Goal: Task Accomplishment & Management: Use online tool/utility

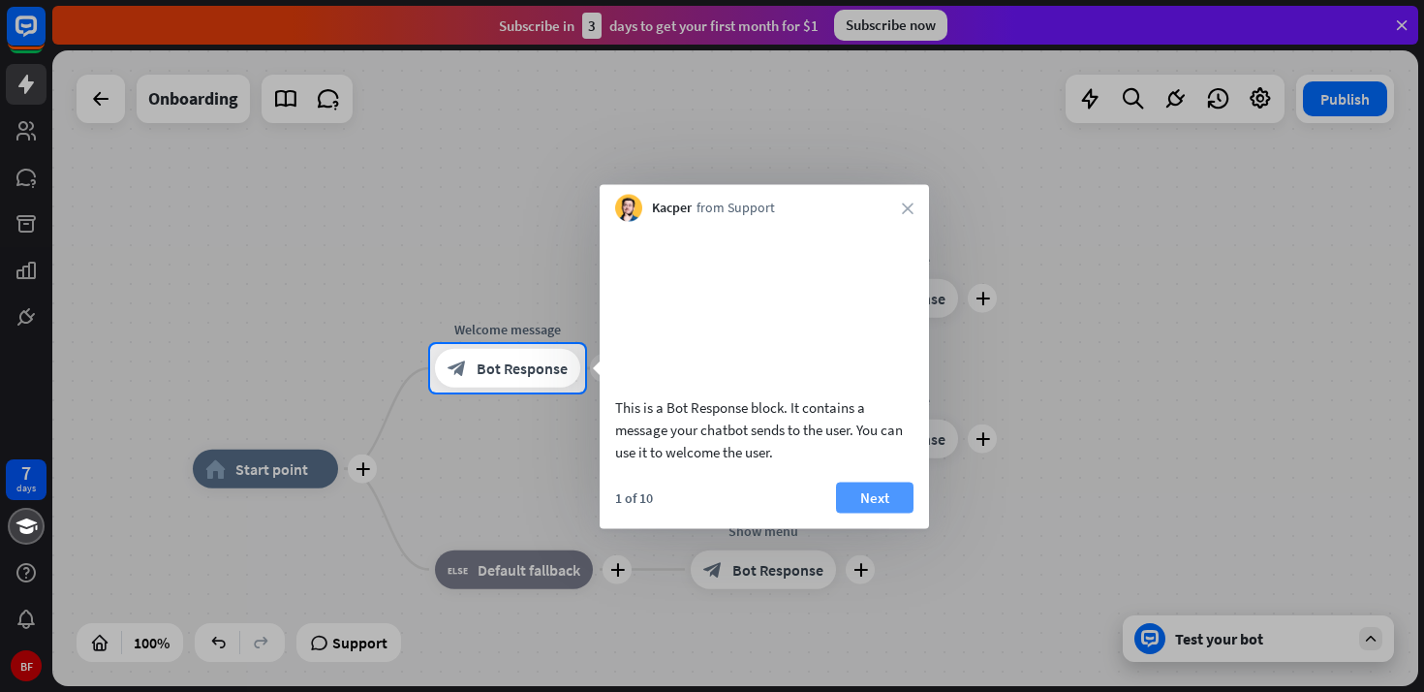
click at [860, 512] on button "Next" at bounding box center [874, 496] width 77 height 31
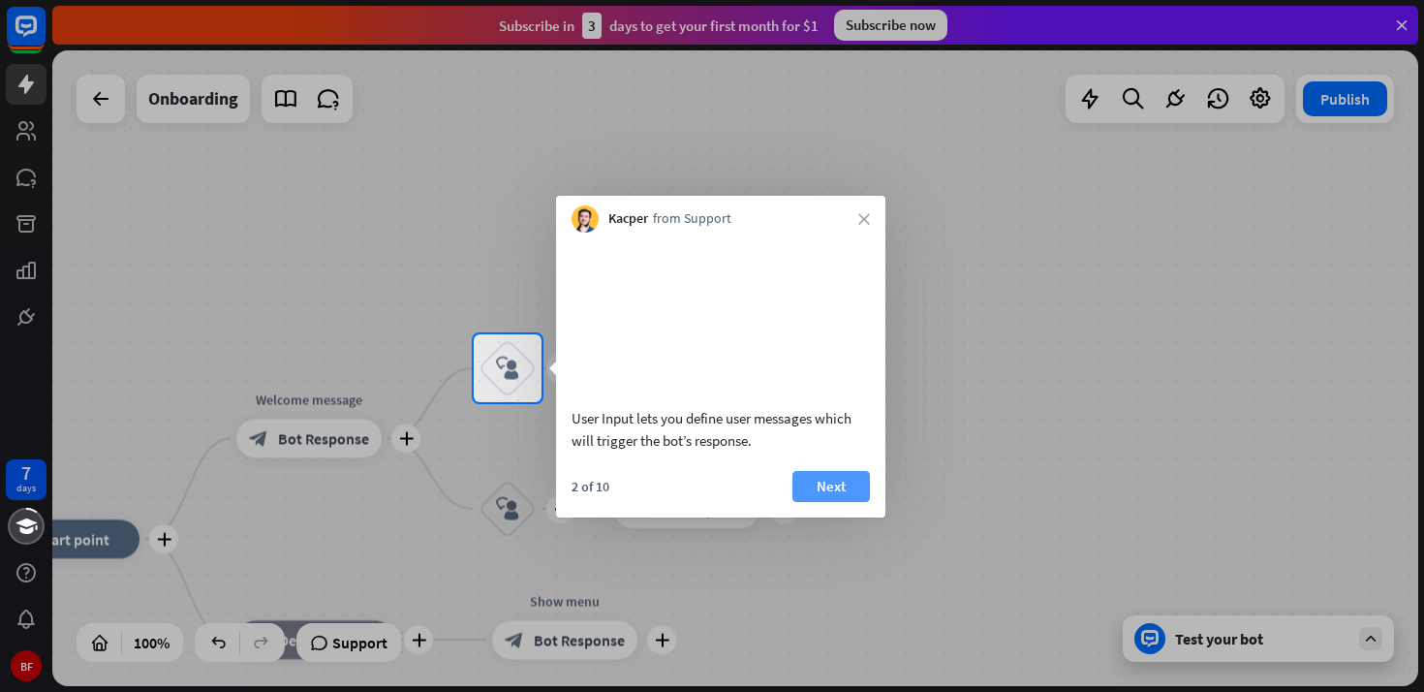
click at [815, 502] on button "Next" at bounding box center [830, 486] width 77 height 31
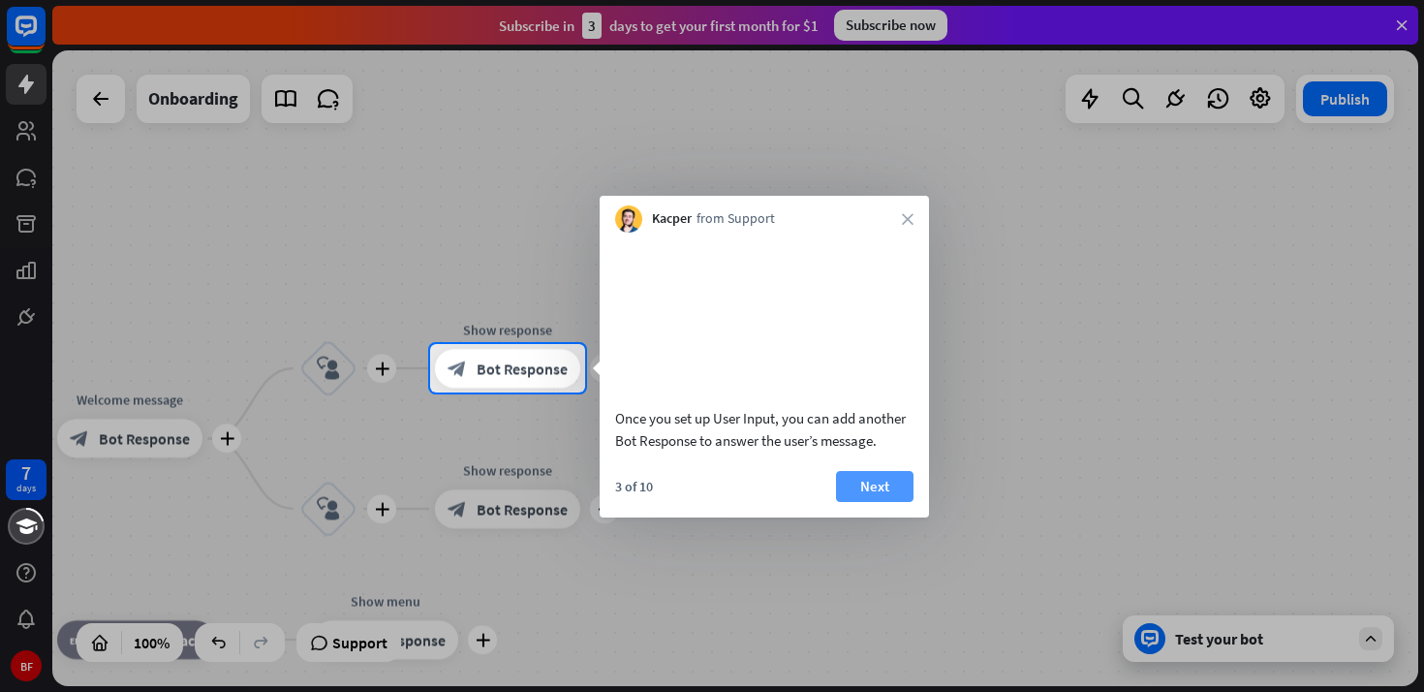
click at [862, 502] on button "Next" at bounding box center [874, 486] width 77 height 31
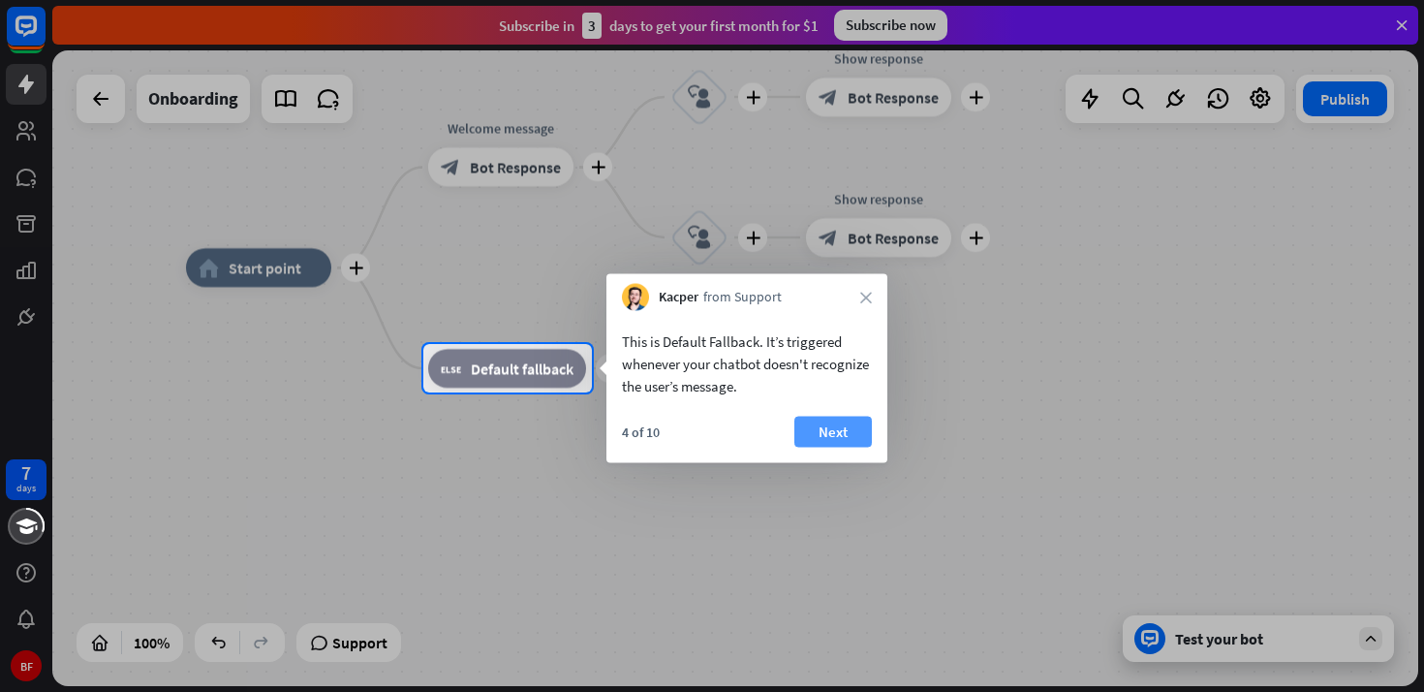
click at [823, 439] on button "Next" at bounding box center [832, 432] width 77 height 31
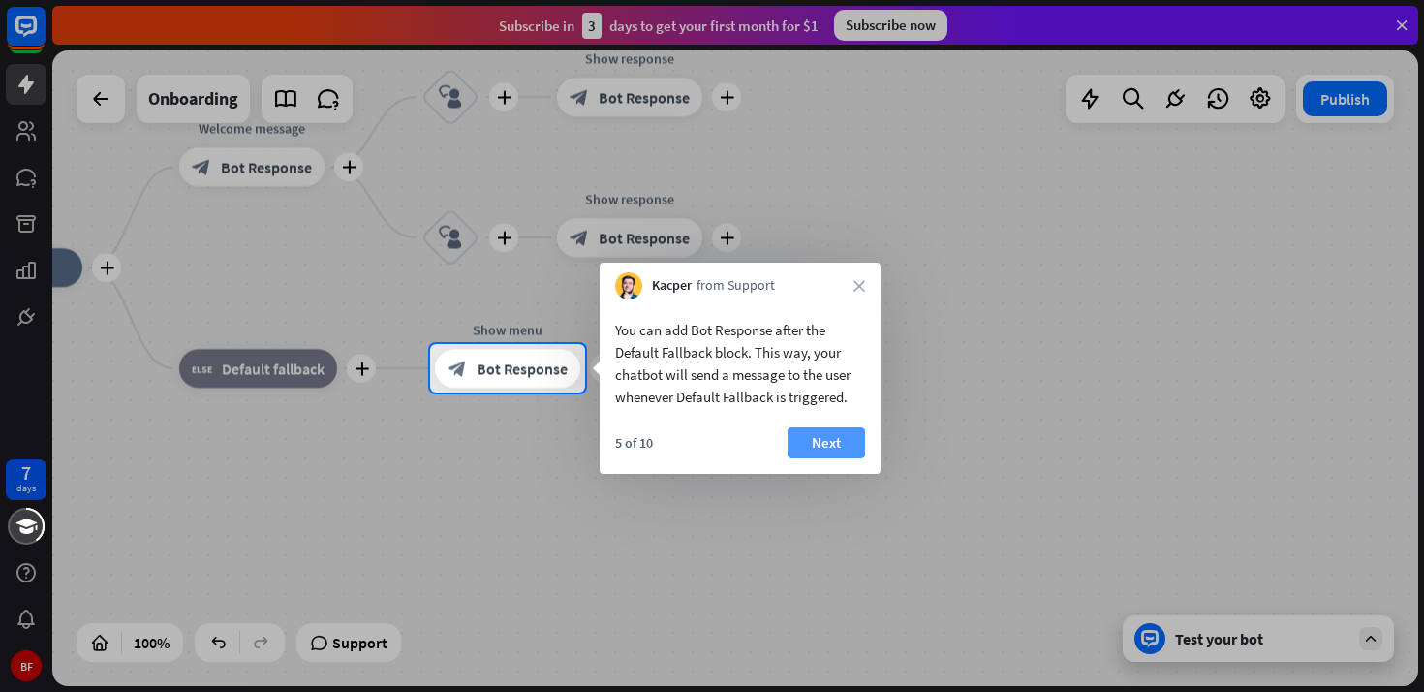
click at [836, 448] on button "Next" at bounding box center [826, 442] width 77 height 31
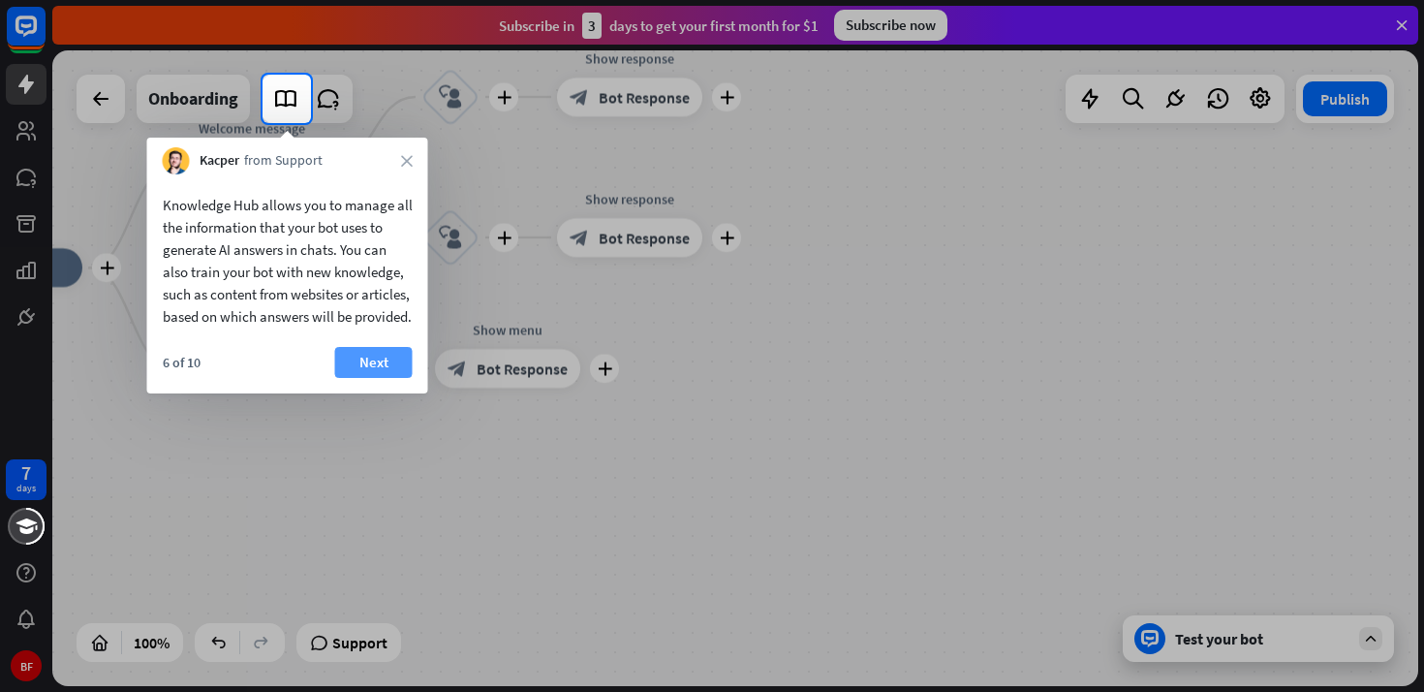
click at [341, 378] on button "Next" at bounding box center [373, 362] width 77 height 31
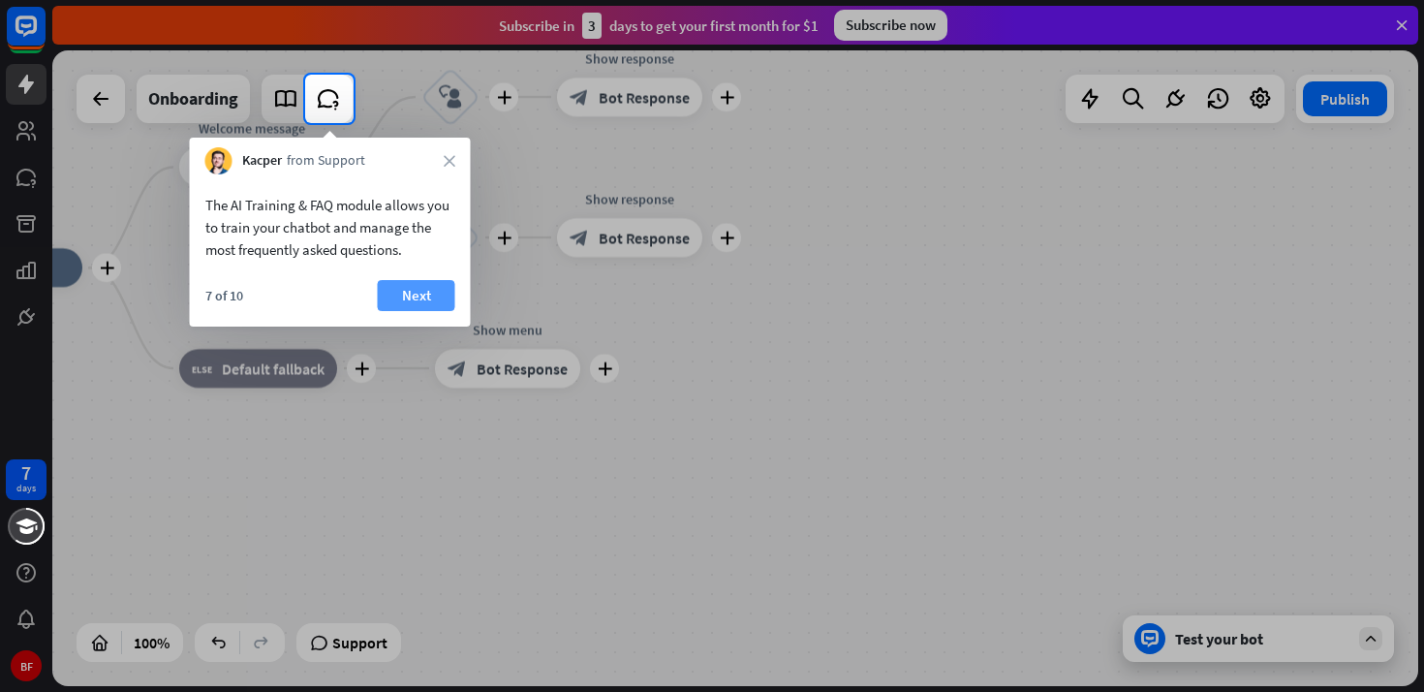
click at [393, 297] on button "Next" at bounding box center [416, 295] width 77 height 31
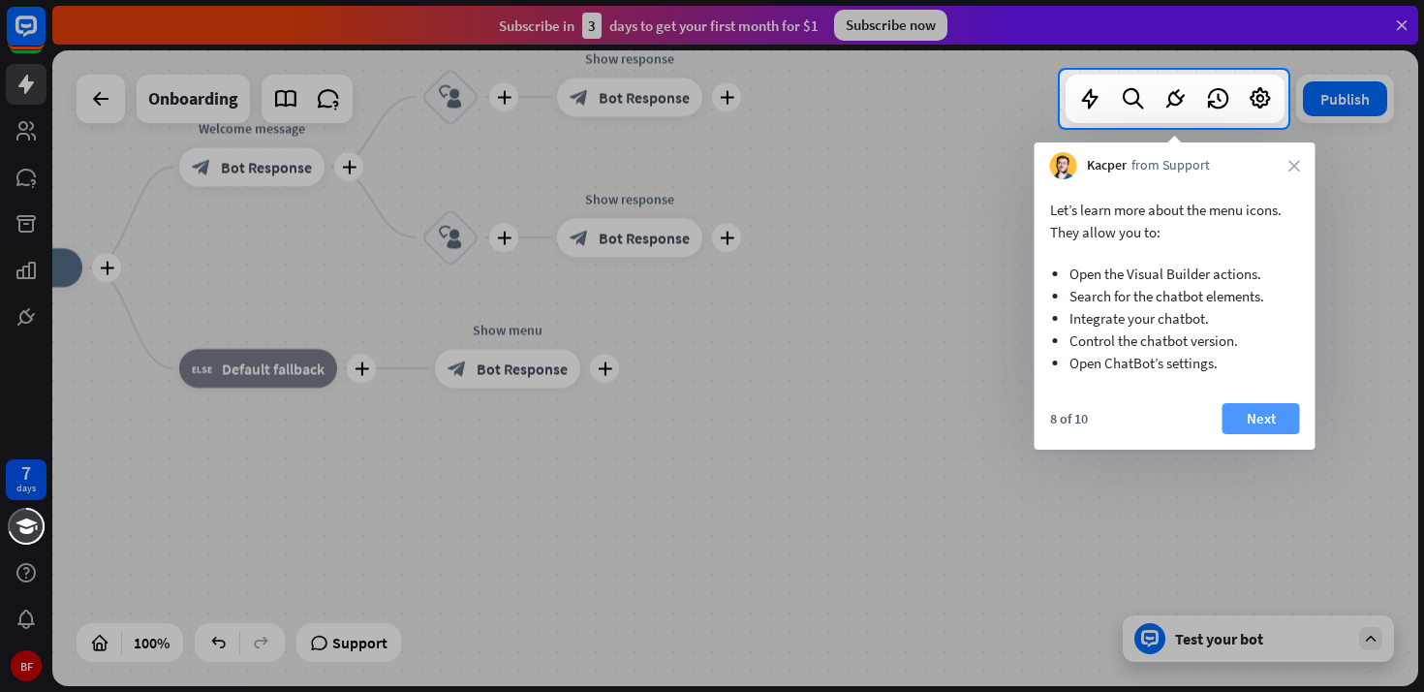
click at [1243, 412] on button "Next" at bounding box center [1260, 418] width 77 height 31
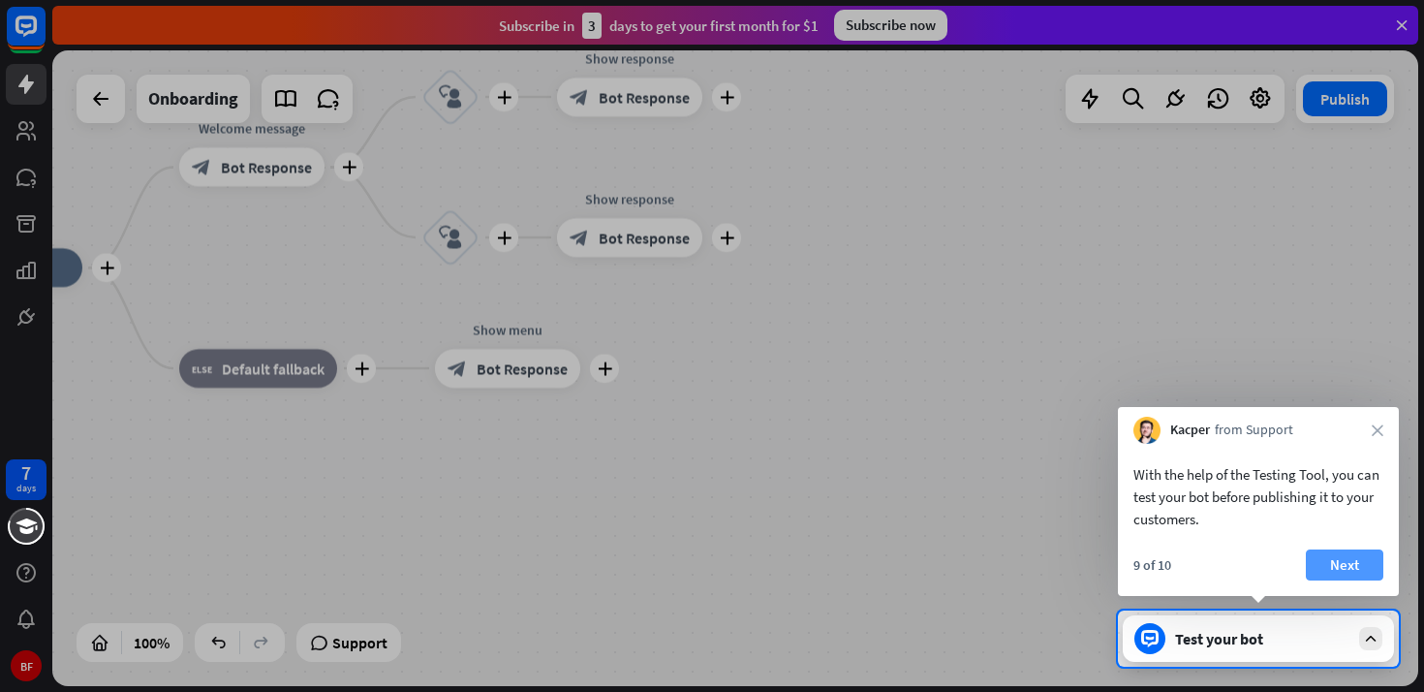
click at [1327, 561] on button "Next" at bounding box center [1344, 564] width 77 height 31
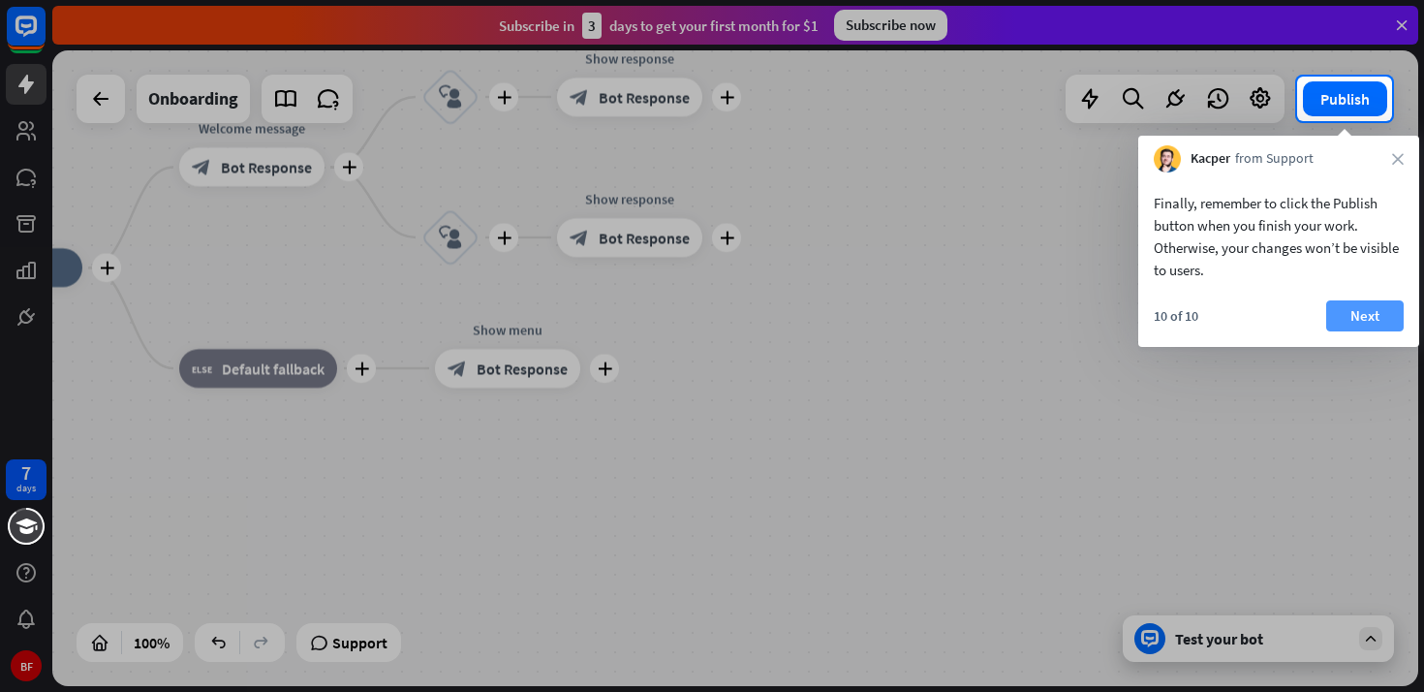
click at [1344, 317] on button "Next" at bounding box center [1364, 315] width 77 height 31
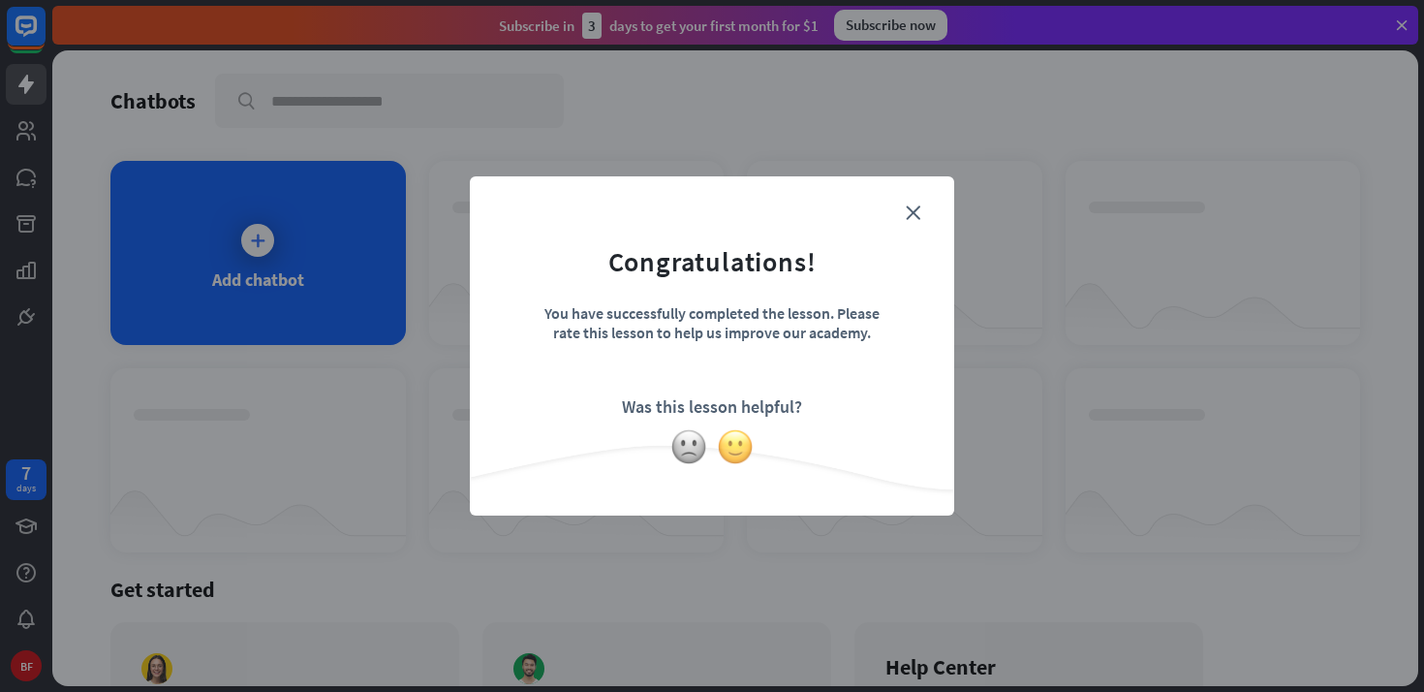
click at [739, 449] on img at bounding box center [735, 446] width 37 height 37
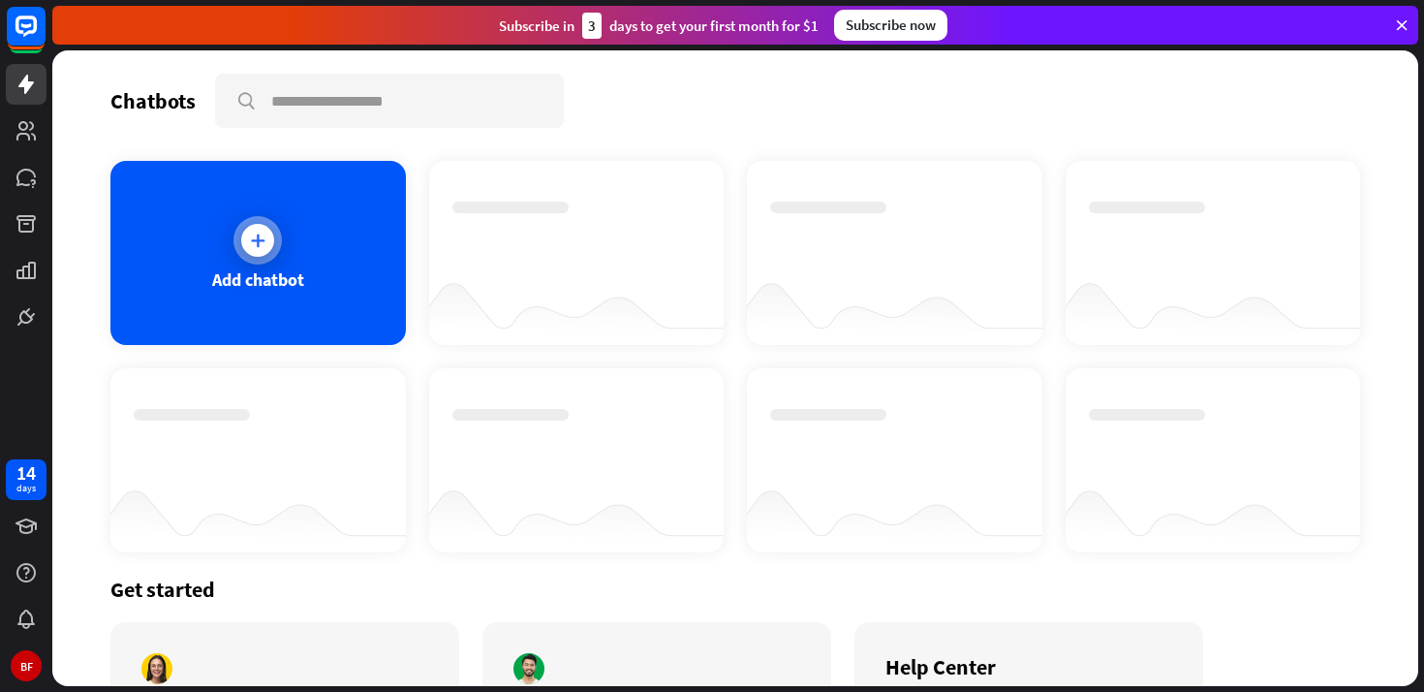
click at [258, 249] on div at bounding box center [257, 240] width 33 height 33
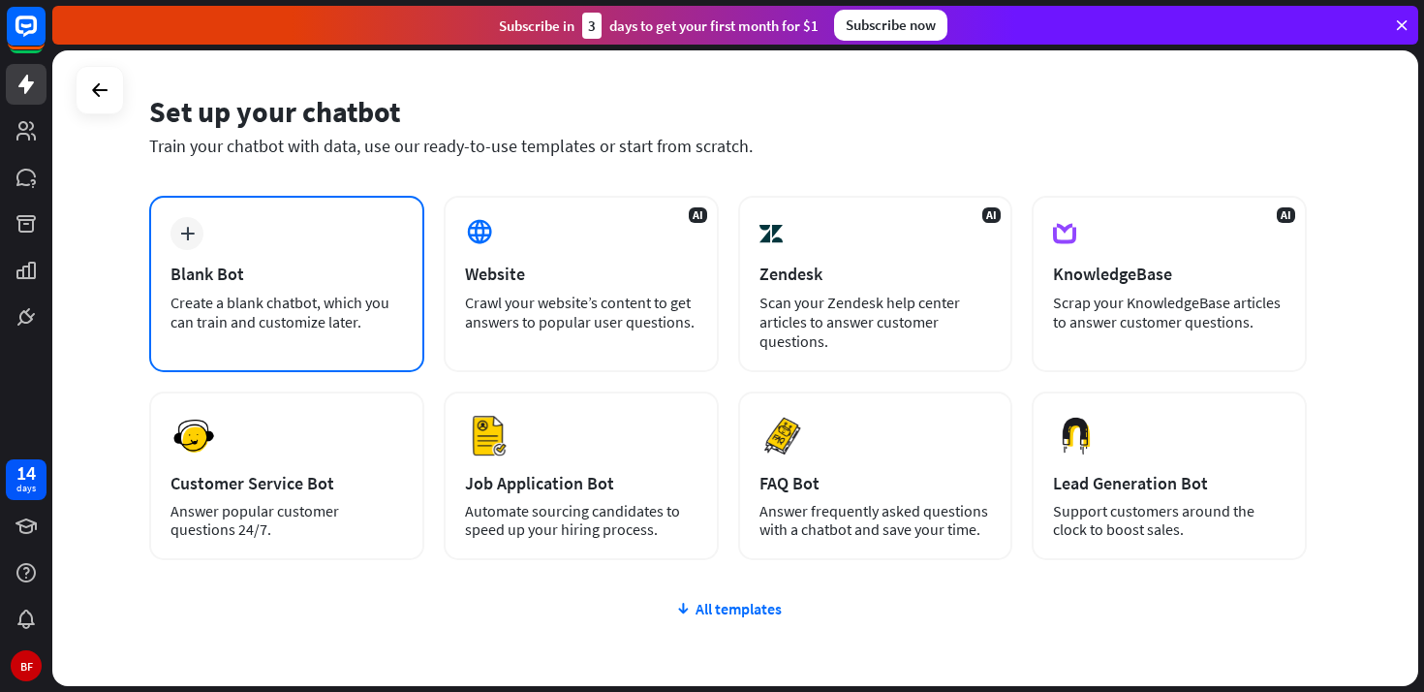
scroll to position [54, 0]
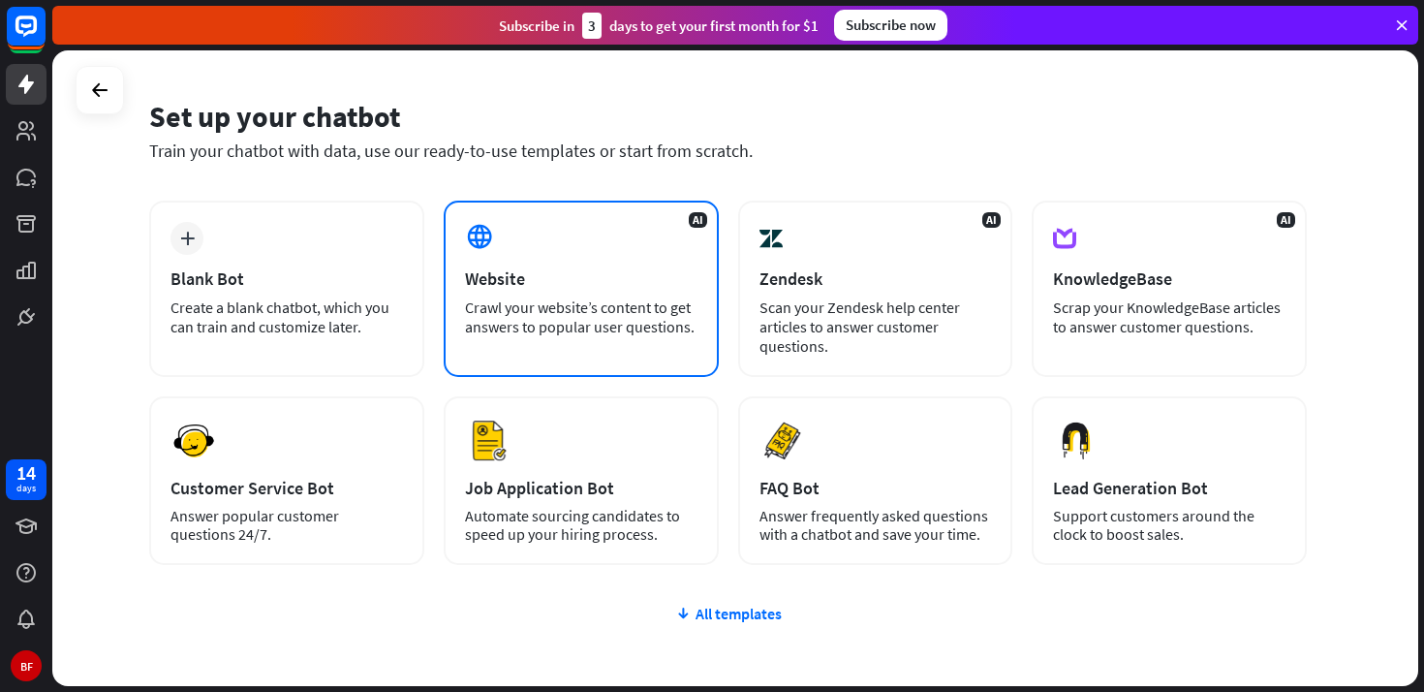
click at [569, 326] on div "Crawl your website’s content to get answers to popular user questions." at bounding box center [581, 316] width 232 height 39
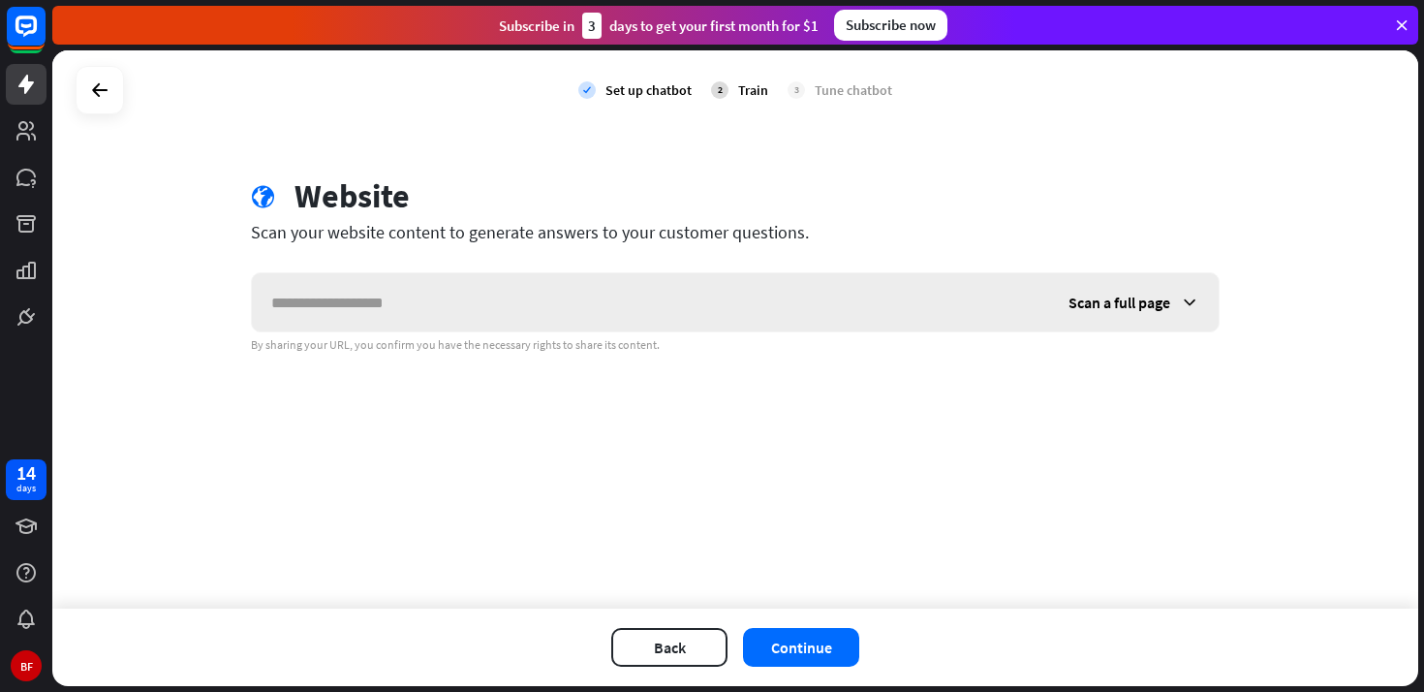
click at [567, 317] on input "text" at bounding box center [650, 302] width 797 height 58
click at [653, 336] on div "Scan a full page By sharing your URL, you confirm you have the necessary rights…" at bounding box center [735, 312] width 969 height 80
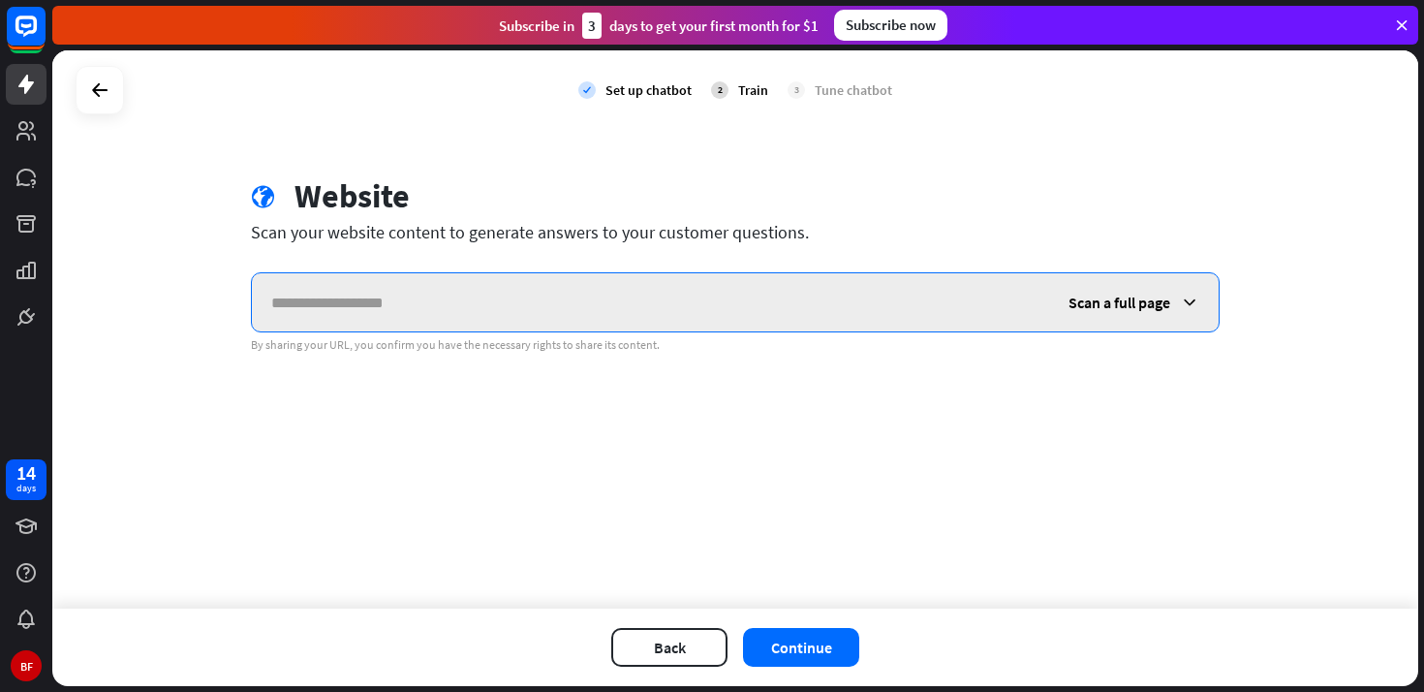
click at [664, 306] on input "text" at bounding box center [650, 302] width 797 height 58
paste input "**********"
type input "**********"
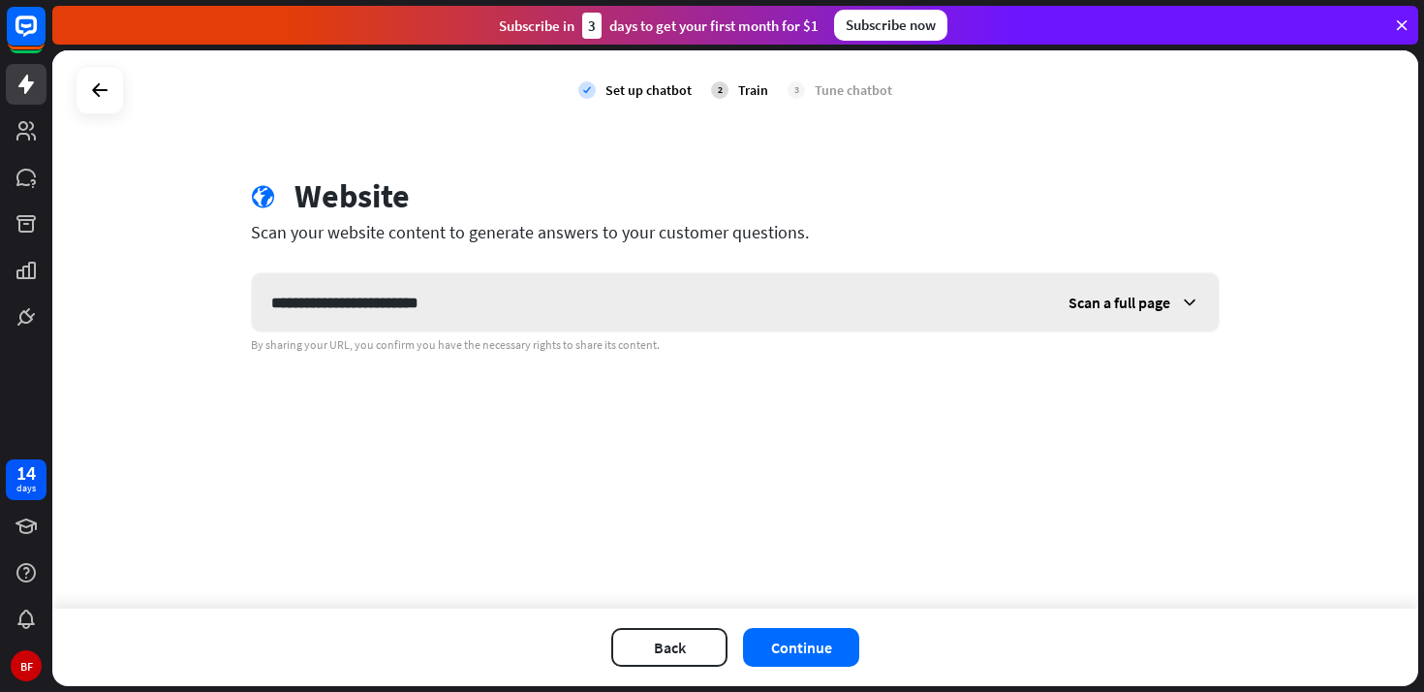
click at [1182, 295] on icon at bounding box center [1189, 302] width 19 height 19
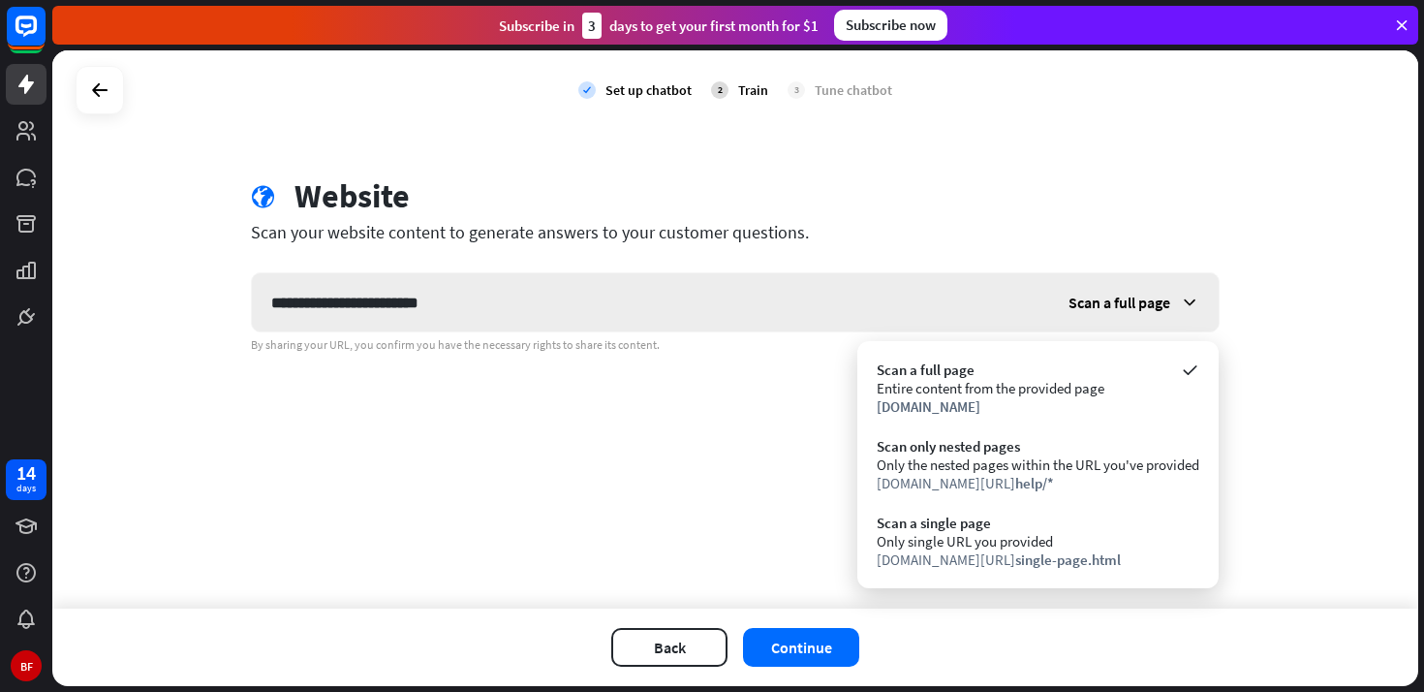
click at [1185, 296] on icon at bounding box center [1189, 302] width 19 height 19
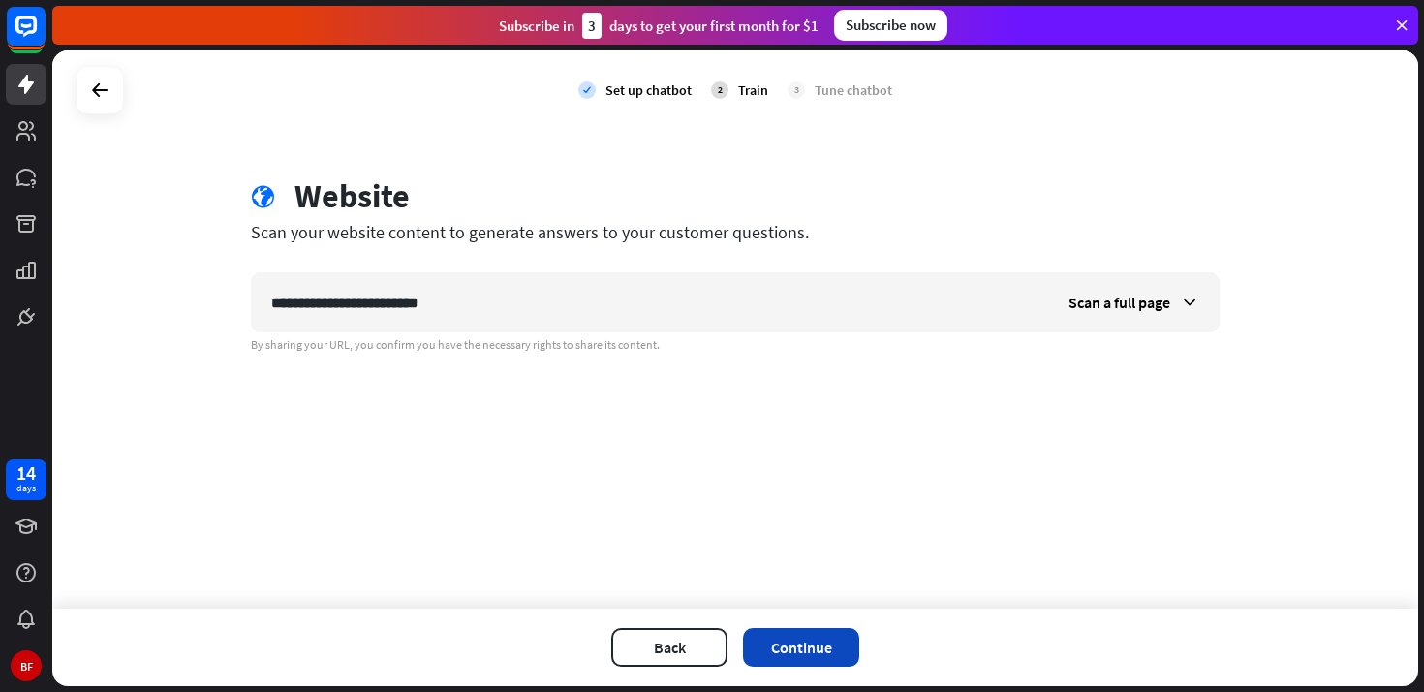
click at [794, 641] on button "Continue" at bounding box center [801, 647] width 116 height 39
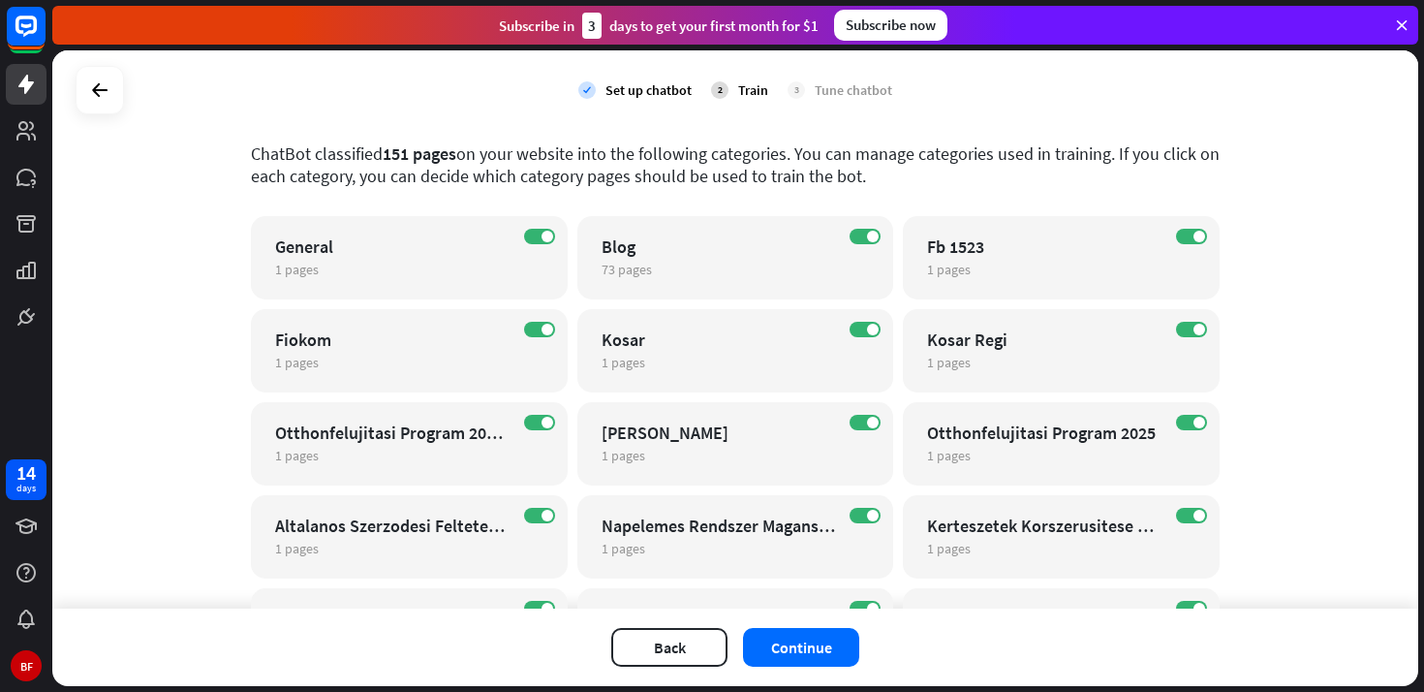
scroll to position [92, 0]
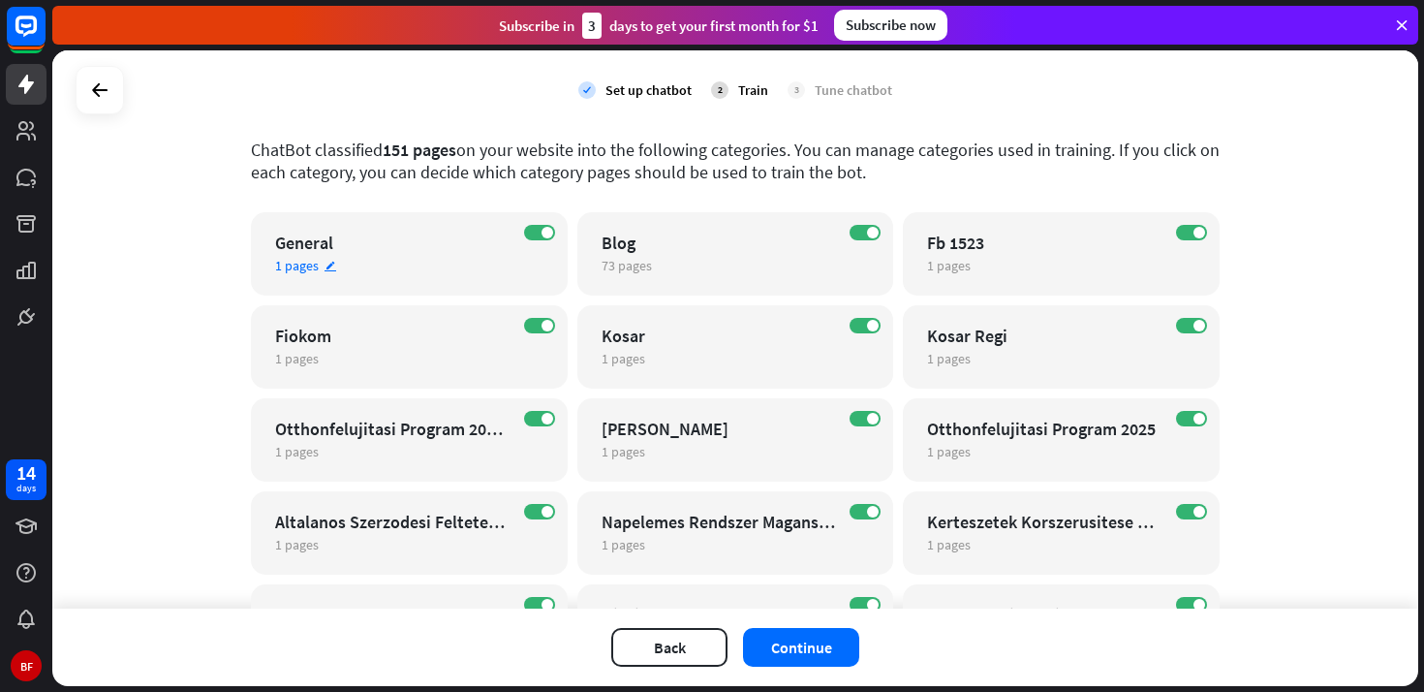
click at [303, 266] on span "1 pages" at bounding box center [297, 265] width 44 height 17
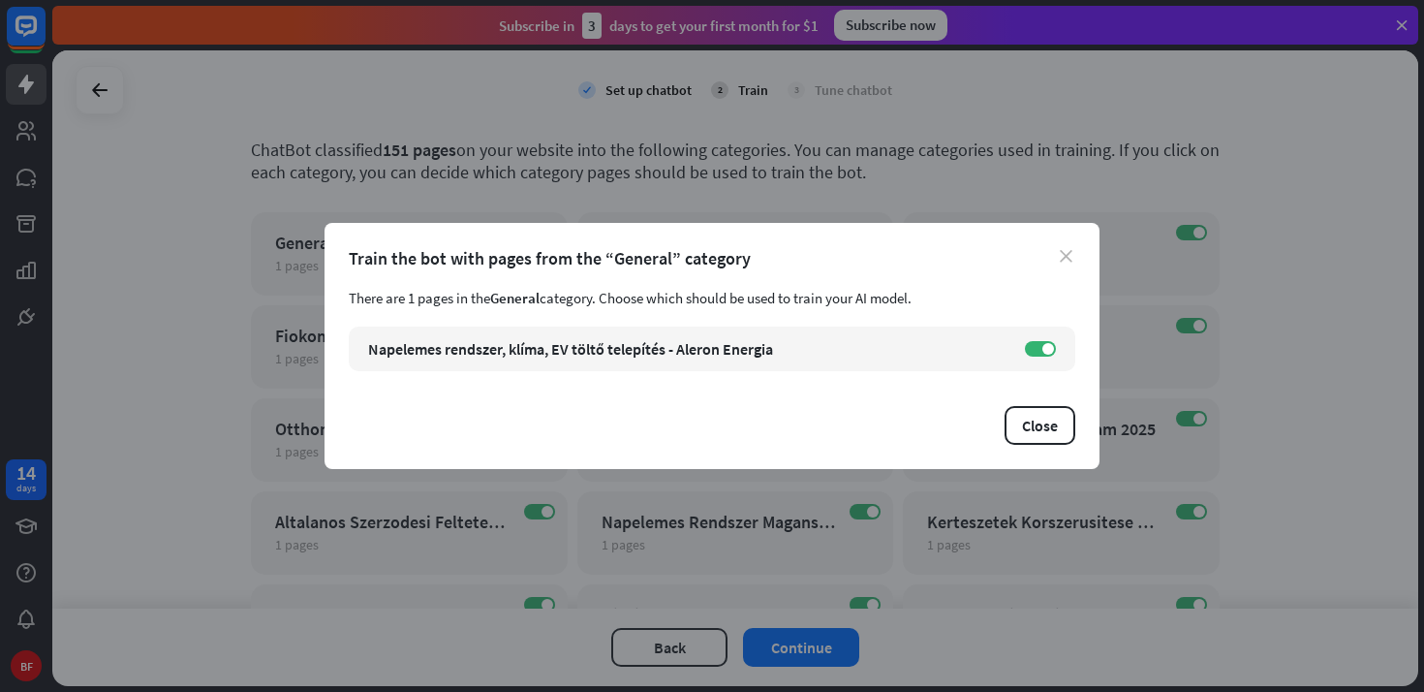
click at [1067, 252] on icon "close" at bounding box center [1066, 256] width 13 height 13
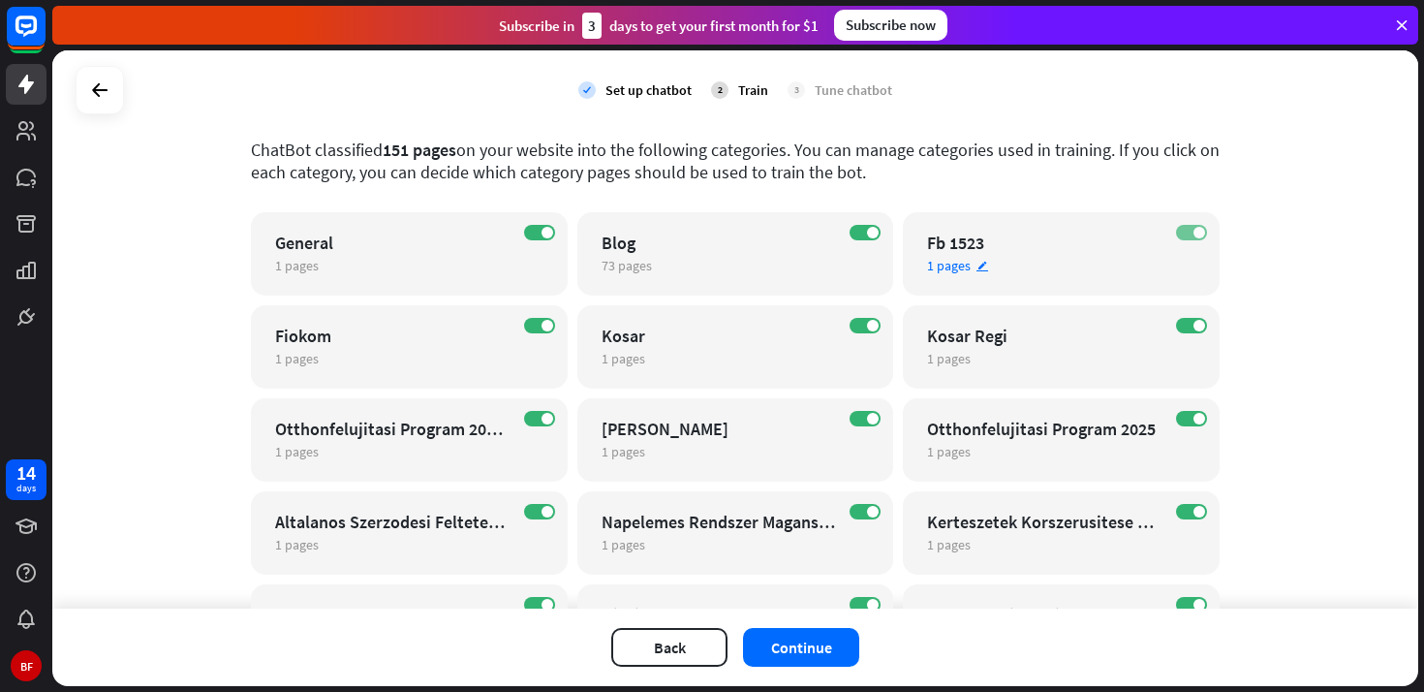
click at [1196, 235] on span at bounding box center [1199, 233] width 12 height 12
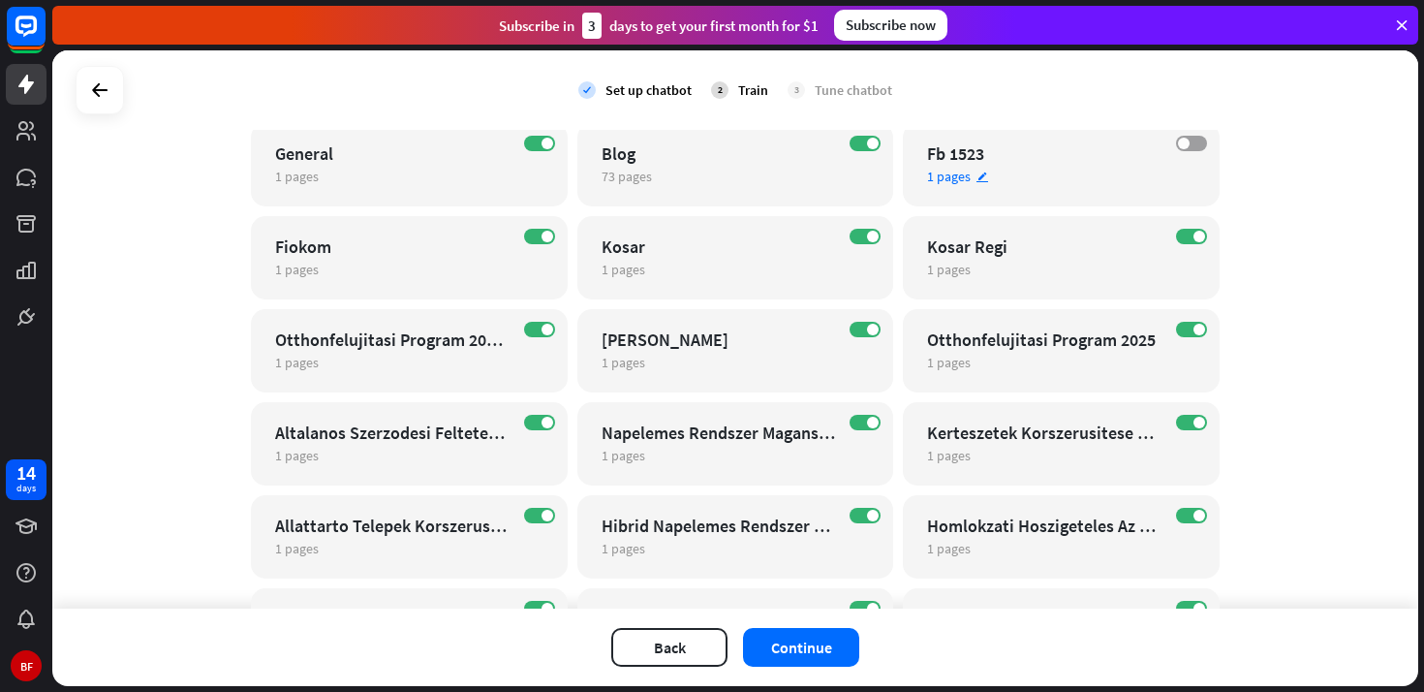
scroll to position [192, 0]
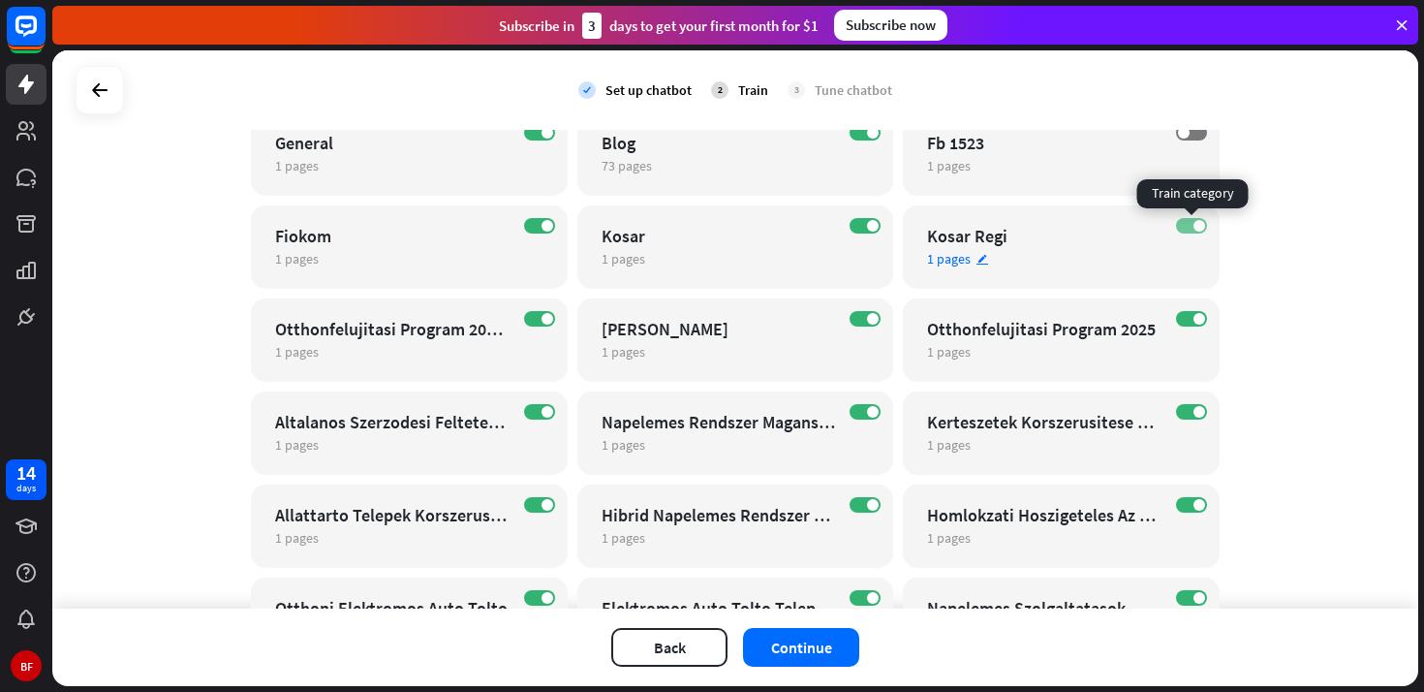
click at [1195, 230] on span at bounding box center [1199, 226] width 12 height 12
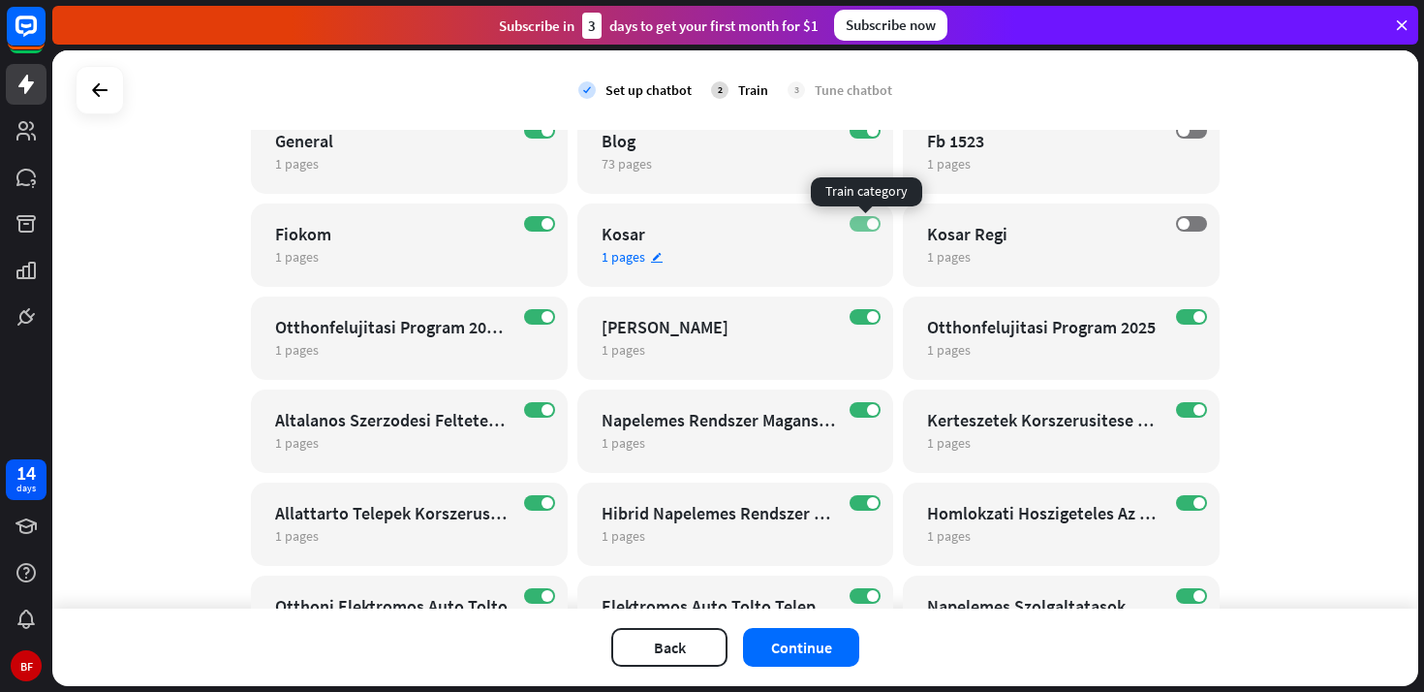
click at [867, 228] on label "ON" at bounding box center [865, 223] width 31 height 15
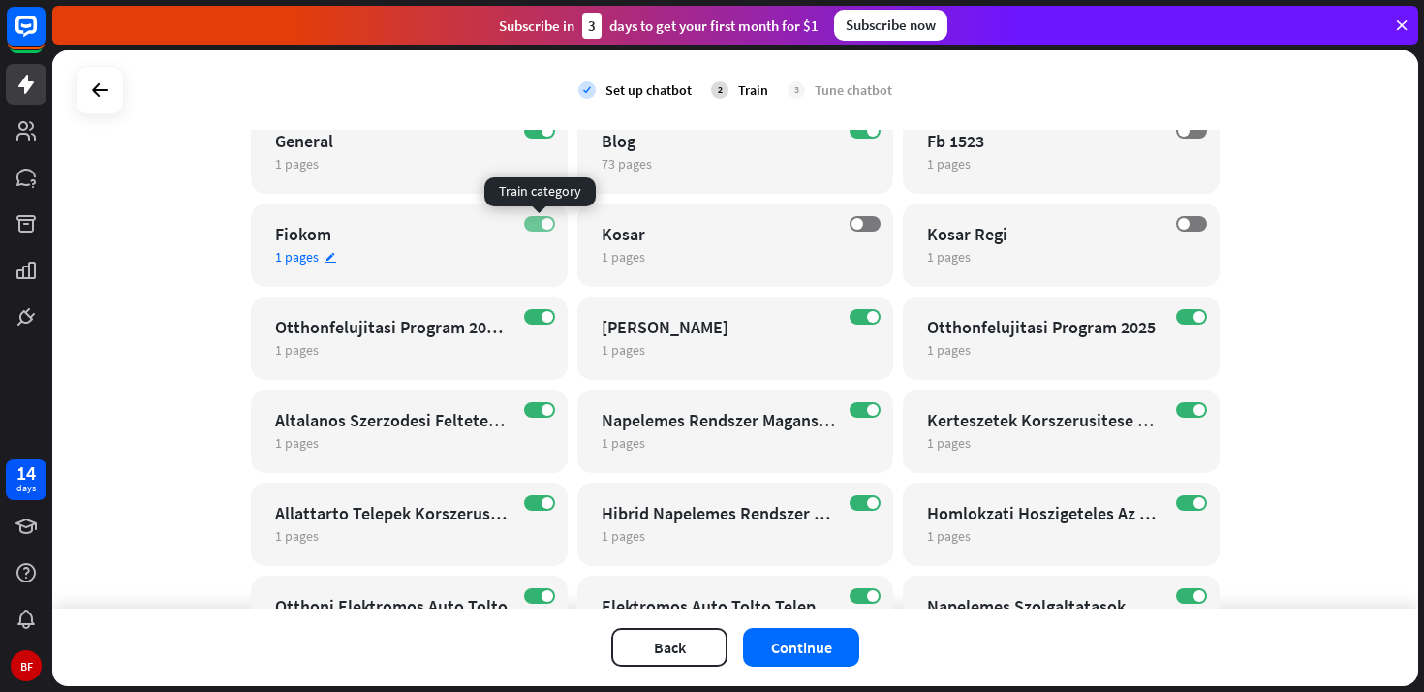
click at [534, 225] on label "ON" at bounding box center [539, 223] width 31 height 15
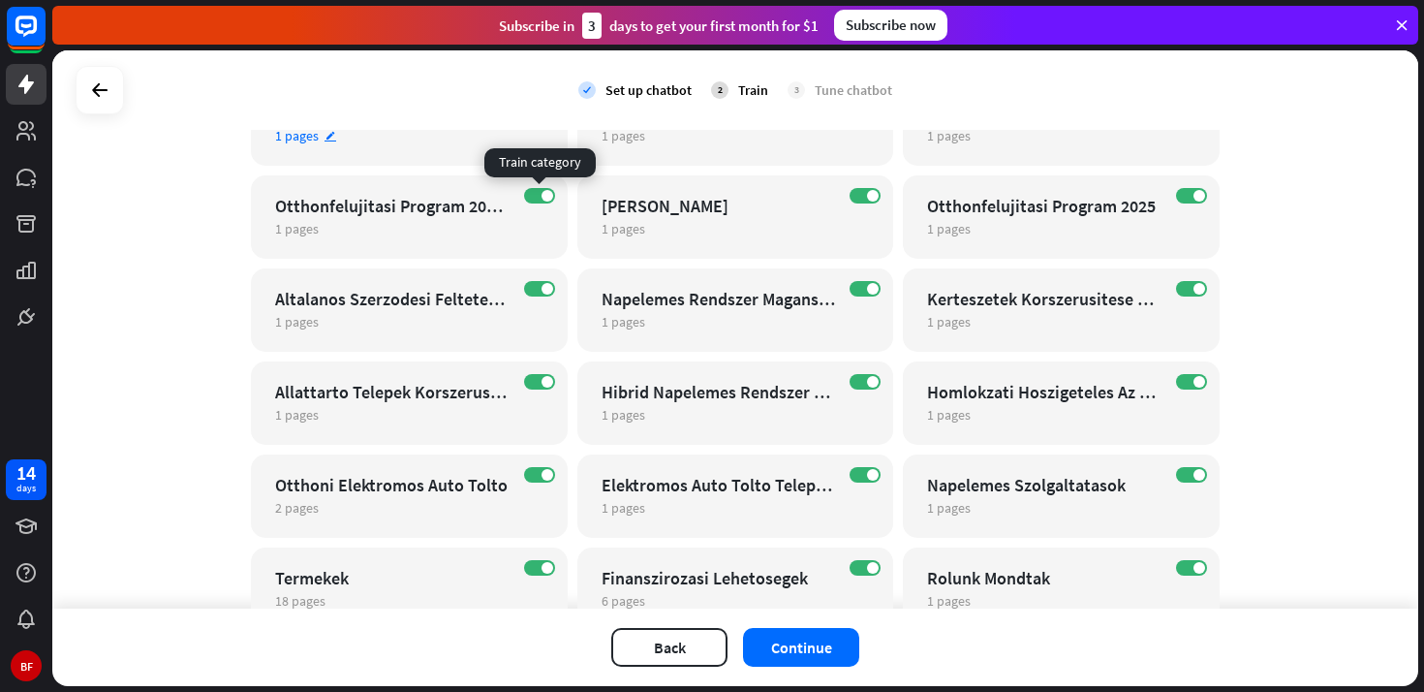
scroll to position [317, 0]
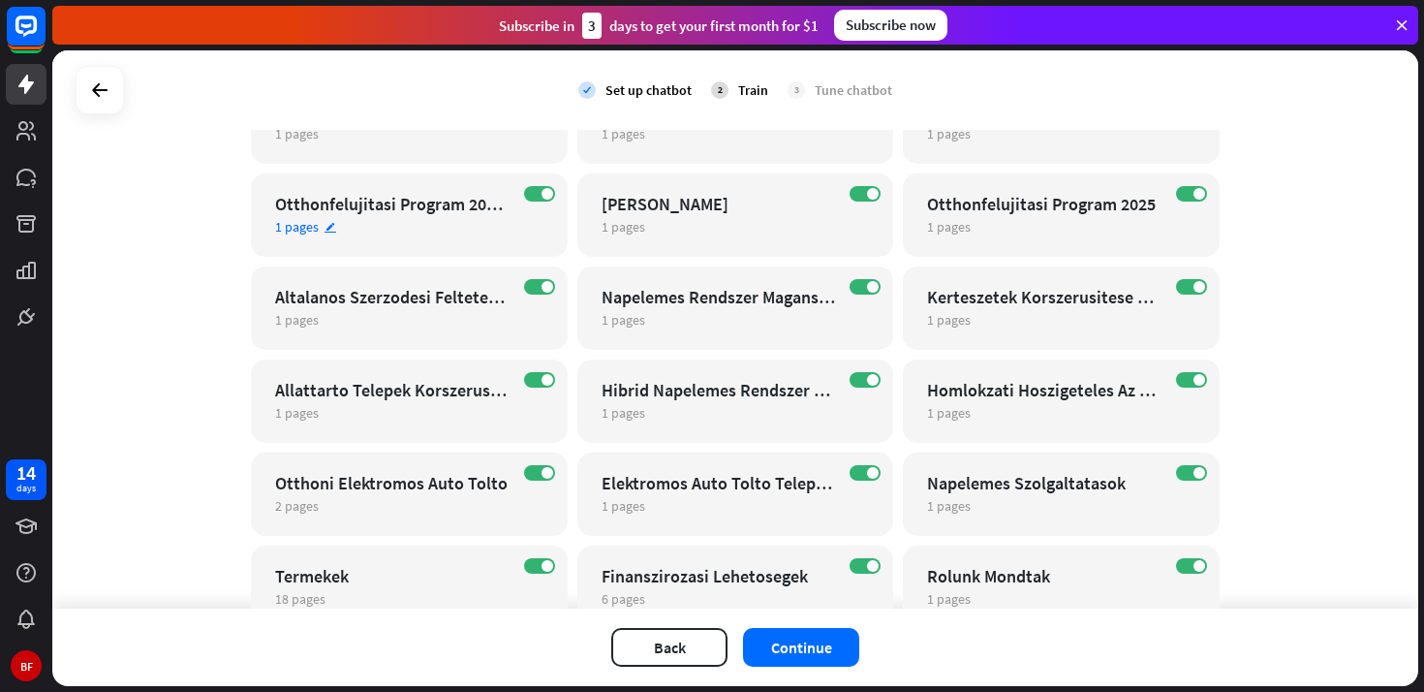
click at [411, 225] on div "1 pages edit" at bounding box center [392, 226] width 234 height 17
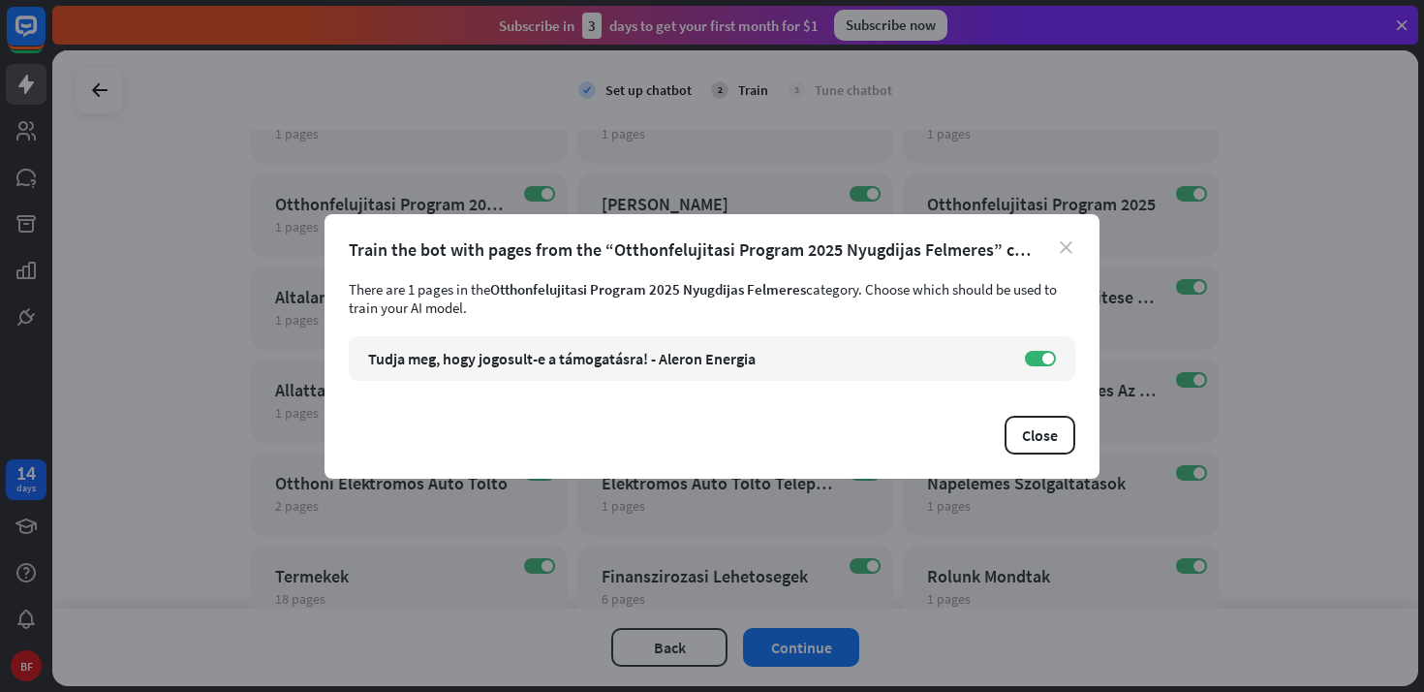
click at [1066, 248] on icon "close" at bounding box center [1066, 247] width 13 height 13
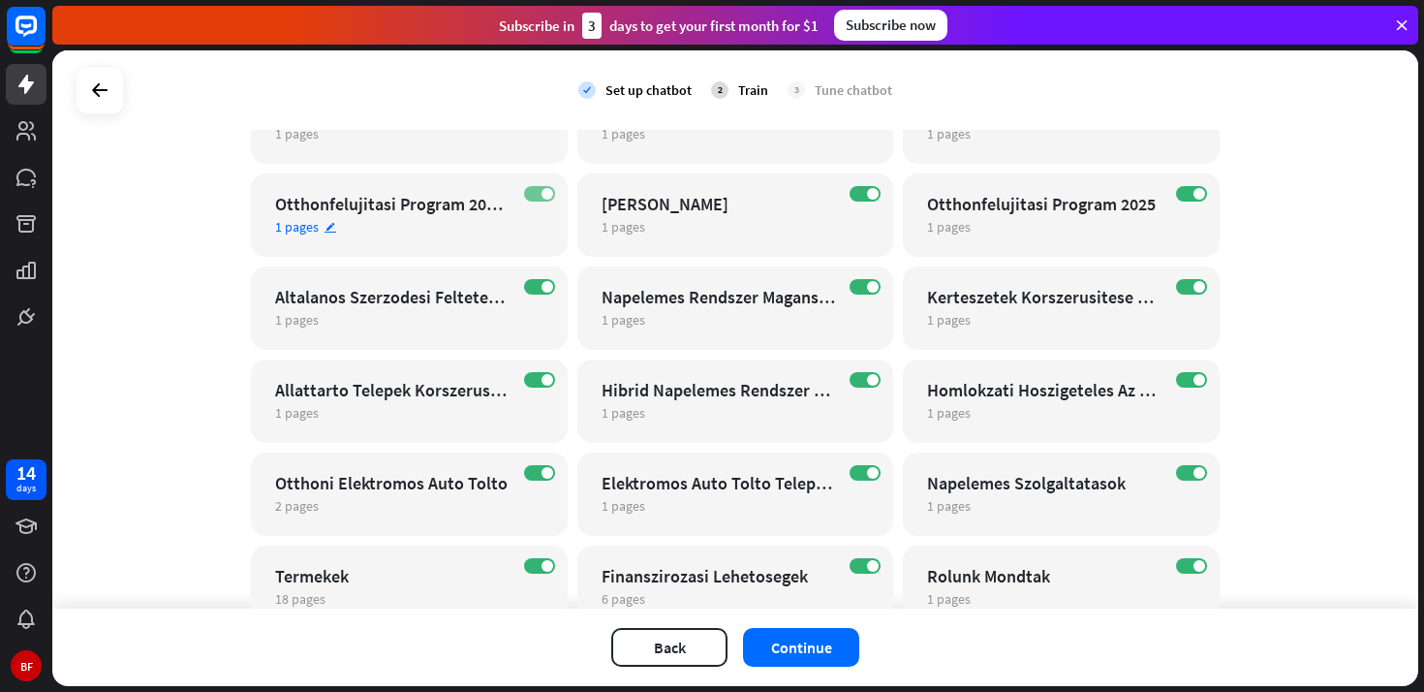
click at [540, 195] on label "ON" at bounding box center [539, 193] width 31 height 15
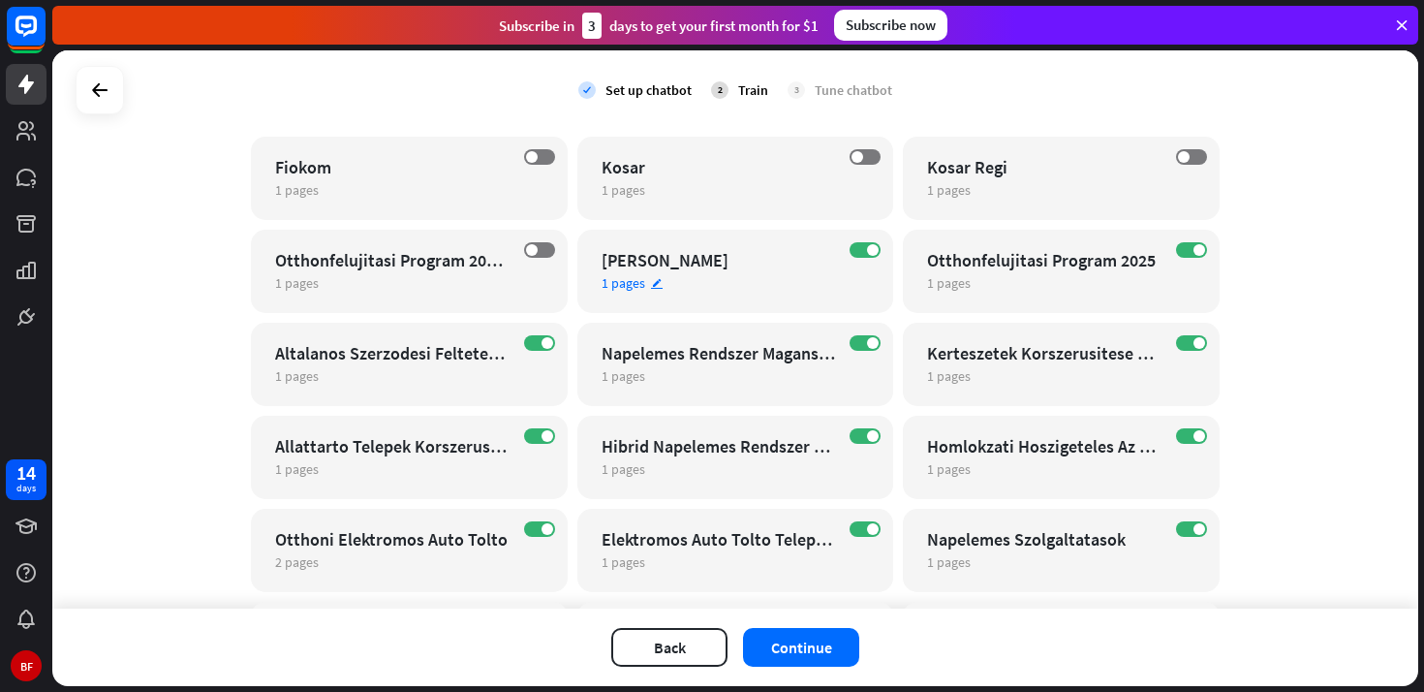
scroll to position [282, 0]
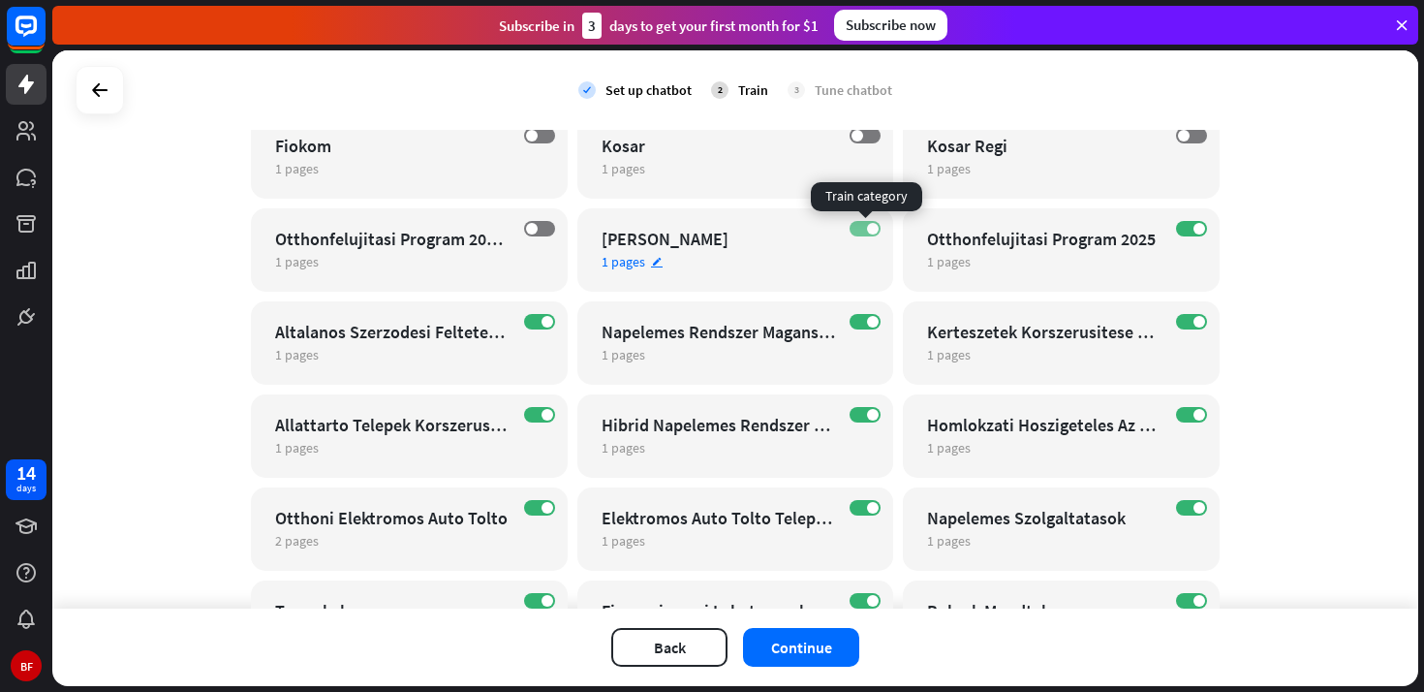
click at [866, 229] on label "ON" at bounding box center [865, 228] width 31 height 15
click at [1089, 233] on div "Otthonfelujitasi Program 2025" at bounding box center [1044, 239] width 234 height 22
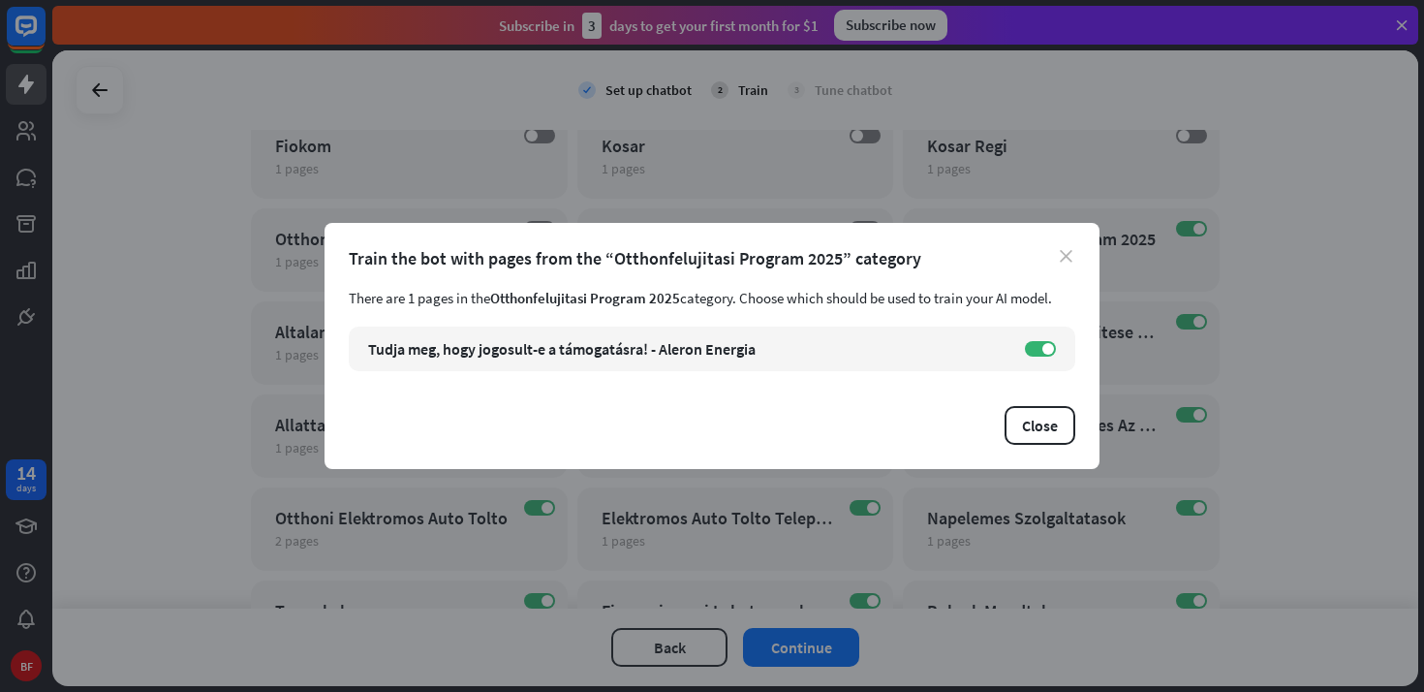
click at [1066, 258] on icon "close" at bounding box center [1066, 256] width 13 height 13
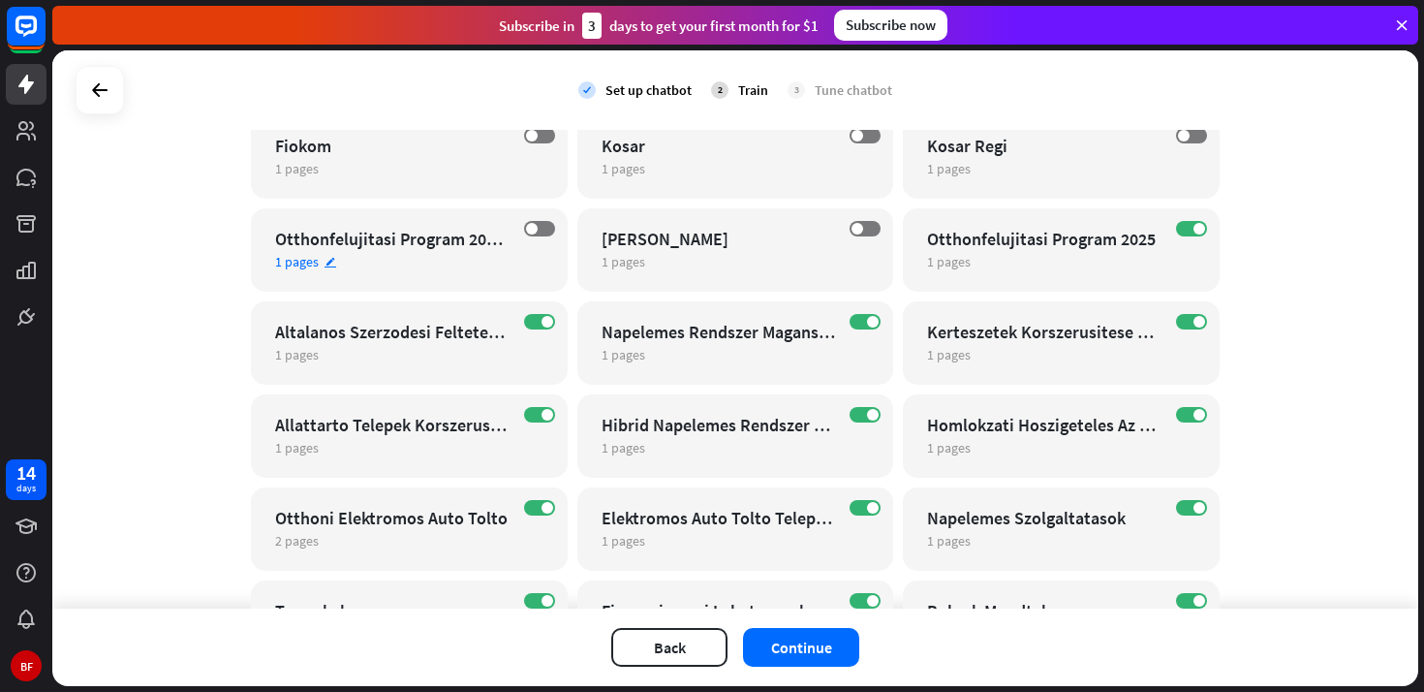
click at [344, 247] on div "Otthonfelujitasi Program 2025 Nyugdijas Felmeres" at bounding box center [392, 239] width 234 height 22
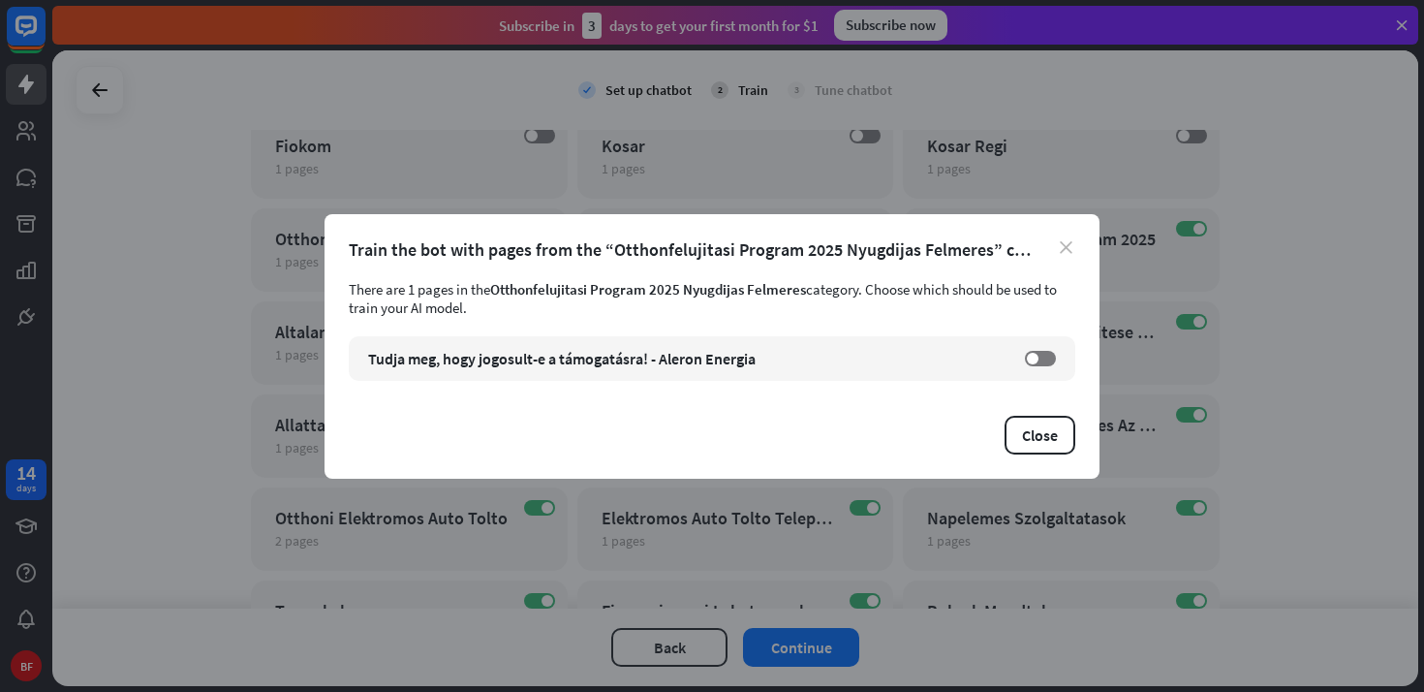
click at [1068, 250] on icon "close" at bounding box center [1066, 247] width 13 height 13
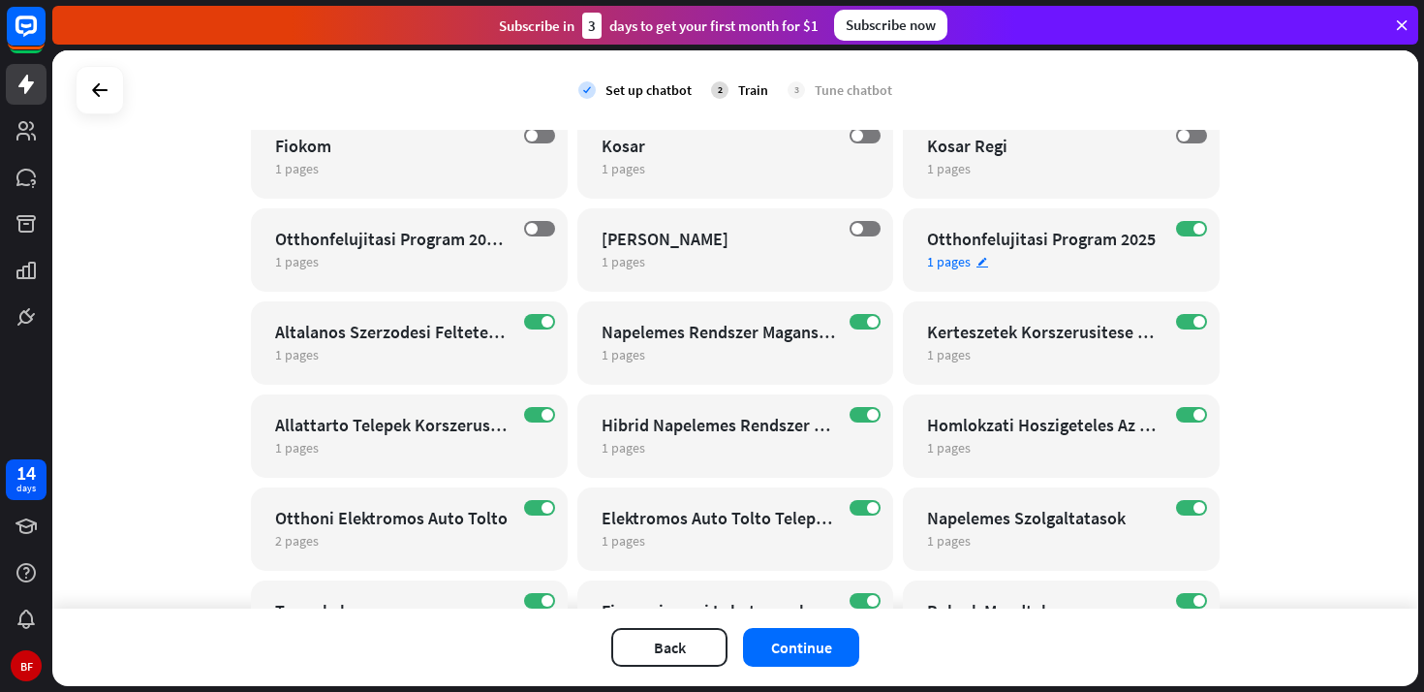
click at [1050, 248] on div "Otthonfelujitasi Program 2025" at bounding box center [1044, 239] width 234 height 22
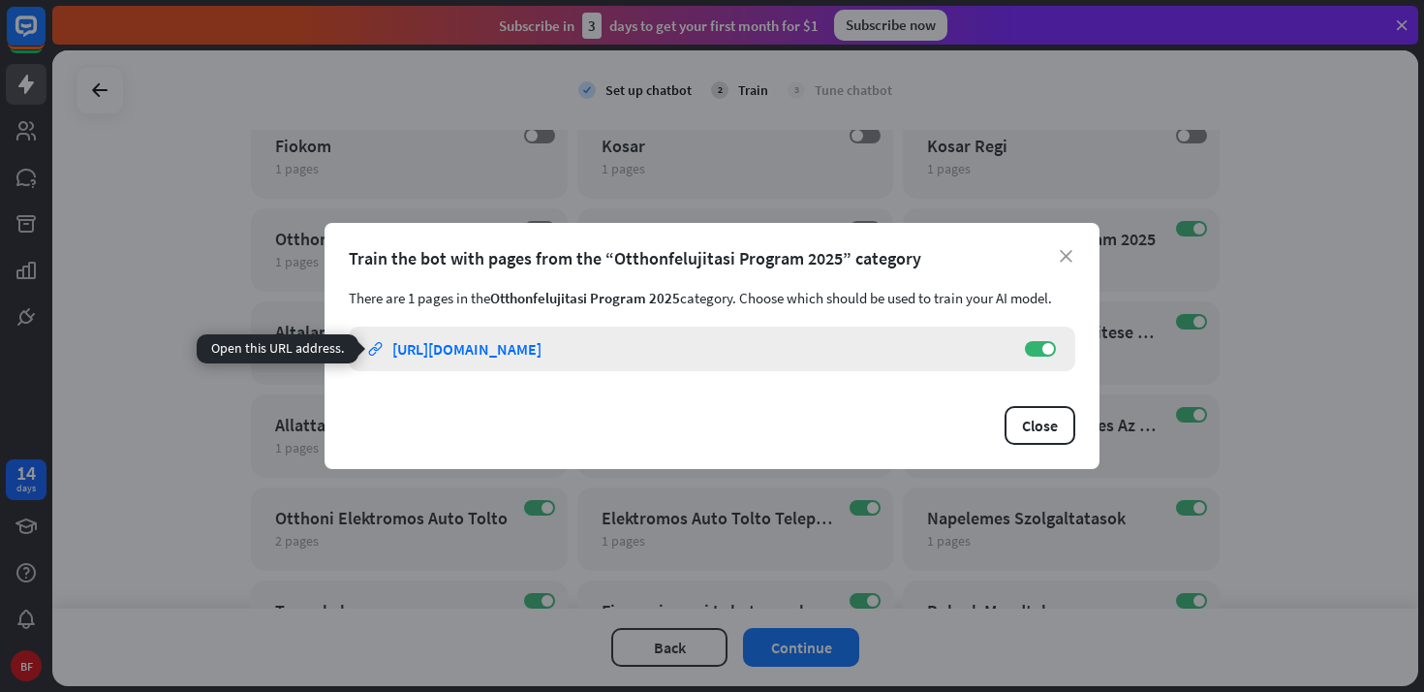
click at [541, 351] on div "[URL][DOMAIN_NAME]" at bounding box center [466, 348] width 149 height 19
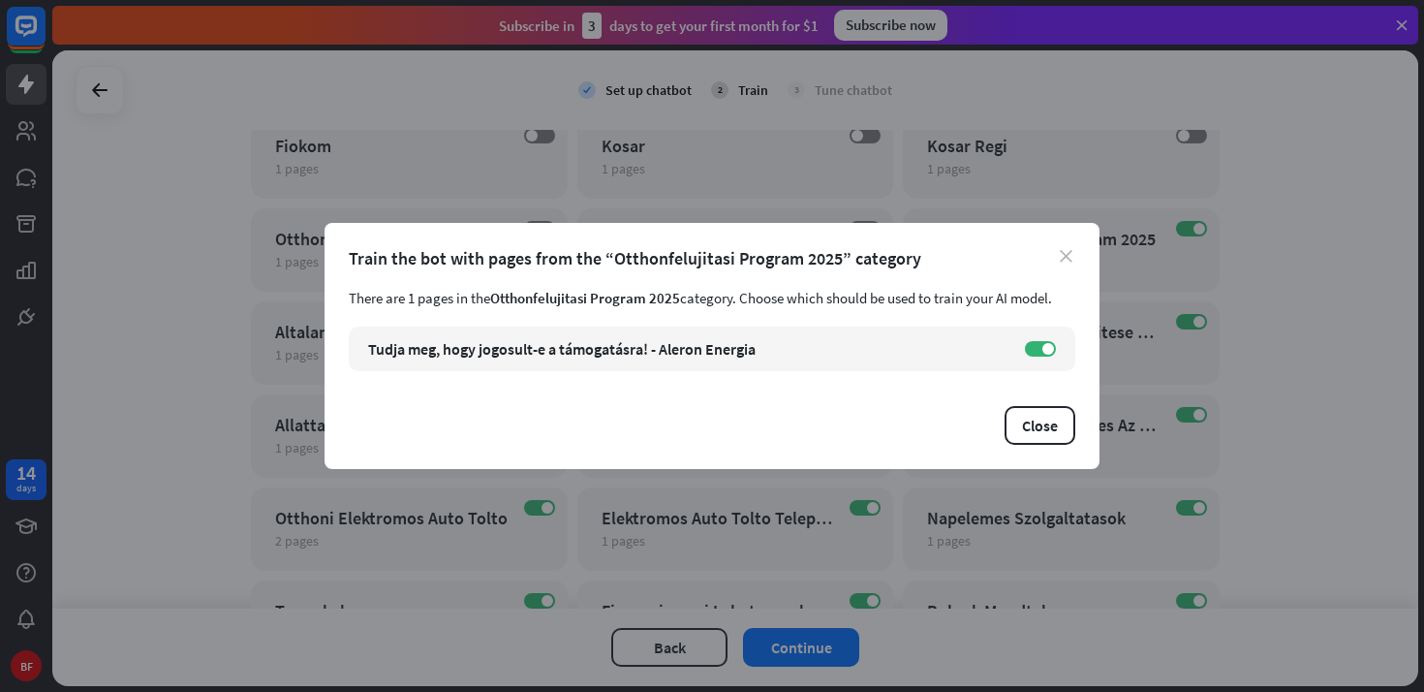
click at [1061, 256] on icon "close" at bounding box center [1066, 256] width 13 height 13
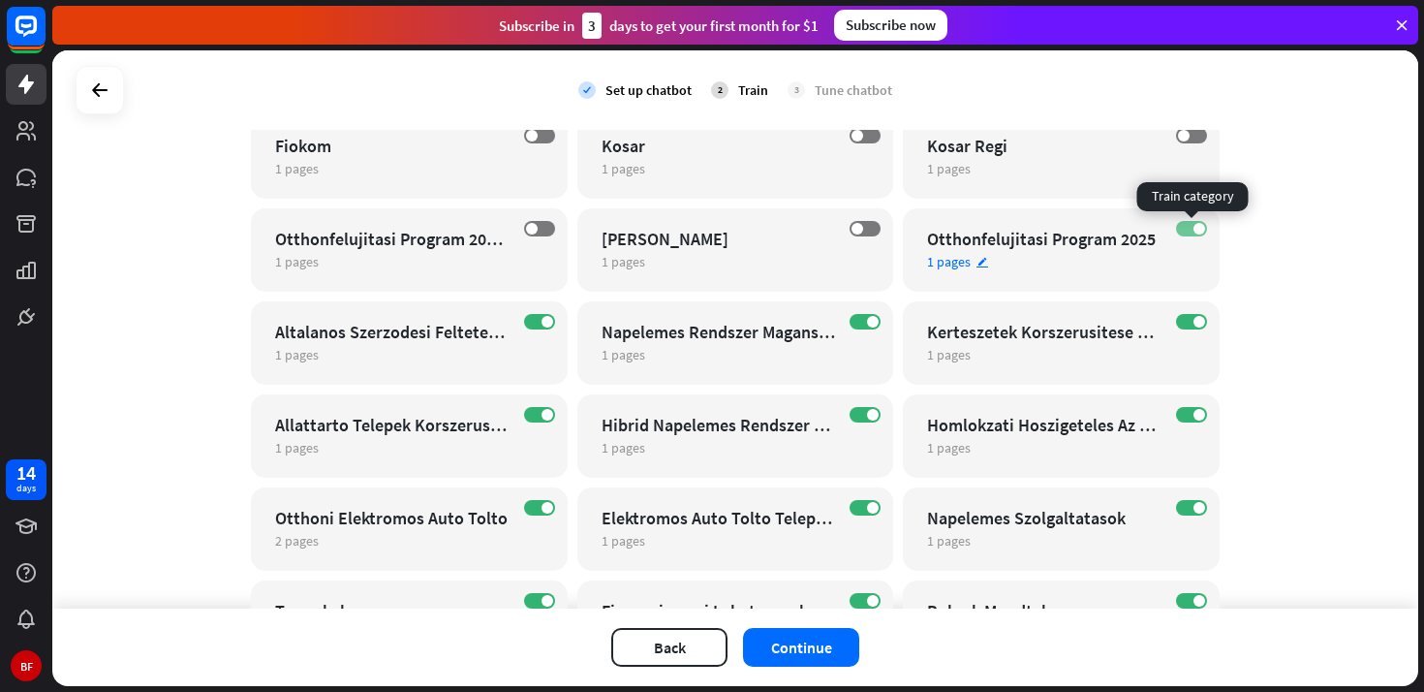
click at [1188, 228] on label "ON" at bounding box center [1191, 228] width 31 height 15
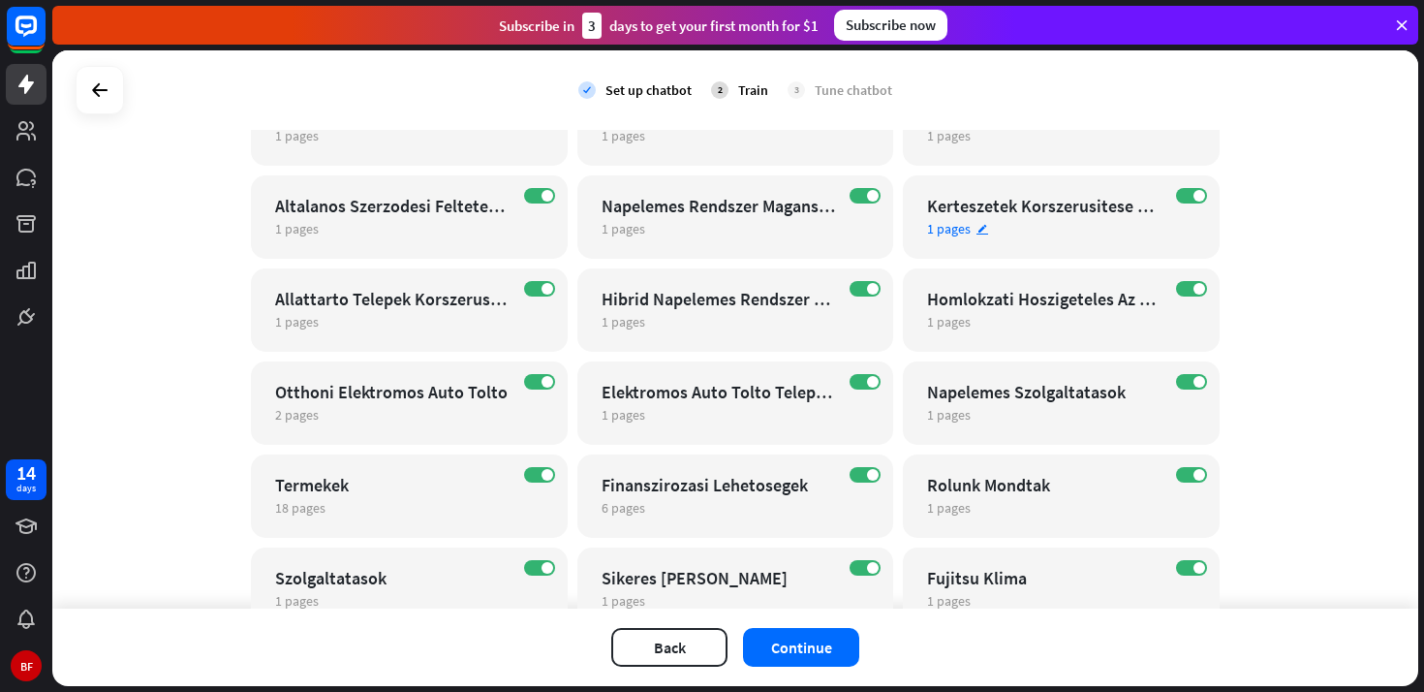
scroll to position [417, 0]
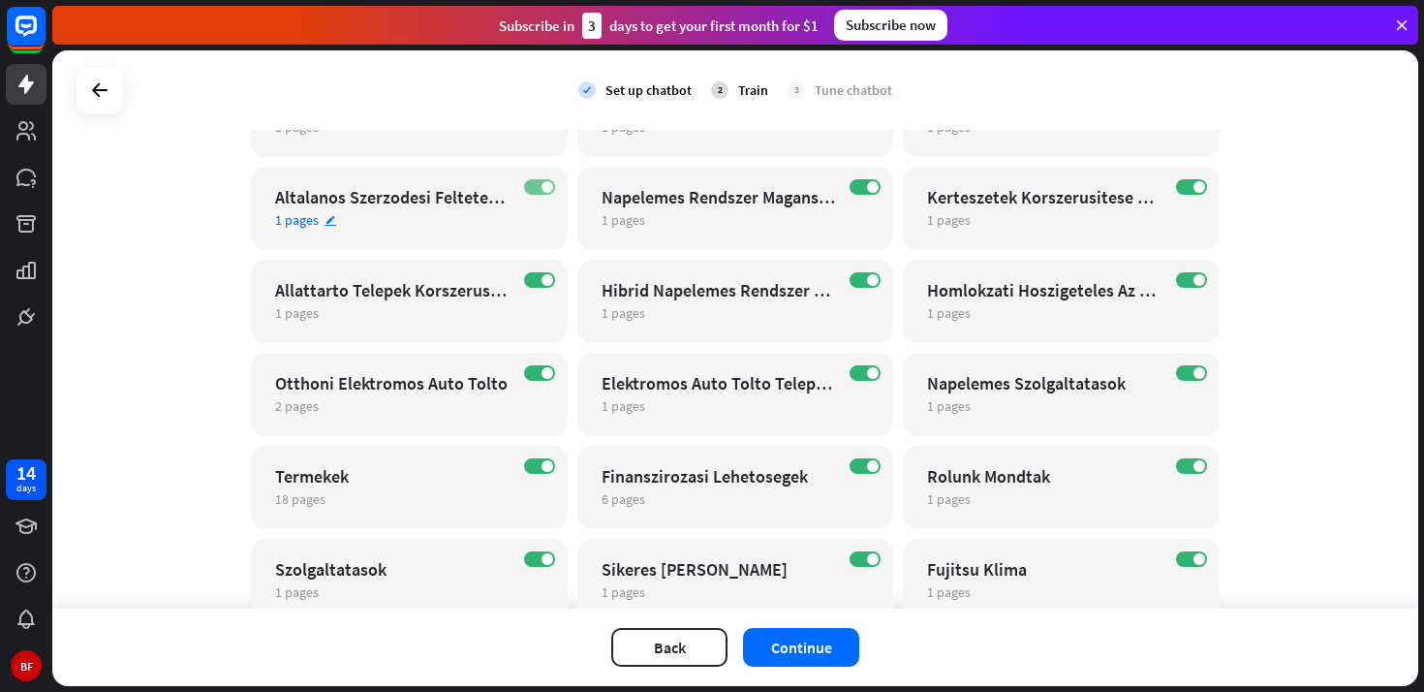
click at [532, 191] on label "ON" at bounding box center [539, 186] width 31 height 15
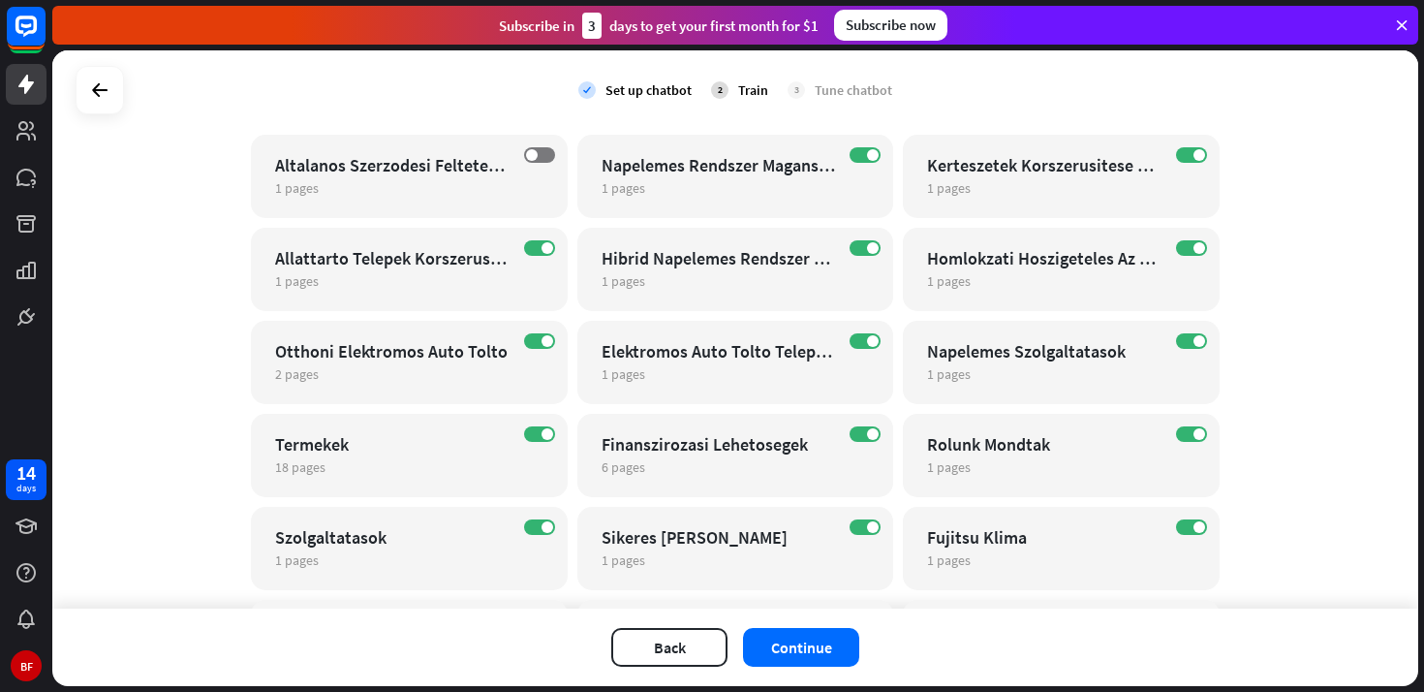
scroll to position [435, 0]
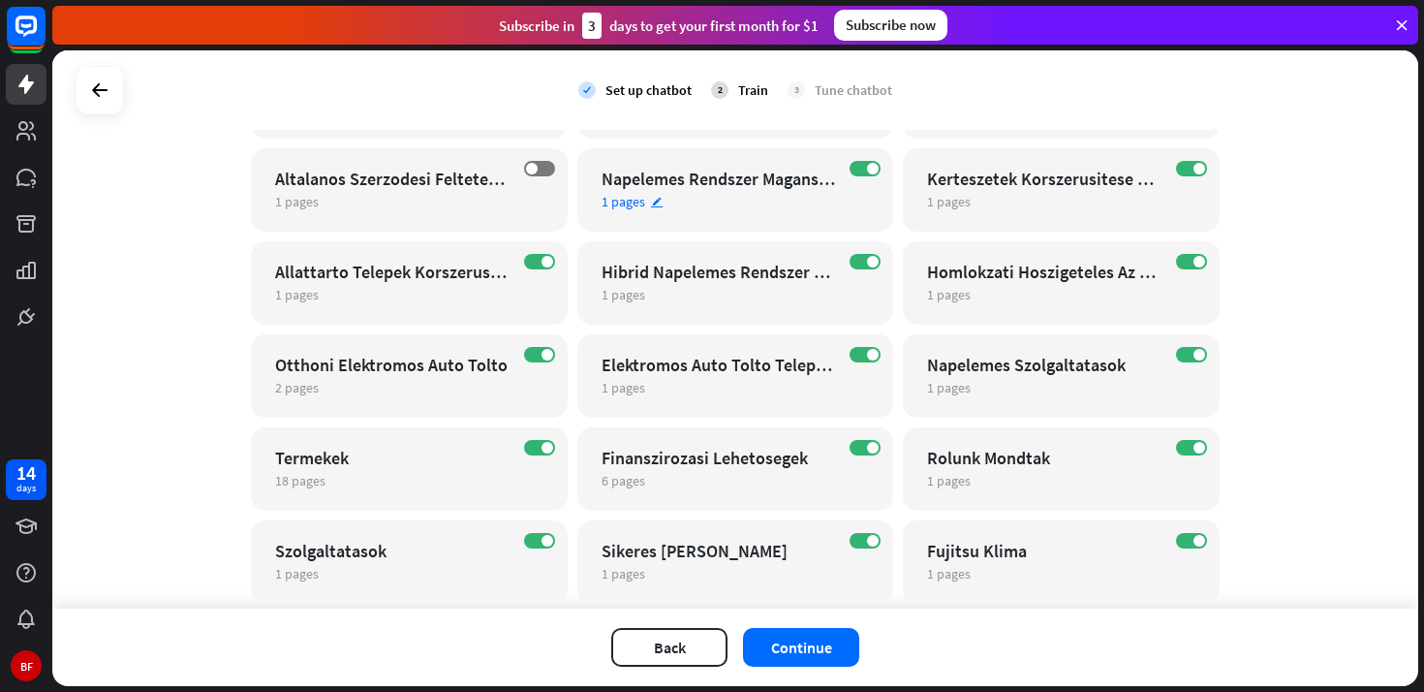
click at [789, 180] on div "Napelemes Rendszer Maganszemelyeknek" at bounding box center [719, 179] width 234 height 22
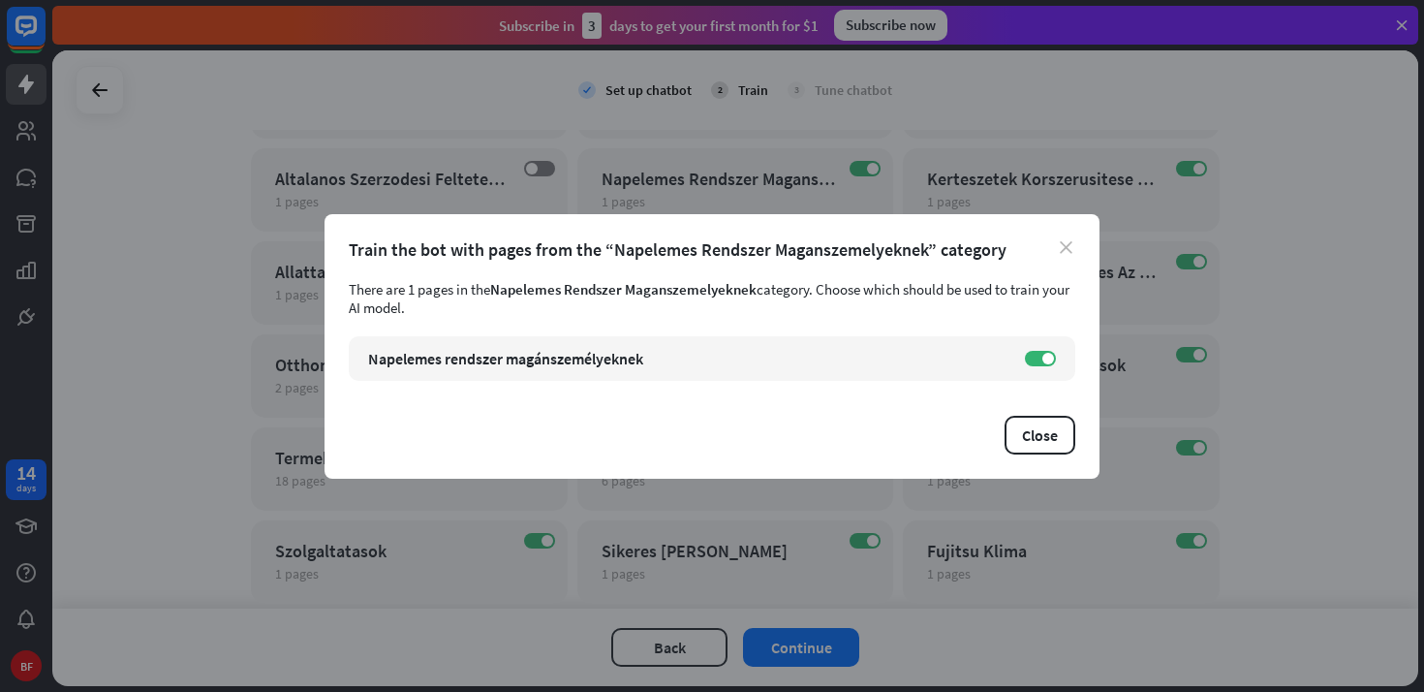
click at [1061, 242] on icon "close" at bounding box center [1066, 247] width 13 height 13
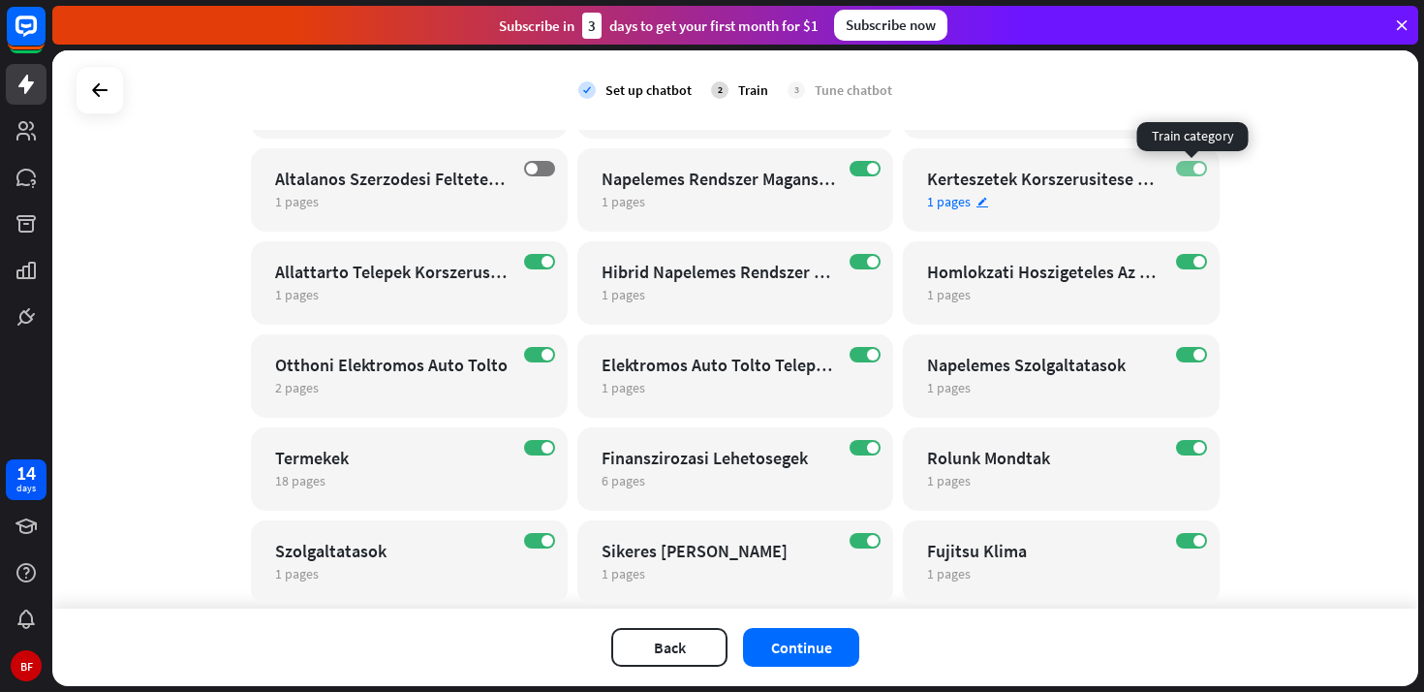
click at [1192, 170] on label "ON" at bounding box center [1191, 168] width 31 height 15
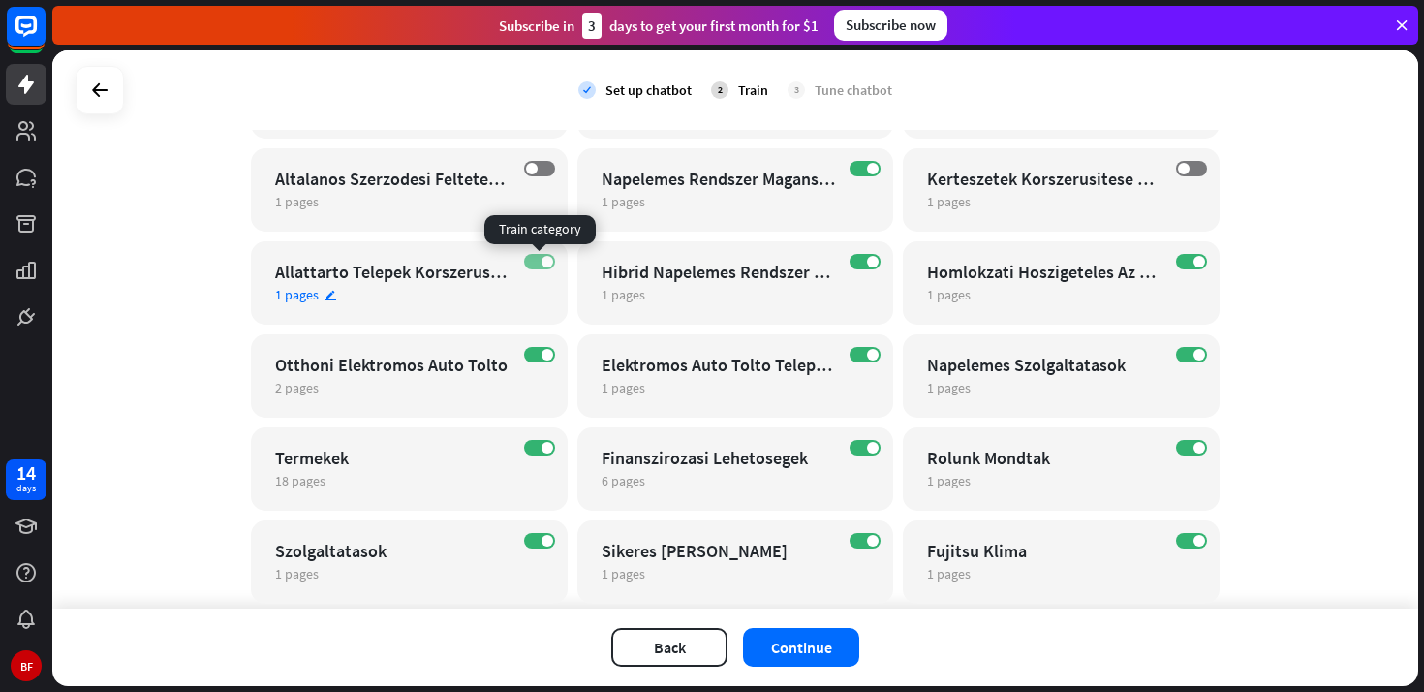
click at [543, 261] on span at bounding box center [547, 262] width 12 height 12
click at [788, 270] on div "Hibrid Napelemes Rendszer A Jovo Energiamegoldasa" at bounding box center [719, 272] width 234 height 22
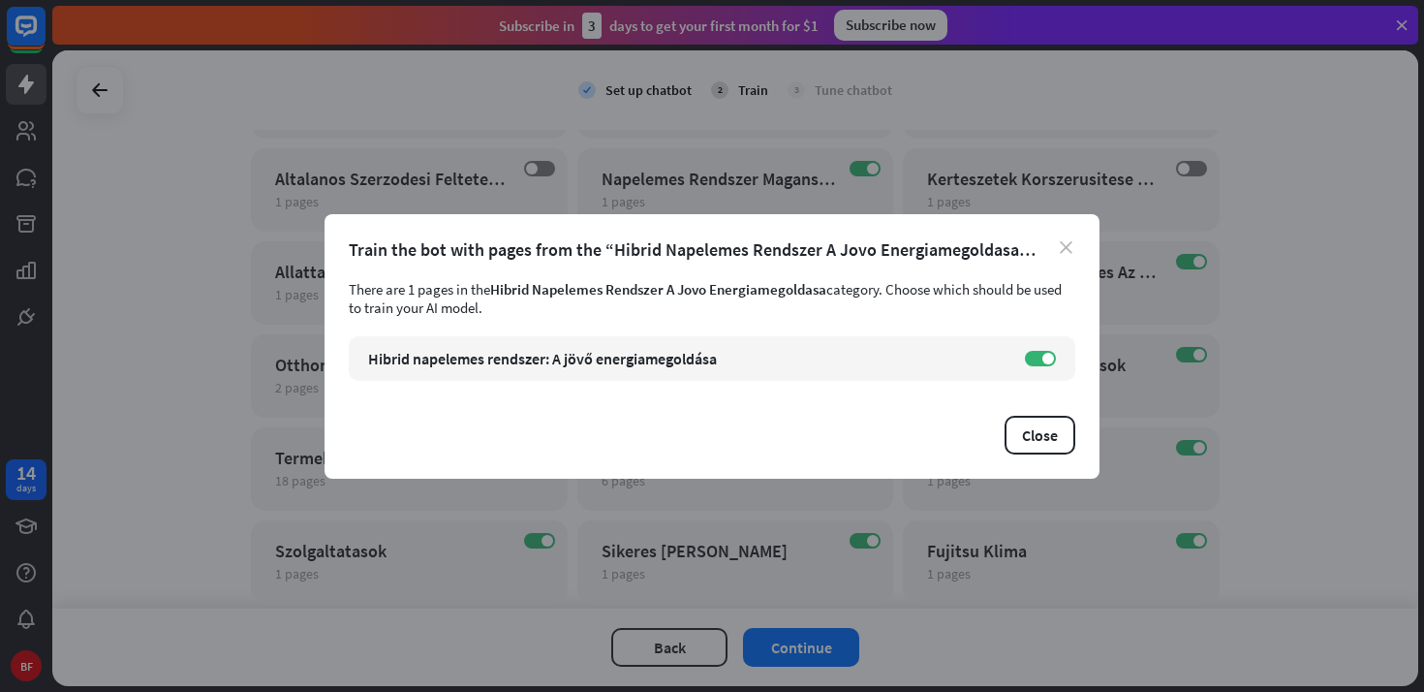
click at [1064, 245] on icon "close" at bounding box center [1066, 247] width 13 height 13
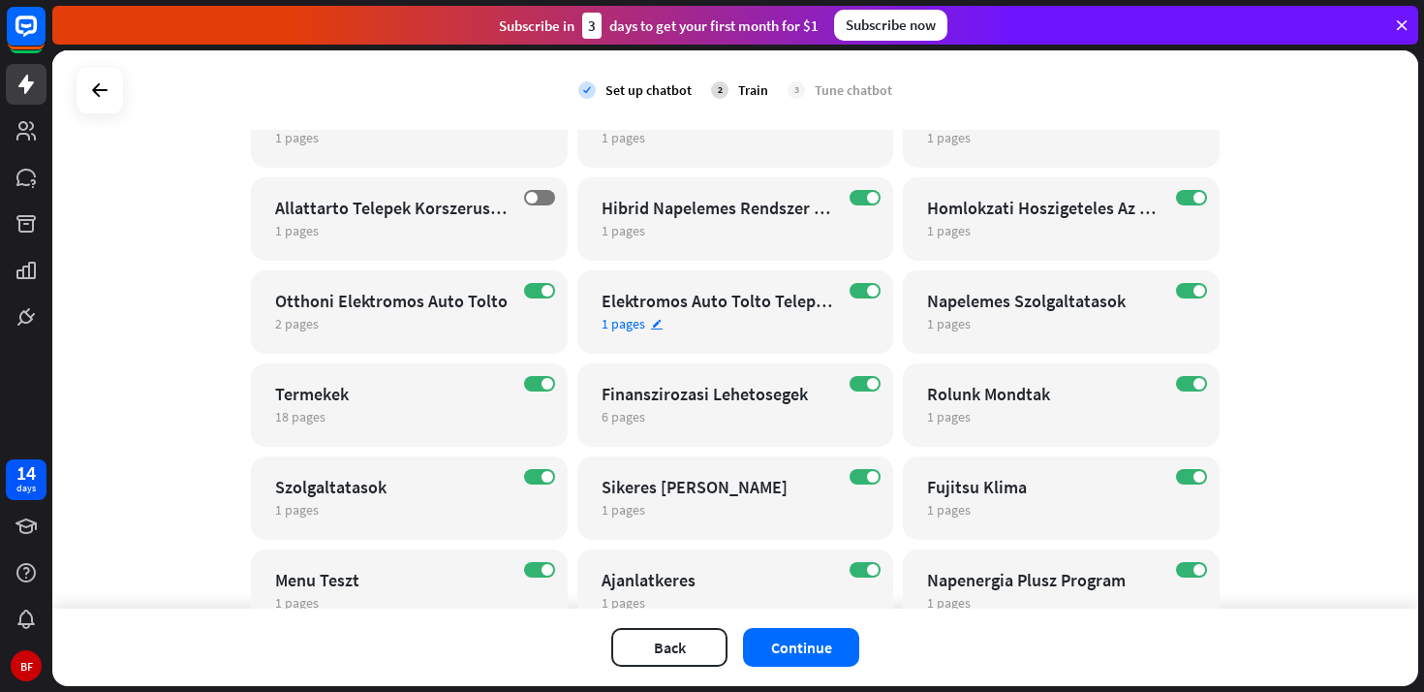
scroll to position [507, 0]
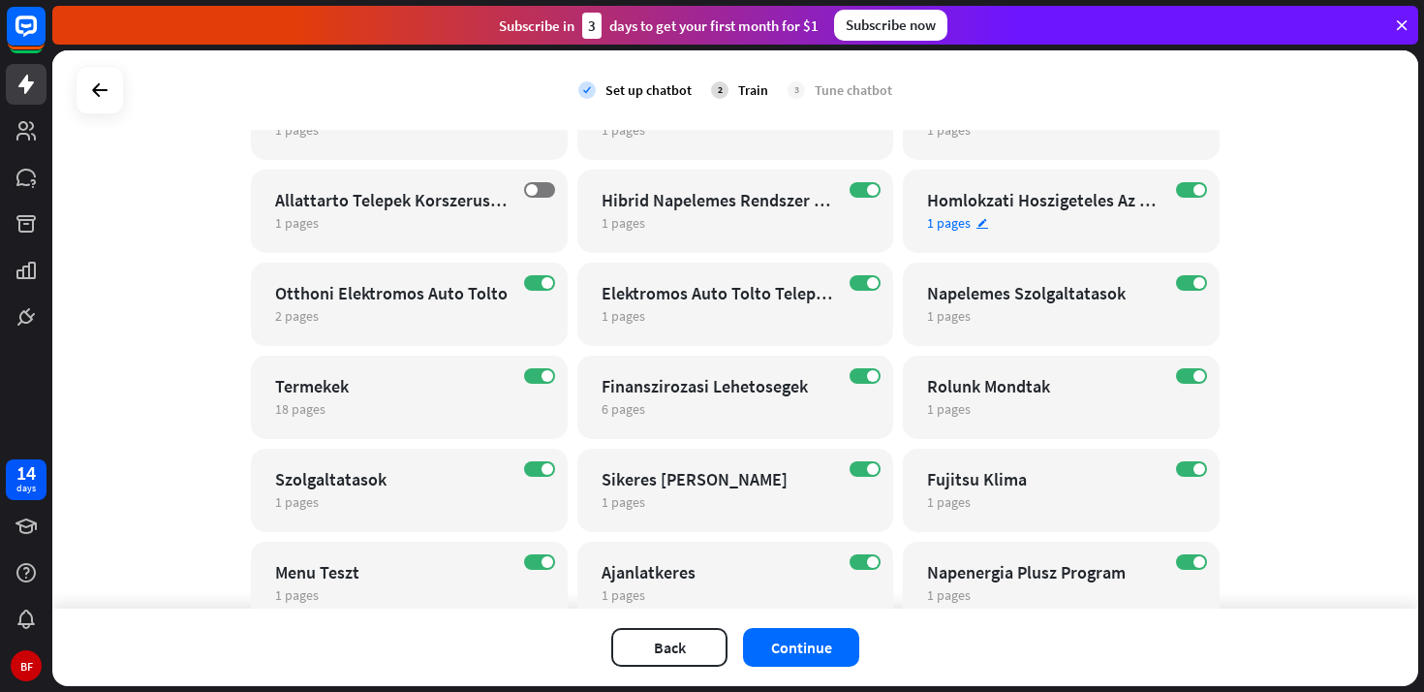
click at [1101, 204] on div "Homlokzati Hoszigeteles Az Energiatakarekos Otthon Titka" at bounding box center [1044, 200] width 234 height 22
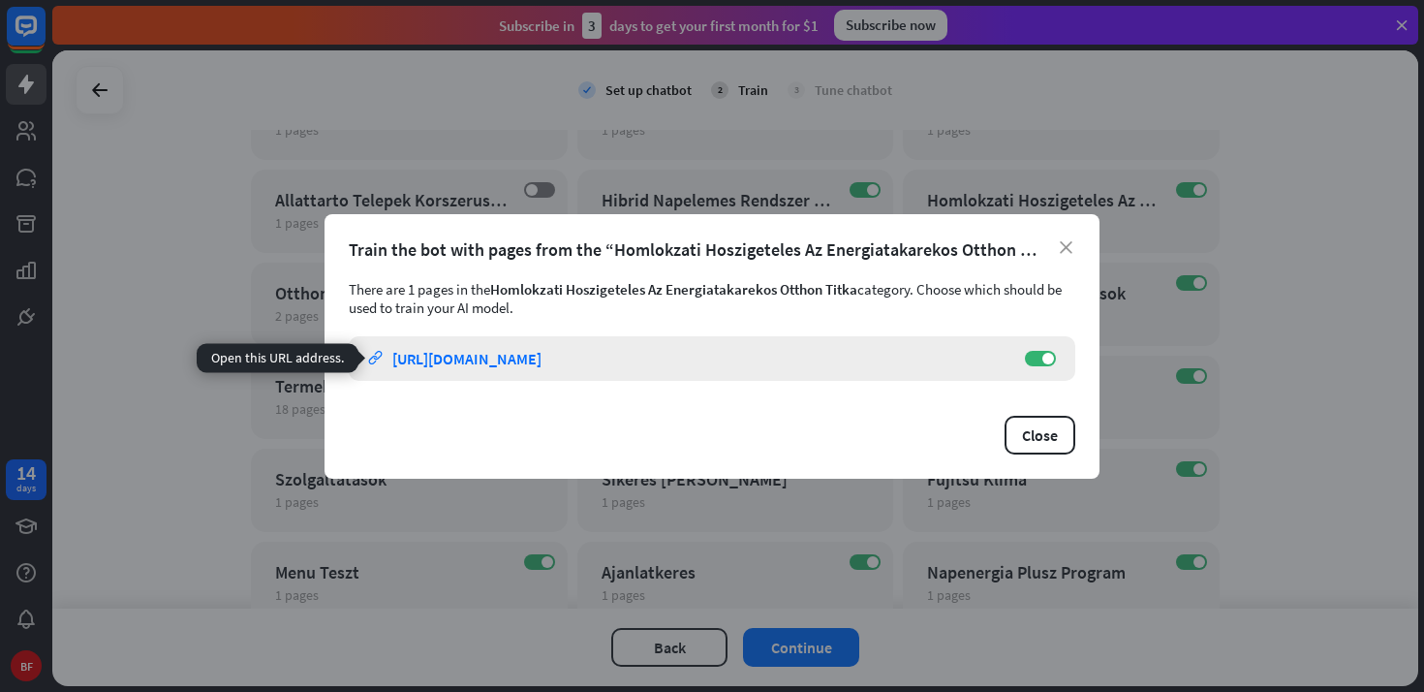
click at [541, 363] on div "[URL][DOMAIN_NAME]" at bounding box center [466, 358] width 149 height 19
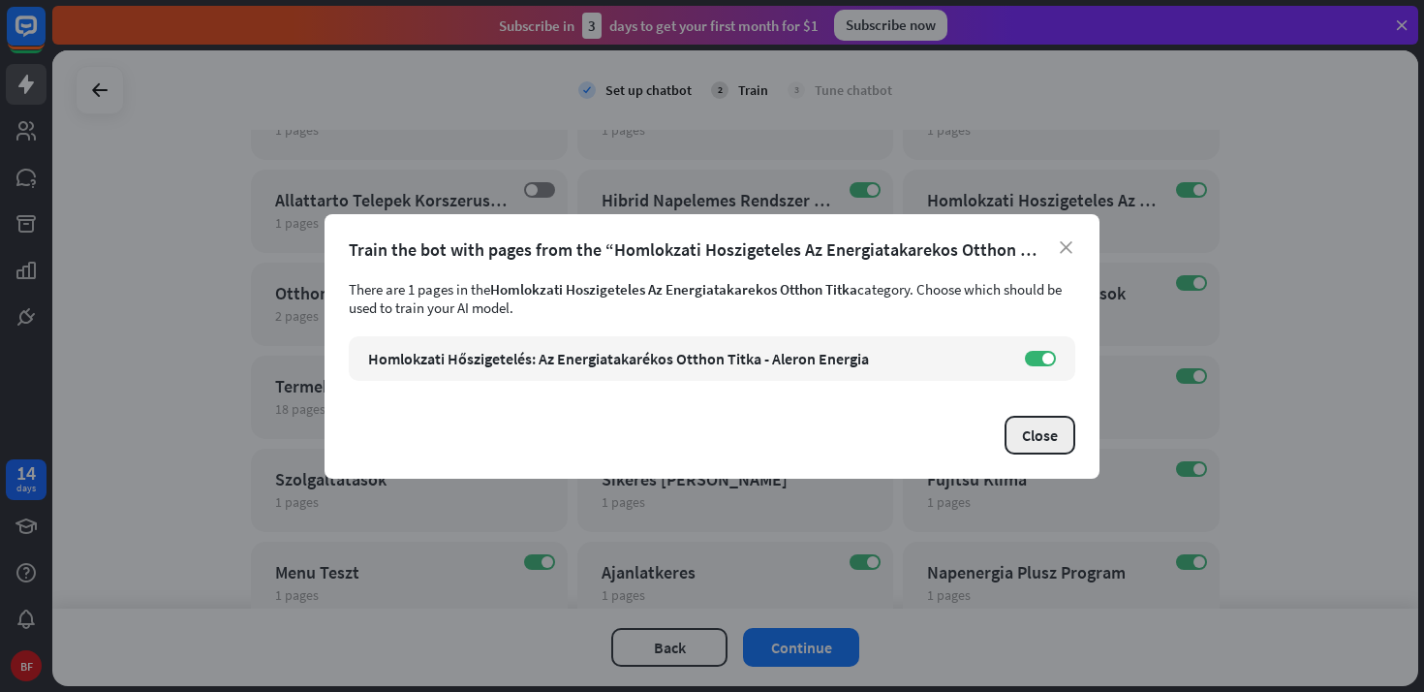
click at [1051, 442] on button "Close" at bounding box center [1040, 435] width 71 height 39
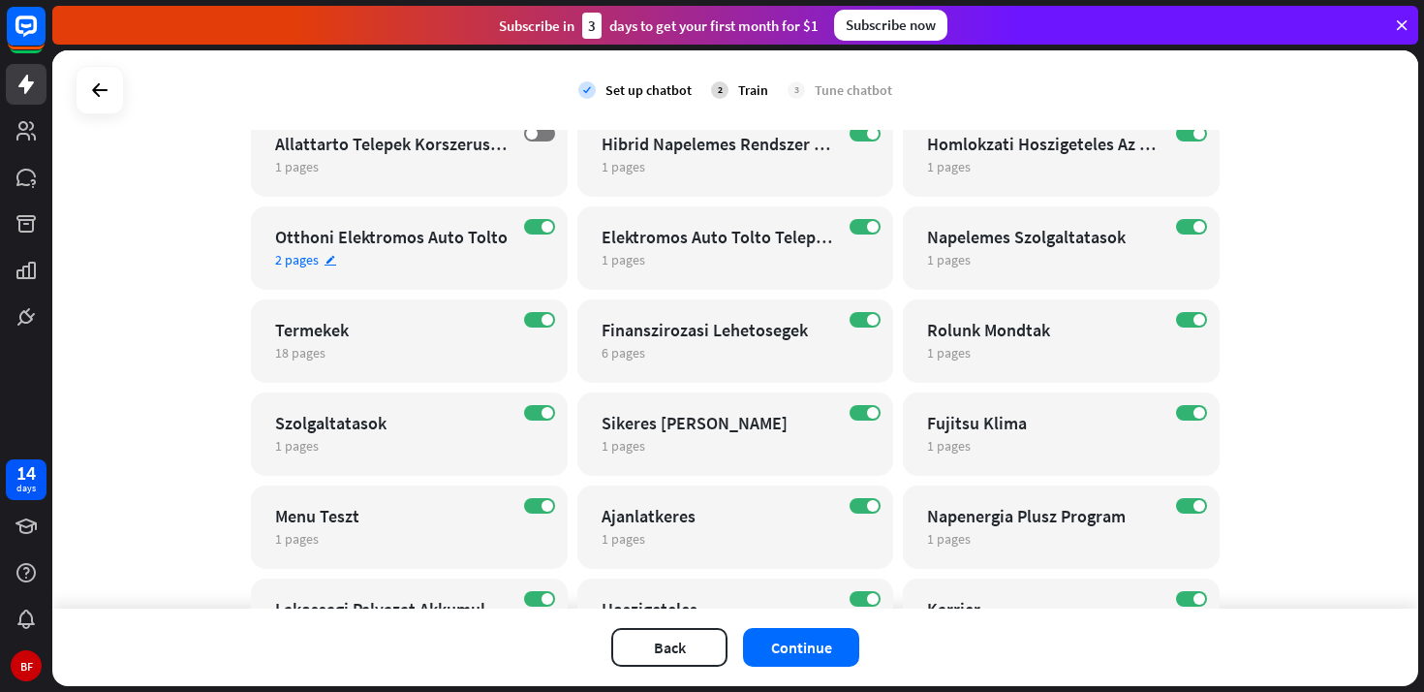
scroll to position [597, 0]
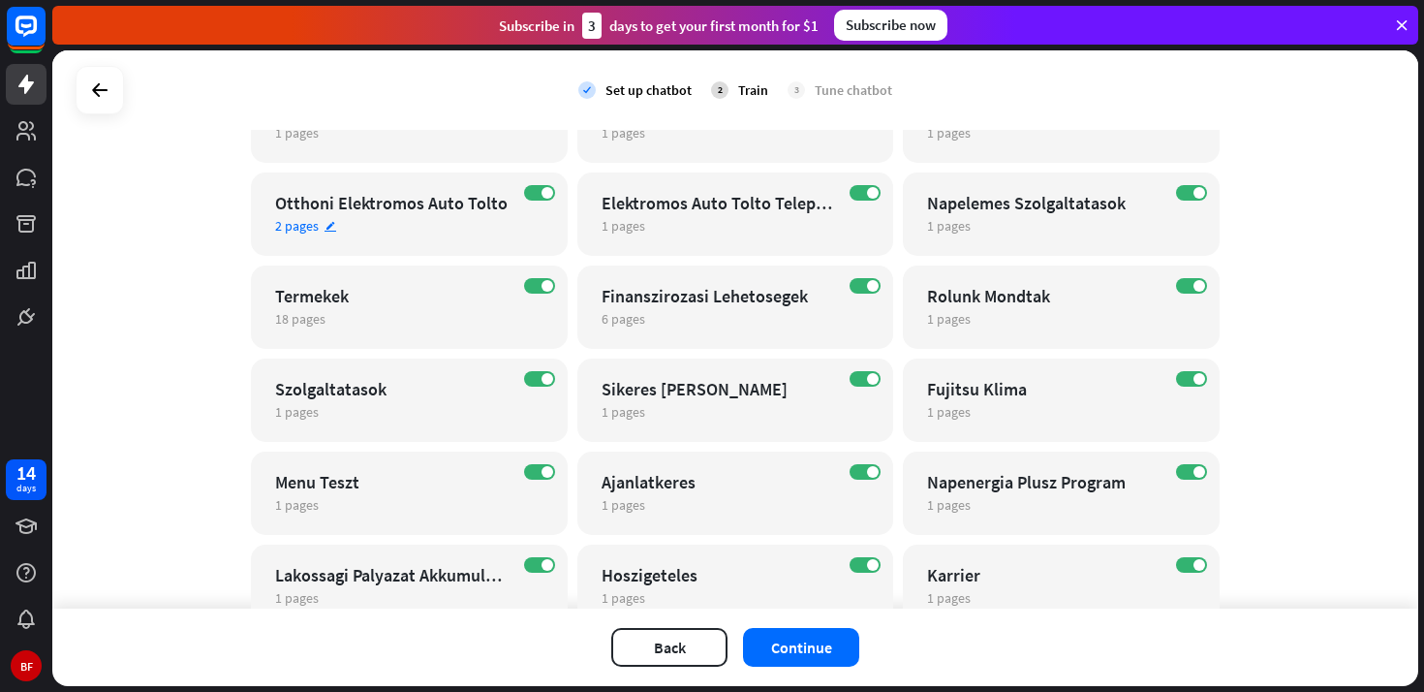
click at [476, 203] on div "Otthoni Elektromos Auto Tolto" at bounding box center [392, 203] width 234 height 22
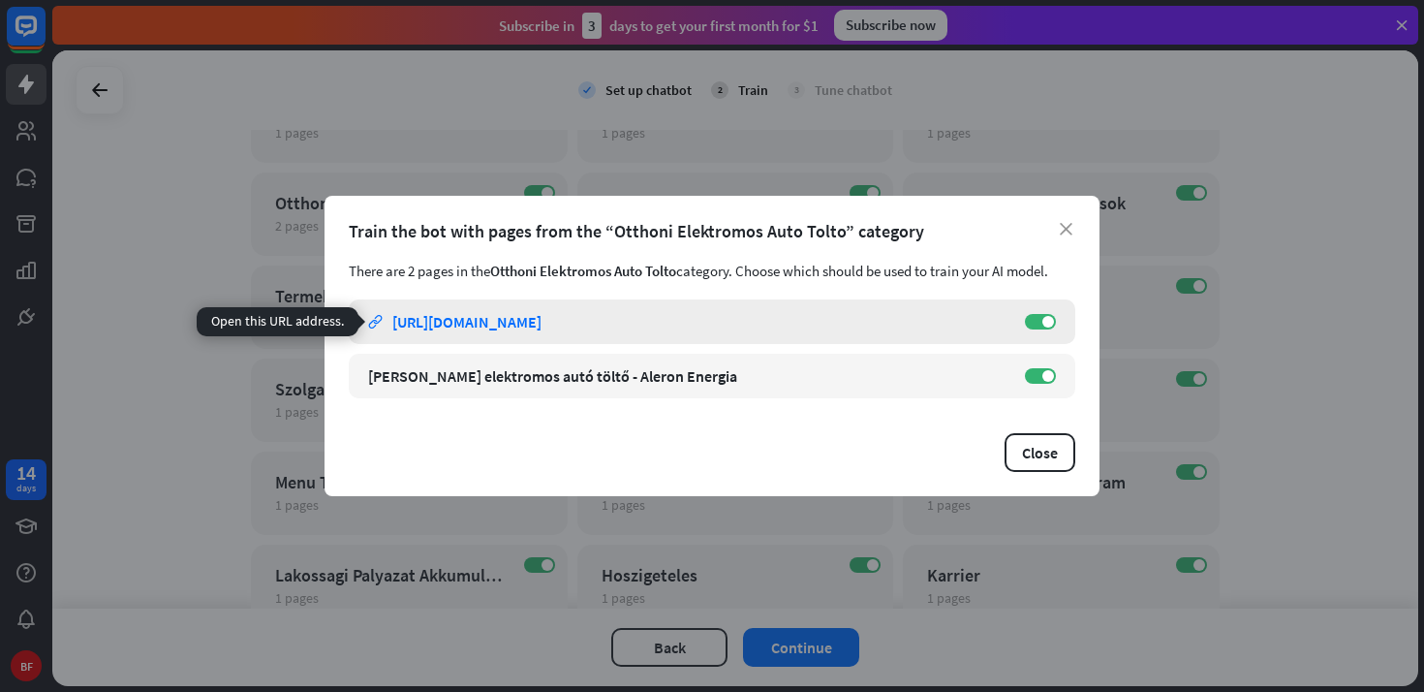
click at [541, 323] on div "[URL][DOMAIN_NAME]" at bounding box center [466, 321] width 149 height 19
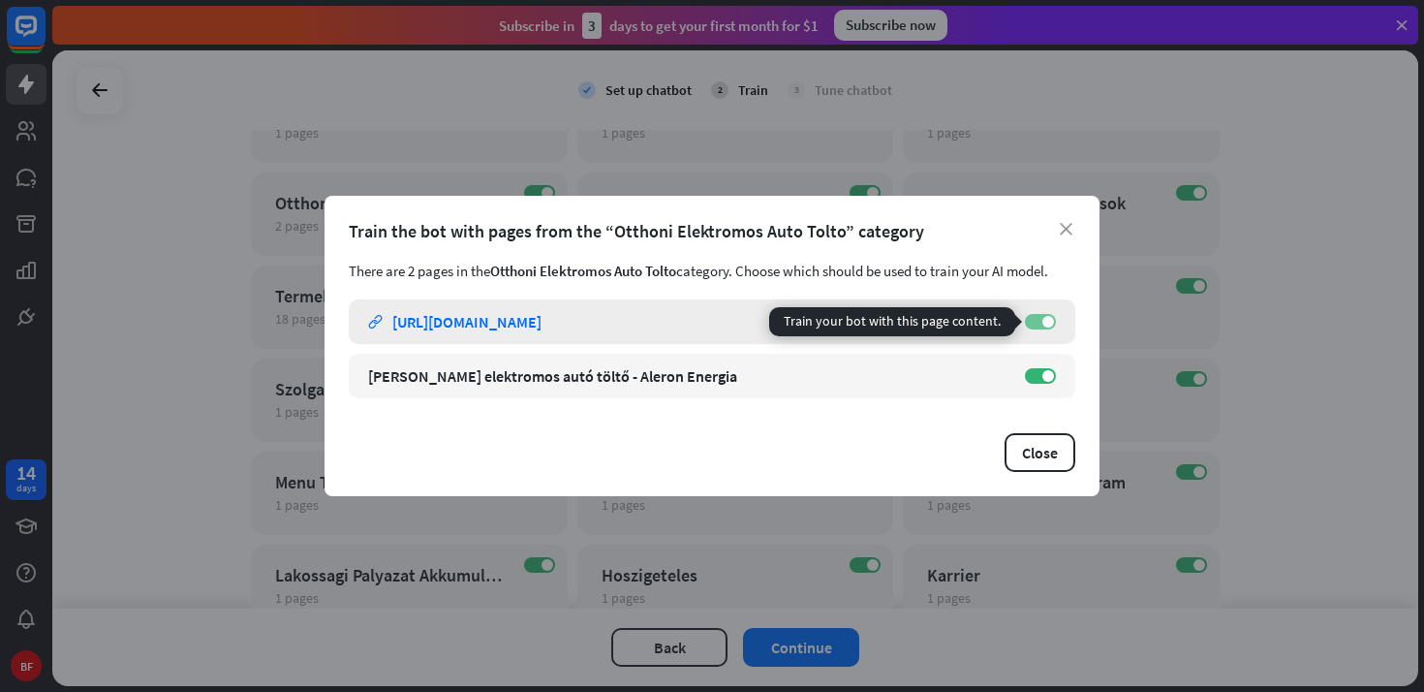
click at [1042, 322] on span at bounding box center [1048, 322] width 12 height 12
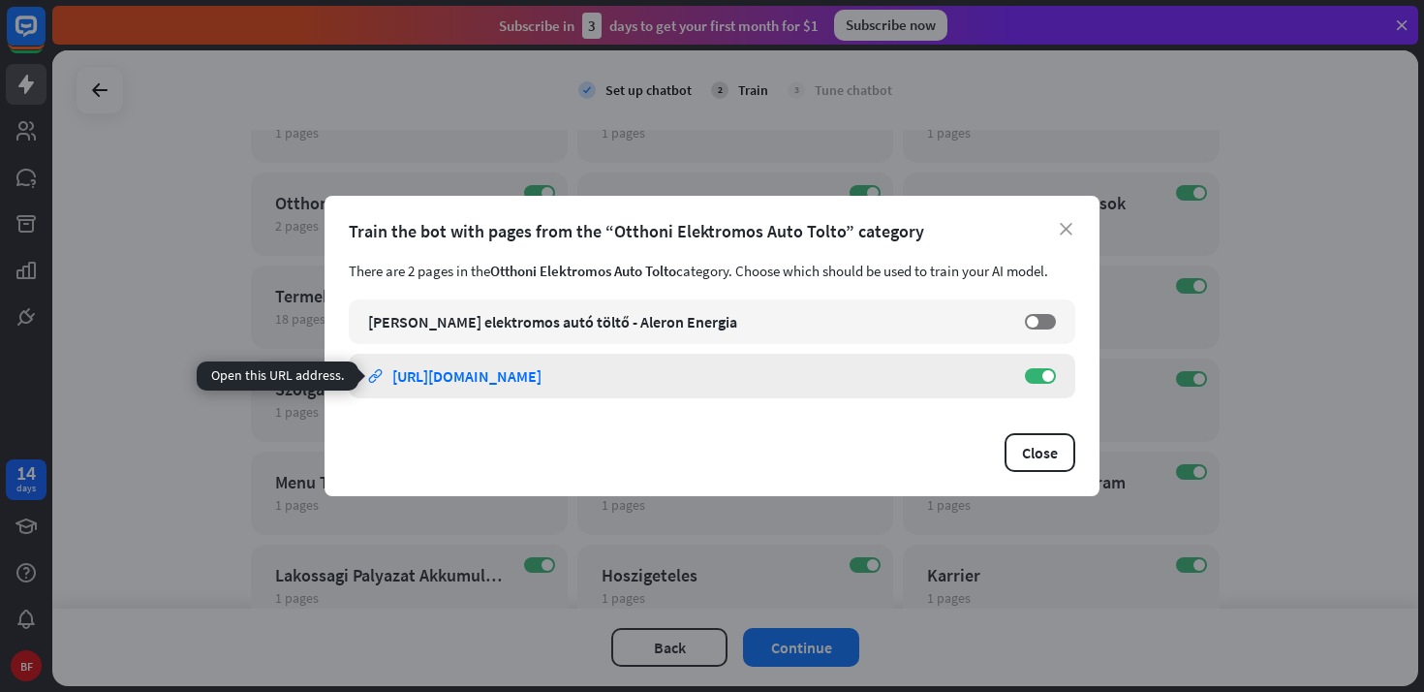
click at [541, 378] on div "[URL][DOMAIN_NAME]" at bounding box center [466, 375] width 149 height 19
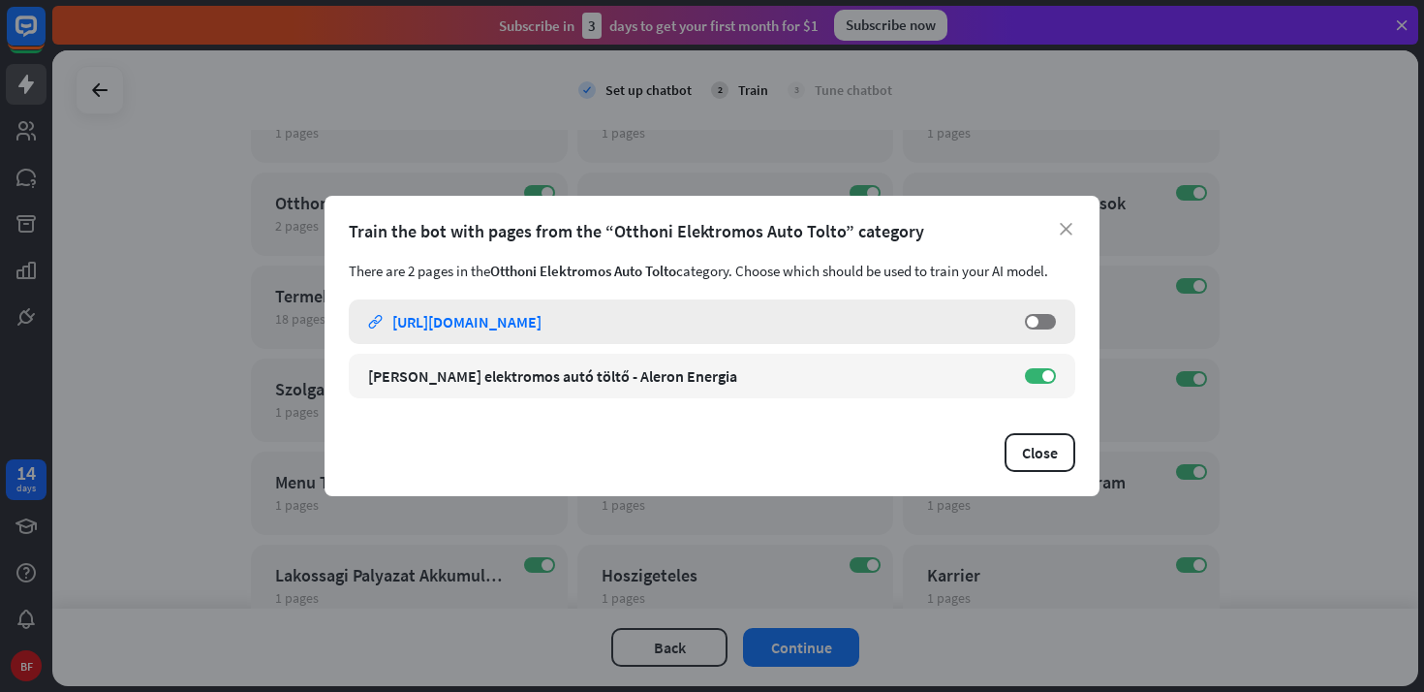
click at [541, 325] on div "[URL][DOMAIN_NAME]" at bounding box center [466, 321] width 149 height 19
click at [1061, 232] on icon "close" at bounding box center [1066, 229] width 13 height 13
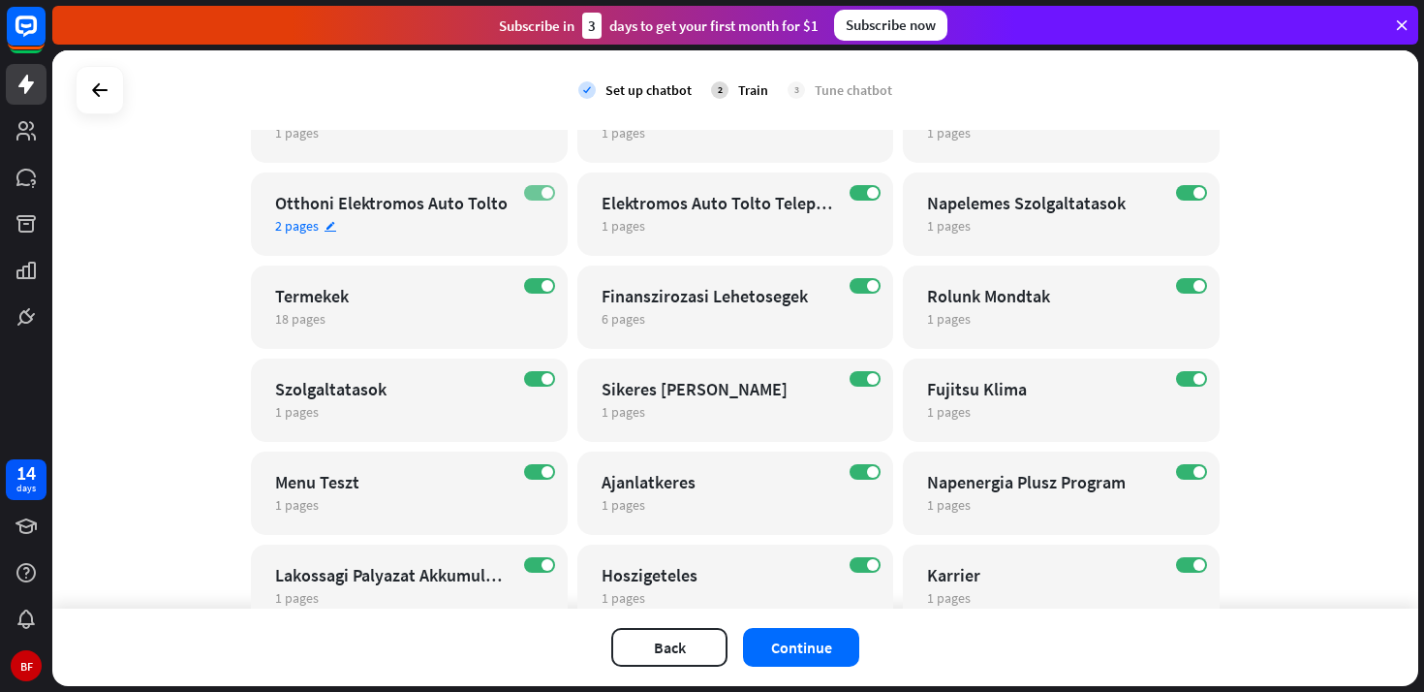
click at [541, 188] on label "ON" at bounding box center [539, 192] width 31 height 15
click at [694, 203] on div "Elektromos Auto Tolto Telepites" at bounding box center [719, 203] width 234 height 22
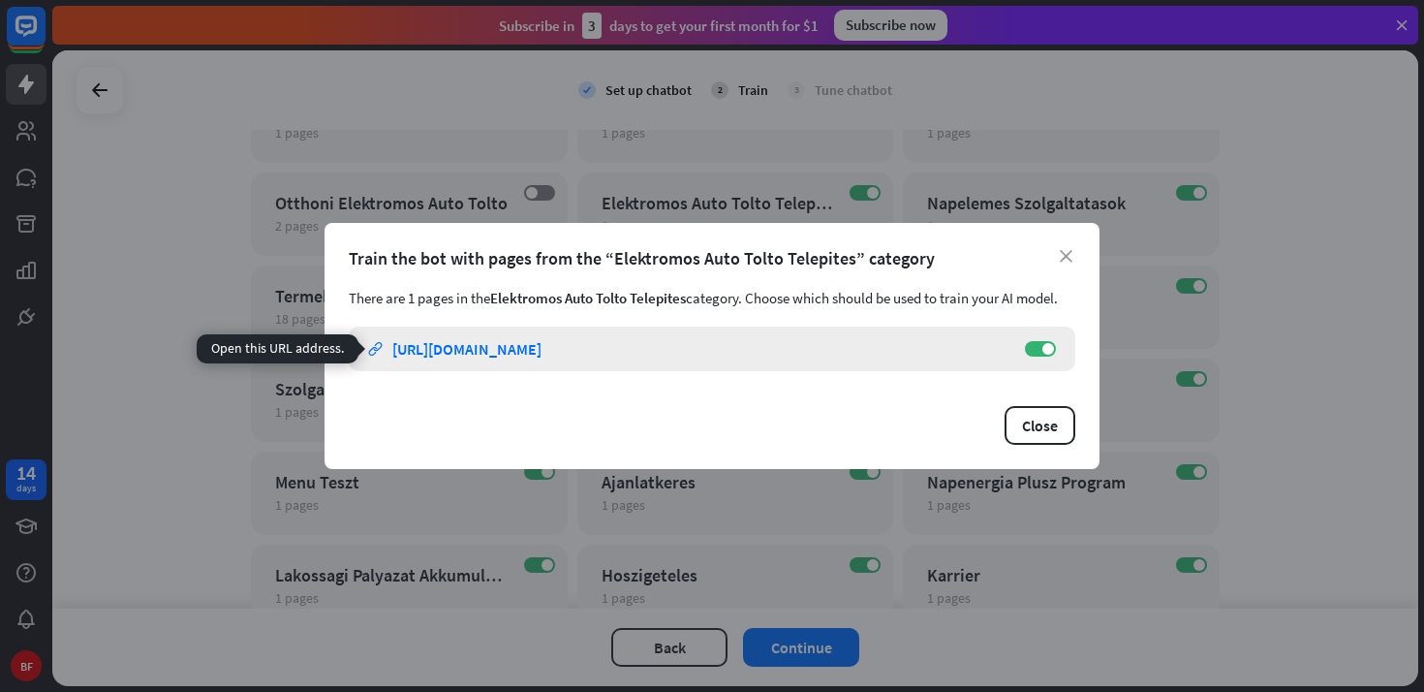
click at [541, 347] on div "[URL][DOMAIN_NAME]" at bounding box center [466, 348] width 149 height 19
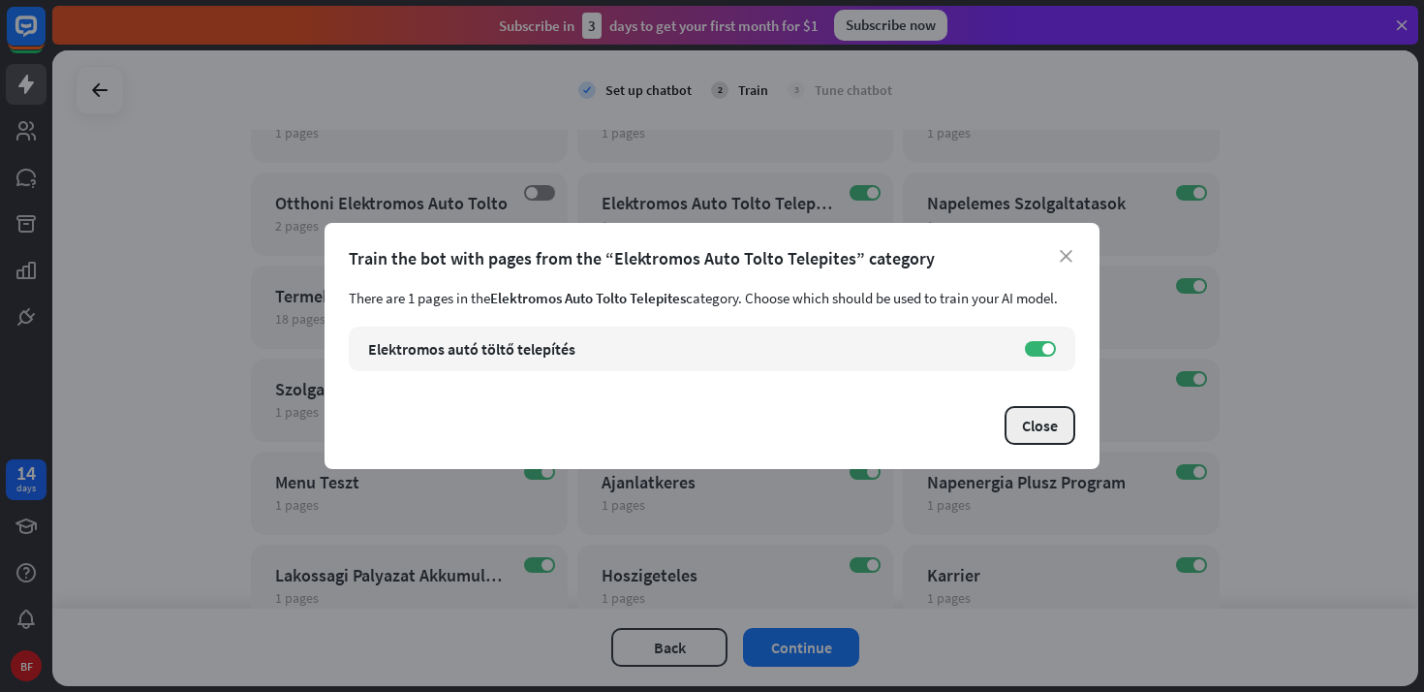
click at [1044, 430] on button "Close" at bounding box center [1040, 425] width 71 height 39
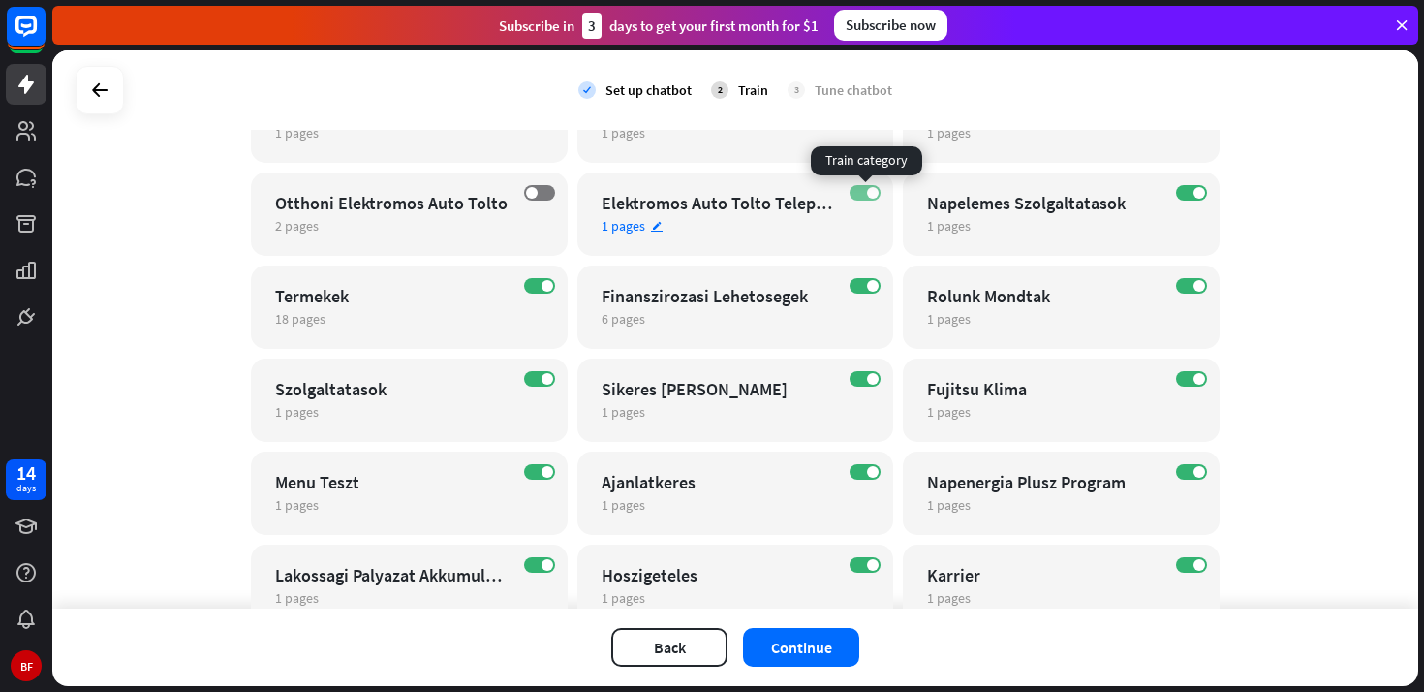
click at [872, 193] on span at bounding box center [873, 193] width 12 height 12
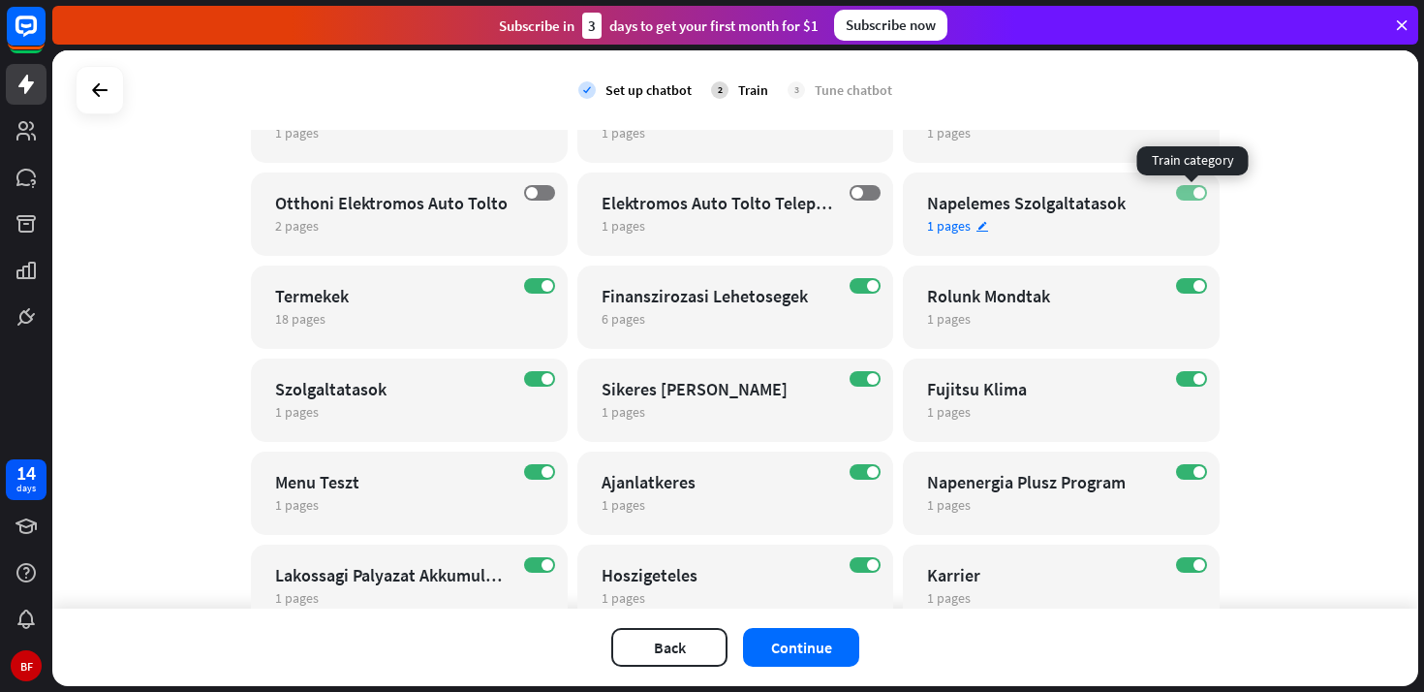
click at [1186, 196] on label "ON" at bounding box center [1191, 192] width 31 height 15
click at [479, 296] on div "Termekek" at bounding box center [392, 296] width 234 height 22
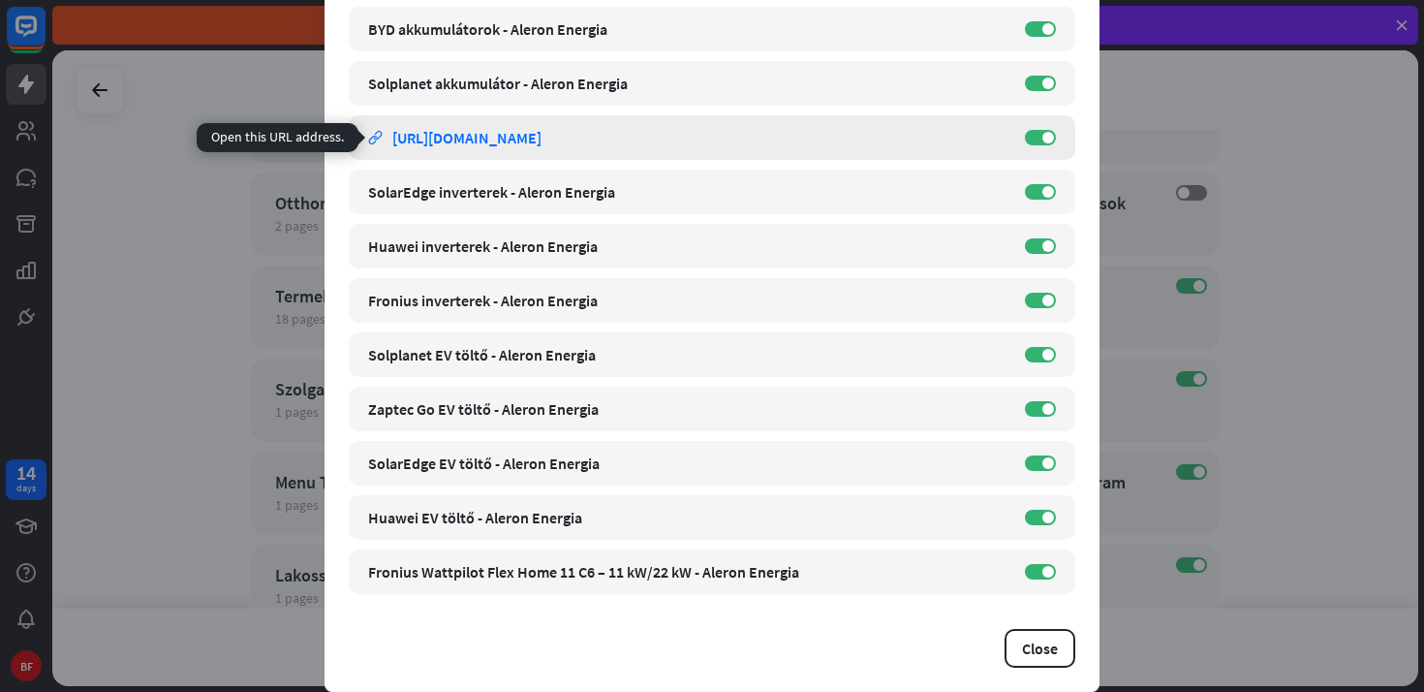
scroll to position [0, 0]
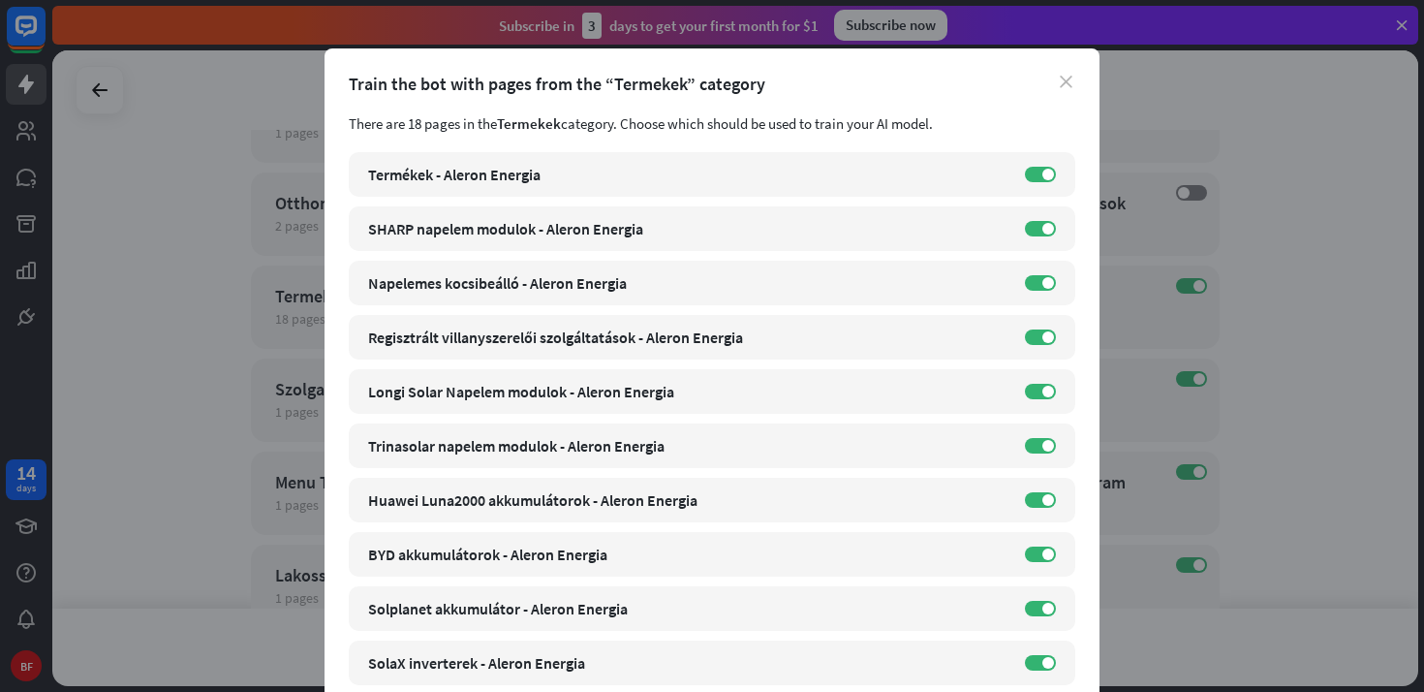
click at [1064, 85] on icon "close" at bounding box center [1066, 82] width 13 height 13
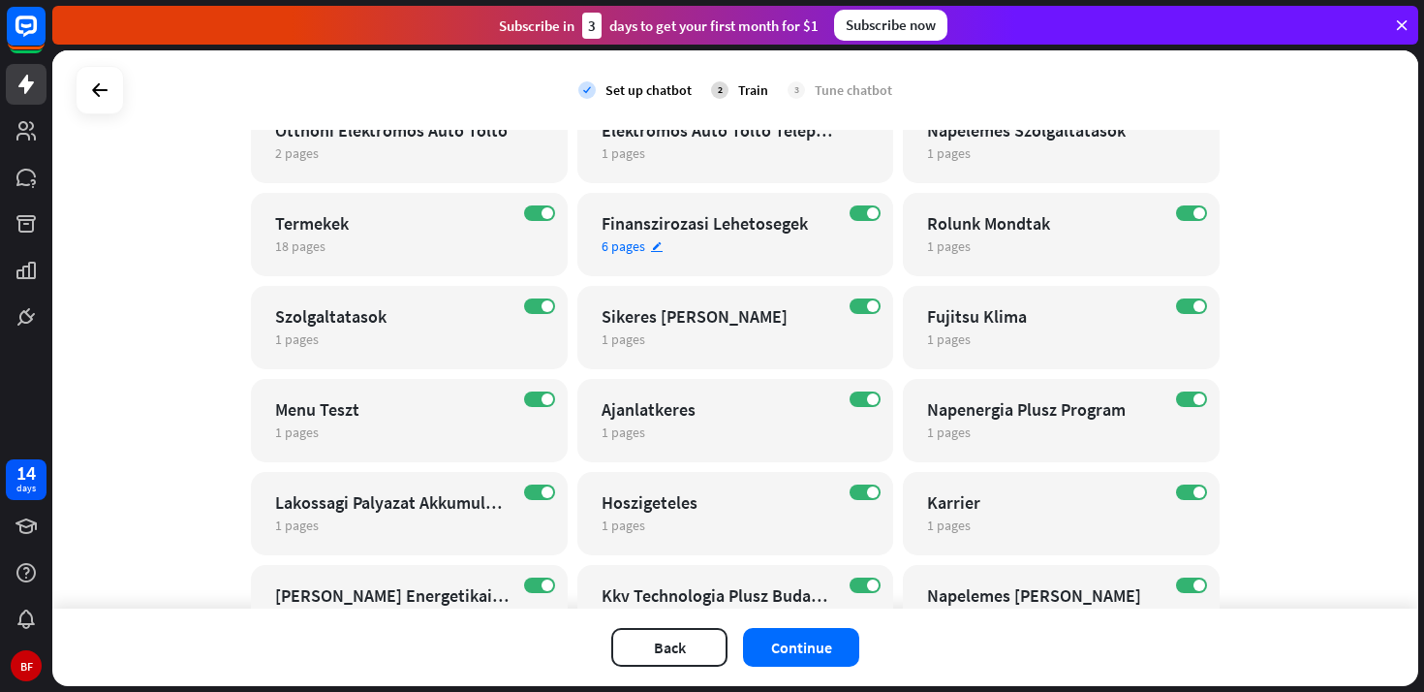
scroll to position [671, 0]
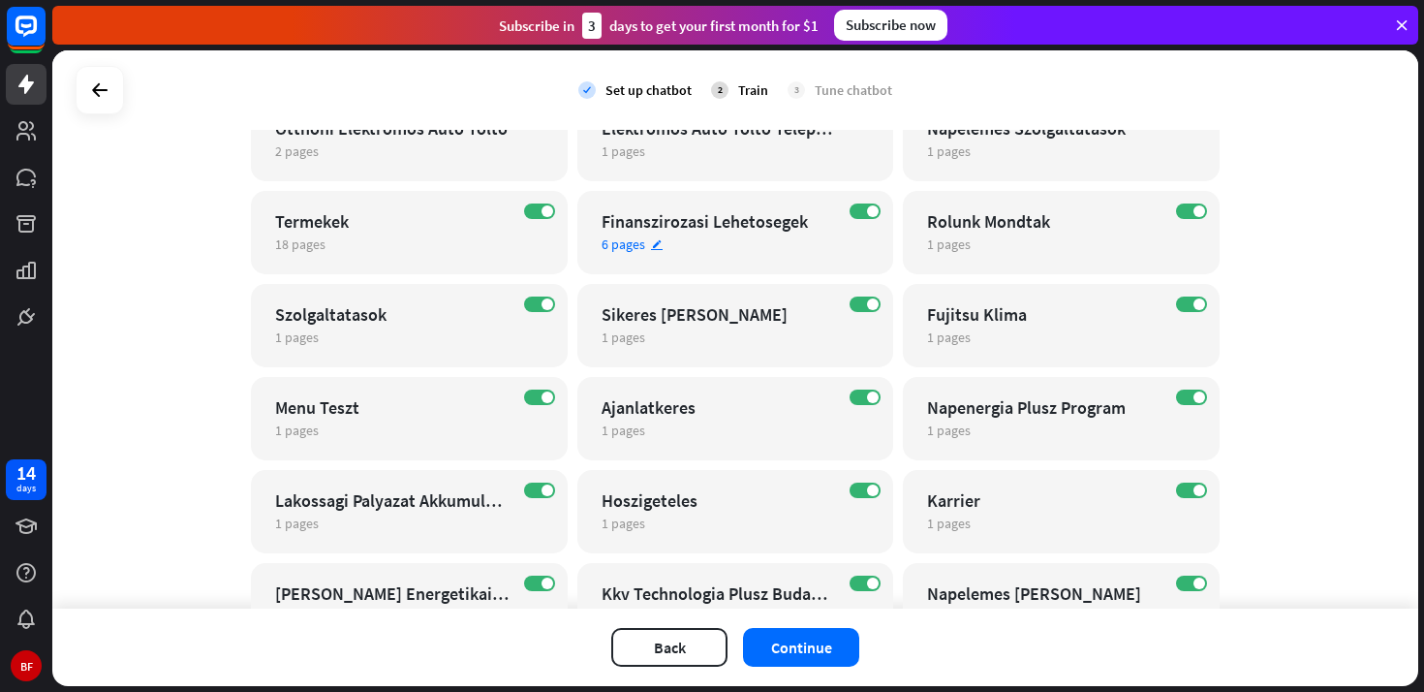
click at [742, 231] on div "Finanszirozasi Lehetosegek" at bounding box center [719, 221] width 234 height 22
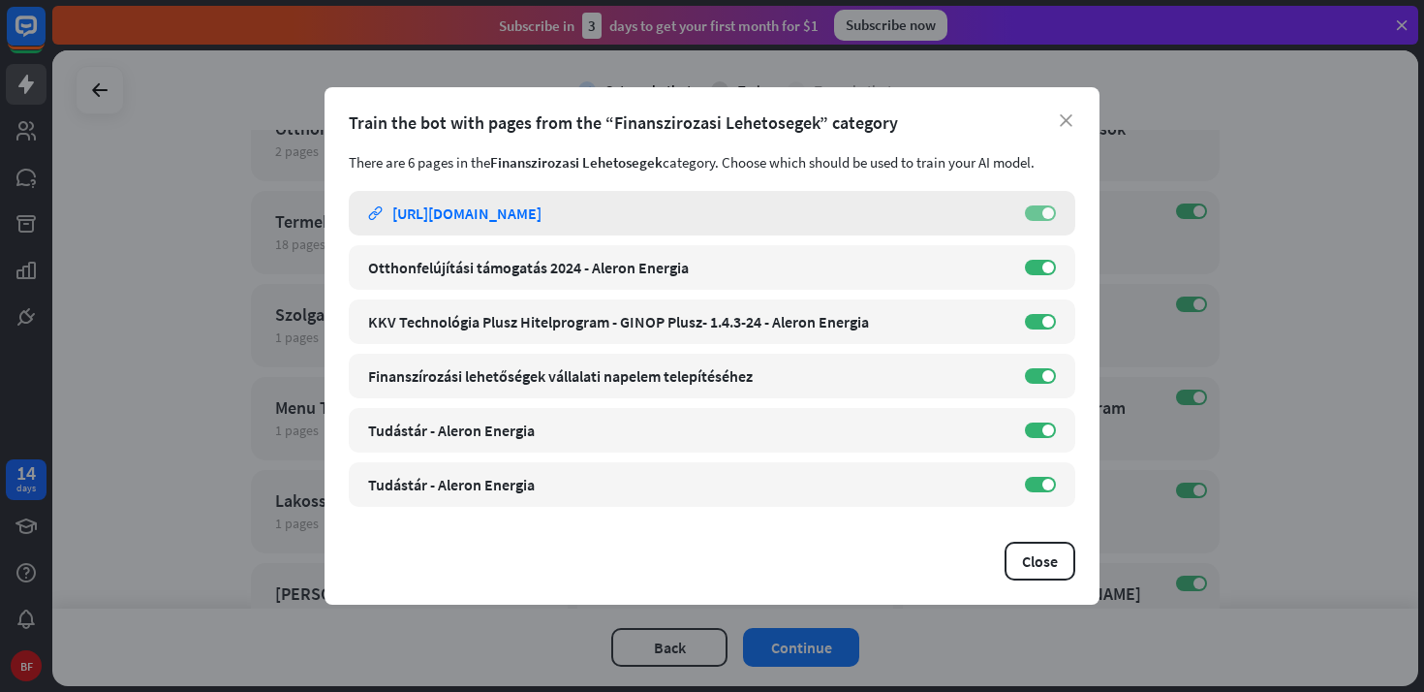
click at [1042, 205] on label "ON" at bounding box center [1040, 212] width 31 height 15
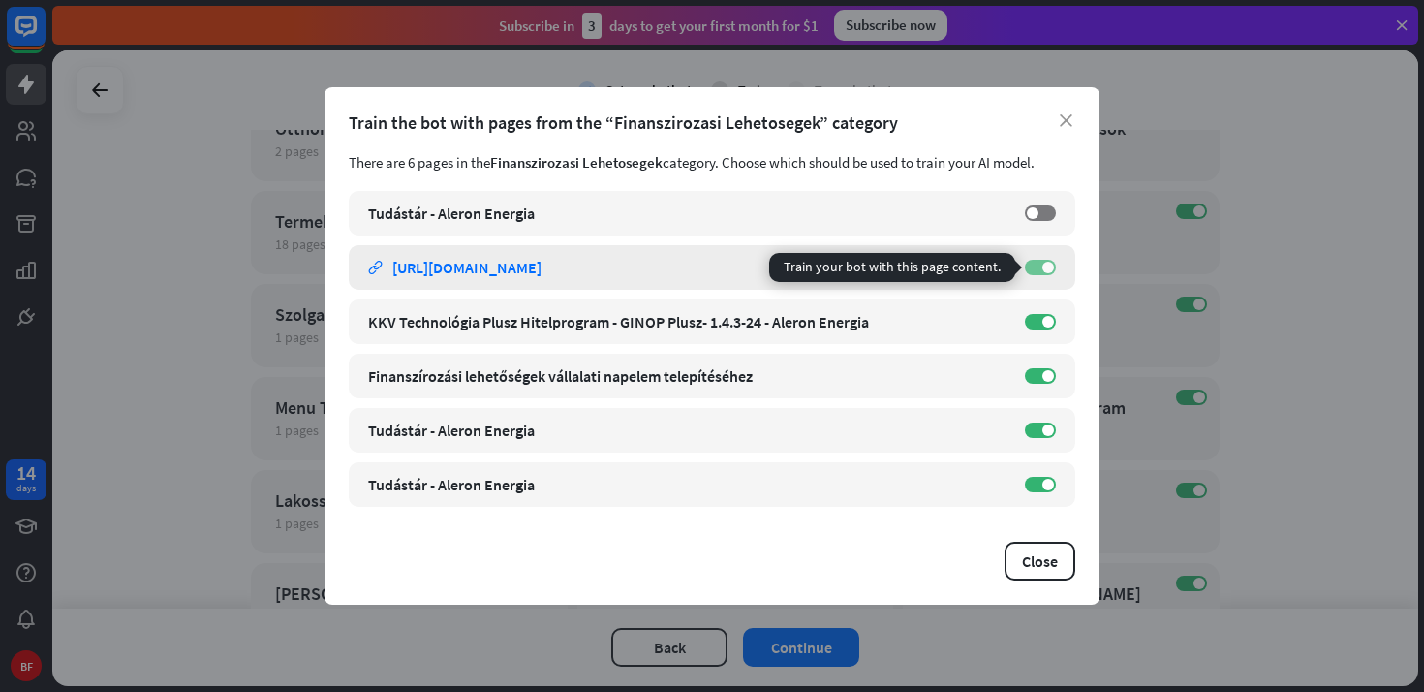
click at [1043, 268] on span at bounding box center [1048, 268] width 12 height 12
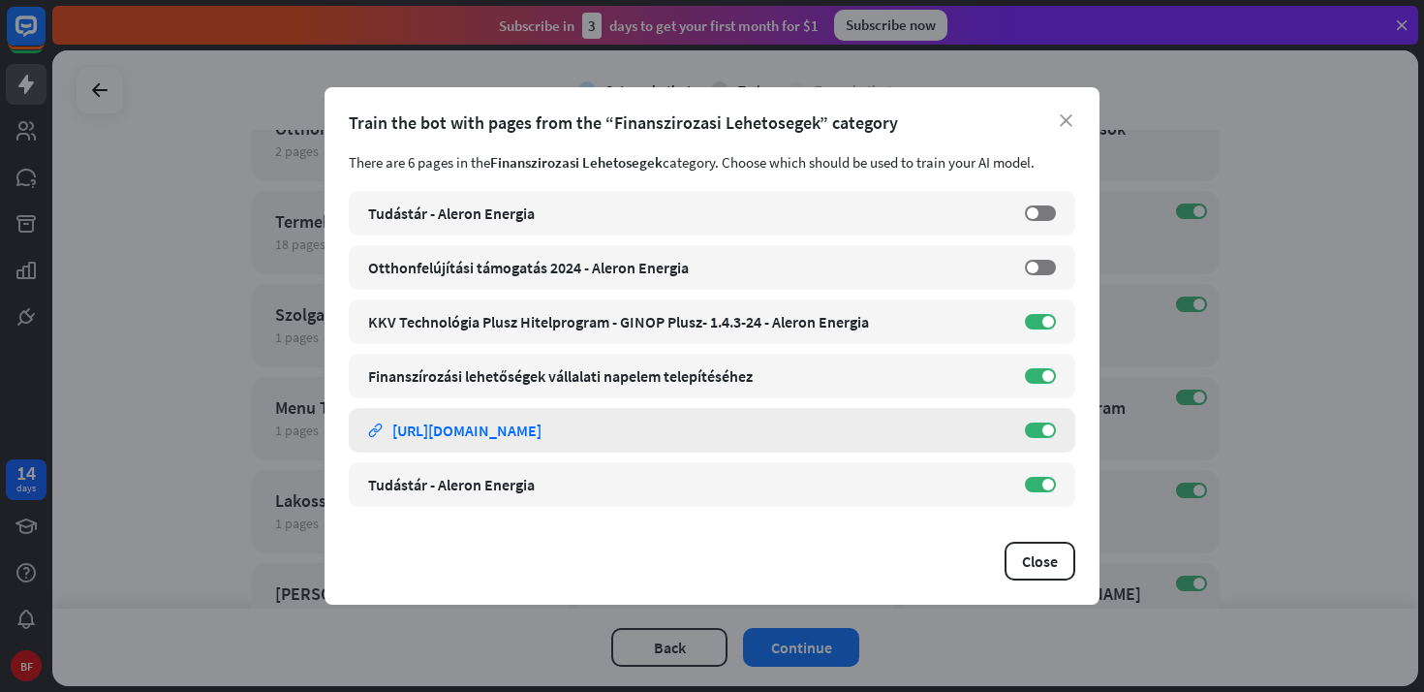
click at [541, 431] on div "[URL][DOMAIN_NAME]" at bounding box center [466, 429] width 149 height 19
click at [1041, 432] on label "ON" at bounding box center [1040, 429] width 31 height 15
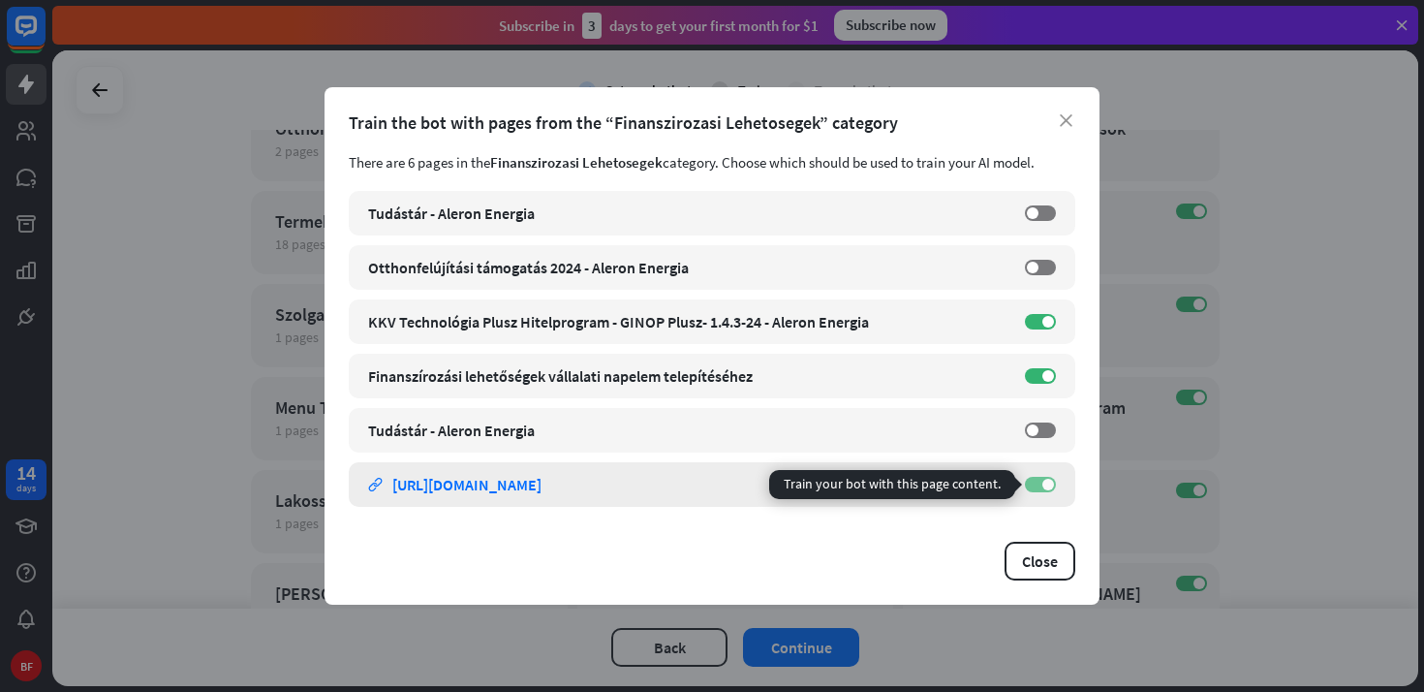
click at [1047, 484] on span at bounding box center [1048, 485] width 12 height 12
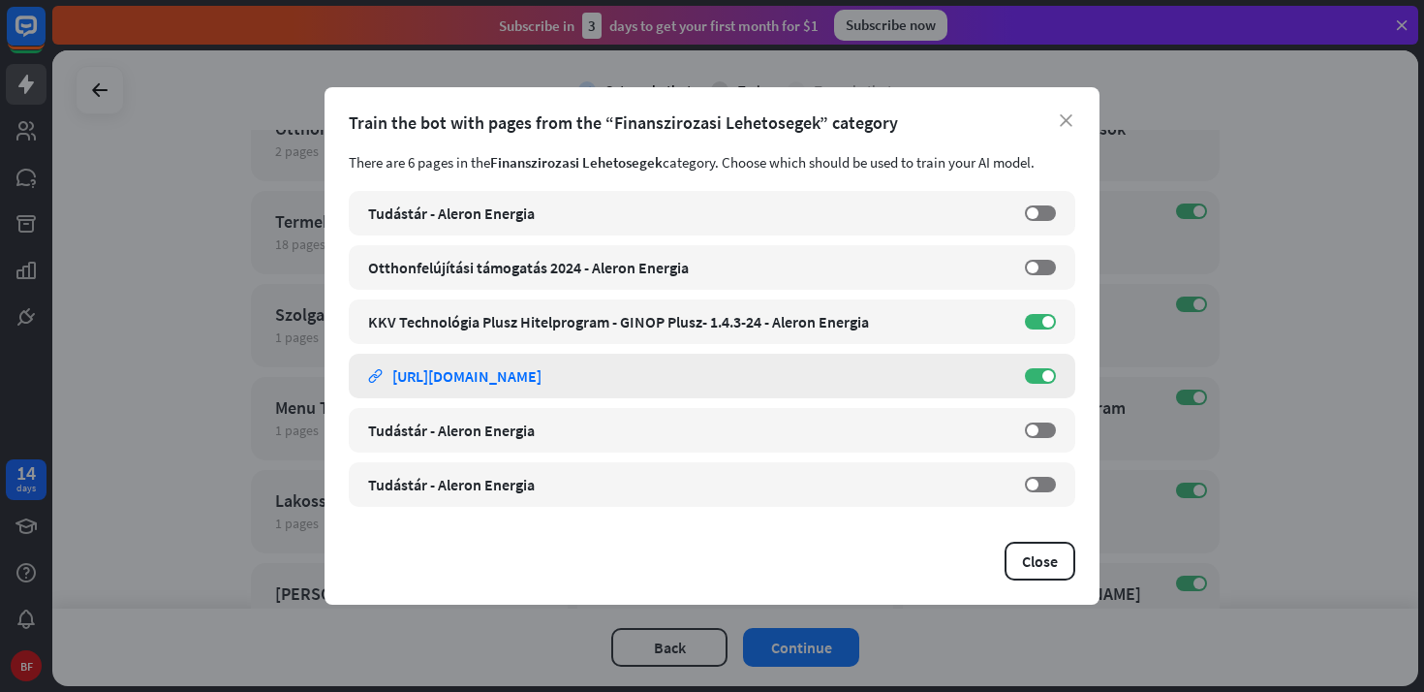
click at [541, 370] on div "[URL][DOMAIN_NAME]" at bounding box center [466, 375] width 149 height 19
click at [1028, 567] on button "Close" at bounding box center [1040, 560] width 71 height 39
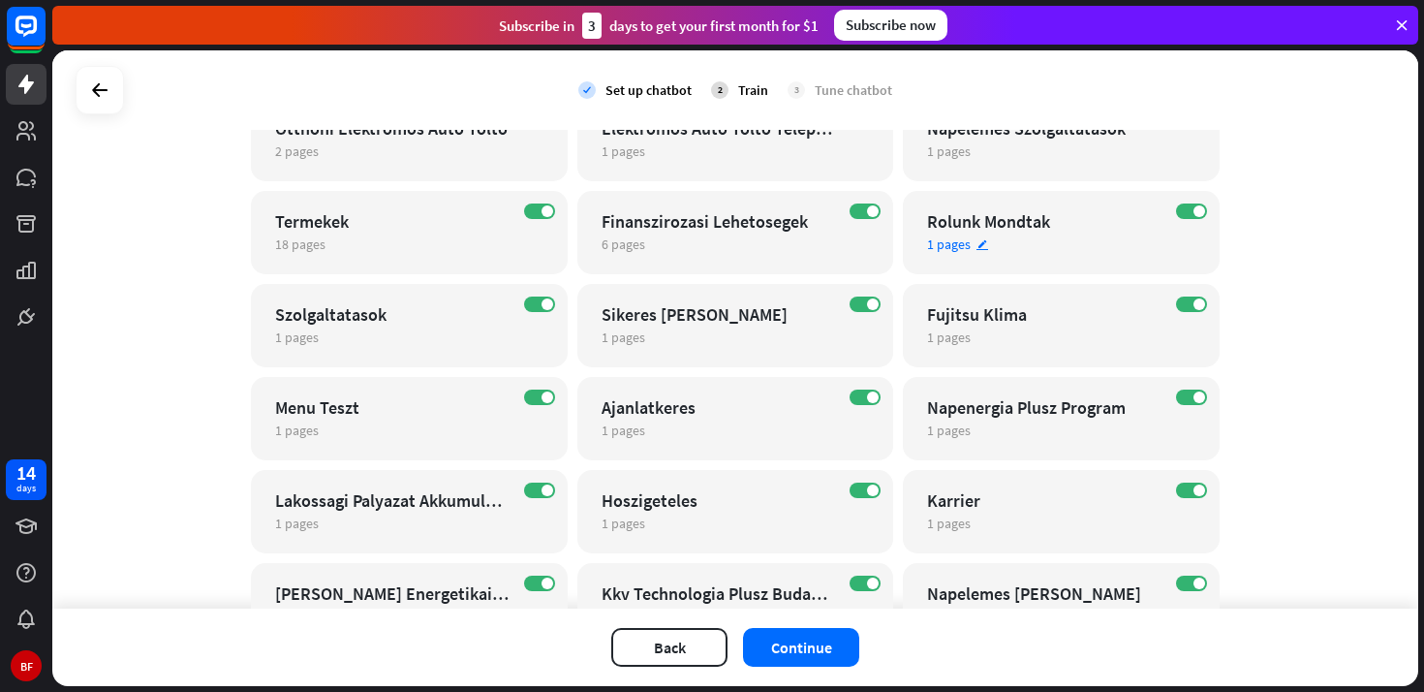
click at [1050, 228] on div "Rolunk Mondtak" at bounding box center [1044, 221] width 234 height 22
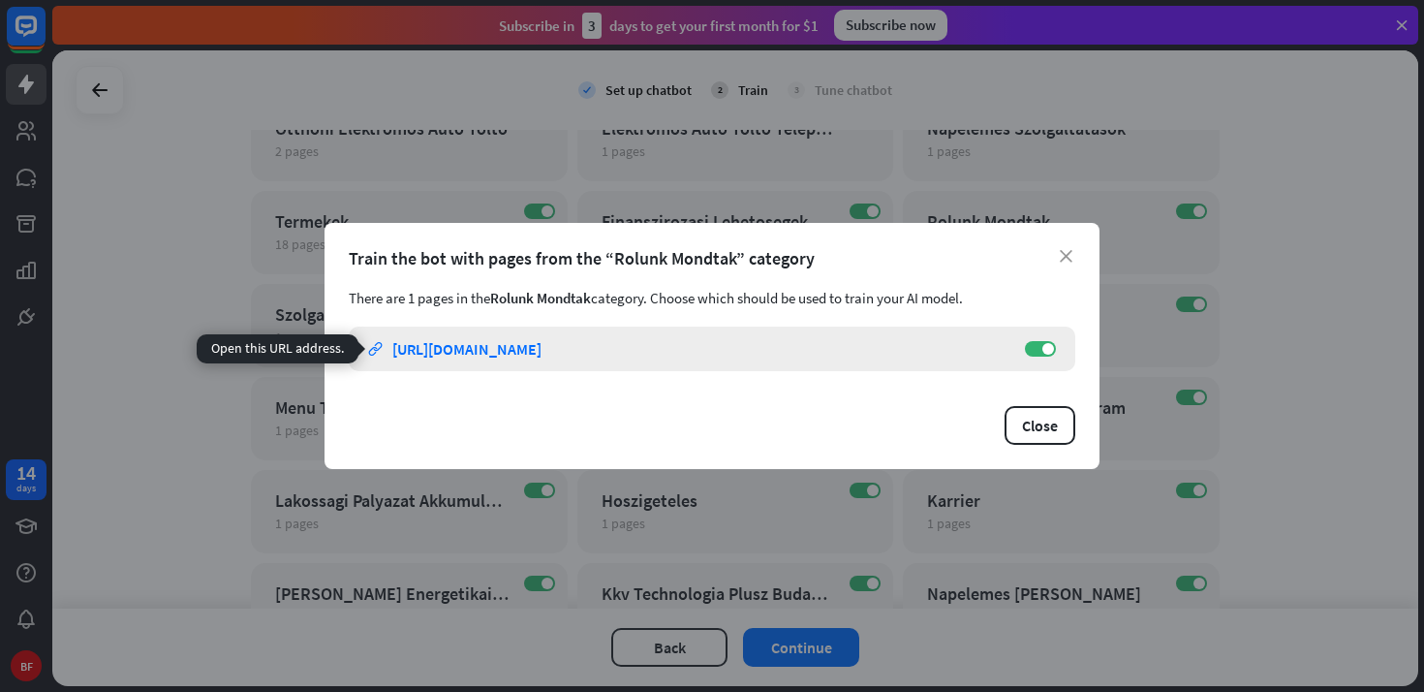
click at [541, 339] on div "[URL][DOMAIN_NAME]" at bounding box center [466, 348] width 149 height 19
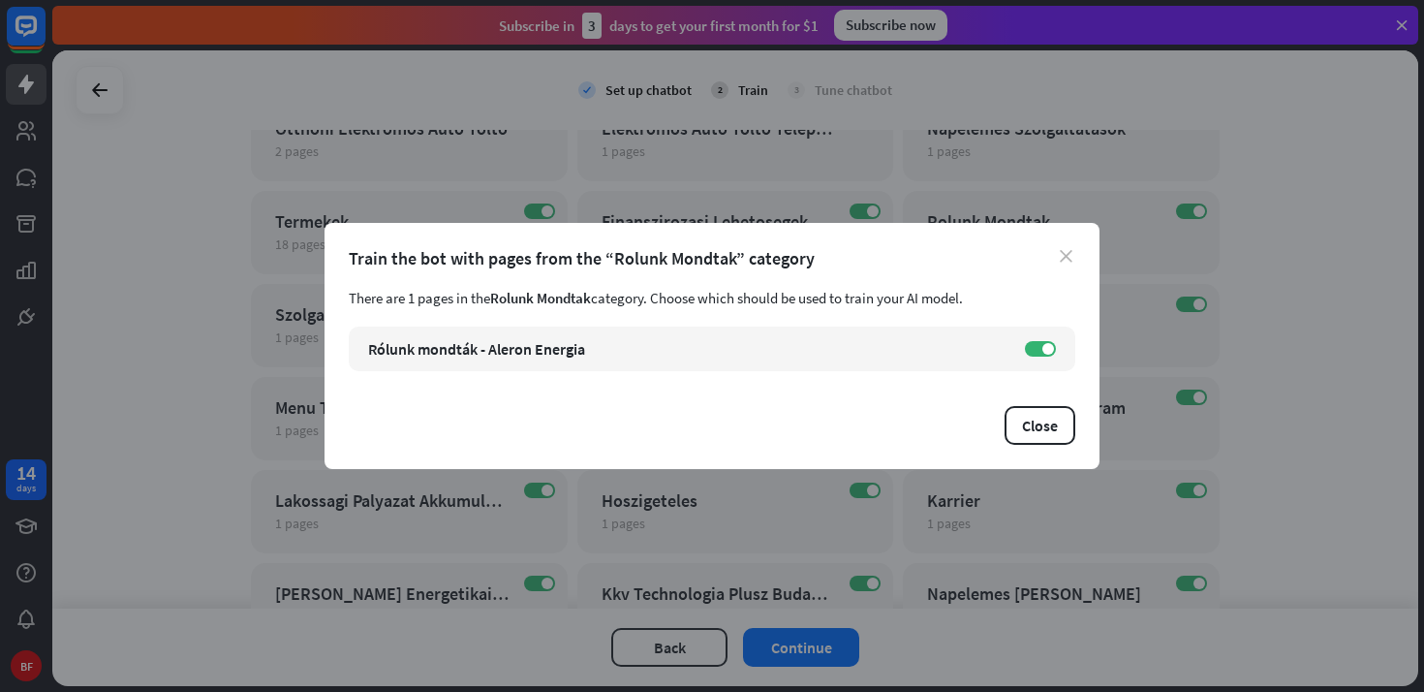
click at [1069, 256] on icon "close" at bounding box center [1066, 256] width 13 height 13
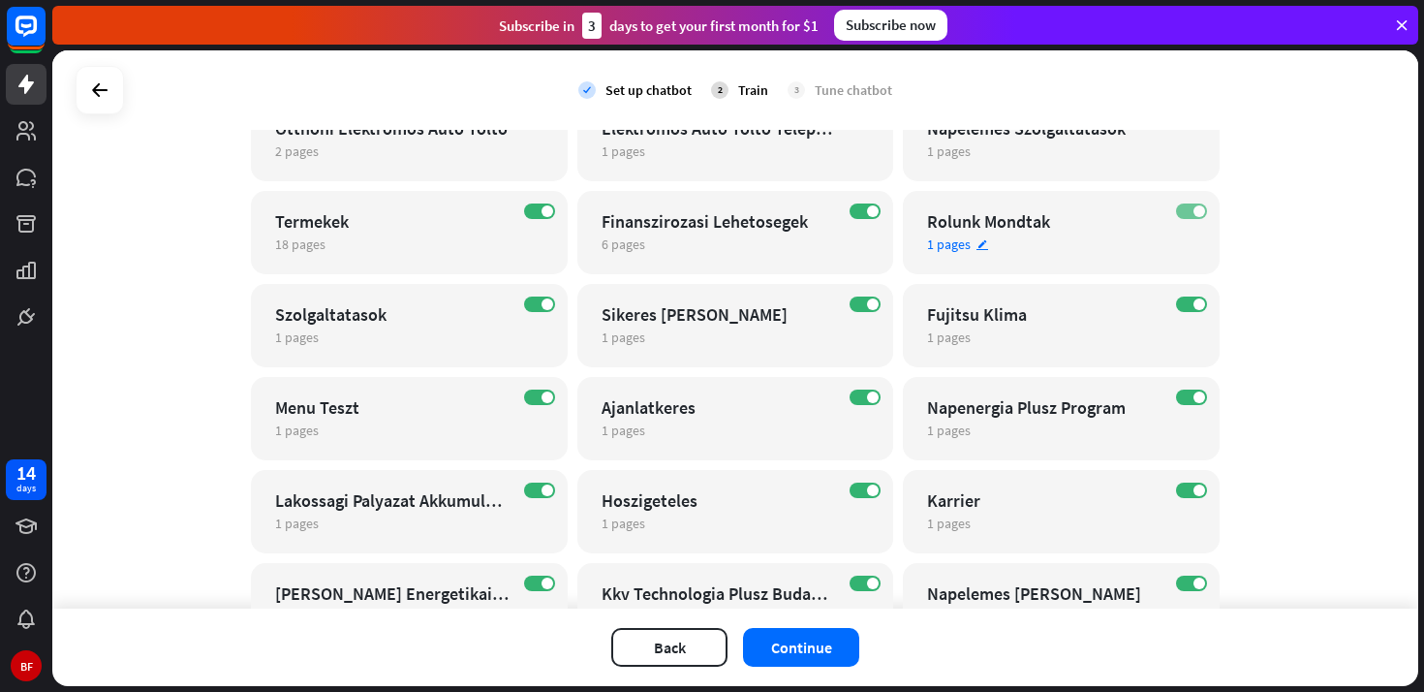
click at [1187, 213] on label "ON" at bounding box center [1191, 210] width 31 height 15
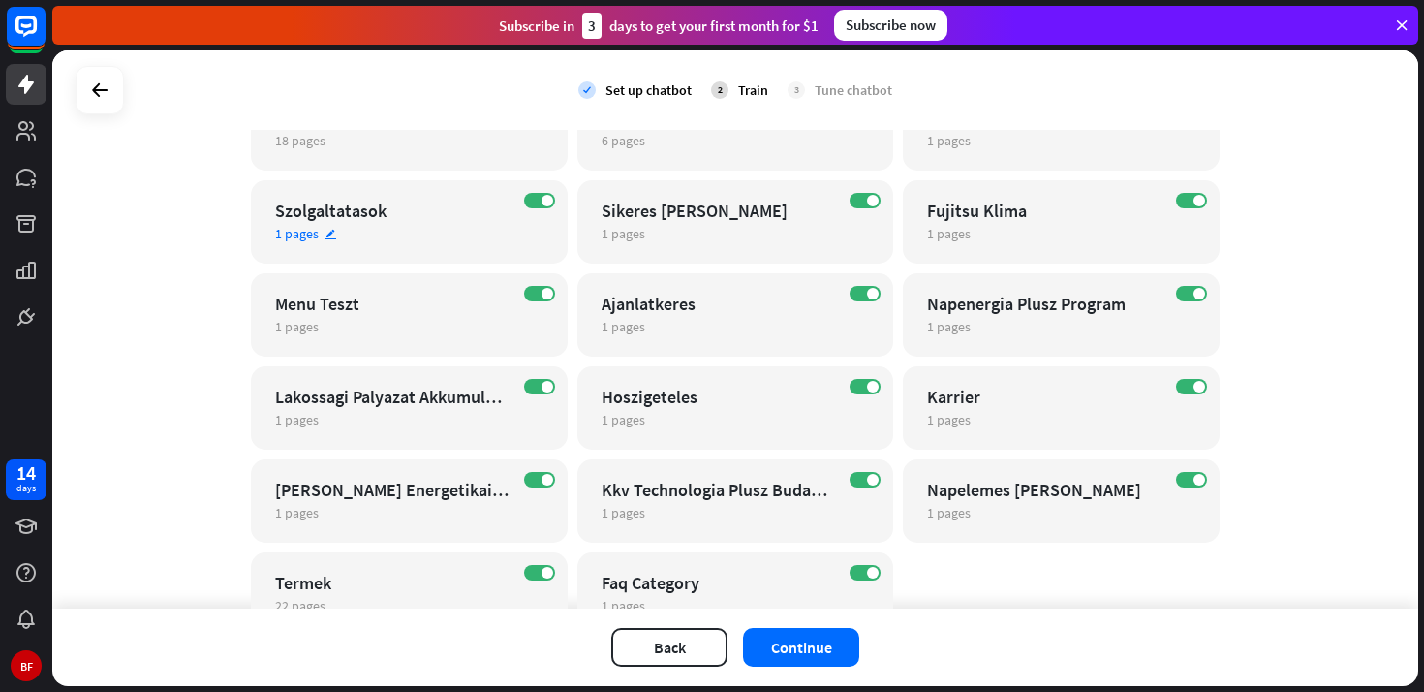
scroll to position [778, 0]
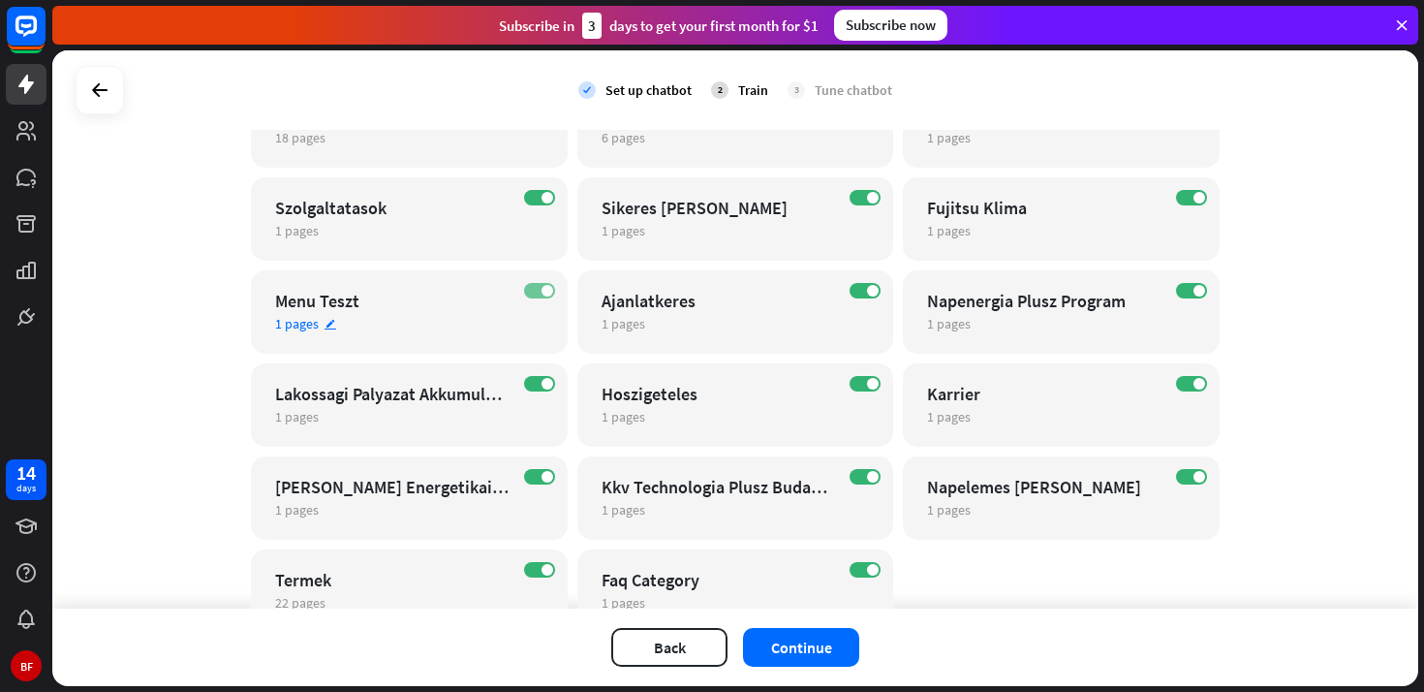
click at [532, 290] on label "ON" at bounding box center [539, 290] width 31 height 15
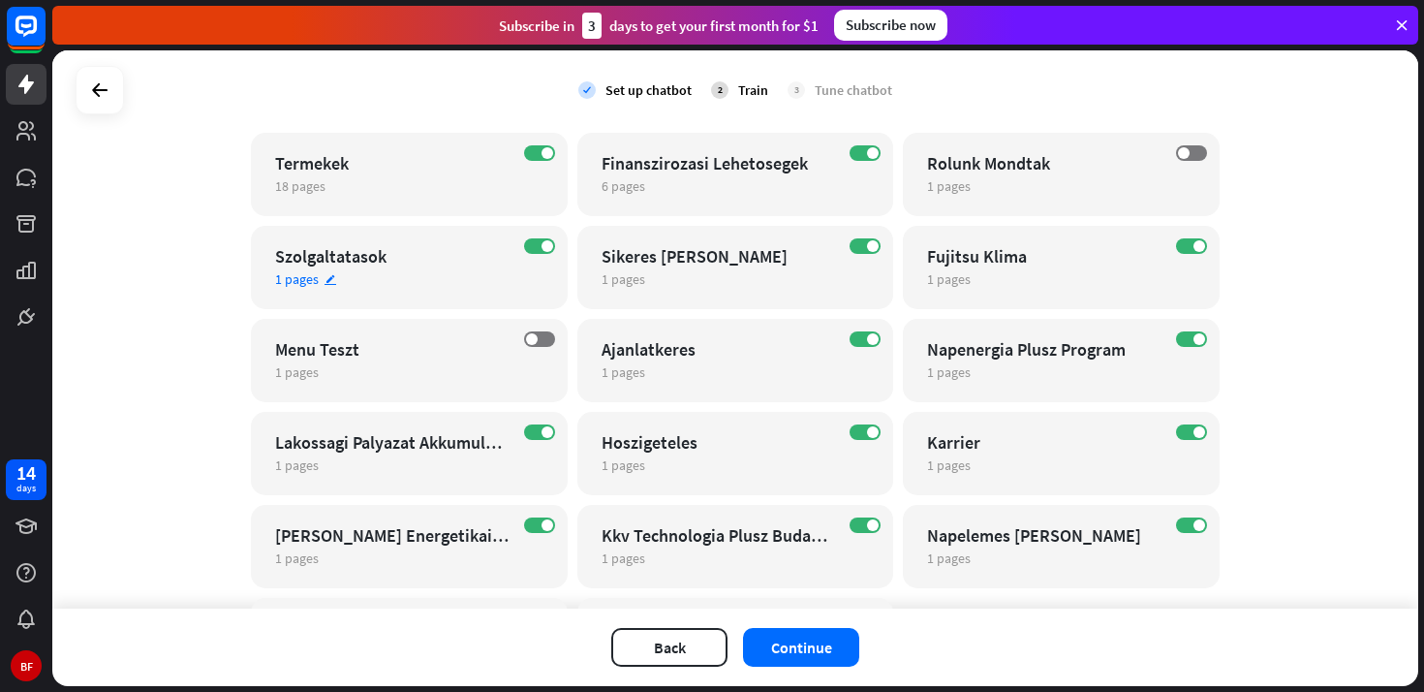
scroll to position [727, 0]
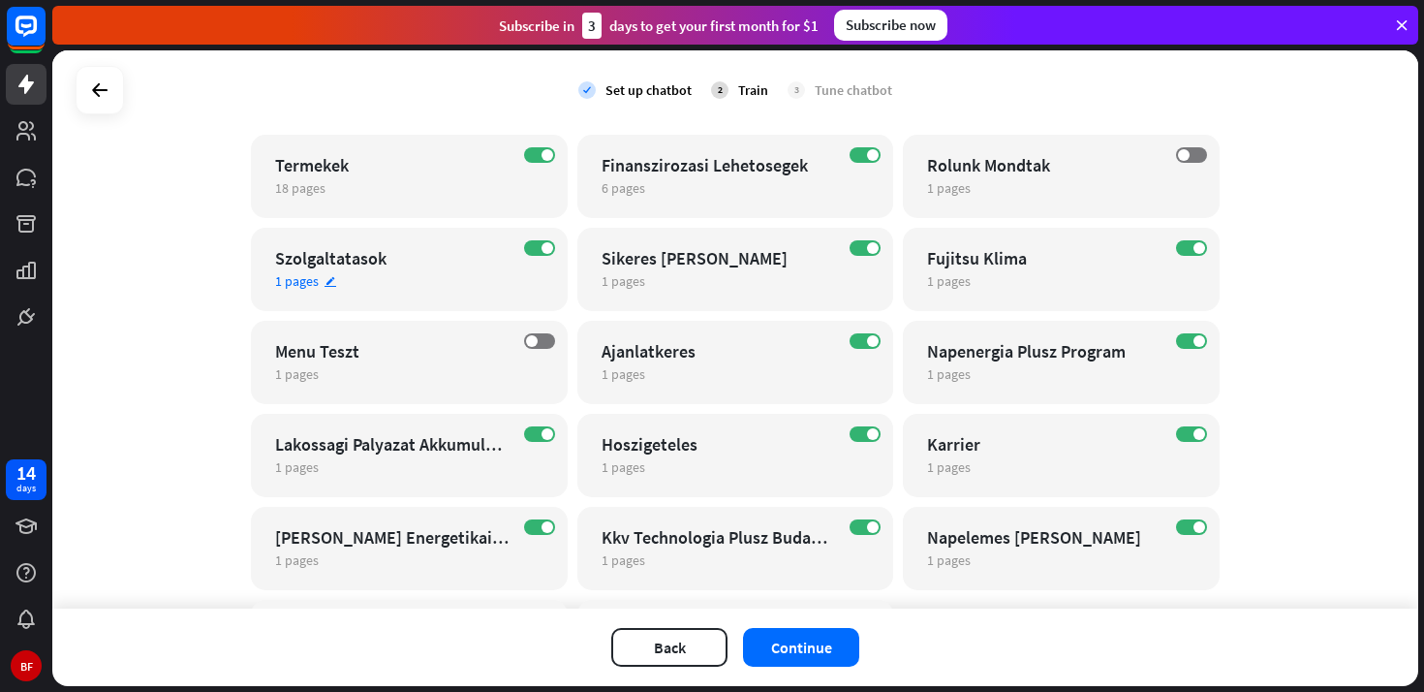
click at [439, 267] on div "Szolgaltatasok" at bounding box center [392, 258] width 234 height 22
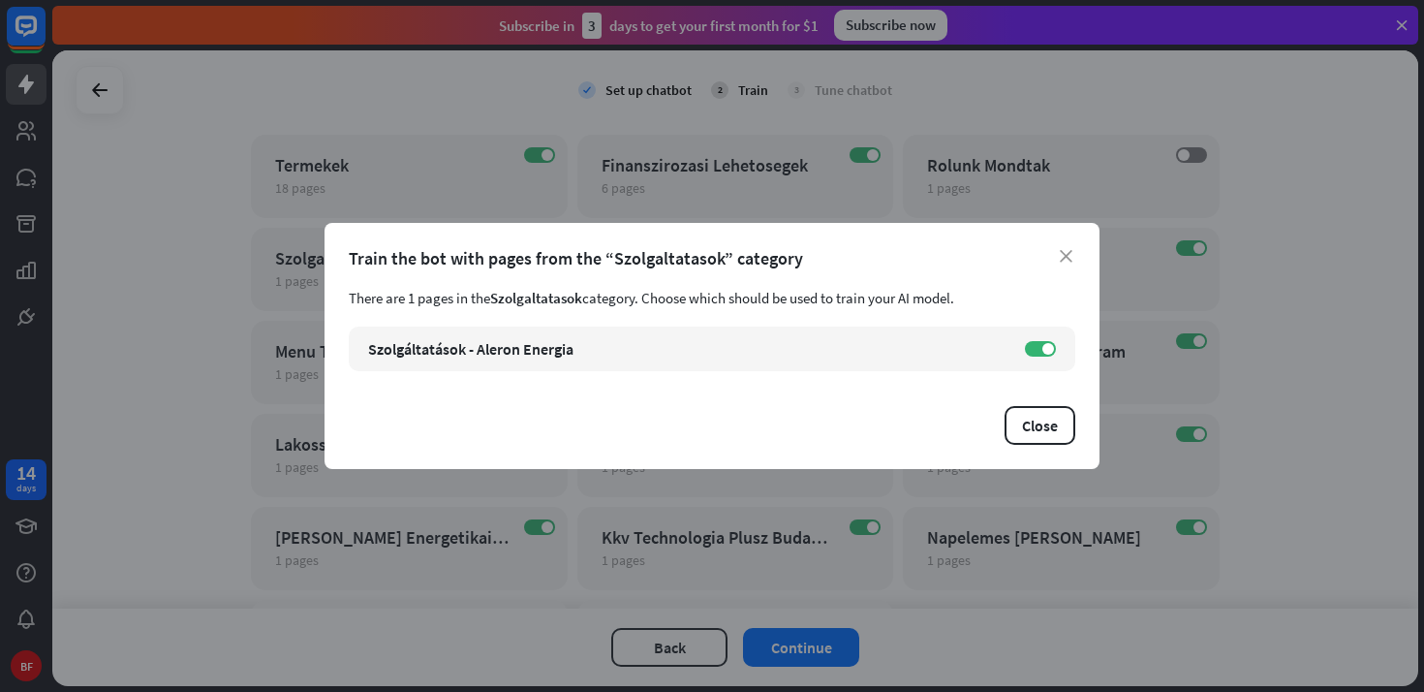
click at [1073, 254] on div "Train the bot with pages from the “Szolgaltatasok” category" at bounding box center [712, 258] width 727 height 22
click at [1068, 256] on icon "close" at bounding box center [1066, 256] width 13 height 13
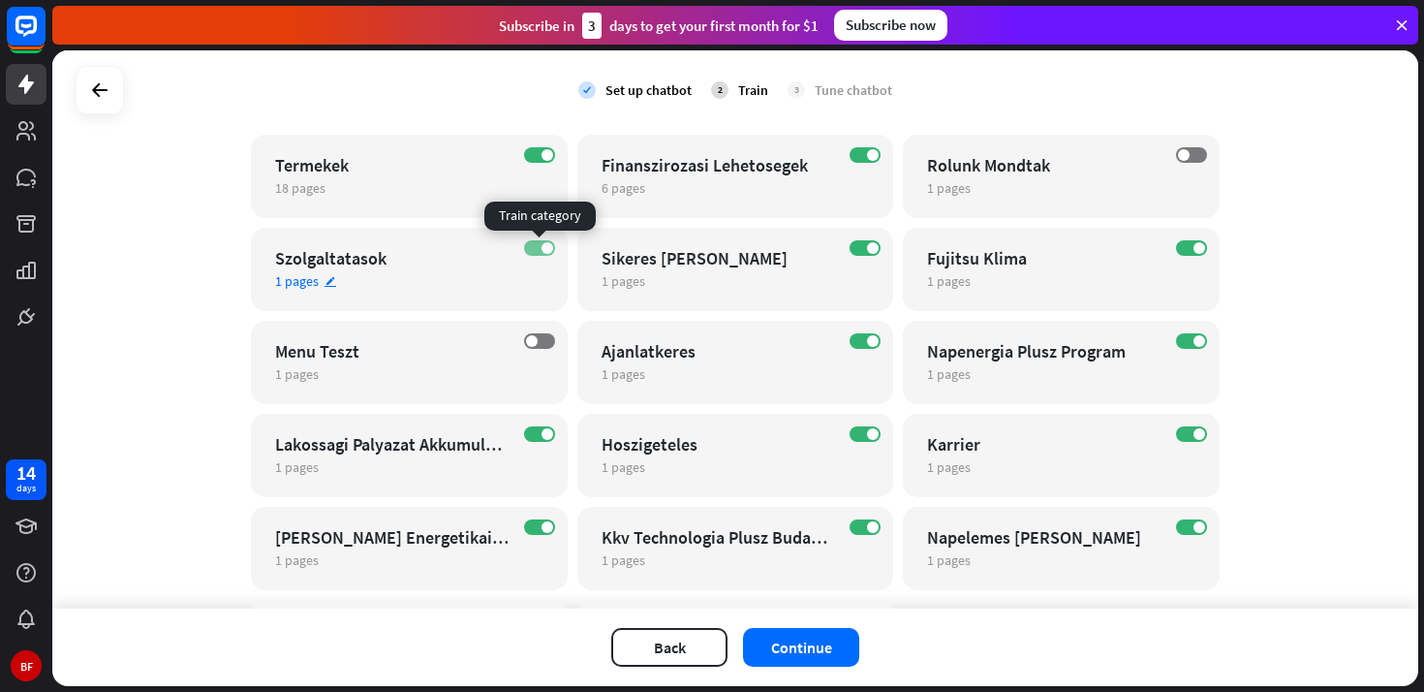
click at [541, 248] on span at bounding box center [547, 248] width 12 height 12
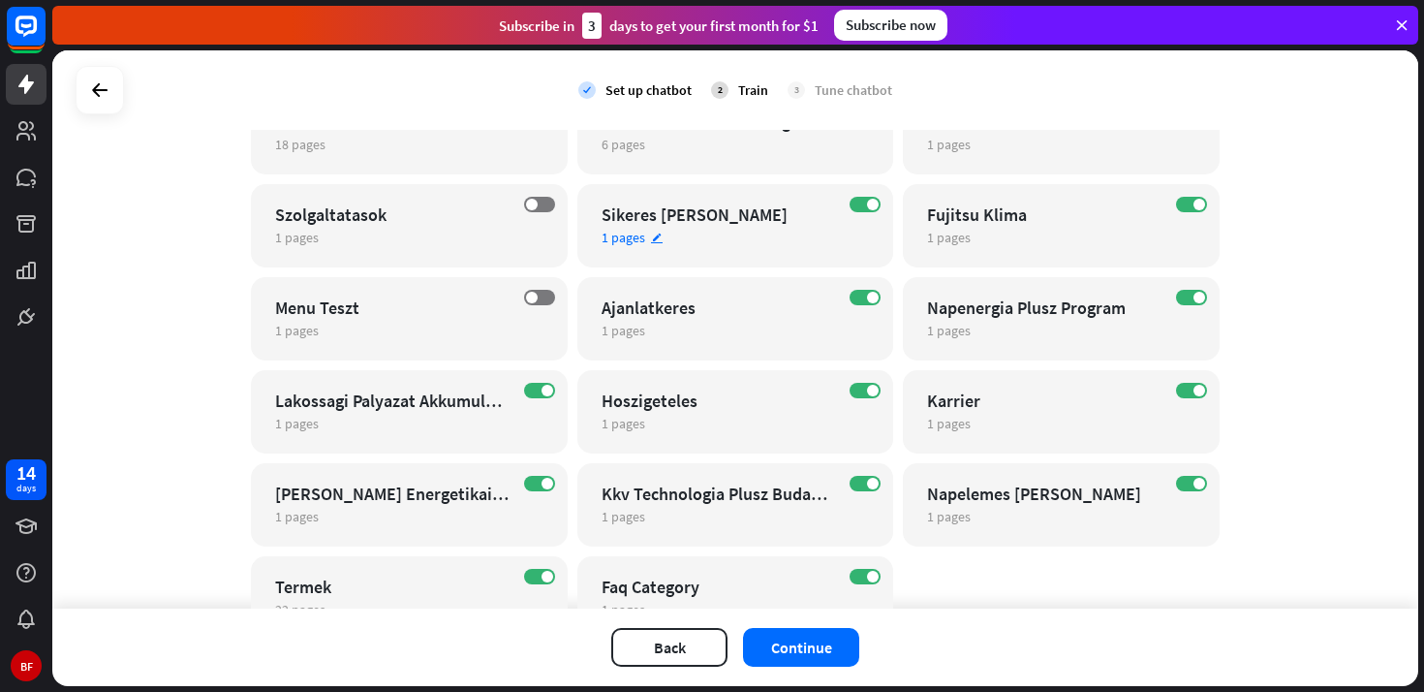
scroll to position [776, 0]
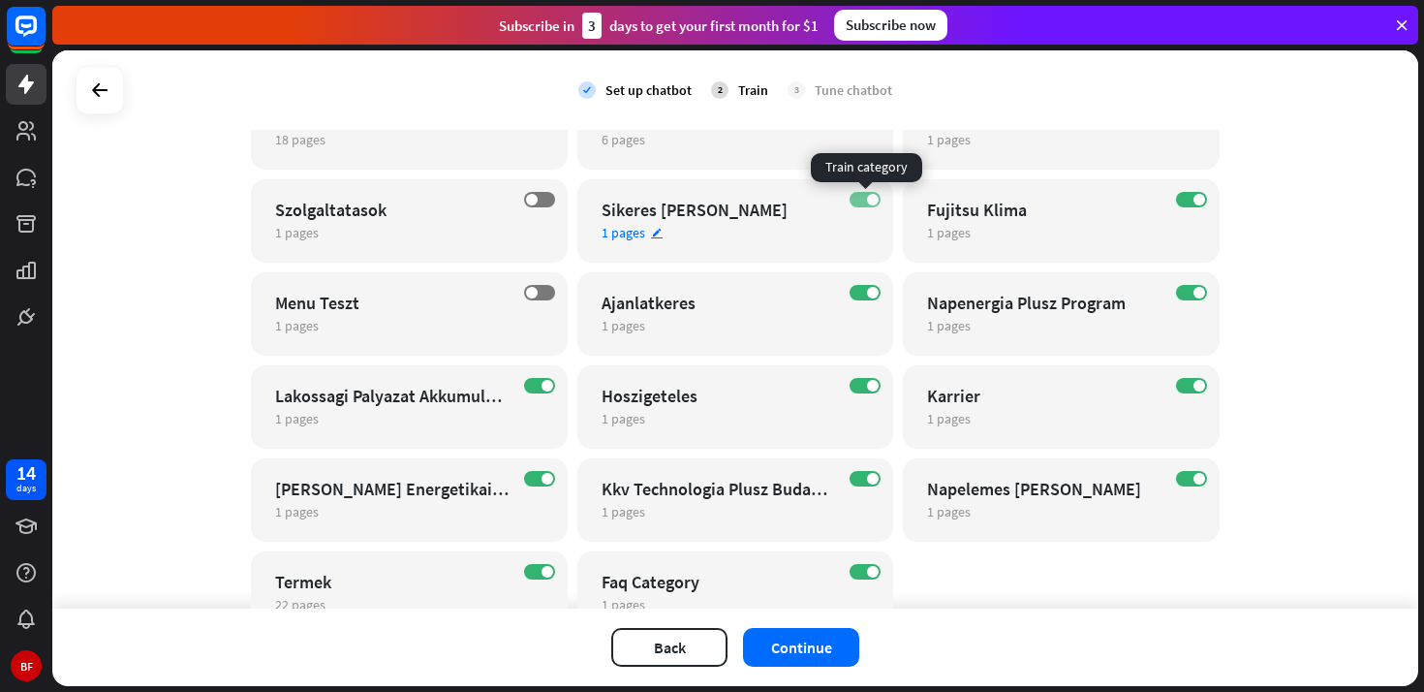
click at [861, 198] on label "ON" at bounding box center [865, 199] width 31 height 15
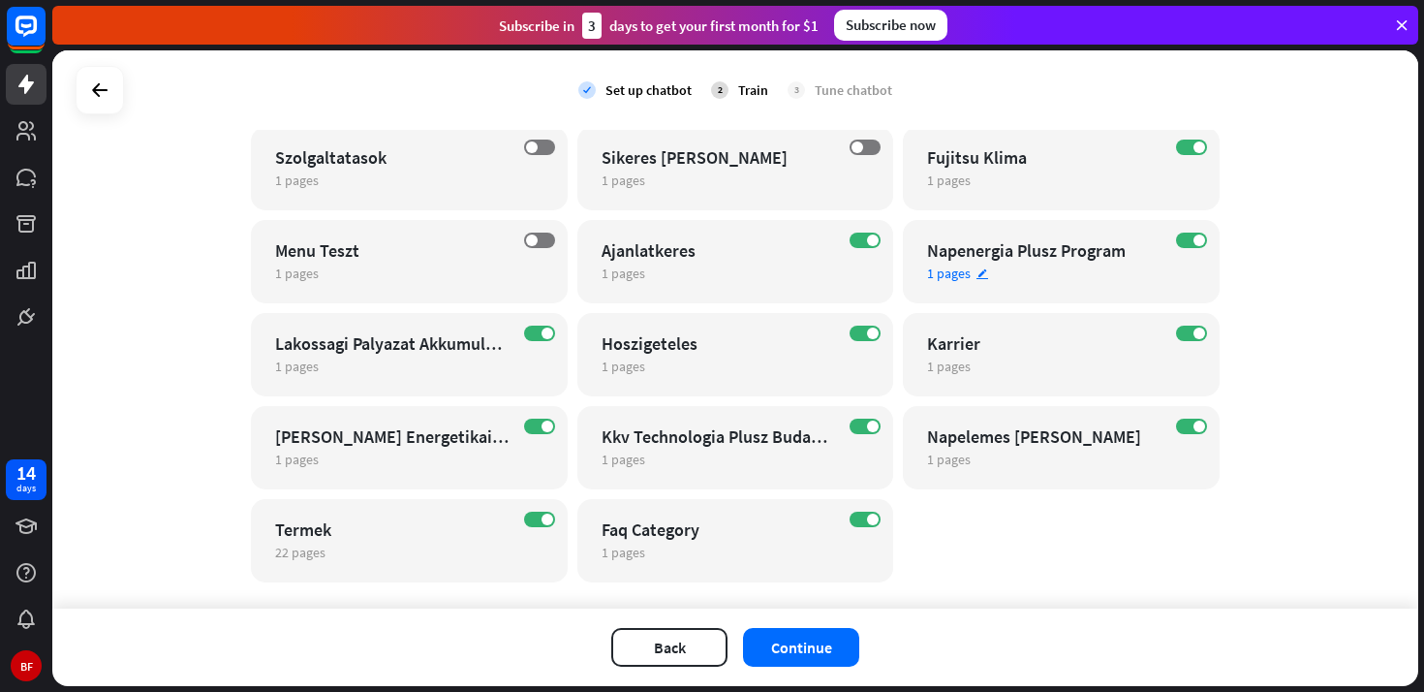
scroll to position [864, 0]
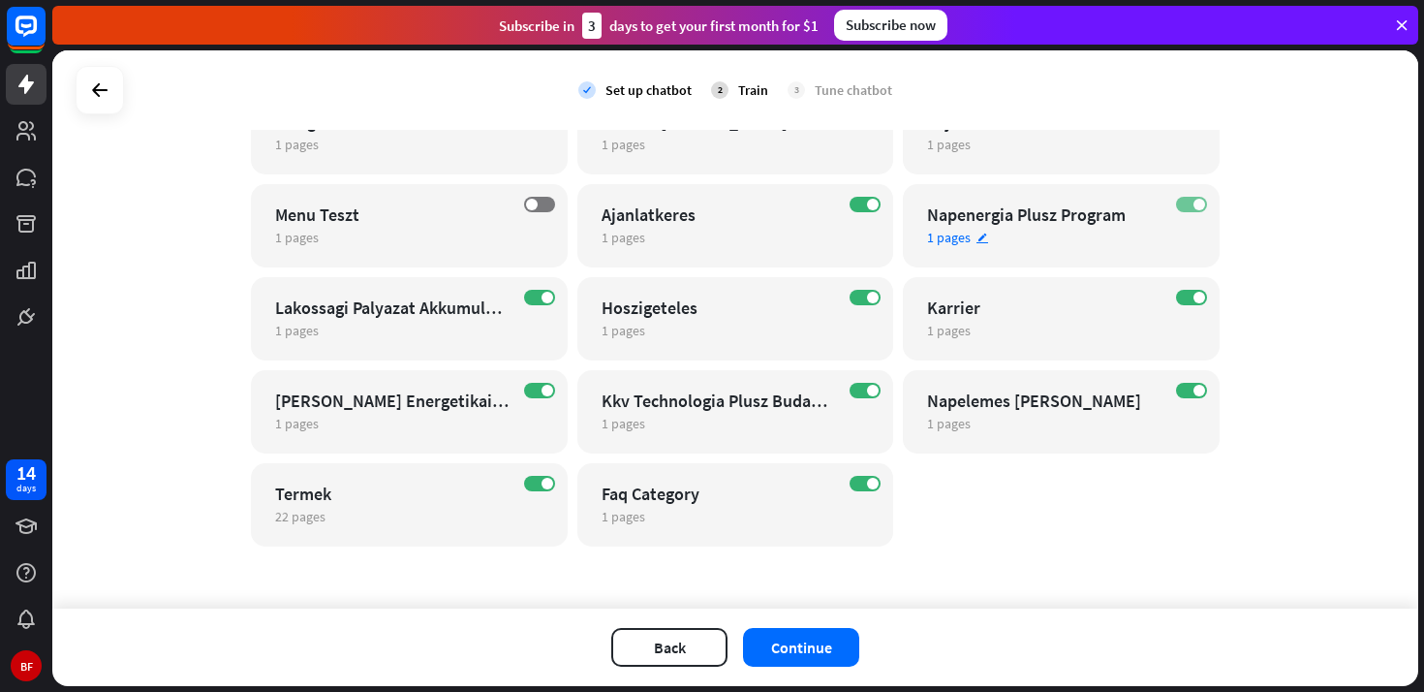
click at [1194, 202] on span at bounding box center [1199, 205] width 12 height 12
click at [540, 296] on label "ON" at bounding box center [539, 297] width 31 height 15
click at [534, 298] on span at bounding box center [532, 298] width 12 height 12
click at [799, 314] on div "Hoszigeteles" at bounding box center [719, 307] width 234 height 22
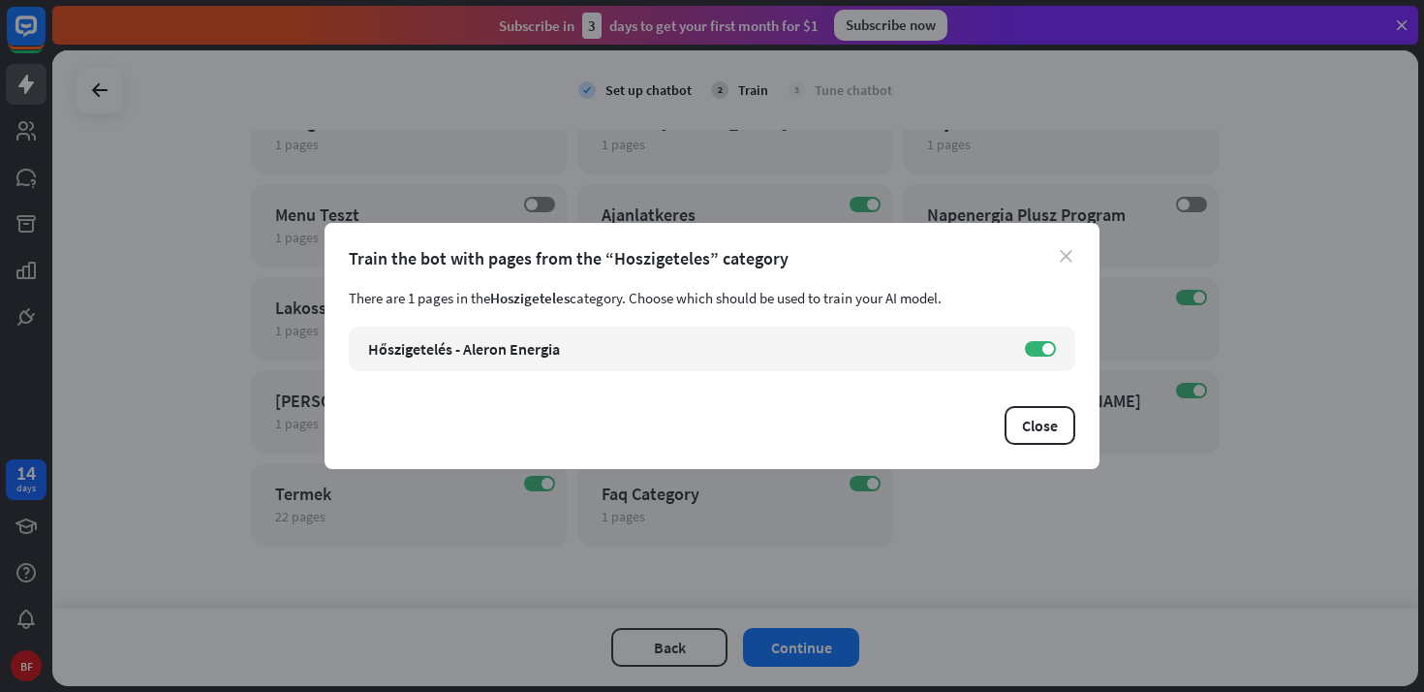
click at [1062, 259] on icon "close" at bounding box center [1066, 256] width 13 height 13
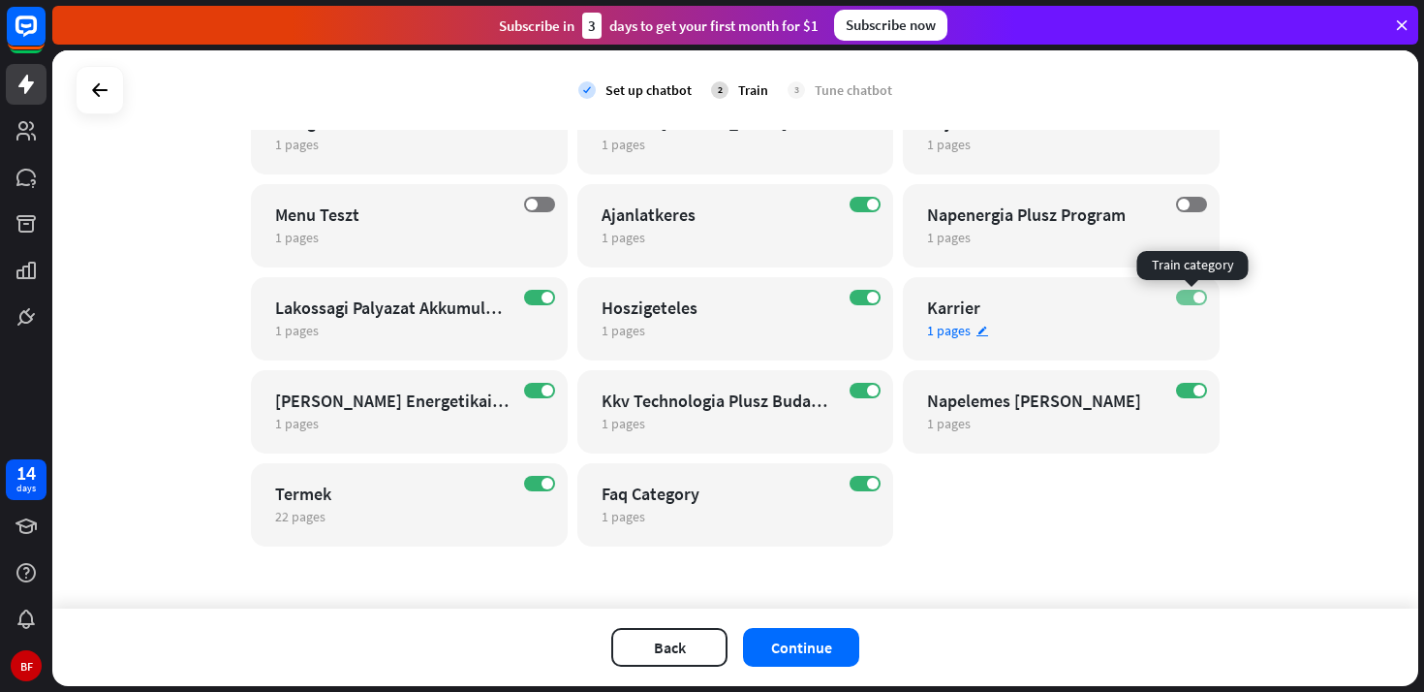
click at [1188, 296] on label "ON" at bounding box center [1191, 297] width 31 height 15
click at [438, 529] on div "ON Termek 22 pages edit" at bounding box center [409, 504] width 317 height 83
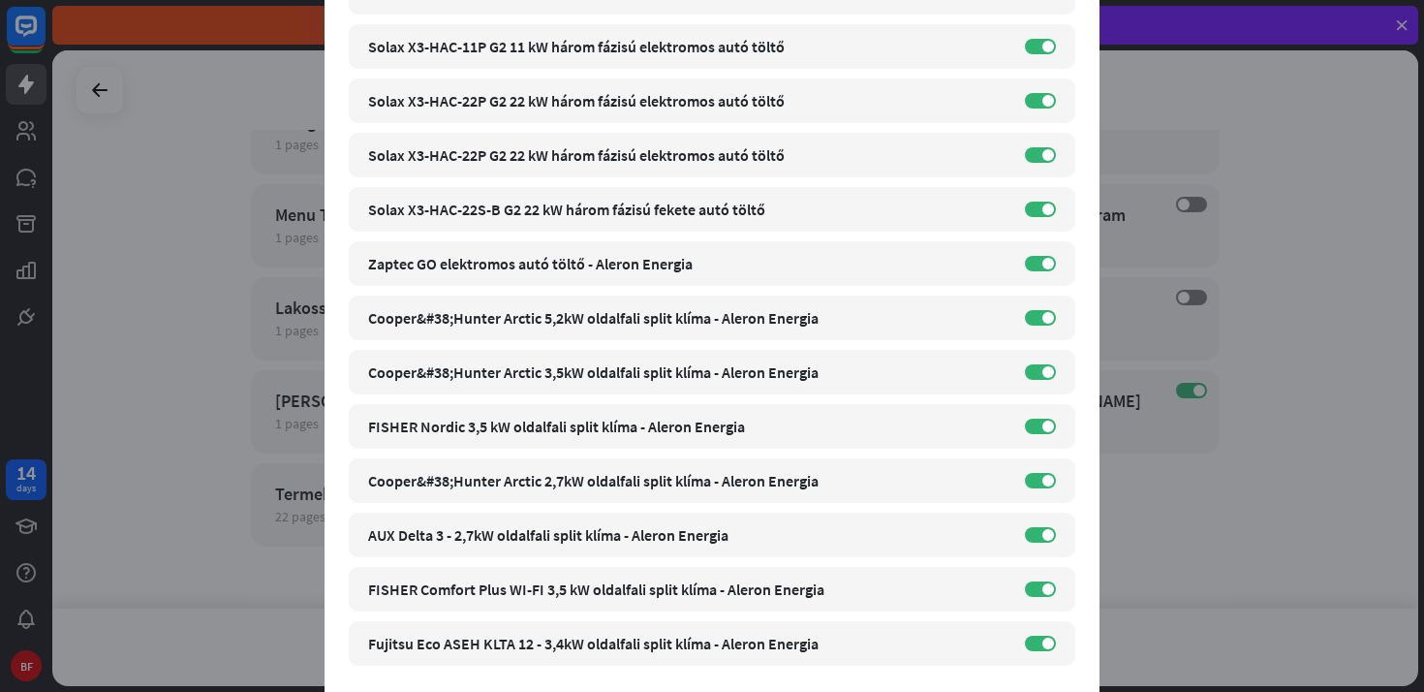
scroll to position [742, 0]
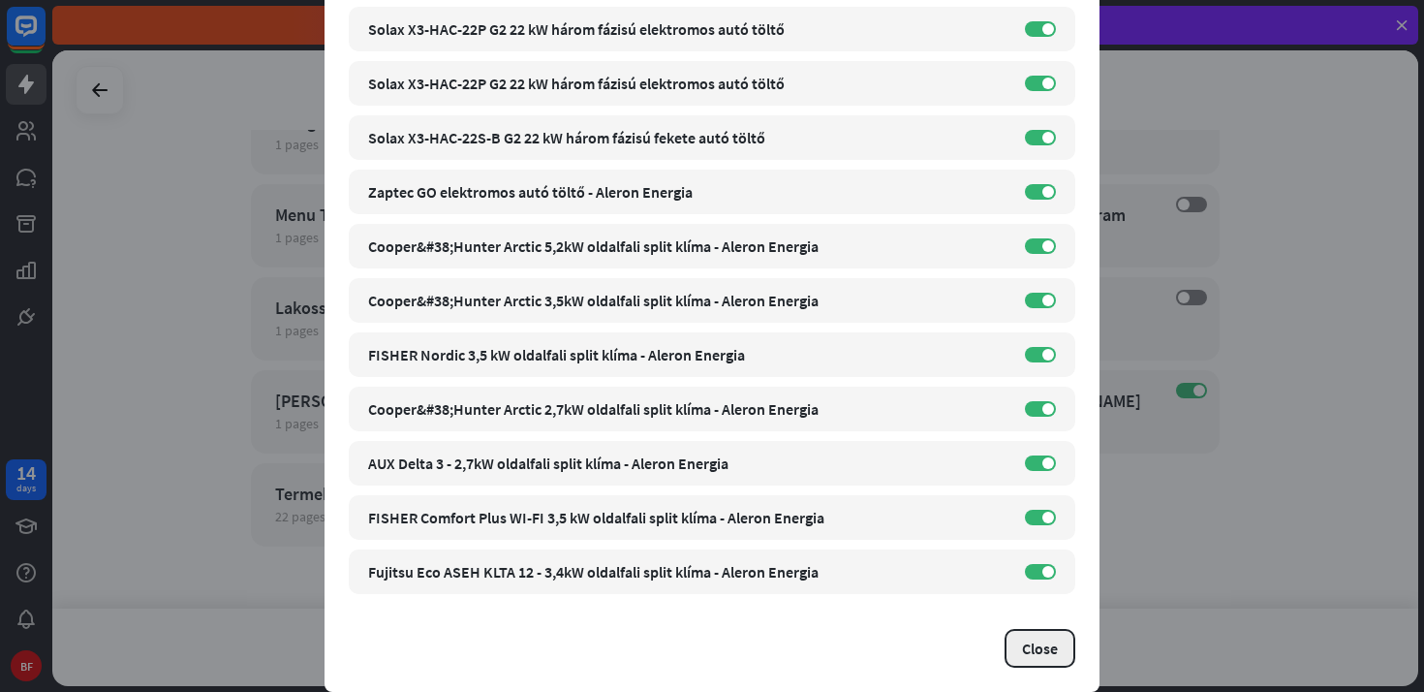
click at [1022, 652] on button "Close" at bounding box center [1040, 648] width 71 height 39
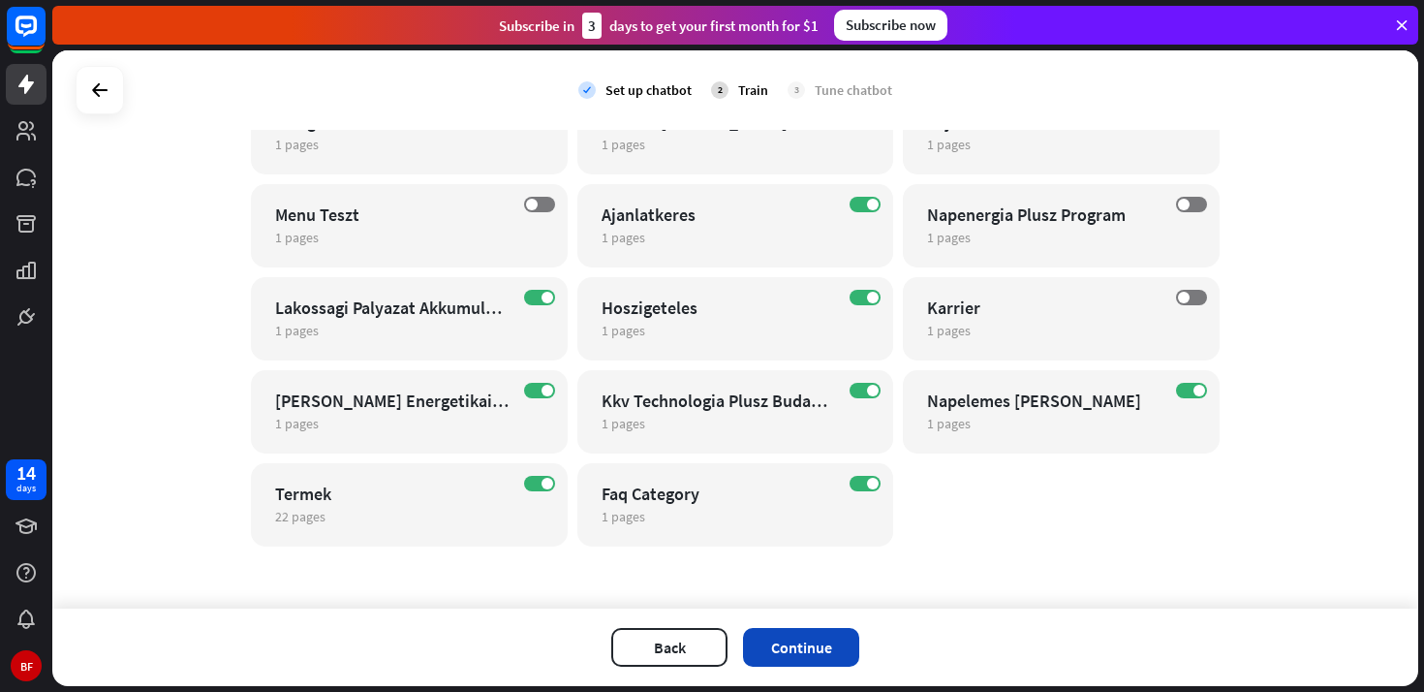
click at [844, 652] on button "Continue" at bounding box center [801, 647] width 116 height 39
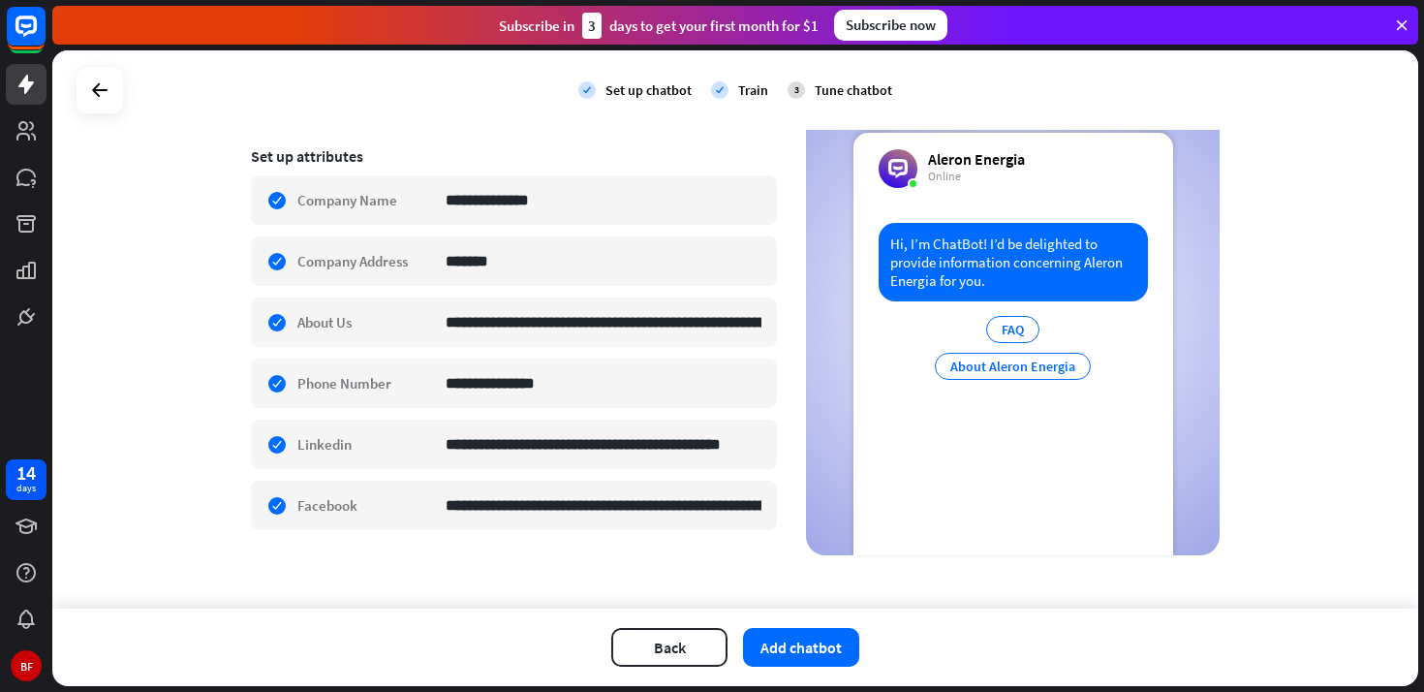
scroll to position [316, 0]
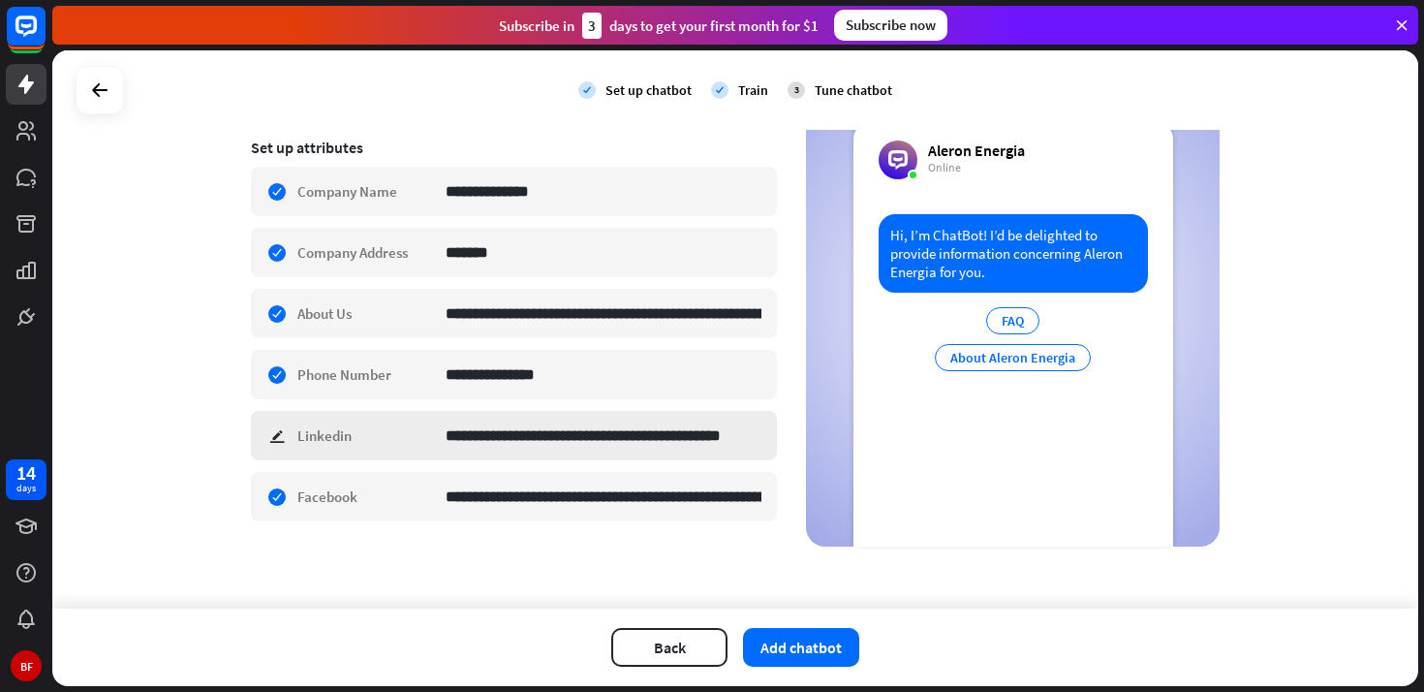
click at [273, 437] on div "**********" at bounding box center [514, 435] width 526 height 49
click at [317, 433] on div "**********" at bounding box center [514, 435] width 526 height 49
click at [339, 439] on div "**********" at bounding box center [514, 435] width 526 height 49
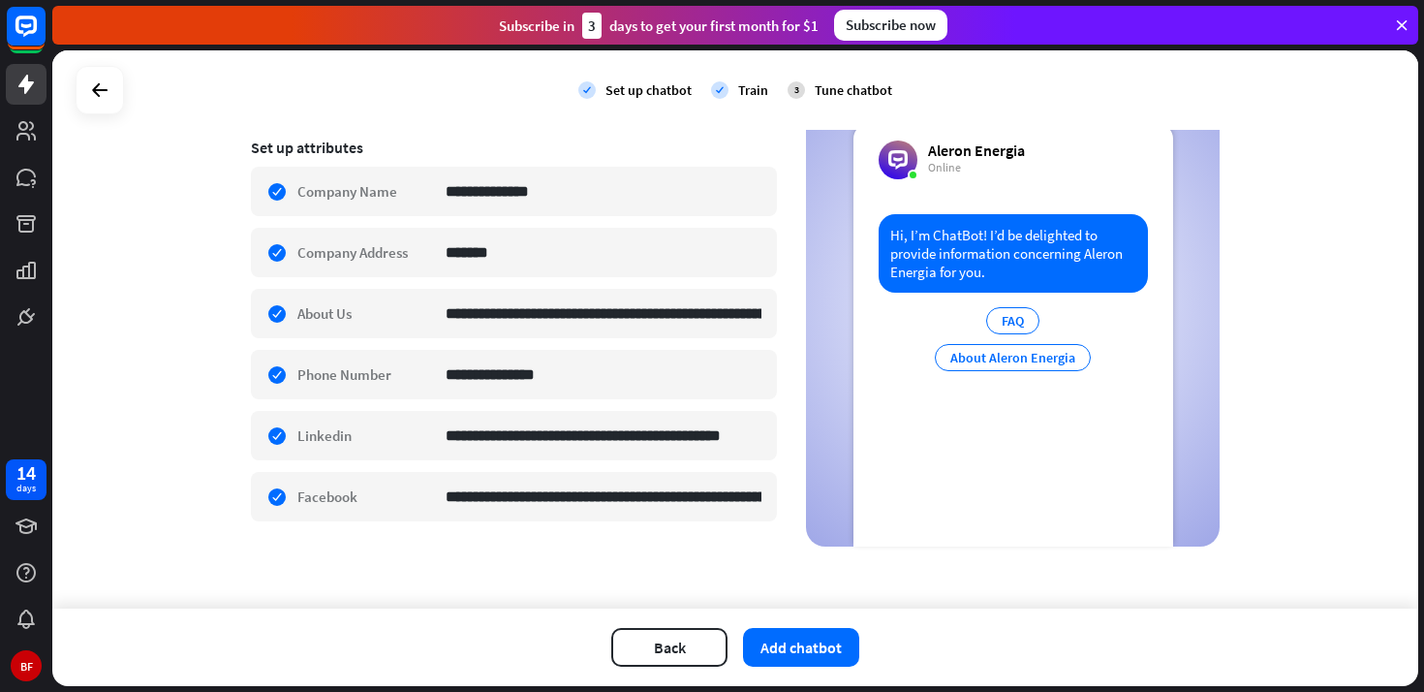
click at [224, 469] on div "**********" at bounding box center [735, 329] width 1366 height 558
click at [536, 506] on input "**********" at bounding box center [604, 496] width 316 height 47
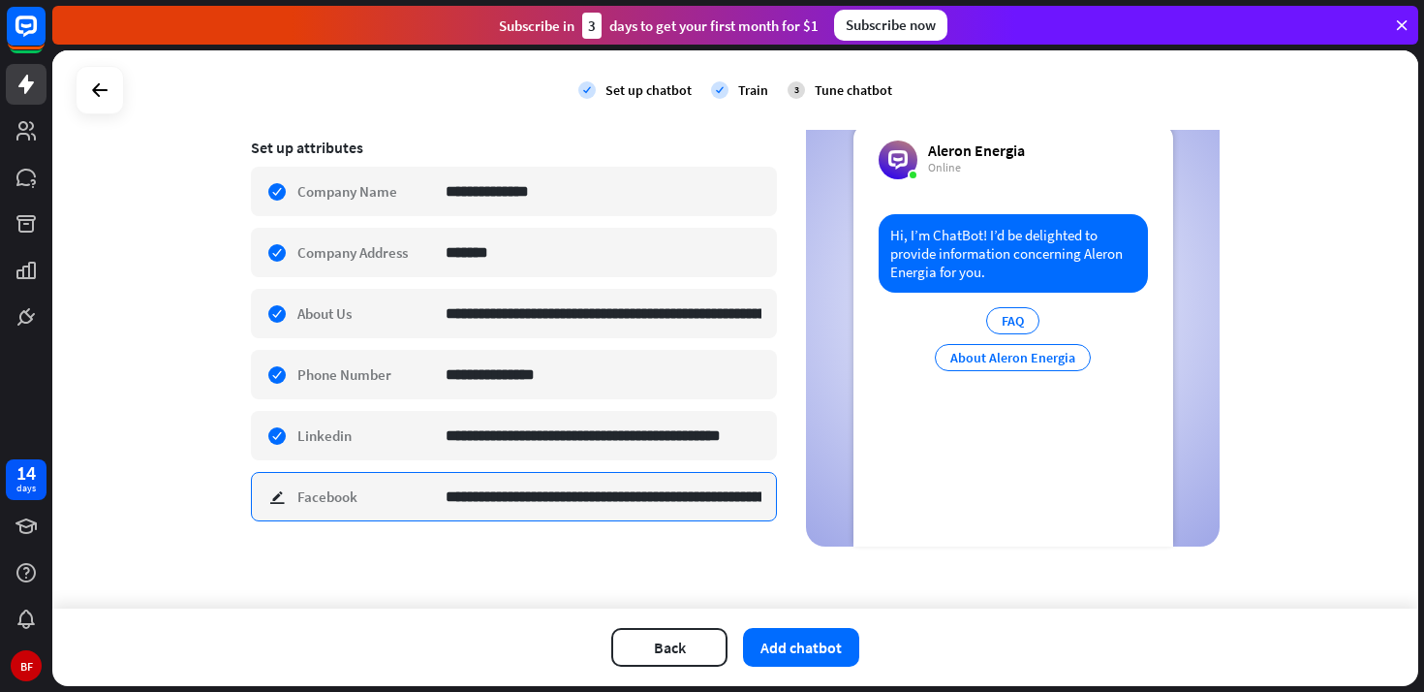
paste input
type input "**********"
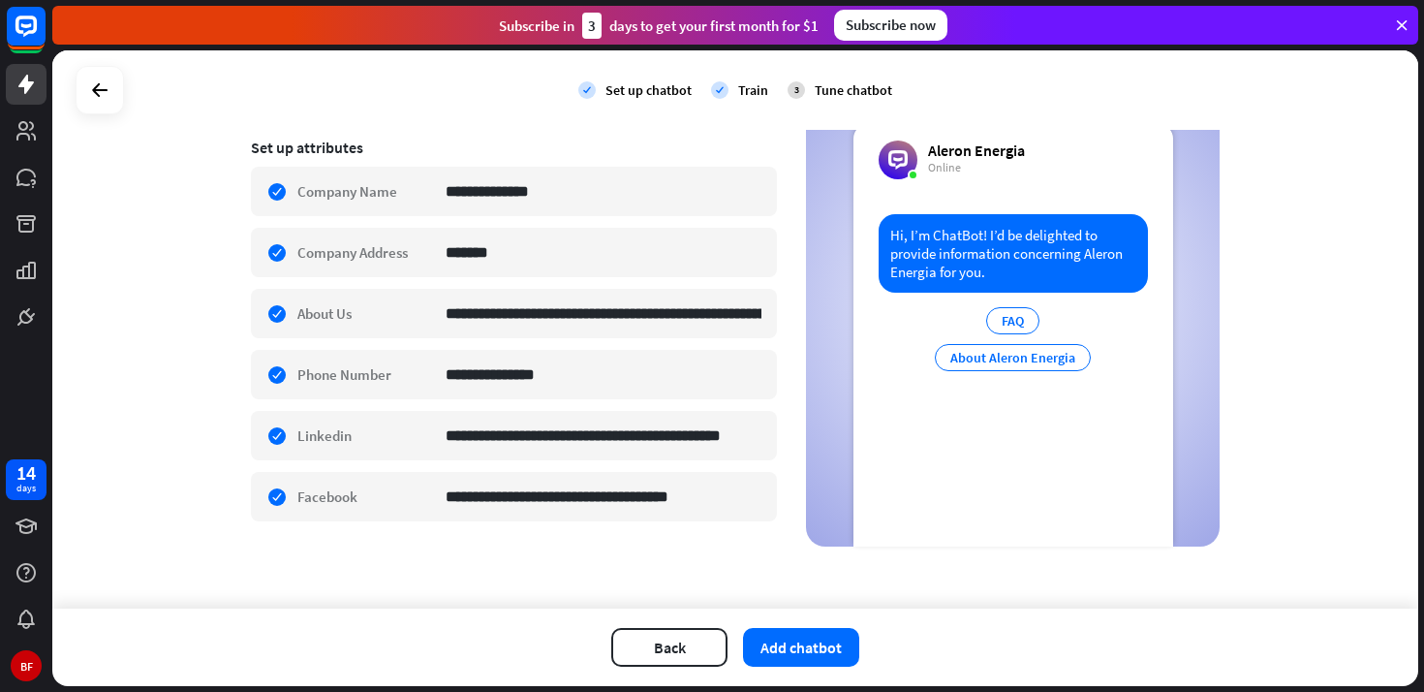
click at [580, 562] on div "**********" at bounding box center [735, 329] width 1366 height 558
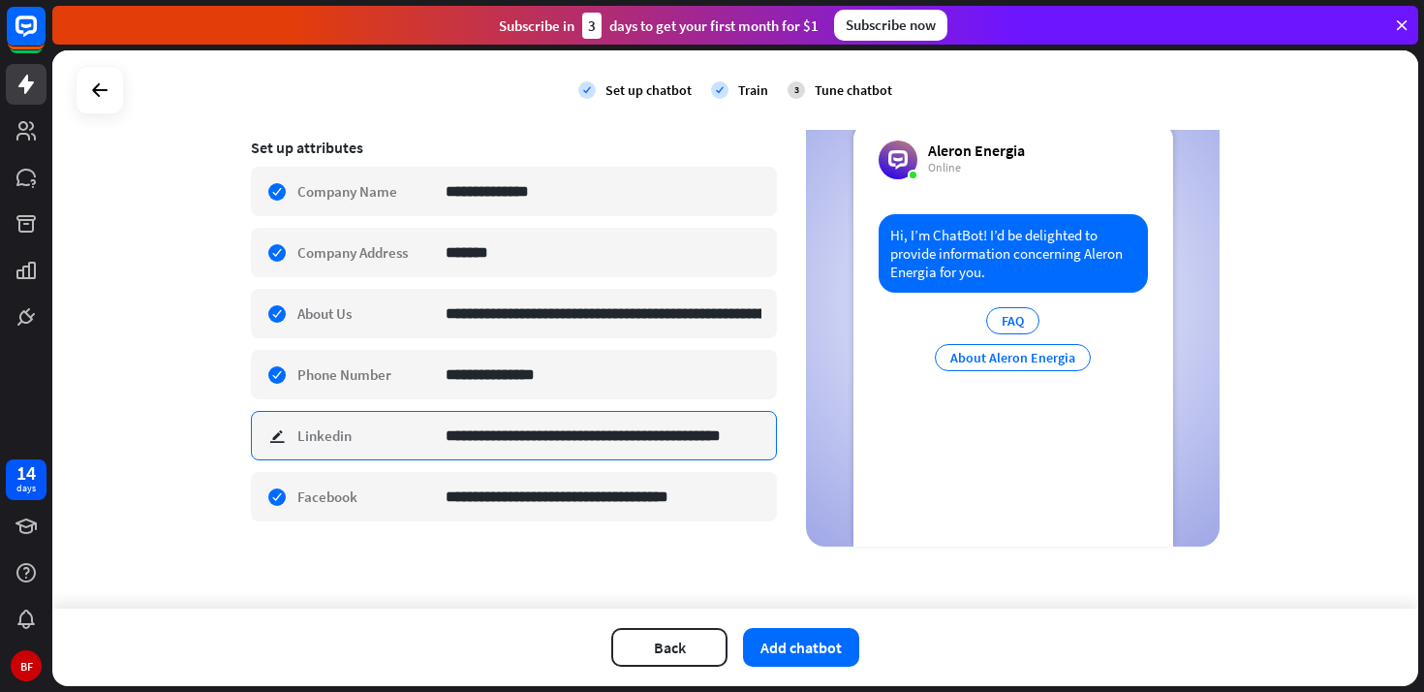
click at [642, 439] on input "**********" at bounding box center [604, 435] width 316 height 47
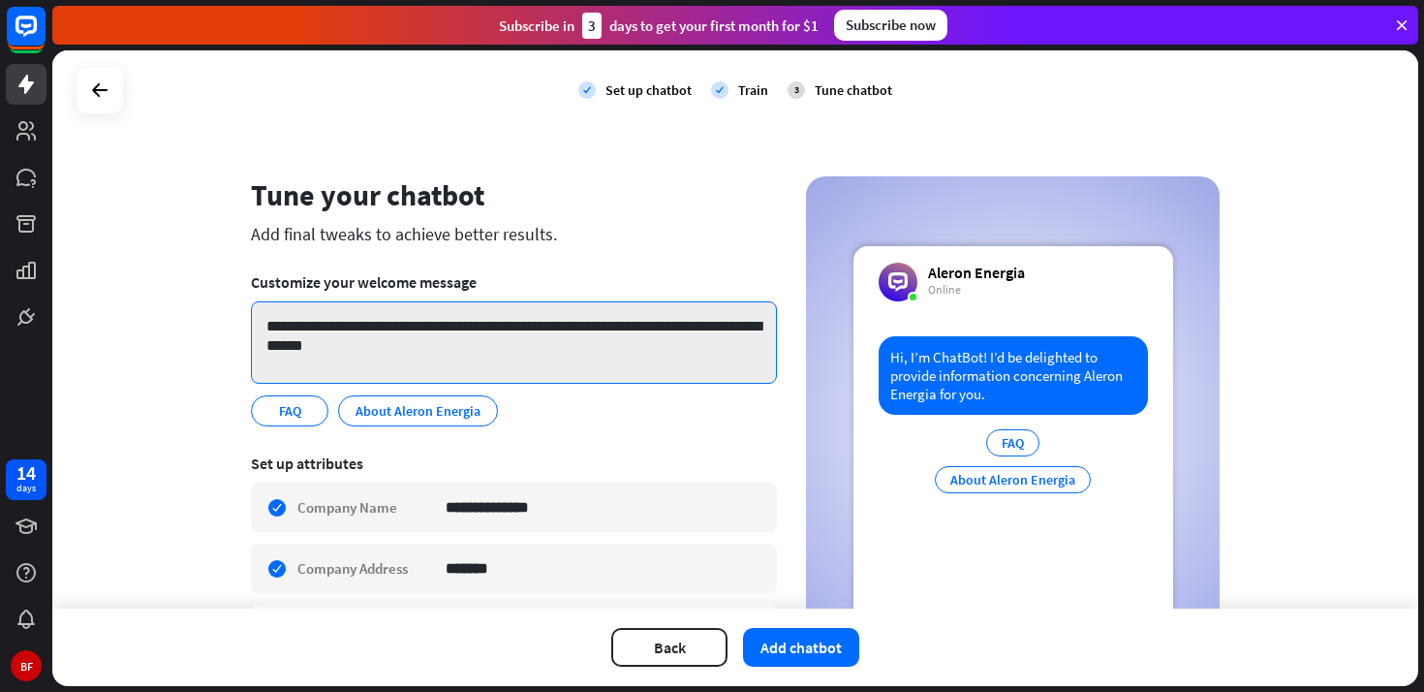
click at [331, 345] on textarea "**********" at bounding box center [514, 342] width 526 height 82
paste textarea "**********"
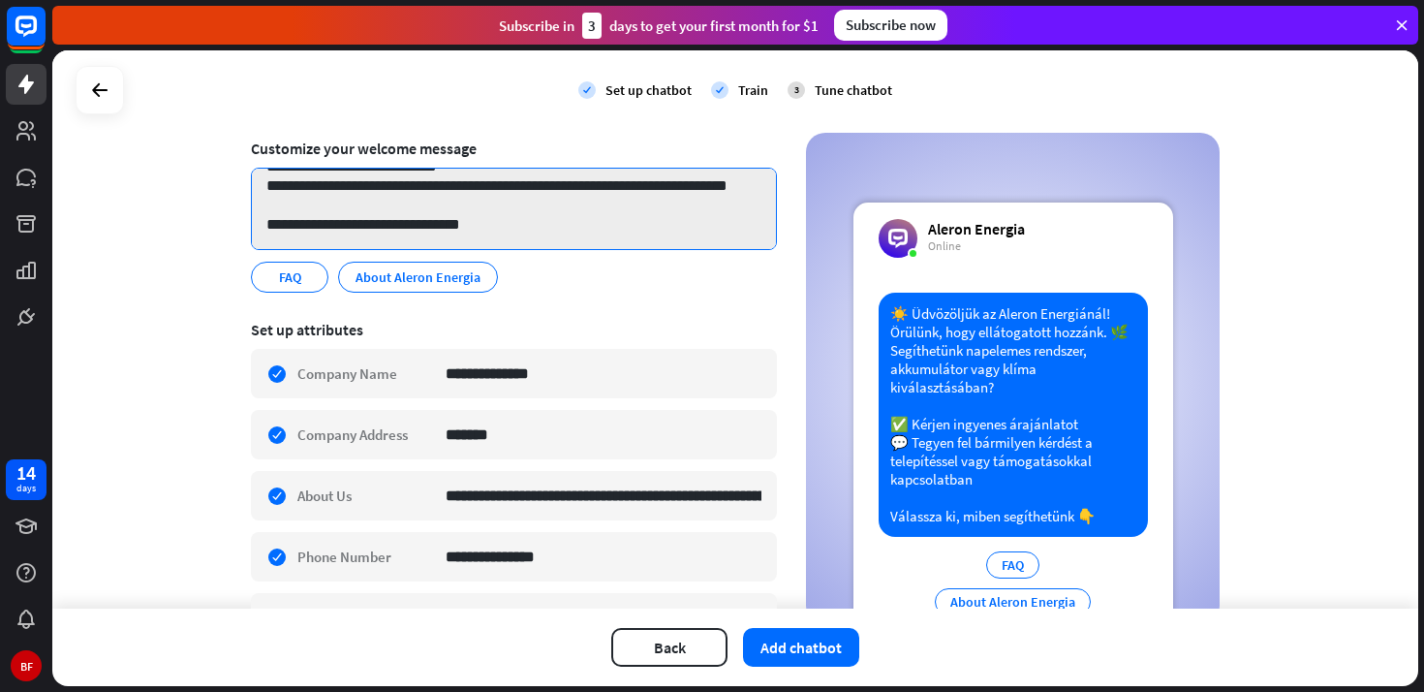
scroll to position [130, 0]
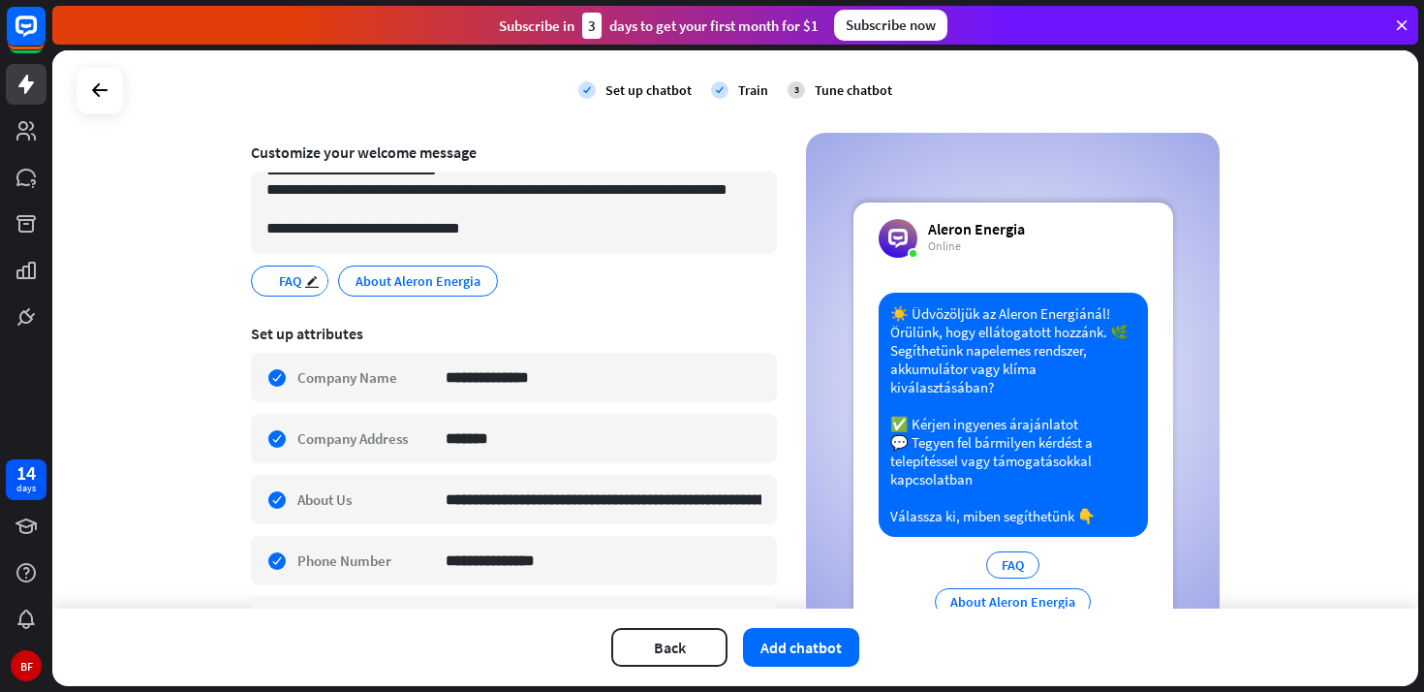
click at [287, 289] on span "FAQ" at bounding box center [290, 280] width 26 height 21
click at [288, 286] on span "FAQ" at bounding box center [290, 280] width 26 height 21
click at [349, 382] on div "**********" at bounding box center [514, 377] width 526 height 49
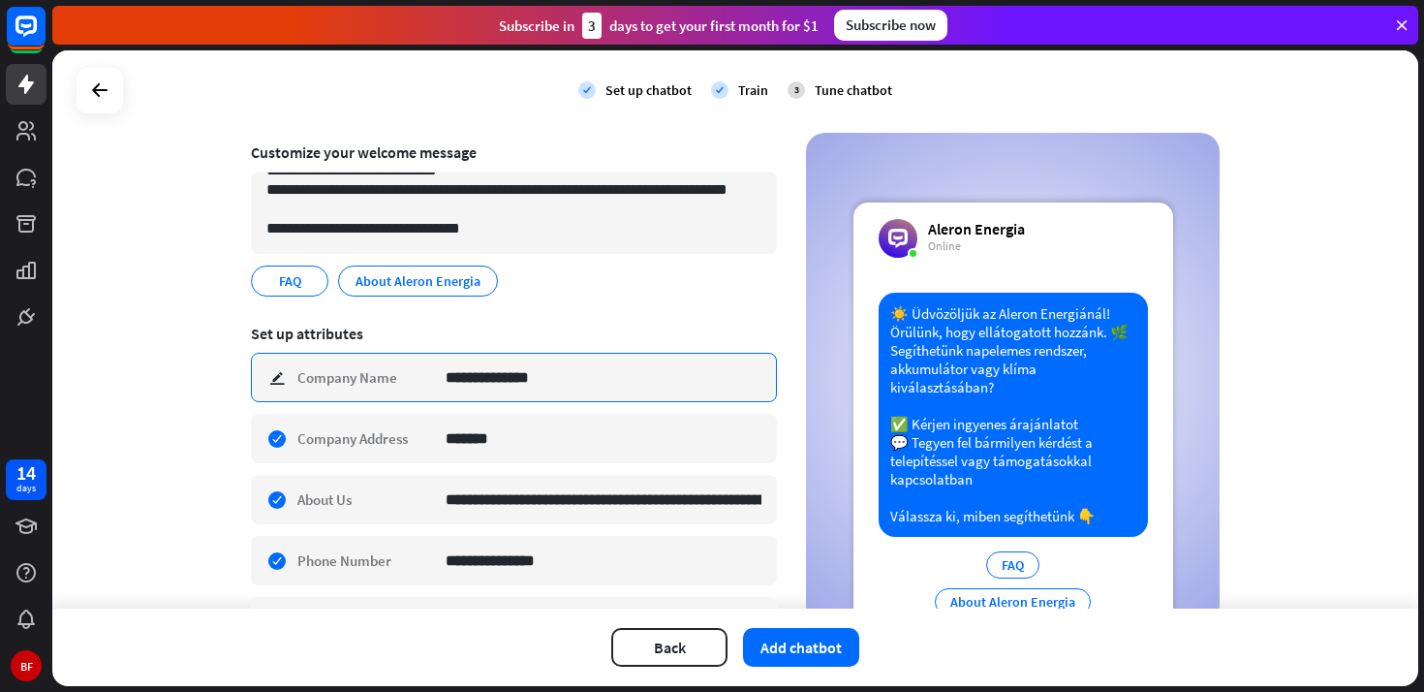
click at [631, 368] on input "**********" at bounding box center [604, 377] width 316 height 47
click at [278, 374] on div "**********" at bounding box center [514, 377] width 526 height 49
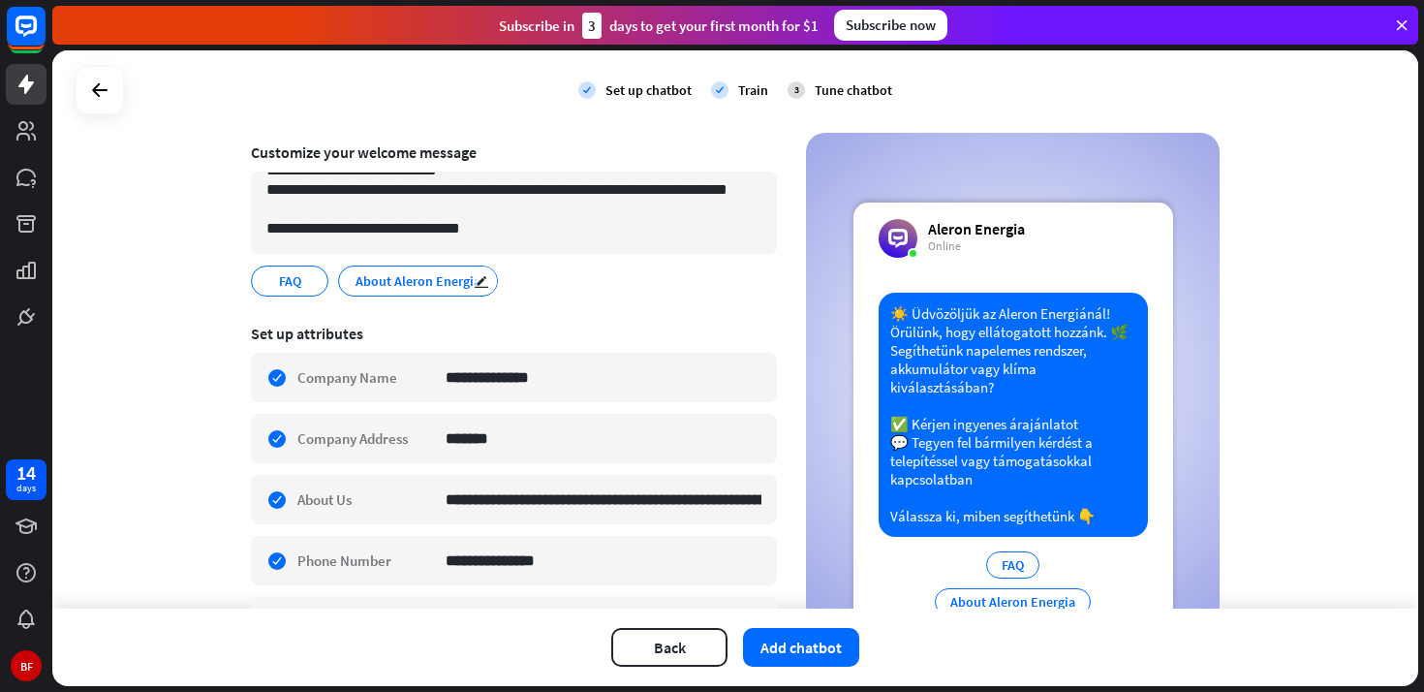
click at [454, 294] on div "About Aleron Energia edit" at bounding box center [418, 280] width 160 height 31
click at [433, 324] on div "Set up attributes" at bounding box center [514, 333] width 526 height 19
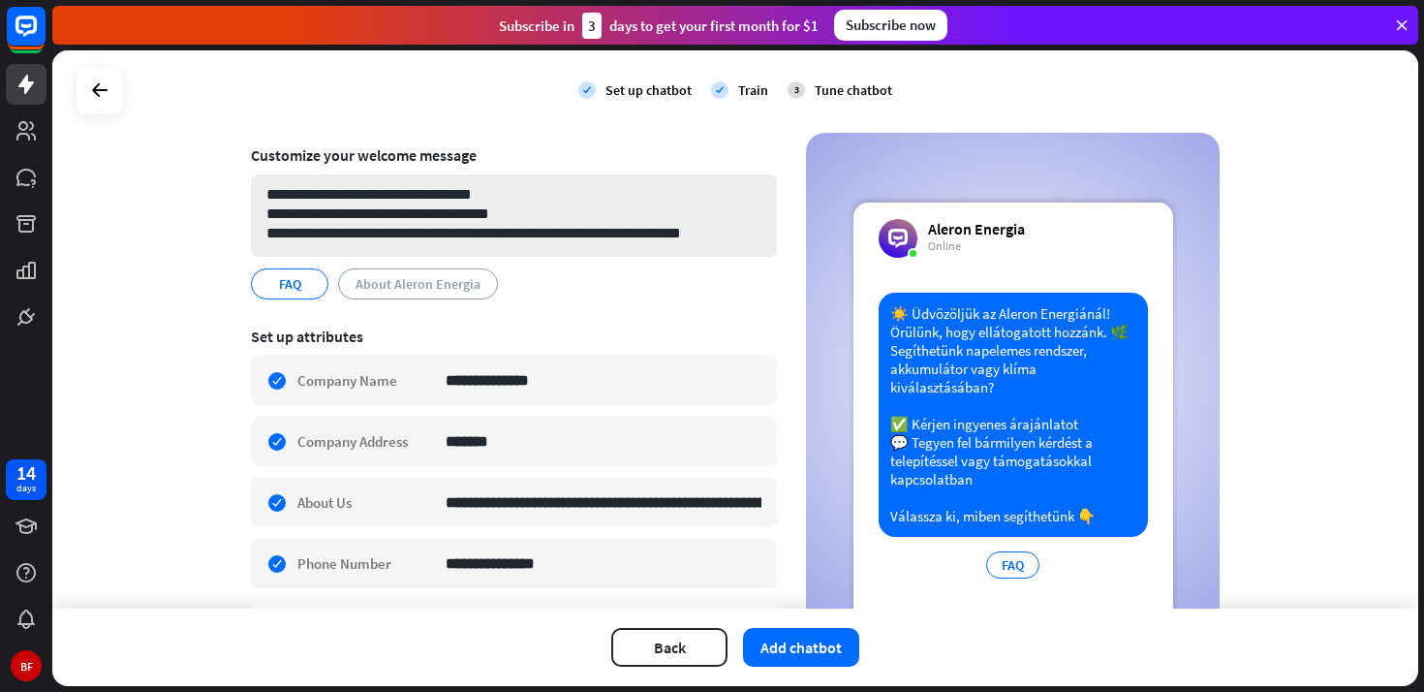
scroll to position [0, 0]
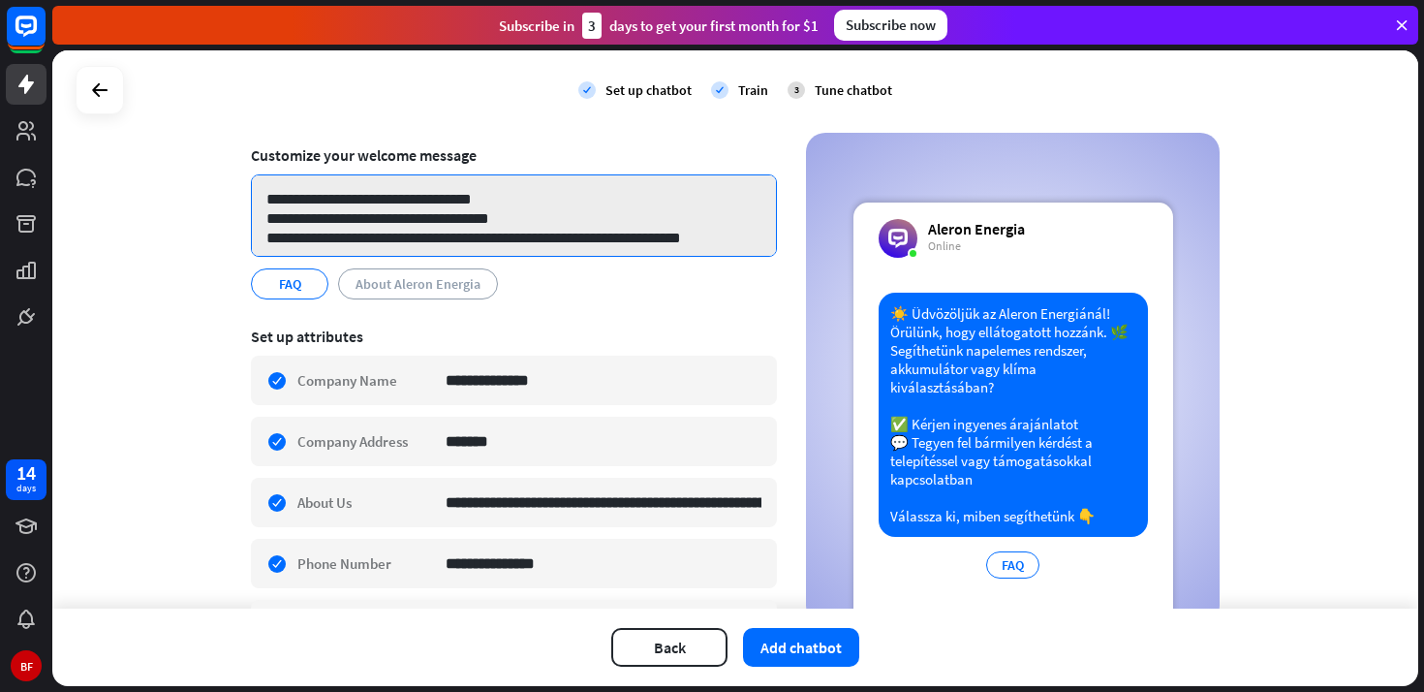
click at [523, 212] on textarea "**********" at bounding box center [514, 215] width 526 height 82
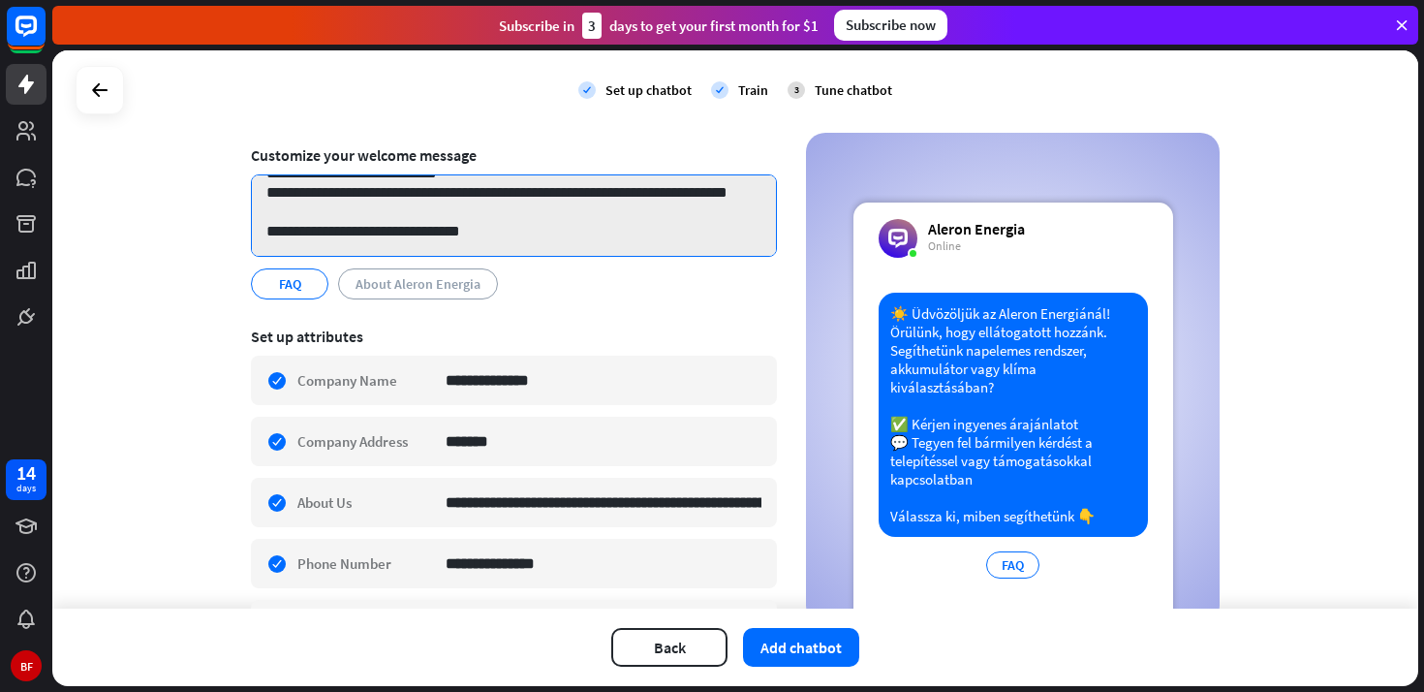
scroll to position [123, 0]
type textarea "**********"
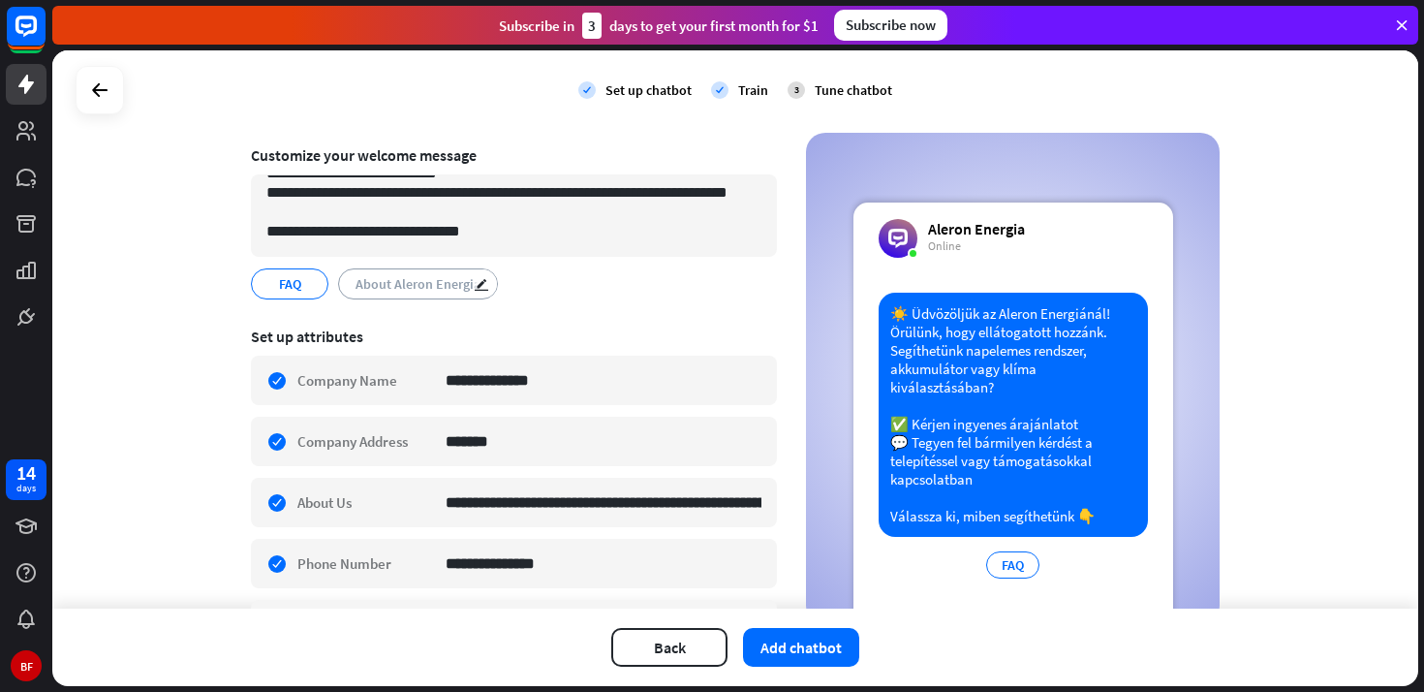
click at [386, 282] on span "About Aleron Energia" at bounding box center [418, 283] width 129 height 21
click at [313, 289] on icon "edit" at bounding box center [311, 284] width 15 height 15
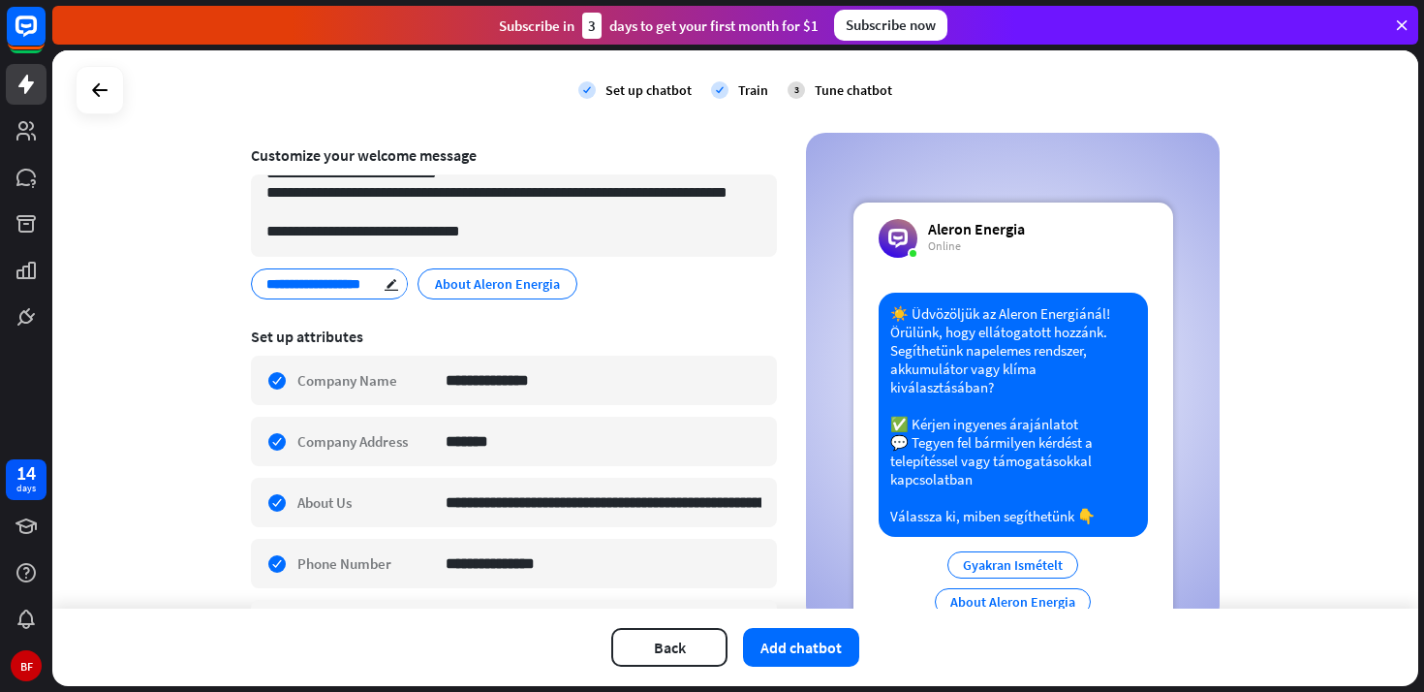
type input "**********"
click at [571, 287] on div "edit" at bounding box center [564, 282] width 24 height 27
click at [571, 287] on div "edit" at bounding box center [575, 282] width 24 height 27
click at [525, 292] on input "**********" at bounding box center [500, 283] width 135 height 17
click at [603, 321] on section "**********" at bounding box center [514, 524] width 526 height 422
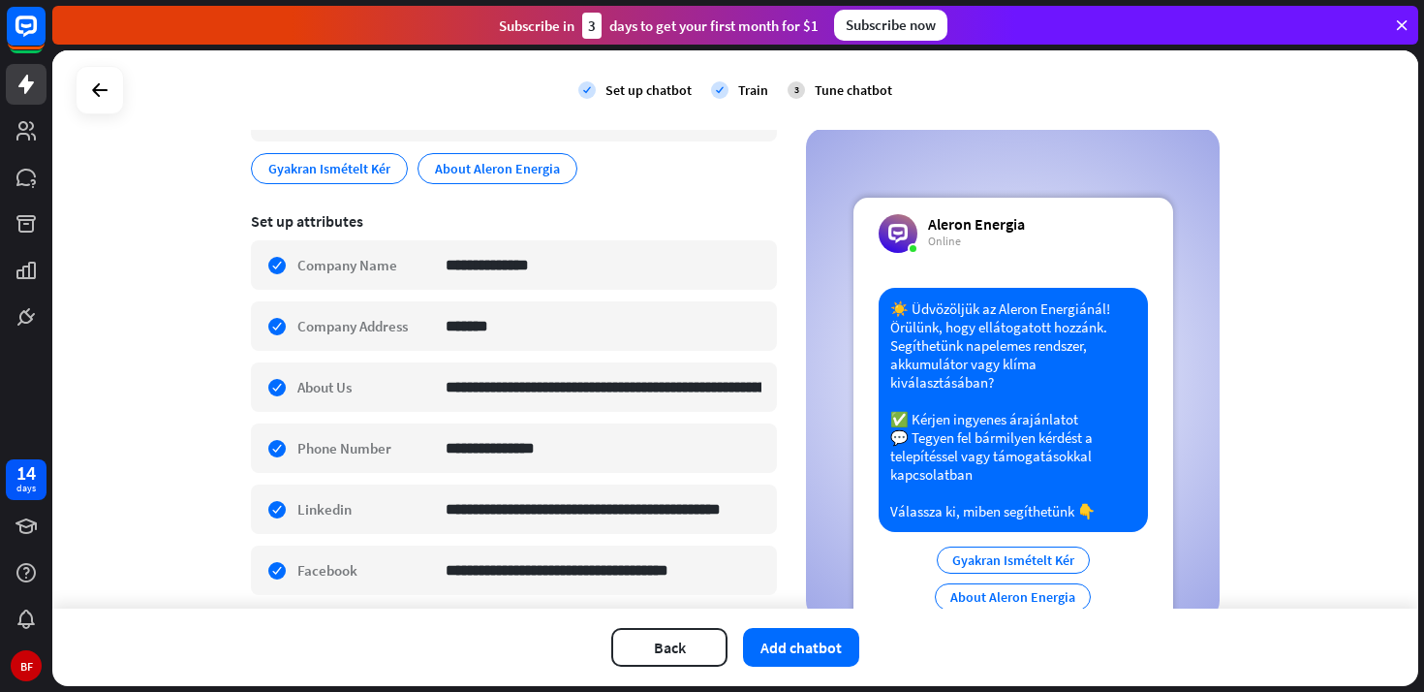
scroll to position [249, 0]
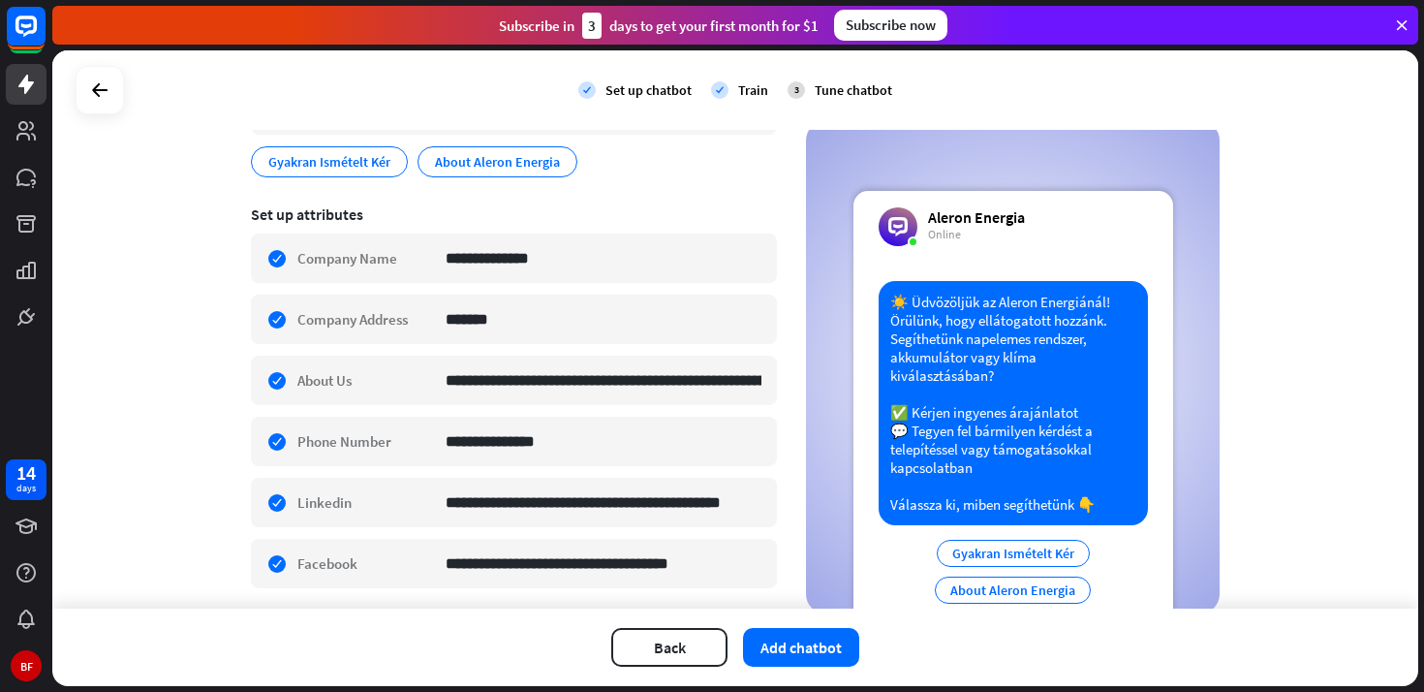
click at [1063, 591] on div "About Aleron Energia" at bounding box center [1013, 589] width 156 height 27
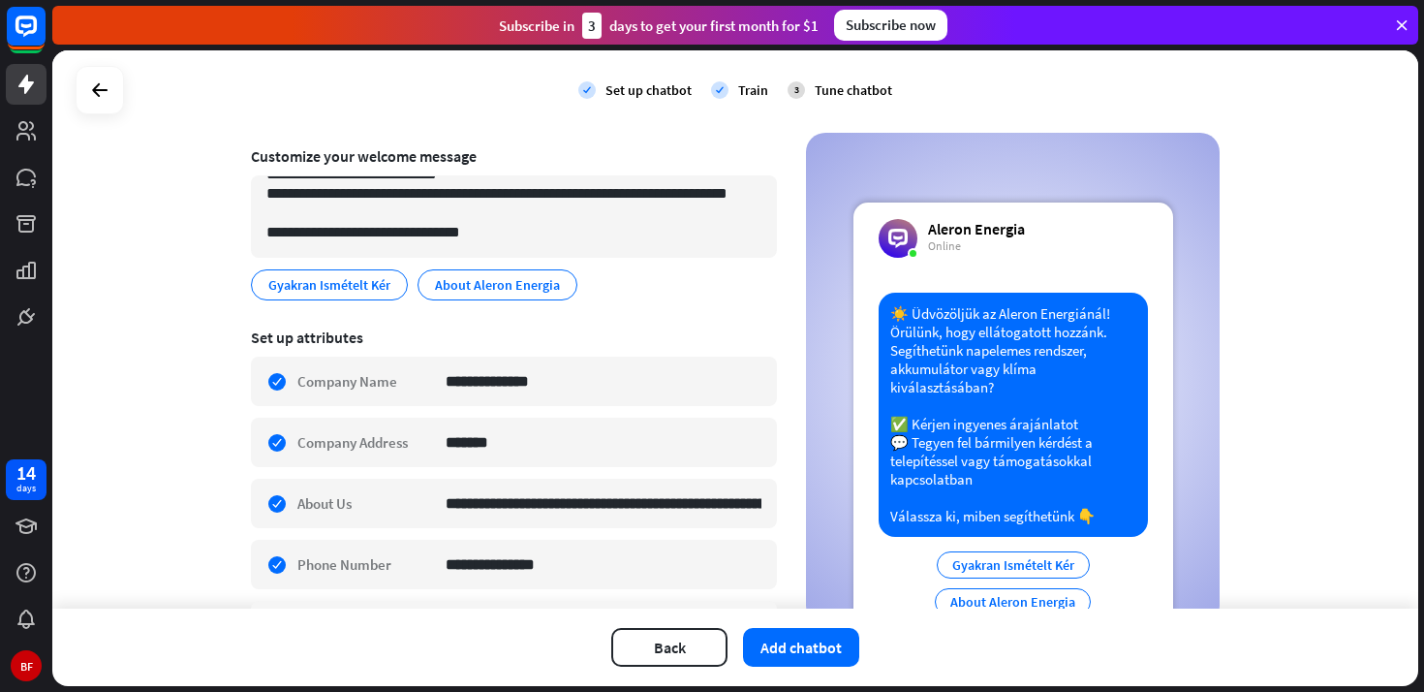
scroll to position [81, 0]
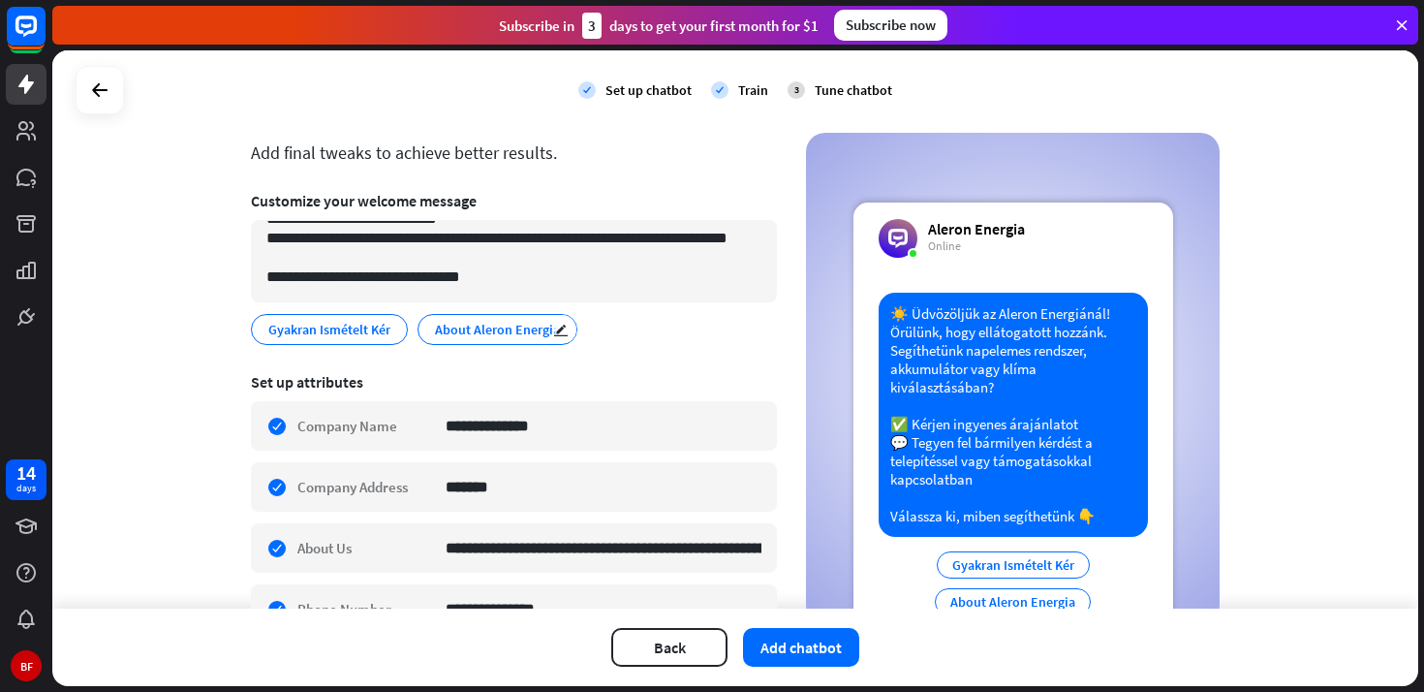
click at [490, 330] on span "About Aleron Energia" at bounding box center [497, 329] width 129 height 21
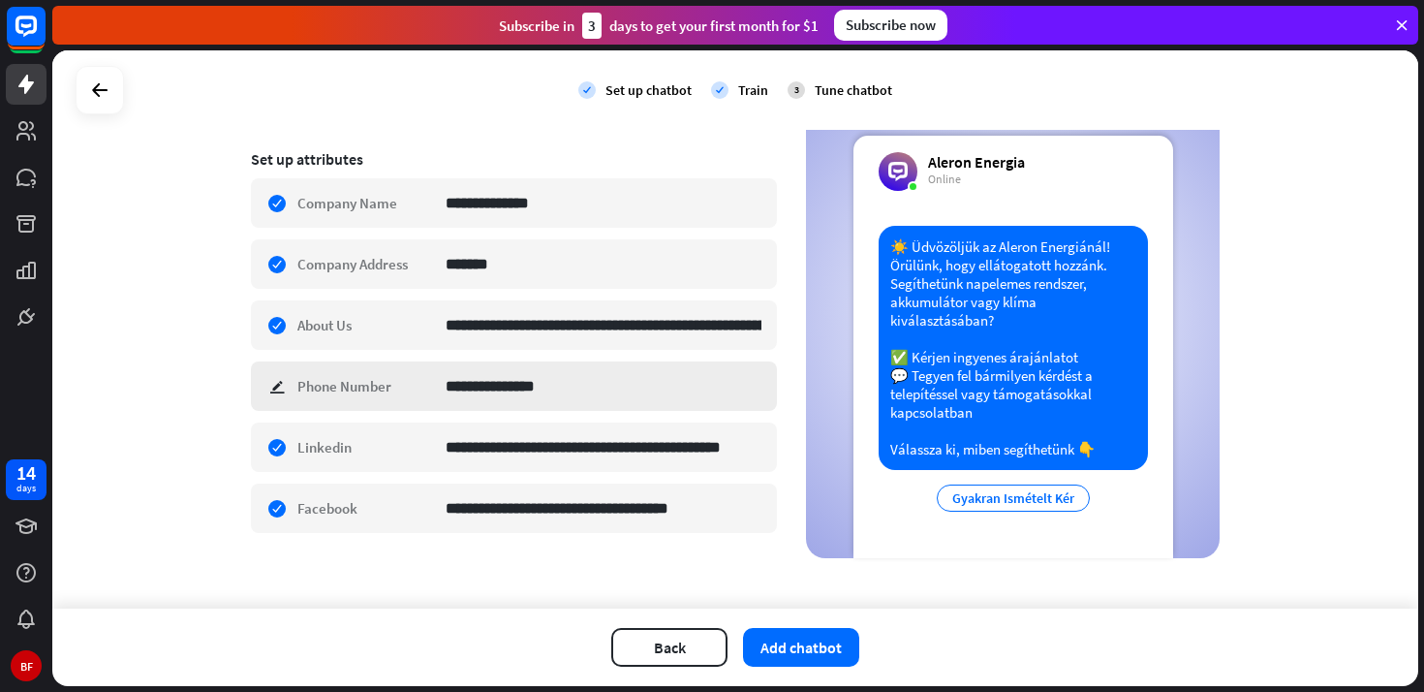
scroll to position [307, 0]
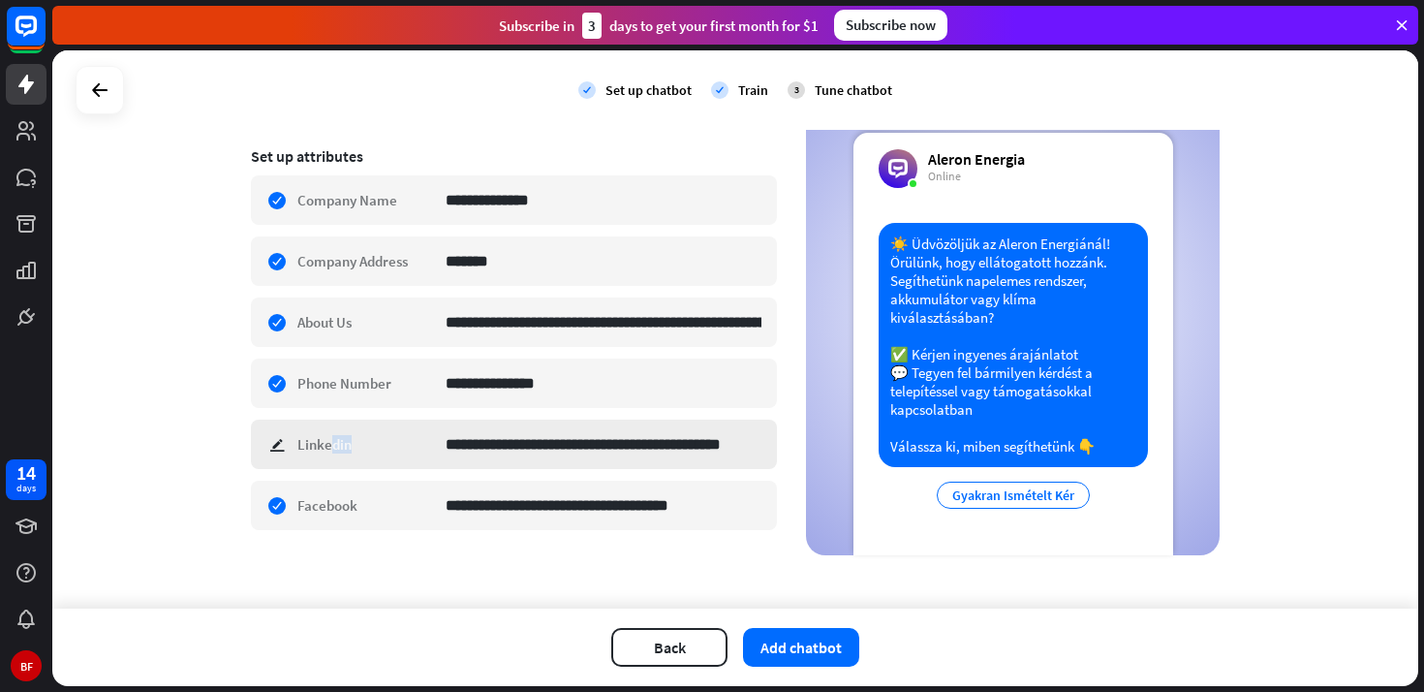
drag, startPoint x: 331, startPoint y: 442, endPoint x: 370, endPoint y: 455, distance: 41.1
click at [370, 456] on div "**********" at bounding box center [514, 443] width 526 height 49
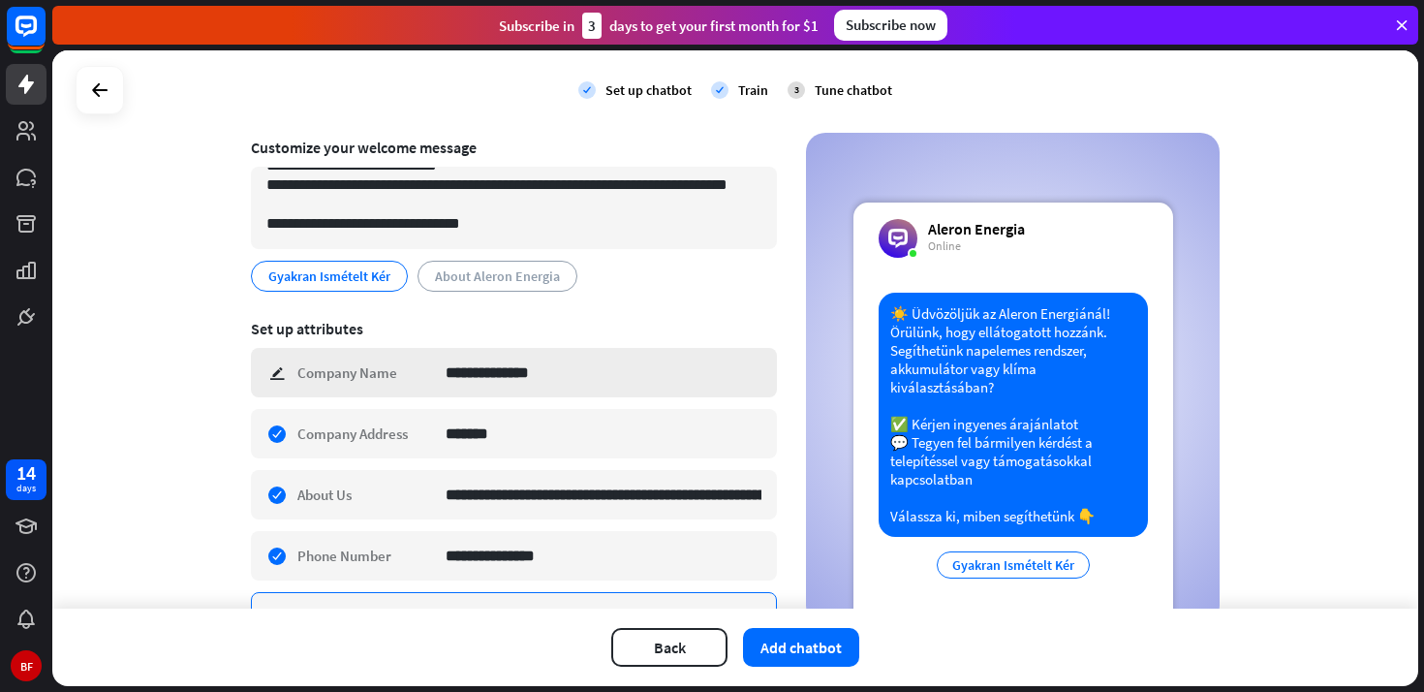
scroll to position [316, 0]
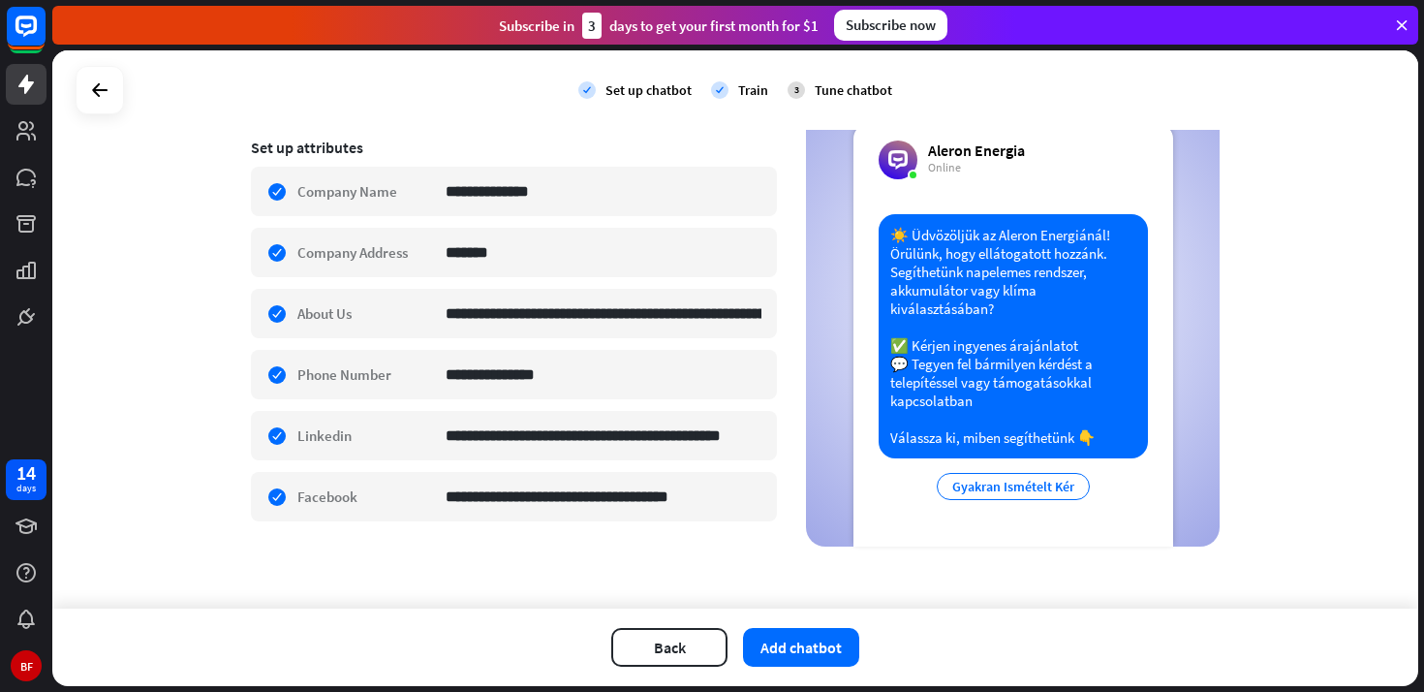
click at [788, 526] on div "**********" at bounding box center [735, 204] width 969 height 686
click at [800, 645] on button "Add chatbot" at bounding box center [801, 647] width 116 height 39
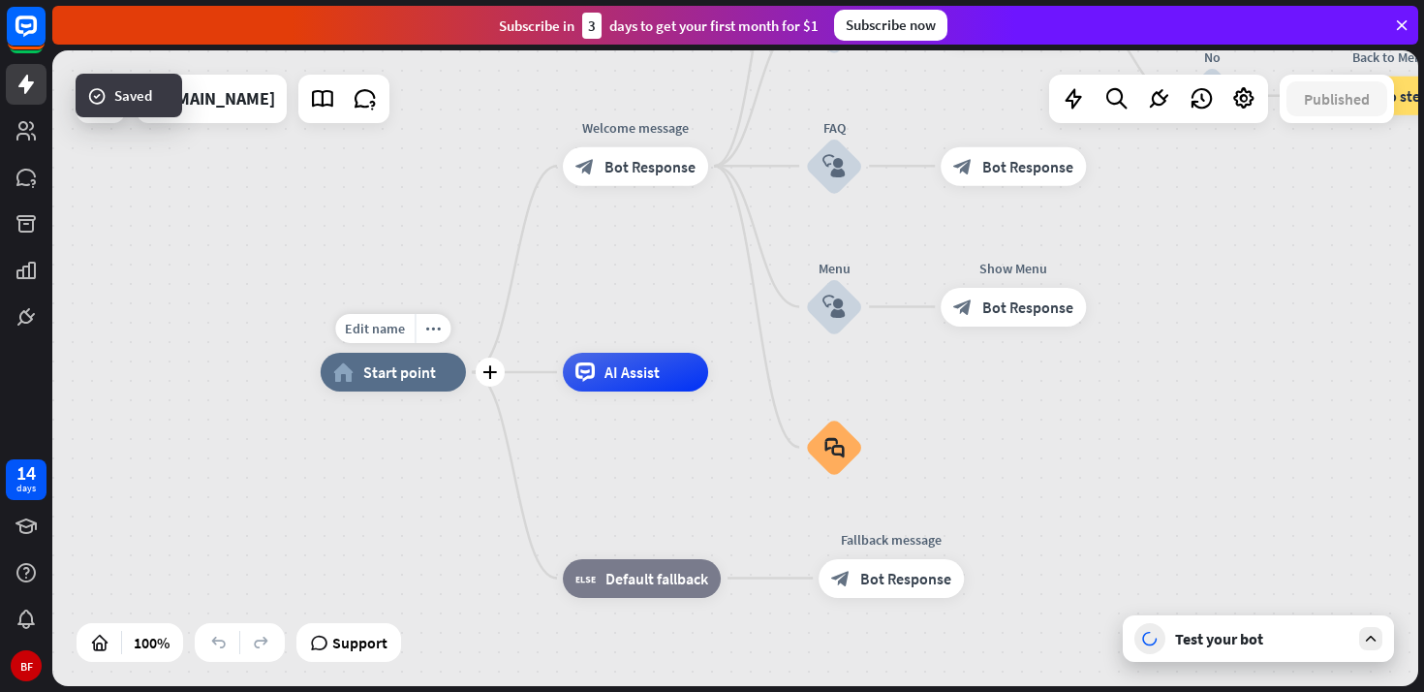
click at [410, 386] on div "home_2 Start point" at bounding box center [393, 372] width 145 height 39
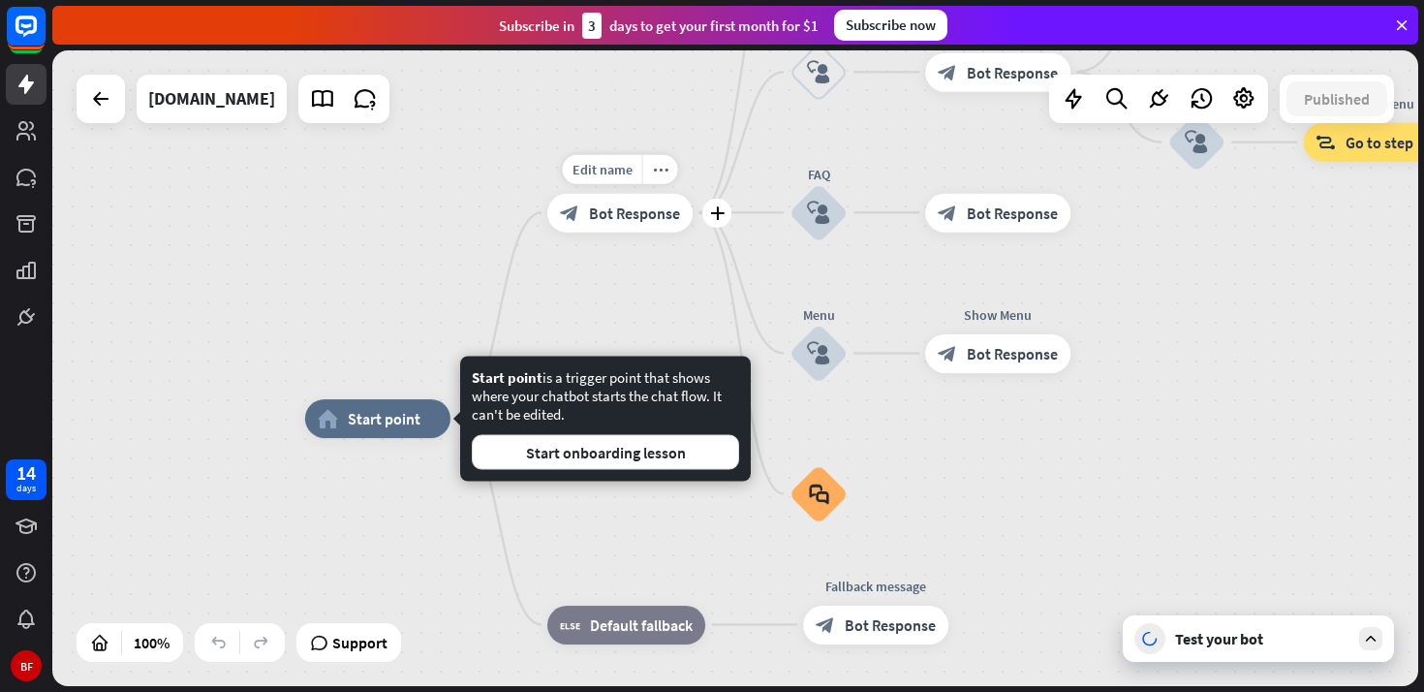
click at [628, 209] on span "Bot Response" at bounding box center [634, 211] width 91 height 19
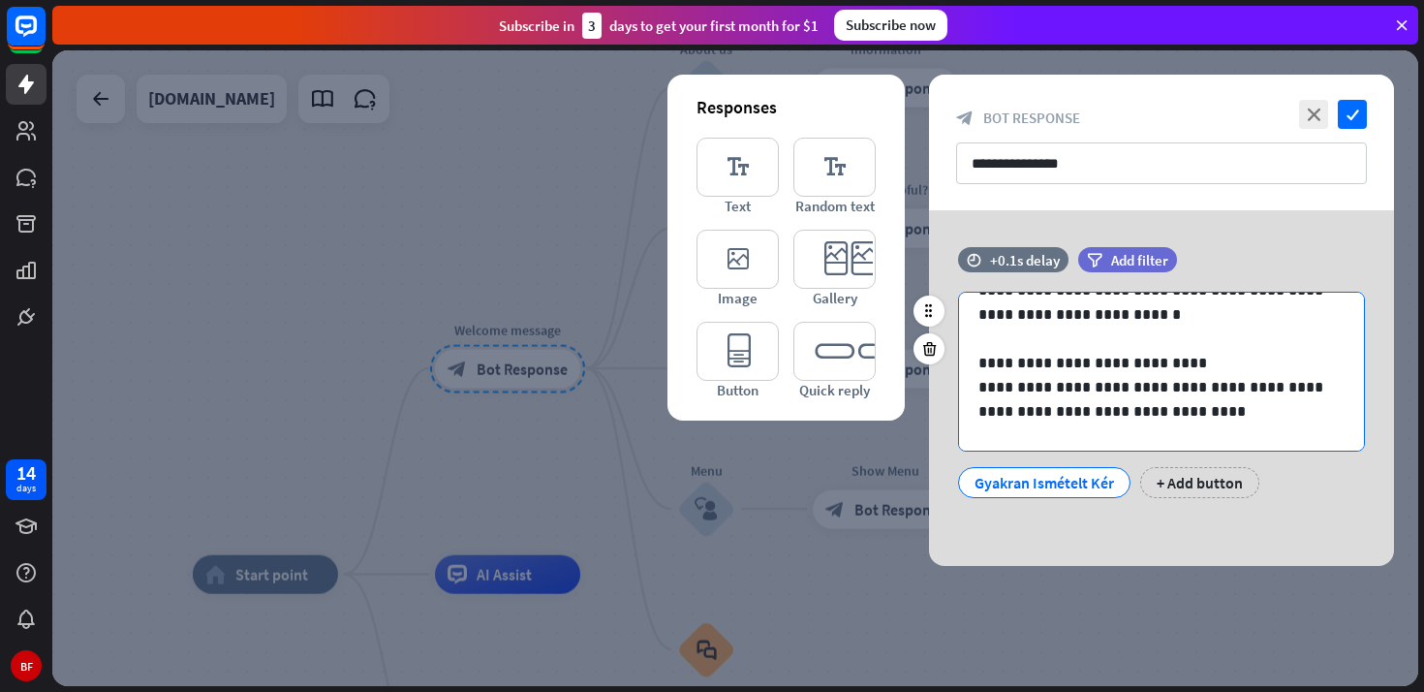
scroll to position [123, 0]
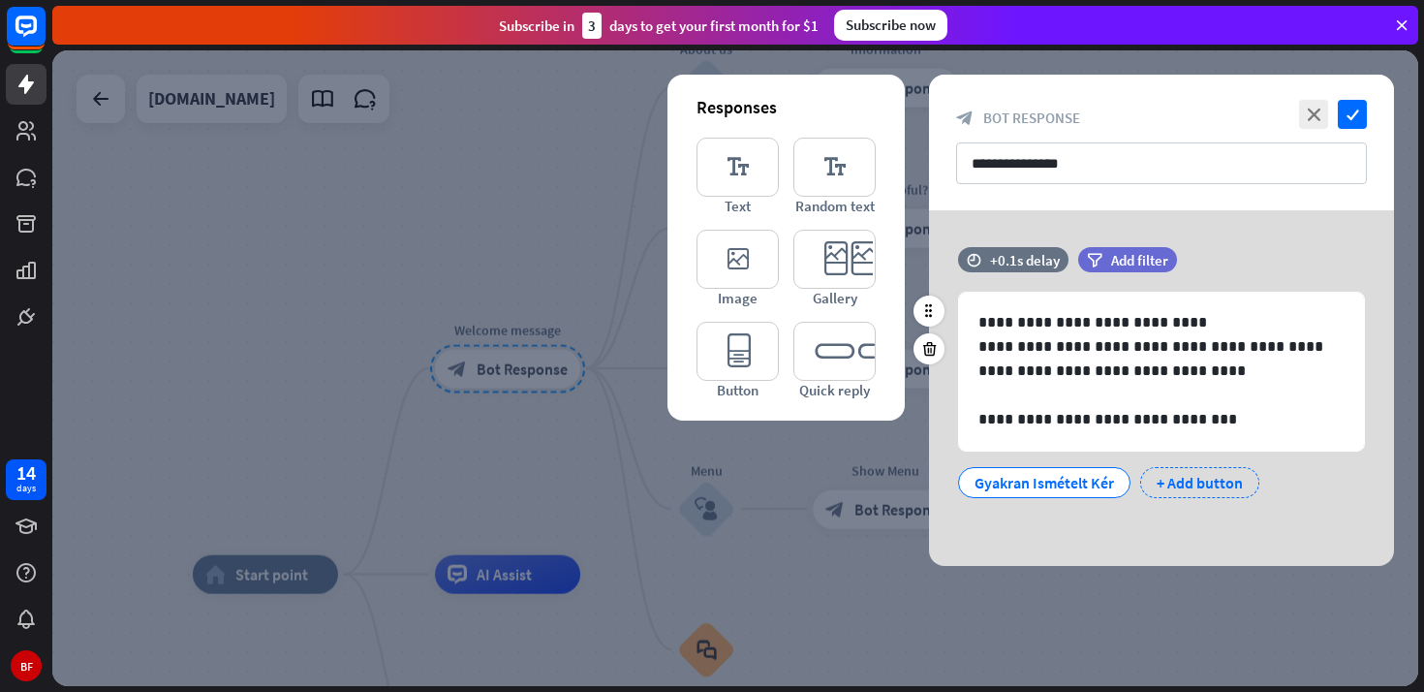
click at [1192, 480] on div "+ Add button" at bounding box center [1199, 482] width 119 height 31
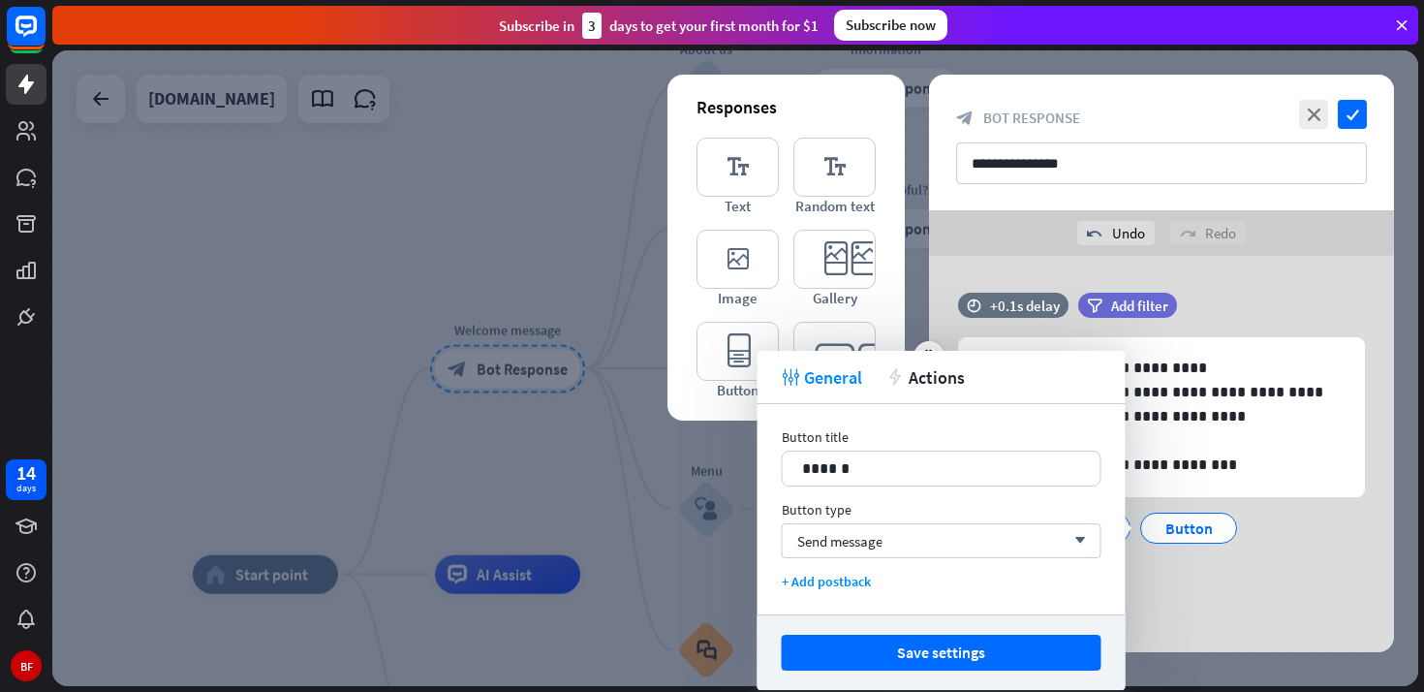
click at [1215, 603] on div "**********" at bounding box center [1161, 448] width 465 height 311
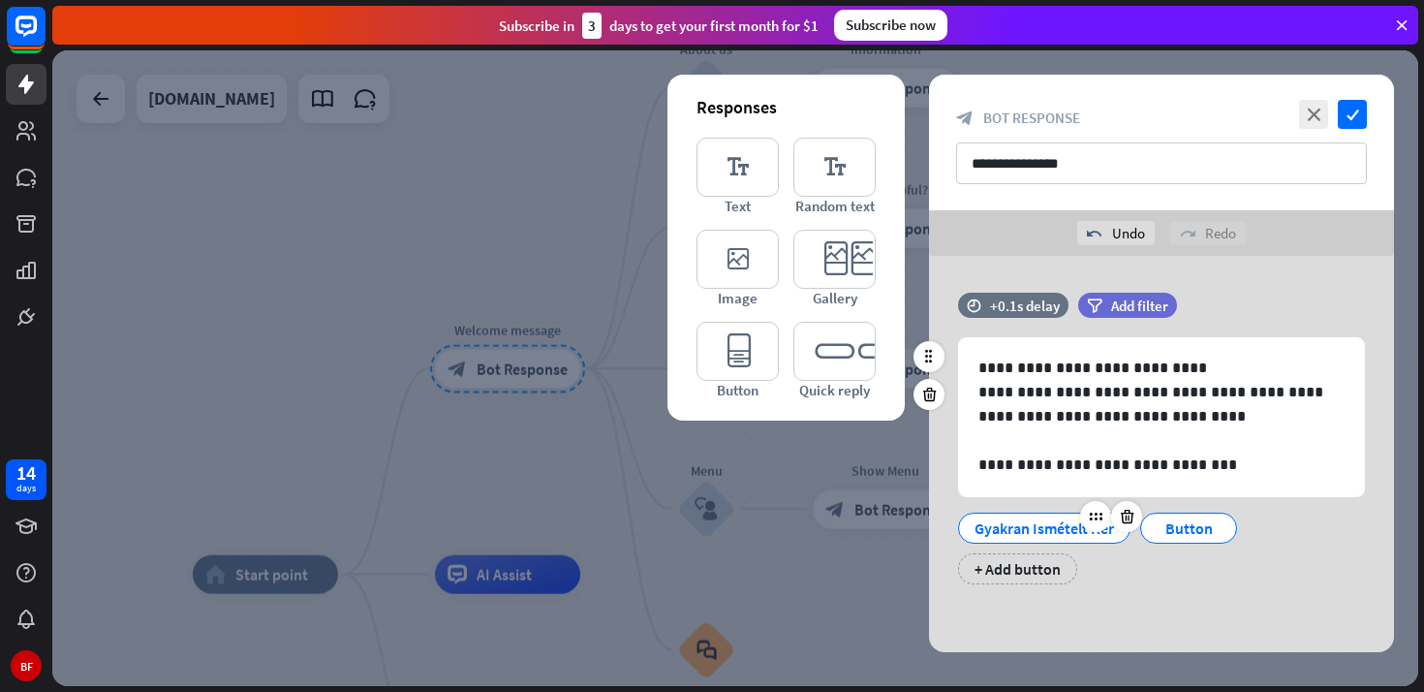
click at [1058, 531] on div "Gyakran Ismételt Kér" at bounding box center [1043, 527] width 139 height 29
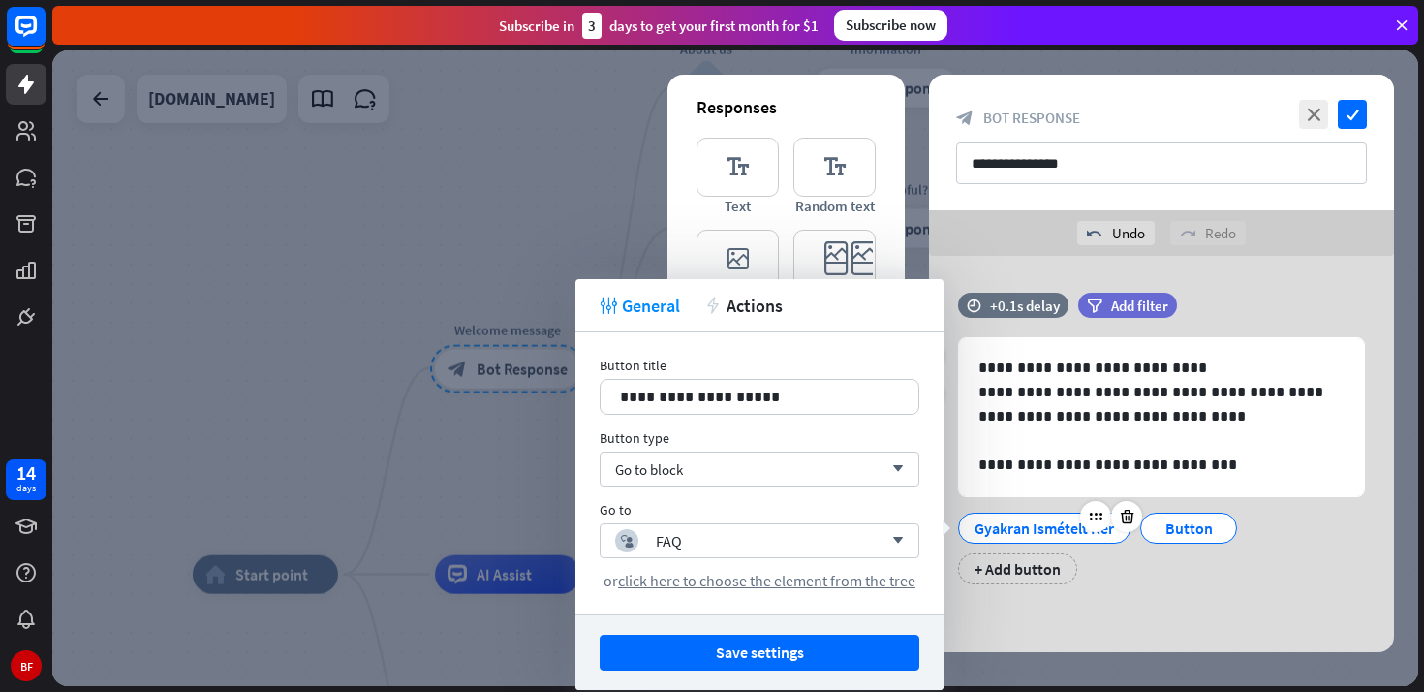
click at [1058, 531] on div "Gyakran Ismételt Kér" at bounding box center [1043, 527] width 139 height 29
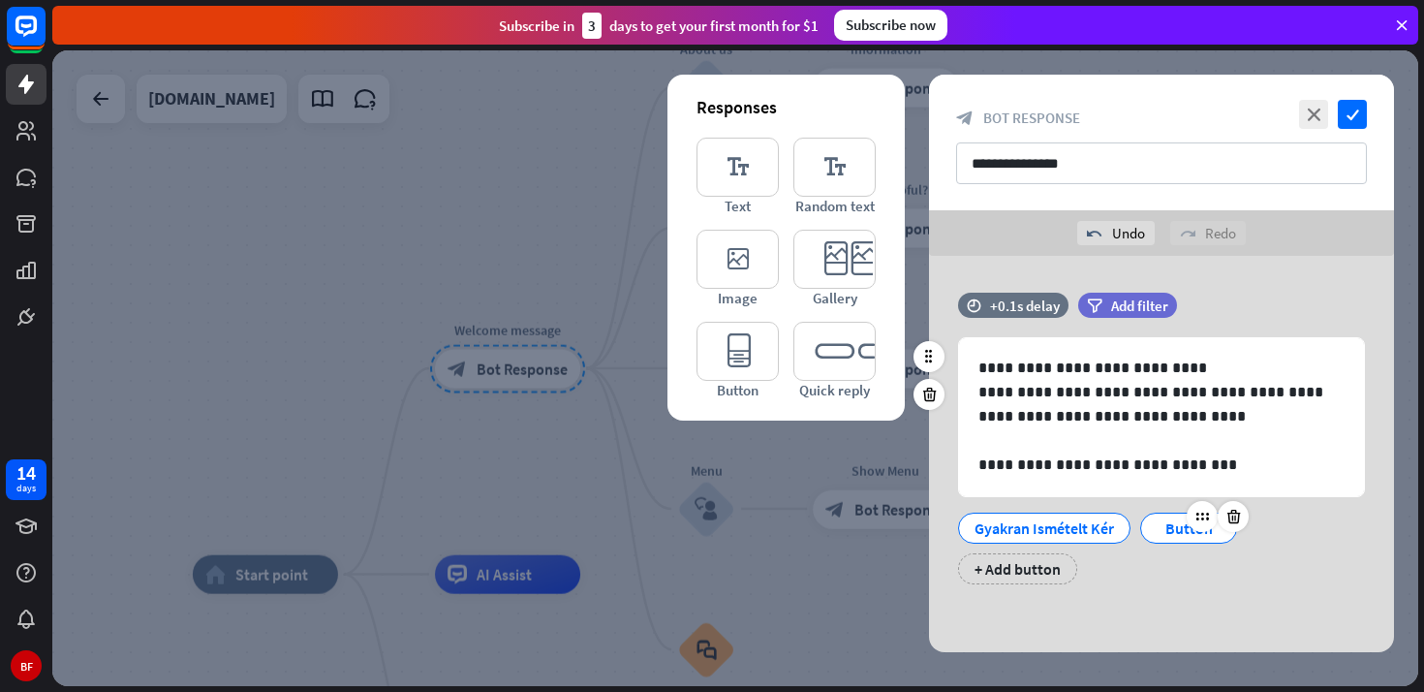
click at [1179, 532] on div "Button" at bounding box center [1189, 527] width 64 height 29
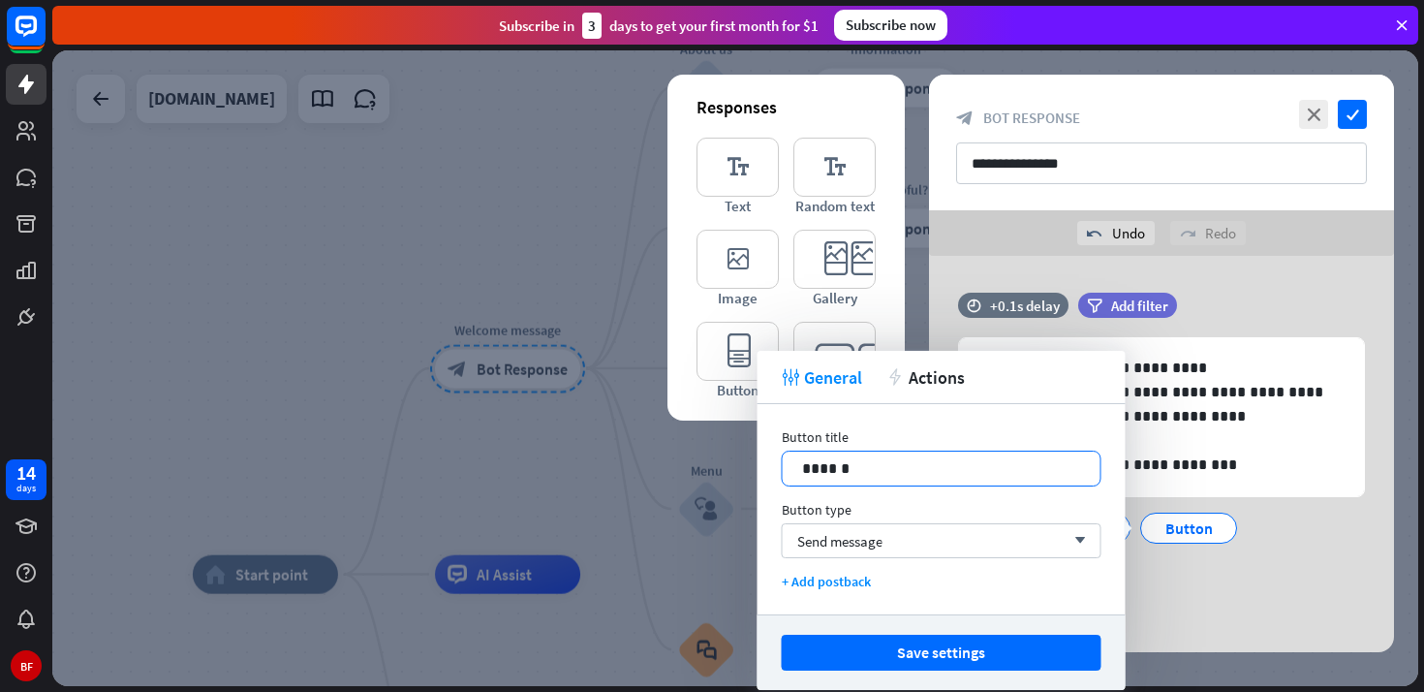
click at [944, 474] on p "******" at bounding box center [941, 468] width 279 height 24
click at [712, 418] on div "Responses editor_text Text editor_text Random text editor_image Image editor_ca…" at bounding box center [785, 248] width 237 height 346
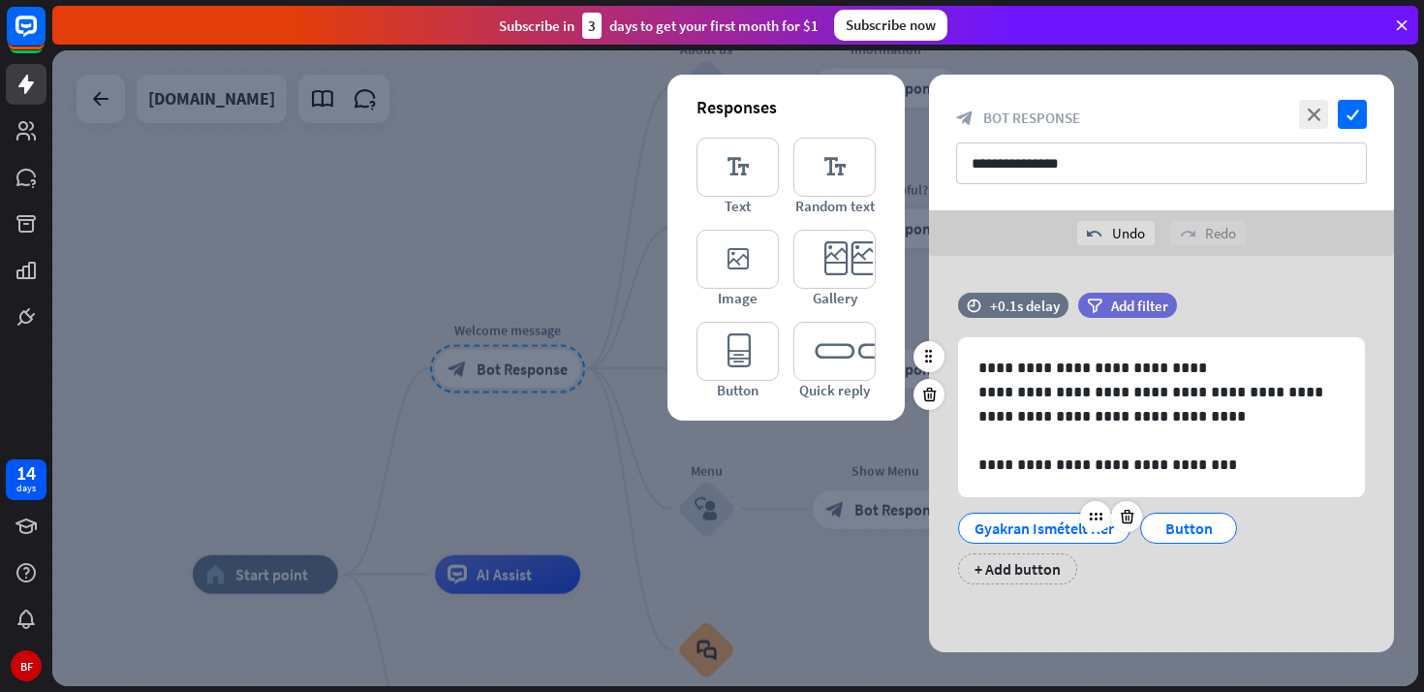
click at [1053, 534] on div "Gyakran Ismételt Kér" at bounding box center [1043, 527] width 139 height 29
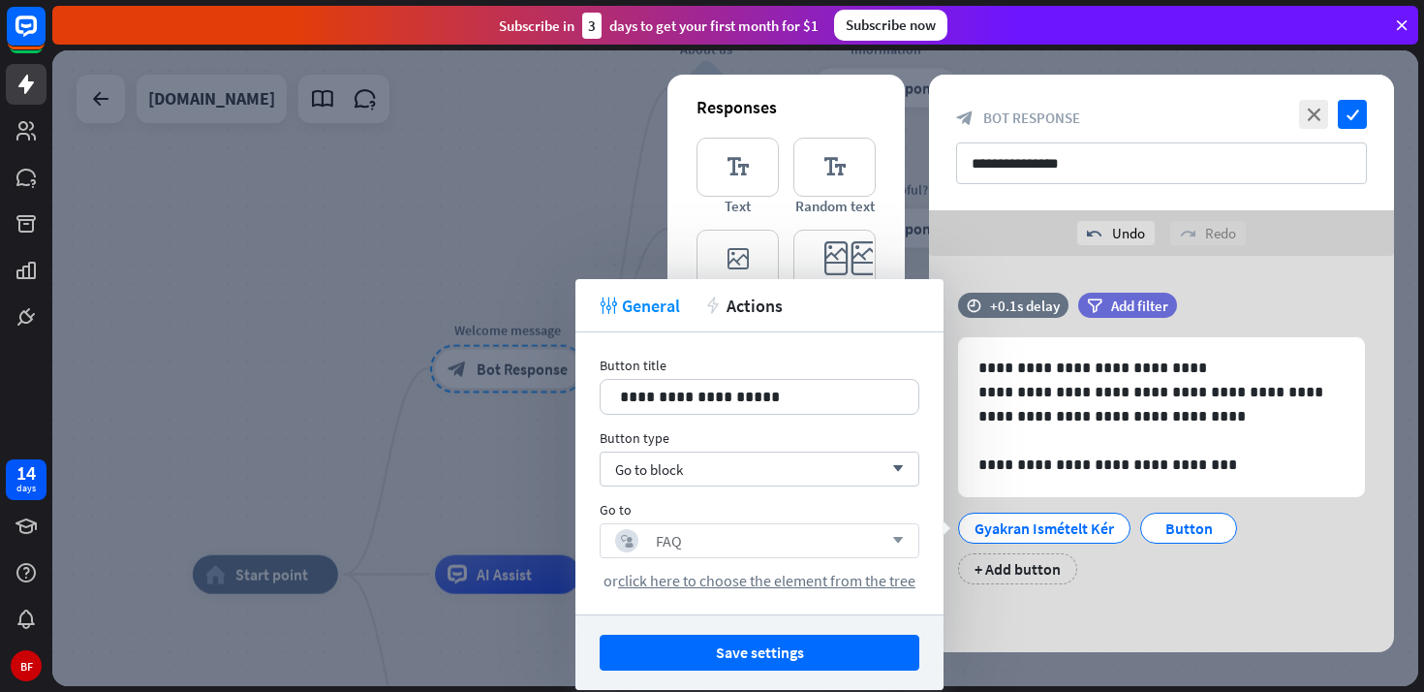
click at [901, 540] on icon "arrow_down" at bounding box center [892, 541] width 21 height 12
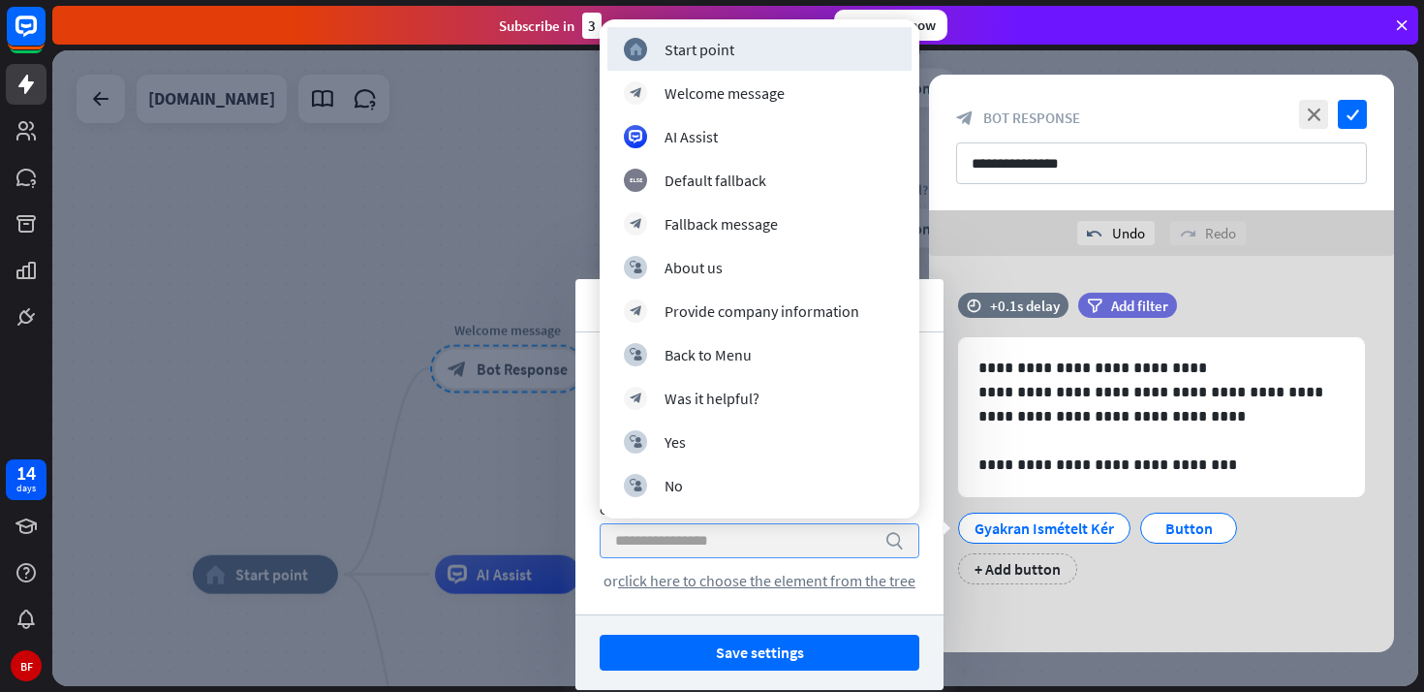
click at [901, 540] on icon "search" at bounding box center [893, 540] width 19 height 19
click at [933, 565] on div "**********" at bounding box center [759, 473] width 368 height 282
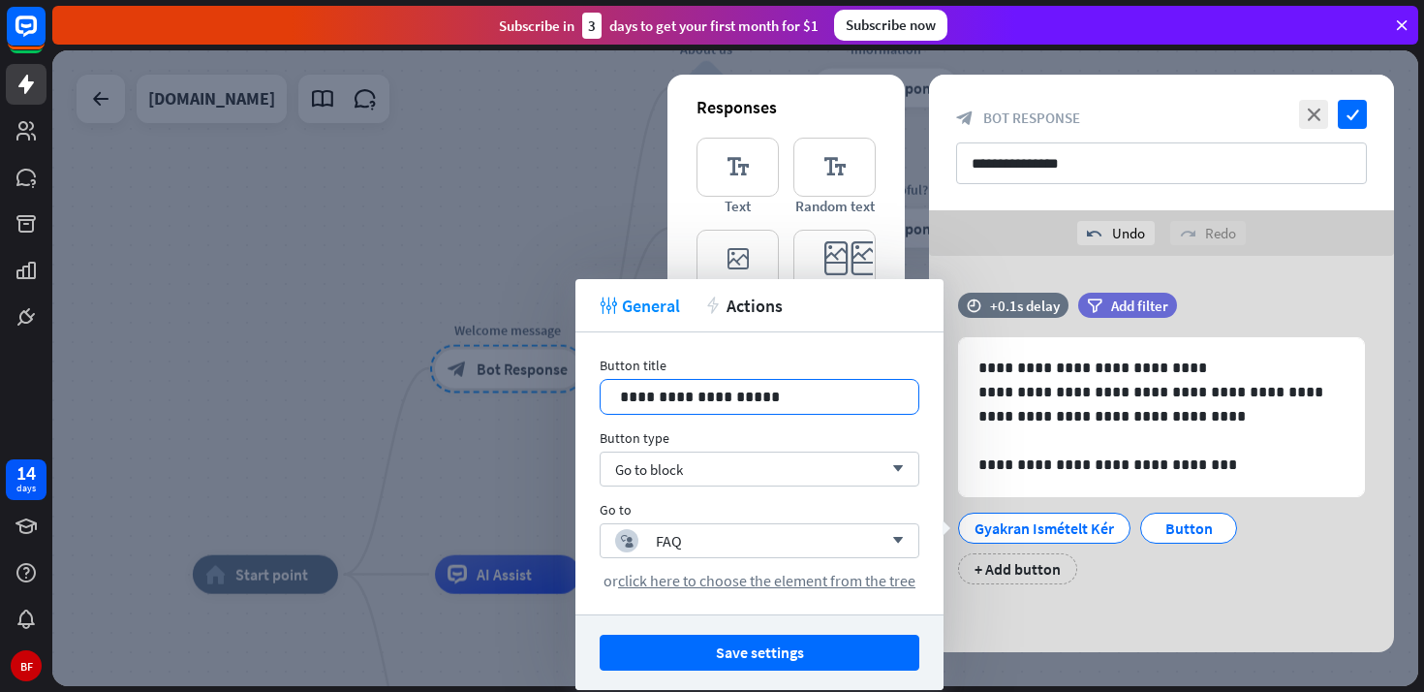
click at [833, 399] on p "**********" at bounding box center [759, 397] width 279 height 24
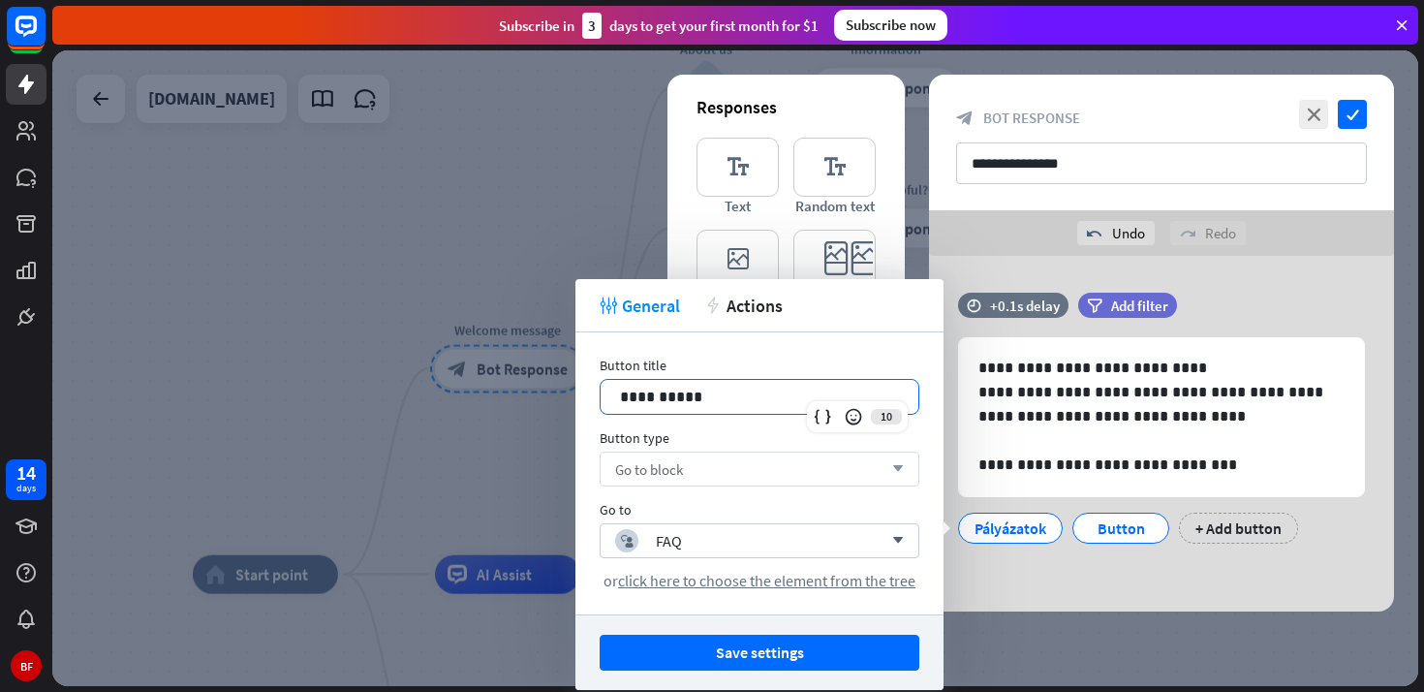
click at [720, 470] on div "Go to block arrow_down" at bounding box center [760, 468] width 320 height 35
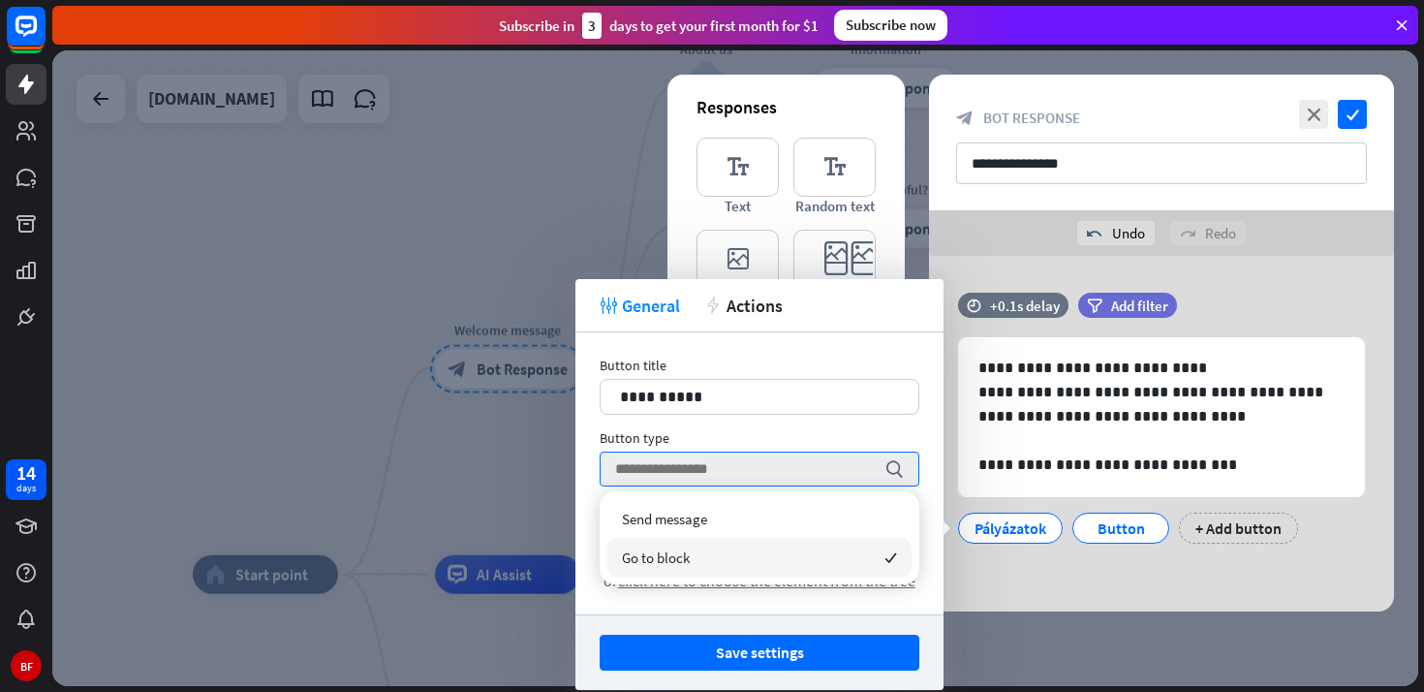
click at [716, 545] on div "Go to block checked" at bounding box center [759, 557] width 304 height 39
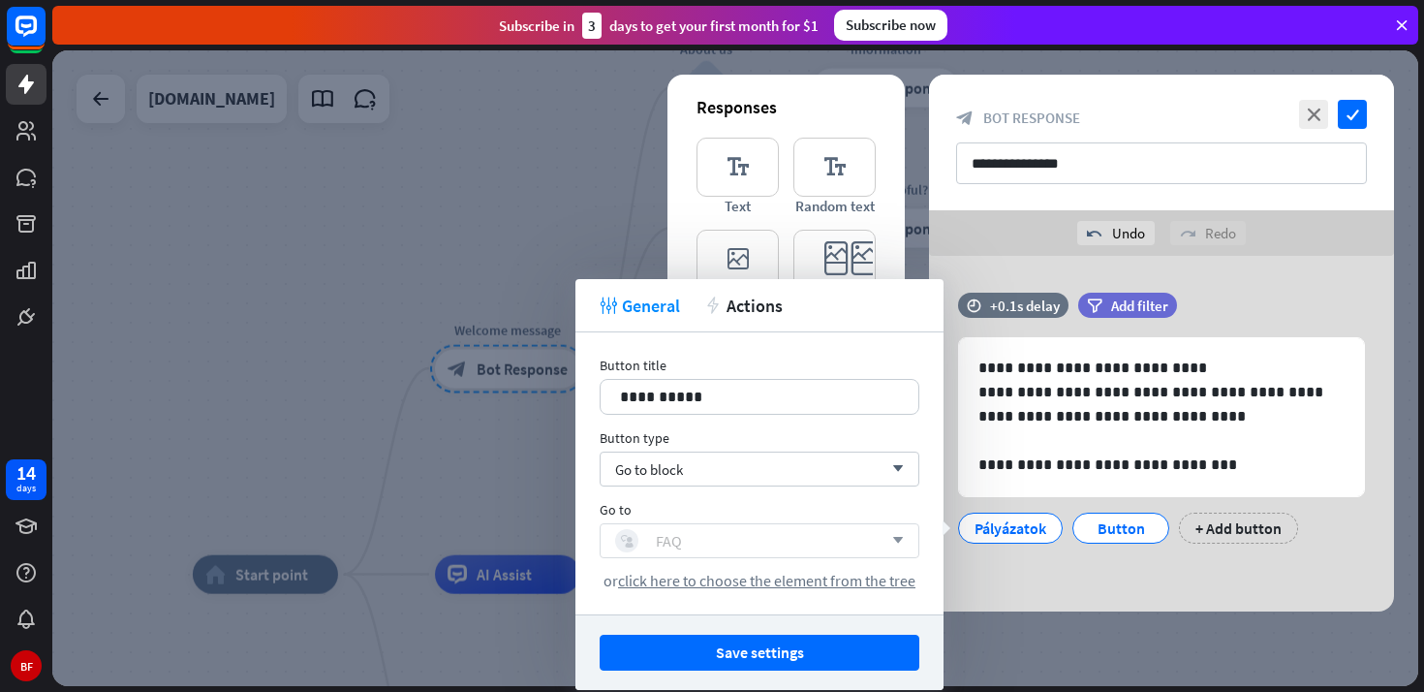
click at [709, 540] on div "block_user_input FAQ" at bounding box center [748, 540] width 267 height 23
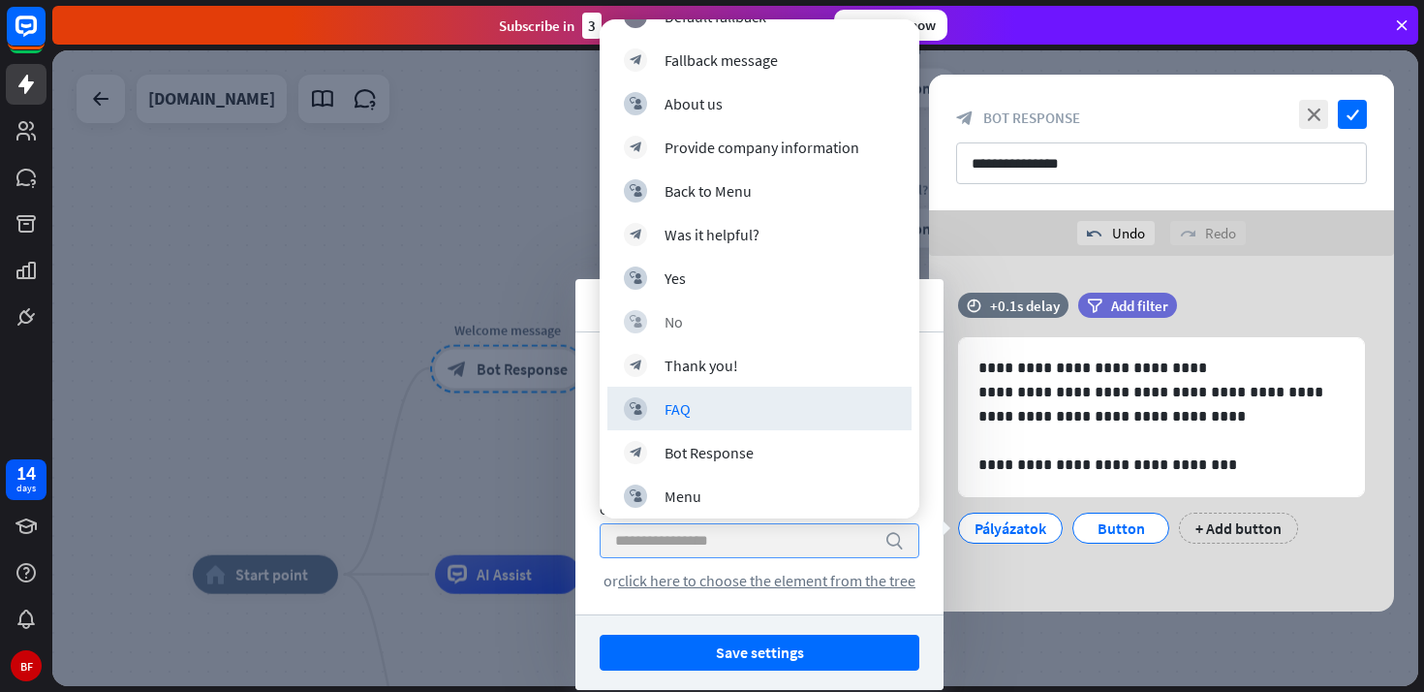
scroll to position [0, 0]
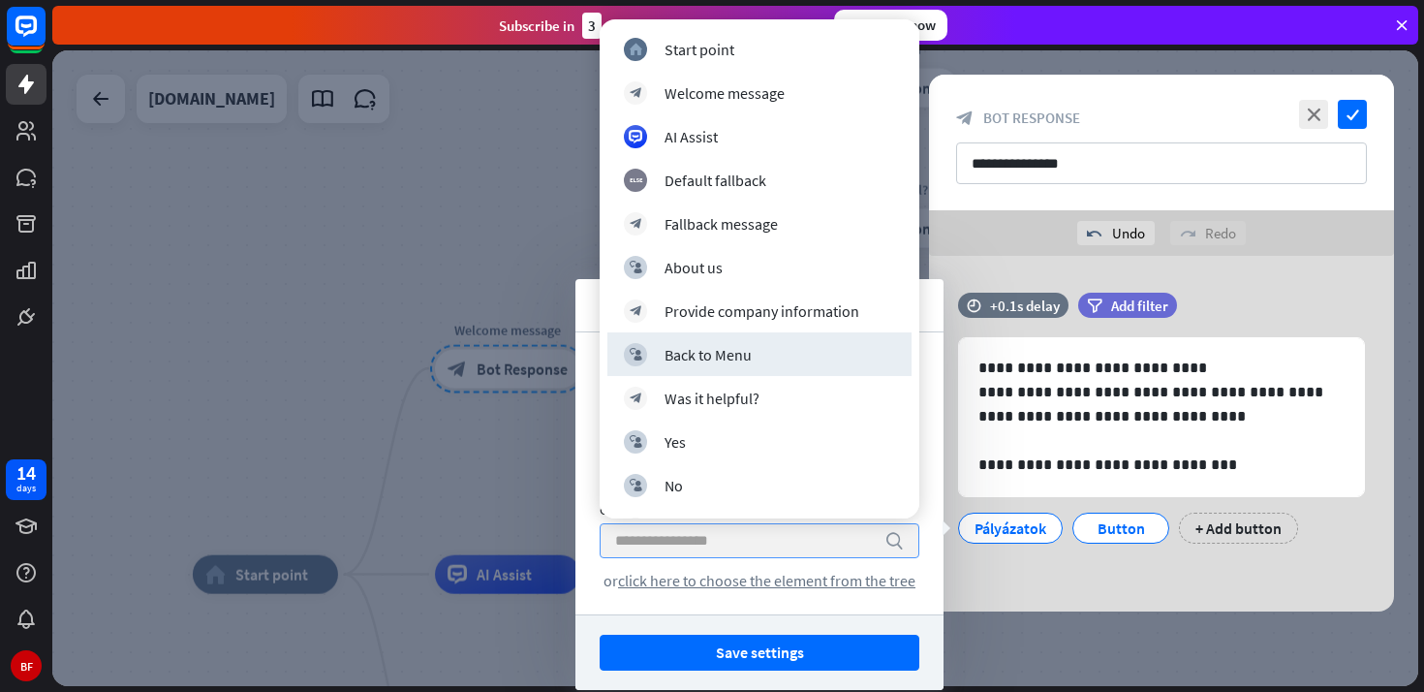
click at [491, 479] on div at bounding box center [735, 367] width 1366 height 635
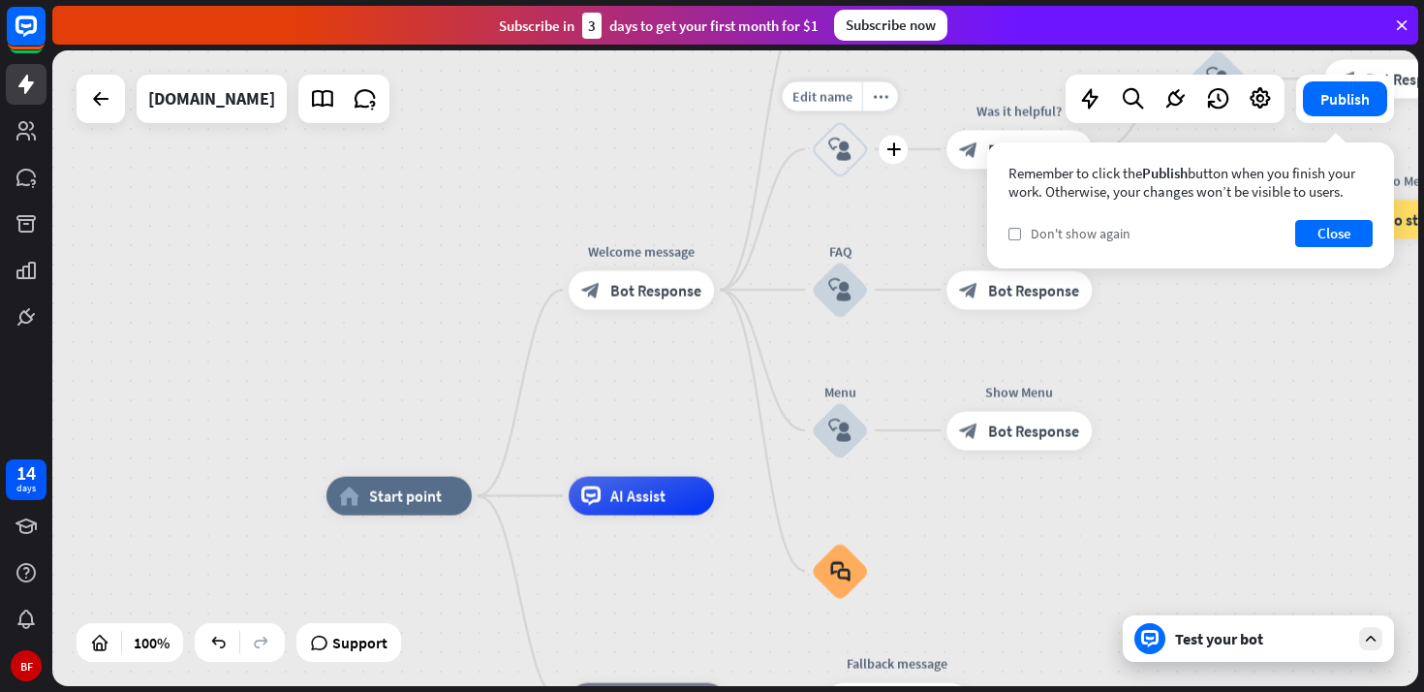
click at [1067, 238] on span "Don't show again" at bounding box center [1081, 233] width 100 height 17
click at [1330, 236] on button "Close" at bounding box center [1333, 233] width 77 height 27
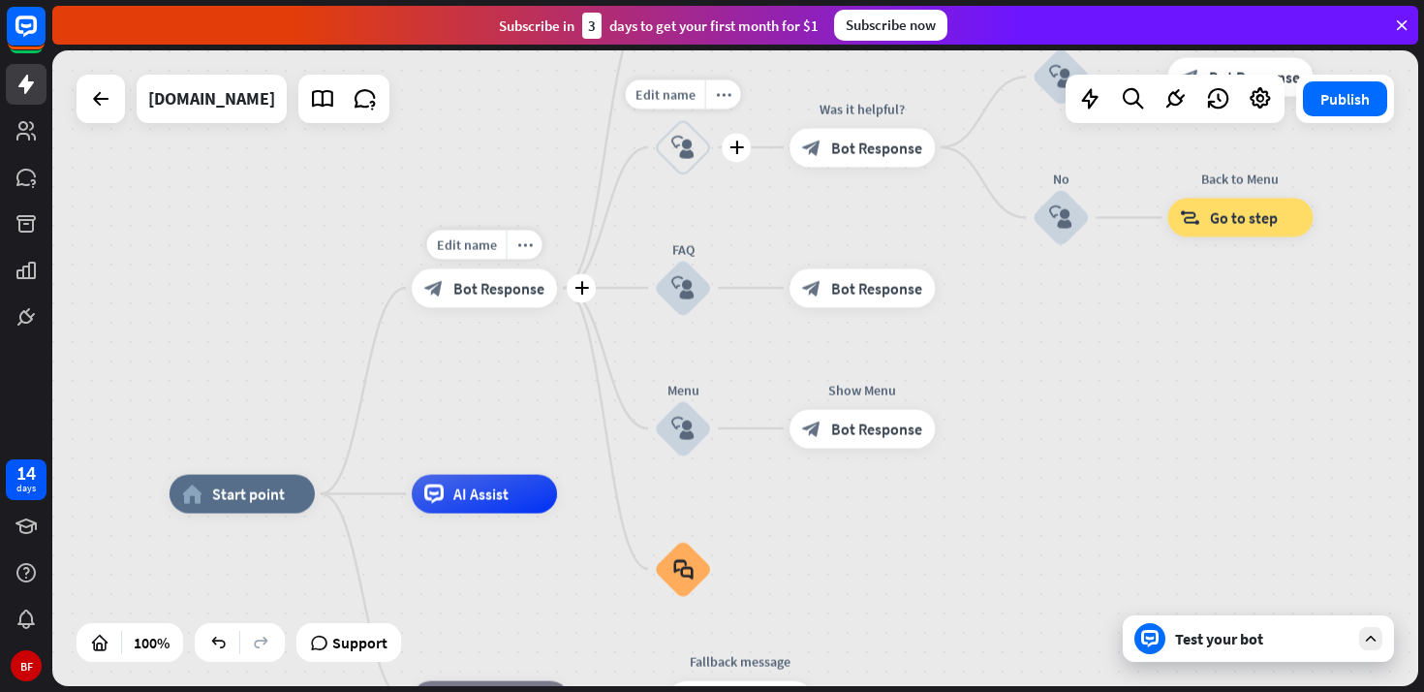
click at [483, 285] on span "Bot Response" at bounding box center [498, 287] width 91 height 19
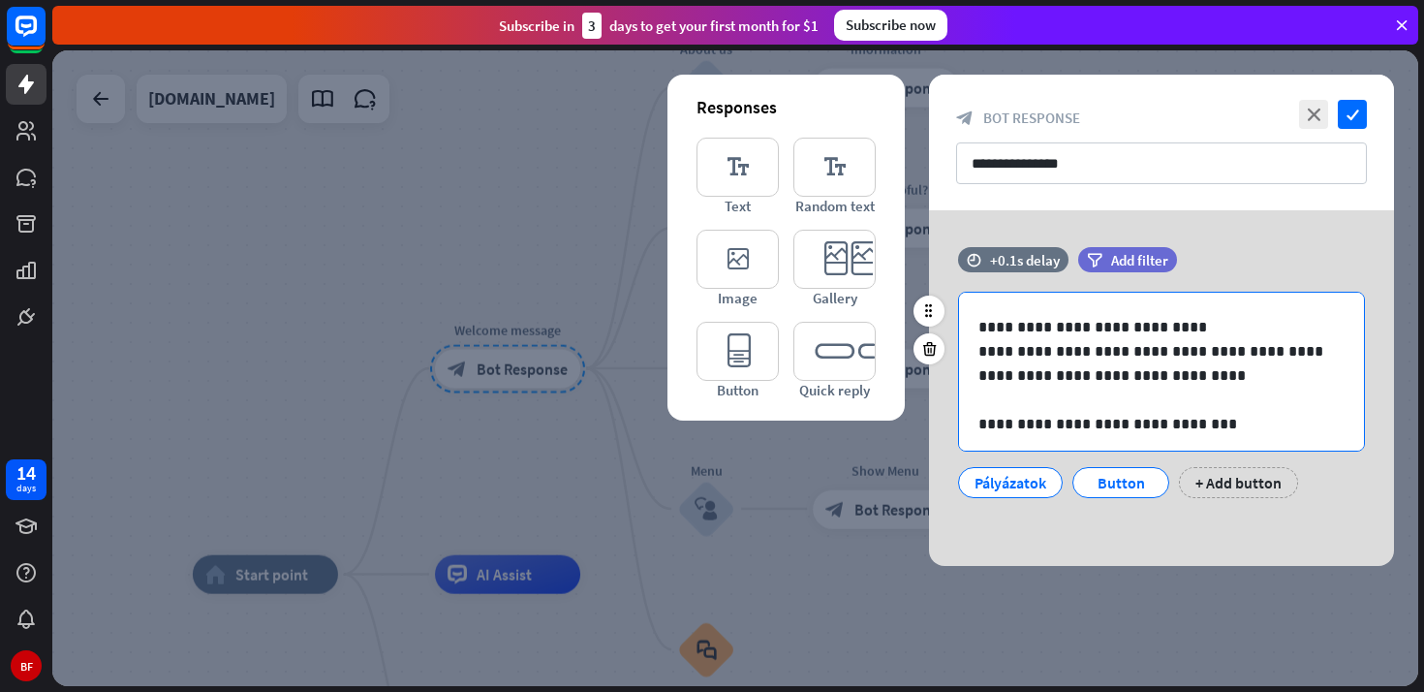
scroll to position [121, 0]
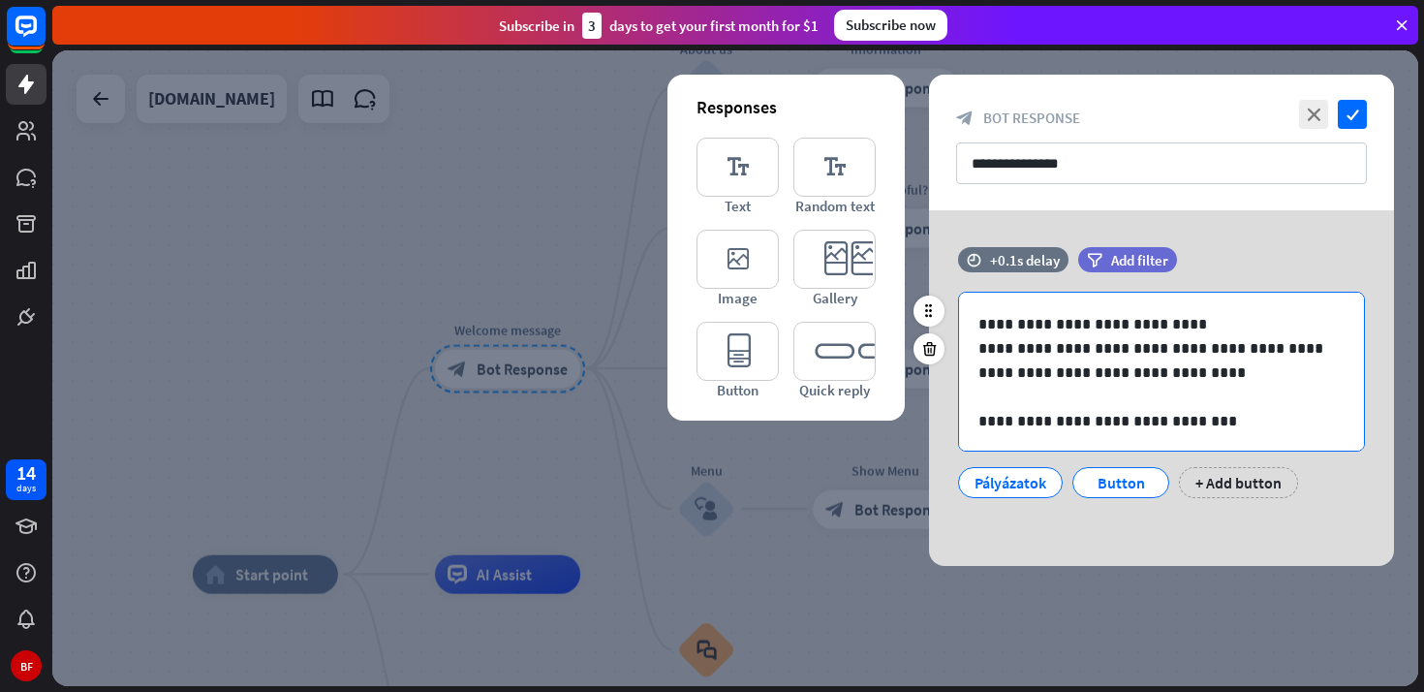
click at [1185, 378] on p "**********" at bounding box center [1161, 360] width 366 height 48
click at [1191, 328] on p "**********" at bounding box center [1161, 324] width 366 height 24
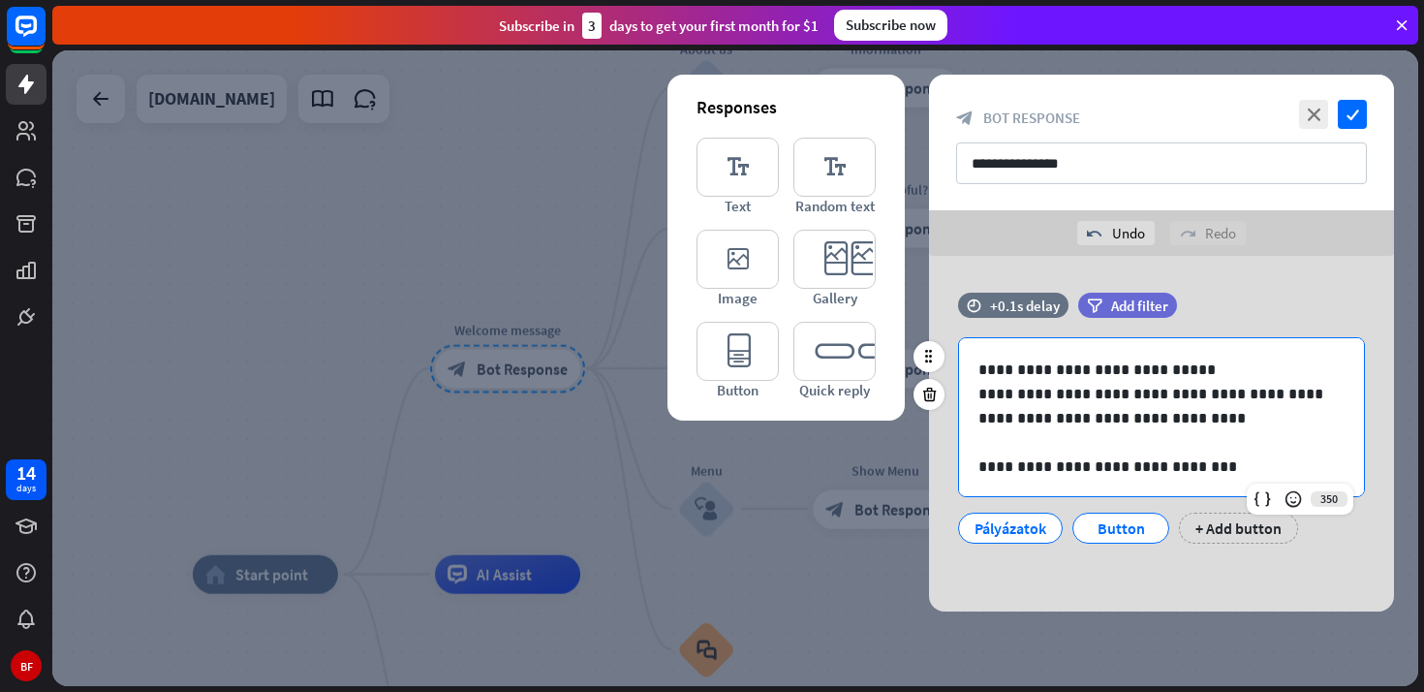
click at [1186, 423] on p "**********" at bounding box center [1161, 406] width 366 height 48
click at [986, 533] on div "Pályázatok" at bounding box center [1010, 527] width 72 height 29
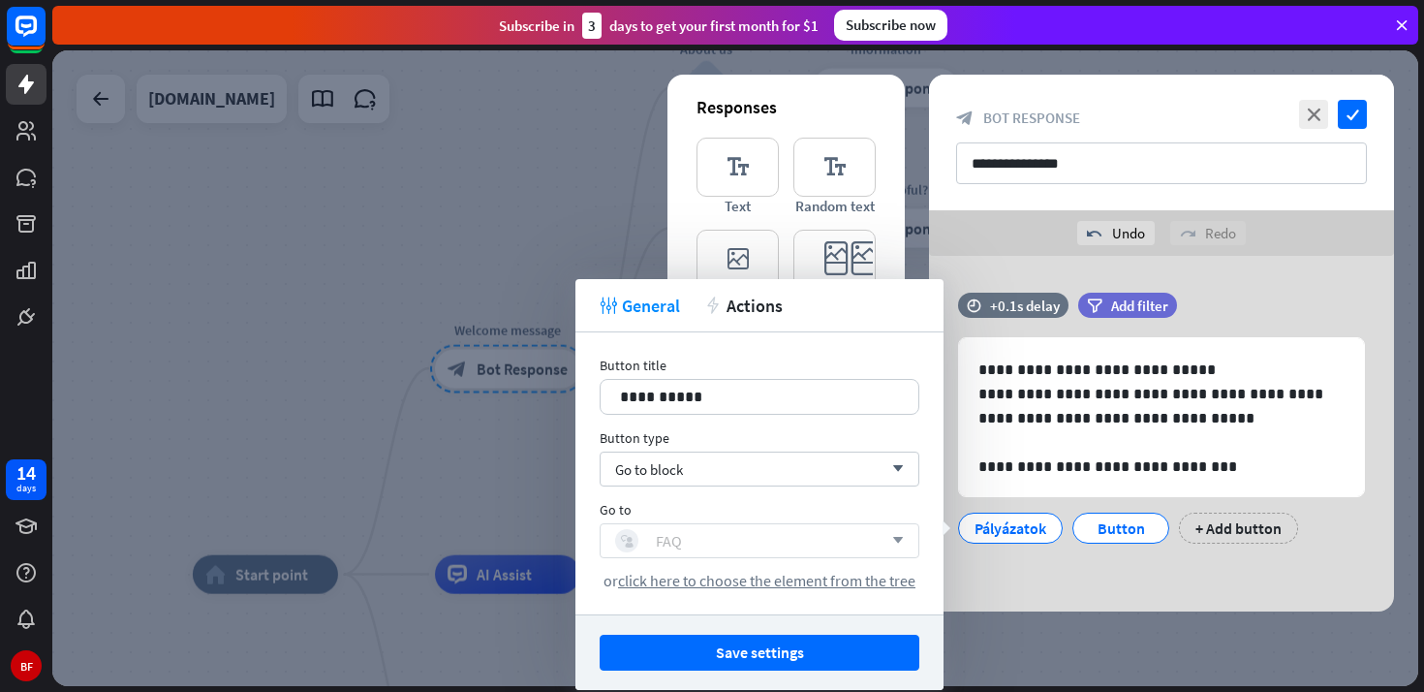
click at [839, 547] on div "block_user_input FAQ" at bounding box center [748, 540] width 267 height 23
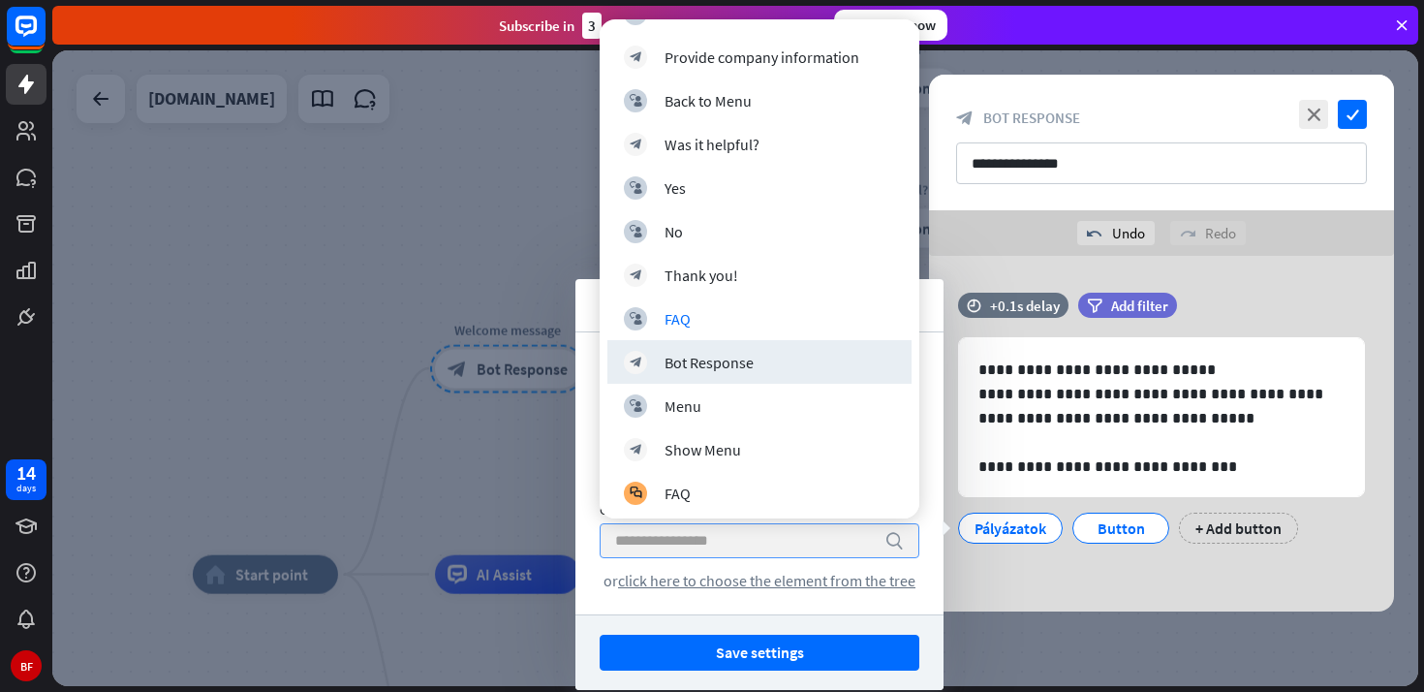
scroll to position [258, 0]
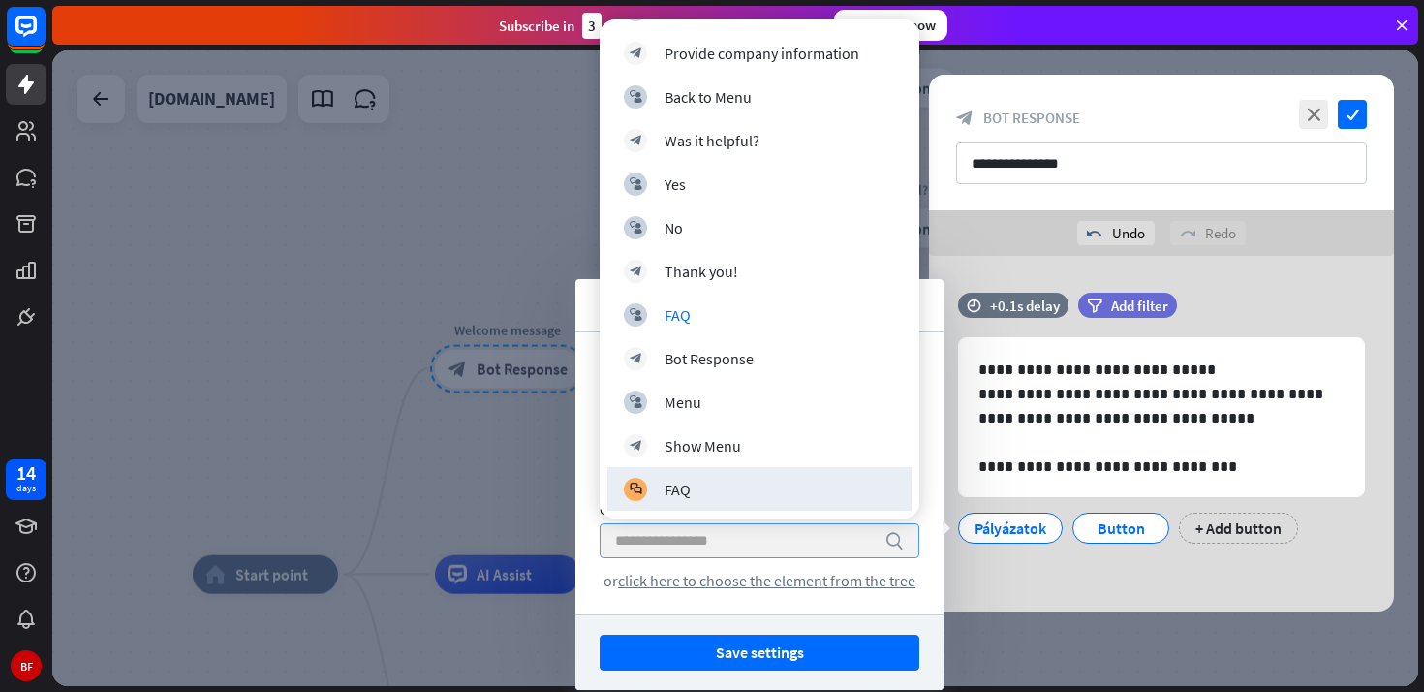
click at [595, 530] on div "**********" at bounding box center [759, 473] width 368 height 282
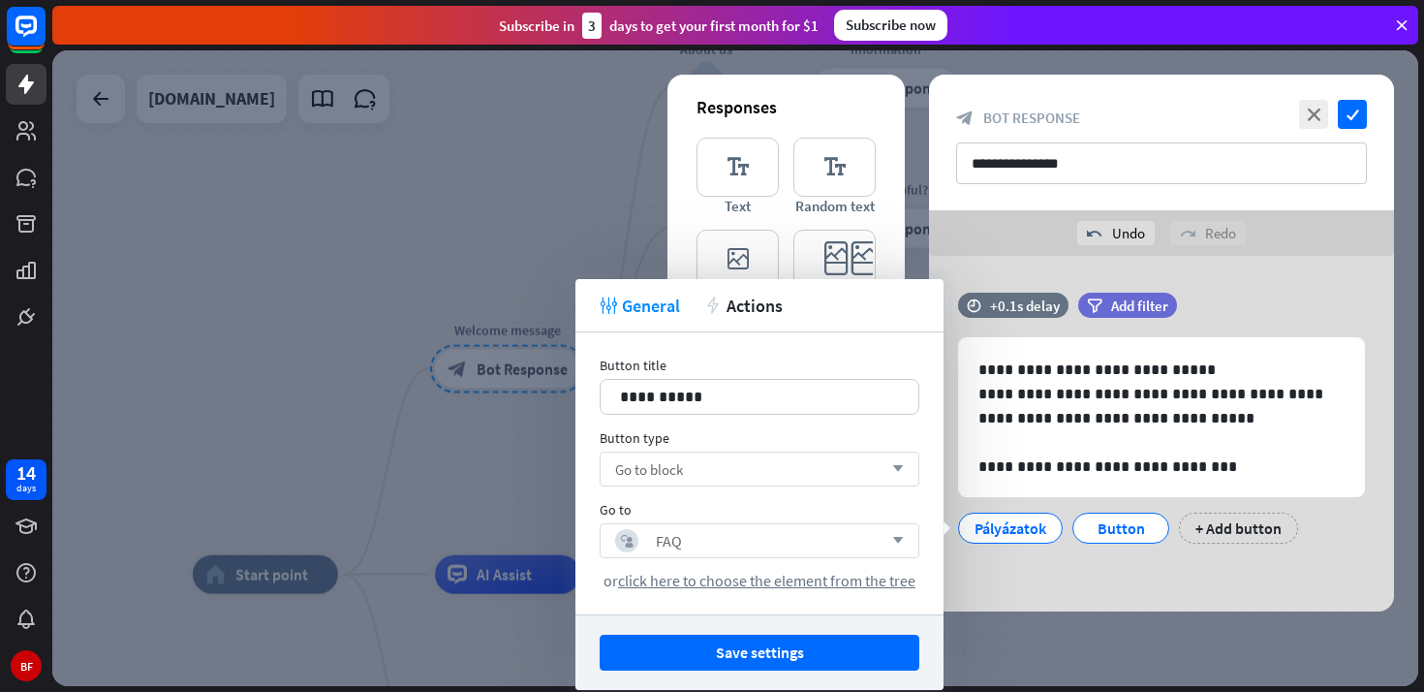
click at [716, 477] on div "Go to block arrow_down" at bounding box center [760, 468] width 320 height 35
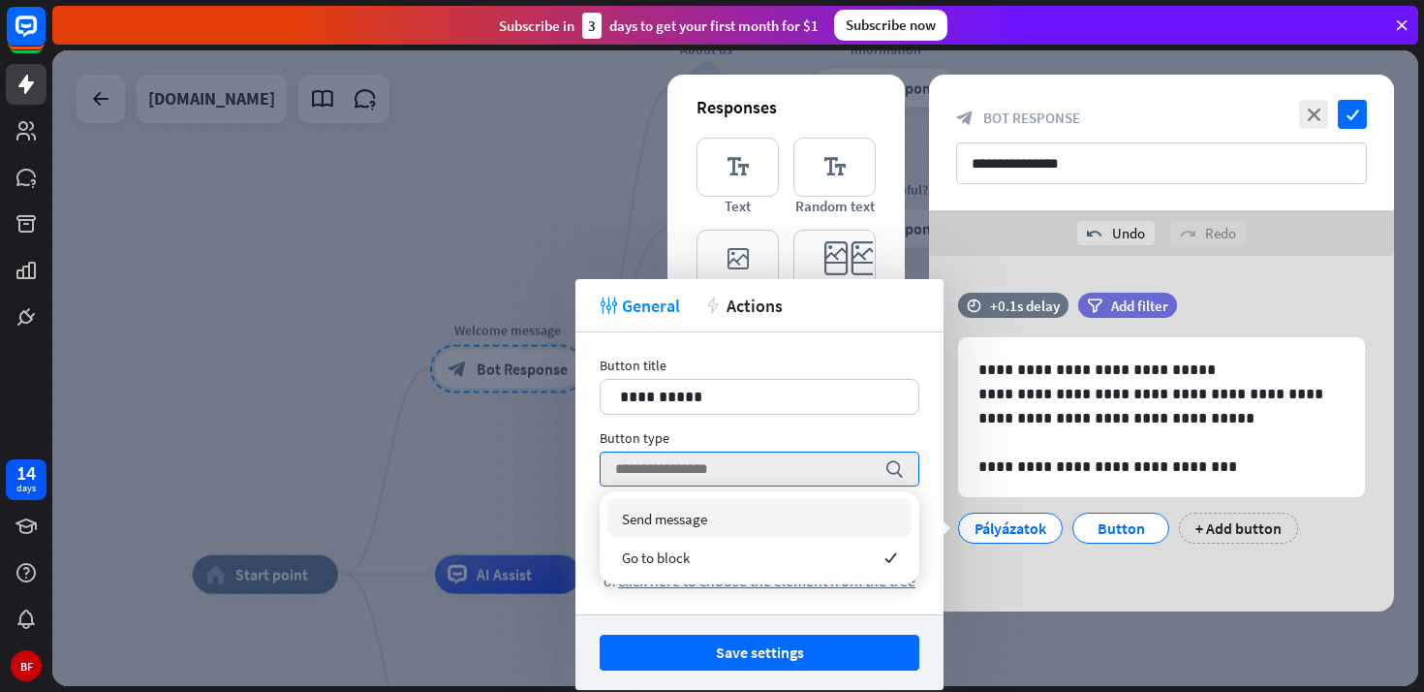
click at [711, 517] on div "Send message" at bounding box center [759, 518] width 304 height 39
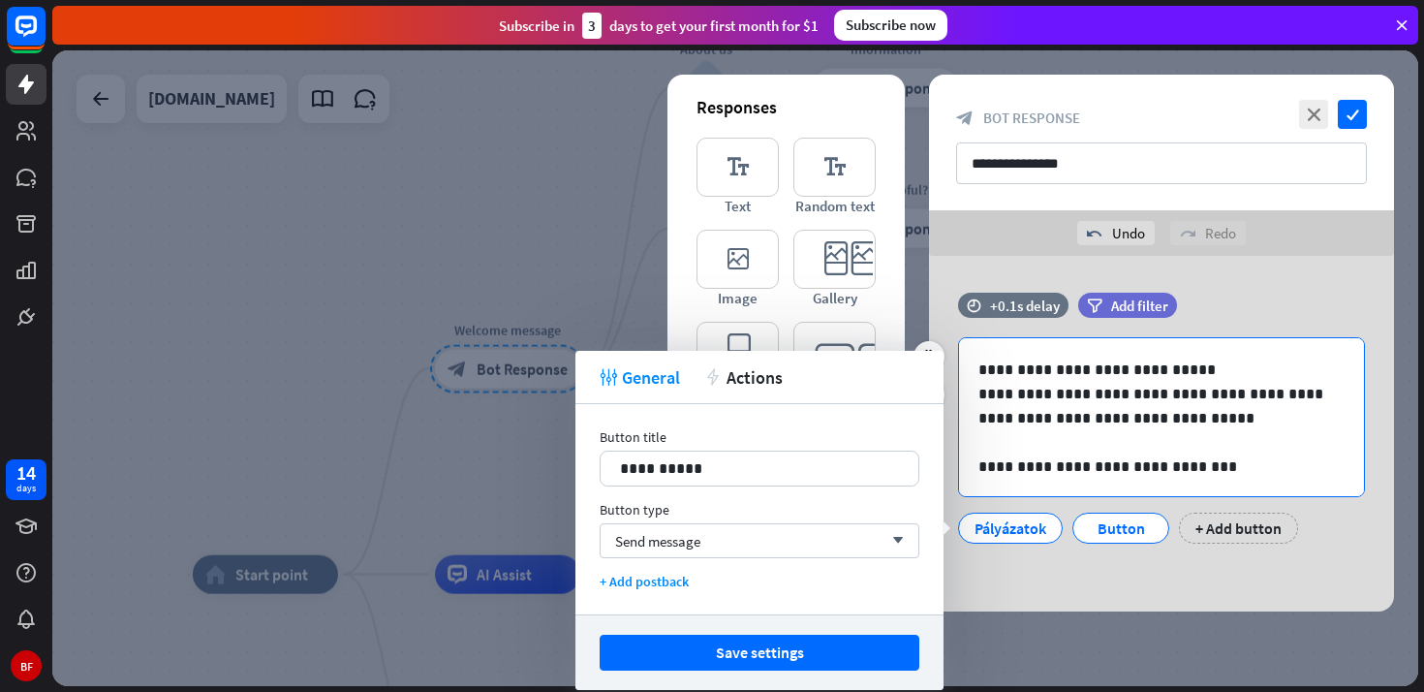
scroll to position [123, 0]
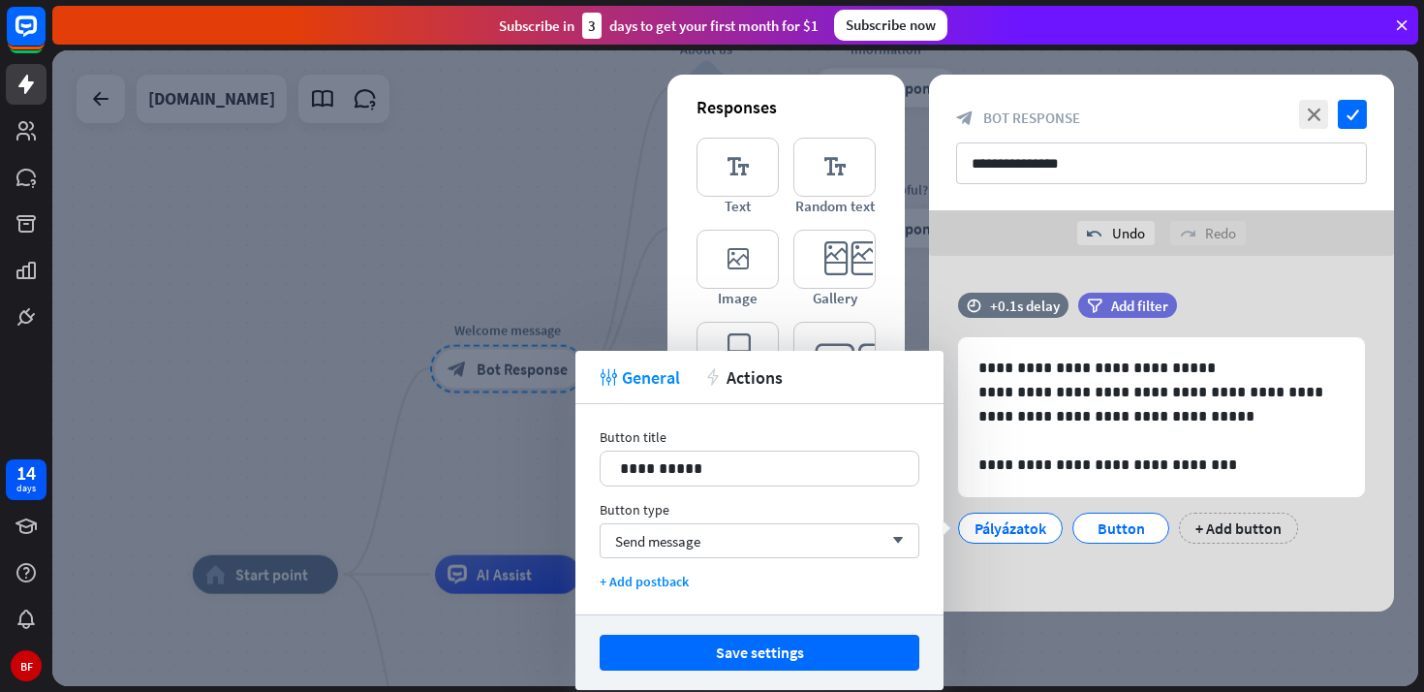
click at [956, 606] on div "**********" at bounding box center [1161, 434] width 465 height 356
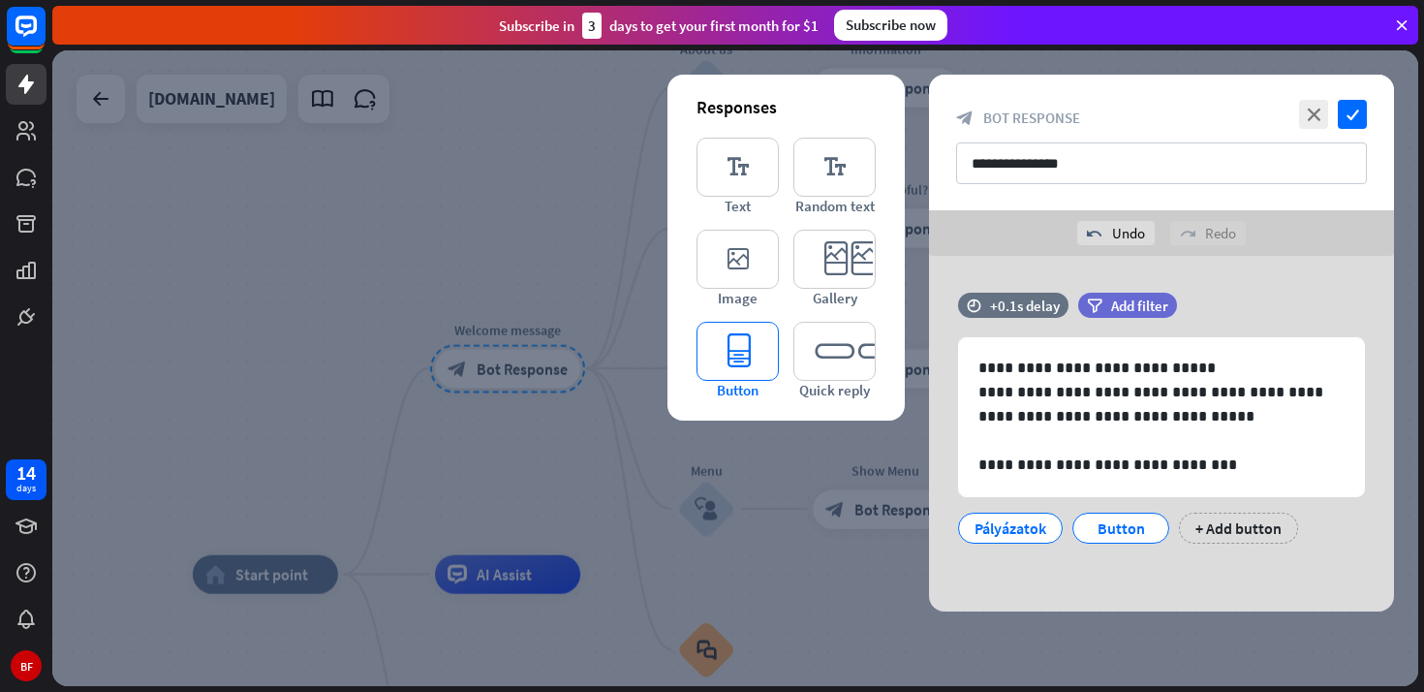
click at [740, 369] on icon "editor_button" at bounding box center [737, 351] width 82 height 59
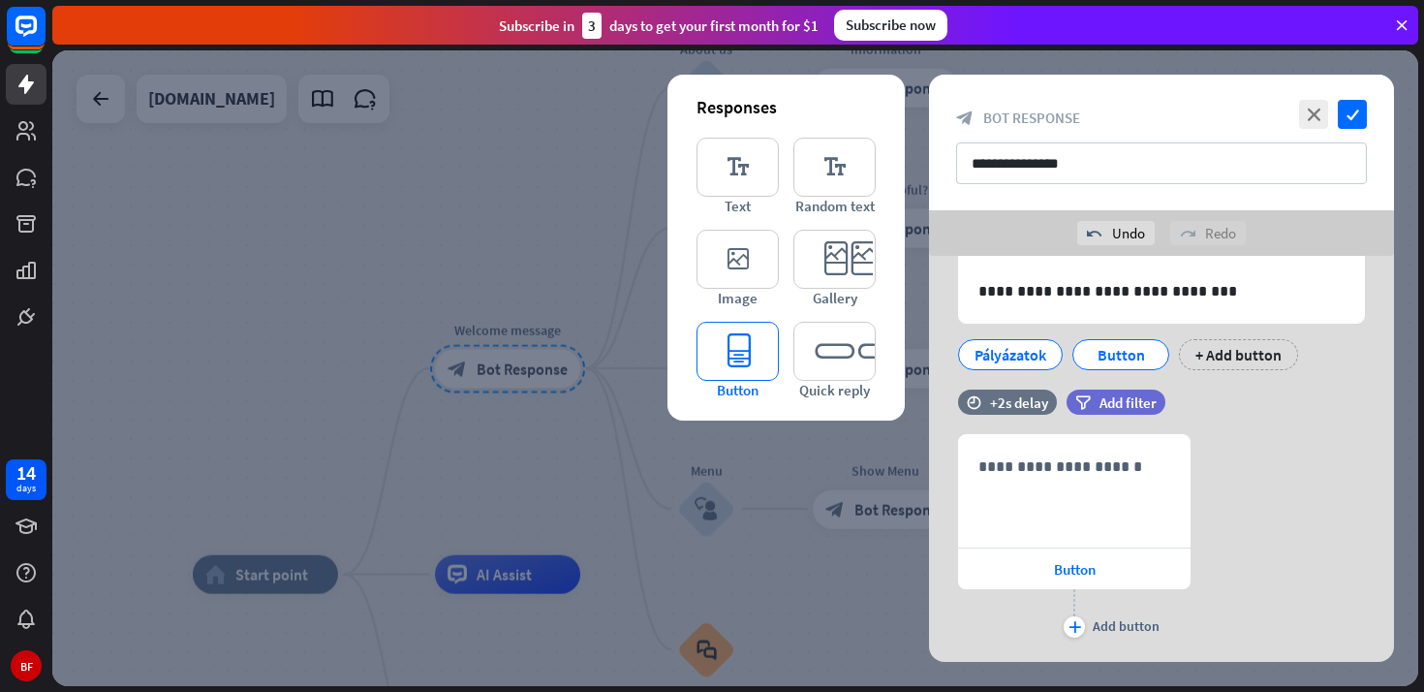
scroll to position [222, 0]
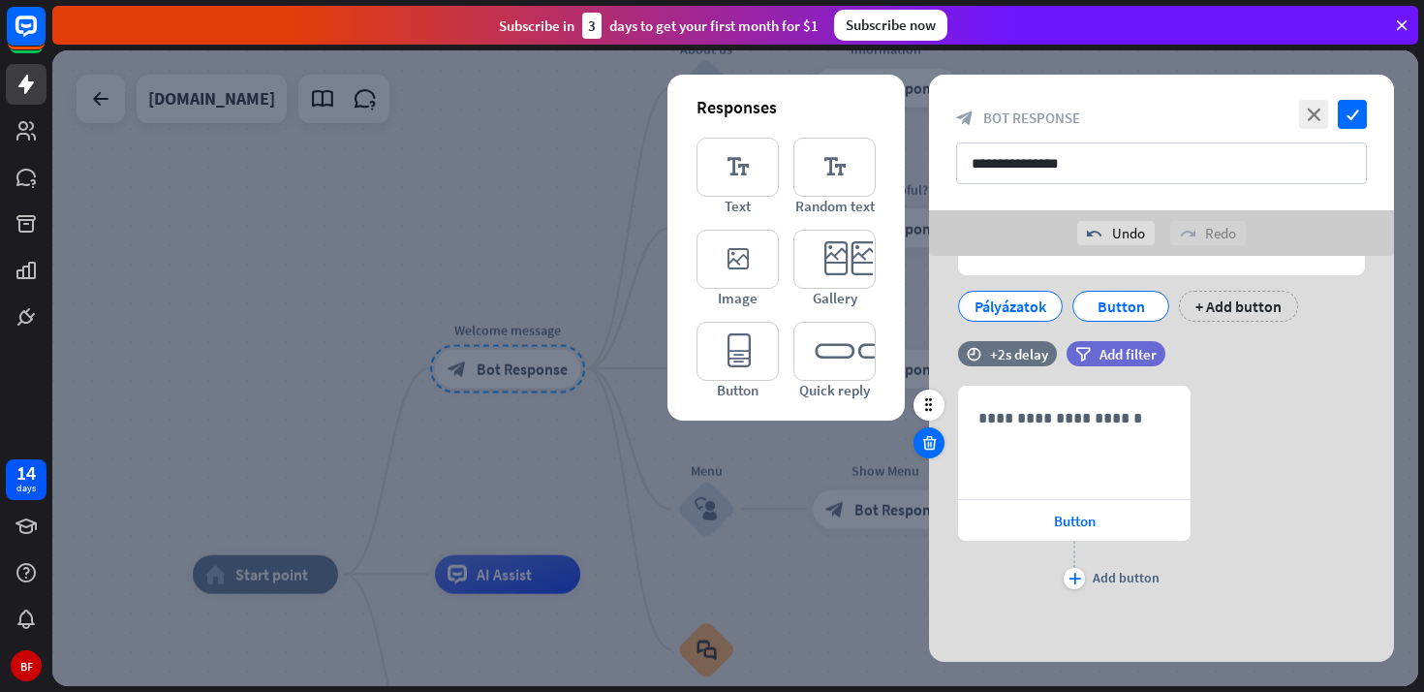
click at [927, 446] on icon at bounding box center [929, 442] width 18 height 17
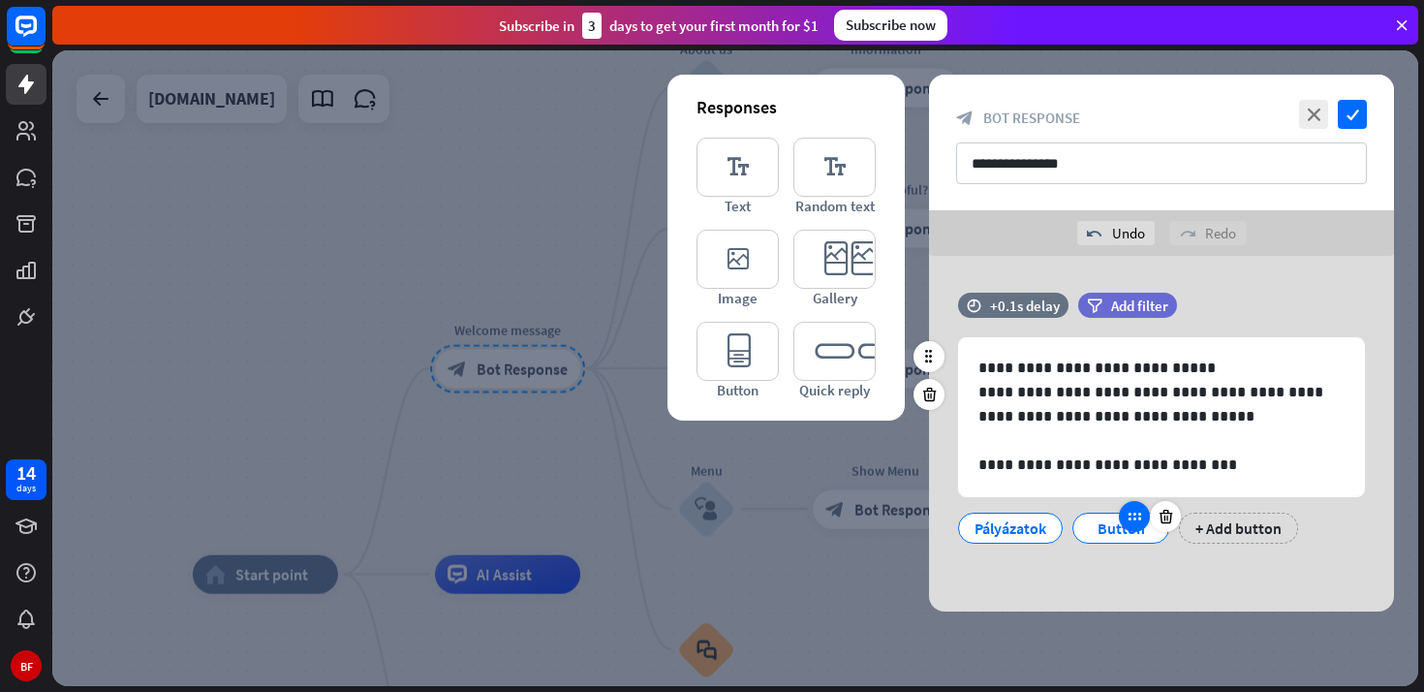
click at [1136, 530] on div at bounding box center [1134, 516] width 31 height 31
click at [1101, 526] on div "Button" at bounding box center [1121, 527] width 64 height 29
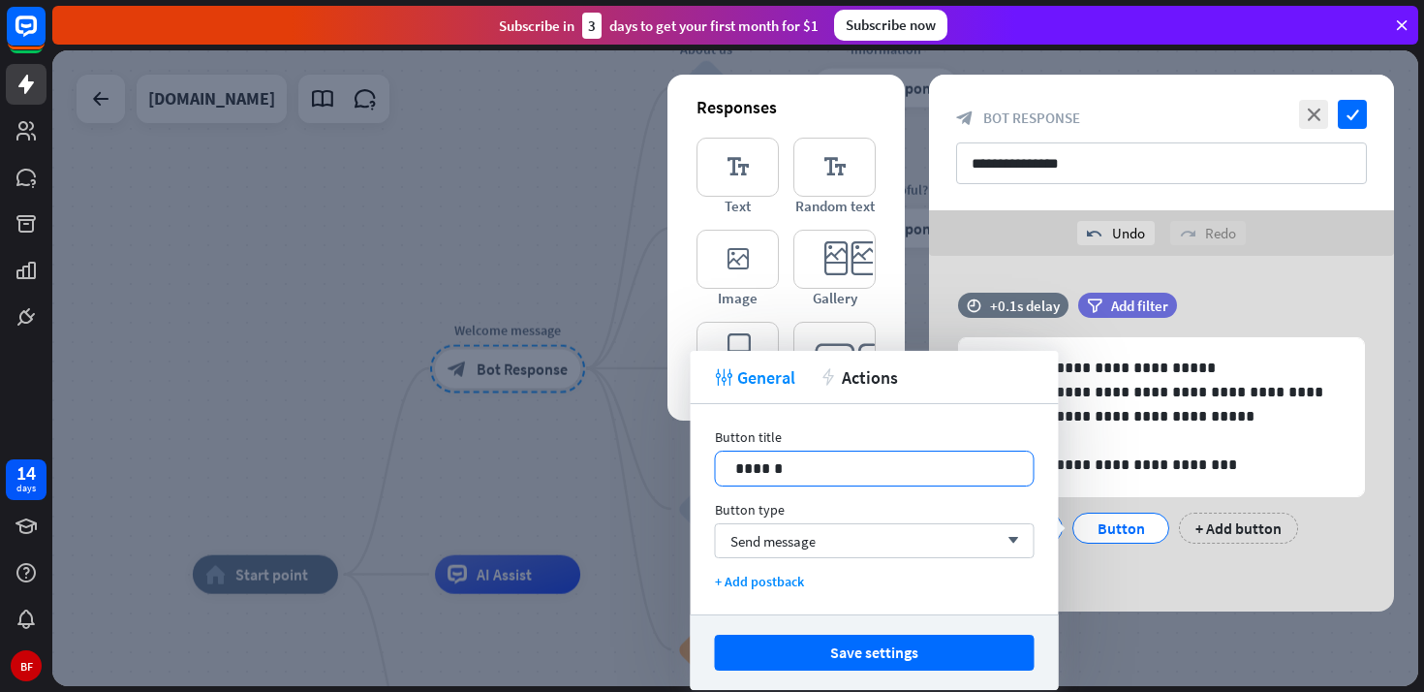
click at [973, 466] on p "******" at bounding box center [874, 468] width 279 height 24
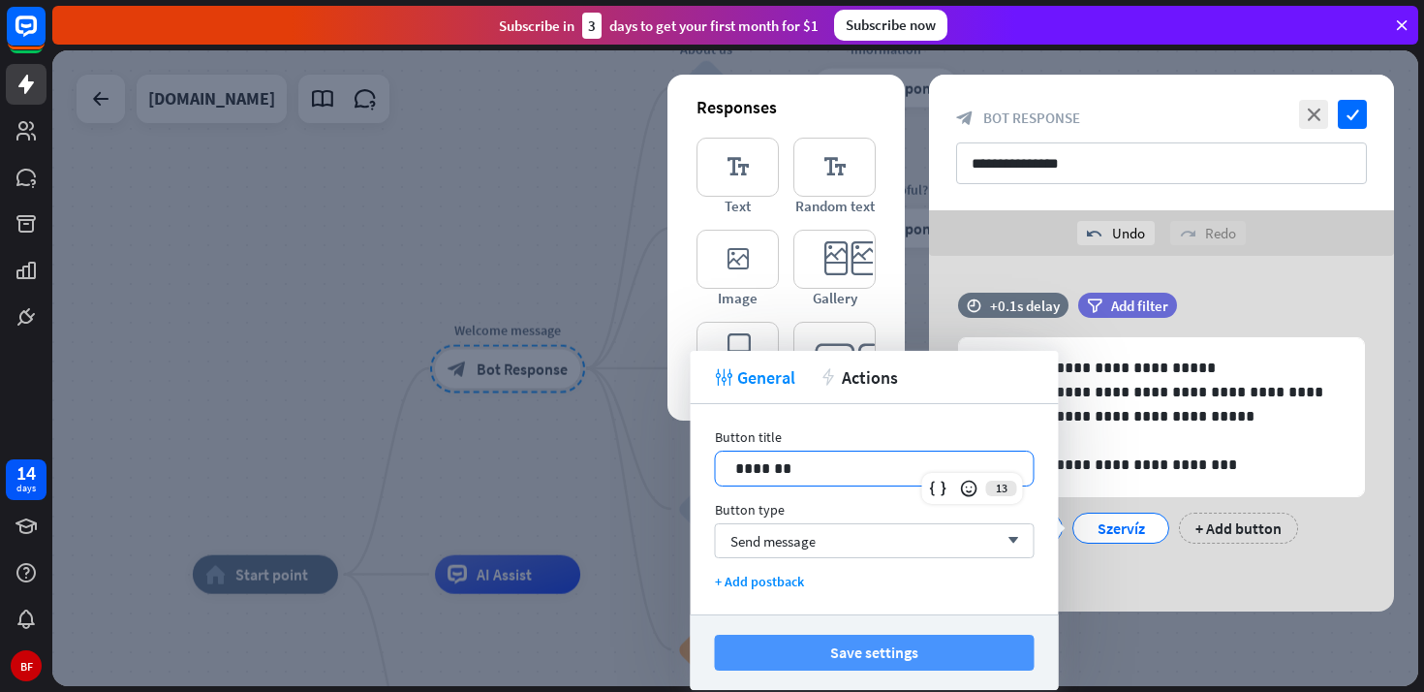
click at [998, 643] on button "Save settings" at bounding box center [875, 652] width 320 height 36
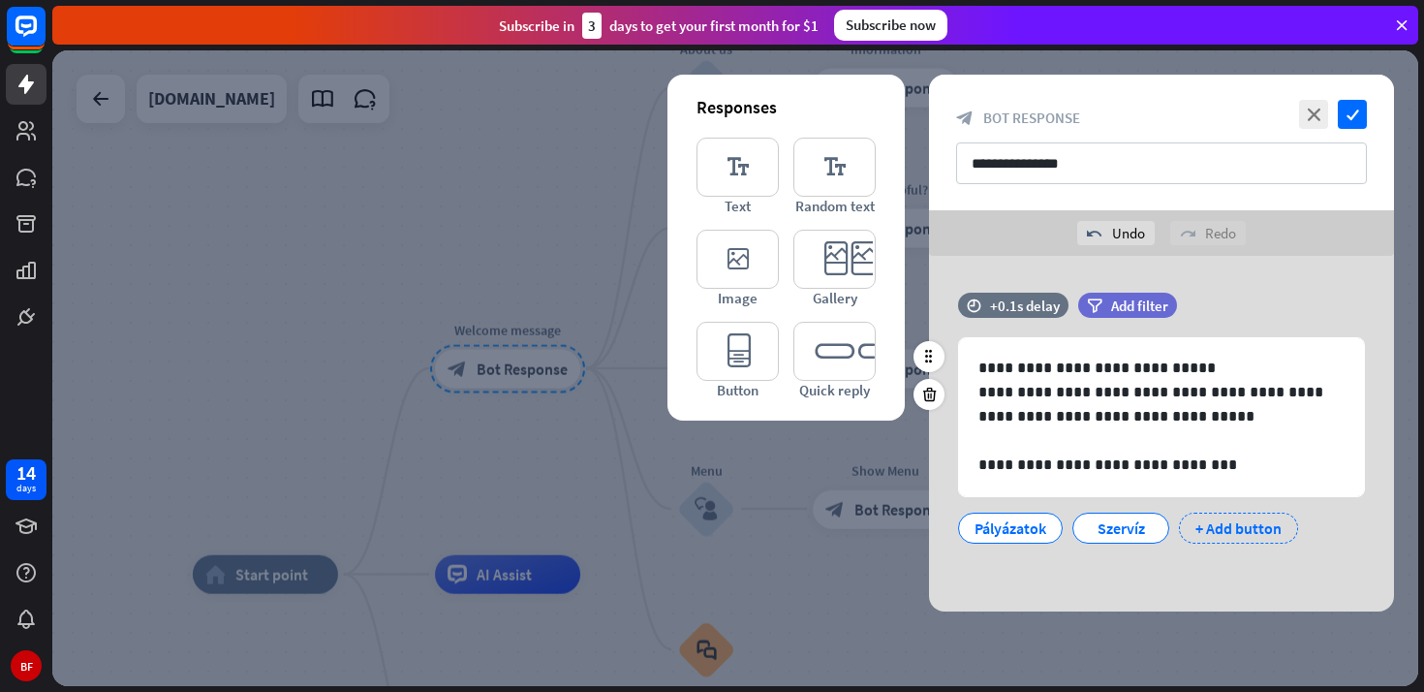
click at [1212, 526] on div "+ Add button" at bounding box center [1238, 527] width 119 height 31
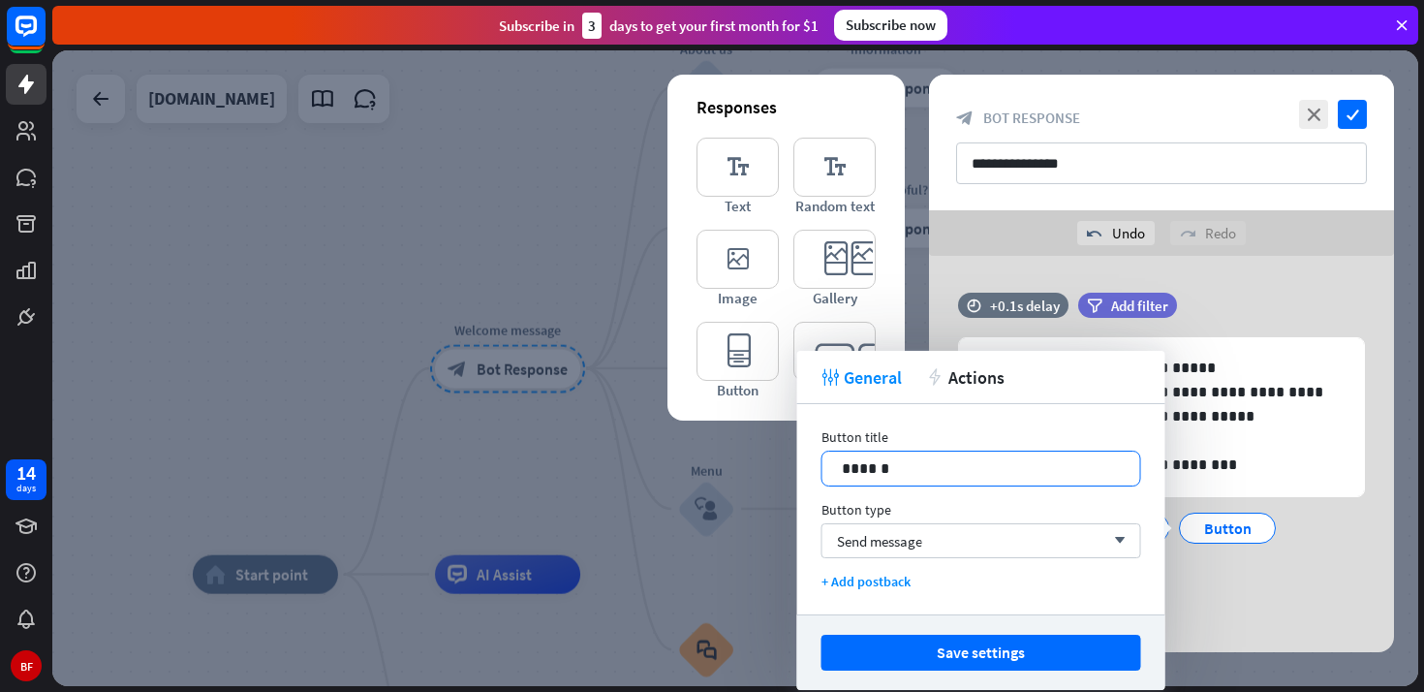
click at [931, 463] on p "******" at bounding box center [981, 468] width 279 height 24
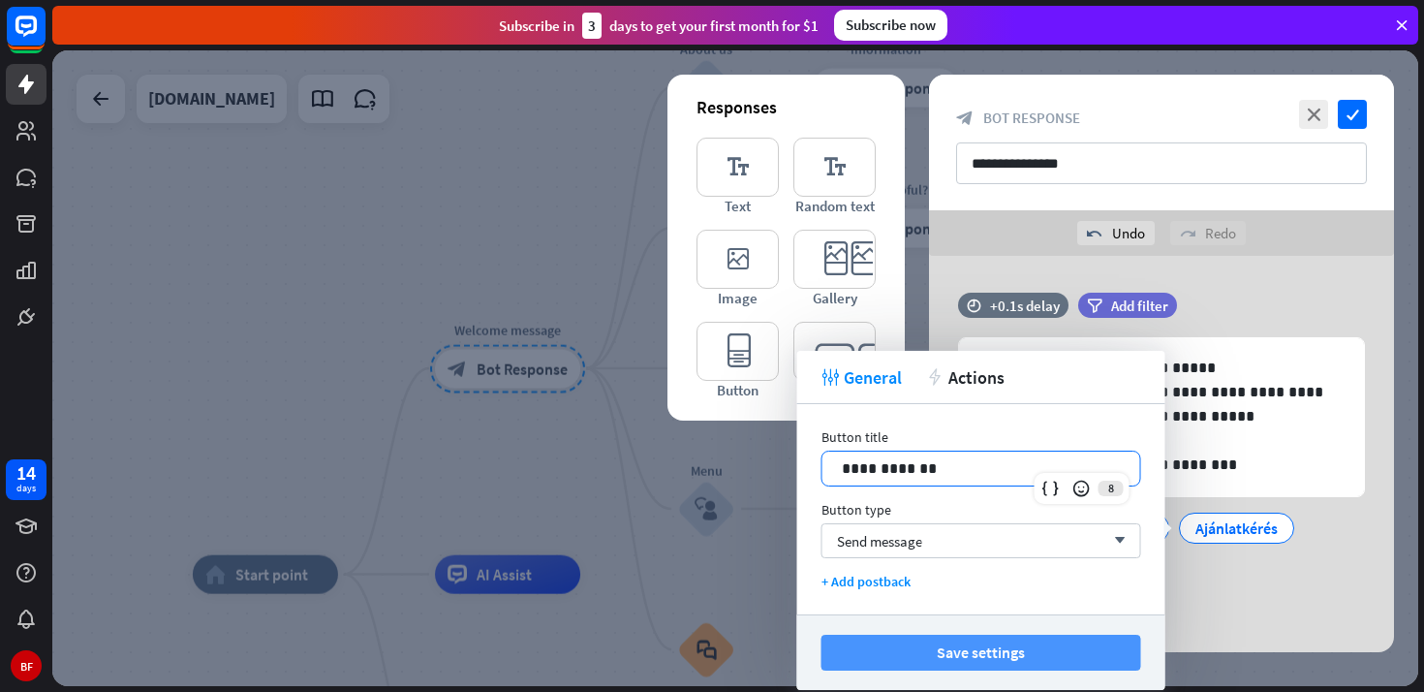
click at [922, 662] on button "Save settings" at bounding box center [981, 652] width 320 height 36
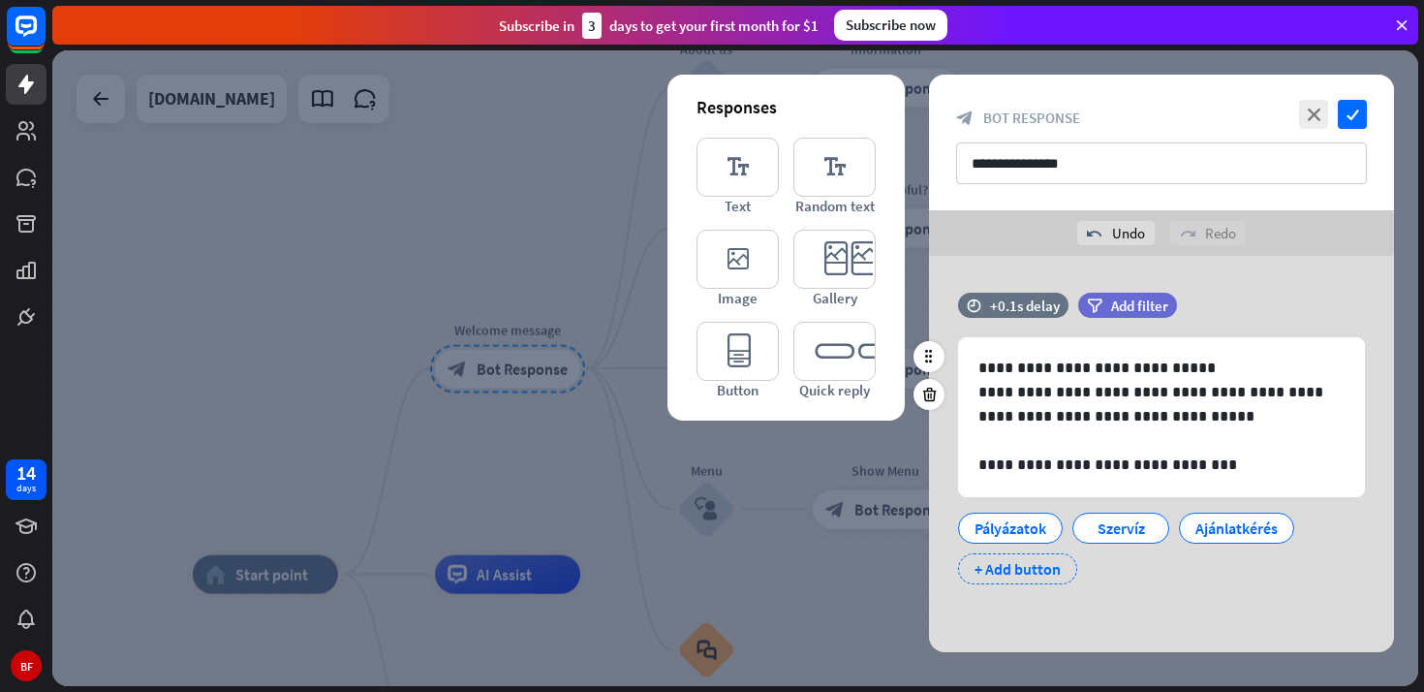
click at [1025, 571] on div "+ Add button" at bounding box center [1017, 568] width 119 height 31
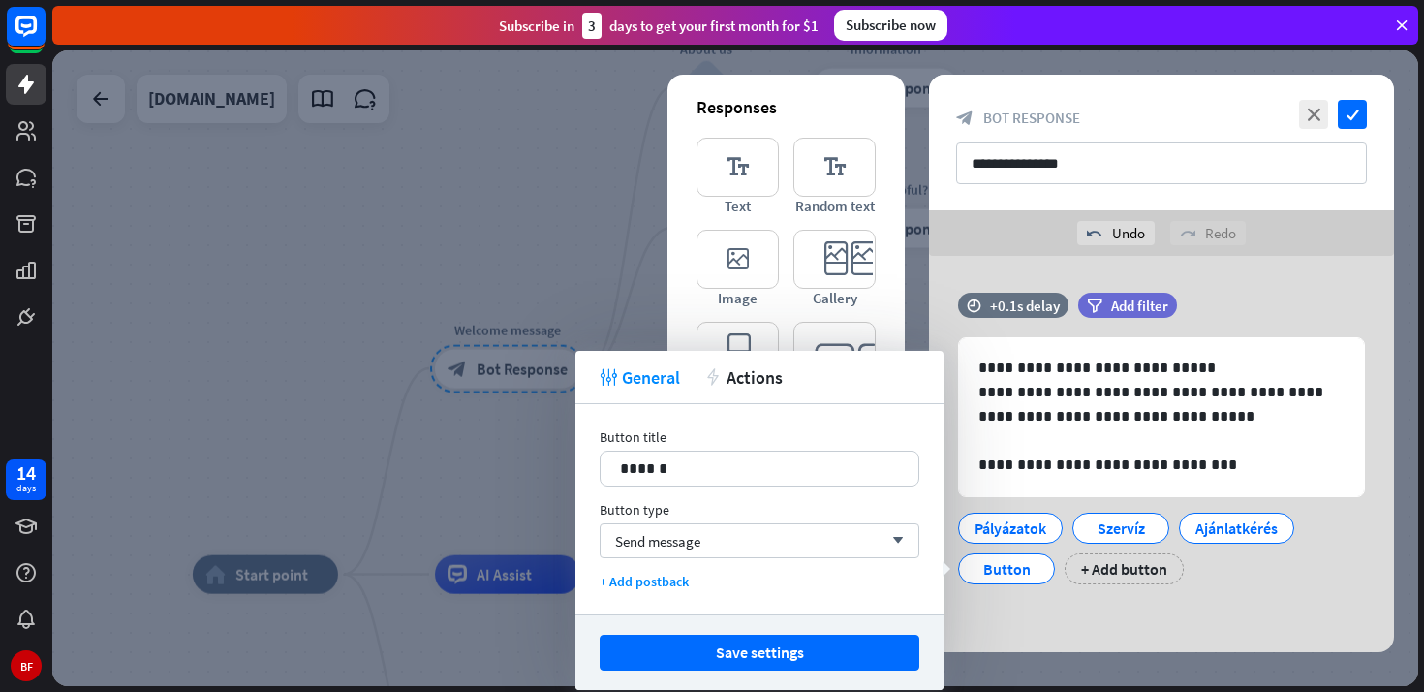
click at [819, 449] on div "Button title 14 ******" at bounding box center [760, 457] width 320 height 58
click at [819, 452] on div "******" at bounding box center [760, 468] width 318 height 34
click at [770, 545] on div "Send message arrow_down" at bounding box center [760, 540] width 320 height 35
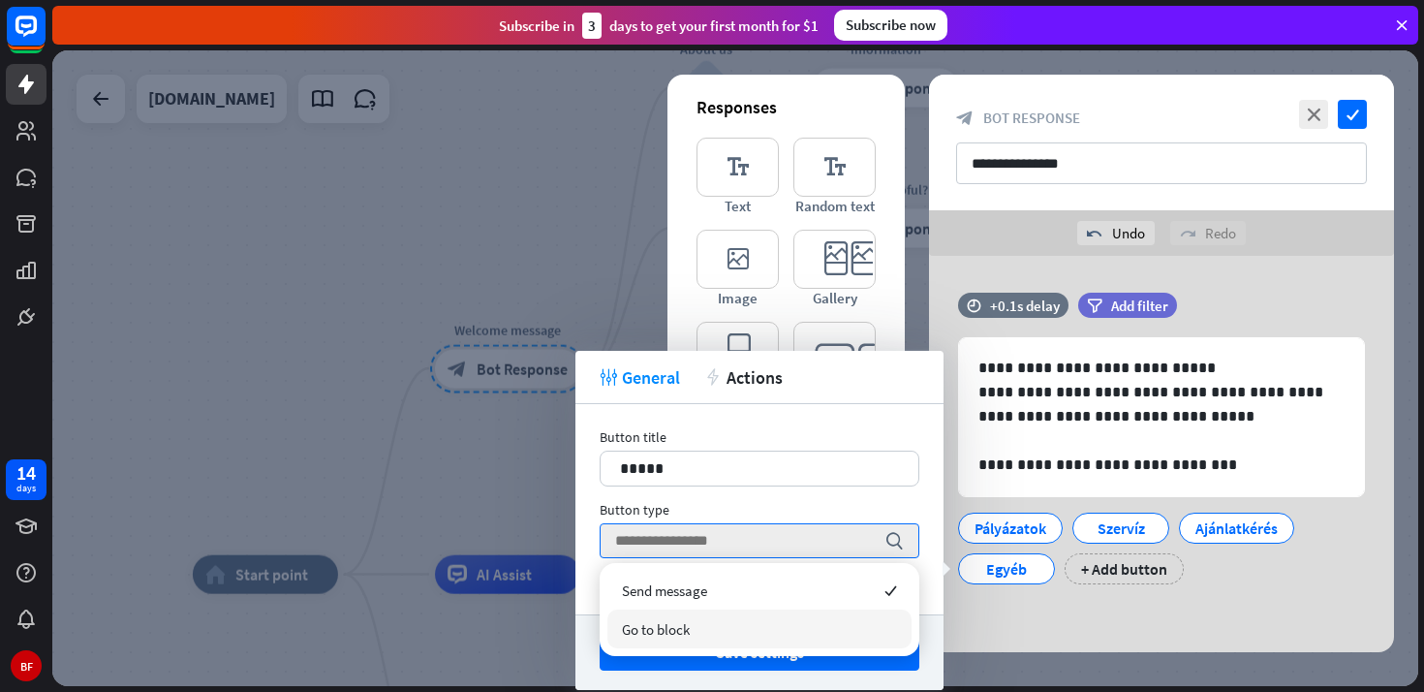
click at [740, 632] on div "Go to block" at bounding box center [759, 628] width 304 height 39
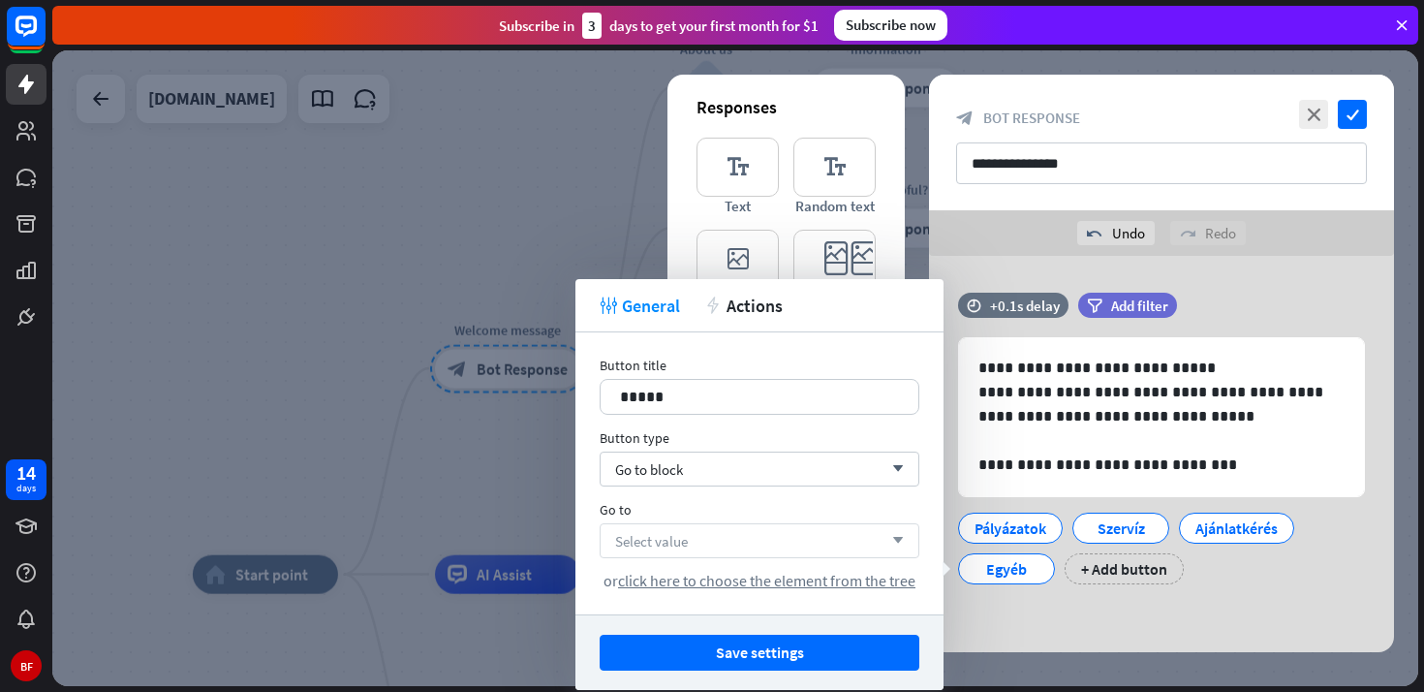
click at [841, 541] on div "Select value arrow_down" at bounding box center [760, 540] width 320 height 35
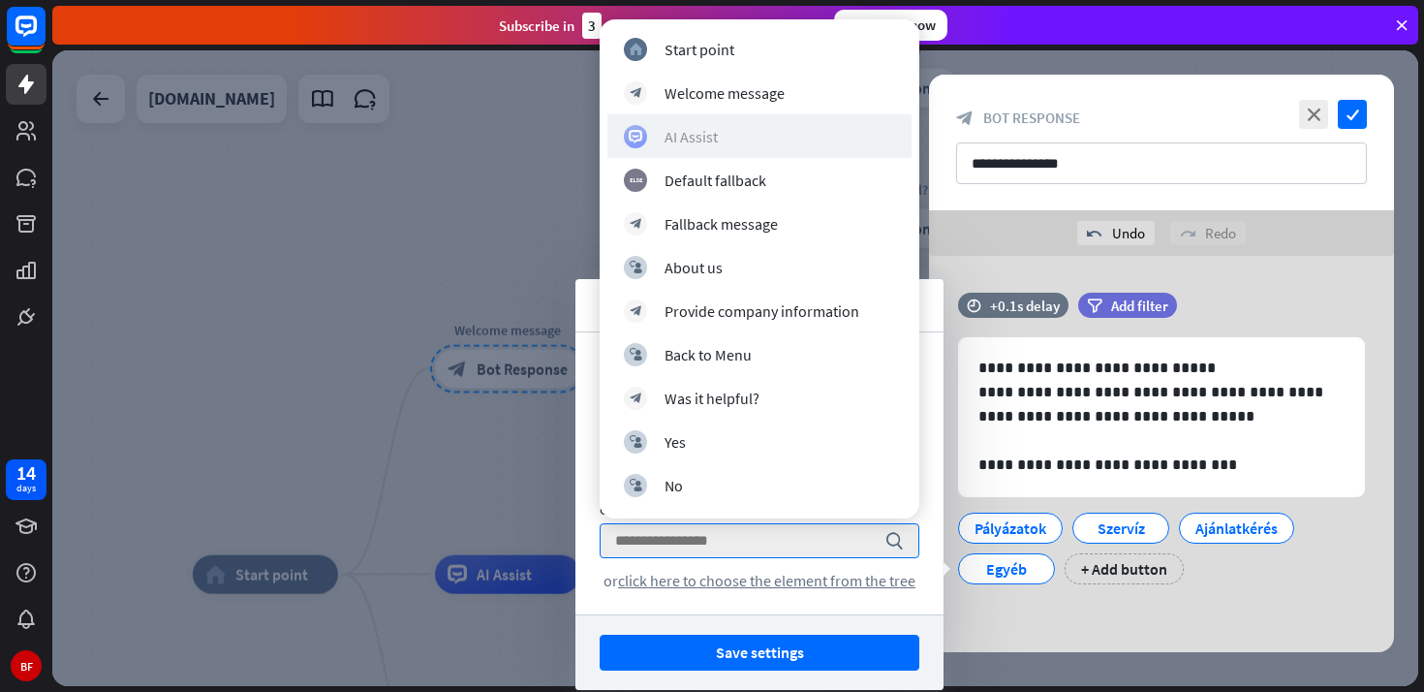
click at [816, 138] on div "AI Assist" at bounding box center [759, 136] width 271 height 23
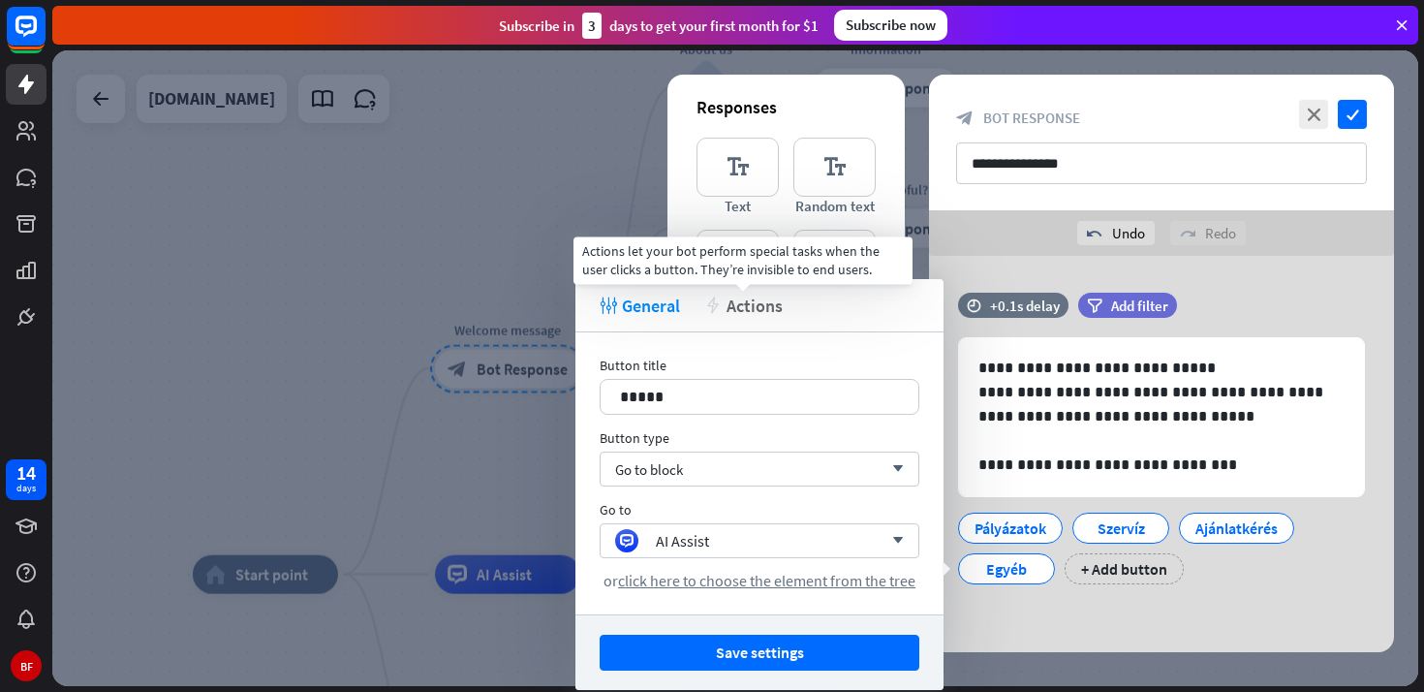
click at [760, 308] on span "Actions" at bounding box center [755, 305] width 56 height 22
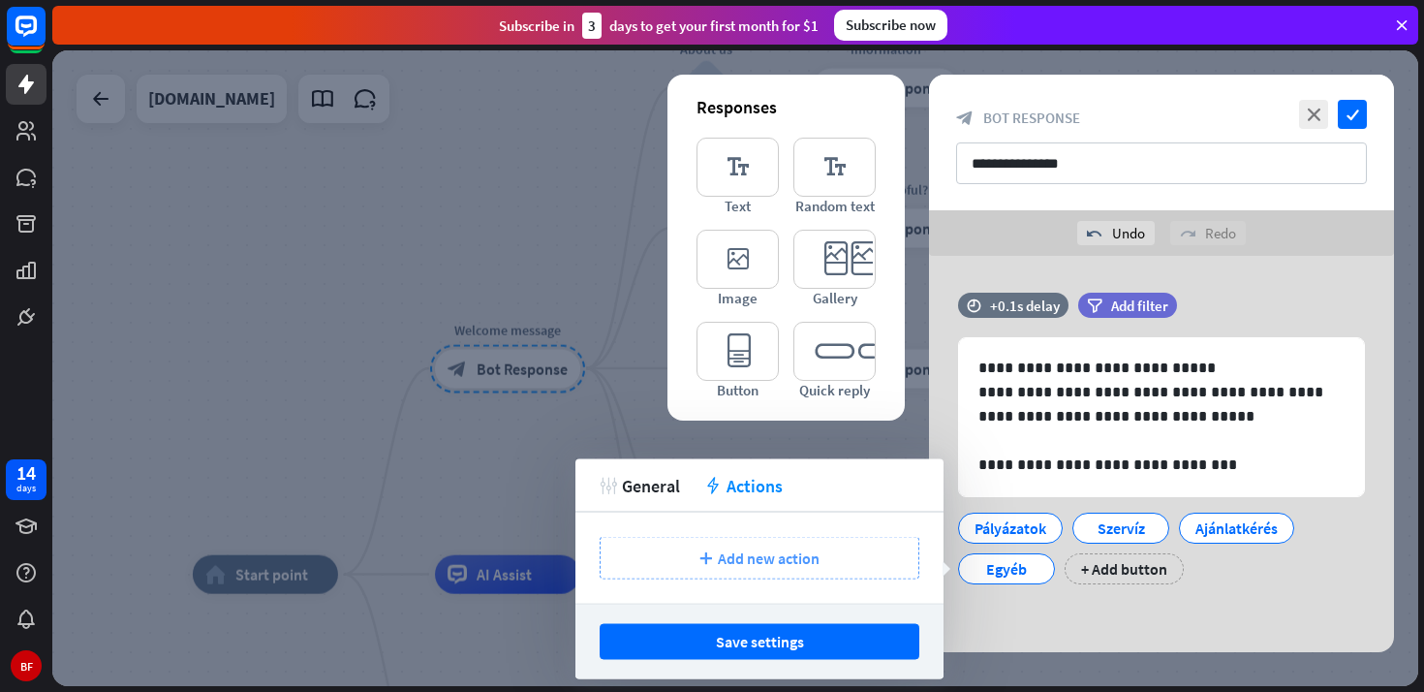
click at [730, 552] on span "Add new action" at bounding box center [769, 557] width 102 height 19
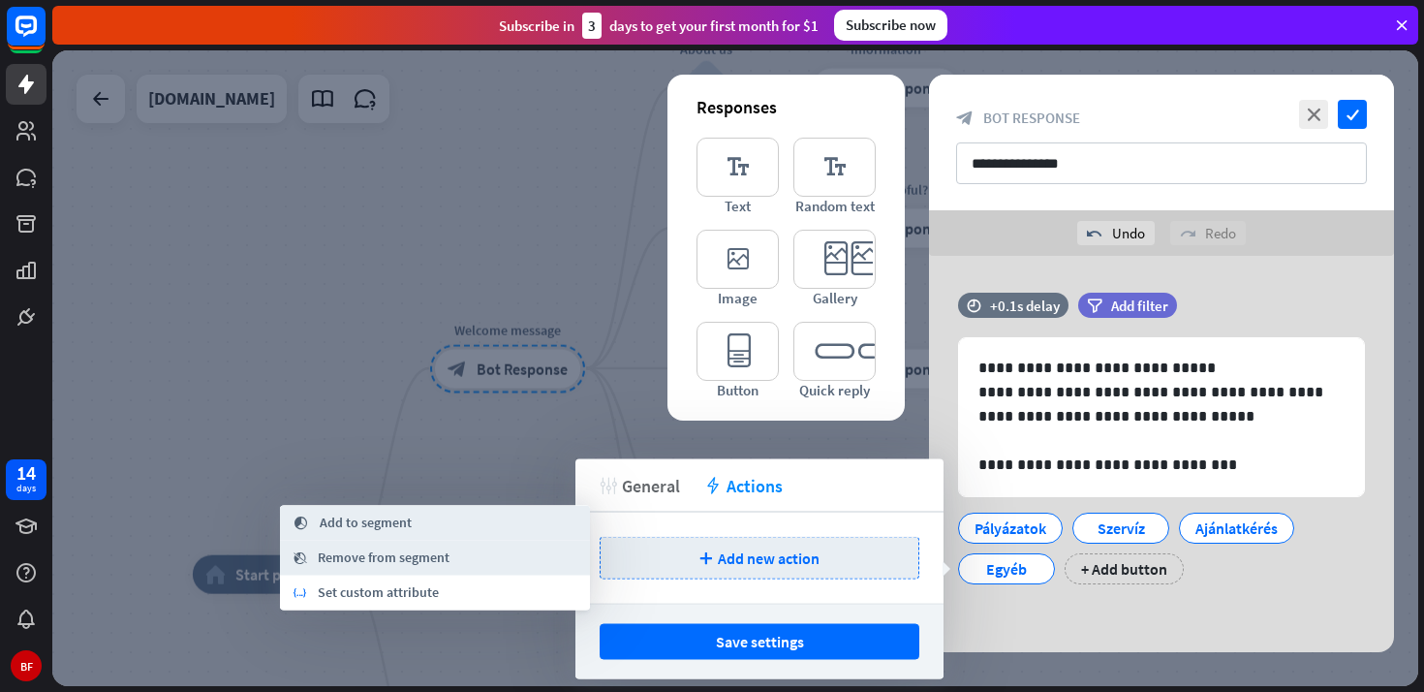
click at [668, 493] on span "General" at bounding box center [651, 485] width 58 height 22
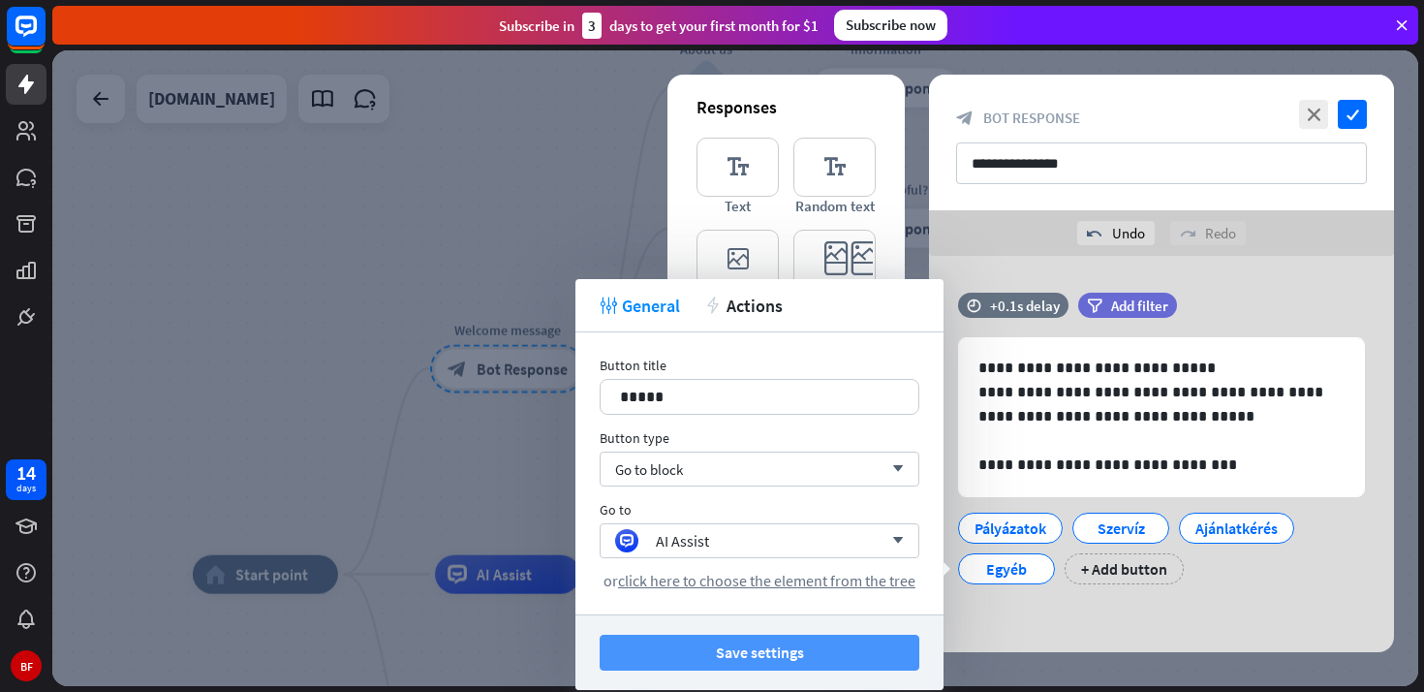
click at [694, 661] on button "Save settings" at bounding box center [760, 652] width 320 height 36
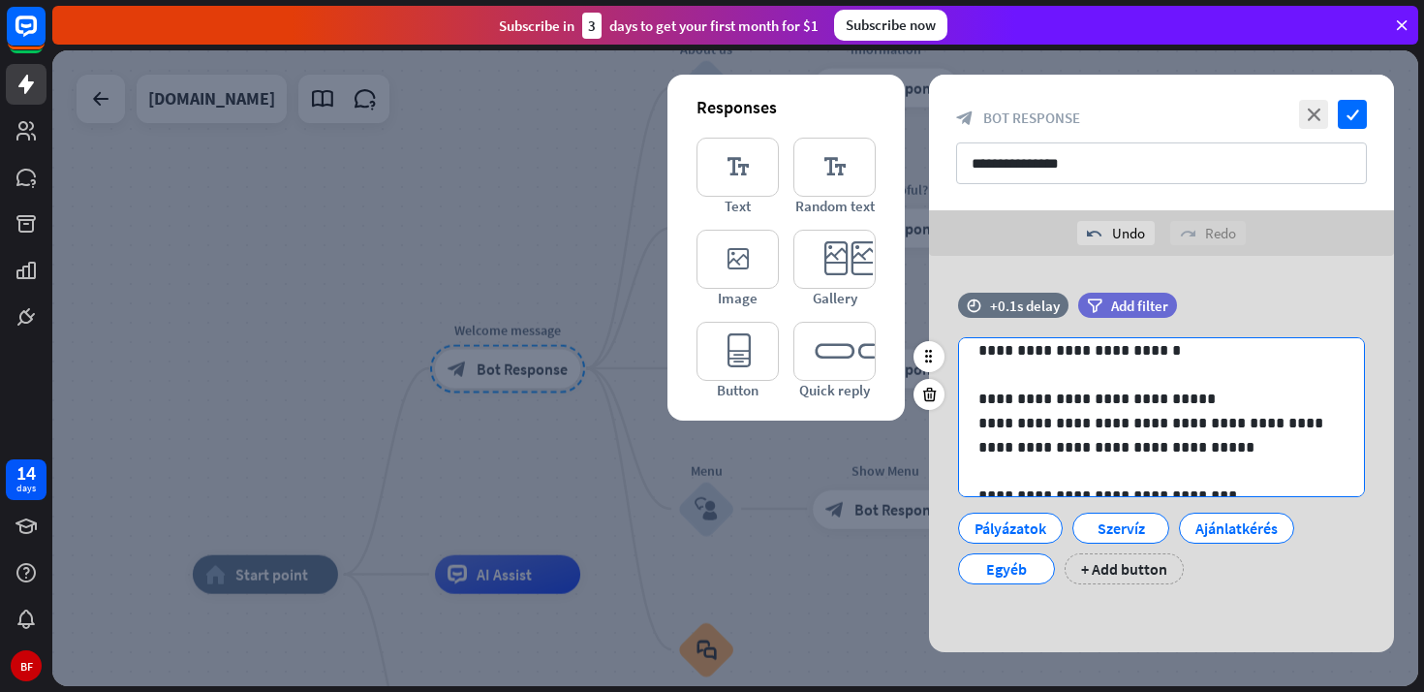
scroll to position [123, 0]
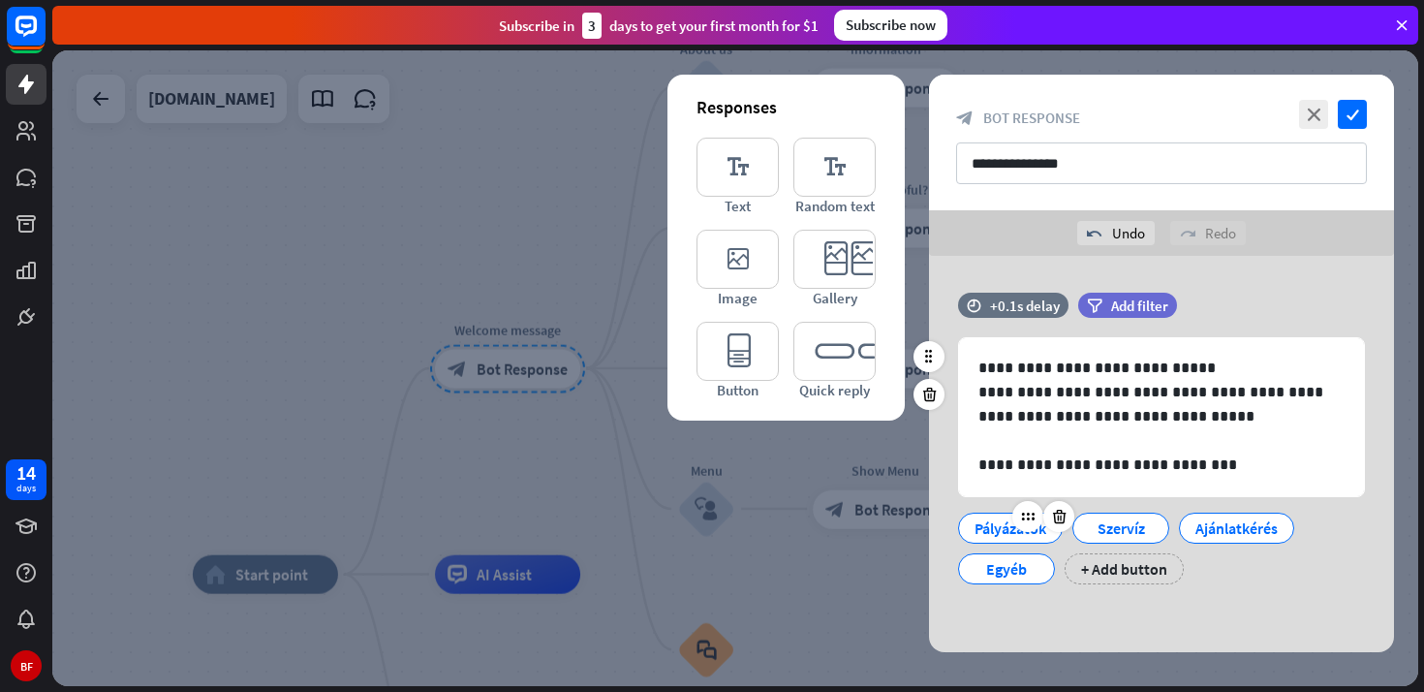
click at [997, 532] on div "Pályázatok" at bounding box center [1010, 527] width 72 height 29
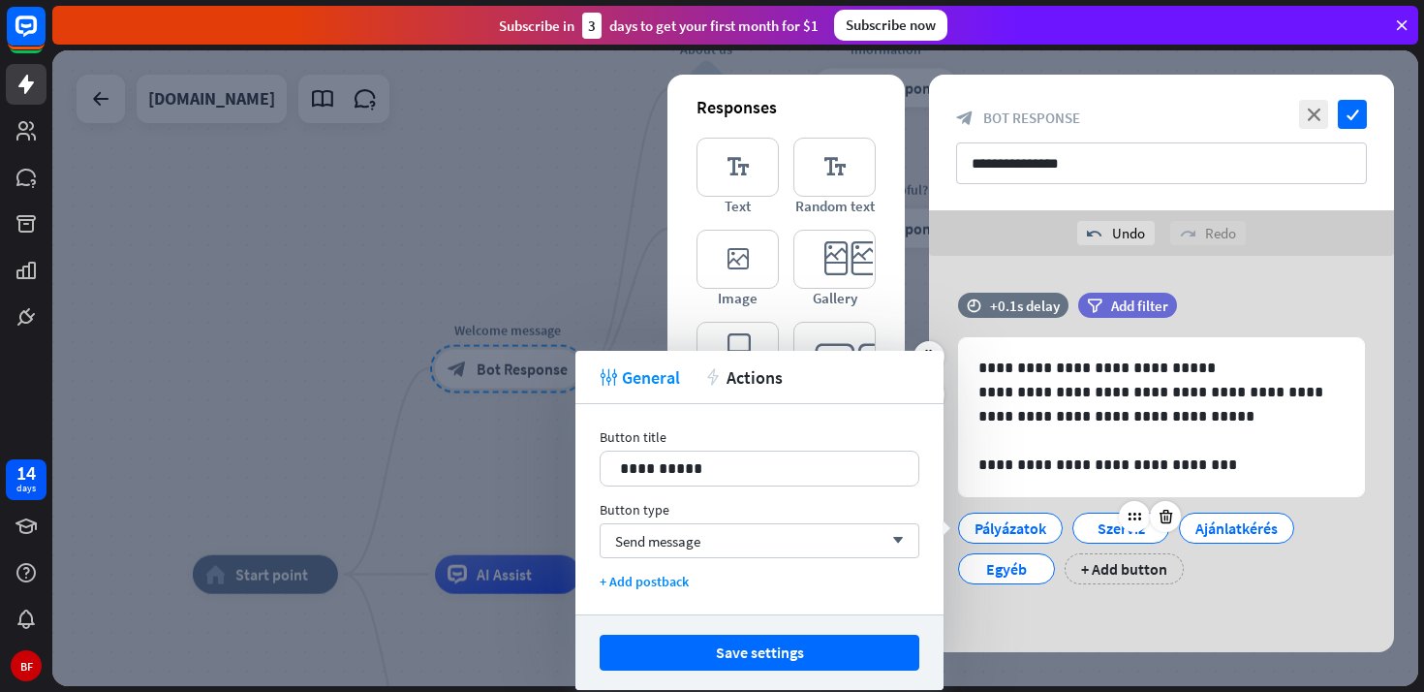
click at [1103, 532] on div "Szervíz" at bounding box center [1121, 527] width 64 height 29
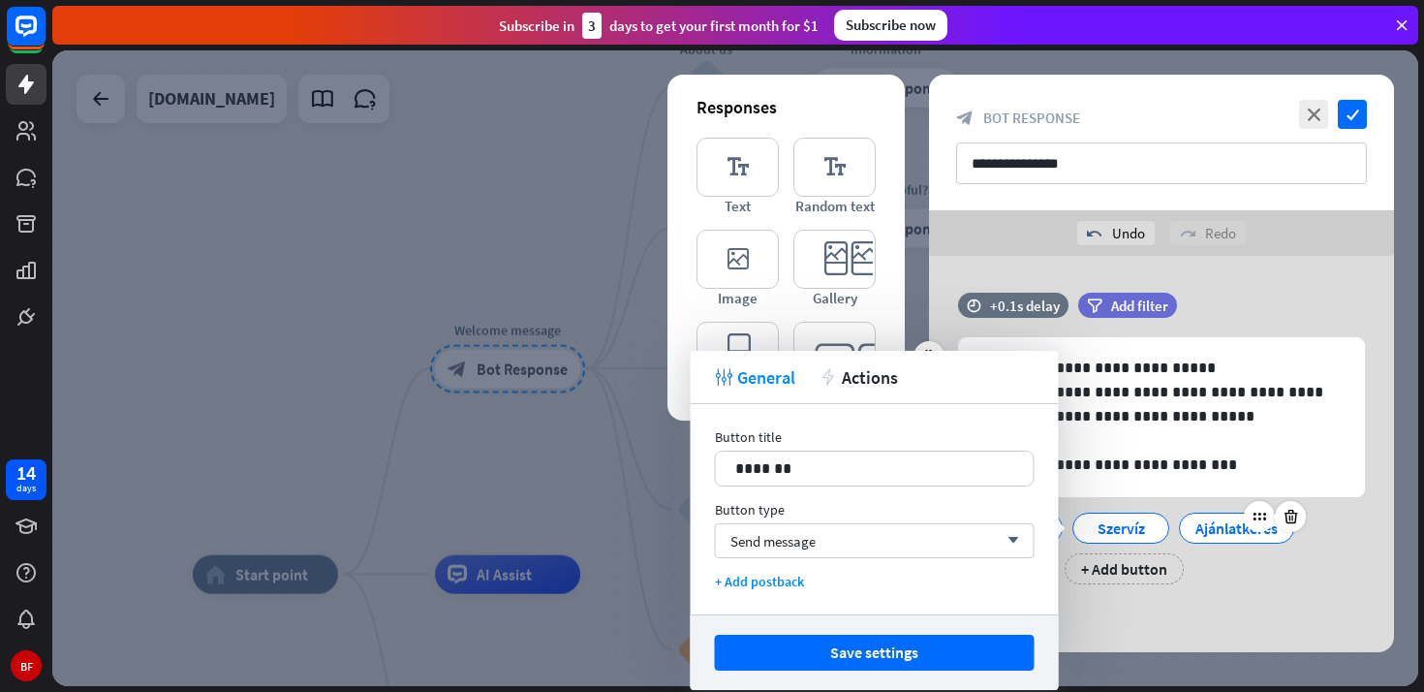
click at [1245, 532] on div "Ajánlatkérés" at bounding box center [1236, 527] width 82 height 29
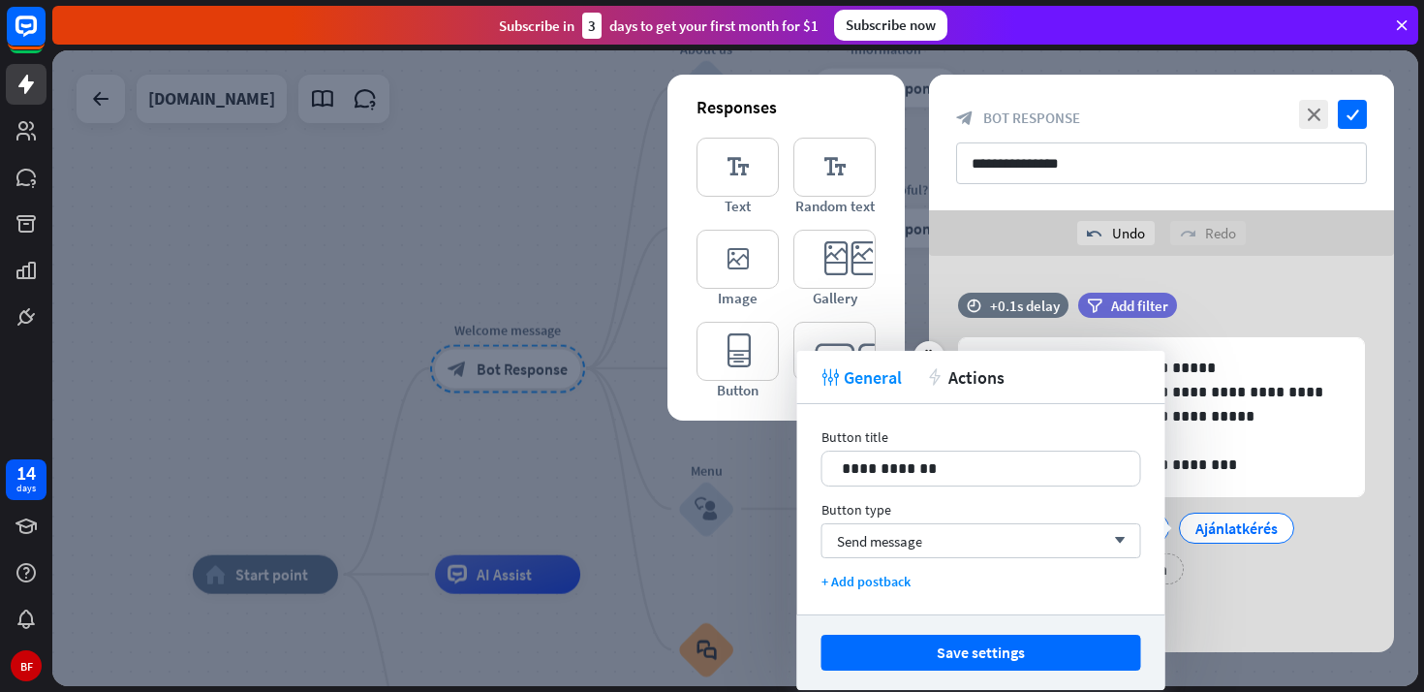
click at [1208, 595] on div "**********" at bounding box center [1161, 448] width 465 height 311
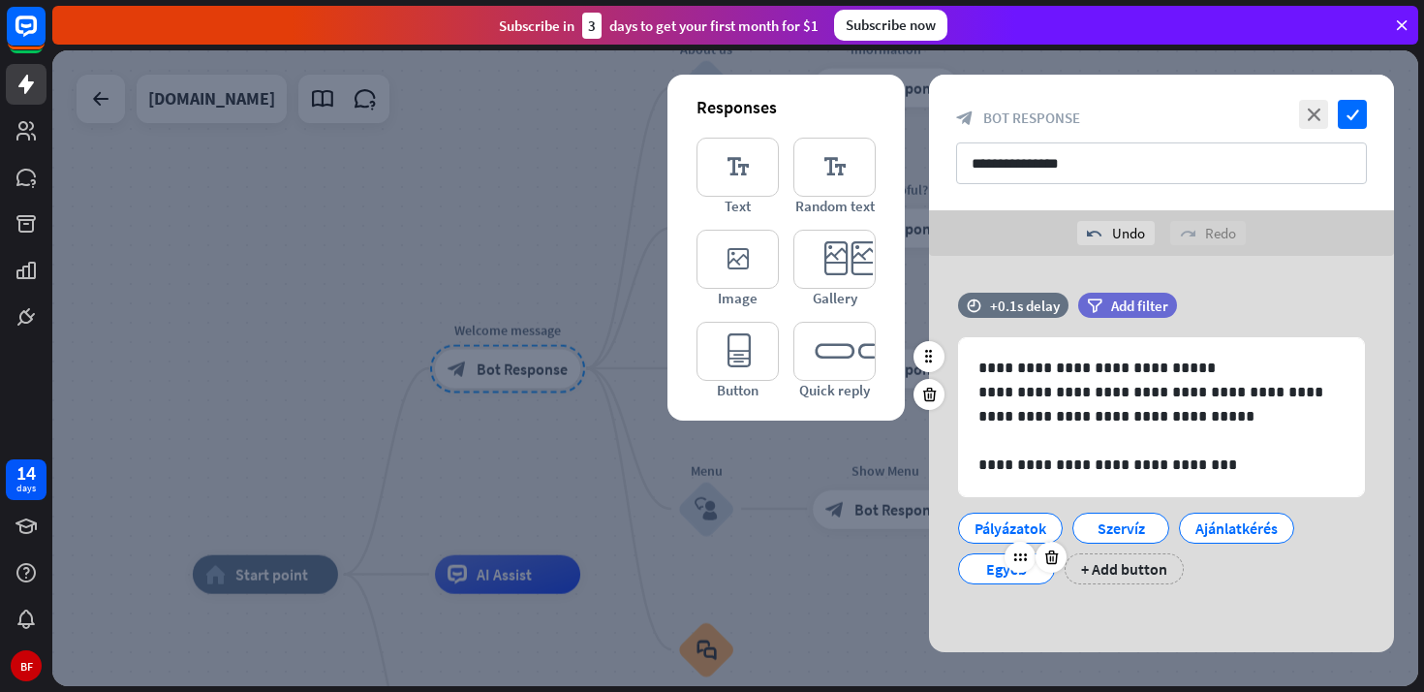
click at [996, 574] on div "Egyéb" at bounding box center [1006, 568] width 64 height 29
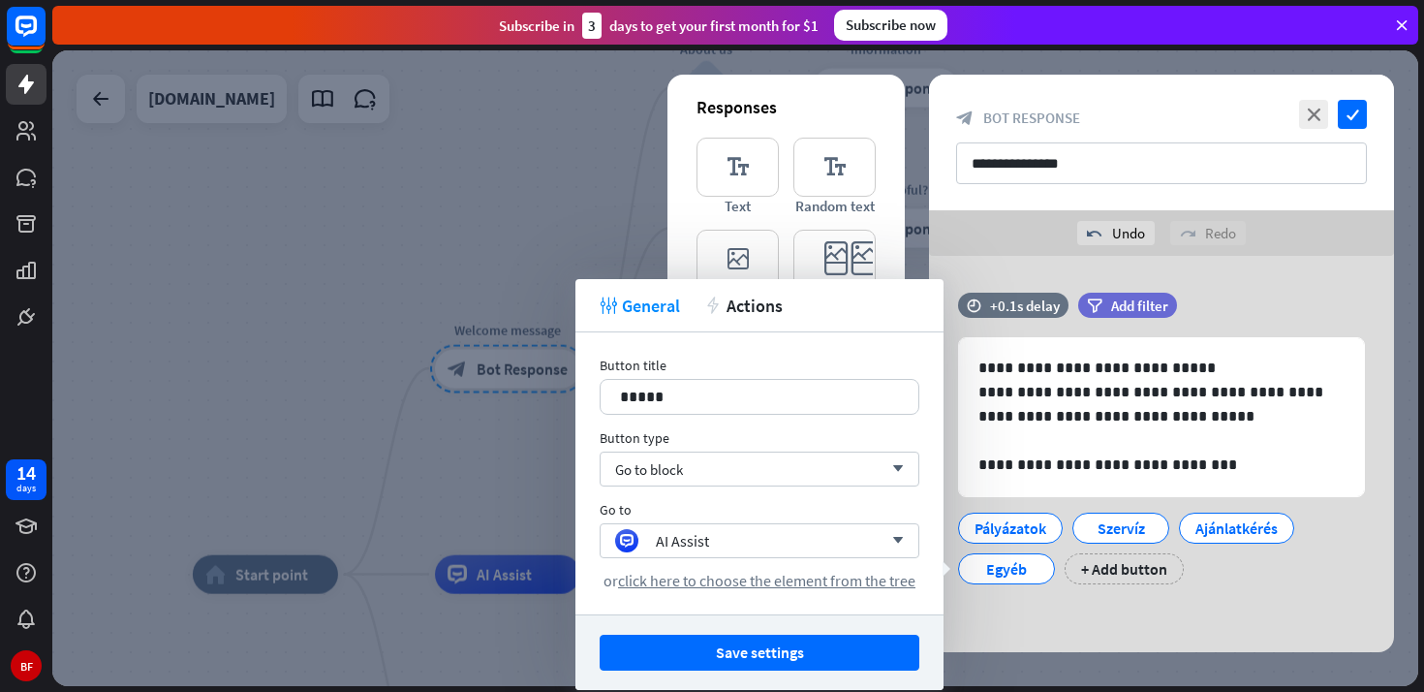
click at [1365, 277] on div "**********" at bounding box center [1161, 454] width 465 height 396
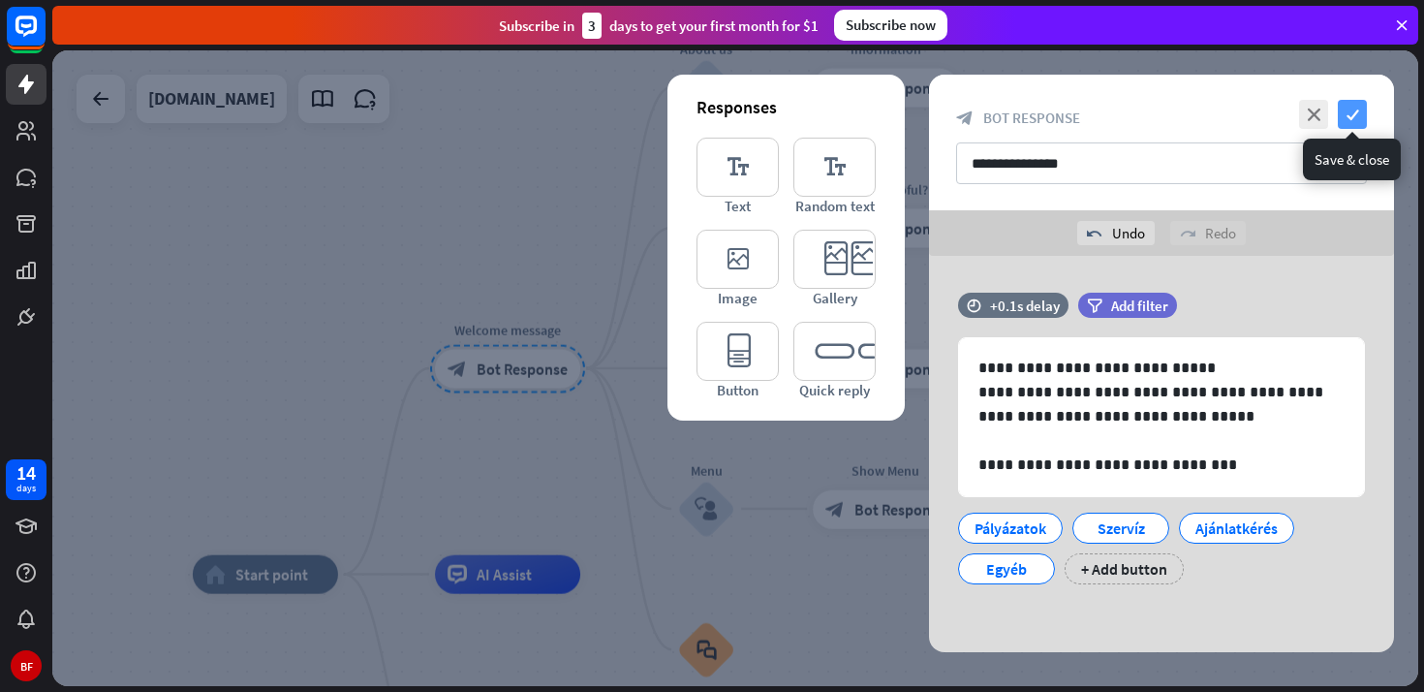
click at [1354, 112] on icon "check" at bounding box center [1352, 114] width 29 height 29
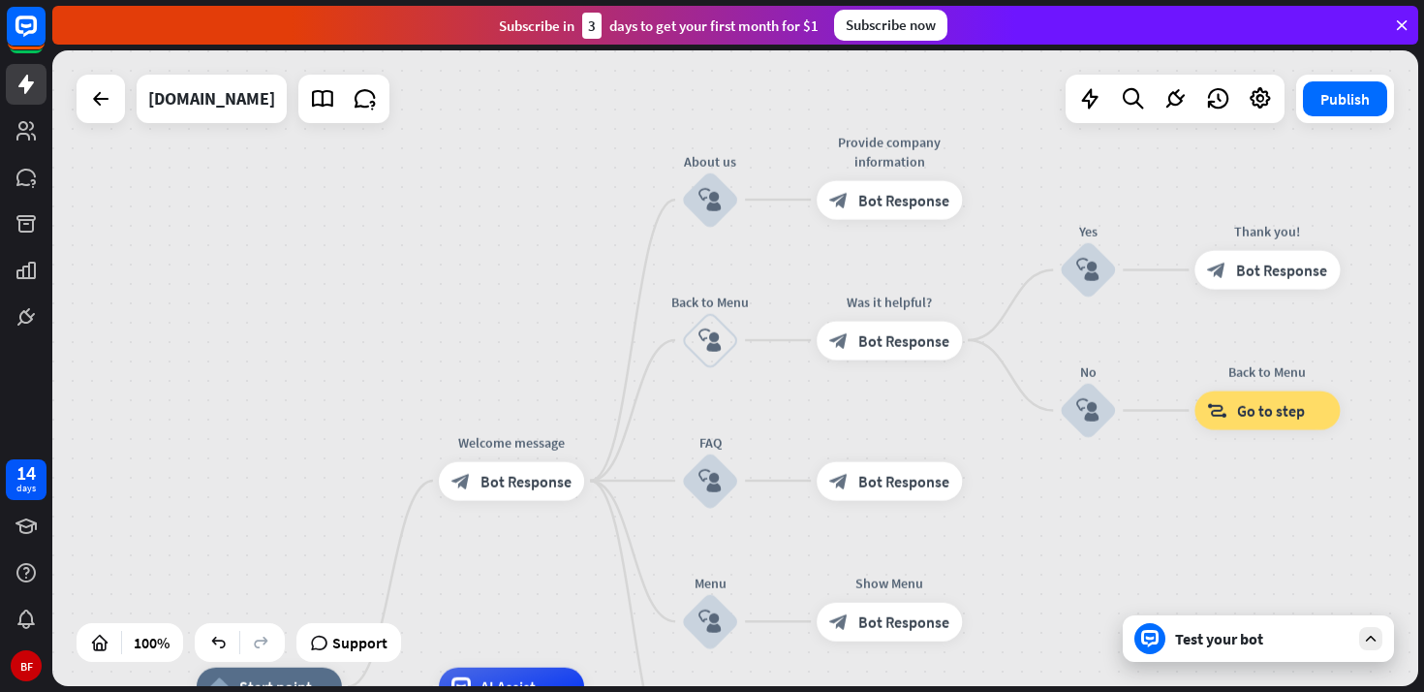
click at [1376, 639] on icon at bounding box center [1370, 638] width 17 height 17
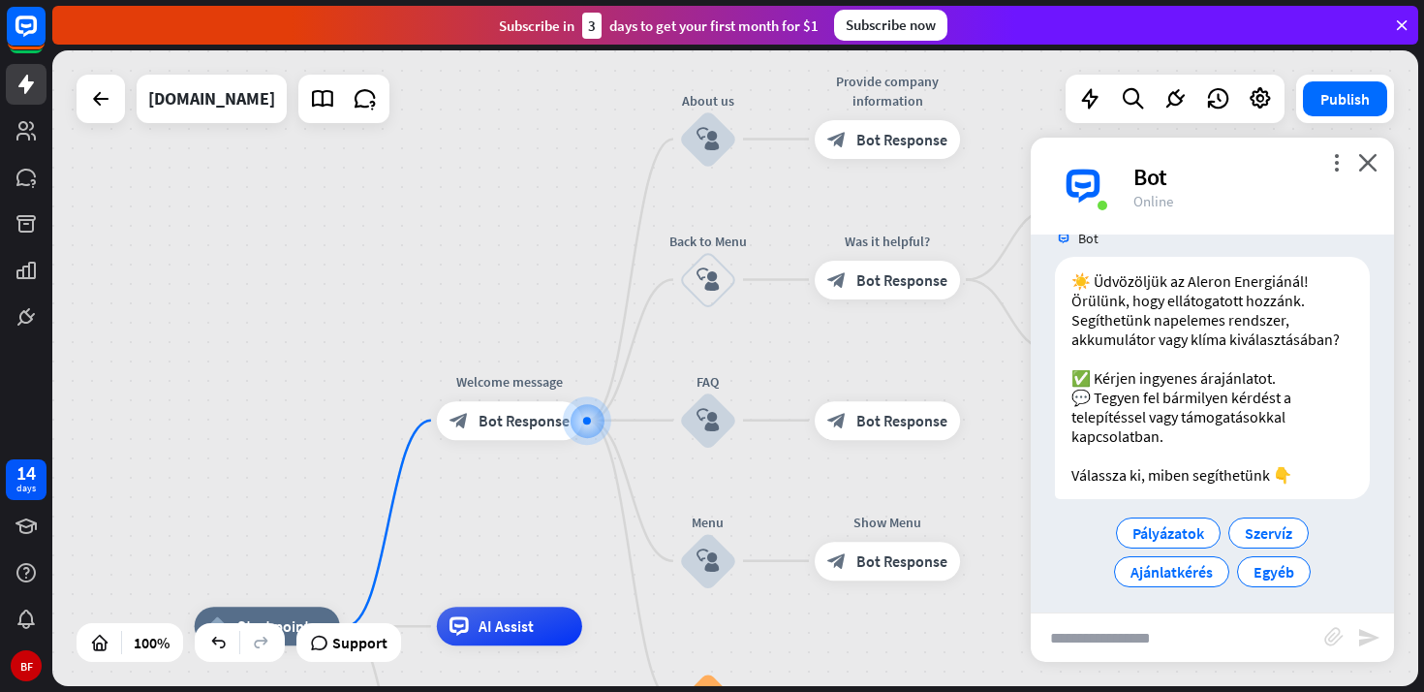
scroll to position [42, 0]
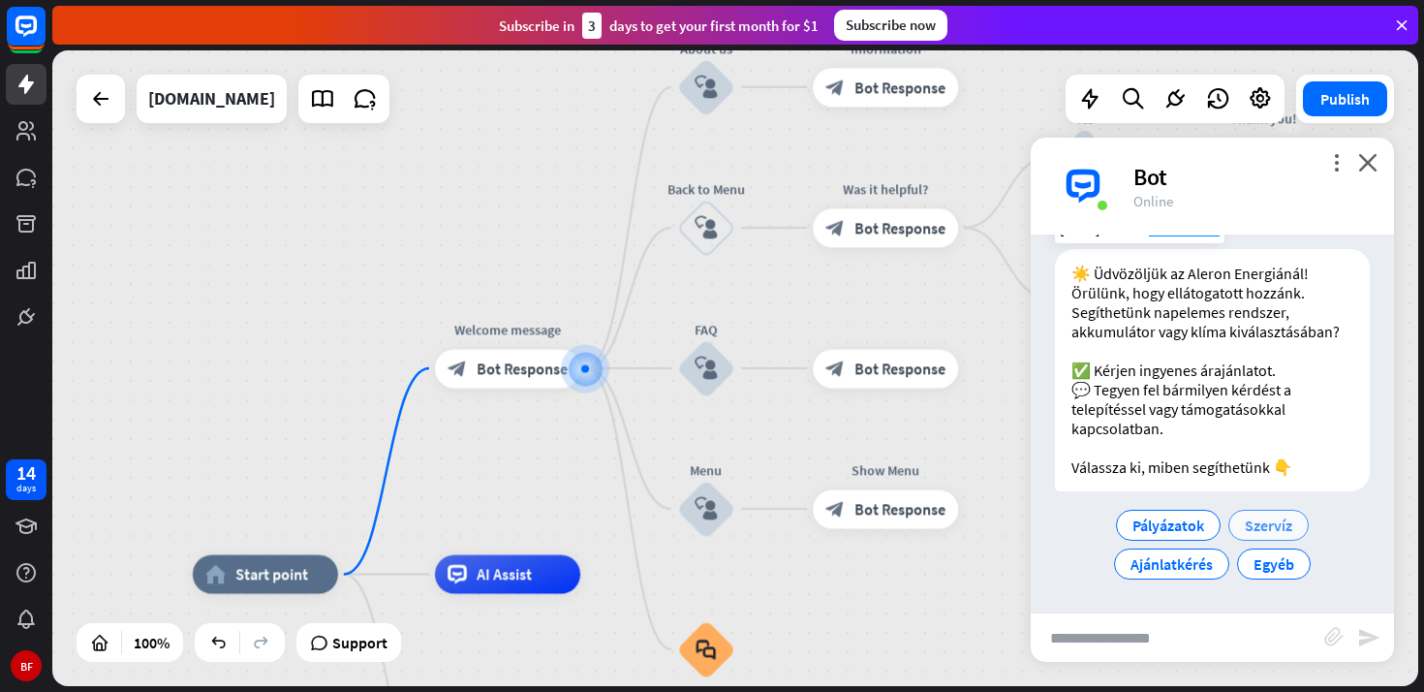
click at [1269, 530] on span "Szervíz" at bounding box center [1268, 524] width 47 height 19
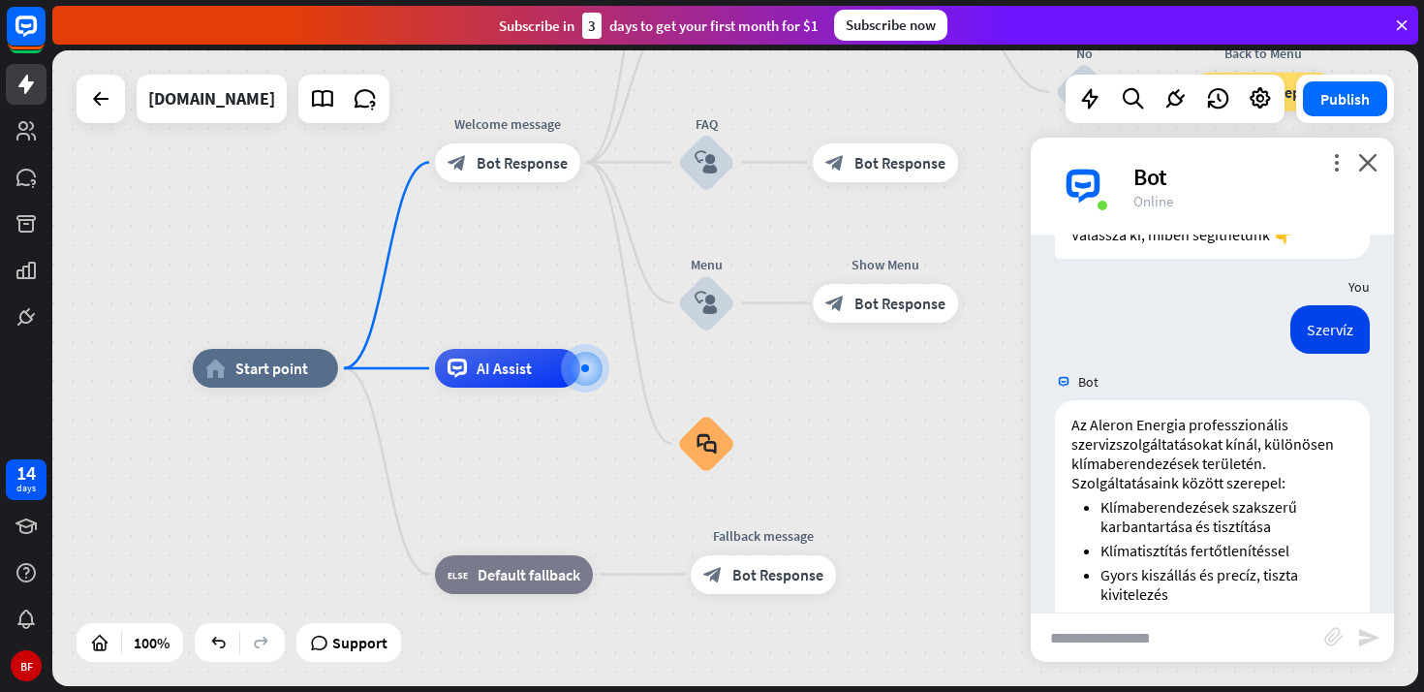
scroll to position [580, 0]
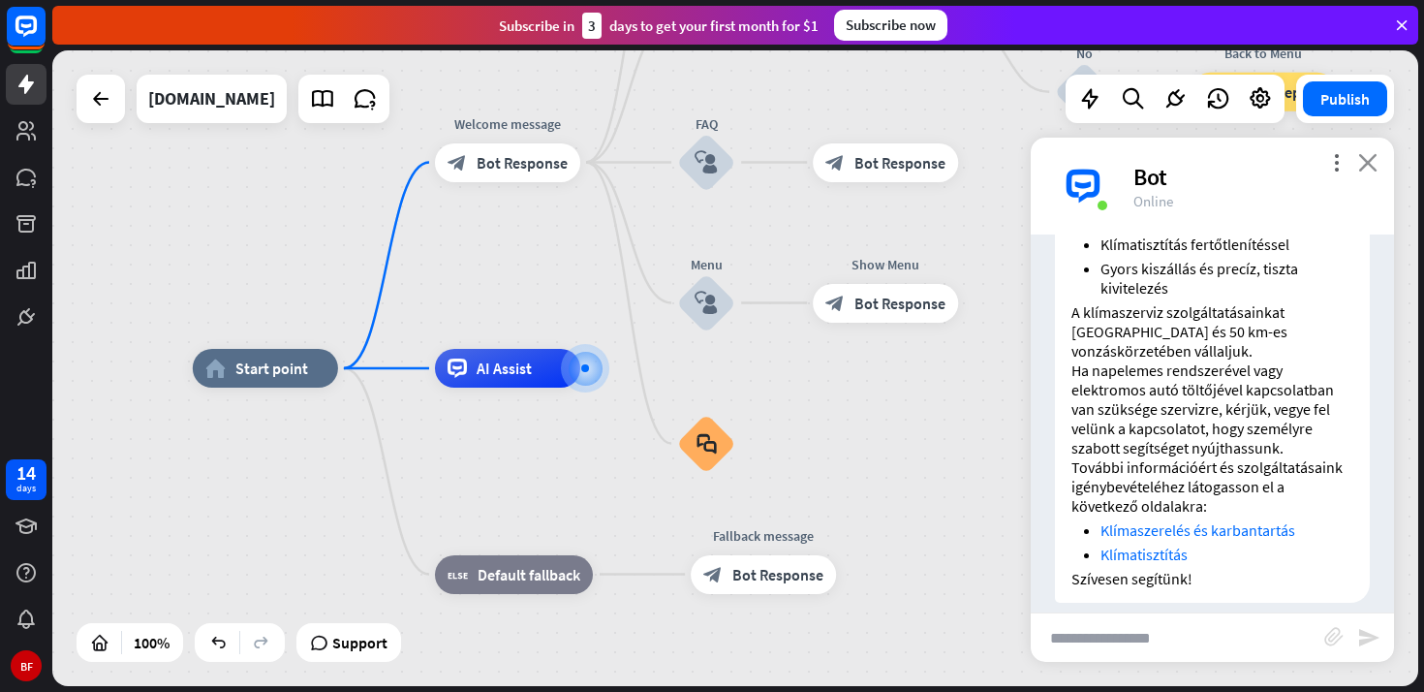
click at [1372, 158] on icon "close" at bounding box center [1367, 162] width 19 height 18
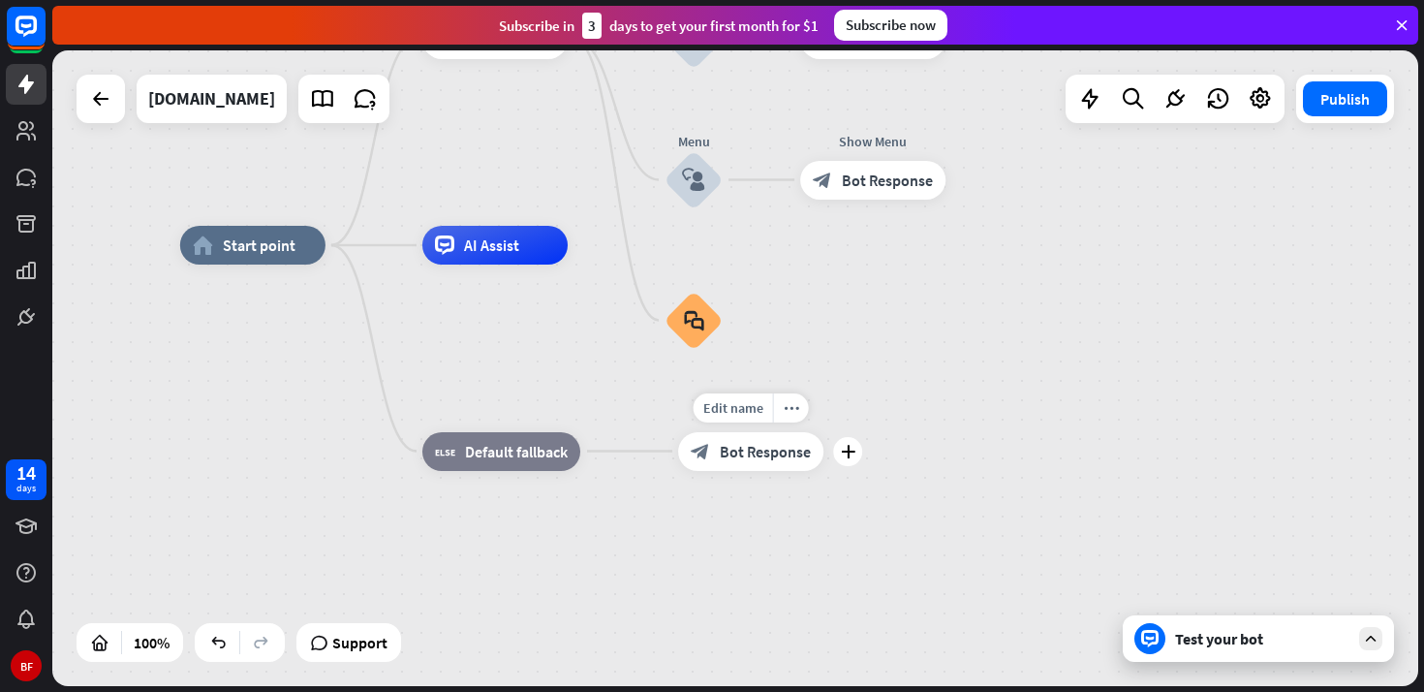
click at [765, 463] on div "block_bot_response Bot Response" at bounding box center [750, 451] width 145 height 39
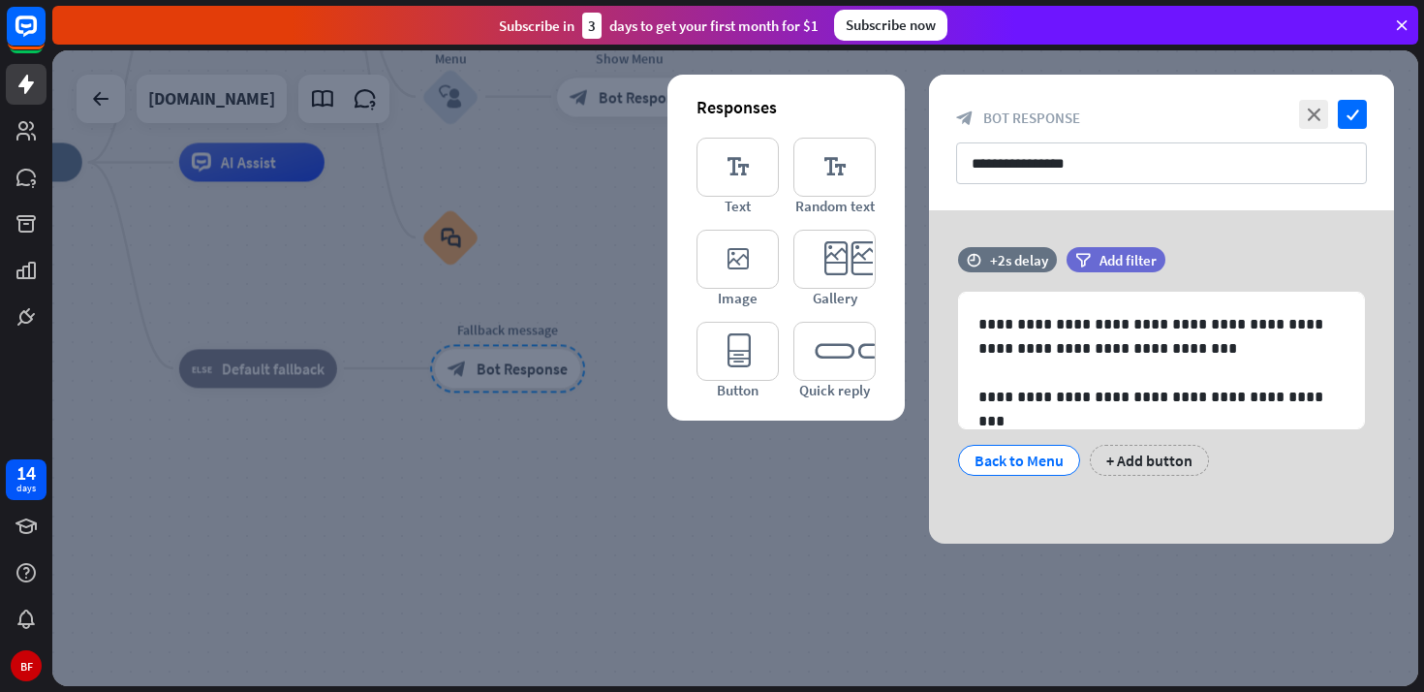
click at [701, 545] on div at bounding box center [735, 367] width 1366 height 635
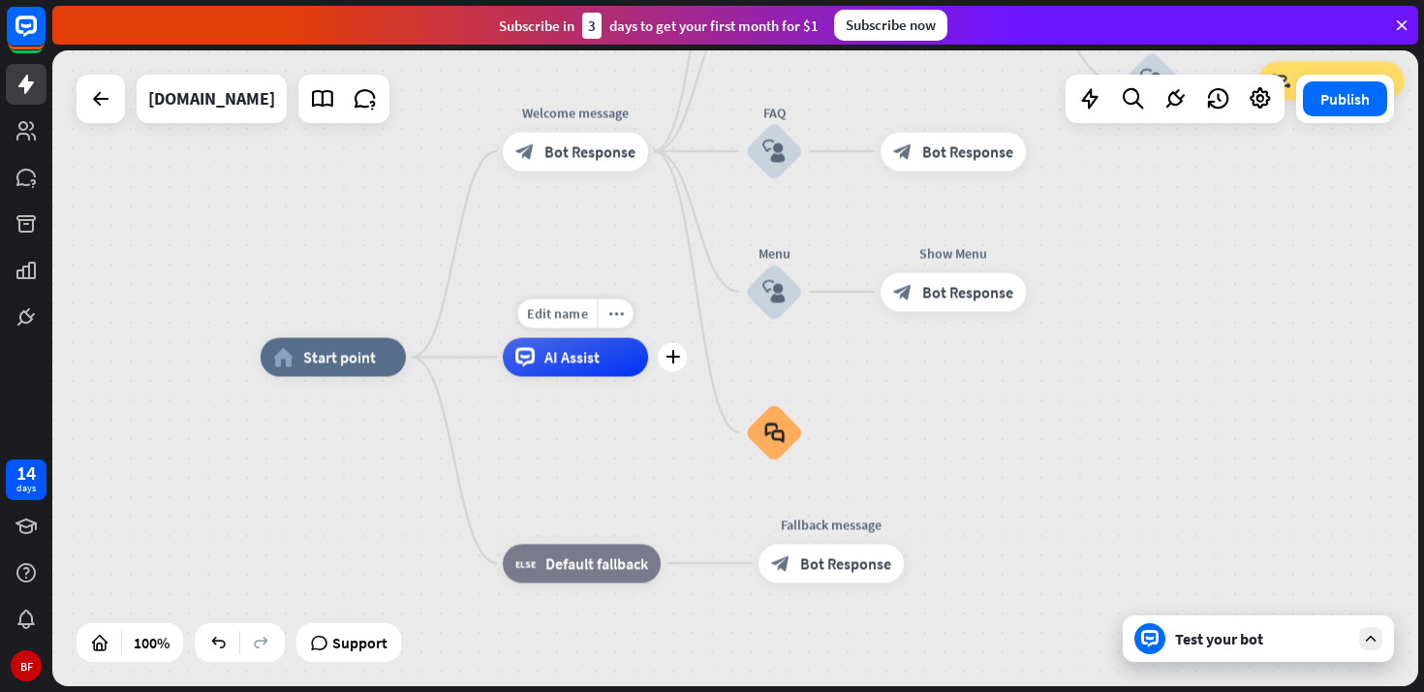
click at [607, 364] on div "AI Assist" at bounding box center [575, 356] width 145 height 39
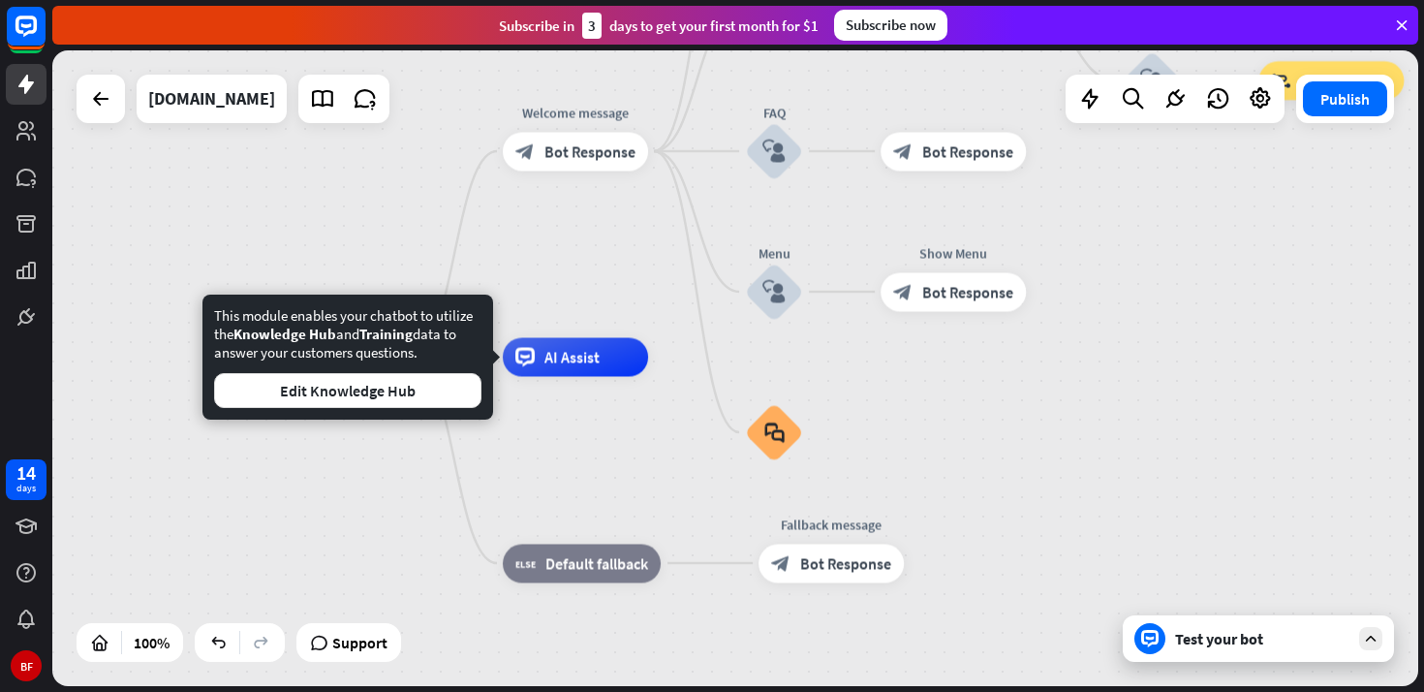
click at [659, 451] on div "home_2 Start point Welcome message block_bot_response Bot Response About us blo…" at bounding box center [944, 673] width 1367 height 635
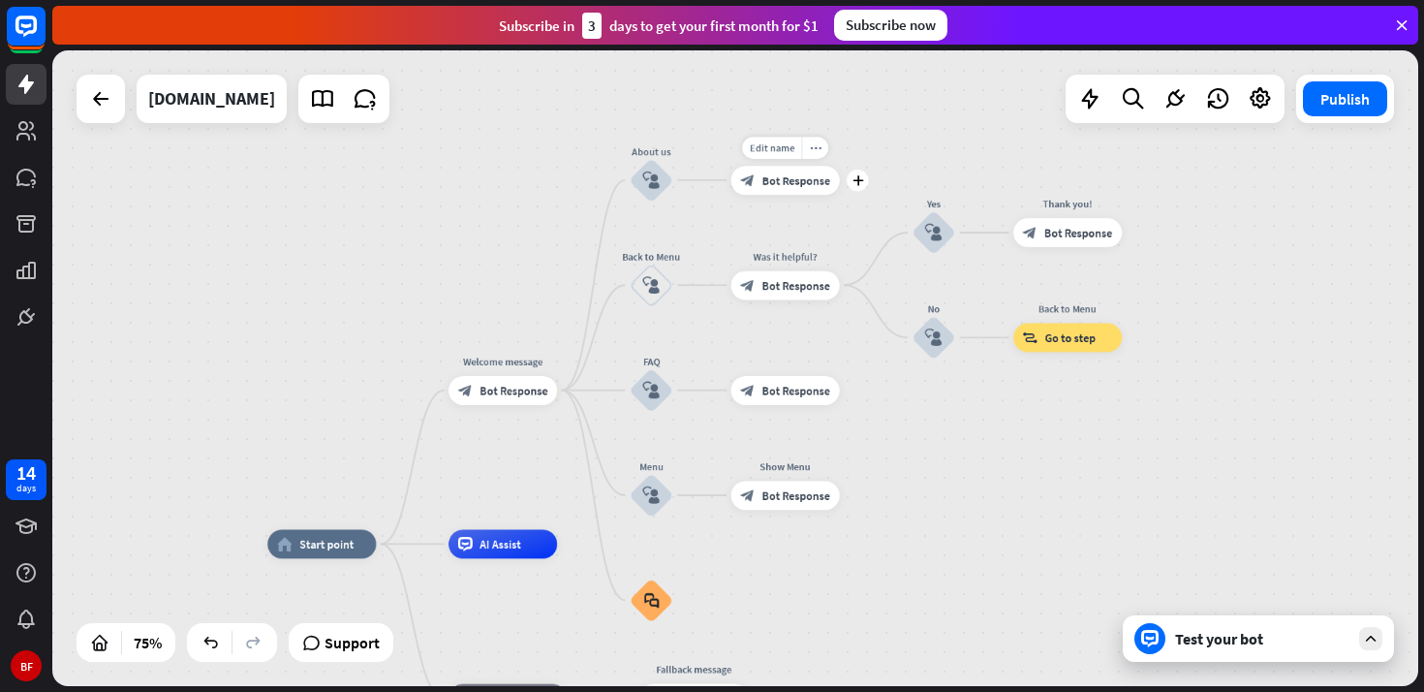
click at [790, 185] on span "Bot Response" at bounding box center [796, 179] width 68 height 15
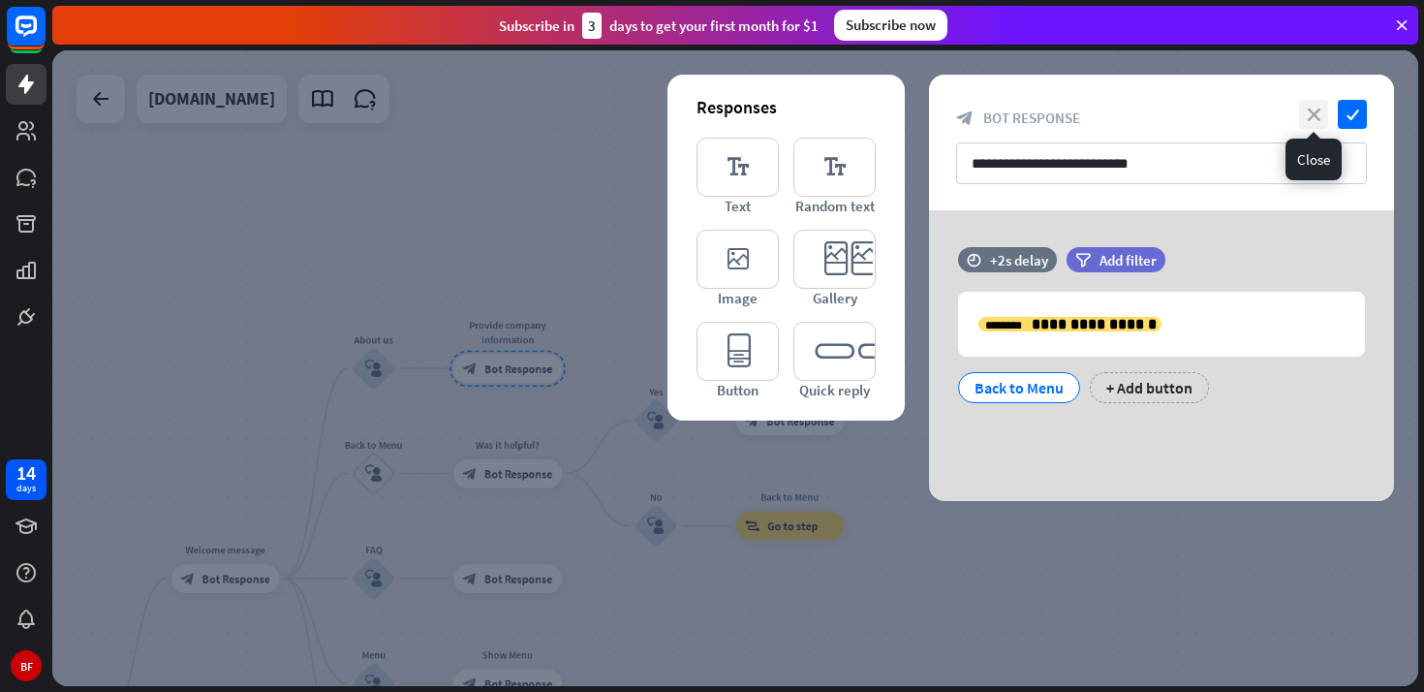
click at [1313, 109] on icon "close" at bounding box center [1313, 114] width 29 height 29
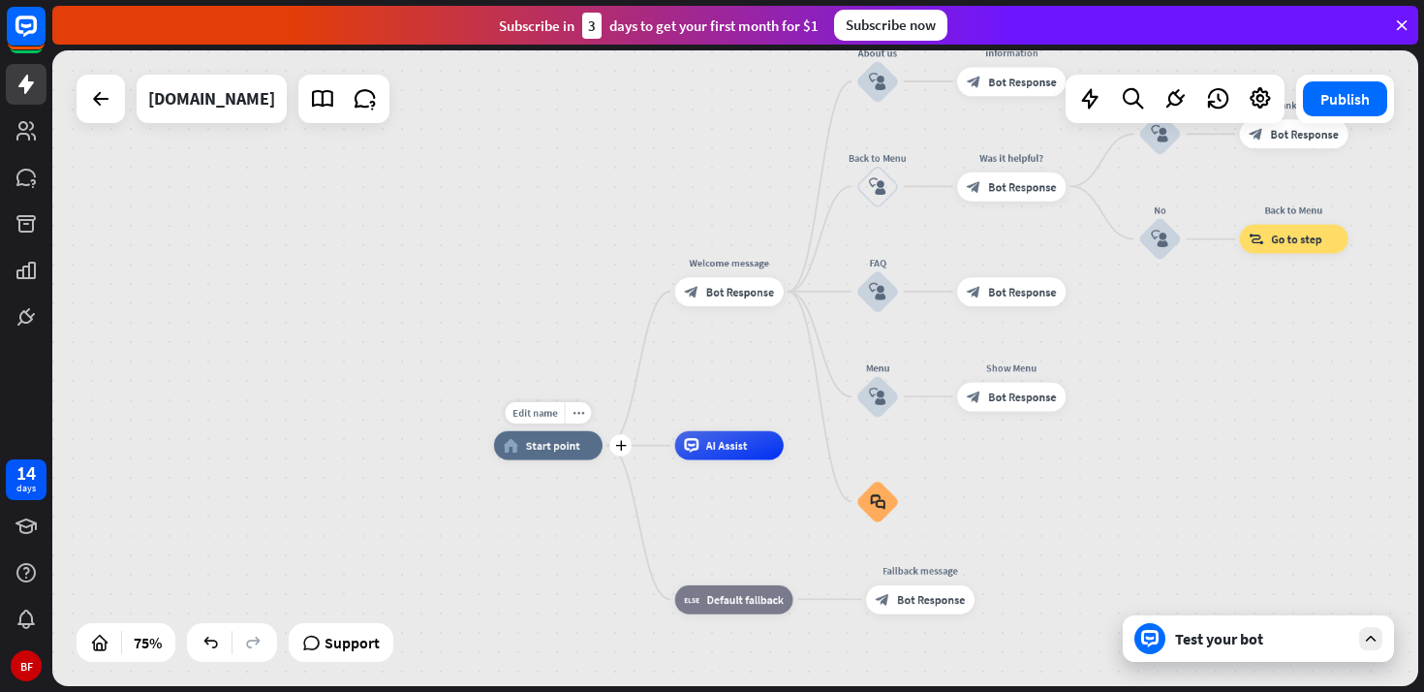
click at [547, 448] on span "Start point" at bounding box center [553, 445] width 54 height 15
click at [729, 302] on div "block_bot_response Bot Response" at bounding box center [729, 291] width 108 height 29
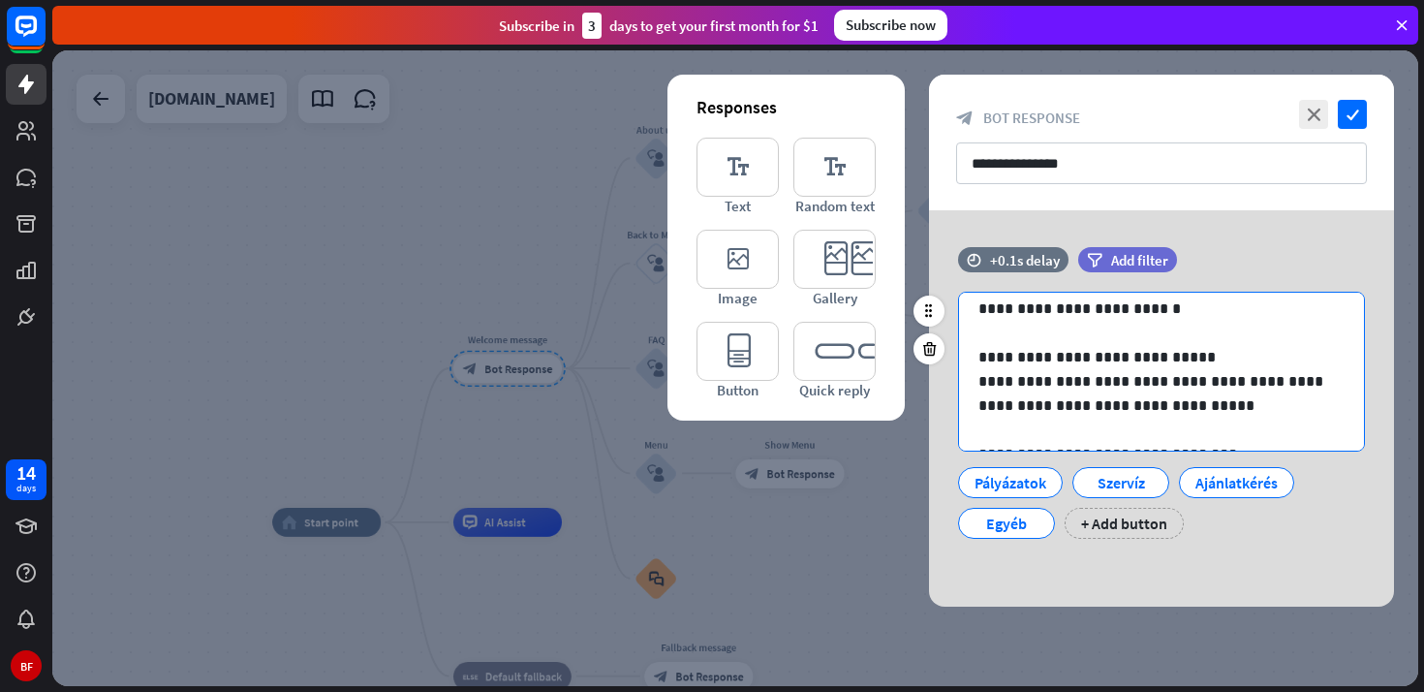
scroll to position [123, 0]
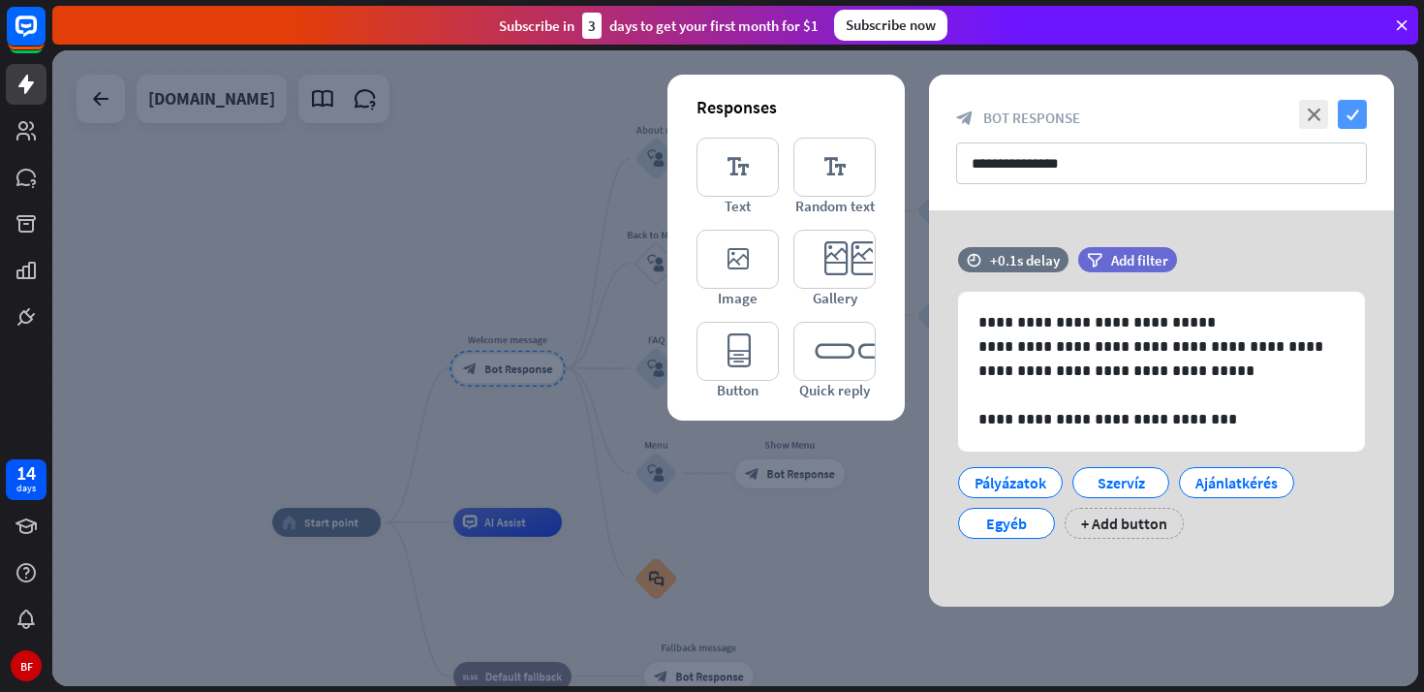
click at [1363, 111] on icon "check" at bounding box center [1352, 114] width 29 height 29
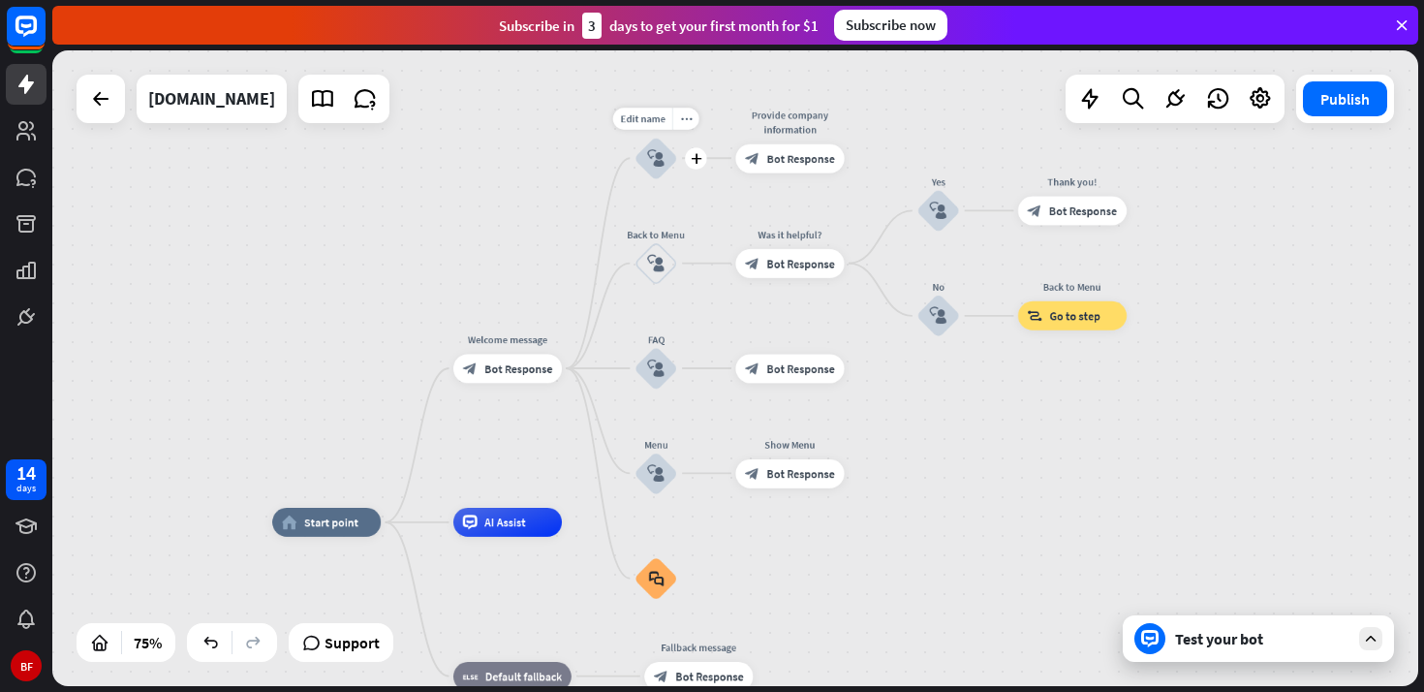
click at [655, 164] on icon "block_user_input" at bounding box center [655, 157] width 17 height 17
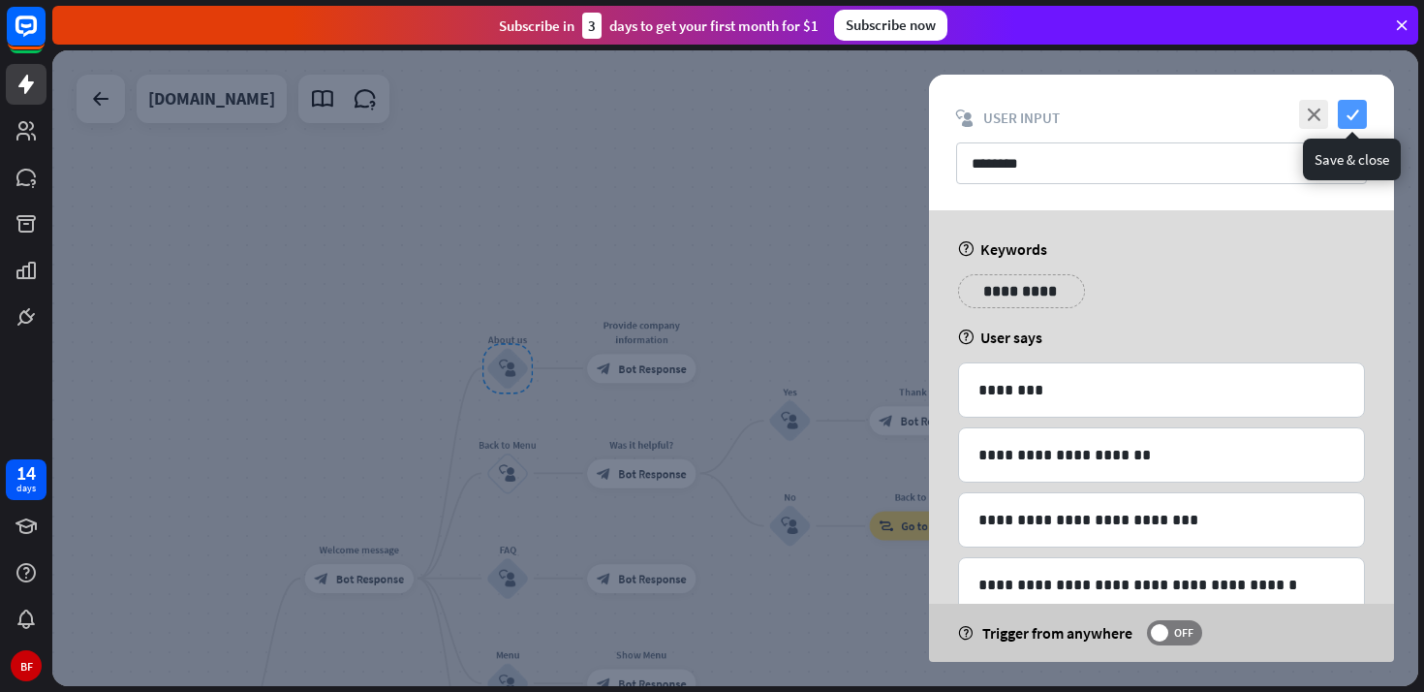
click at [1355, 121] on icon "check" at bounding box center [1352, 114] width 29 height 29
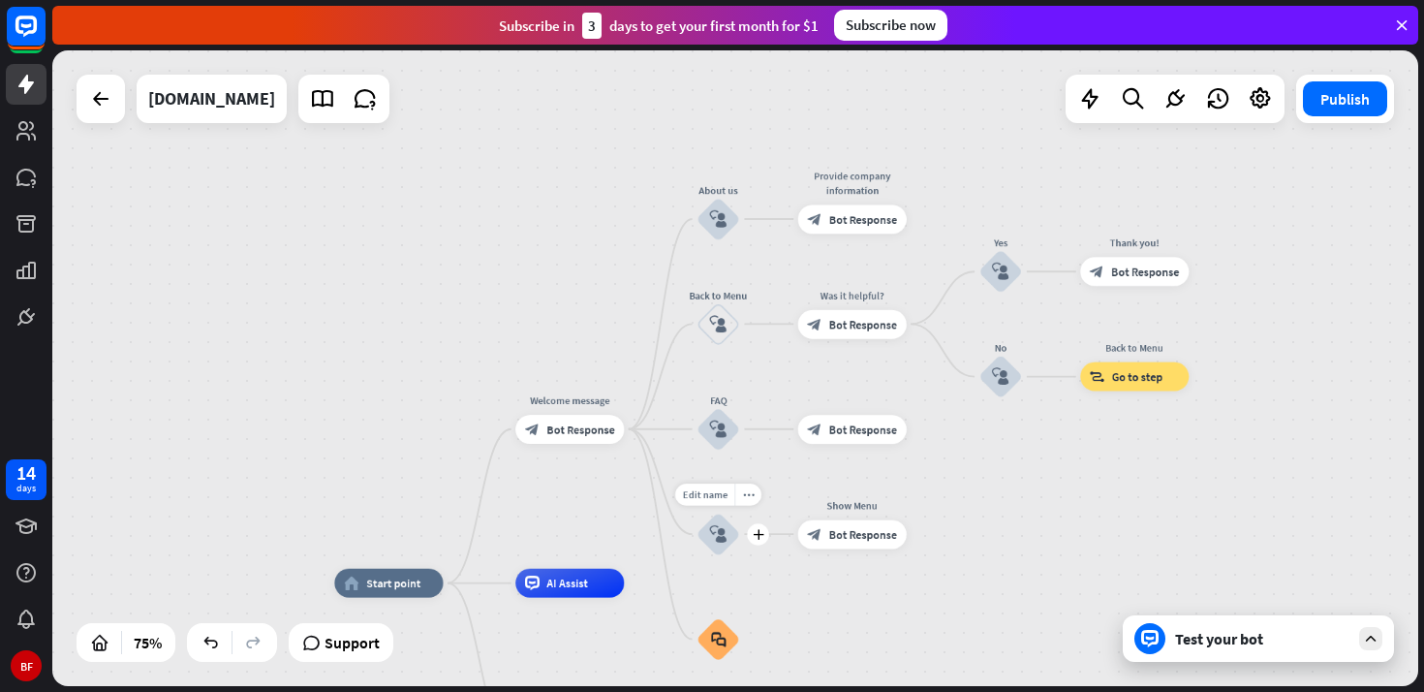
click at [725, 537] on icon "block_user_input" at bounding box center [718, 533] width 17 height 17
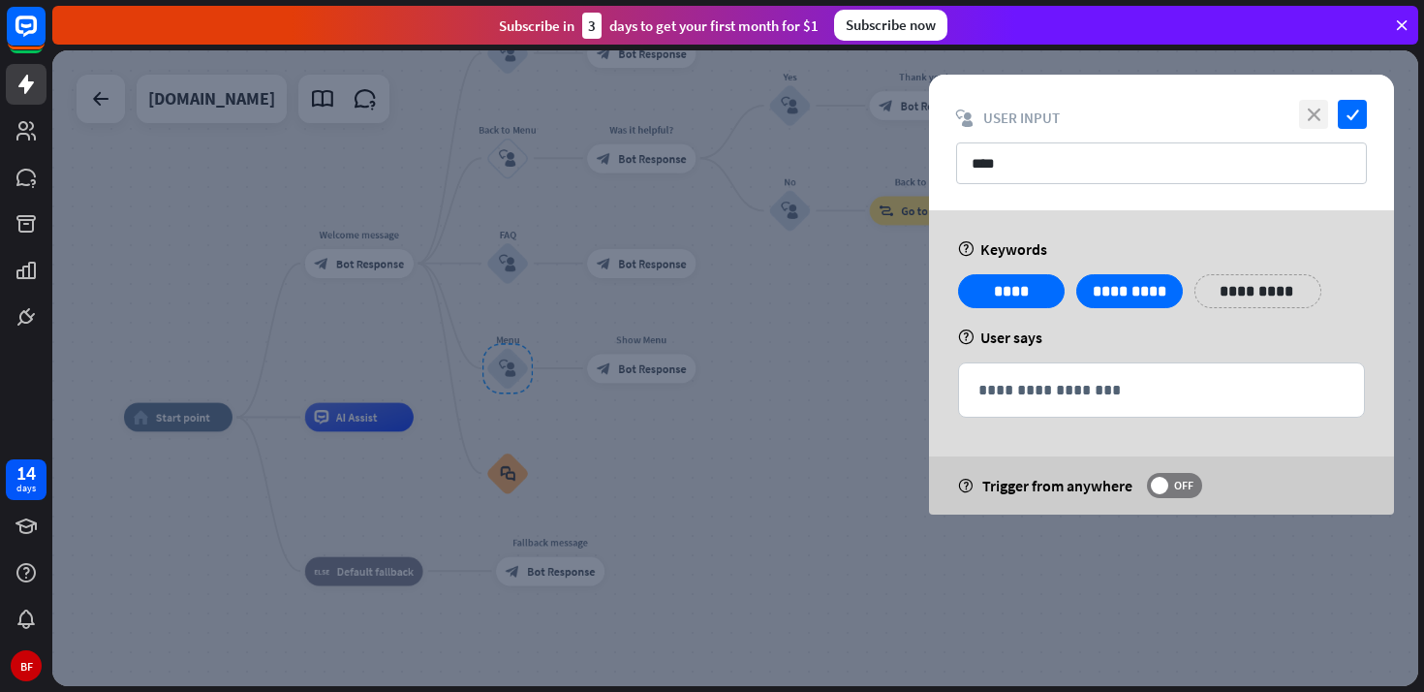
click at [1319, 115] on icon "close" at bounding box center [1313, 114] width 29 height 29
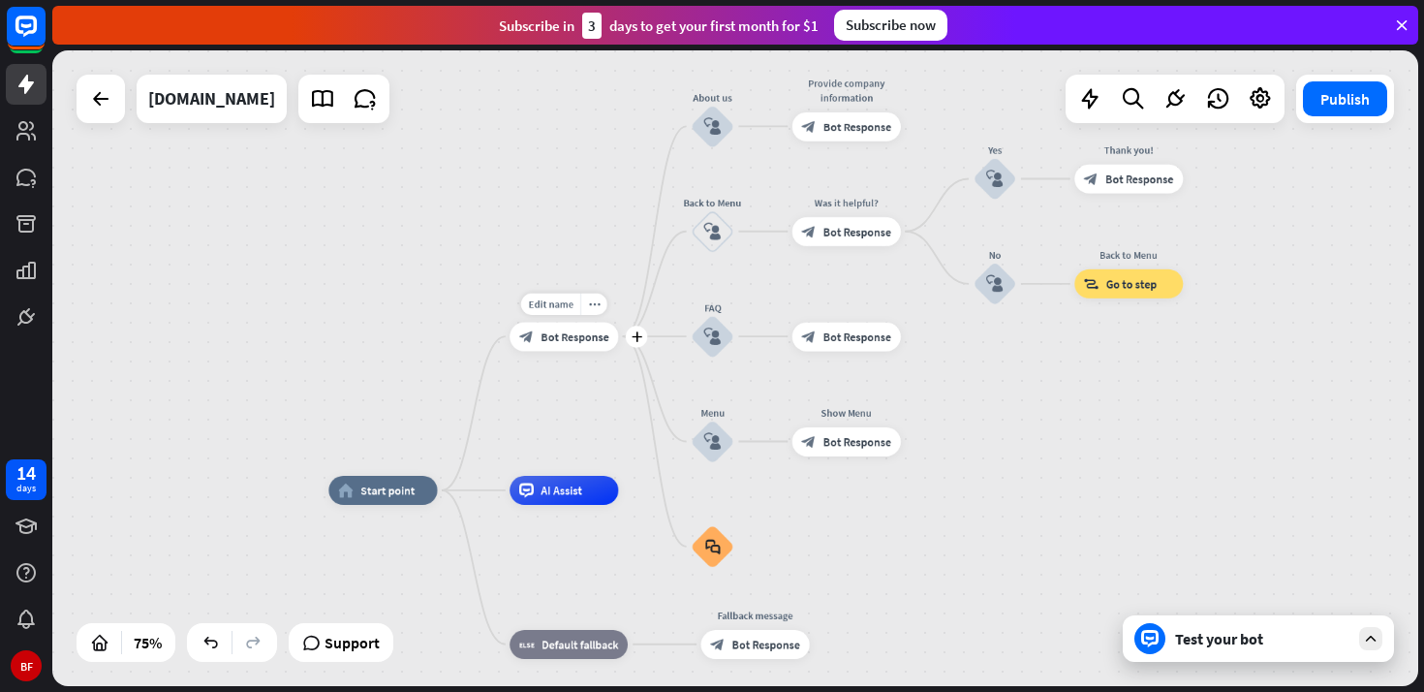
click at [561, 339] on span "Bot Response" at bounding box center [575, 336] width 68 height 15
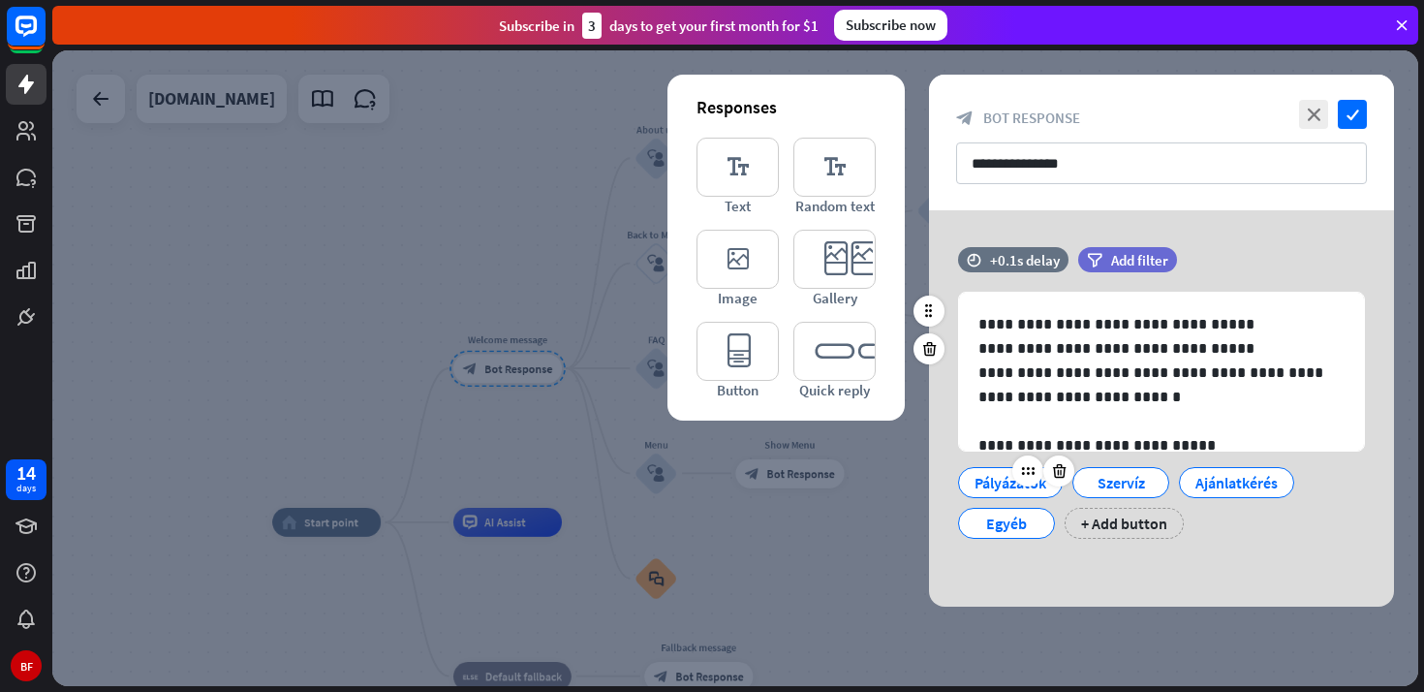
click at [1003, 487] on div "Pályázatok" at bounding box center [1010, 482] width 72 height 29
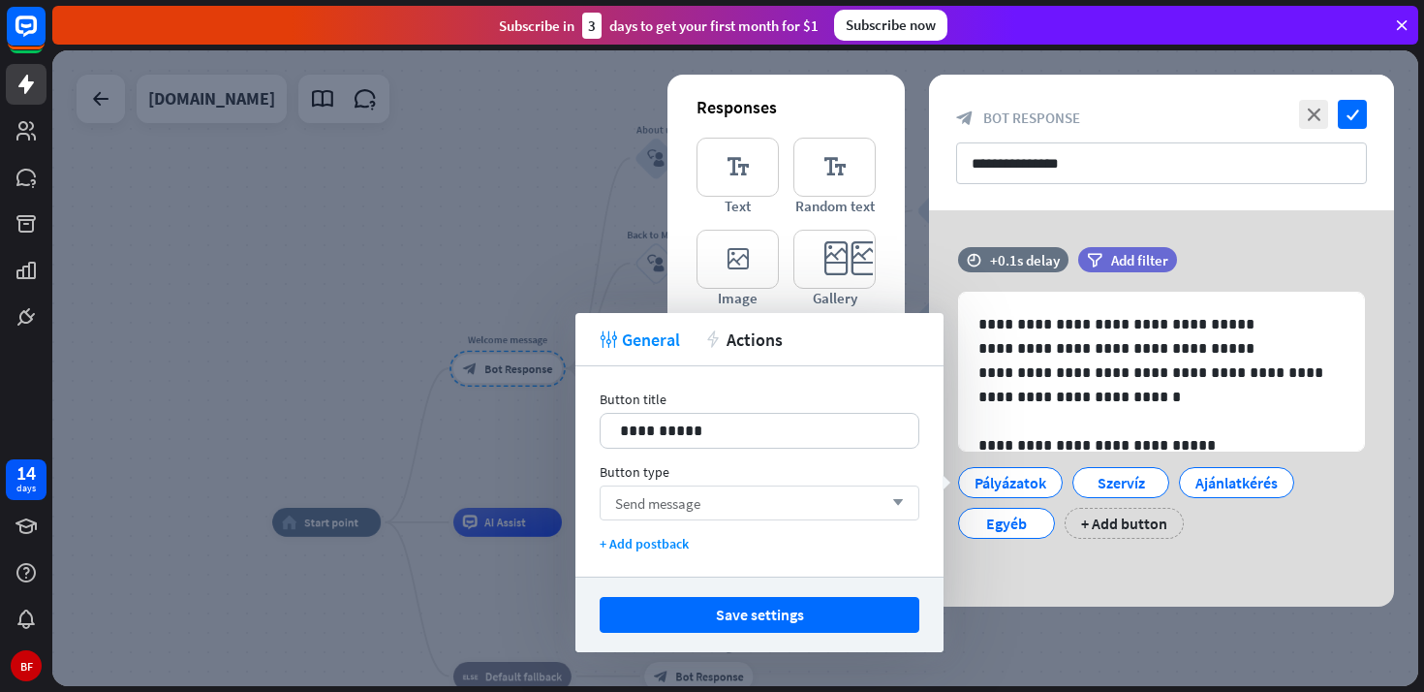
click at [893, 508] on icon "arrow_down" at bounding box center [892, 503] width 21 height 12
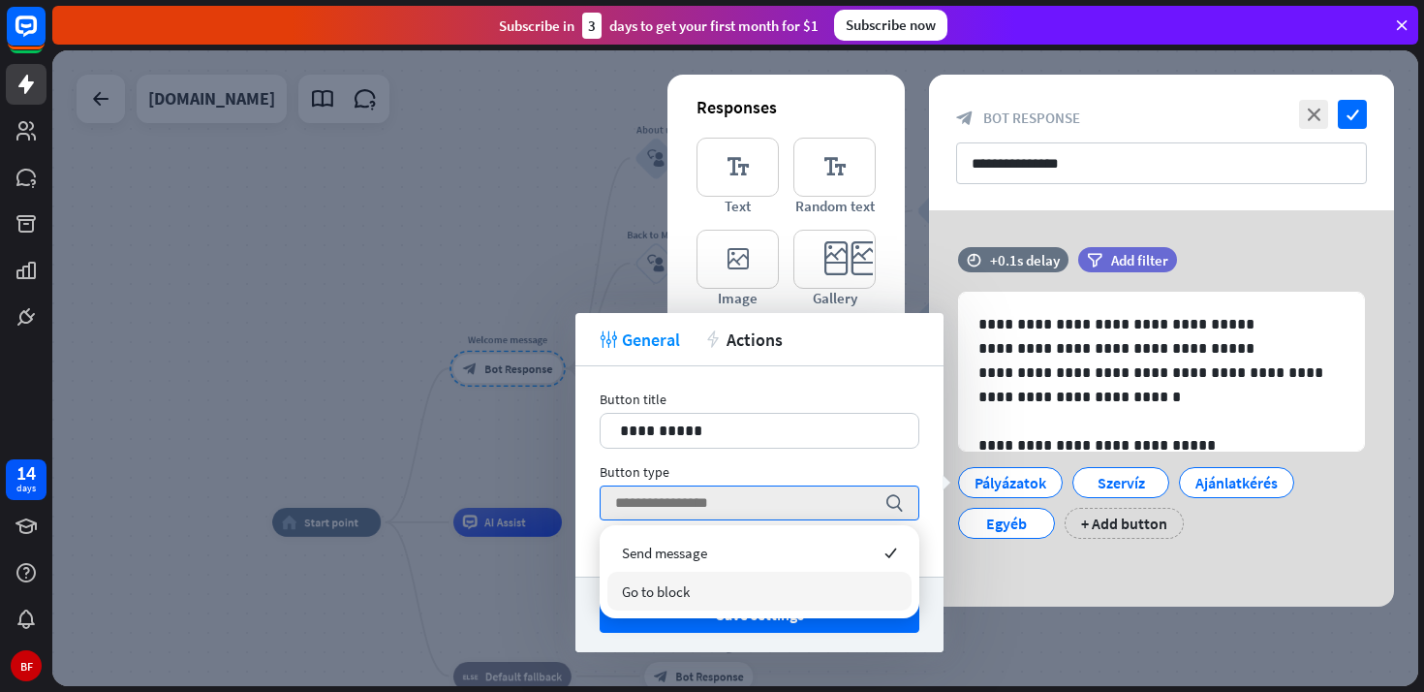
click at [838, 602] on div "Go to block" at bounding box center [759, 591] width 304 height 39
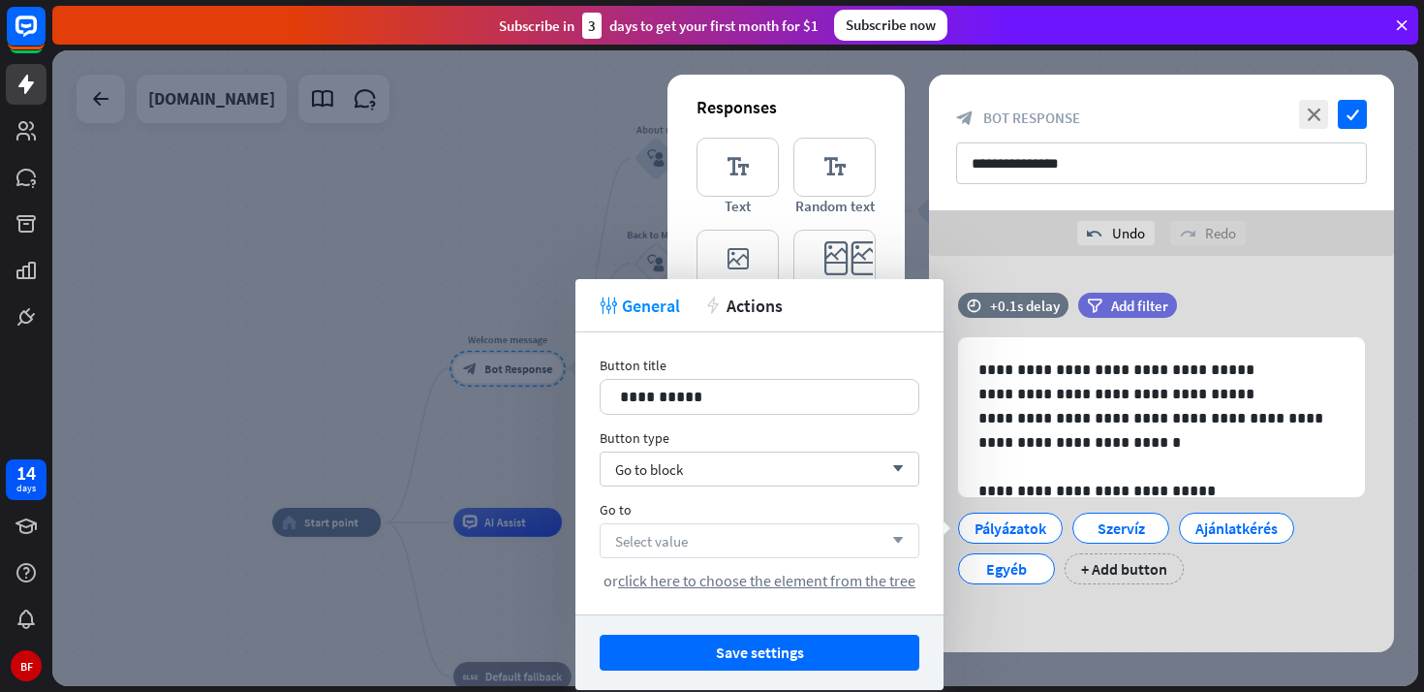
click at [837, 539] on div "Select value arrow_down" at bounding box center [760, 540] width 320 height 35
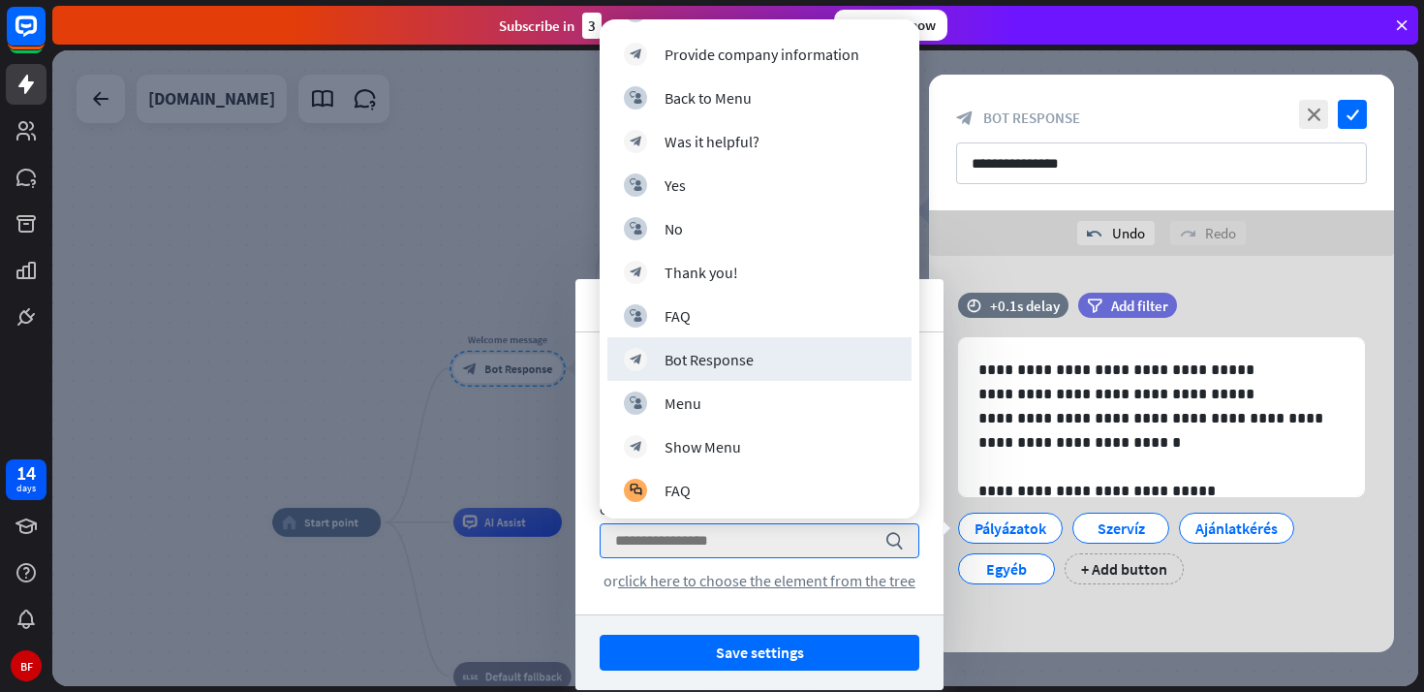
scroll to position [258, 0]
click at [768, 362] on div "block_bot_response Bot Response" at bounding box center [759, 358] width 271 height 23
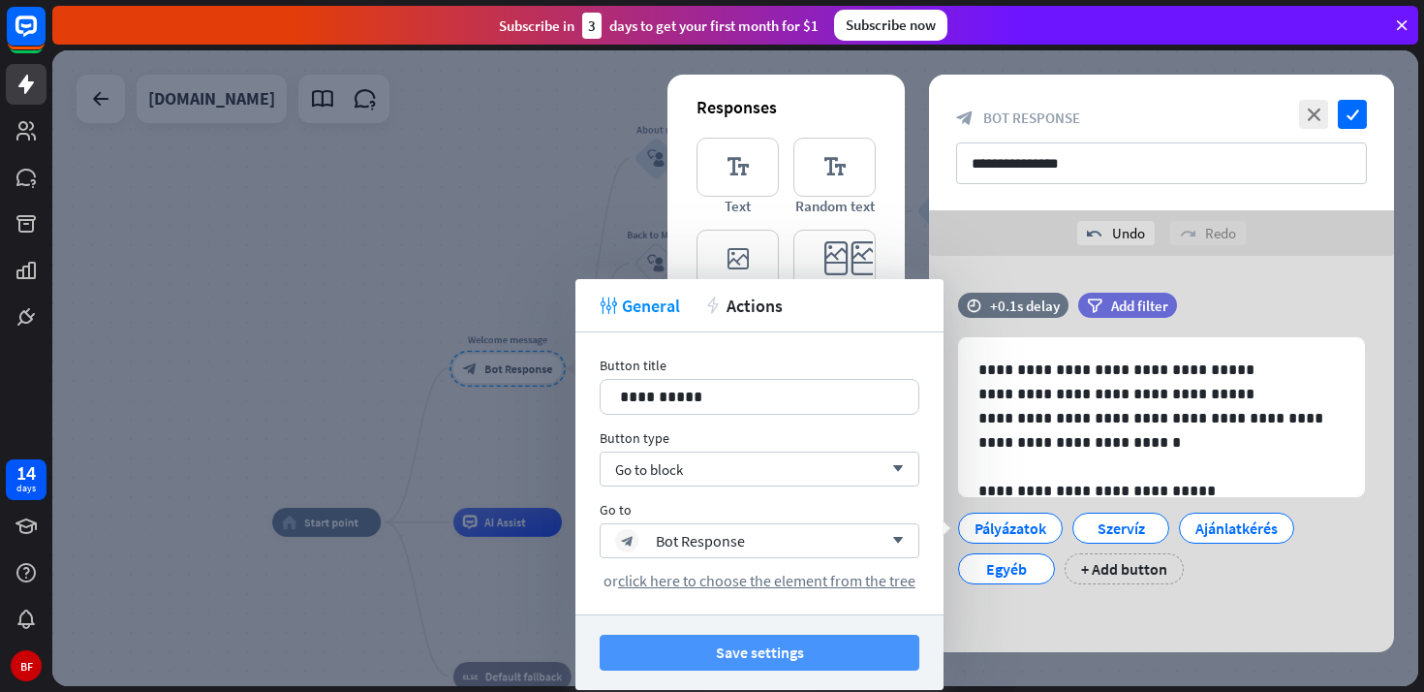
click at [779, 656] on button "Save settings" at bounding box center [760, 652] width 320 height 36
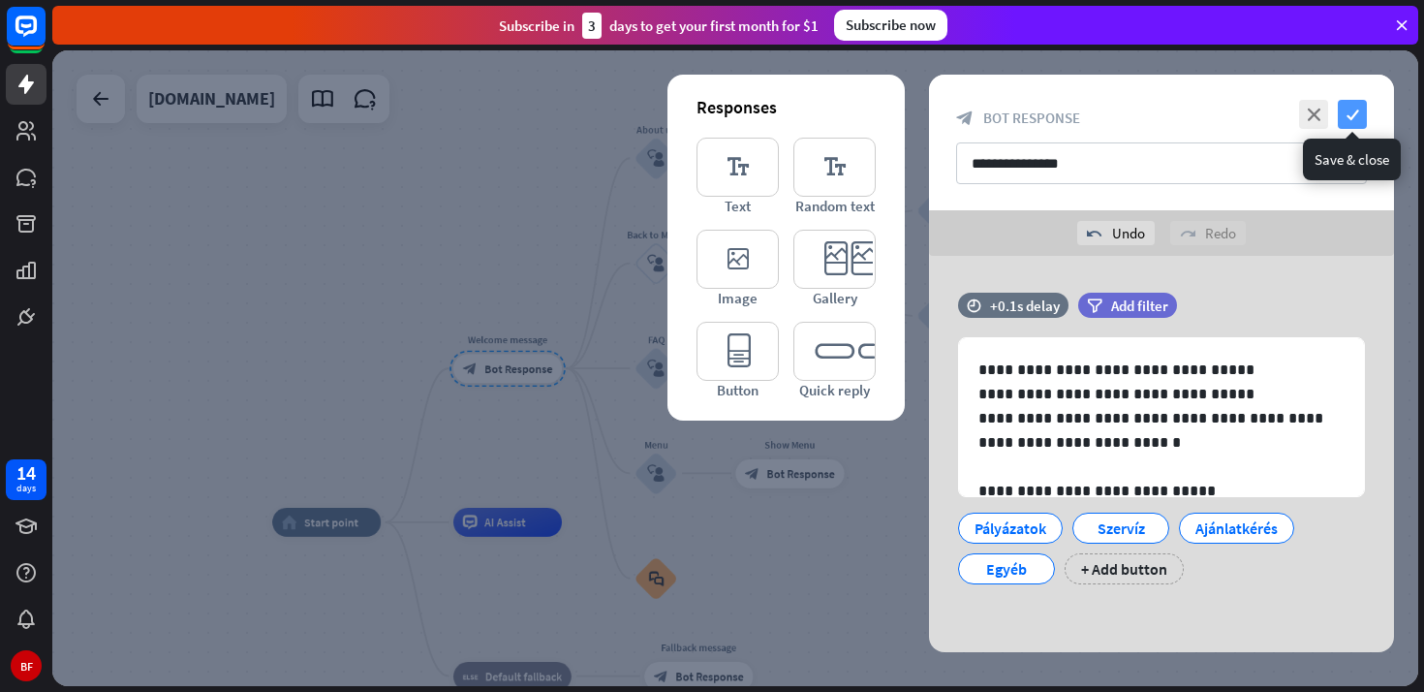
click at [1354, 113] on icon "check" at bounding box center [1352, 114] width 29 height 29
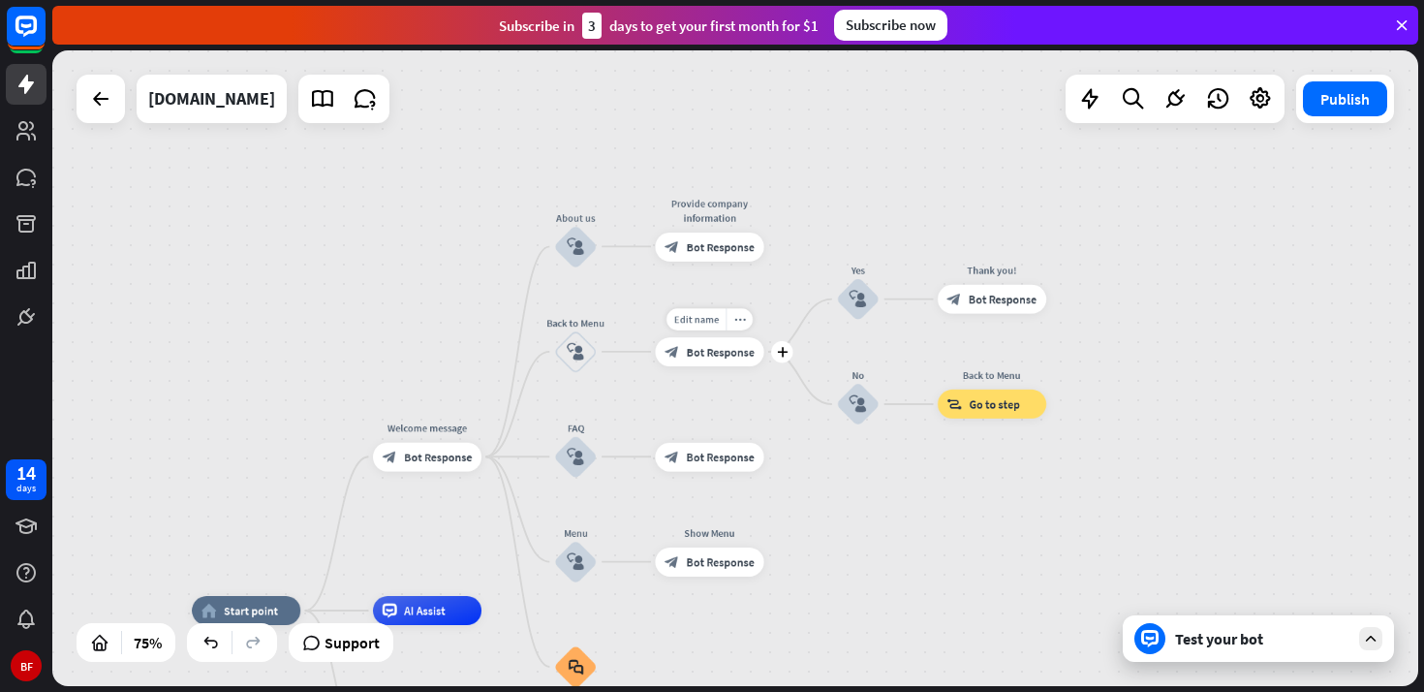
click at [735, 353] on span "Bot Response" at bounding box center [721, 351] width 68 height 15
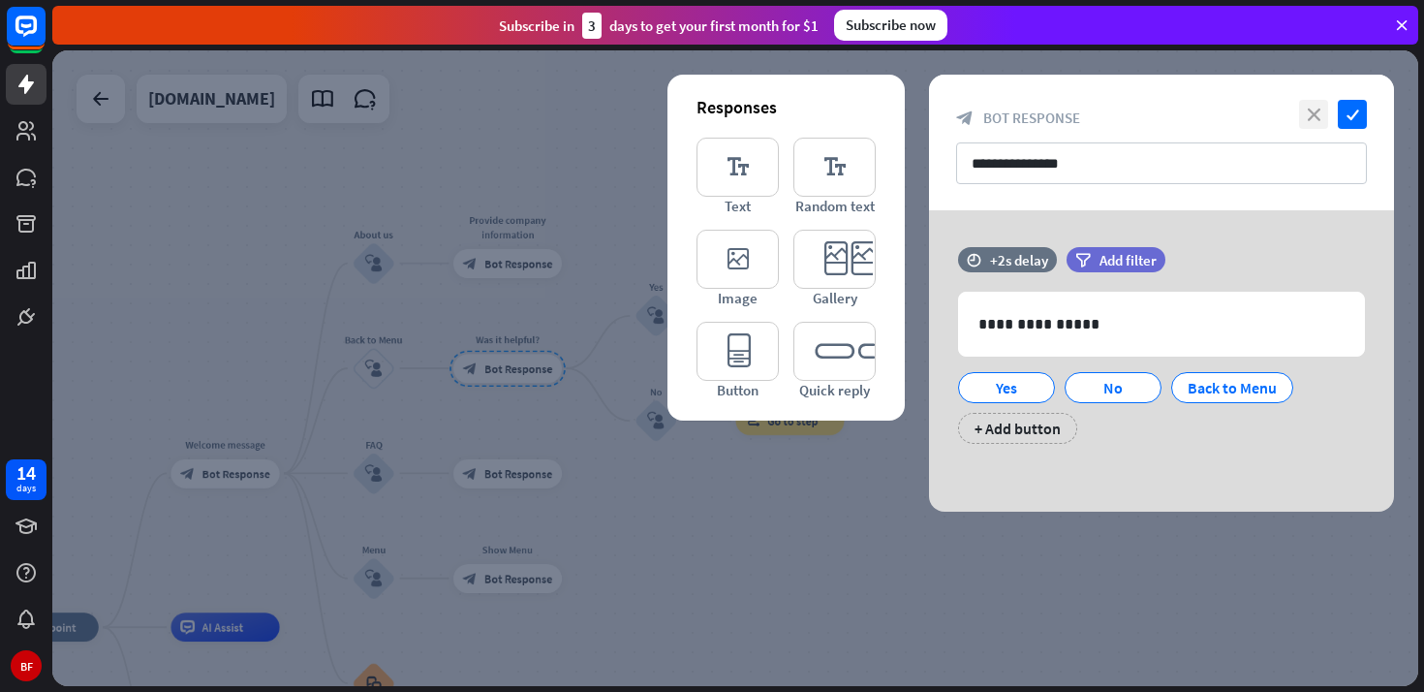
click at [1318, 109] on icon "close" at bounding box center [1313, 114] width 29 height 29
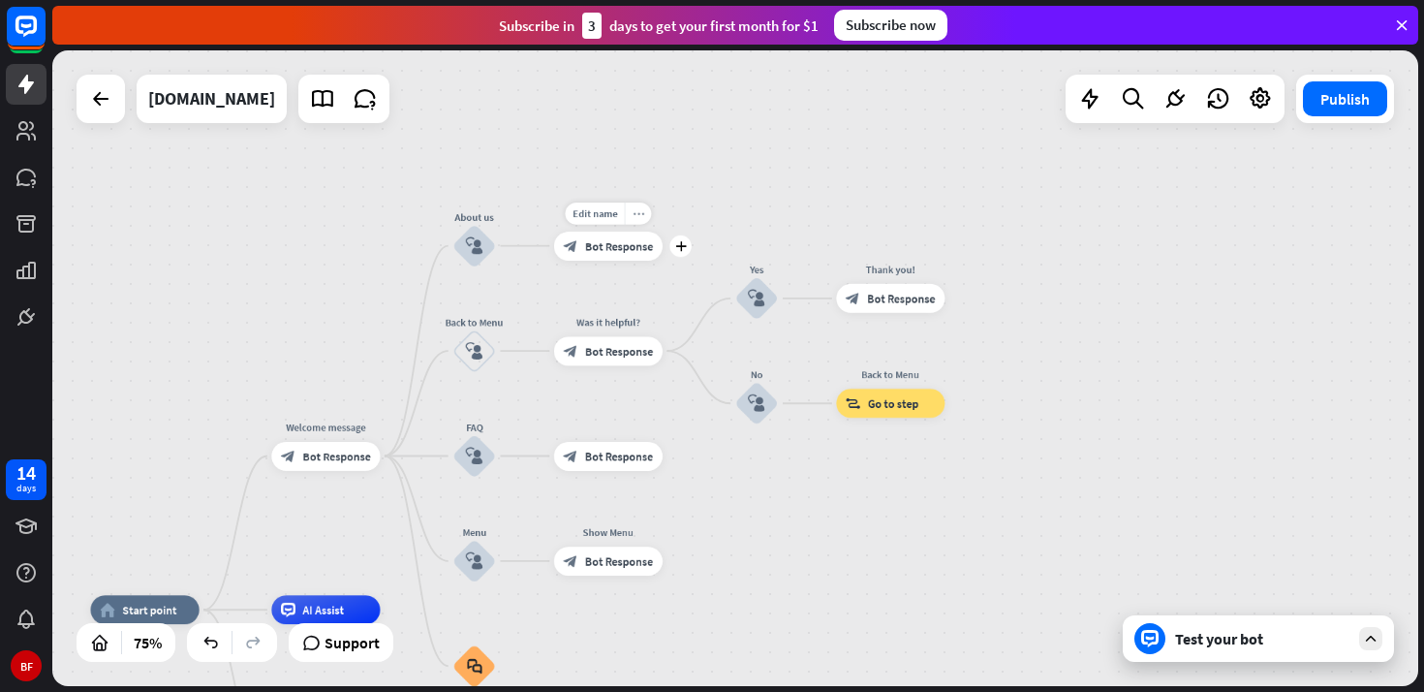
click at [638, 212] on icon "more_horiz" at bounding box center [639, 212] width 12 height 11
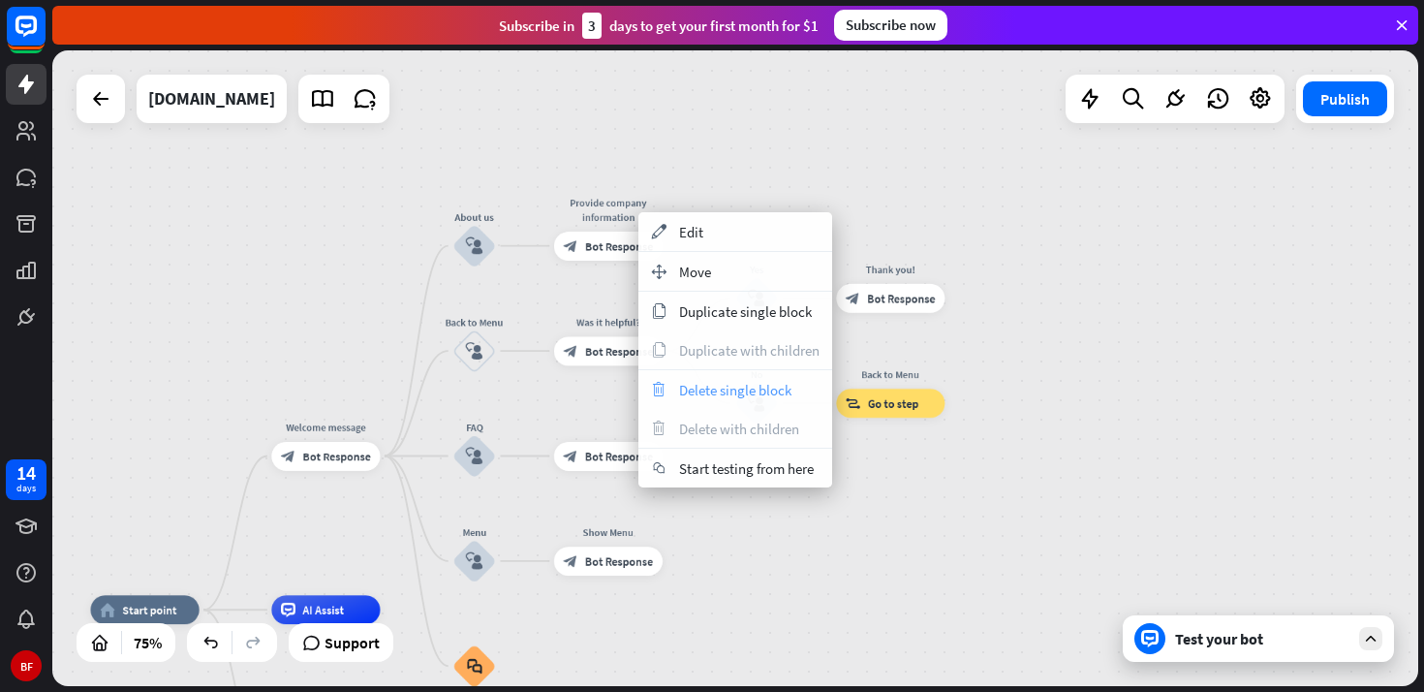
click at [738, 392] on span "Delete single block" at bounding box center [735, 390] width 112 height 18
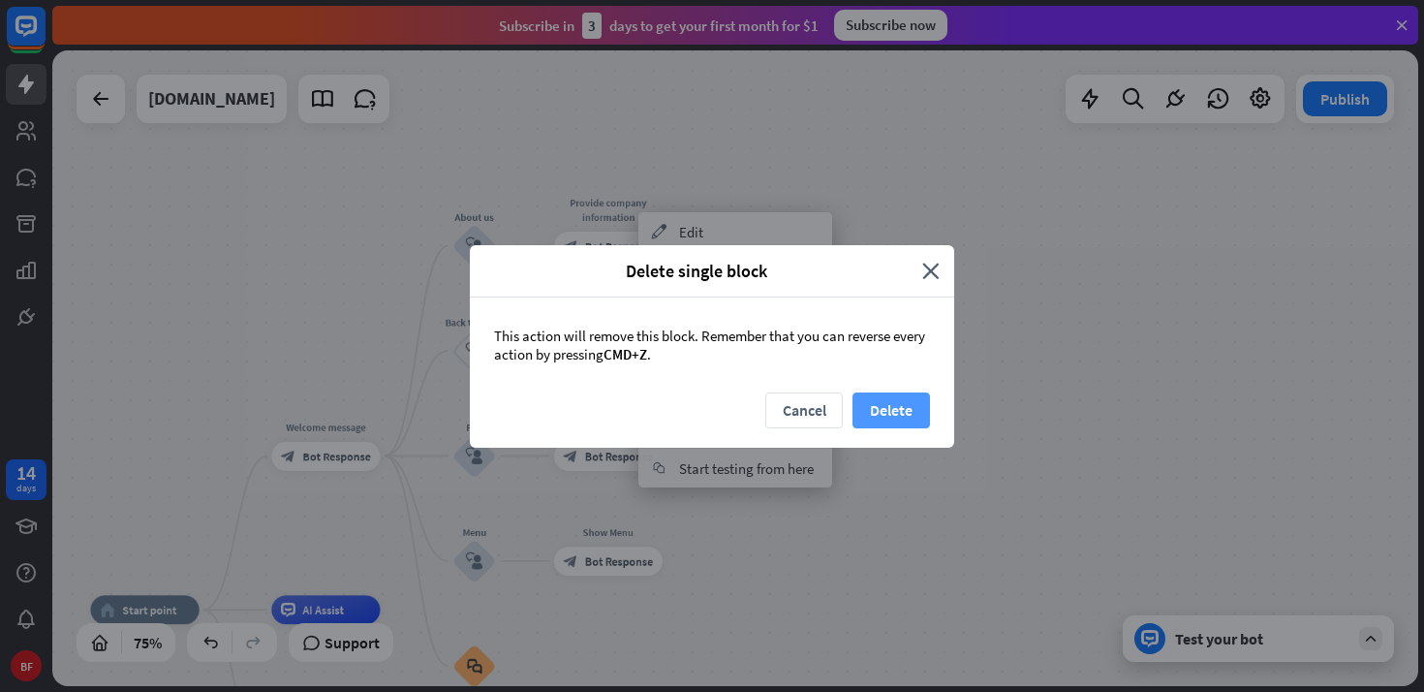
click at [888, 420] on button "Delete" at bounding box center [890, 410] width 77 height 36
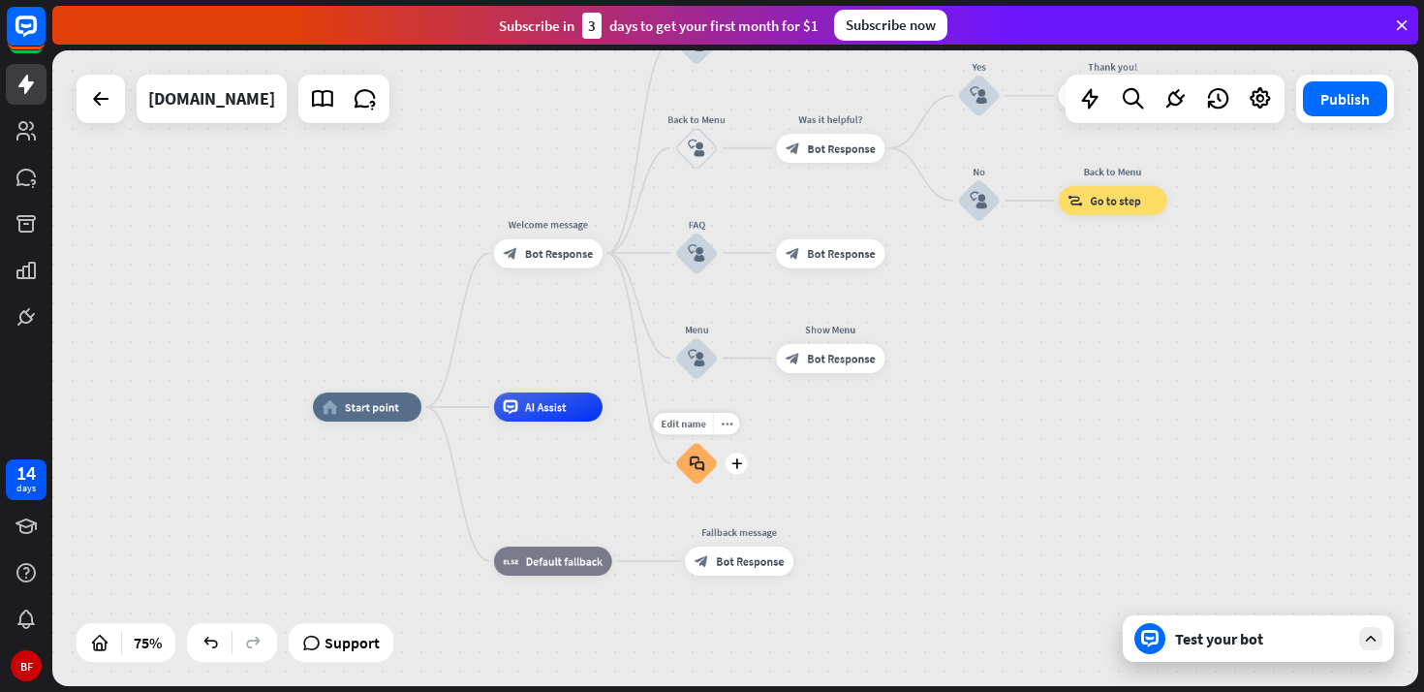
click at [689, 466] on icon "block_faq" at bounding box center [696, 462] width 15 height 15
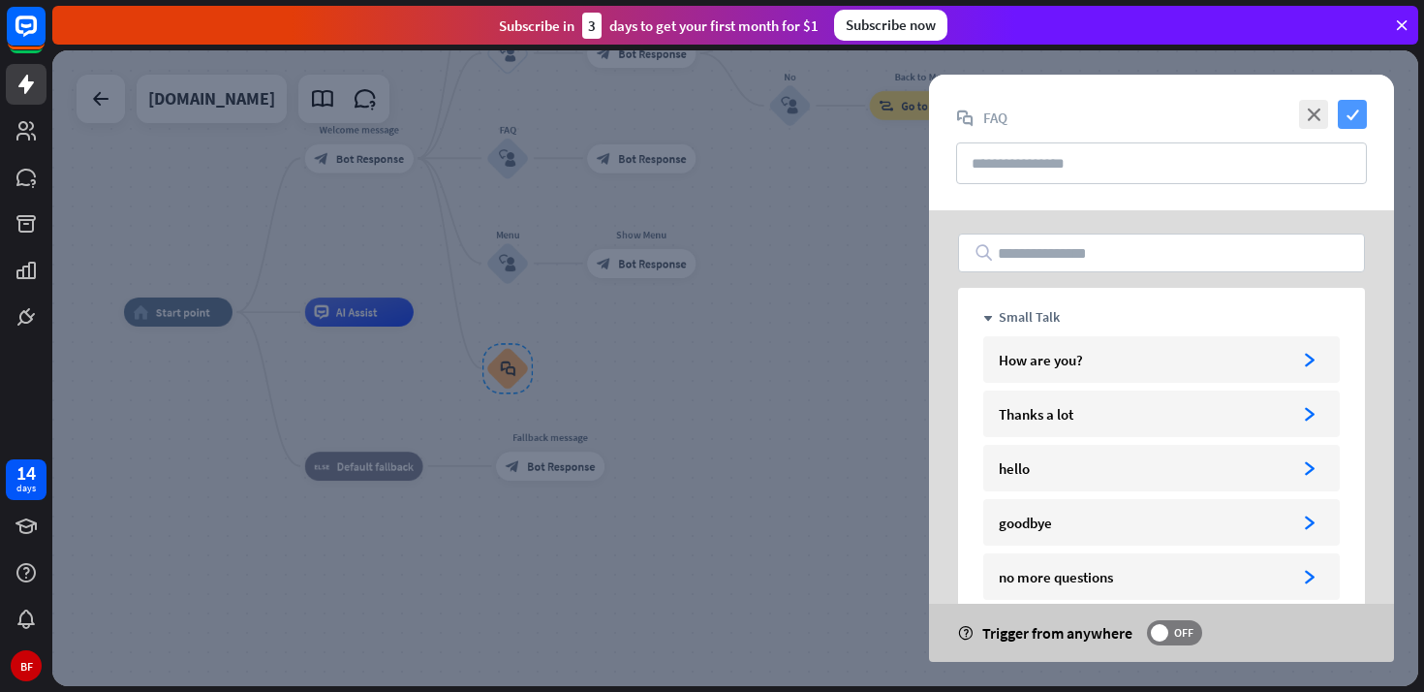
click at [1353, 116] on icon "check" at bounding box center [1352, 114] width 29 height 29
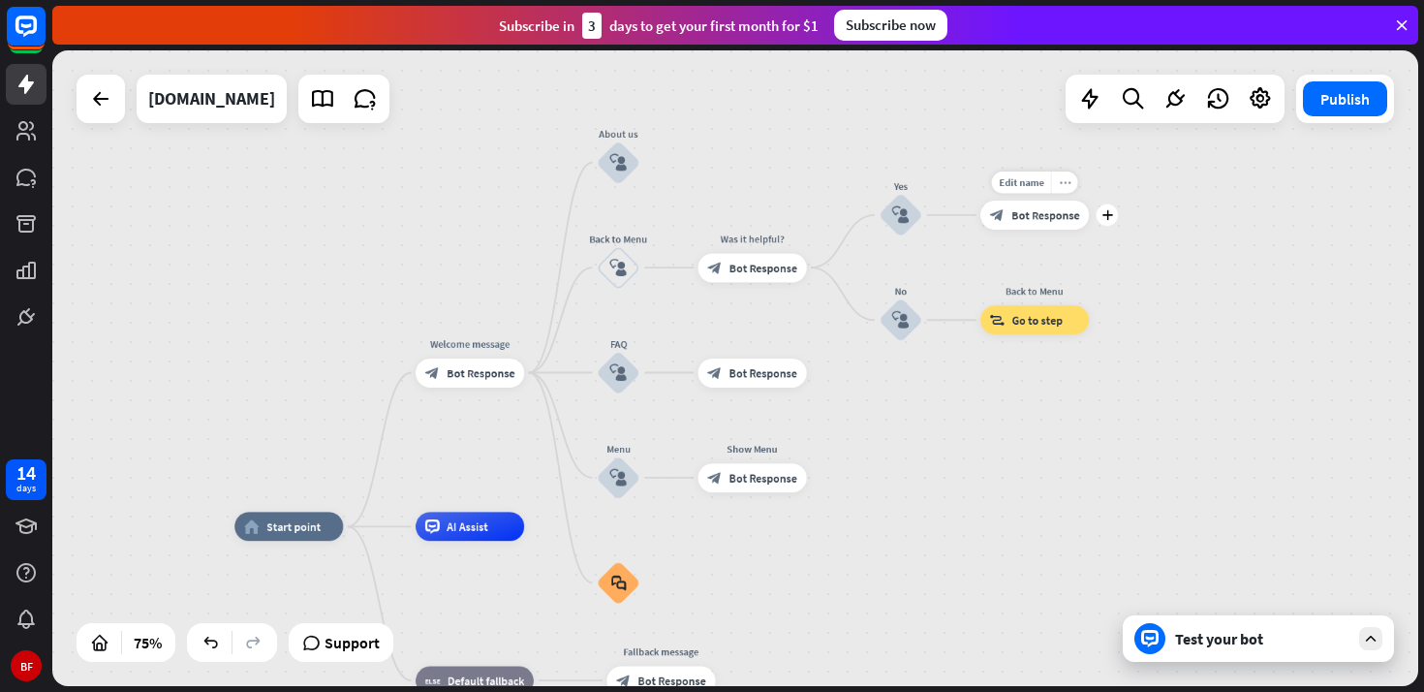
click at [1068, 182] on icon "more_horiz" at bounding box center [1065, 182] width 12 height 11
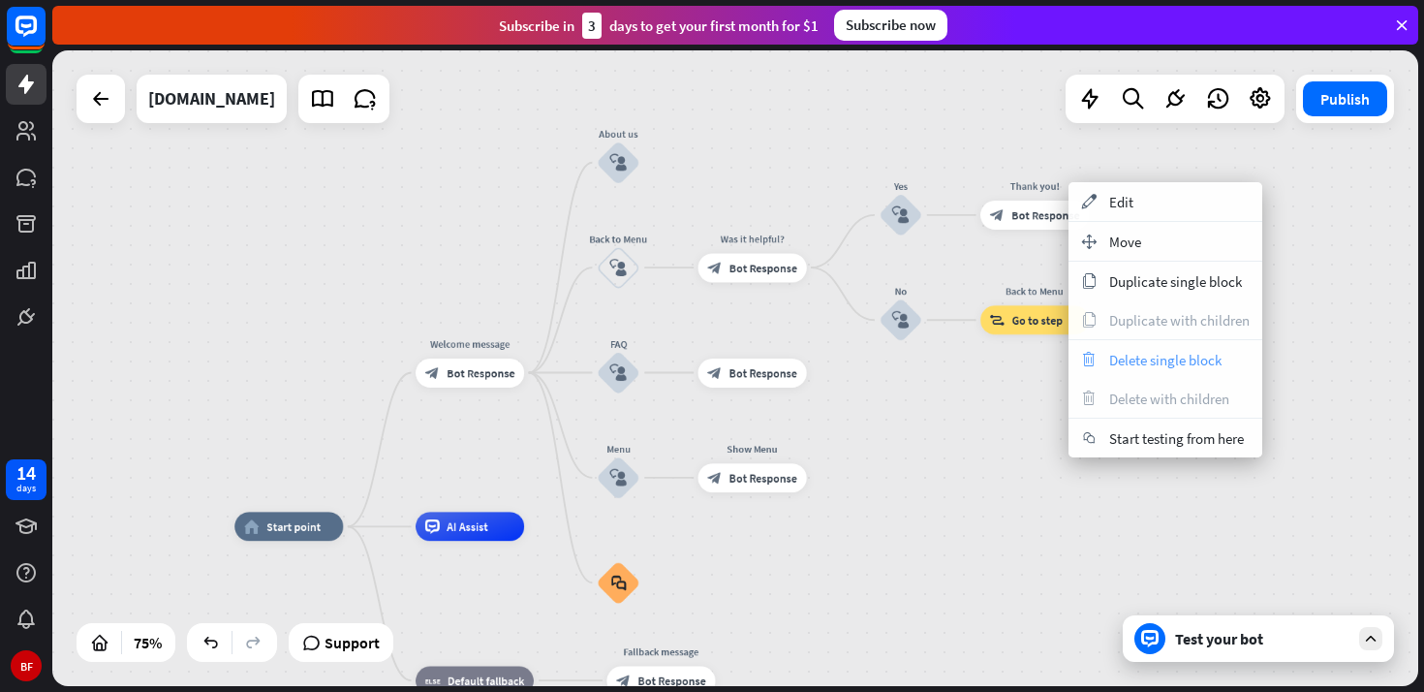
click at [1147, 365] on span "Delete single block" at bounding box center [1165, 360] width 112 height 18
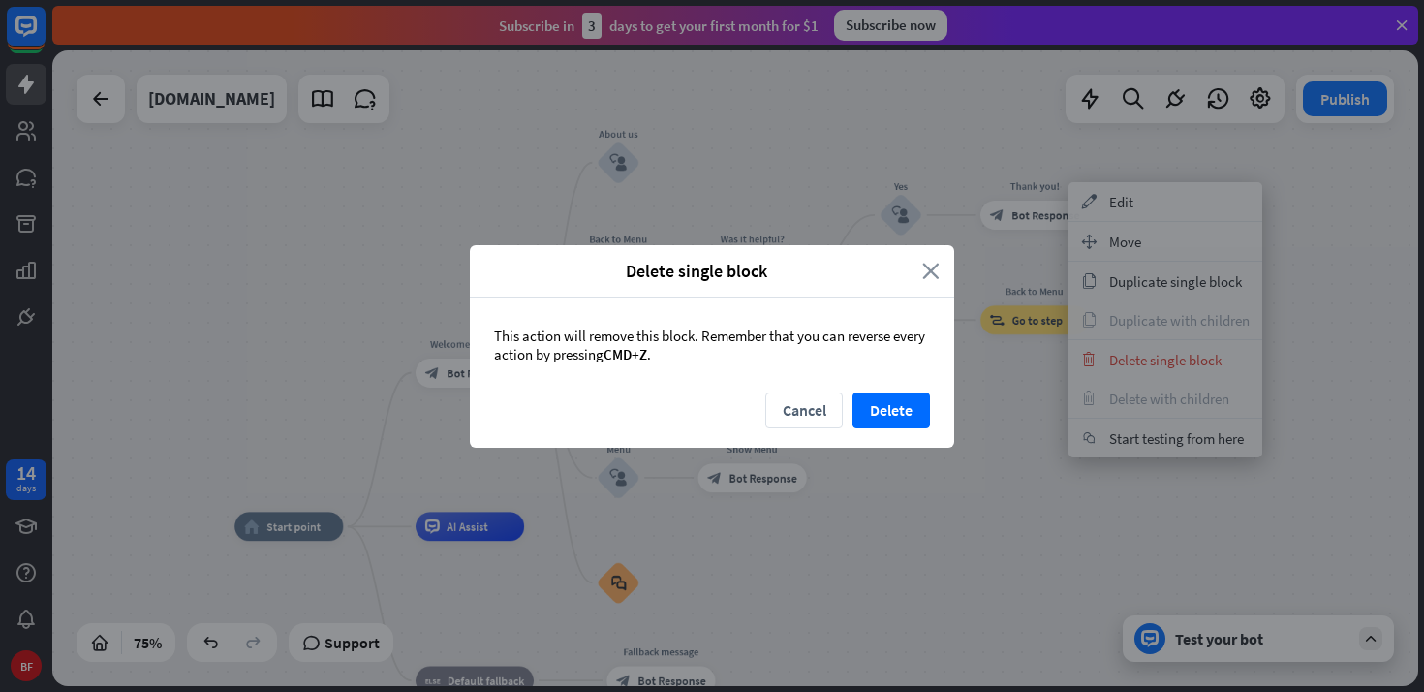
click at [934, 261] on icon "close" at bounding box center [930, 271] width 17 height 22
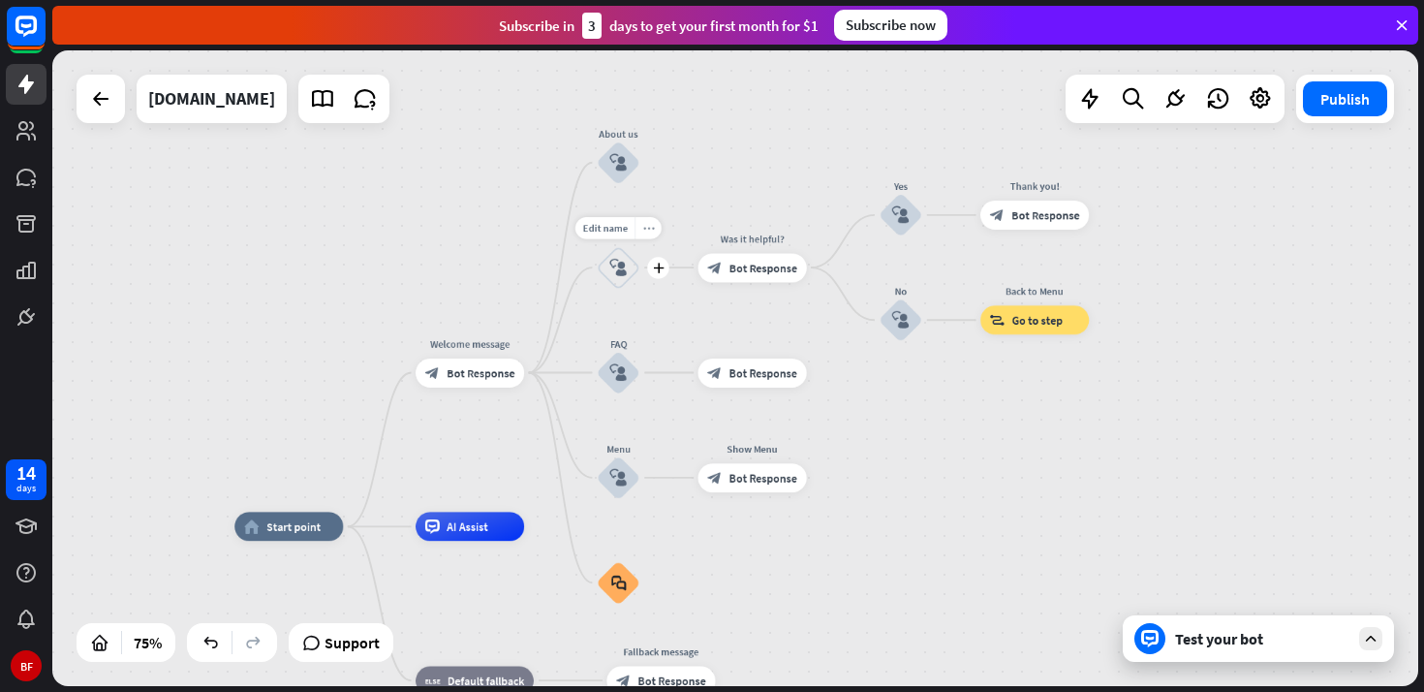
click at [651, 231] on icon "more_horiz" at bounding box center [648, 227] width 12 height 11
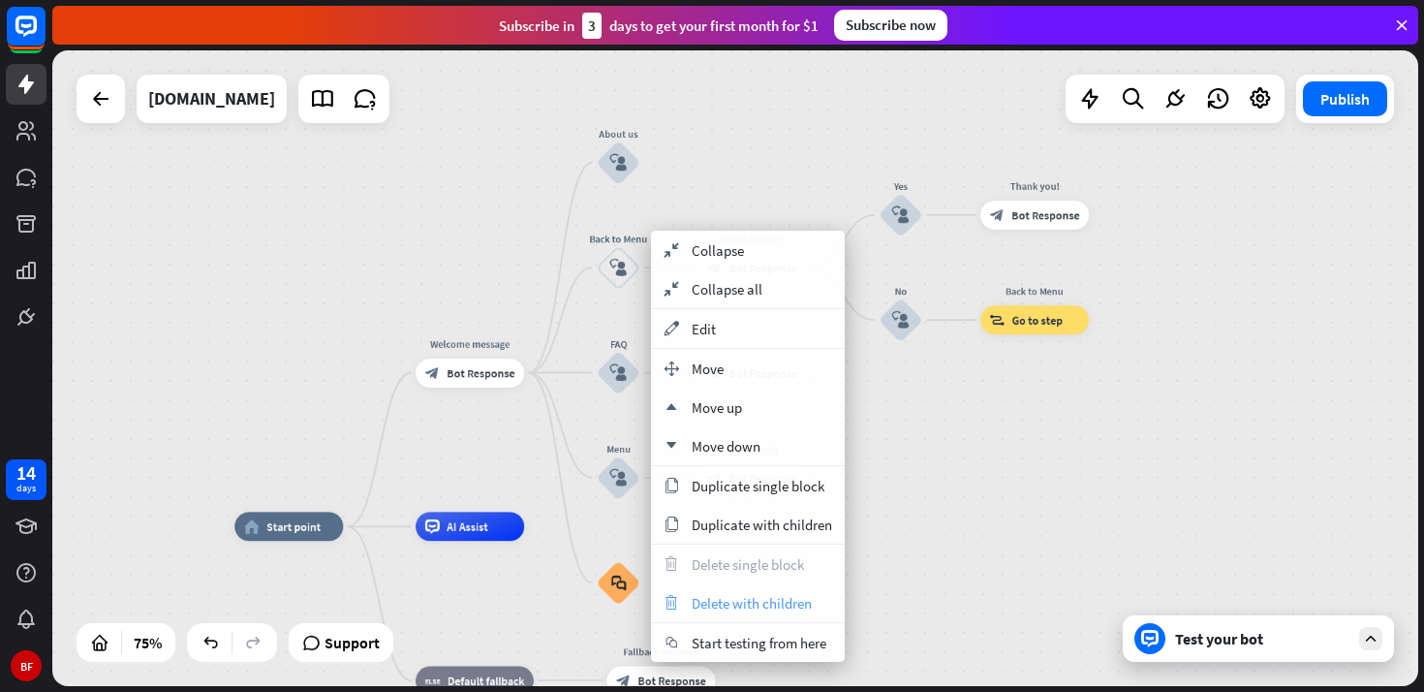
click at [750, 609] on span "Delete with children" at bounding box center [752, 603] width 120 height 18
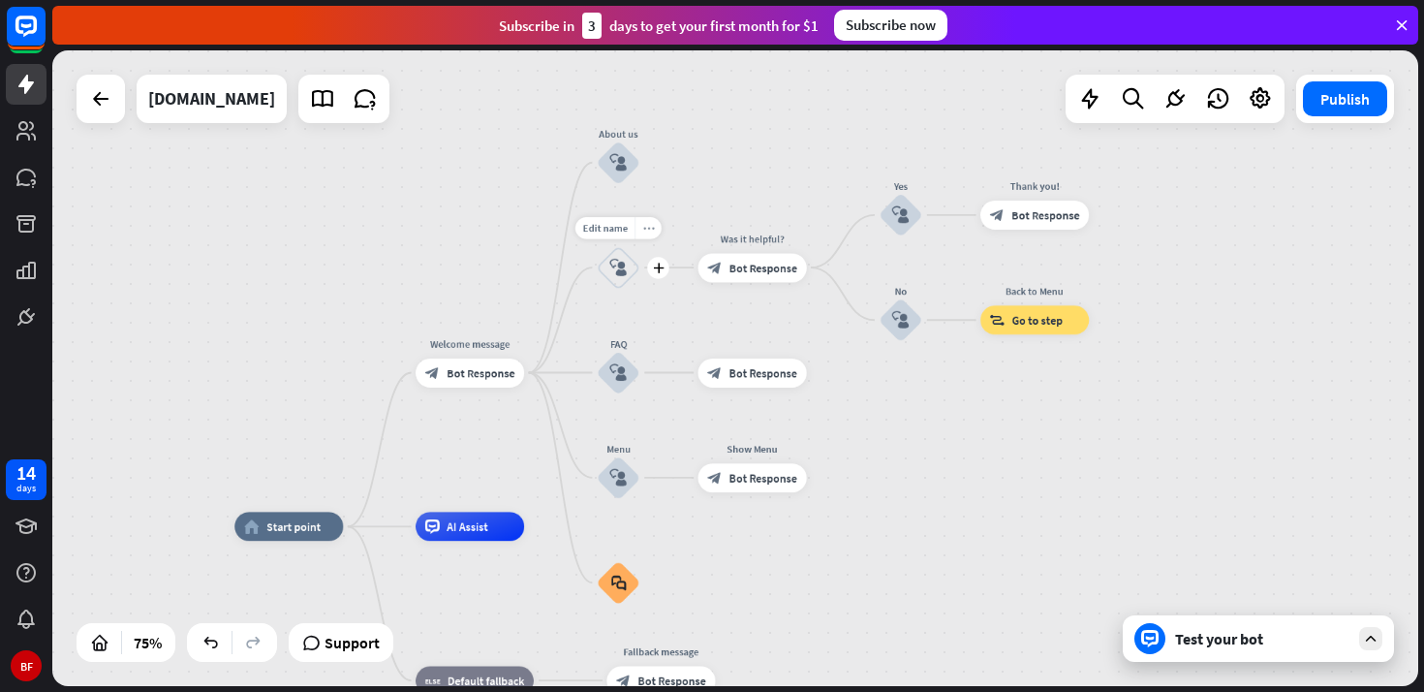
click at [647, 228] on icon "more_horiz" at bounding box center [648, 227] width 12 height 11
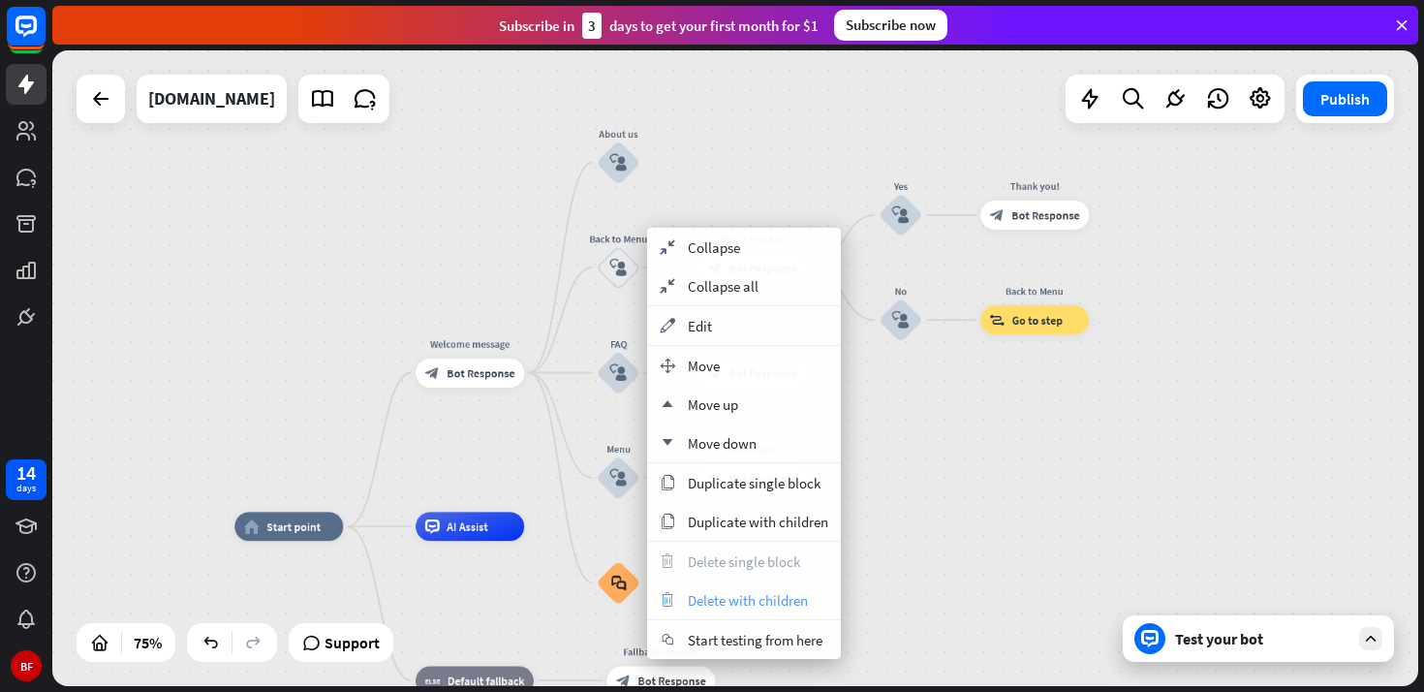
click at [746, 599] on span "Delete with children" at bounding box center [748, 600] width 120 height 18
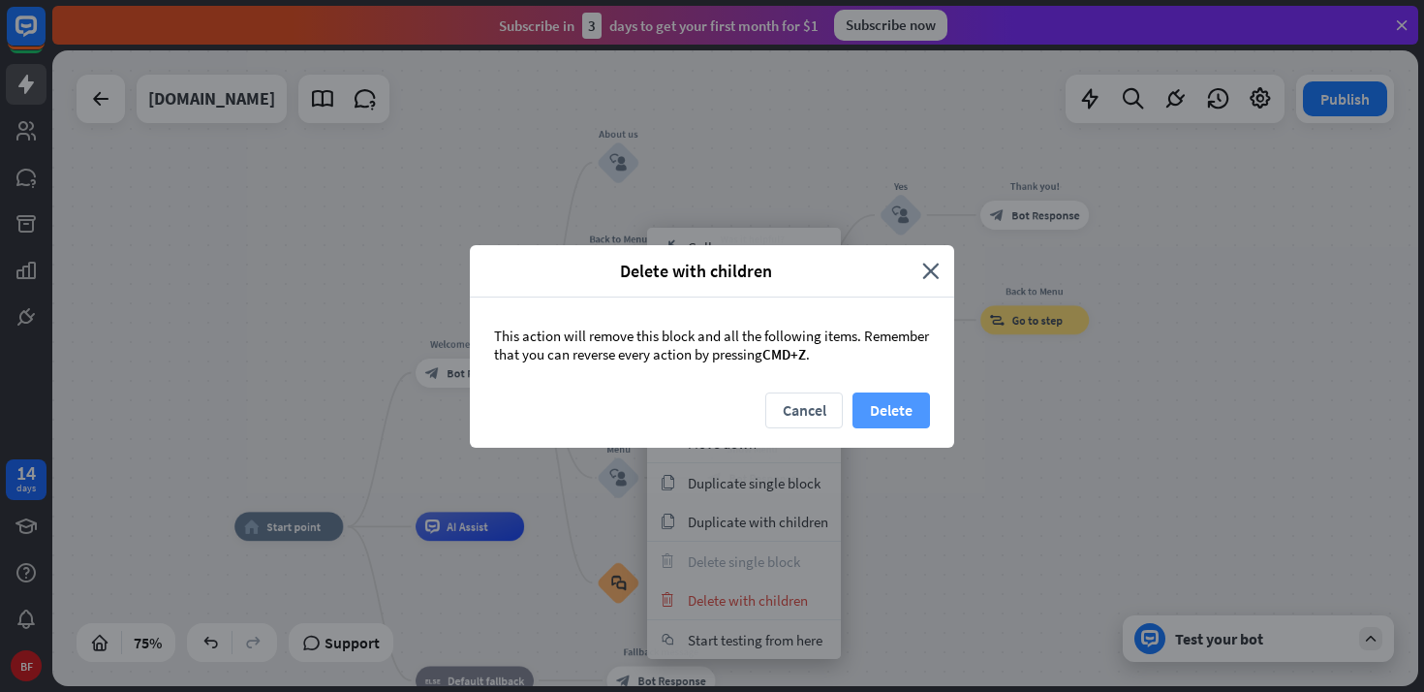
click at [898, 410] on button "Delete" at bounding box center [890, 410] width 77 height 36
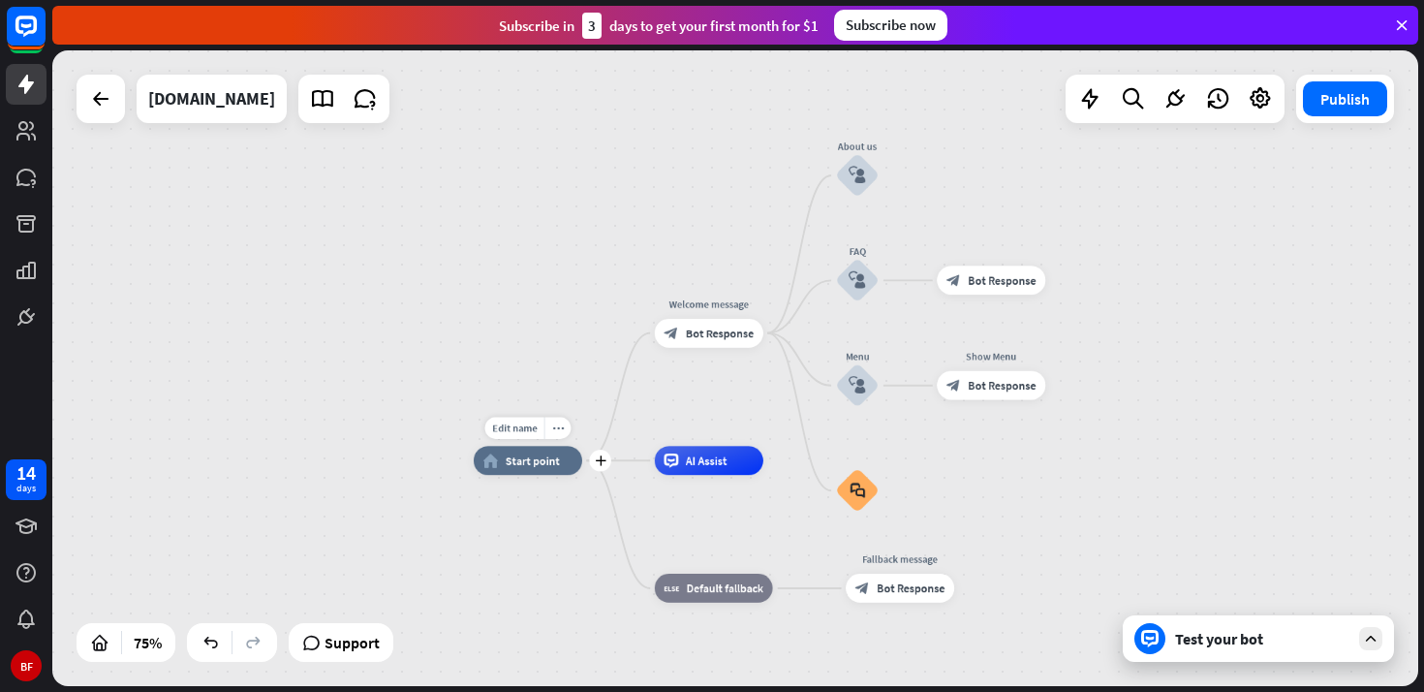
click at [520, 457] on span "Start point" at bounding box center [533, 460] width 54 height 15
click at [729, 585] on span "Default fallback" at bounding box center [725, 588] width 77 height 15
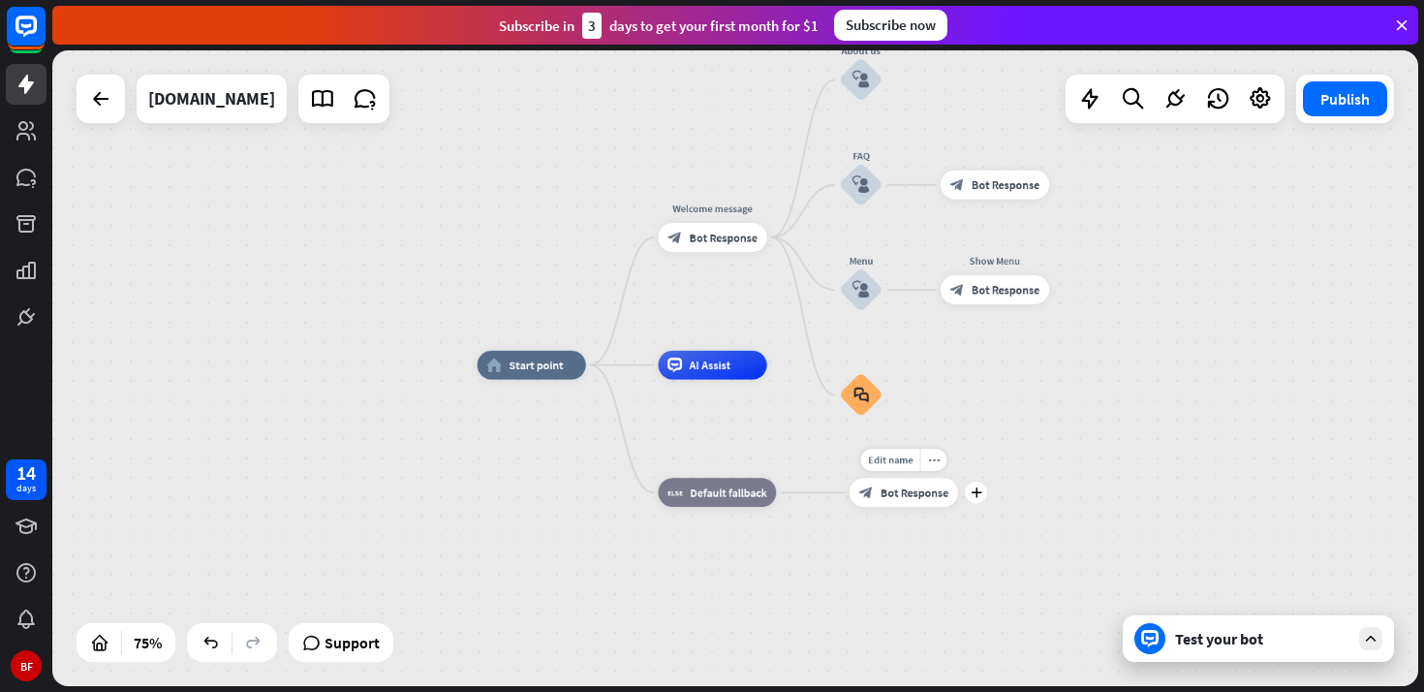
click at [930, 493] on span "Bot Response" at bounding box center [915, 492] width 68 height 15
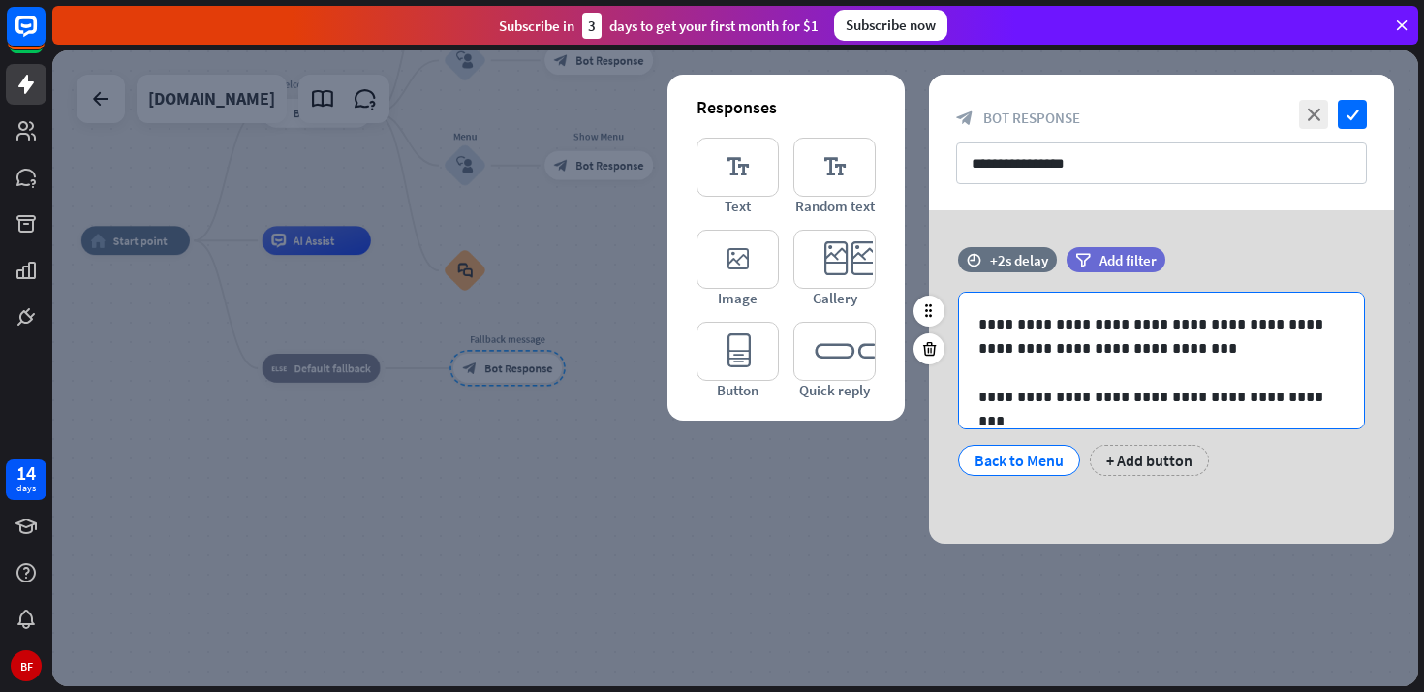
click at [1129, 364] on p at bounding box center [1161, 372] width 366 height 24
click at [1089, 341] on p "**********" at bounding box center [1161, 336] width 366 height 48
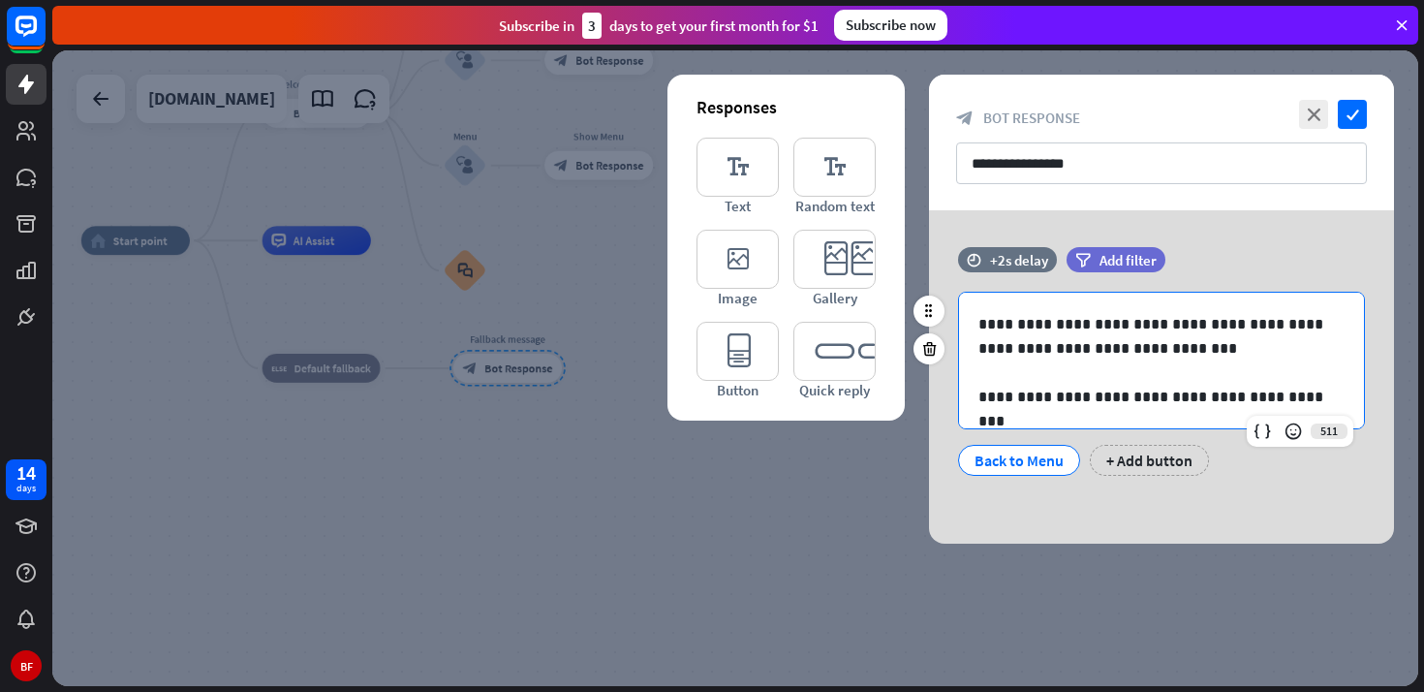
click at [1083, 394] on p "**********" at bounding box center [1161, 397] width 366 height 24
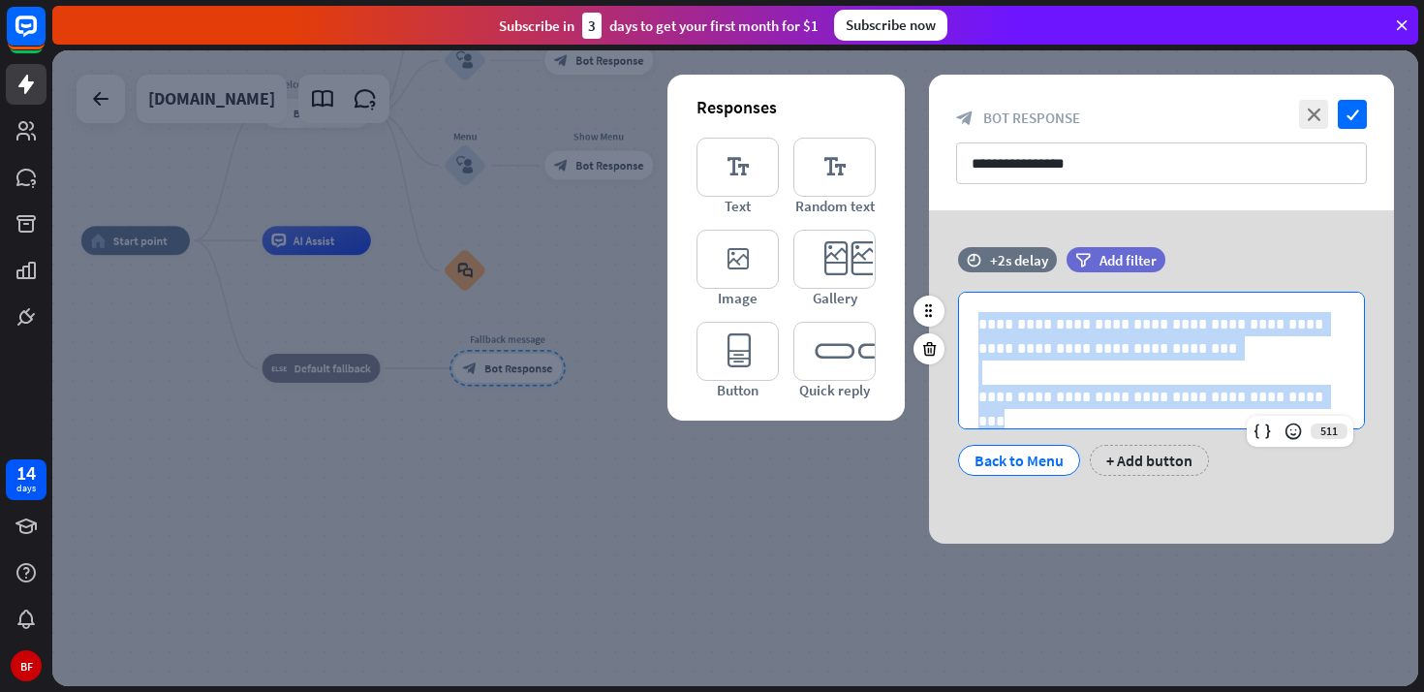
drag, startPoint x: 1291, startPoint y: 399, endPoint x: 956, endPoint y: 292, distance: 352.0
click at [956, 292] on div "**********" at bounding box center [1161, 384] width 465 height 184
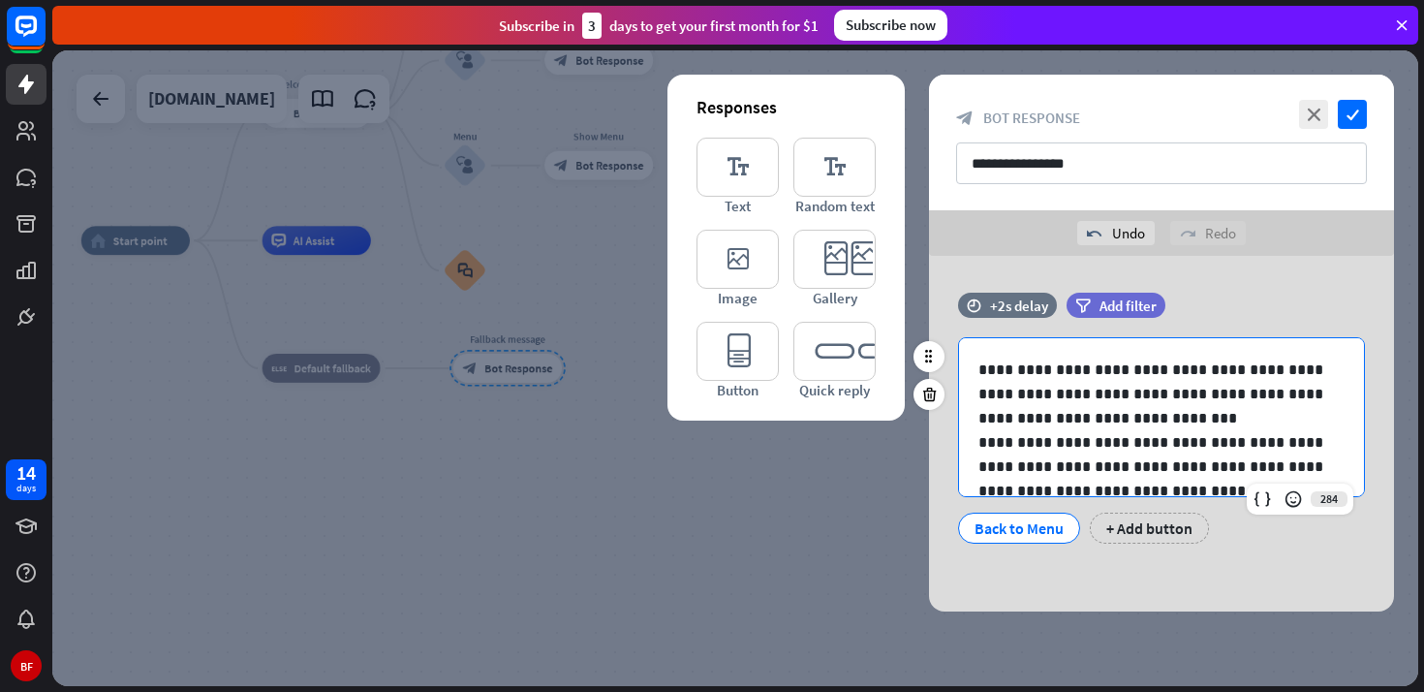
click at [1134, 411] on p "**********" at bounding box center [1161, 393] width 366 height 73
click at [1113, 402] on p "**********" at bounding box center [1161, 393] width 366 height 73
click at [1111, 395] on p "**********" at bounding box center [1161, 393] width 366 height 73
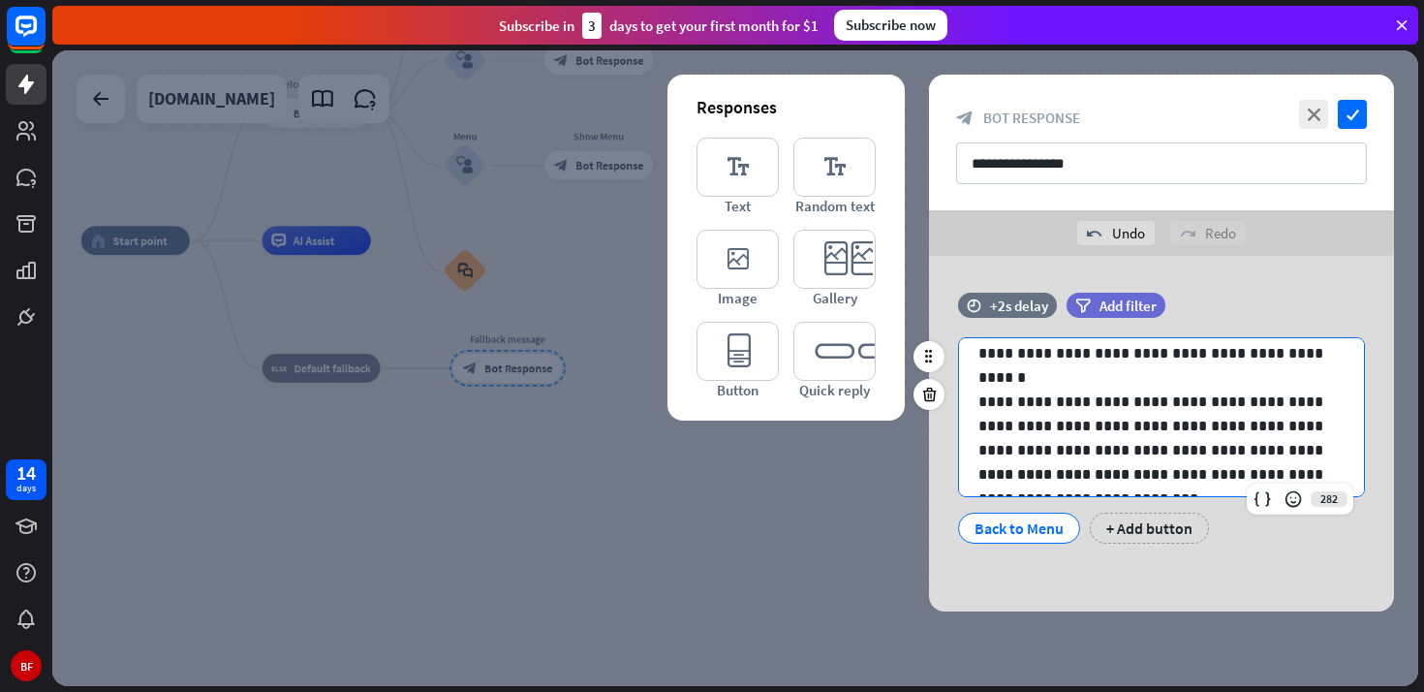
scroll to position [72, 0]
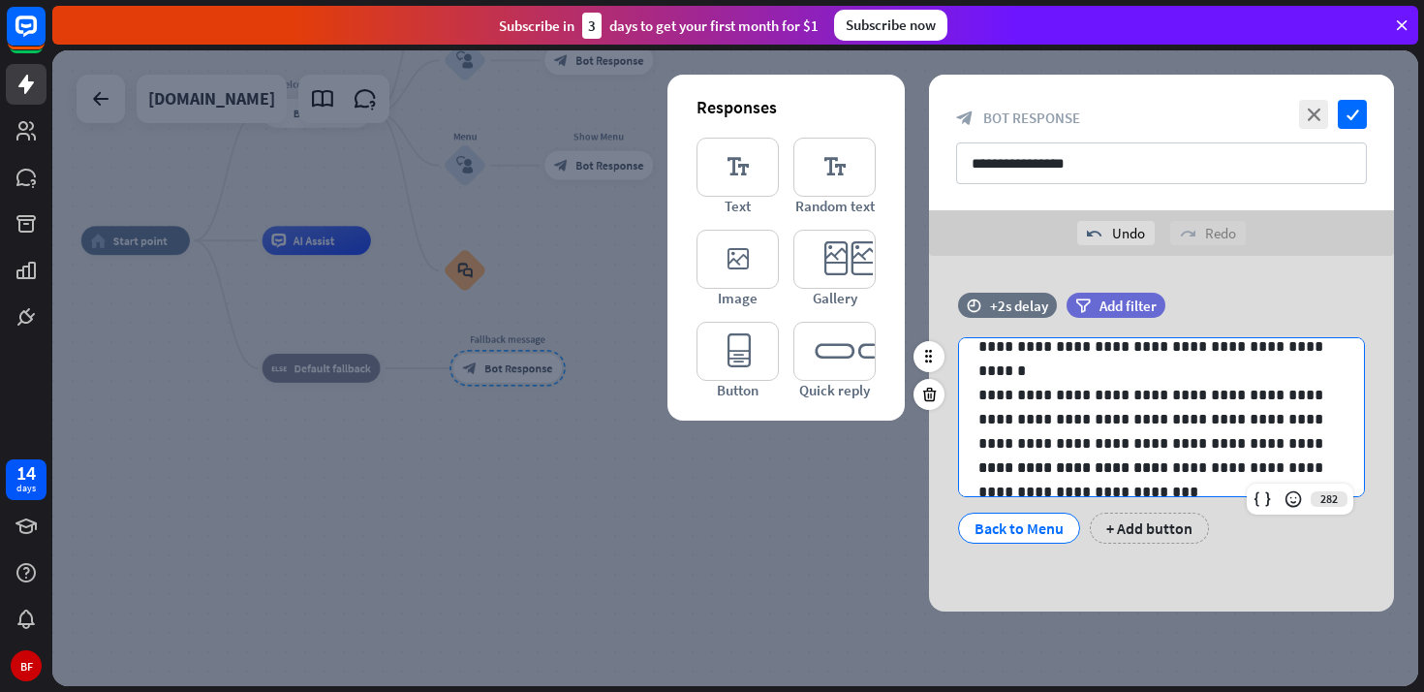
click at [998, 421] on p "**********" at bounding box center [1161, 419] width 366 height 73
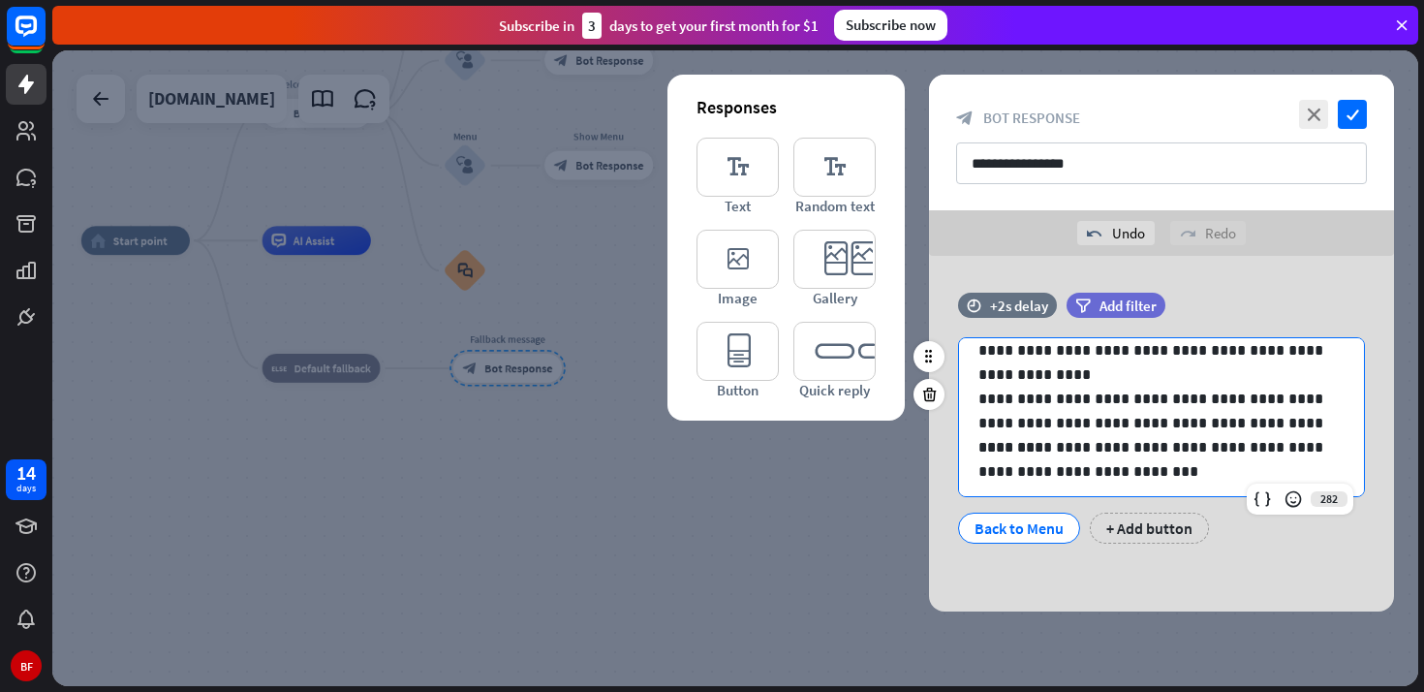
scroll to position [120, 0]
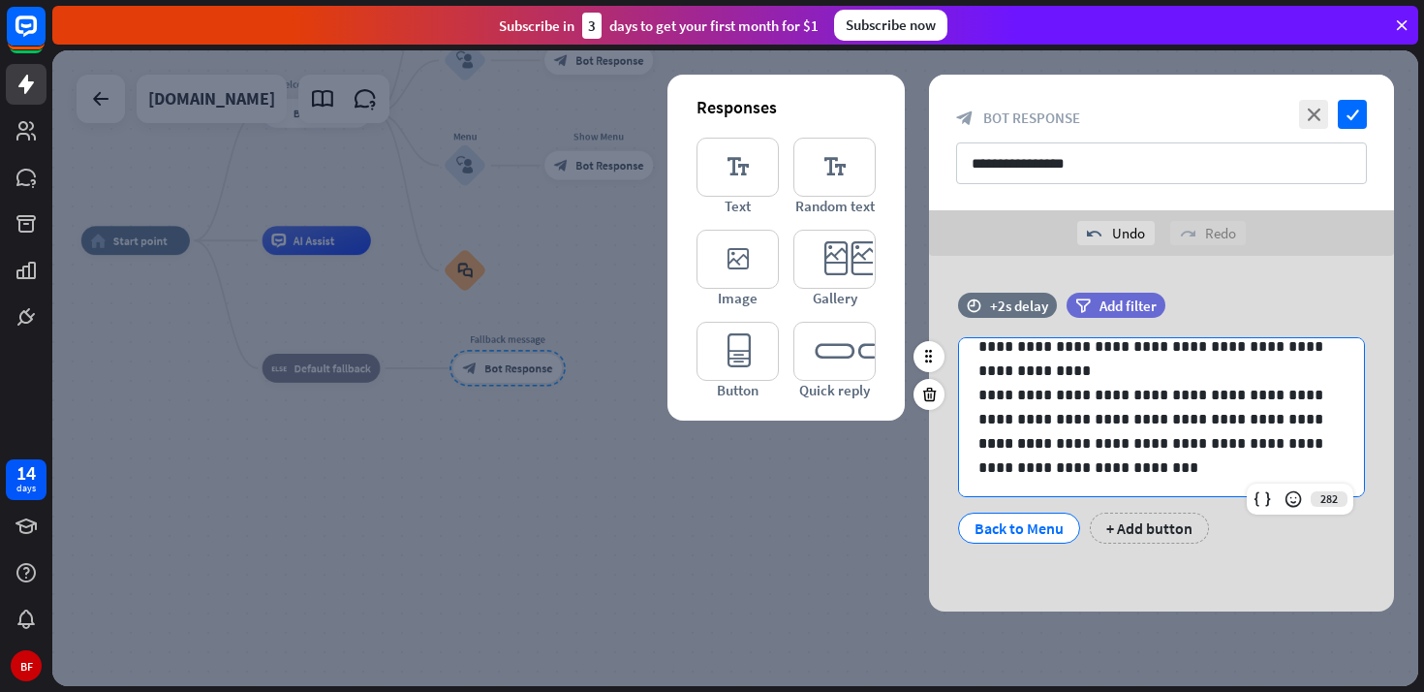
click at [986, 442] on p "**********" at bounding box center [1161, 455] width 366 height 48
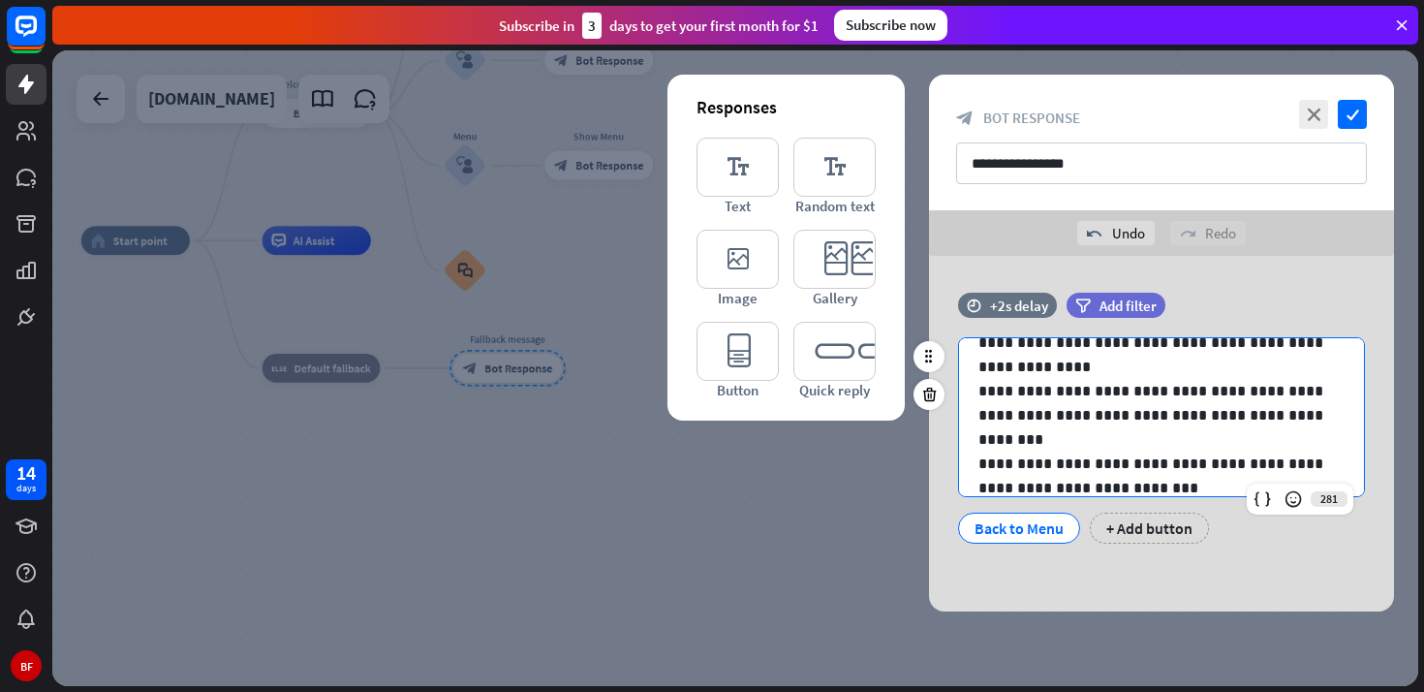
scroll to position [117, 0]
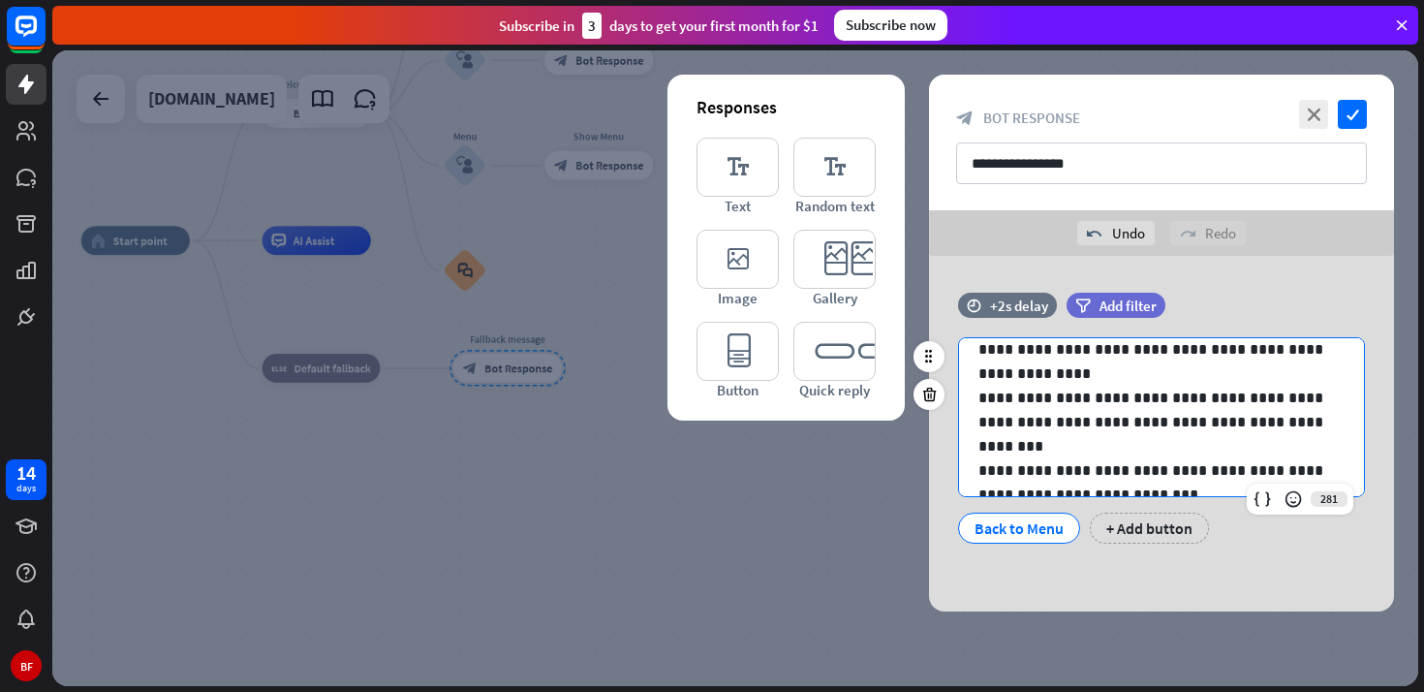
click at [1040, 421] on p "**********" at bounding box center [1161, 410] width 366 height 48
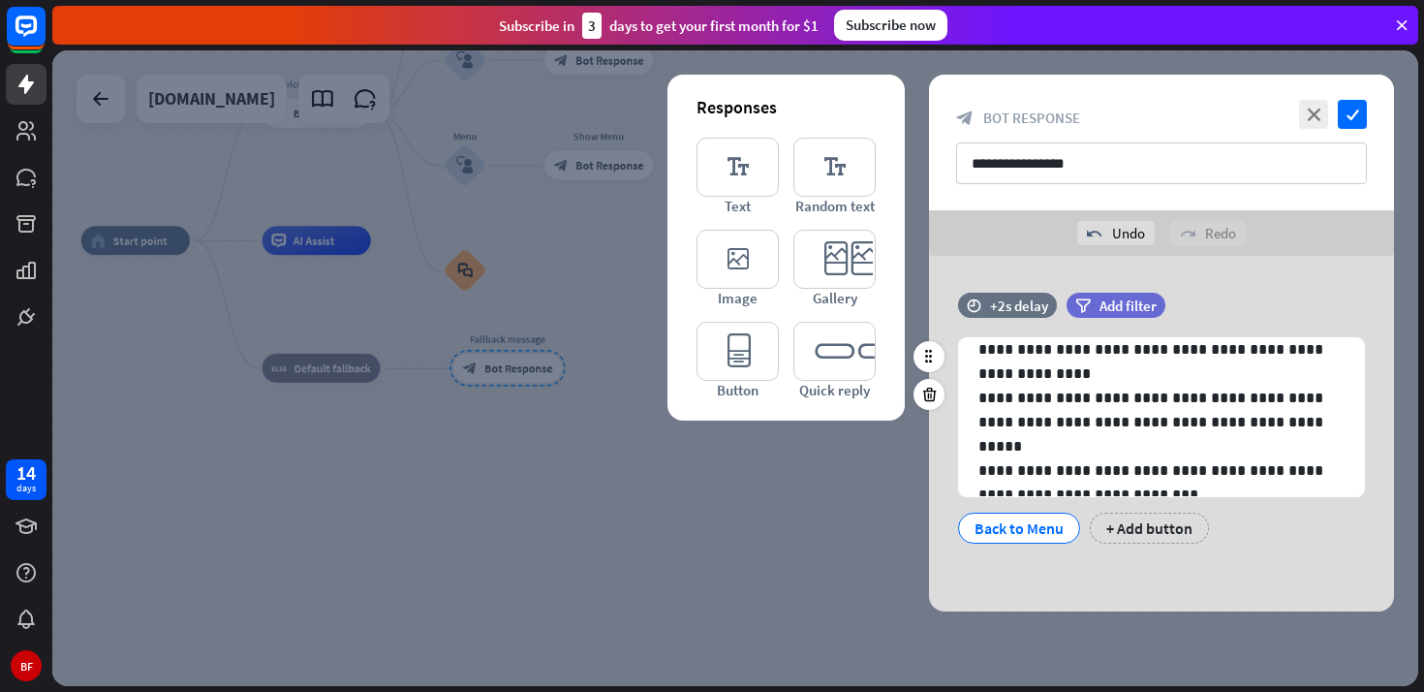
click at [1045, 531] on div "Back to Menu" at bounding box center [1018, 527] width 89 height 29
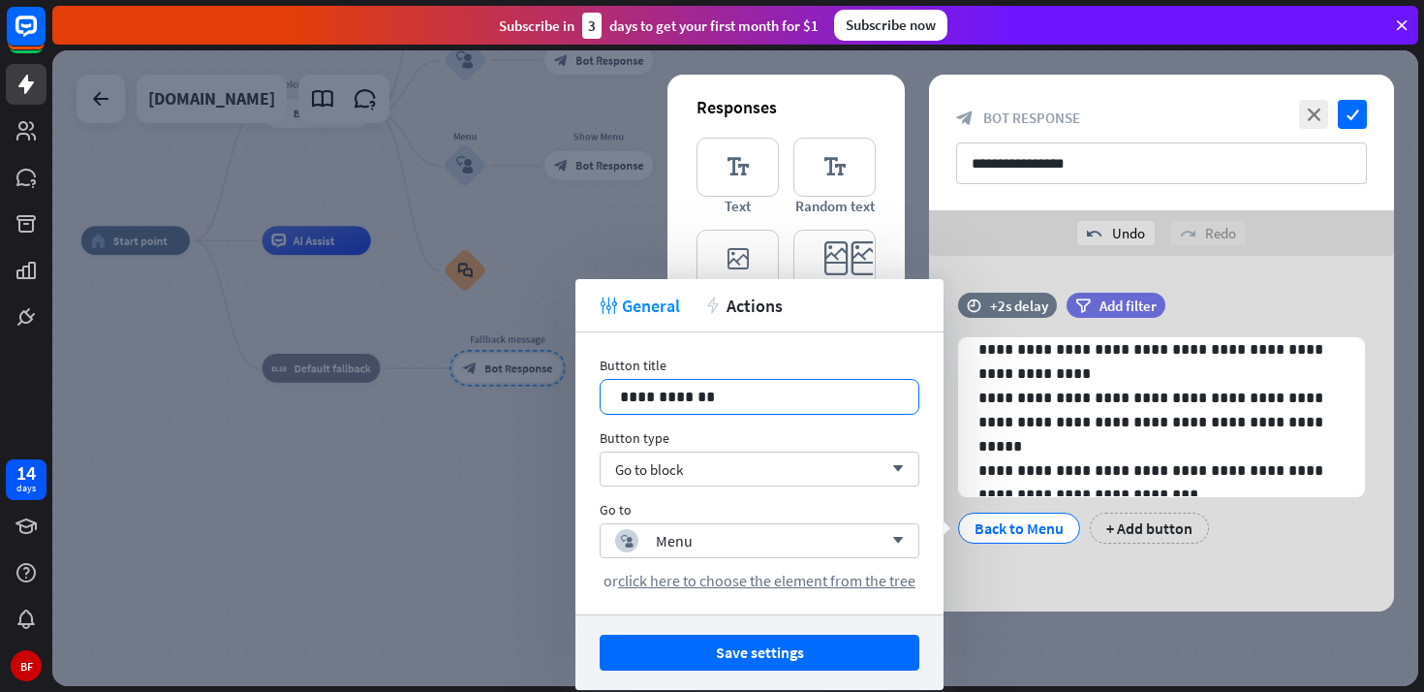
click at [816, 400] on p "**********" at bounding box center [759, 397] width 279 height 24
click at [803, 525] on div "block_user_input Menu arrow_down" at bounding box center [760, 540] width 320 height 35
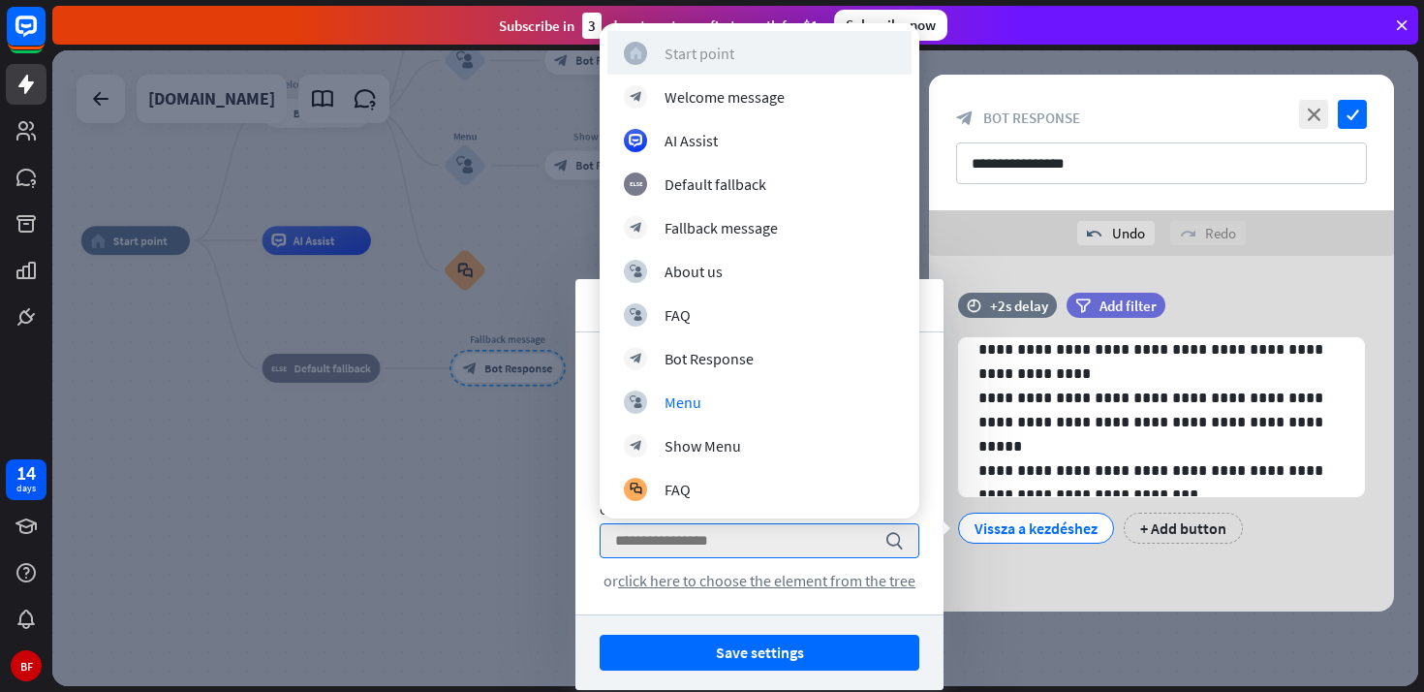
click at [773, 50] on div "home_2 Start point" at bounding box center [759, 53] width 271 height 23
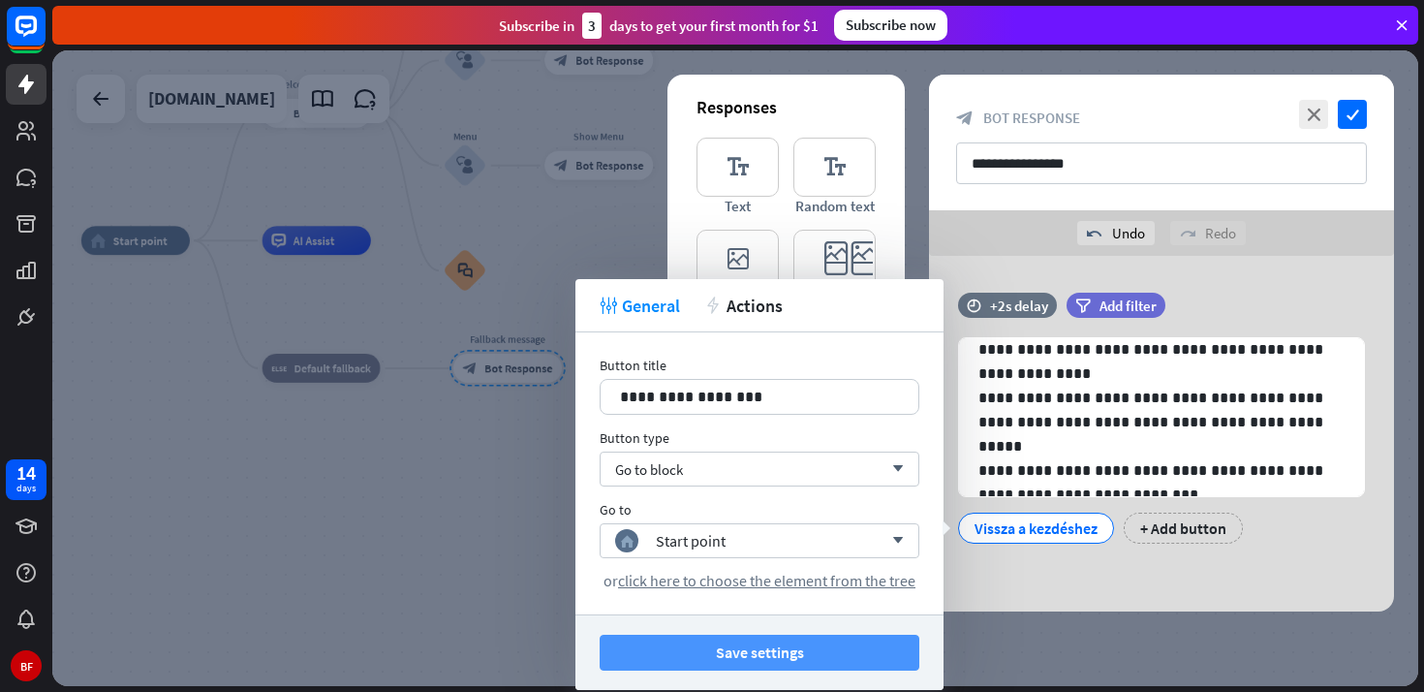
click at [761, 653] on button "Save settings" at bounding box center [760, 652] width 320 height 36
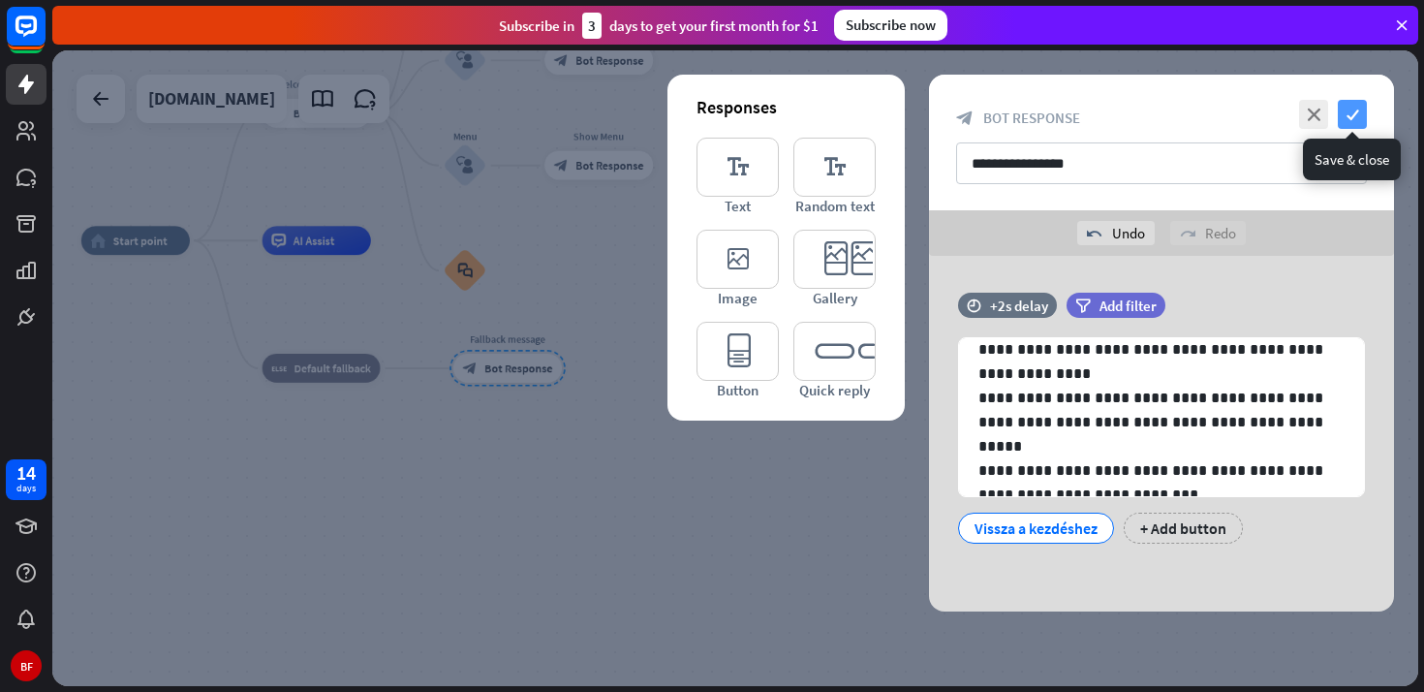
click at [1355, 111] on icon "check" at bounding box center [1352, 114] width 29 height 29
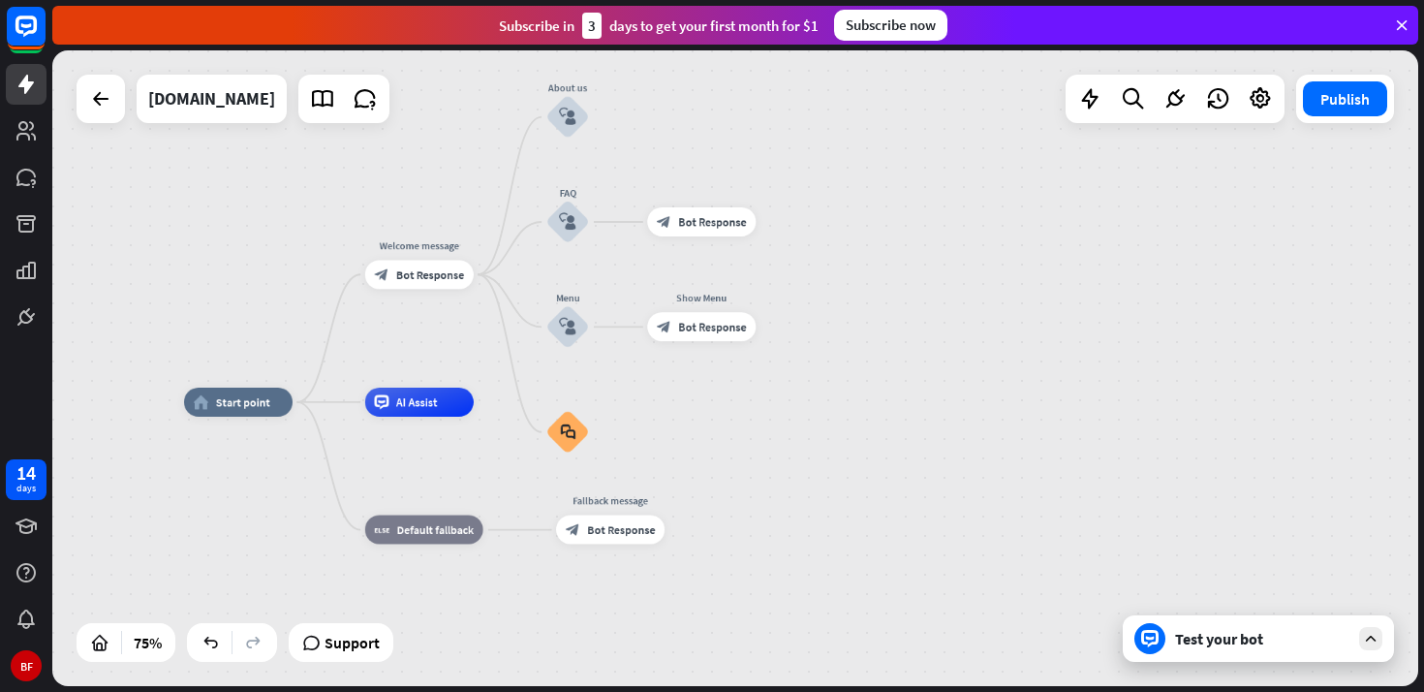
click at [1285, 629] on div "Test your bot" at bounding box center [1262, 638] width 174 height 19
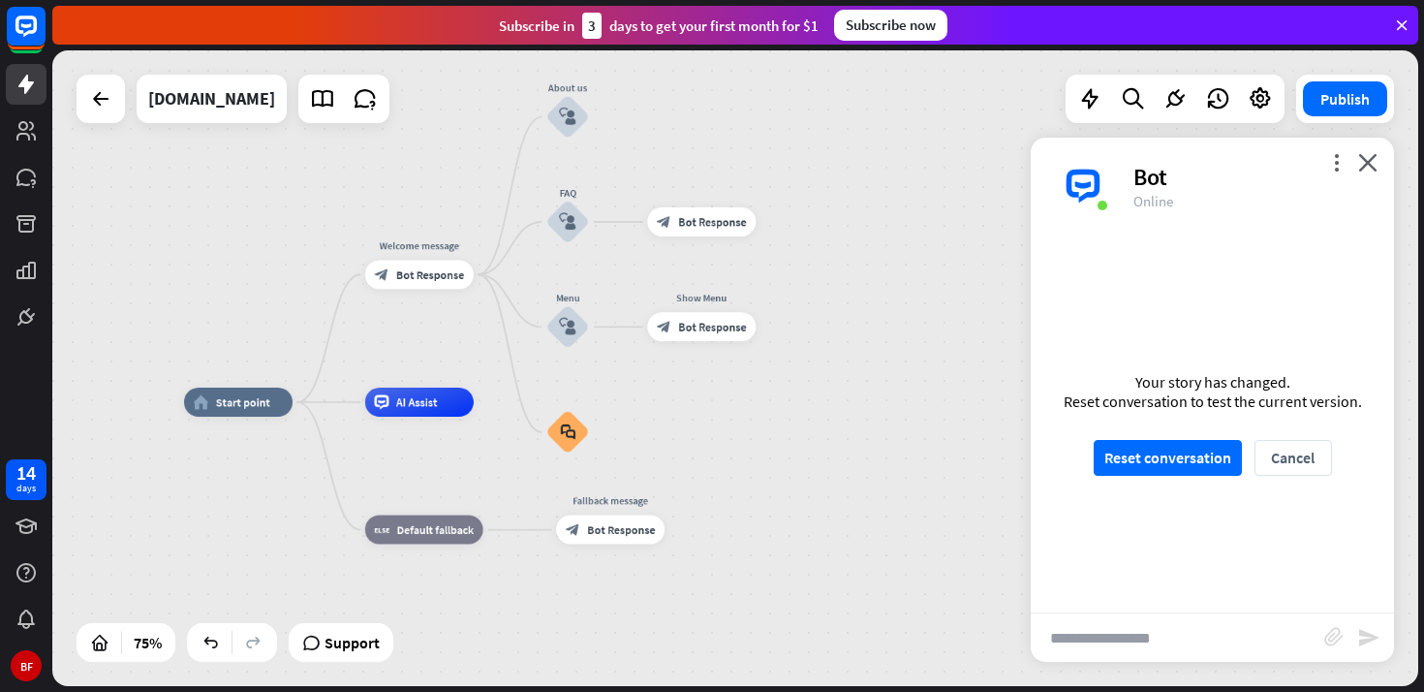
click at [1193, 631] on input "text" at bounding box center [1178, 637] width 294 height 48
type input "**********"
click at [1174, 470] on button "Reset conversation" at bounding box center [1168, 458] width 148 height 36
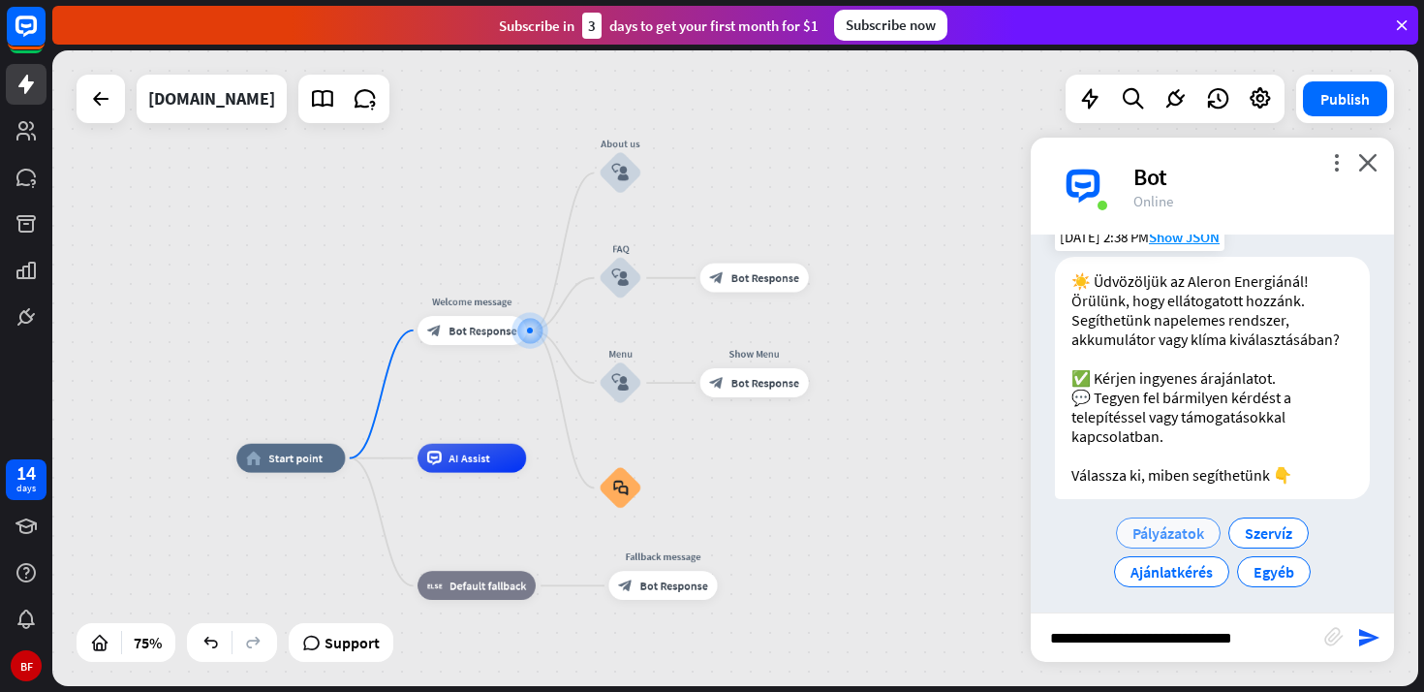
scroll to position [42, 0]
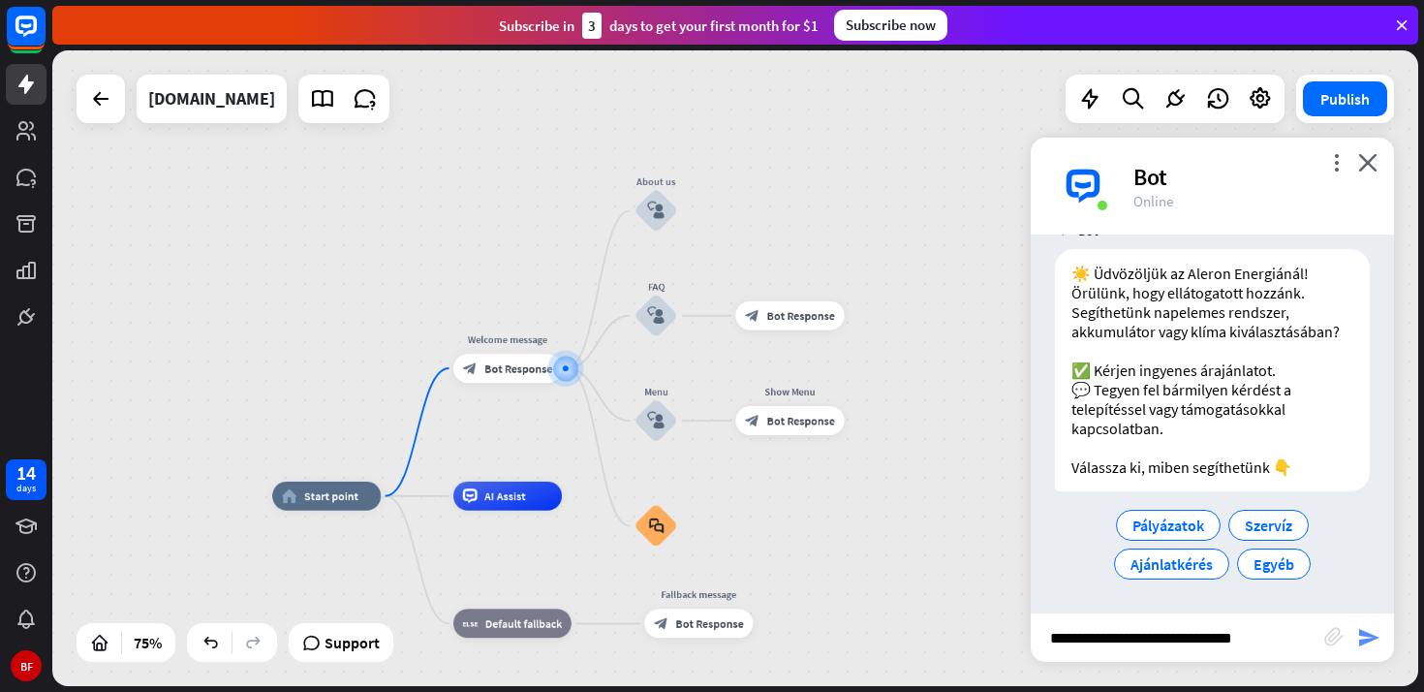
click at [1375, 641] on icon "send" at bounding box center [1368, 637] width 23 height 23
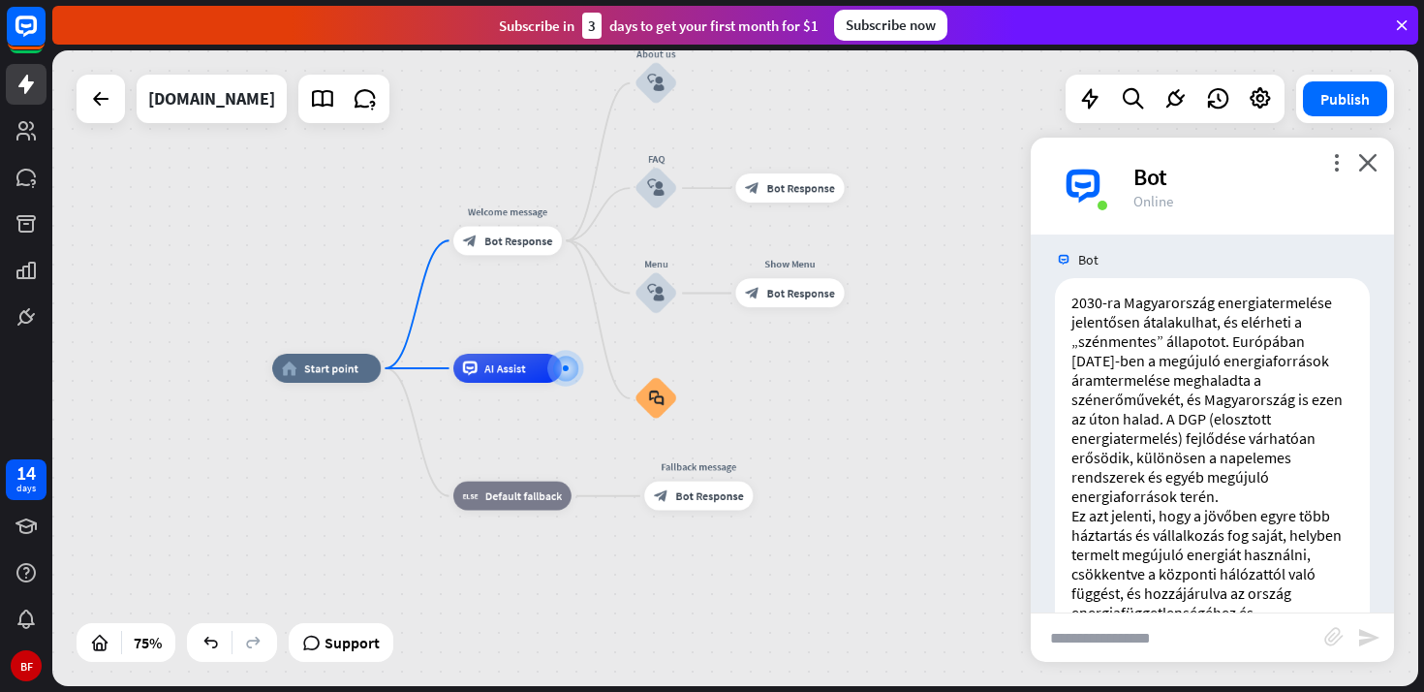
scroll to position [359, 0]
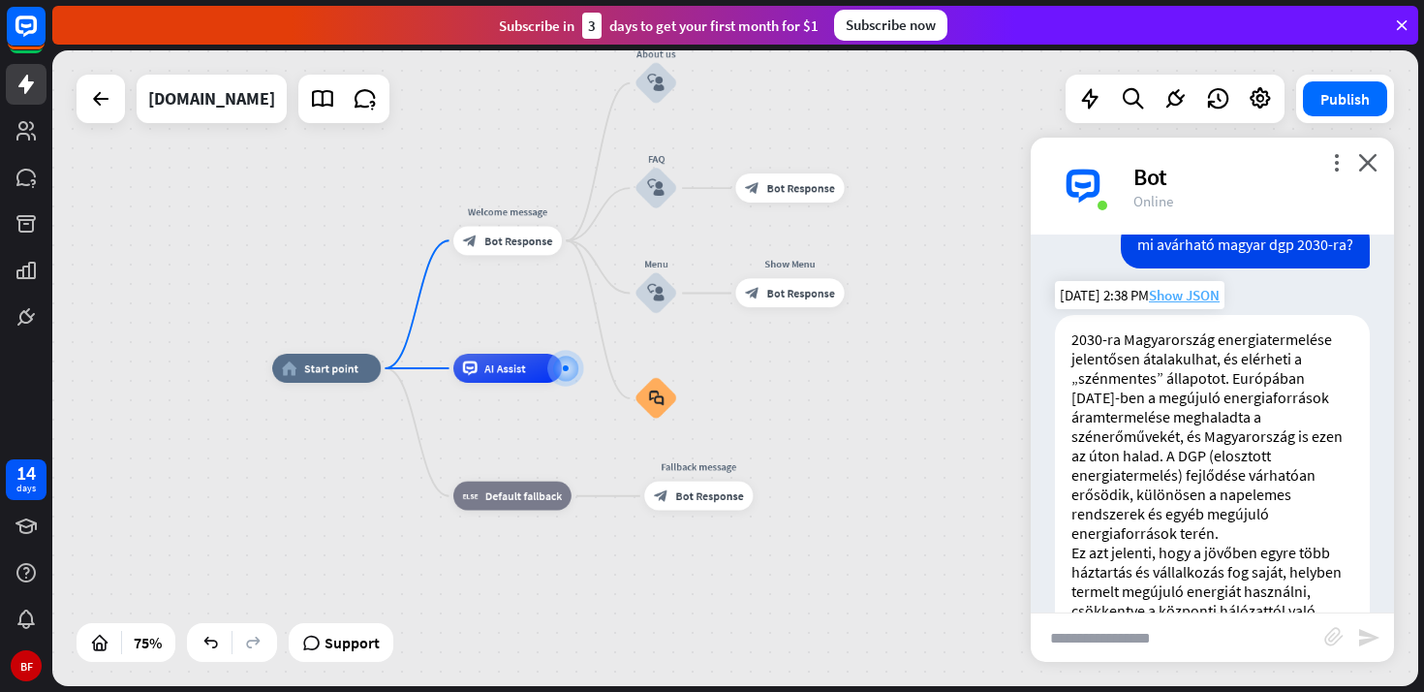
click at [1210, 294] on span "Show JSON" at bounding box center [1184, 295] width 71 height 18
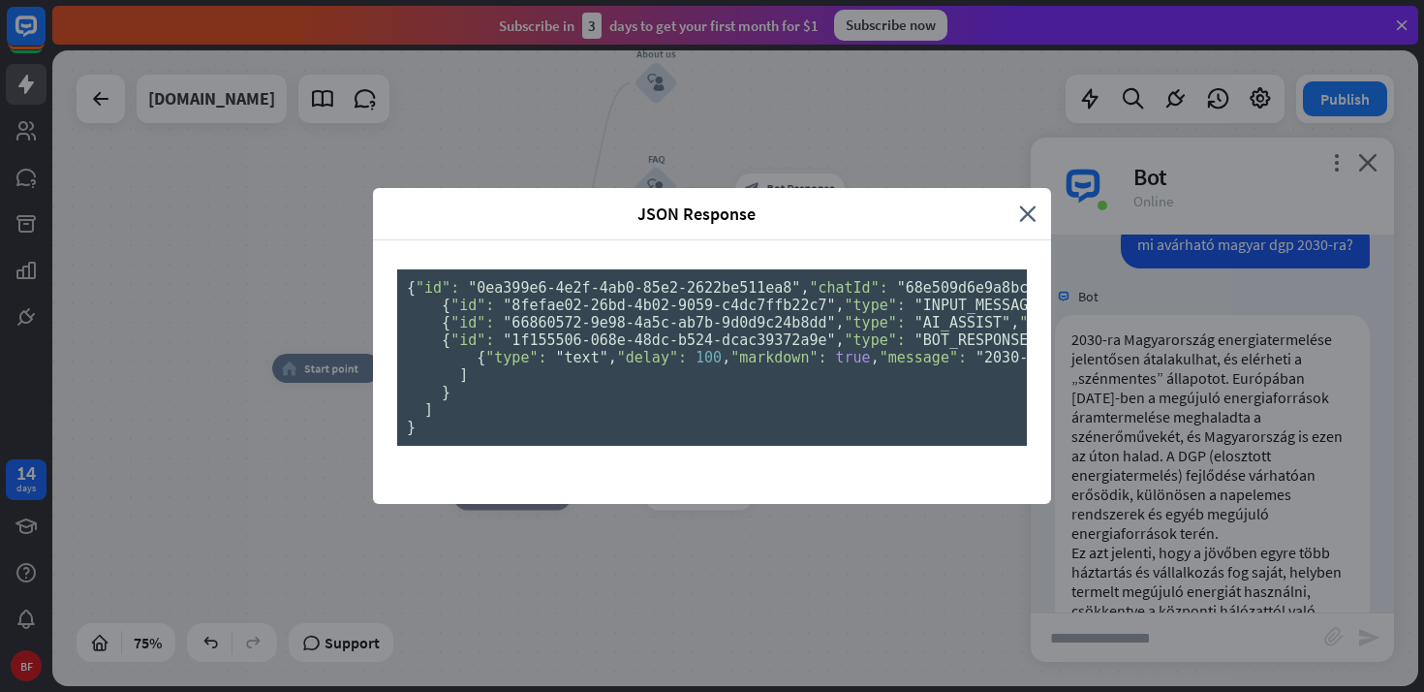
scroll to position [0, 0]
click at [1029, 202] on icon "close" at bounding box center [1027, 213] width 17 height 22
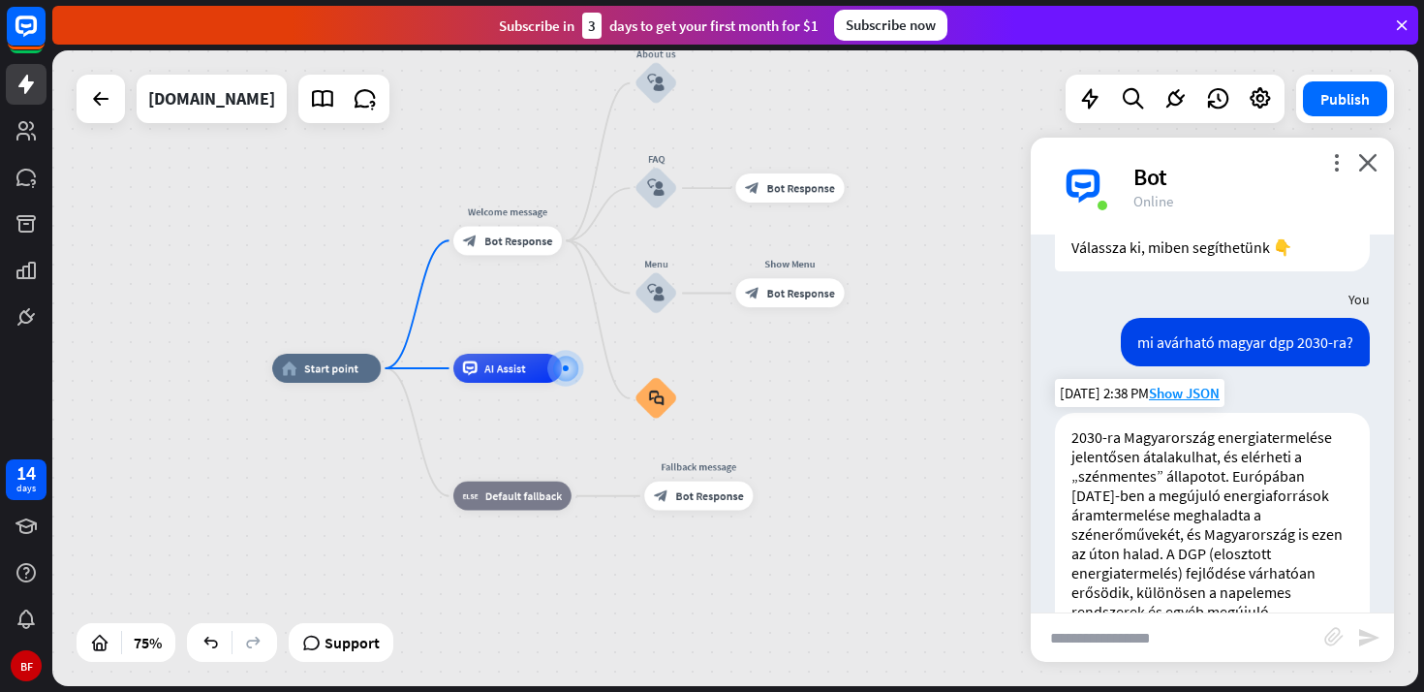
scroll to position [261, 0]
click at [539, 332] on icon "more_horiz" at bounding box center [538, 335] width 12 height 11
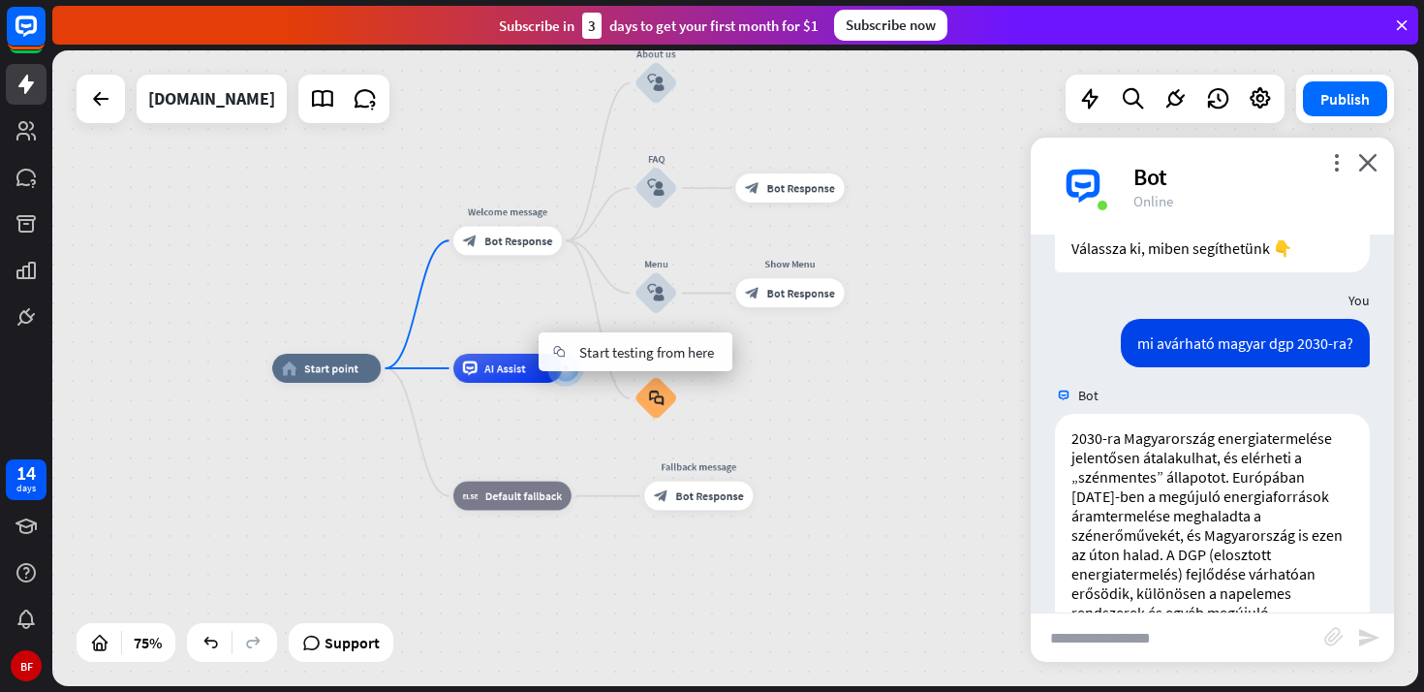
click at [541, 298] on div "home_2 Start point Welcome message block_bot_response Bot Response About us blo…" at bounding box center [735, 367] width 1366 height 635
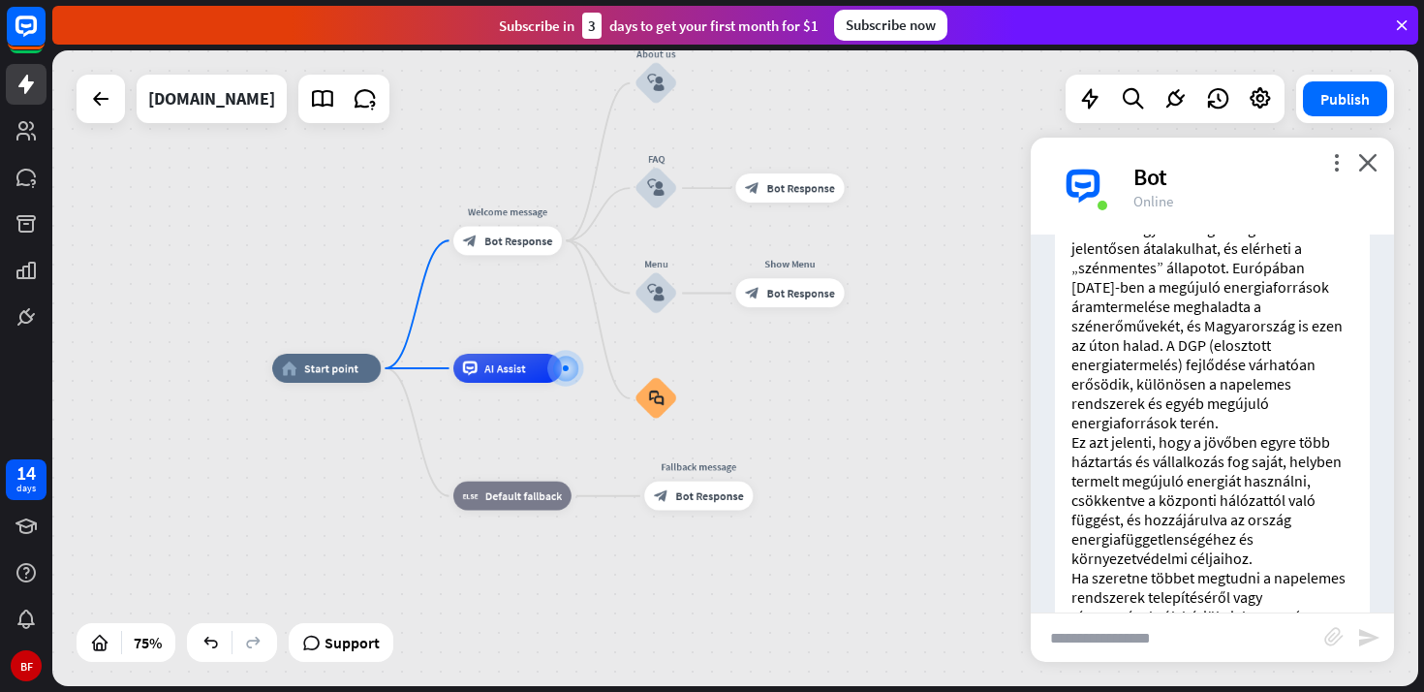
scroll to position [546, 0]
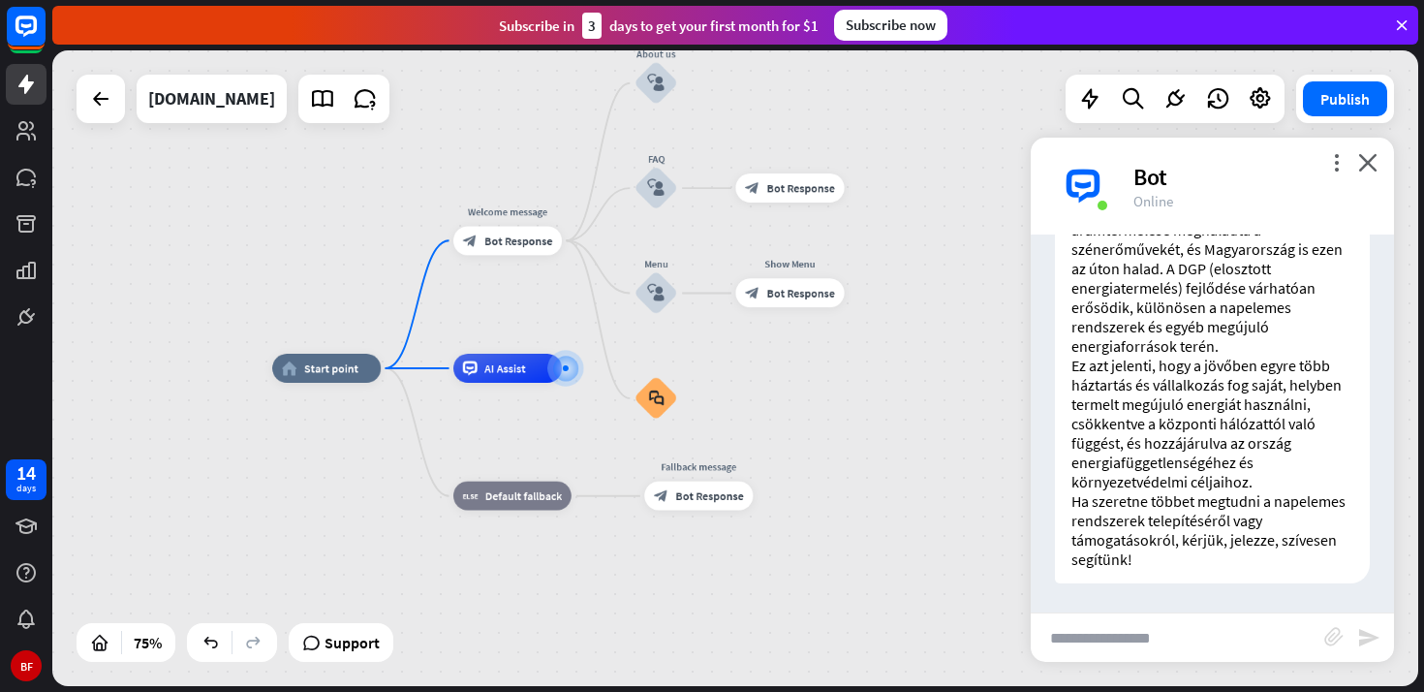
click at [1178, 628] on input "text" at bounding box center [1178, 637] width 294 height 48
click at [1196, 633] on input "text" at bounding box center [1178, 637] width 294 height 48
type input "*"
type input "**********"
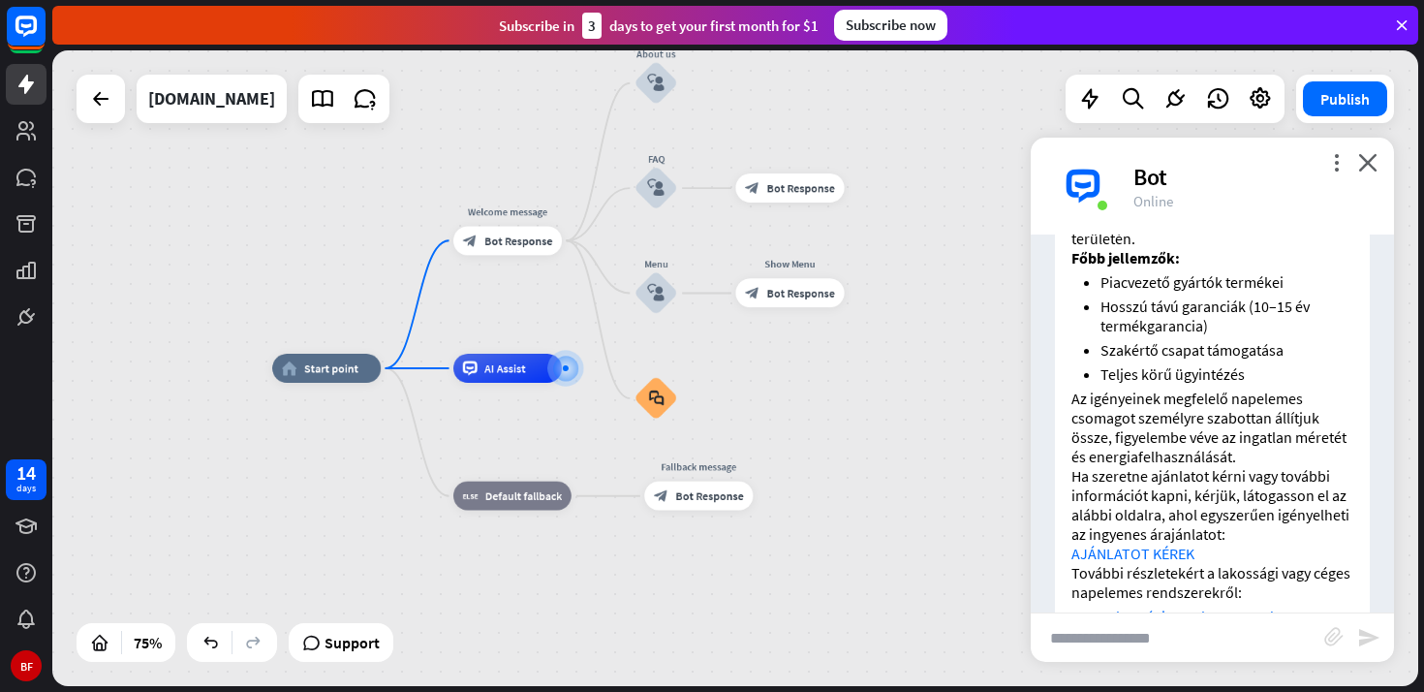
scroll to position [1259, 0]
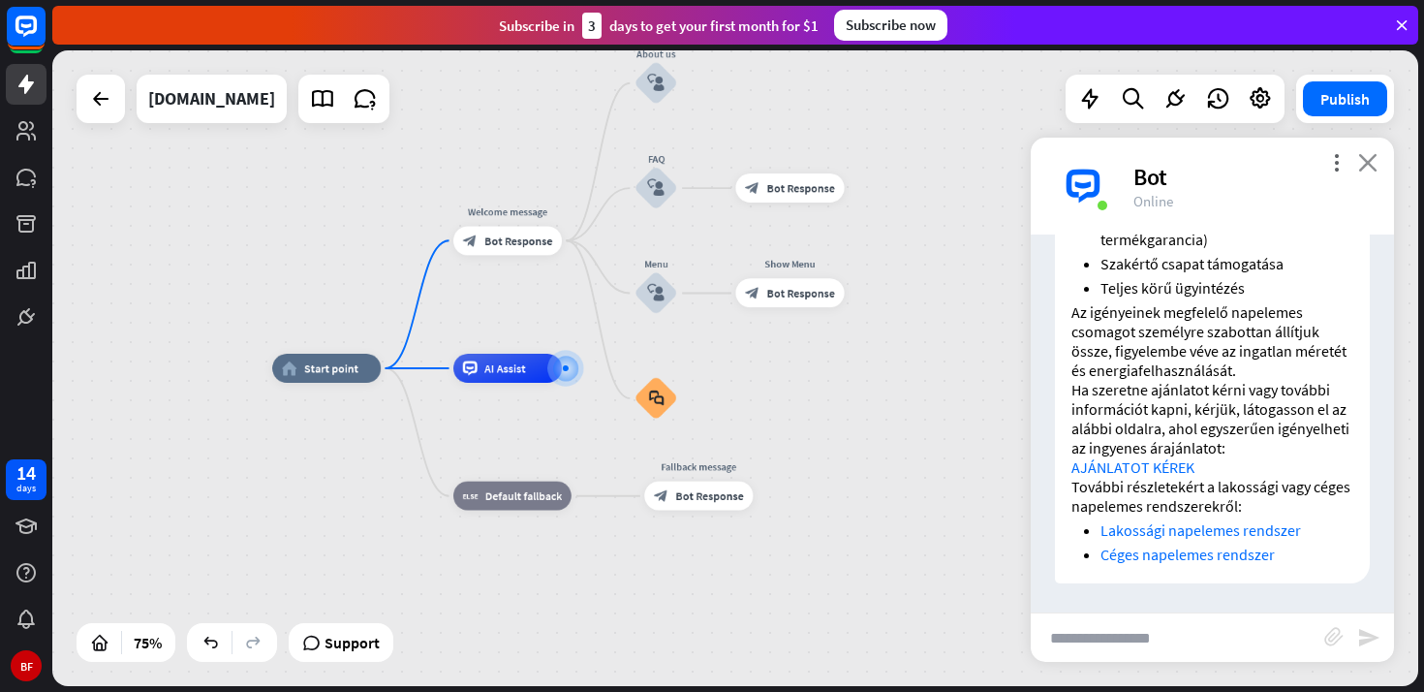
click at [1375, 164] on icon "close" at bounding box center [1367, 162] width 19 height 18
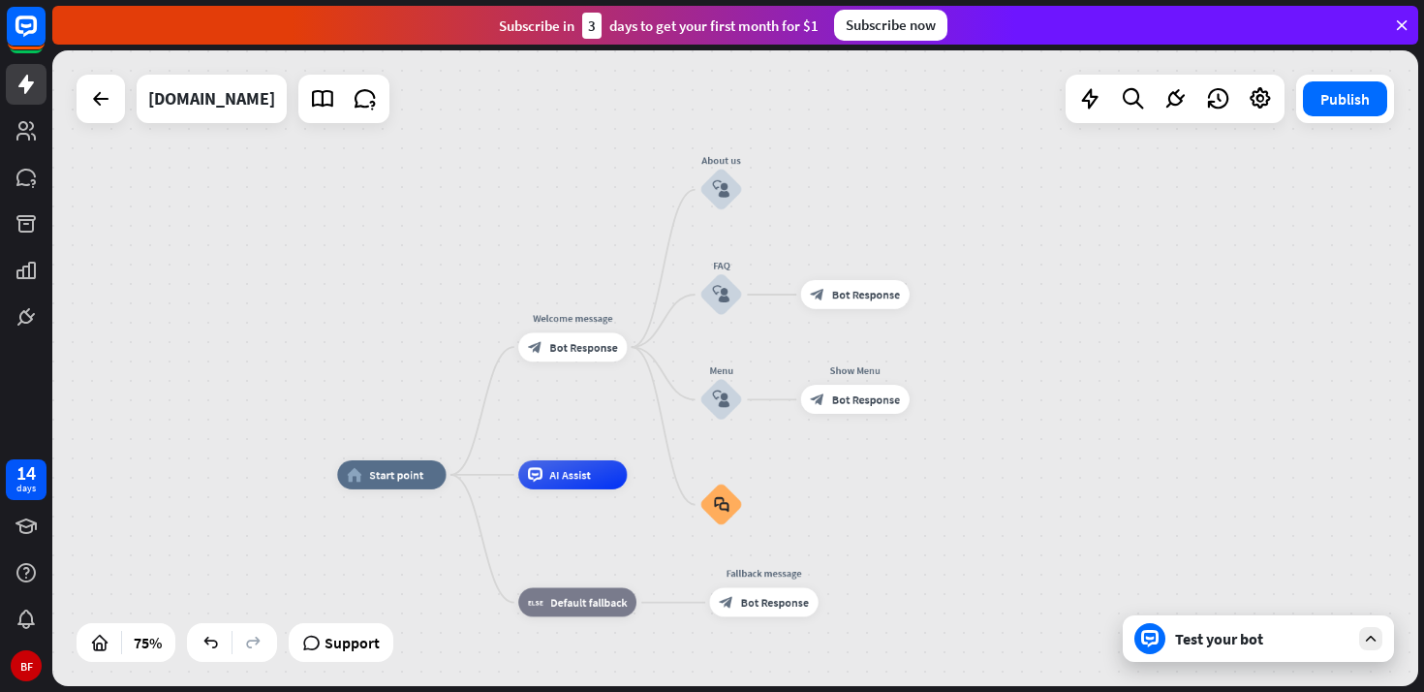
click at [1222, 651] on div "Test your bot" at bounding box center [1258, 638] width 271 height 46
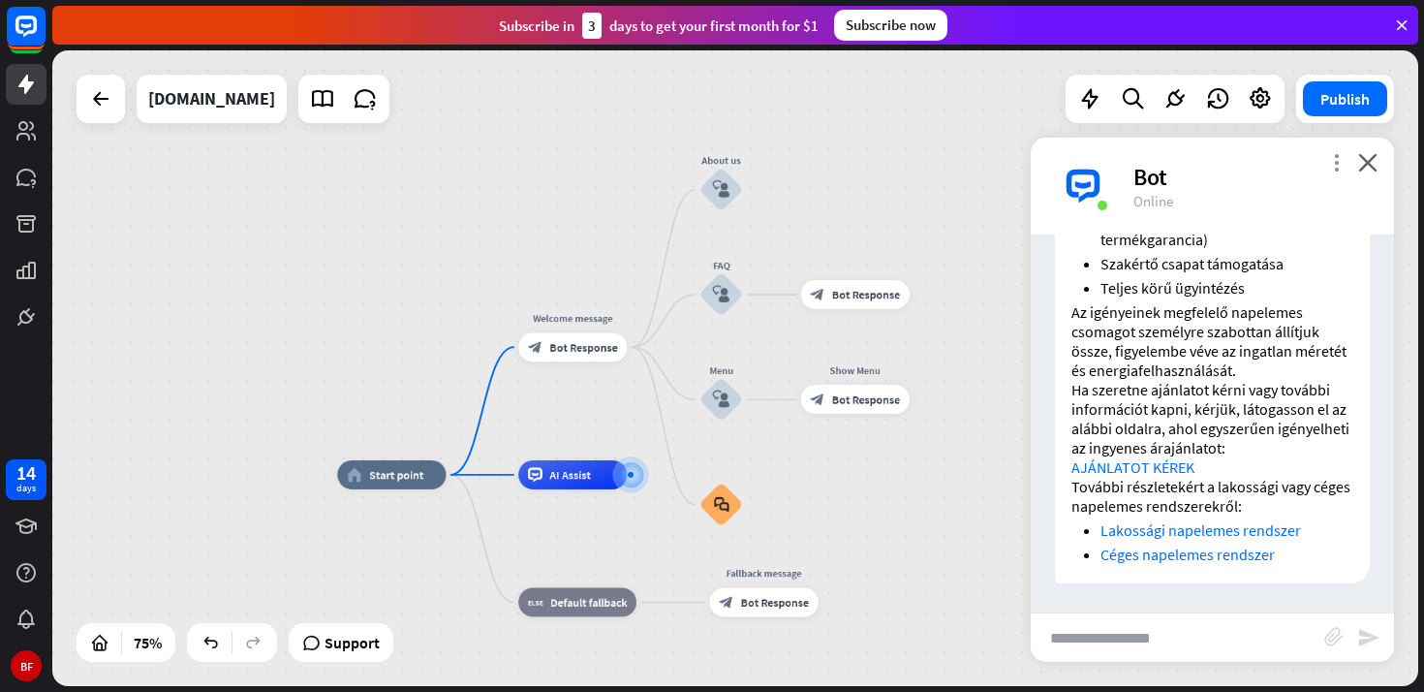
click at [1339, 156] on icon "more_vert" at bounding box center [1336, 162] width 18 height 18
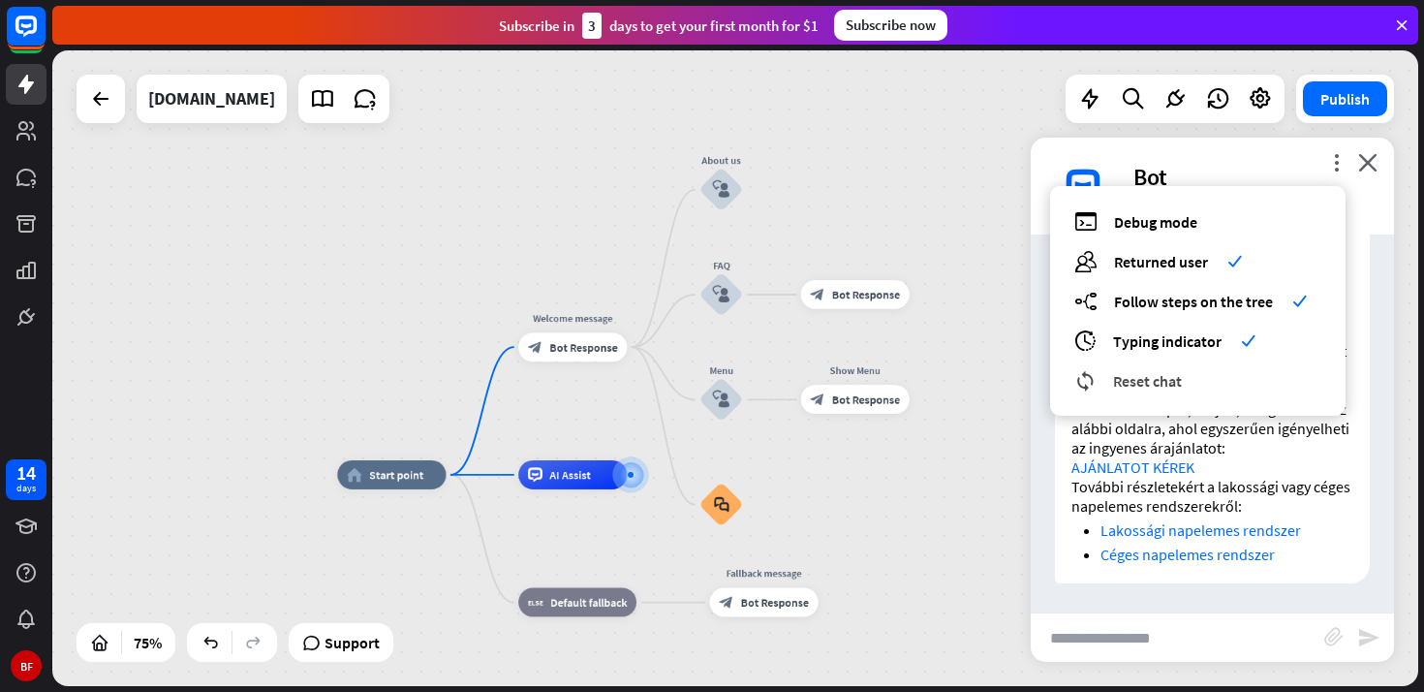
click at [1168, 384] on span "Reset chat" at bounding box center [1147, 380] width 69 height 19
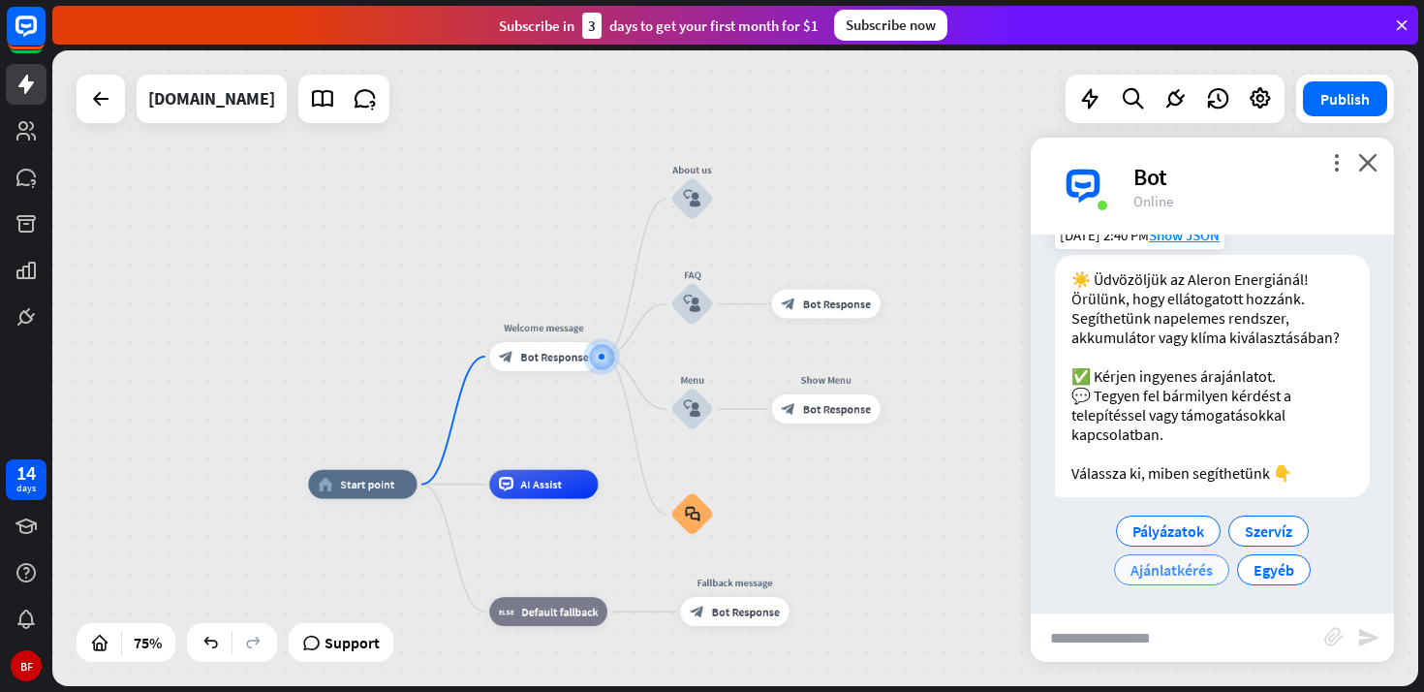
scroll to position [42, 0]
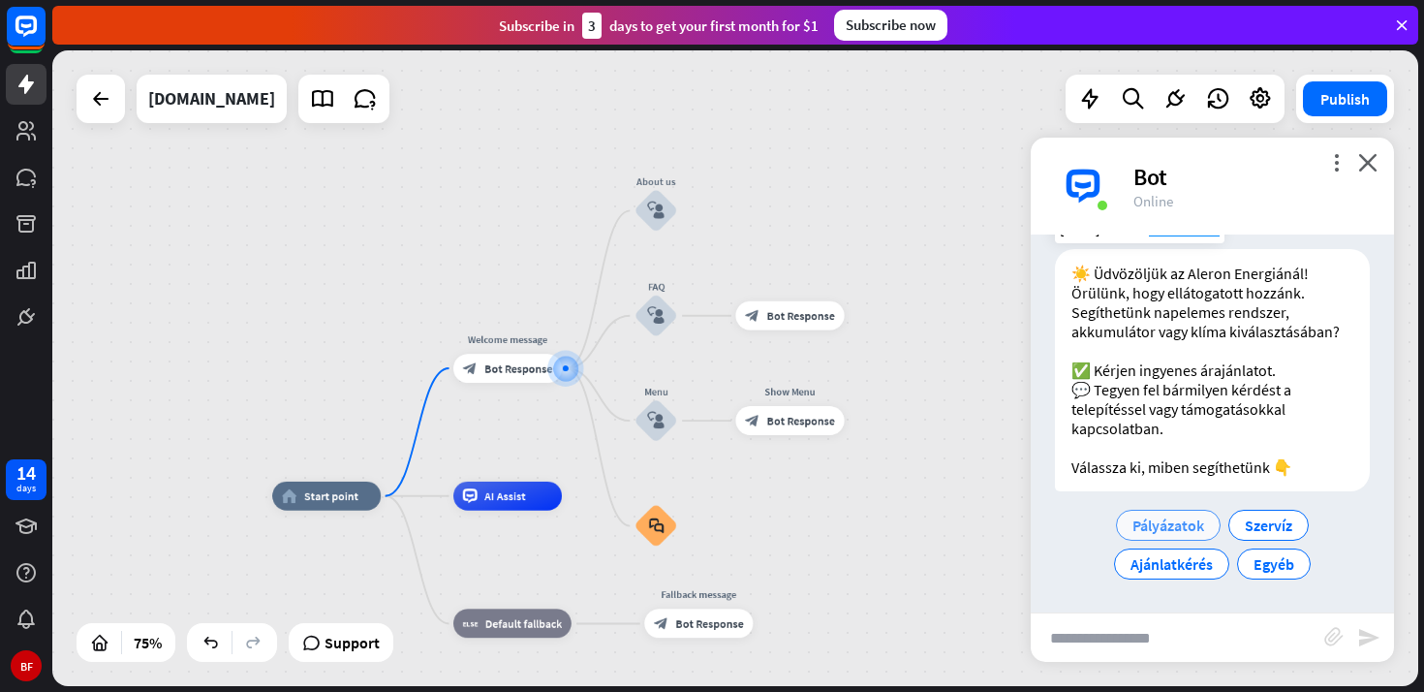
click at [1193, 529] on span "Pályázatok" at bounding box center [1168, 524] width 72 height 19
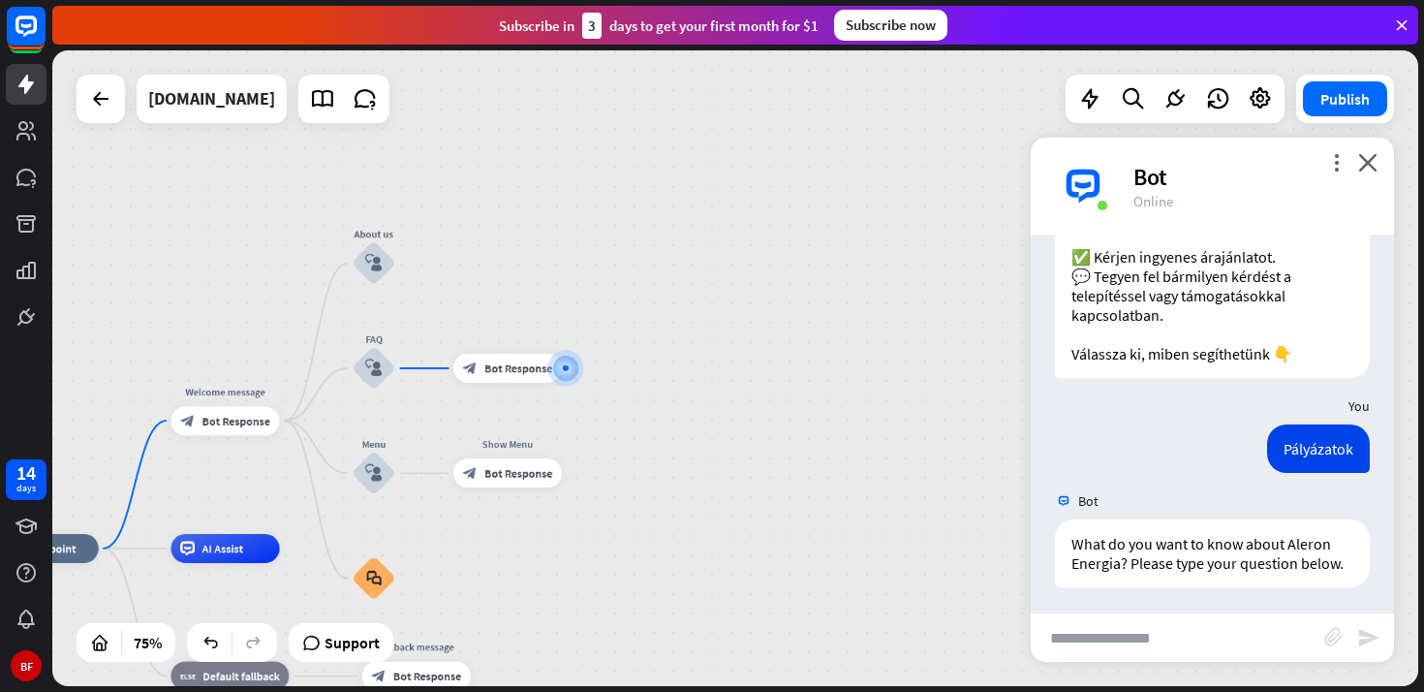
scroll to position [159, 0]
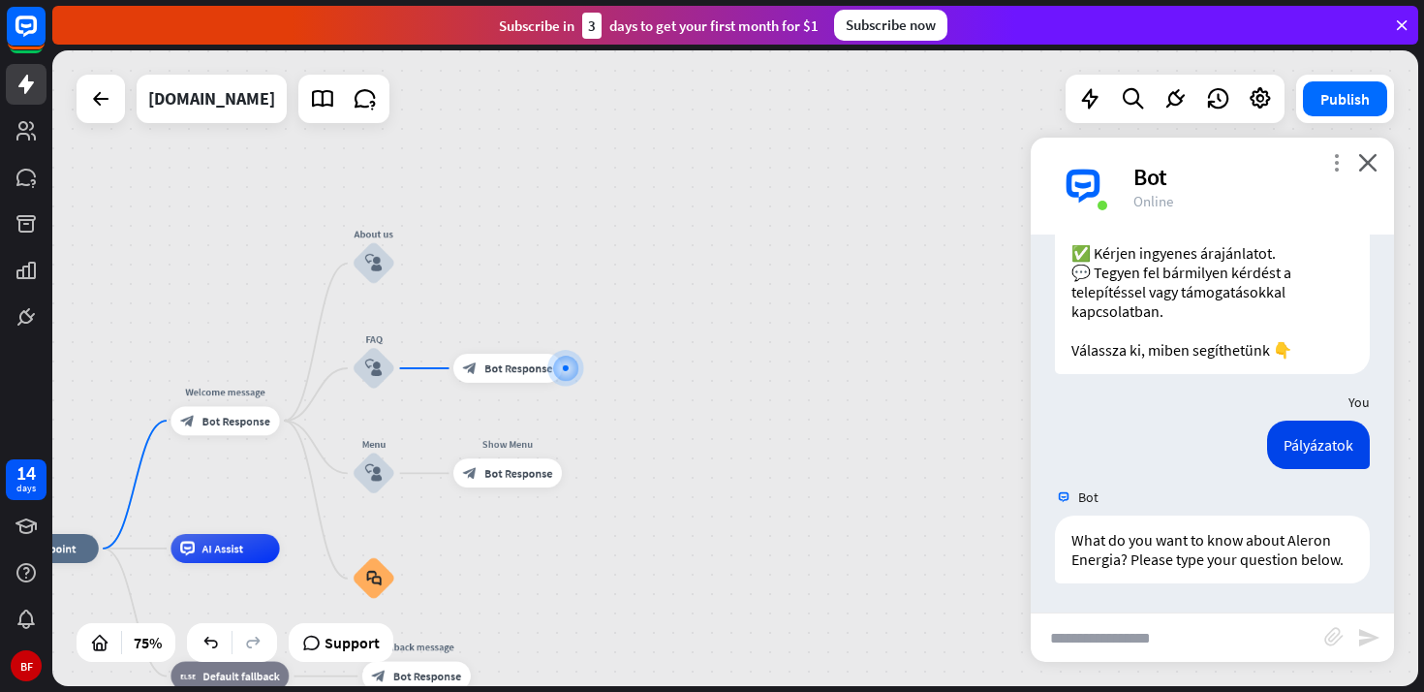
click at [1341, 162] on icon "more_vert" at bounding box center [1336, 162] width 18 height 18
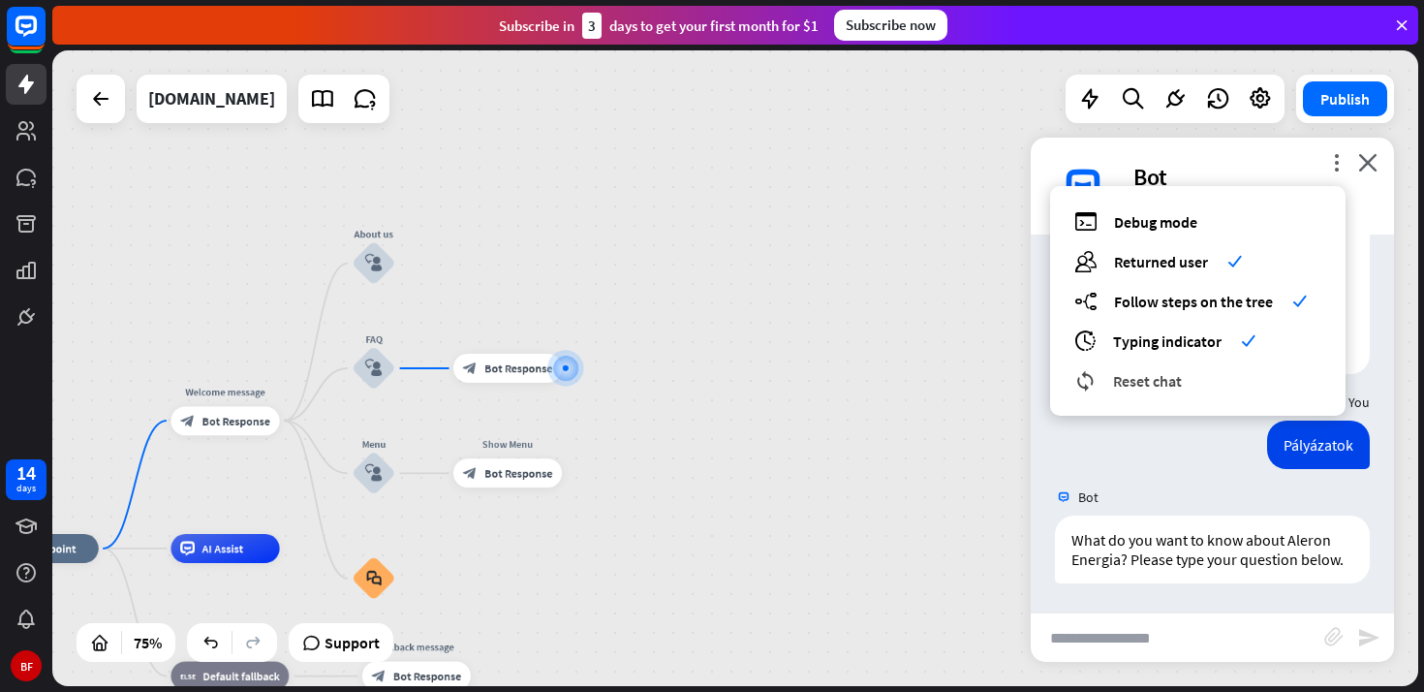
click at [1202, 380] on div "reset_chat Reset chat" at bounding box center [1197, 380] width 247 height 22
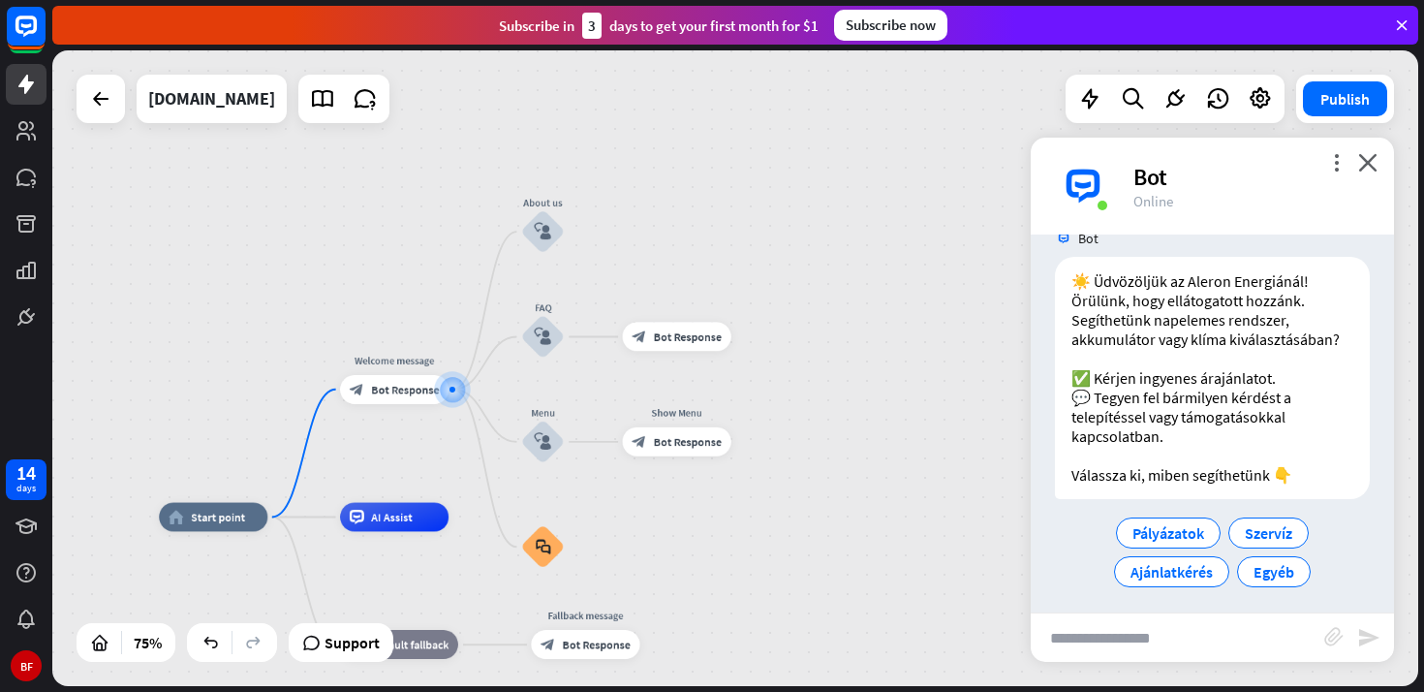
scroll to position [42, 0]
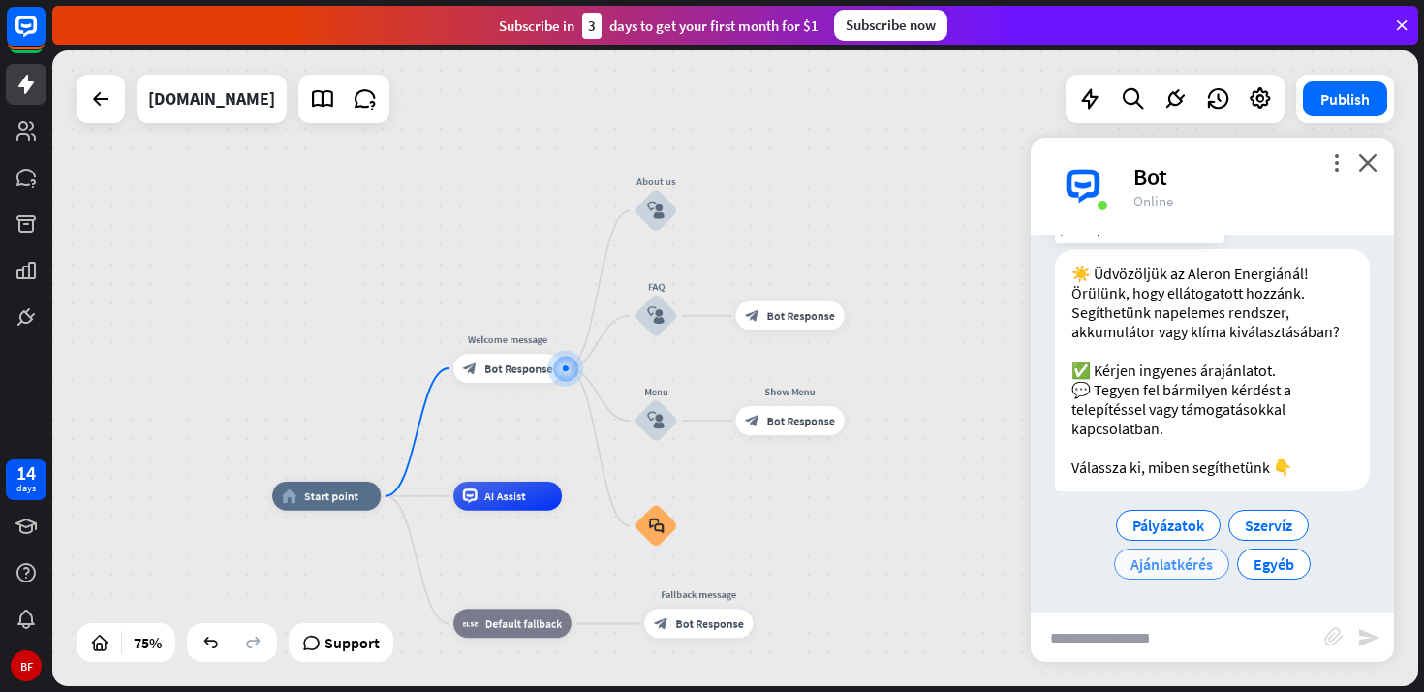
click at [1203, 572] on span "Ajánlatkérés" at bounding box center [1171, 563] width 82 height 19
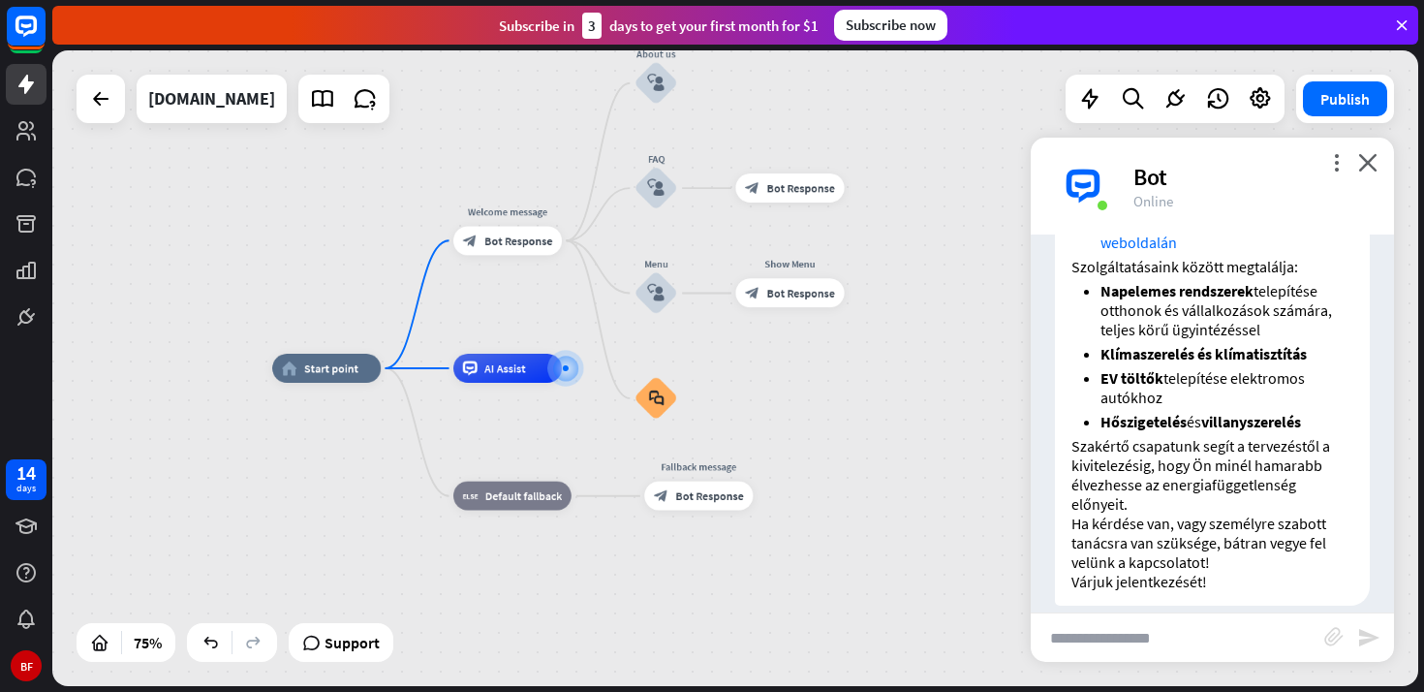
scroll to position [619, 0]
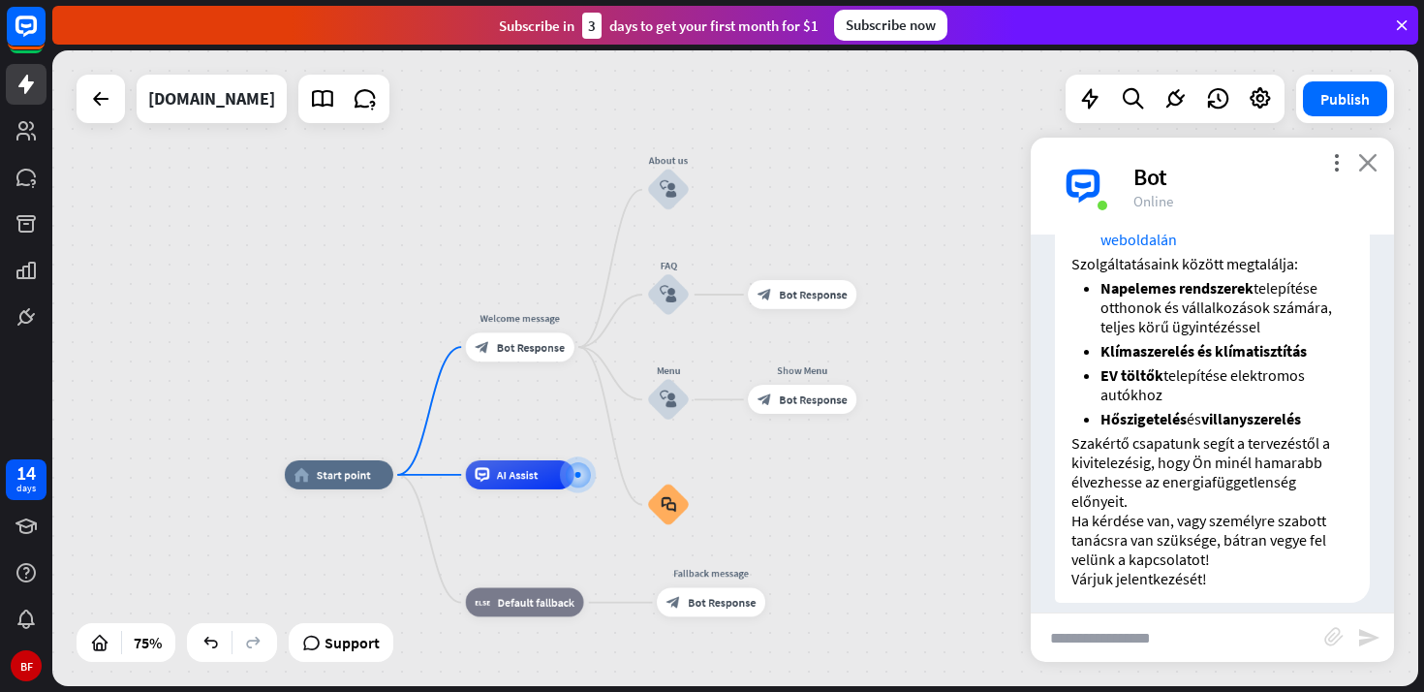
click at [1374, 166] on icon "close" at bounding box center [1367, 162] width 19 height 18
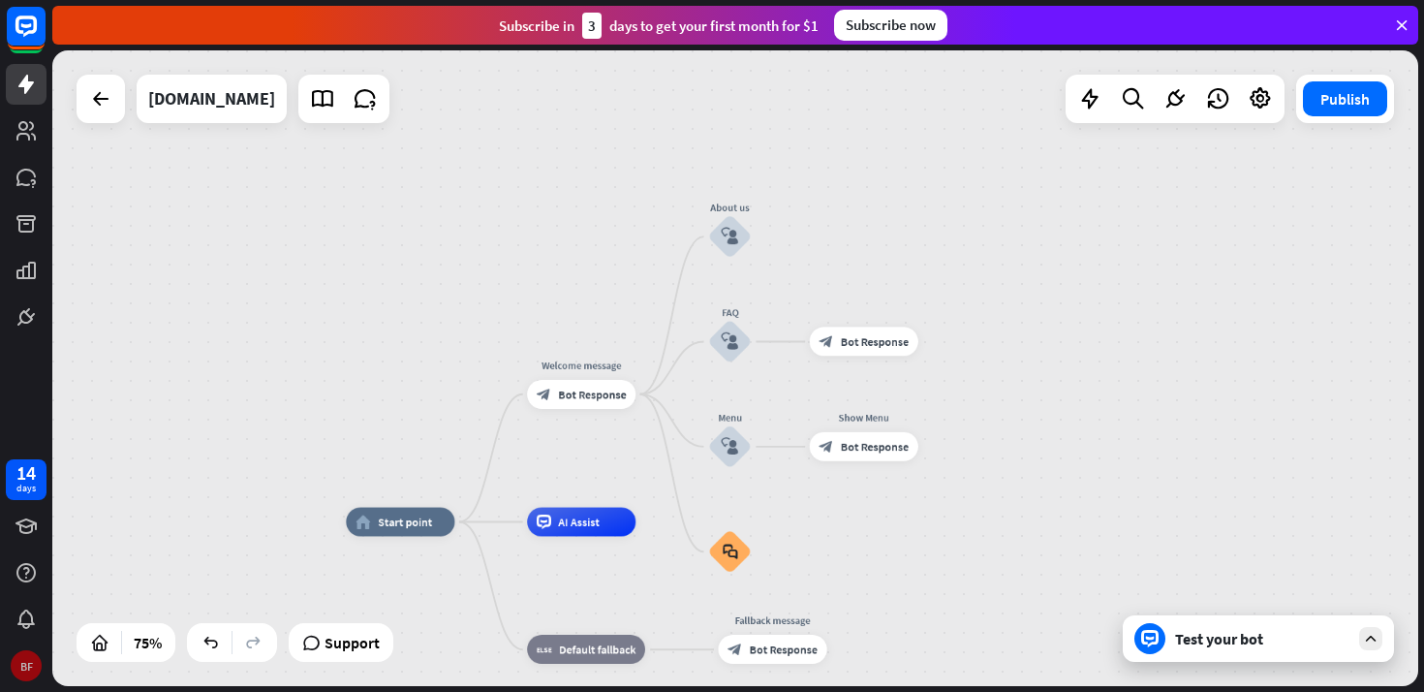
click at [25, 665] on div "BF" at bounding box center [26, 665] width 31 height 31
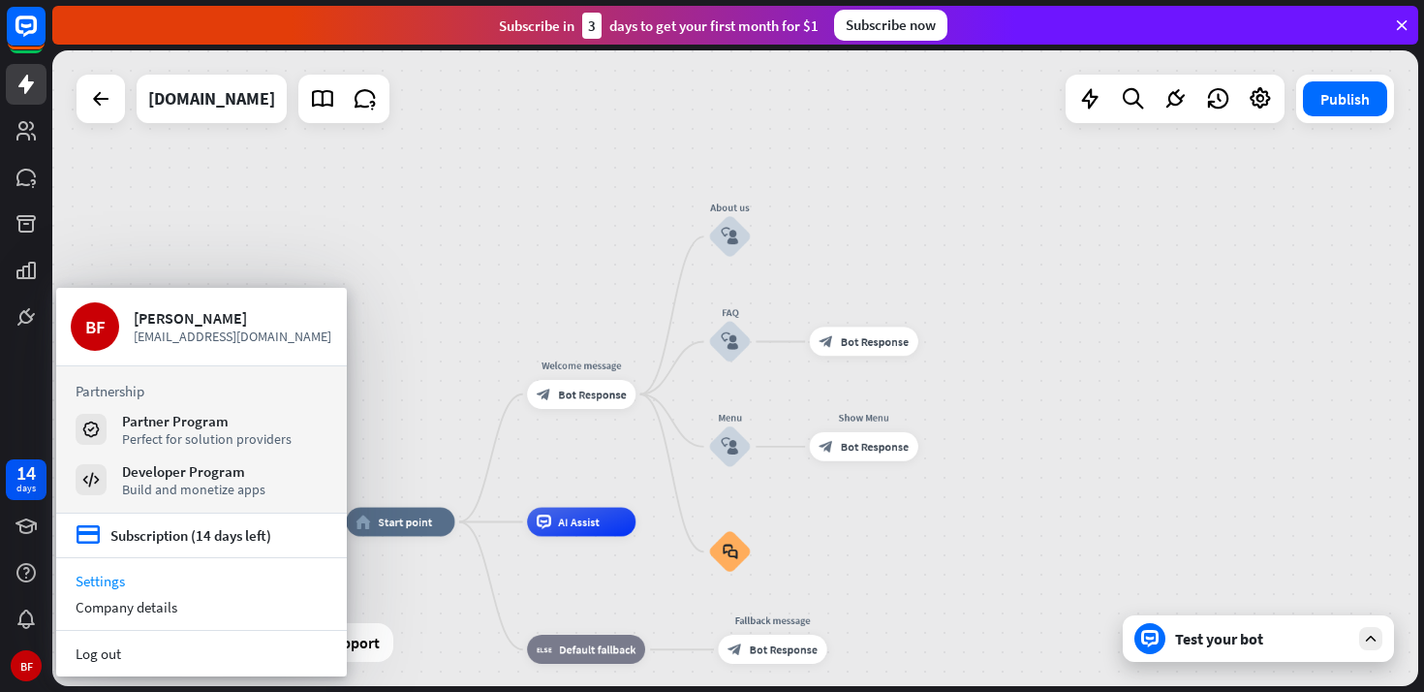
click at [114, 582] on link "Settings" at bounding box center [201, 581] width 291 height 26
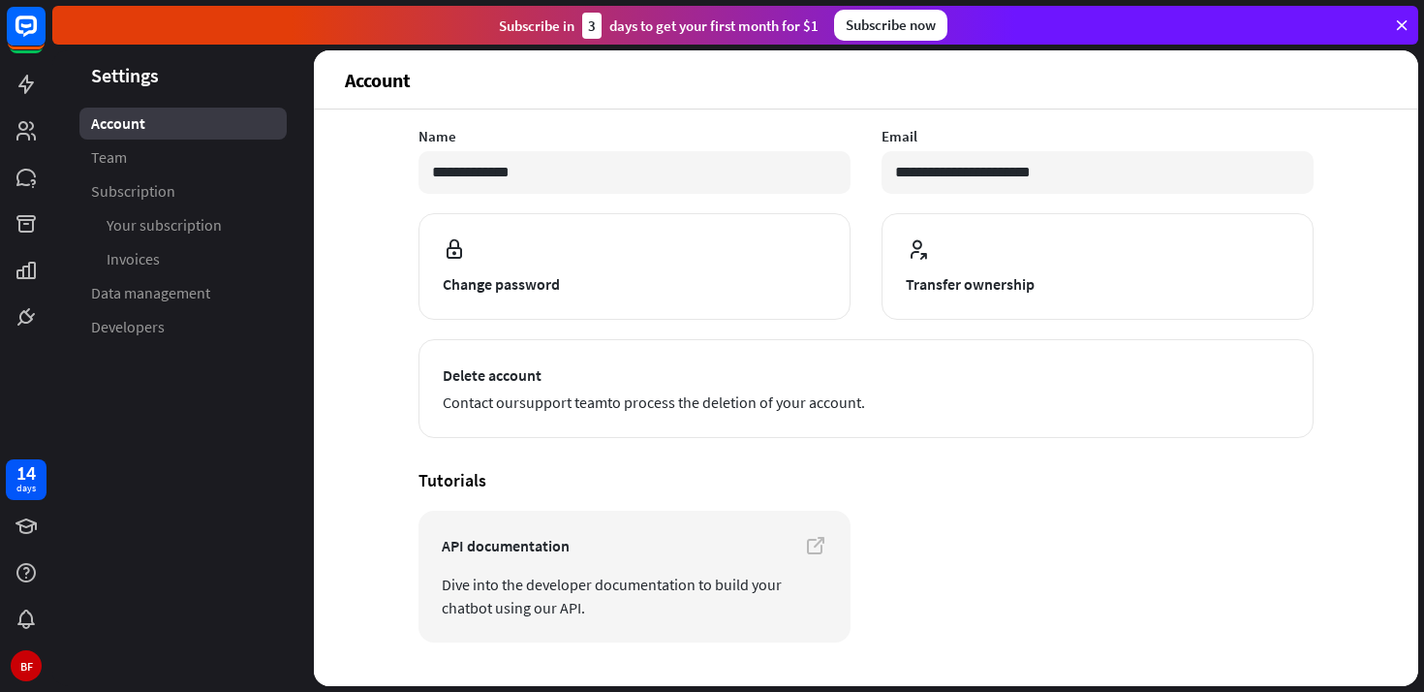
scroll to position [168, 0]
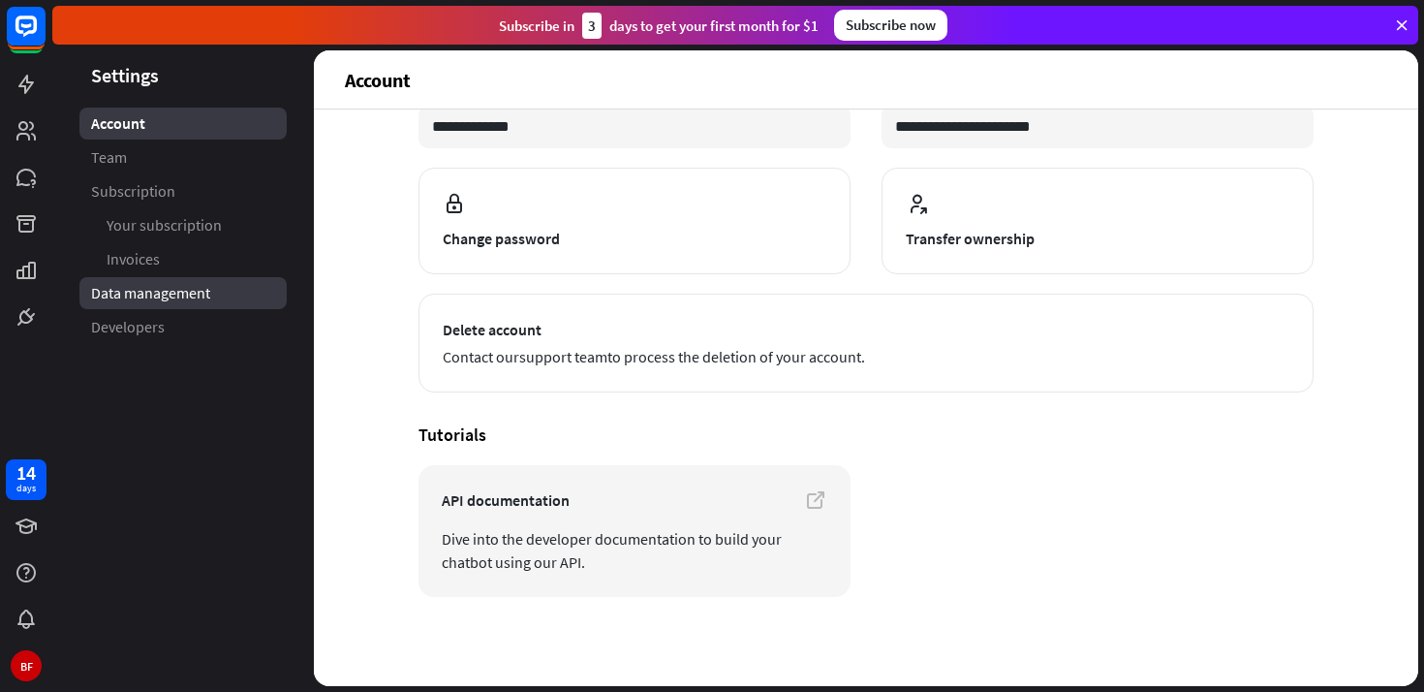
click at [187, 300] on span "Data management" at bounding box center [150, 293] width 119 height 20
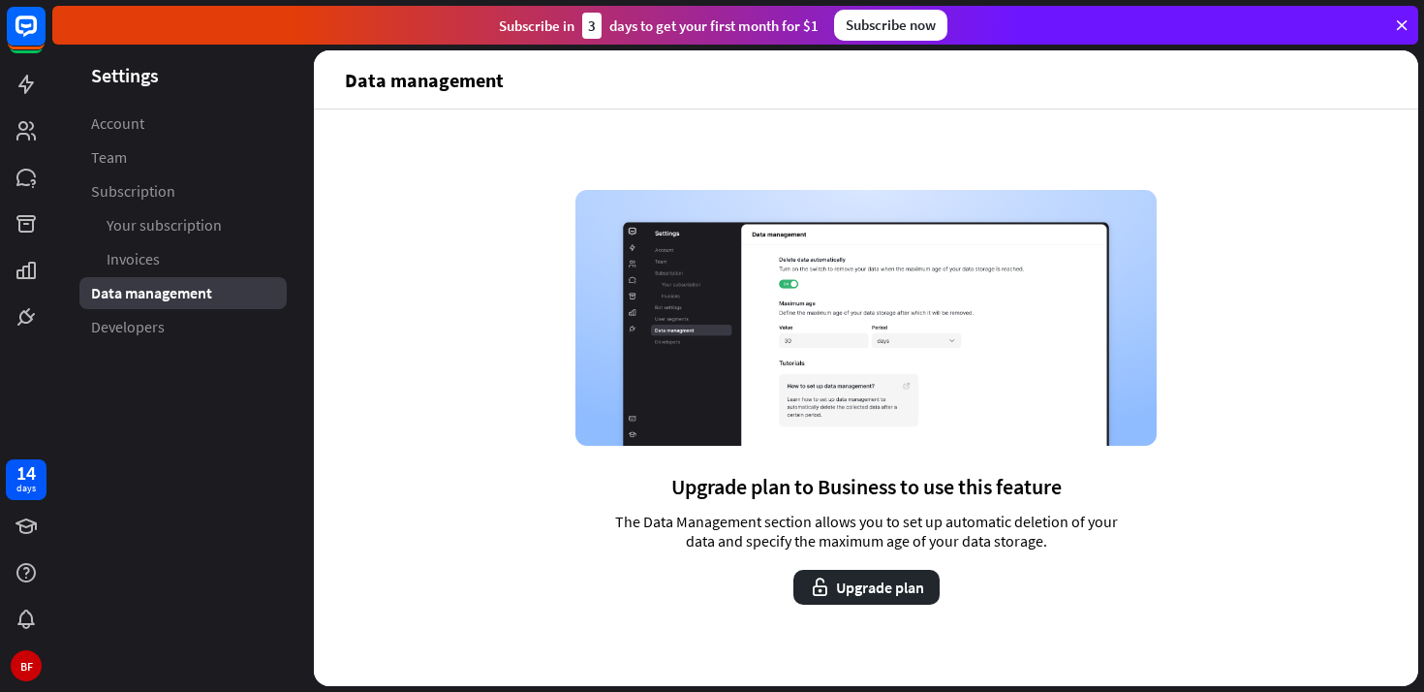
click at [1273, 117] on div "Upgrade plan to Business to use this feature The Data Management section allows…" at bounding box center [866, 397] width 1104 height 576
click at [27, 669] on div "BF" at bounding box center [26, 665] width 31 height 31
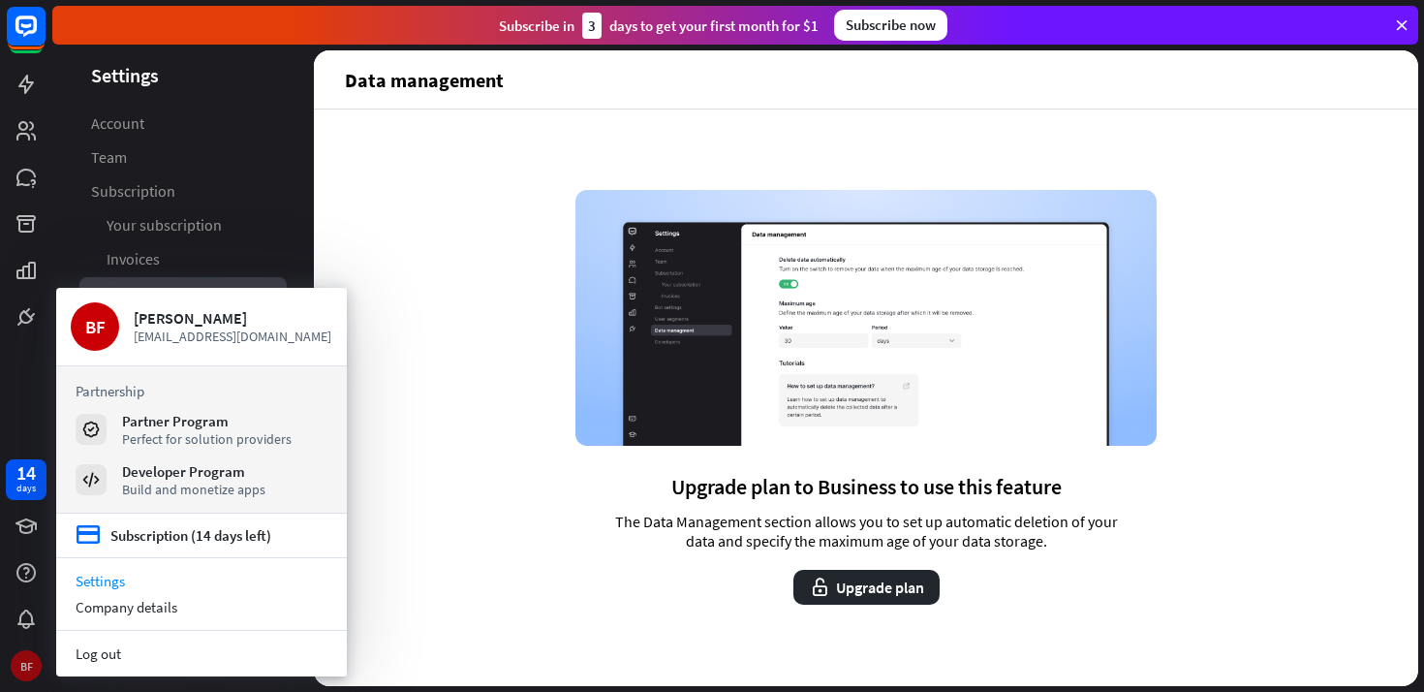
click at [27, 669] on div "BF" at bounding box center [26, 665] width 31 height 31
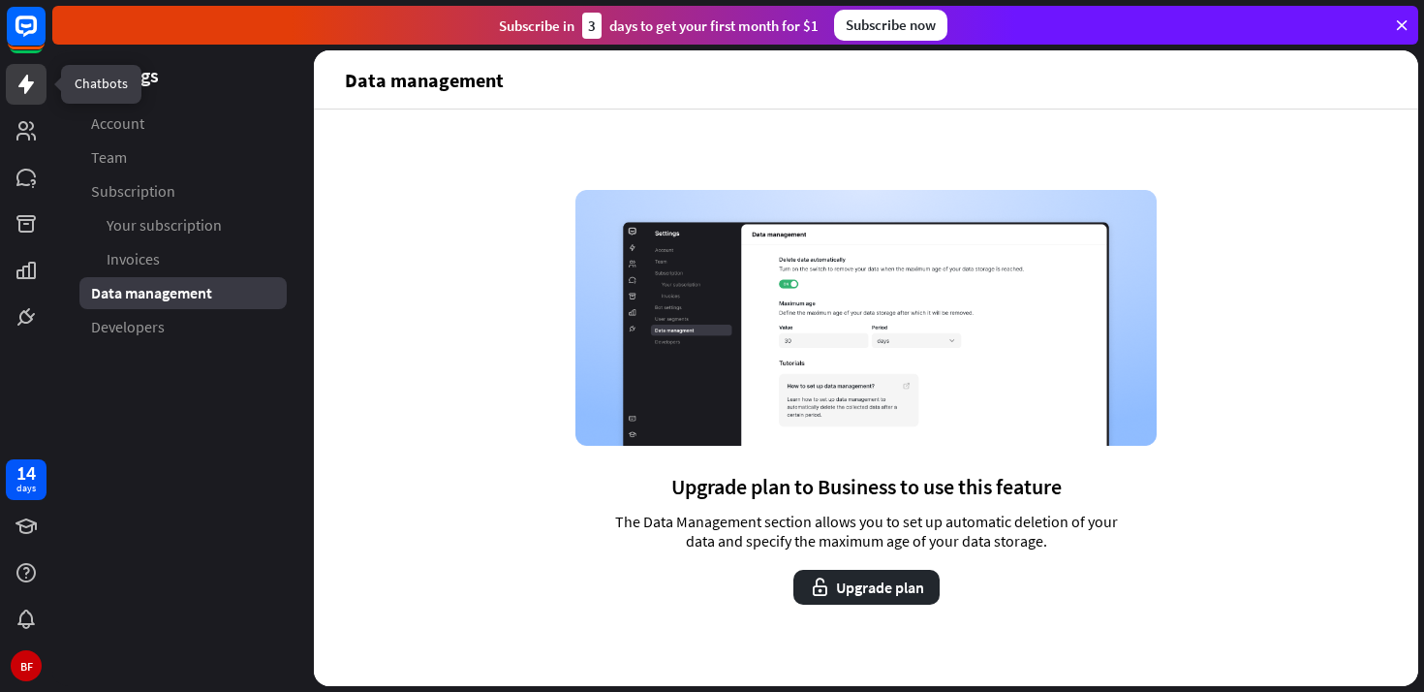
click at [19, 80] on icon at bounding box center [26, 84] width 23 height 23
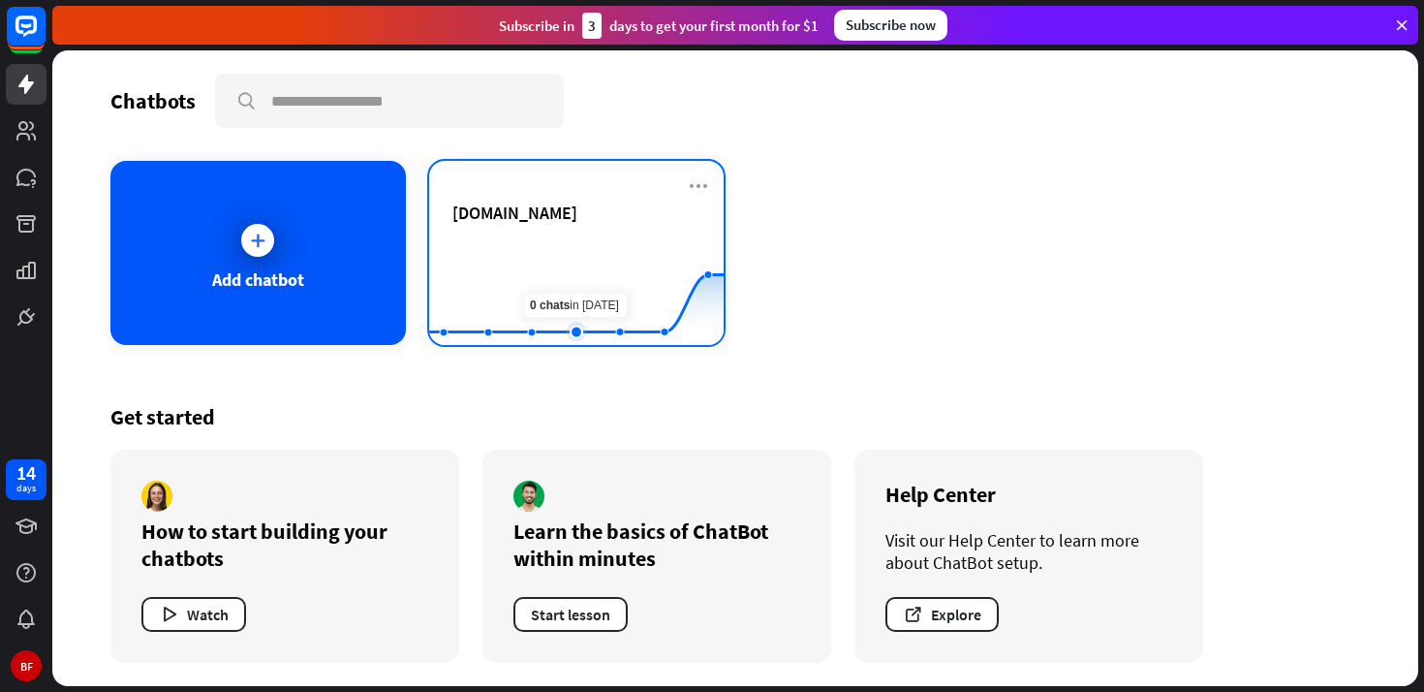
click at [588, 247] on rect at bounding box center [576, 296] width 294 height 121
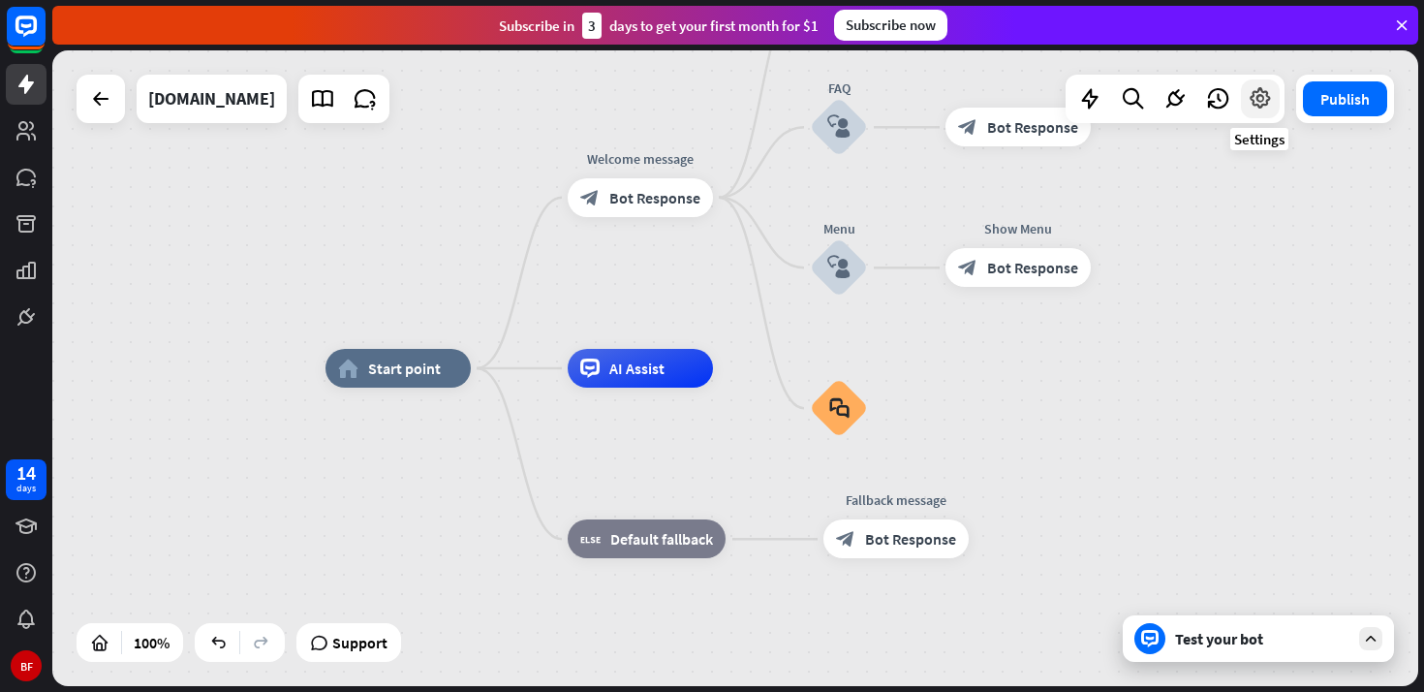
click at [1264, 99] on icon at bounding box center [1260, 98] width 25 height 25
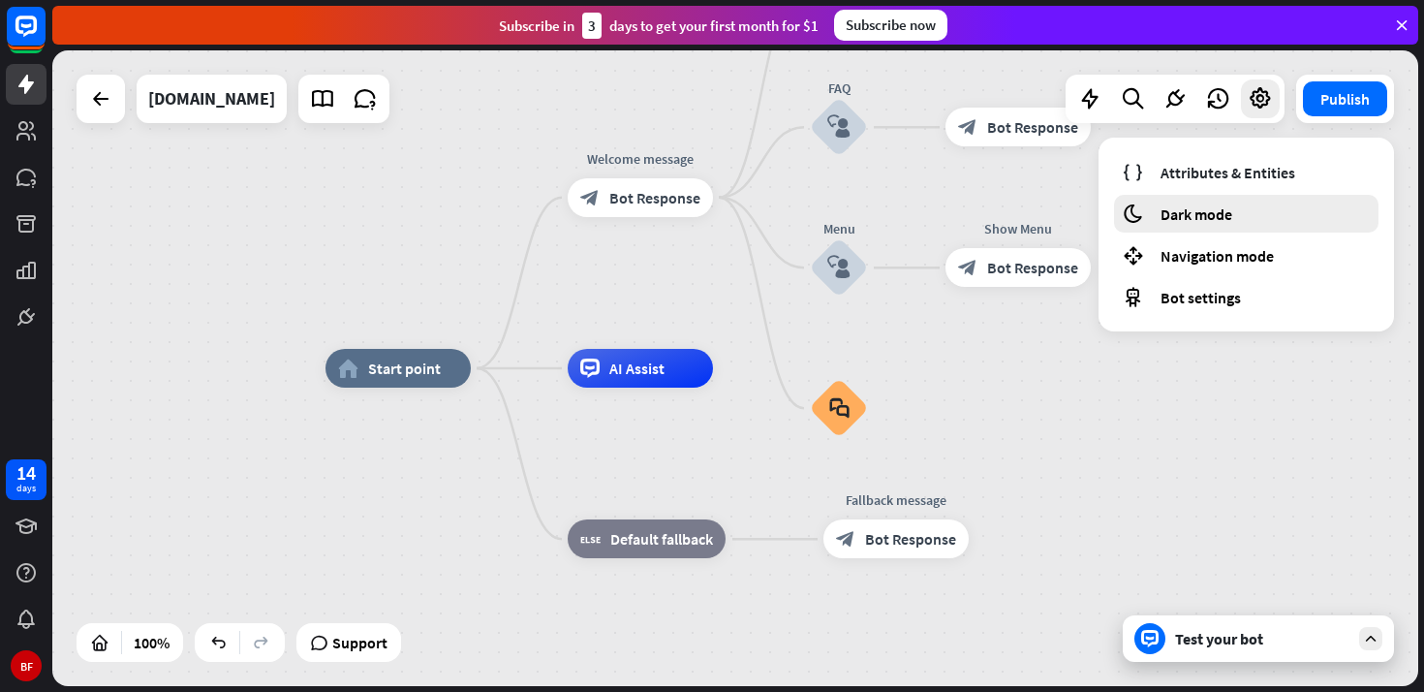
click at [1298, 212] on div "moon Dark mode" at bounding box center [1246, 214] width 264 height 38
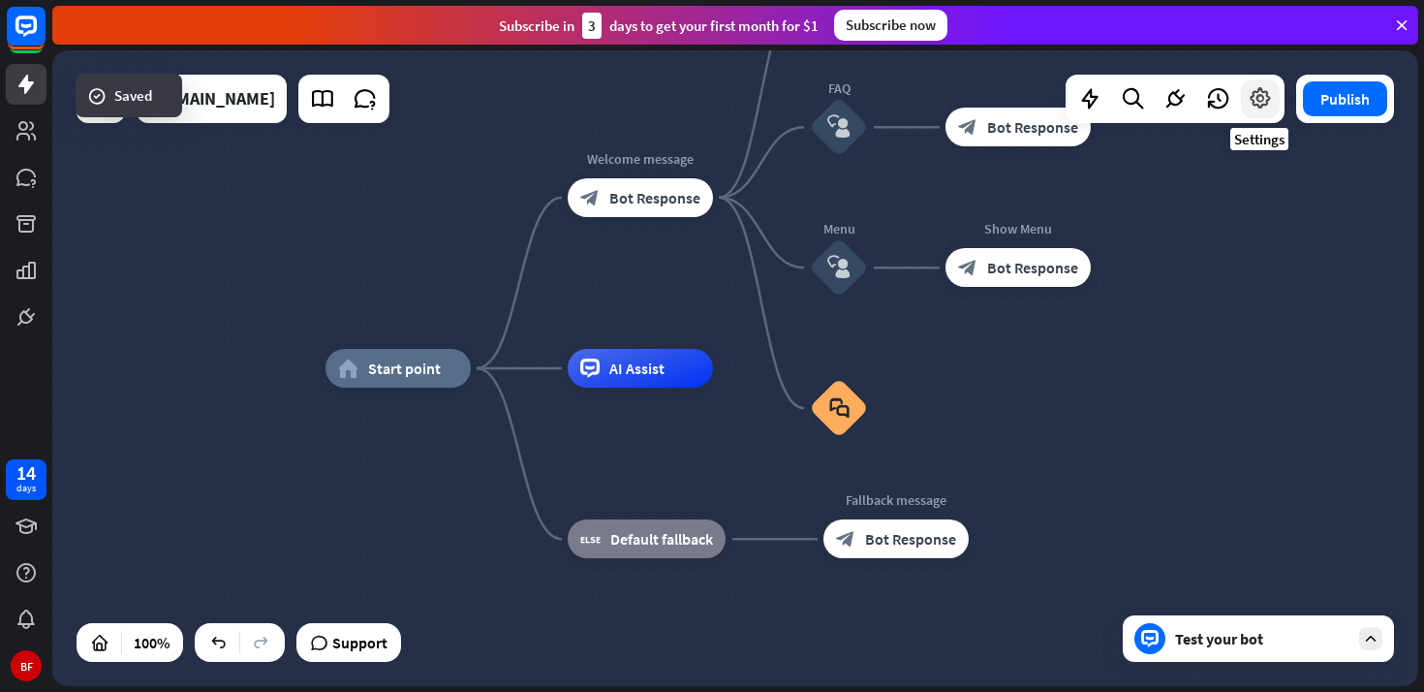
click at [1264, 108] on icon at bounding box center [1260, 98] width 25 height 25
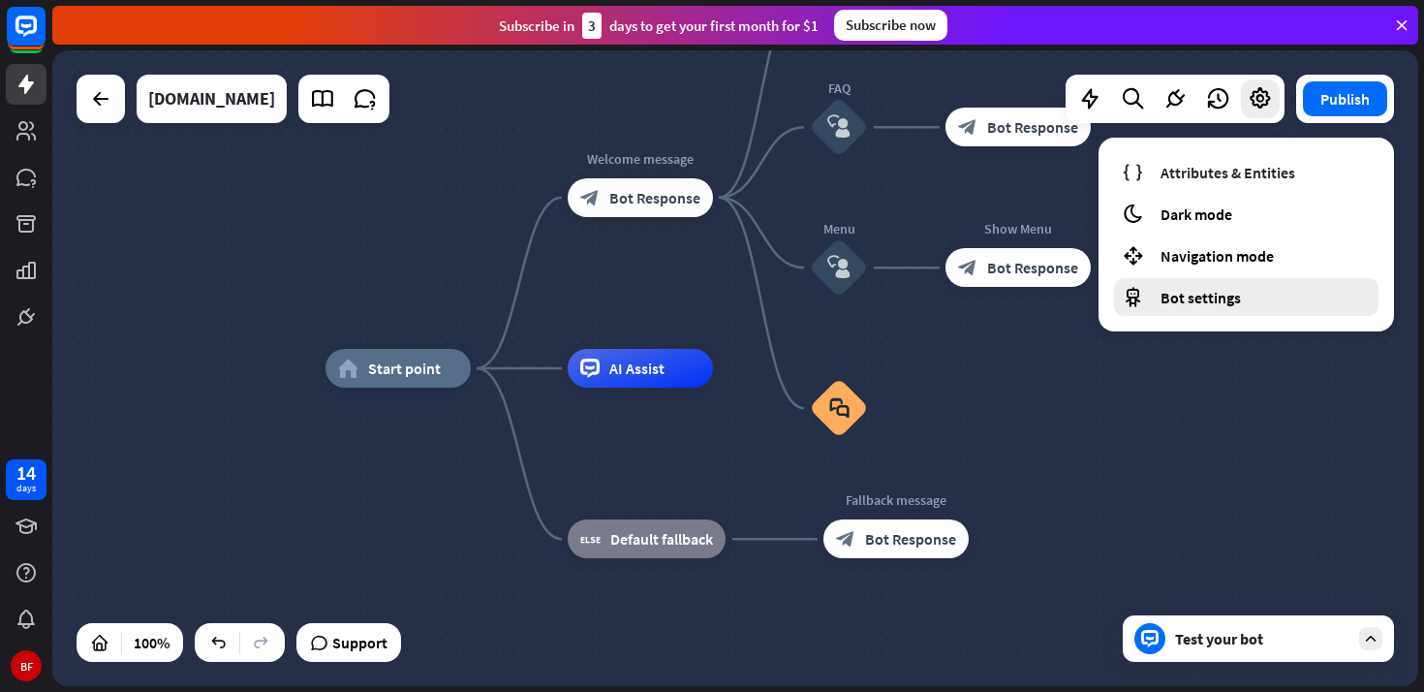
click at [1233, 304] on span "Bot settings" at bounding box center [1200, 297] width 80 height 19
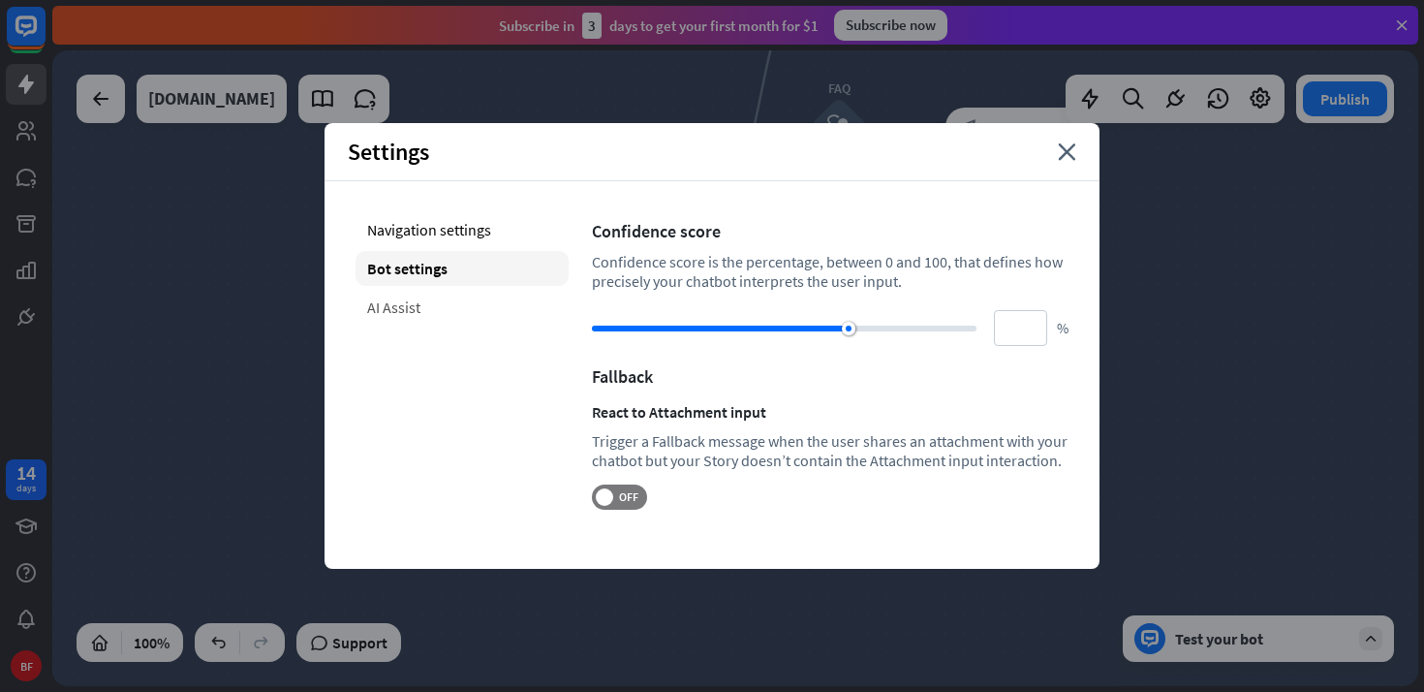
click at [432, 304] on div "AI Assist" at bounding box center [462, 307] width 213 height 35
type input "**"
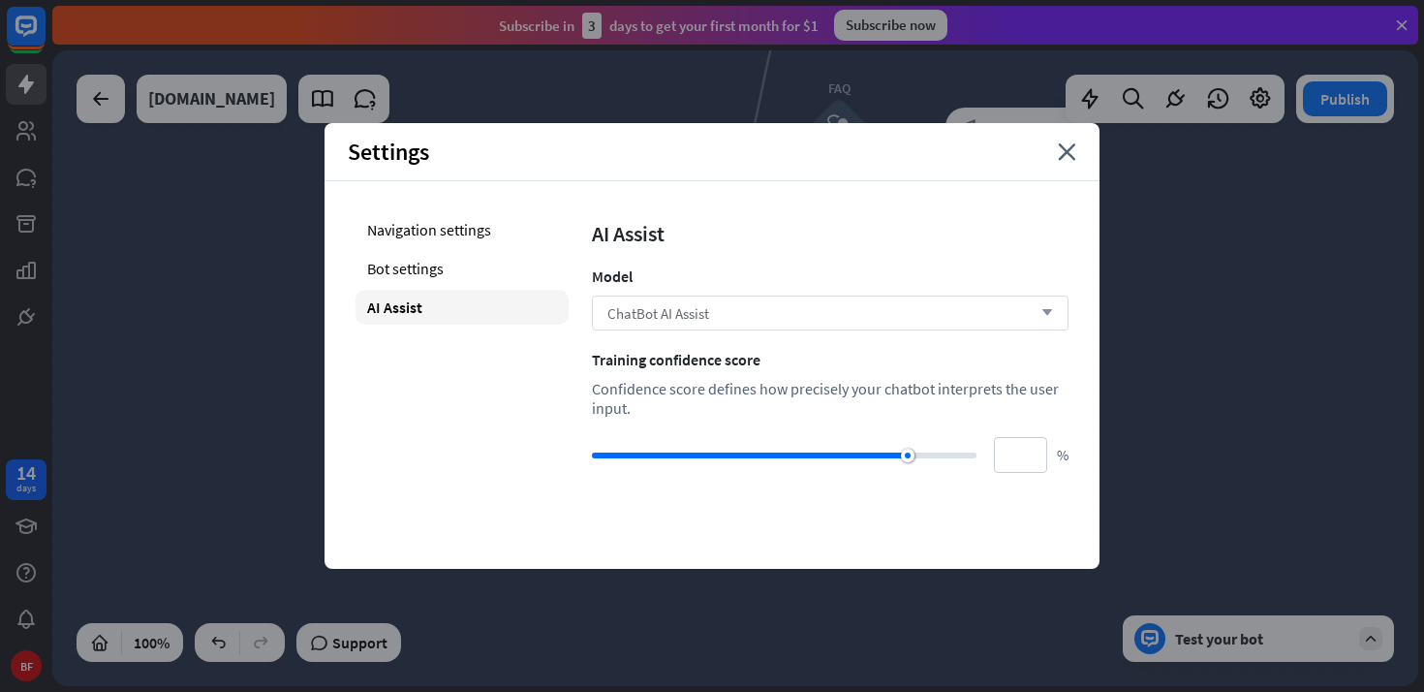
click at [668, 325] on div "ChatBot AI Assist arrow_down" at bounding box center [830, 312] width 477 height 35
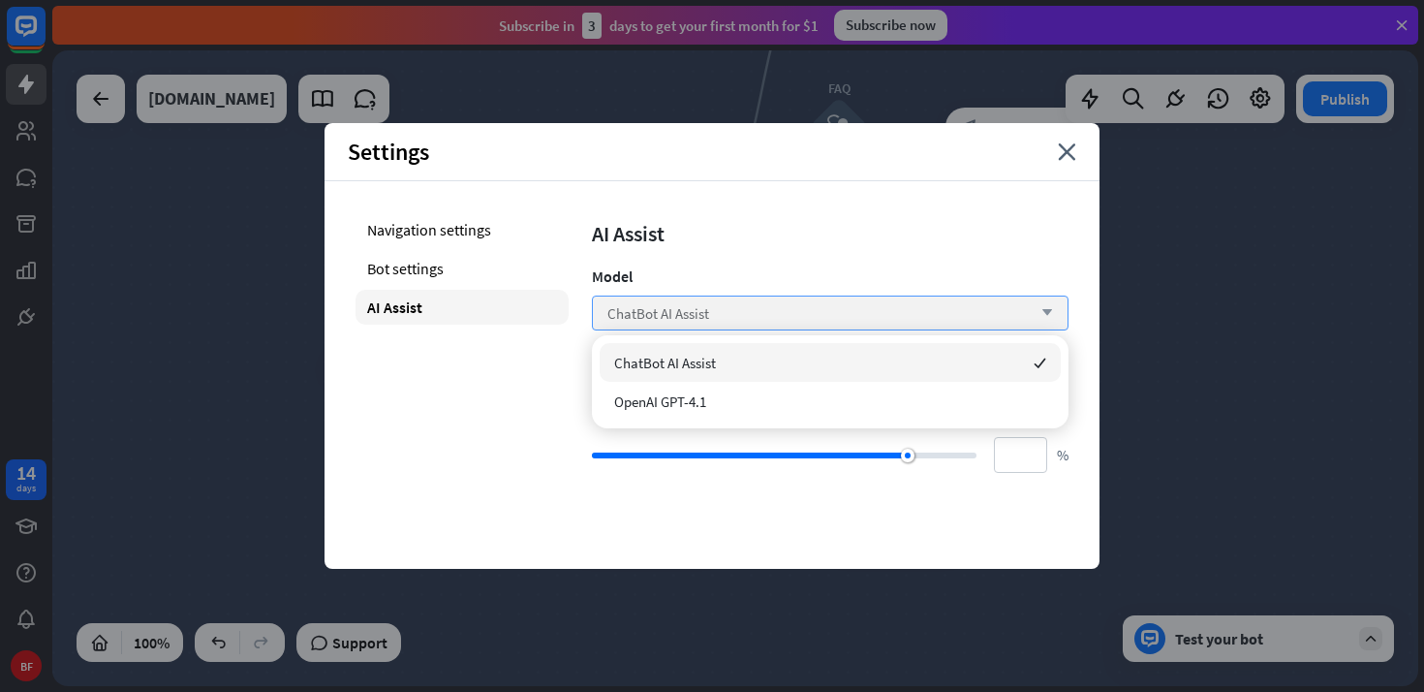
click at [675, 317] on span "ChatBot AI Assist" at bounding box center [658, 313] width 102 height 18
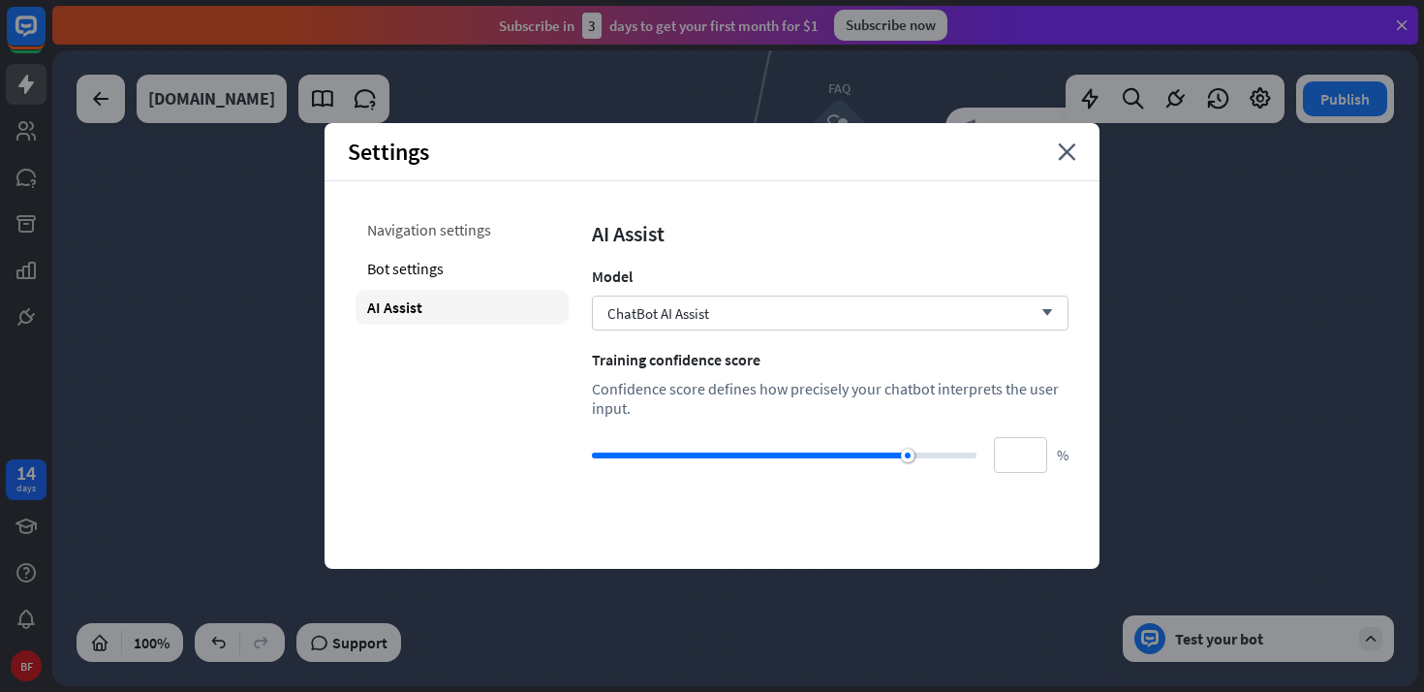
click at [500, 228] on div "Navigation settings" at bounding box center [462, 229] width 213 height 35
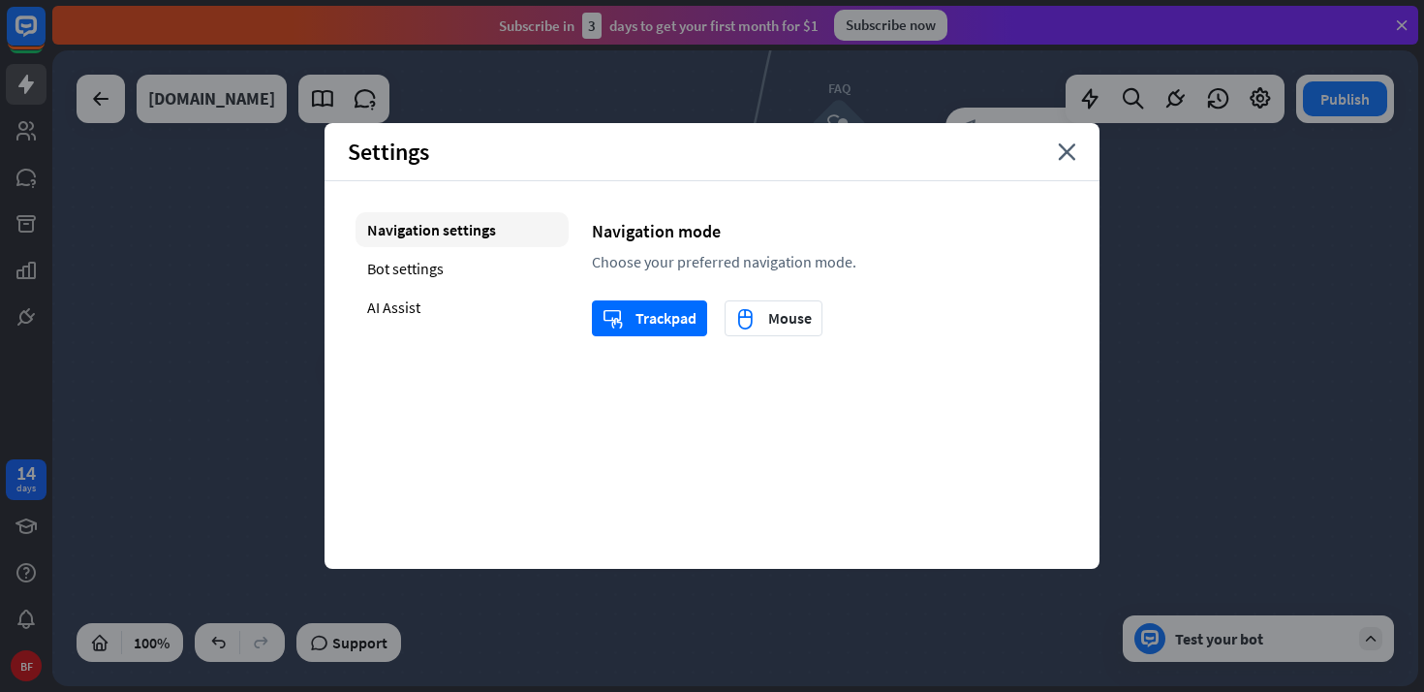
click at [1192, 438] on div "home_2 Start point Welcome message block_bot_response Bot Response About us blo…" at bounding box center [1008, 685] width 1366 height 635
click at [1071, 139] on div "Settings close" at bounding box center [712, 152] width 775 height 58
click at [1066, 158] on icon "close" at bounding box center [1067, 151] width 18 height 17
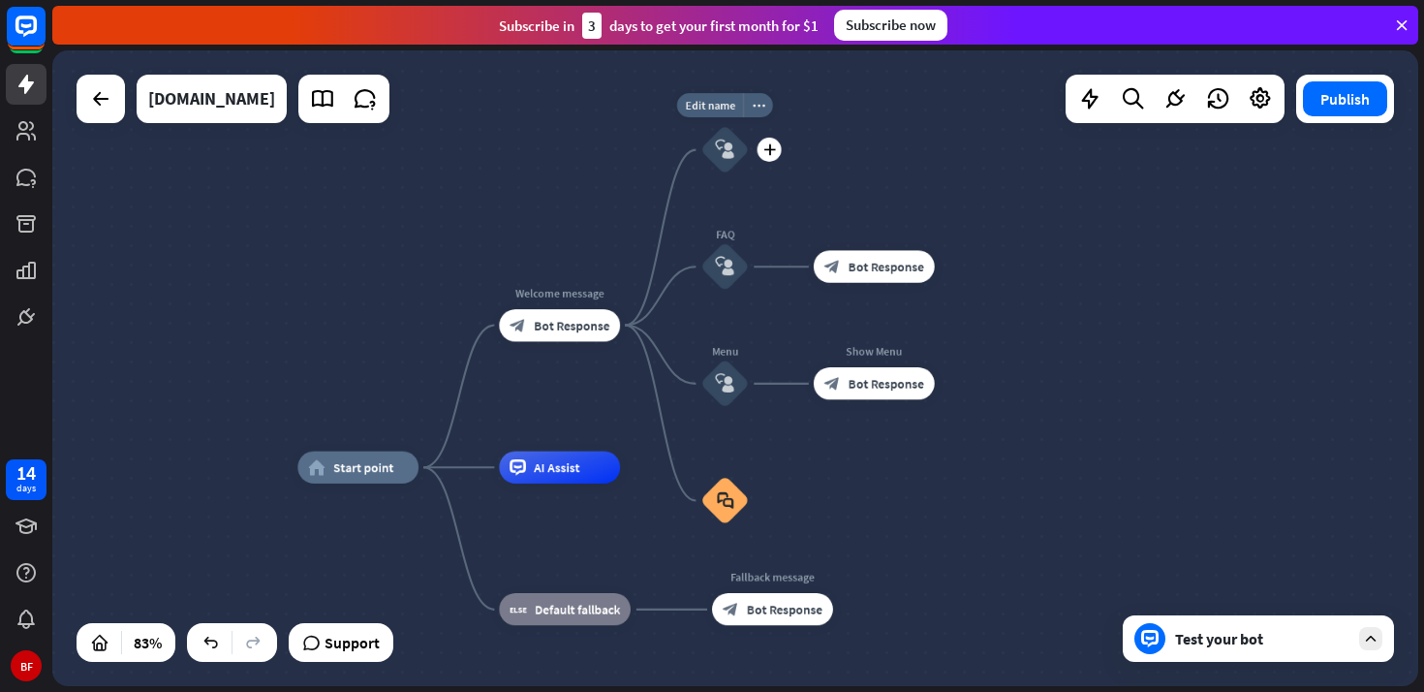
click at [731, 156] on icon "block_user_input" at bounding box center [724, 149] width 19 height 19
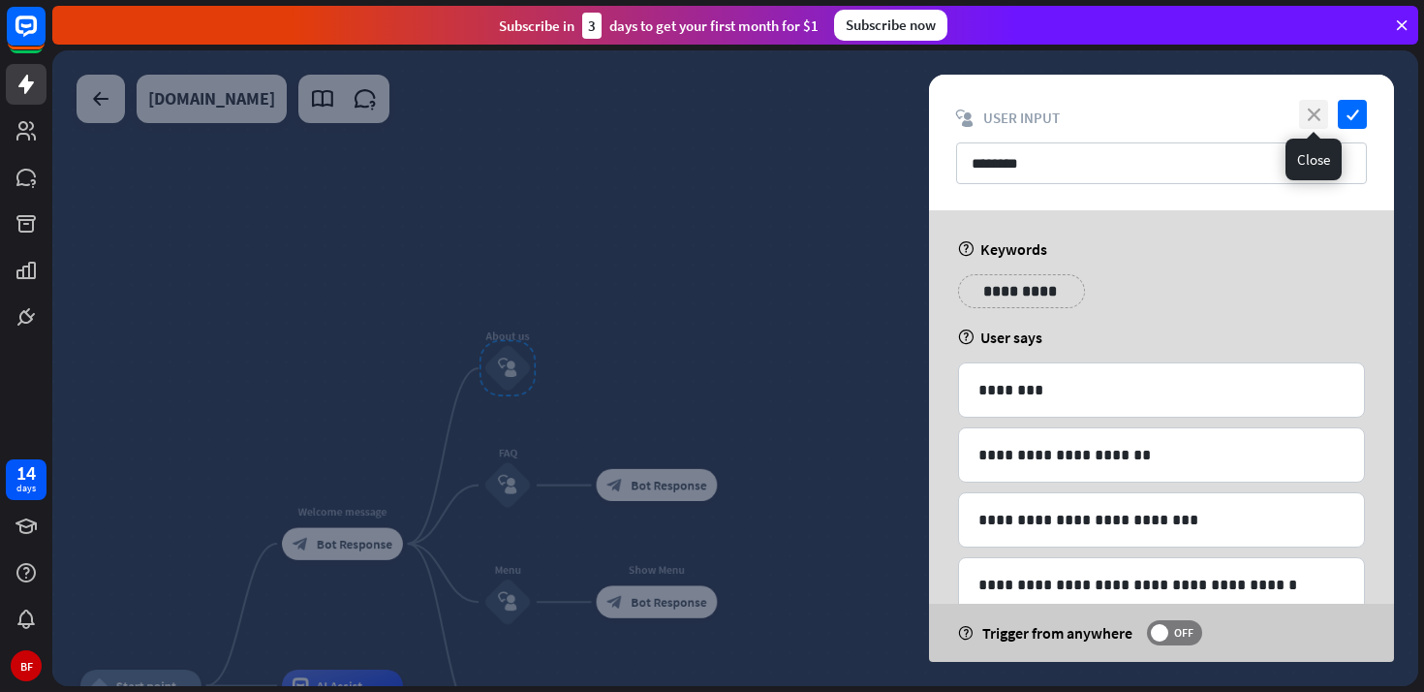
click at [1320, 116] on icon "close" at bounding box center [1313, 114] width 29 height 29
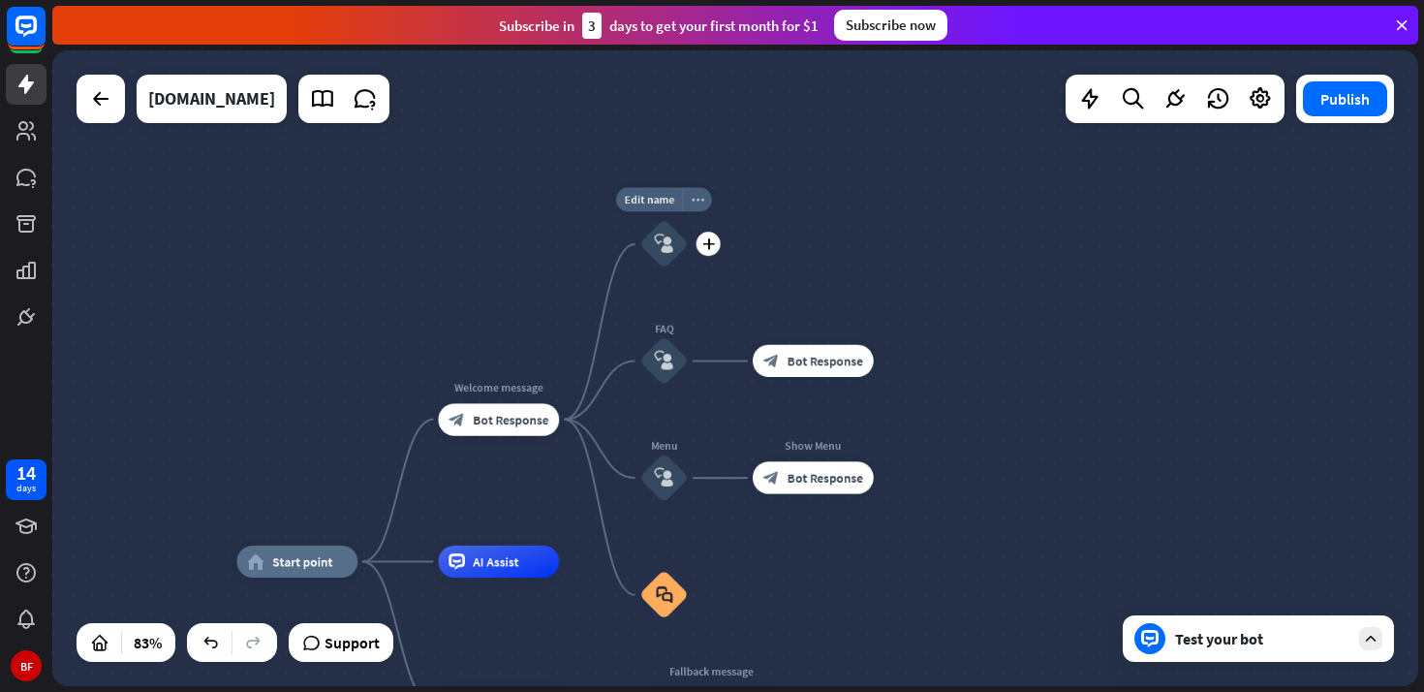
click at [698, 196] on icon "more_horiz" at bounding box center [697, 200] width 13 height 12
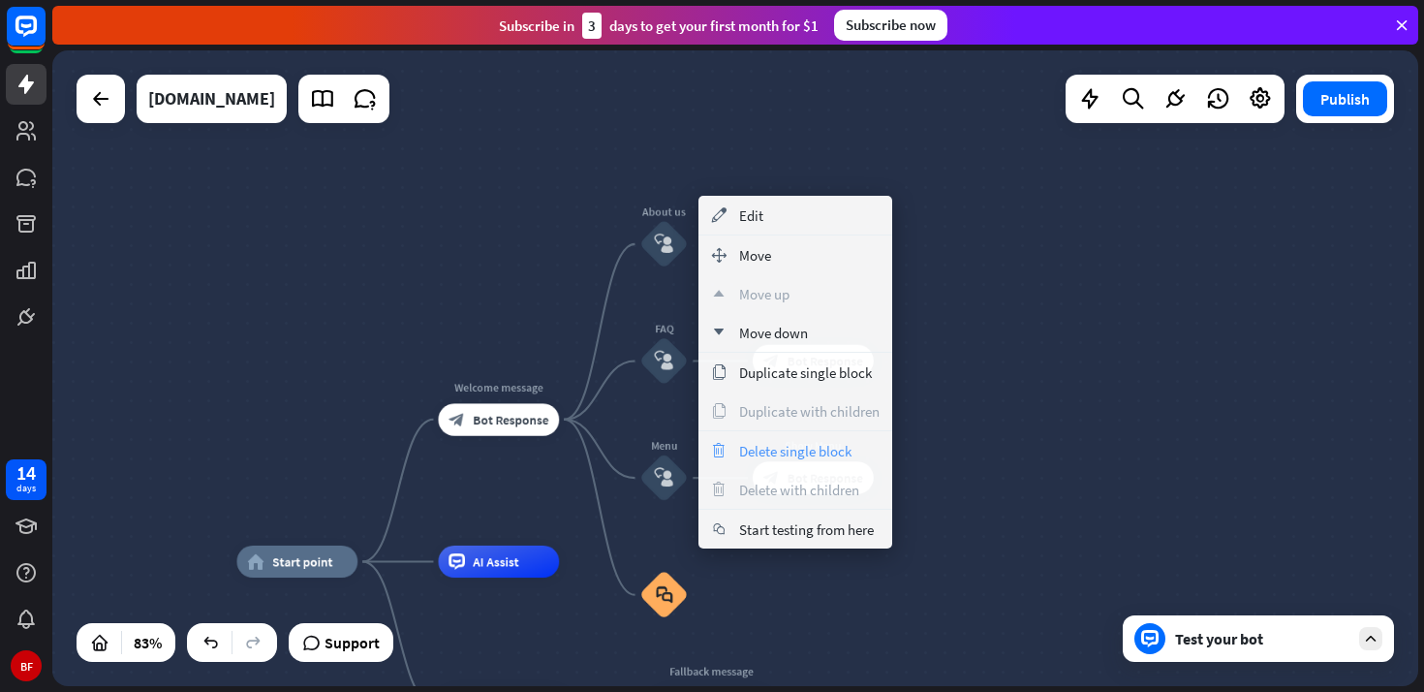
click at [746, 448] on span "Delete single block" at bounding box center [795, 451] width 112 height 18
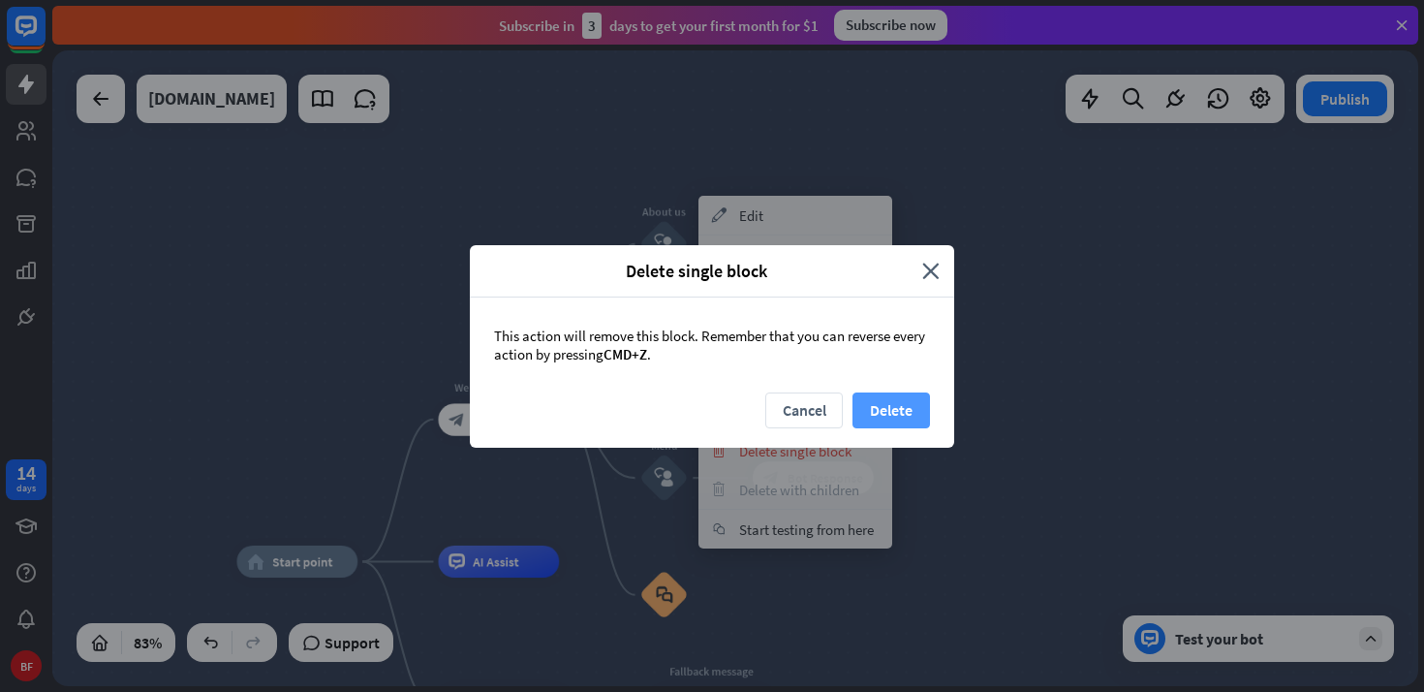
click at [911, 416] on button "Delete" at bounding box center [890, 410] width 77 height 36
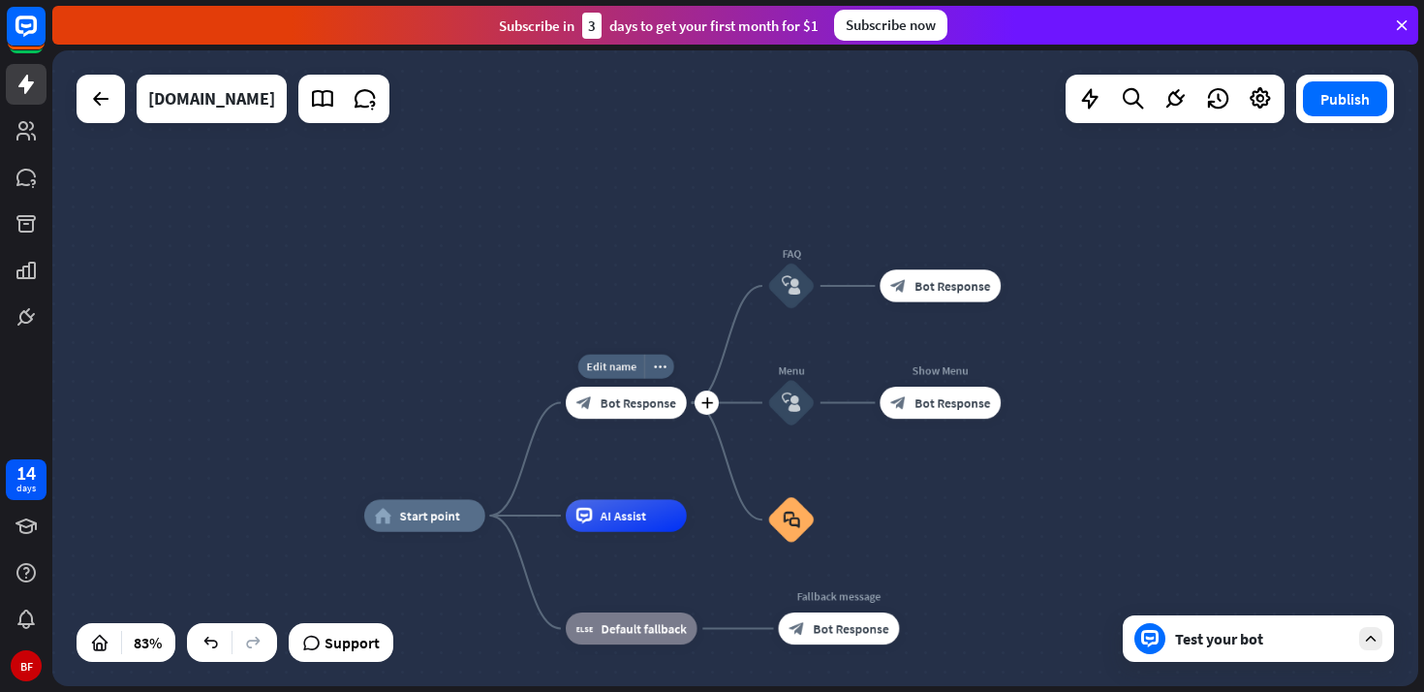
click at [616, 405] on span "Bot Response" at bounding box center [639, 402] width 76 height 16
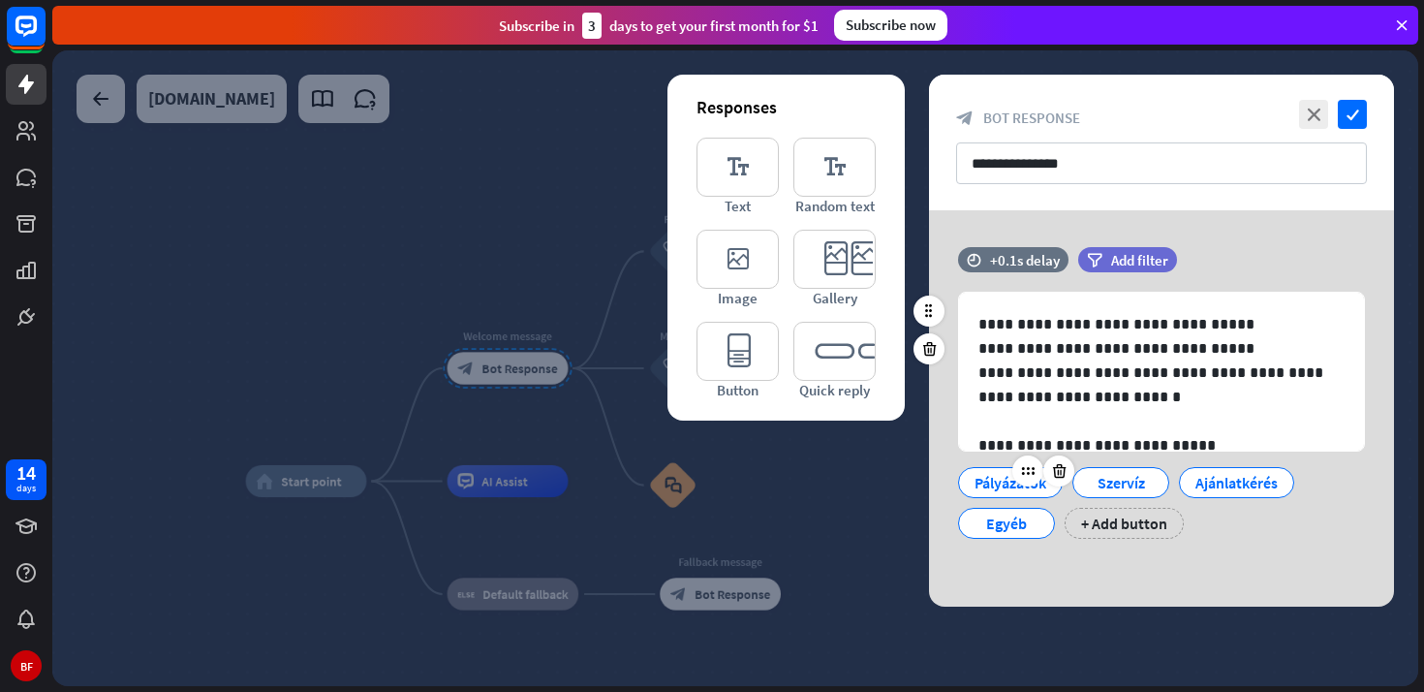
click at [989, 485] on div "Pályázatok" at bounding box center [1010, 482] width 72 height 29
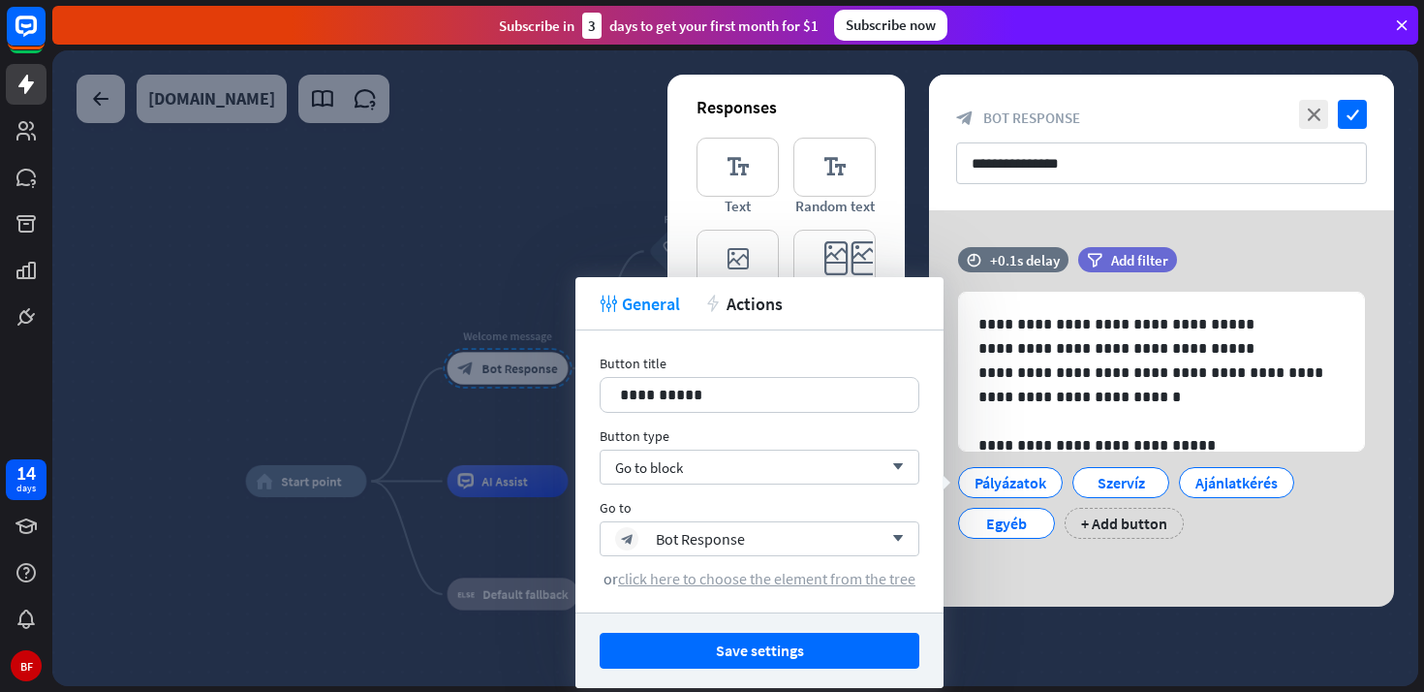
click at [839, 582] on span "click here to choose the element from the tree" at bounding box center [766, 578] width 297 height 19
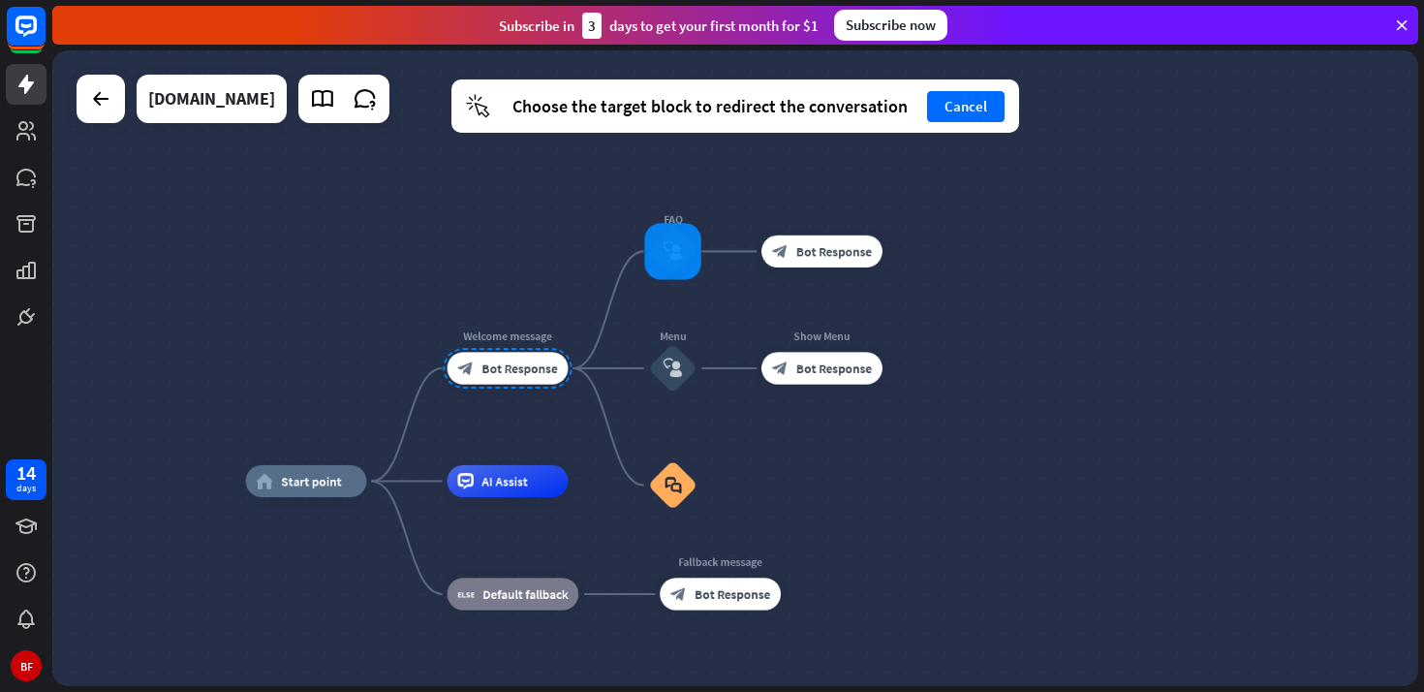
click at [684, 263] on div at bounding box center [672, 251] width 56 height 56
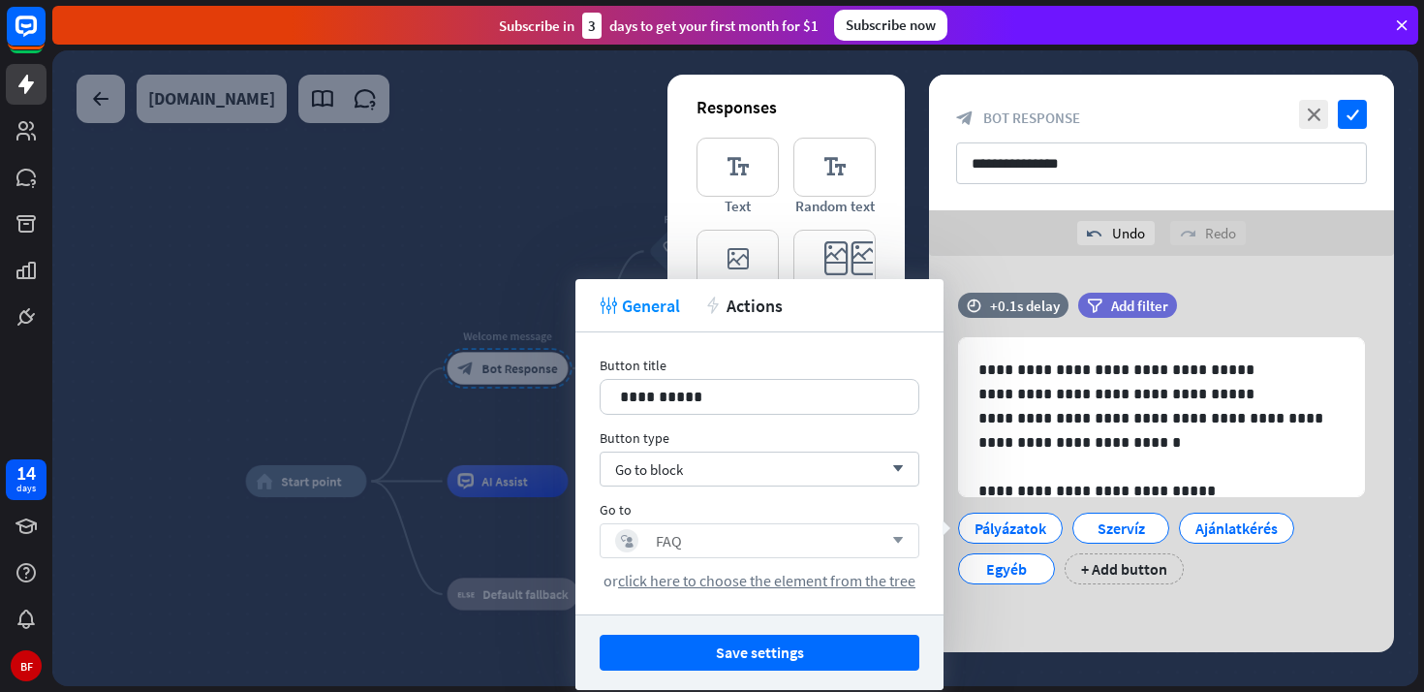
click at [901, 536] on icon "arrow_down" at bounding box center [892, 541] width 21 height 12
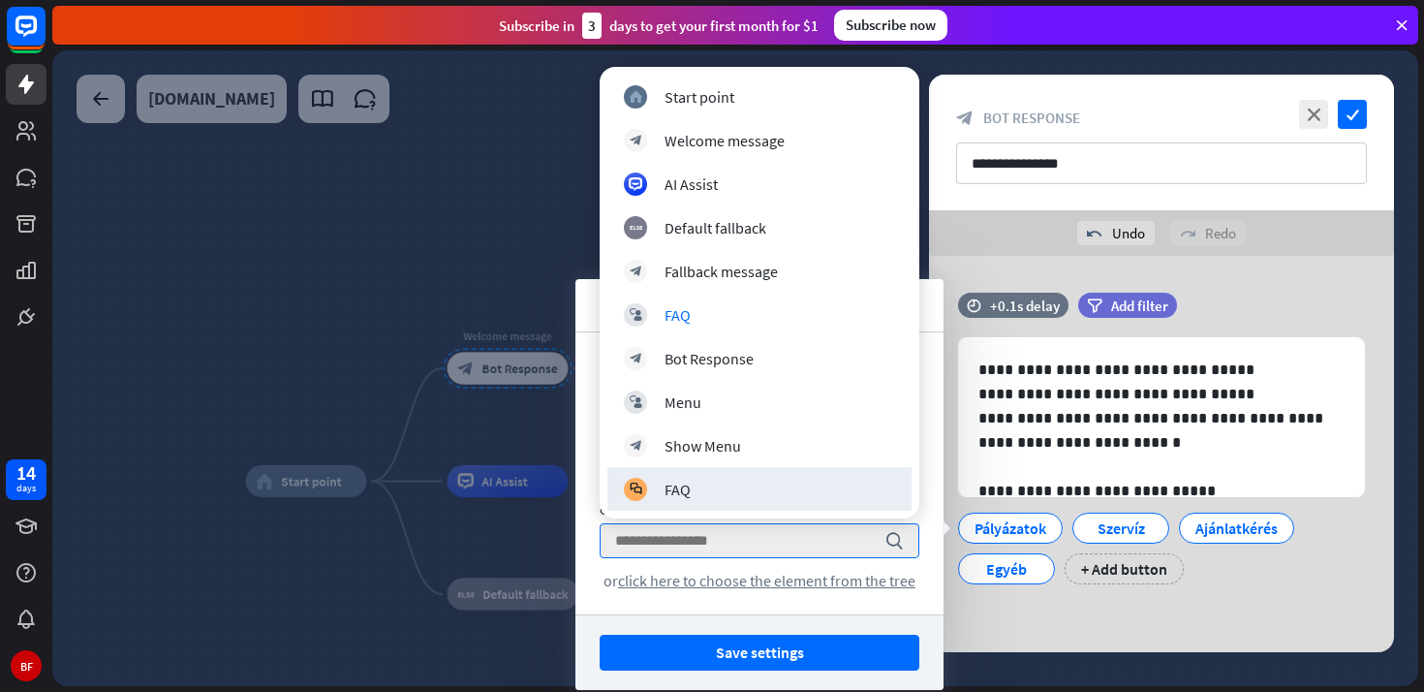
click at [883, 622] on div "Save settings" at bounding box center [759, 652] width 368 height 76
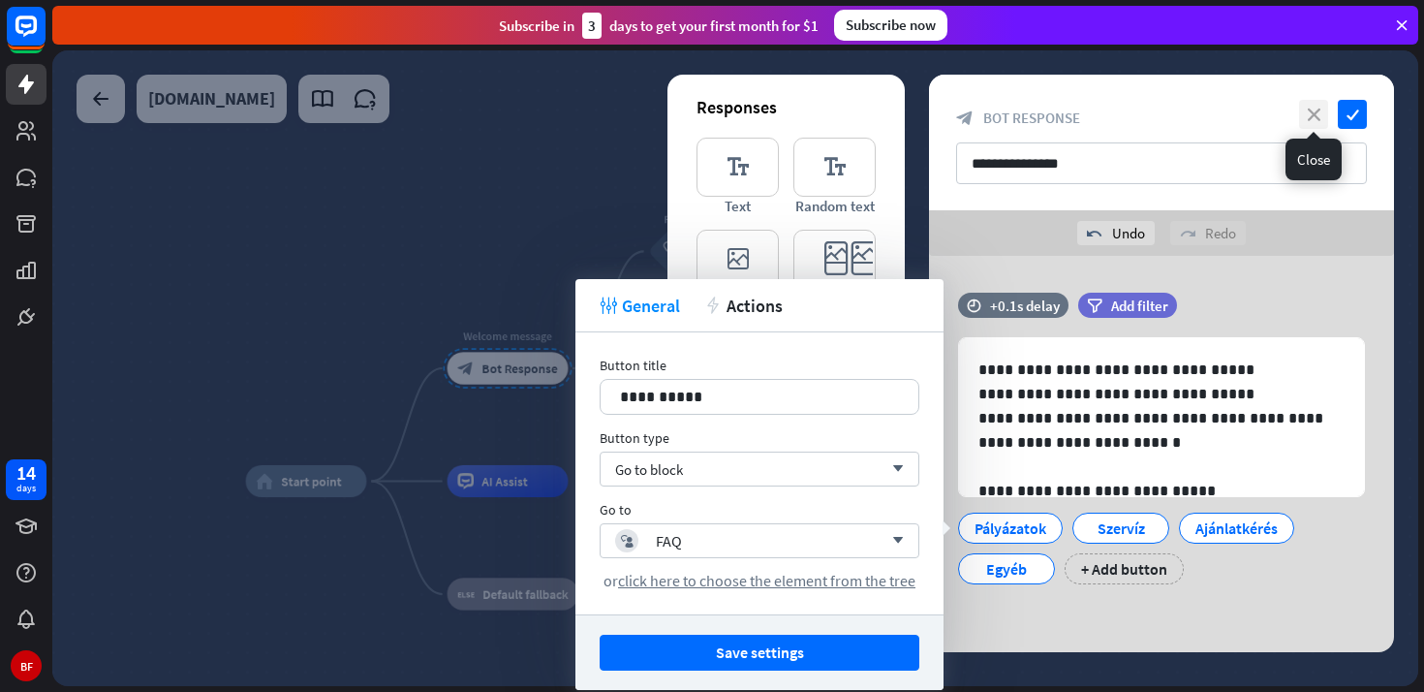
click at [1304, 114] on icon "close" at bounding box center [1313, 114] width 29 height 29
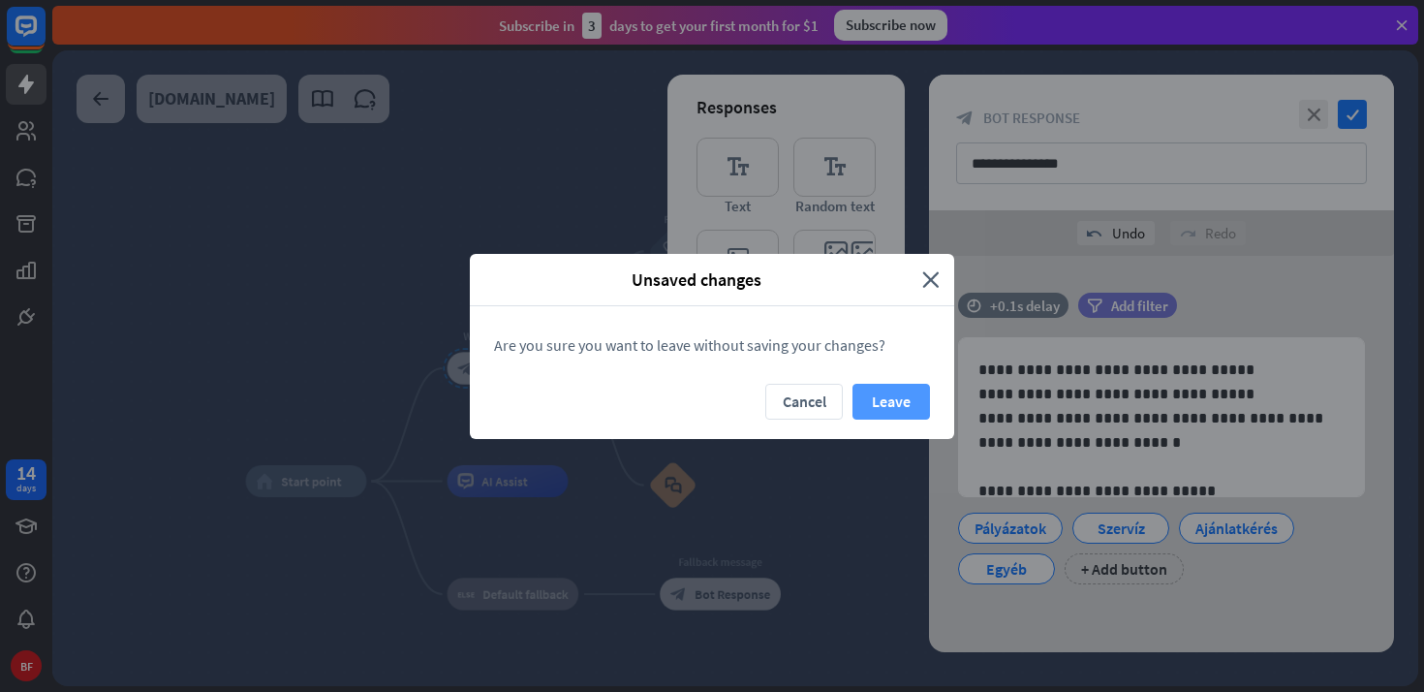
click at [874, 400] on button "Leave" at bounding box center [890, 402] width 77 height 36
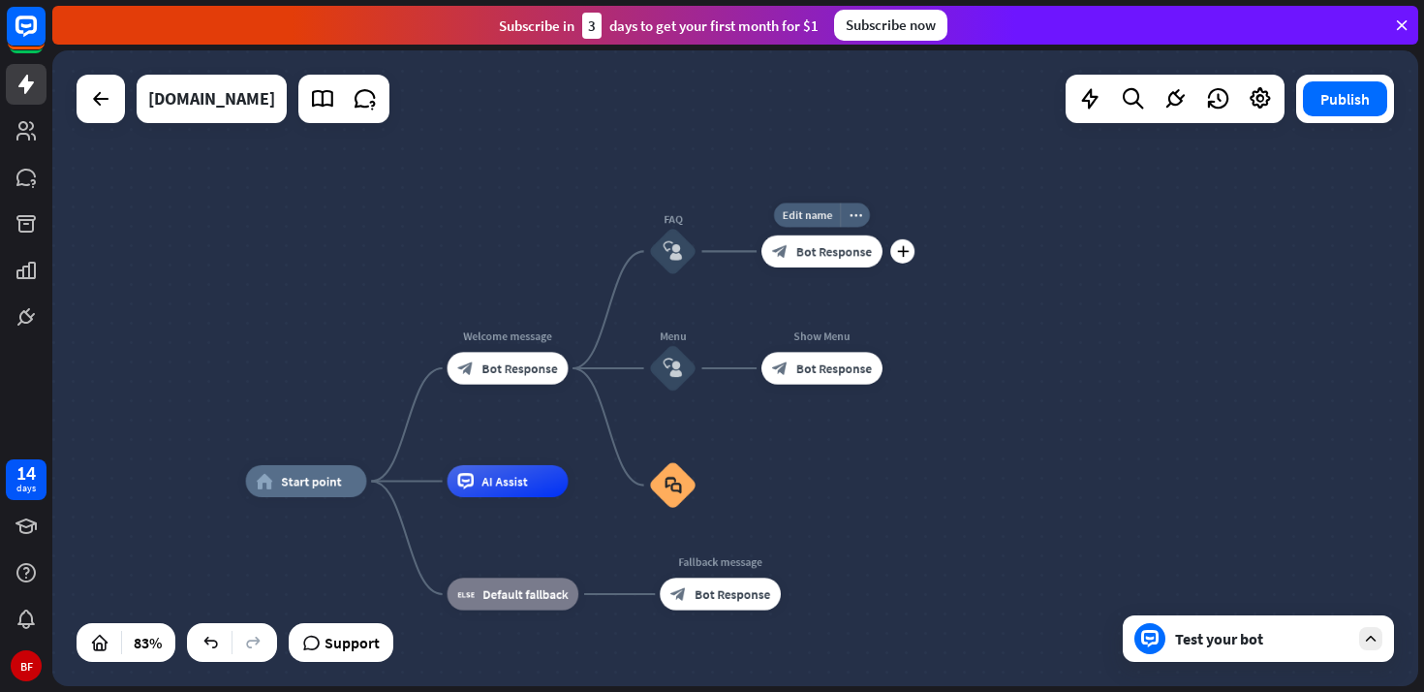
click at [854, 254] on span "Bot Response" at bounding box center [834, 251] width 76 height 16
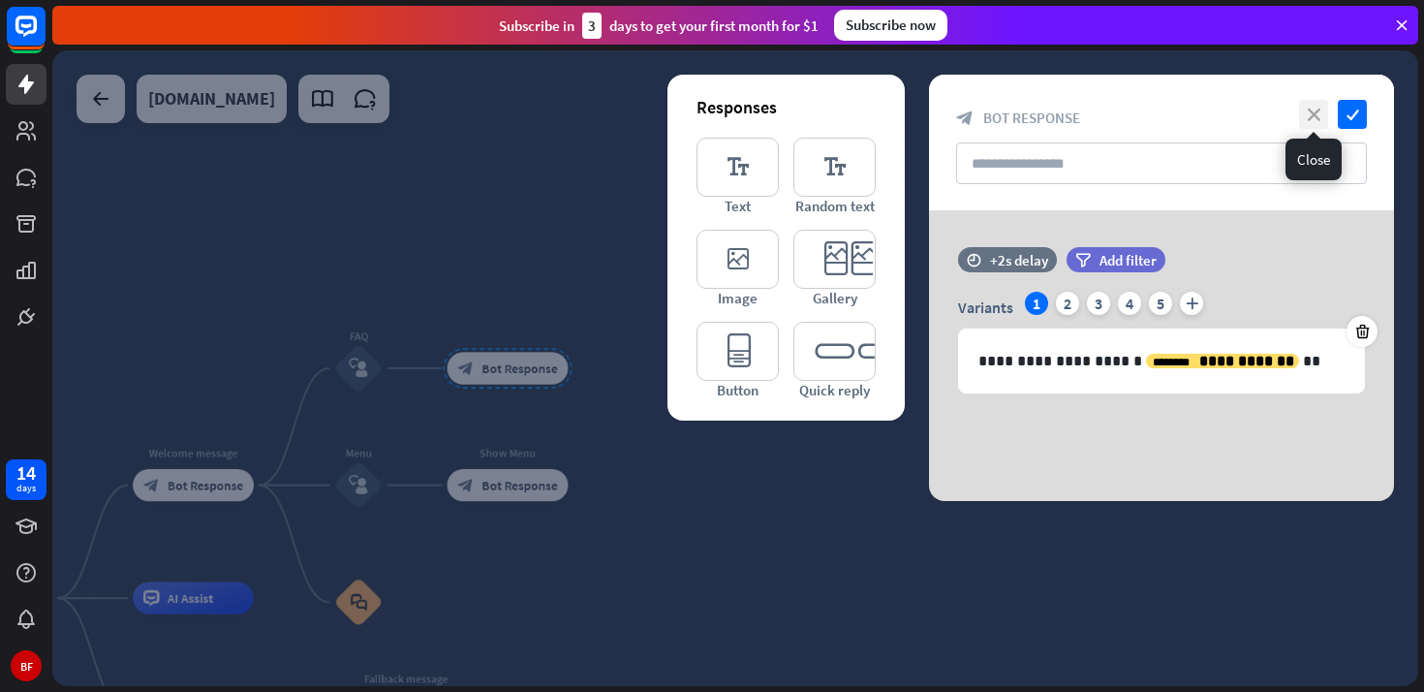
click at [1318, 111] on icon "close" at bounding box center [1313, 114] width 29 height 29
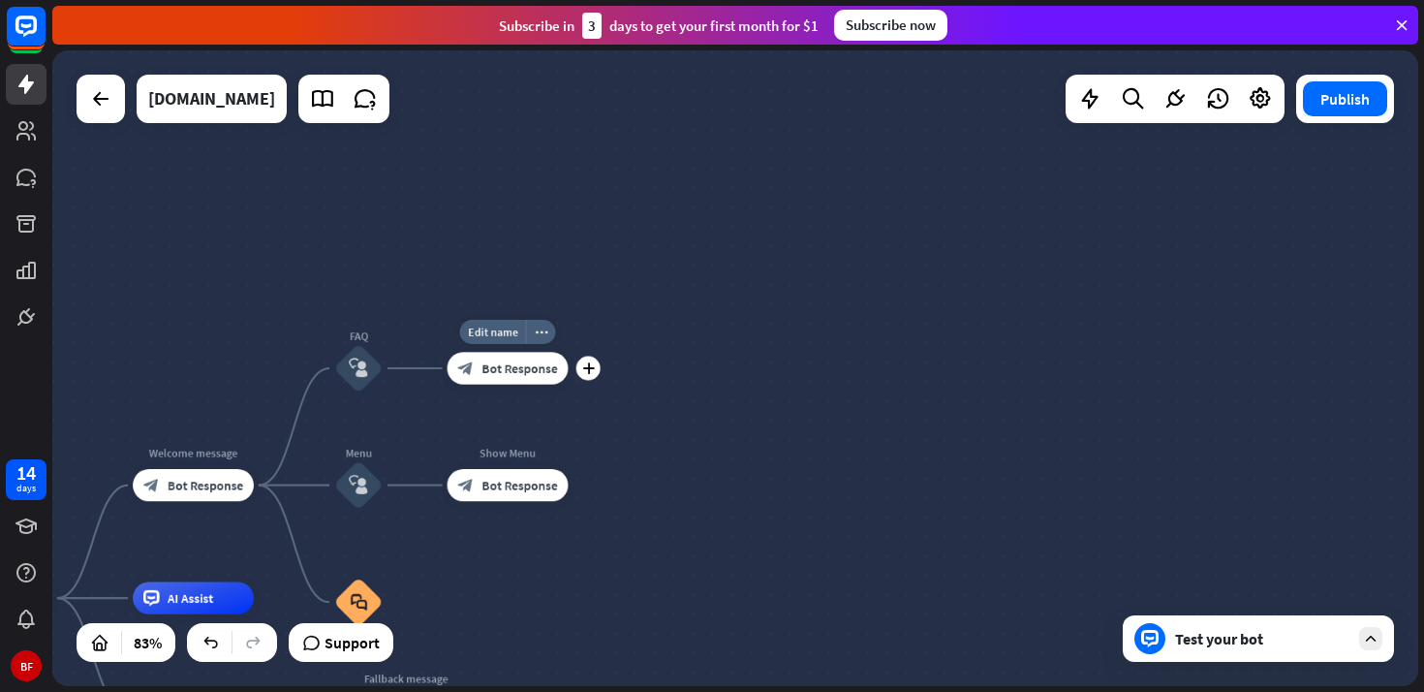
click at [549, 375] on span "Bot Response" at bounding box center [519, 368] width 76 height 16
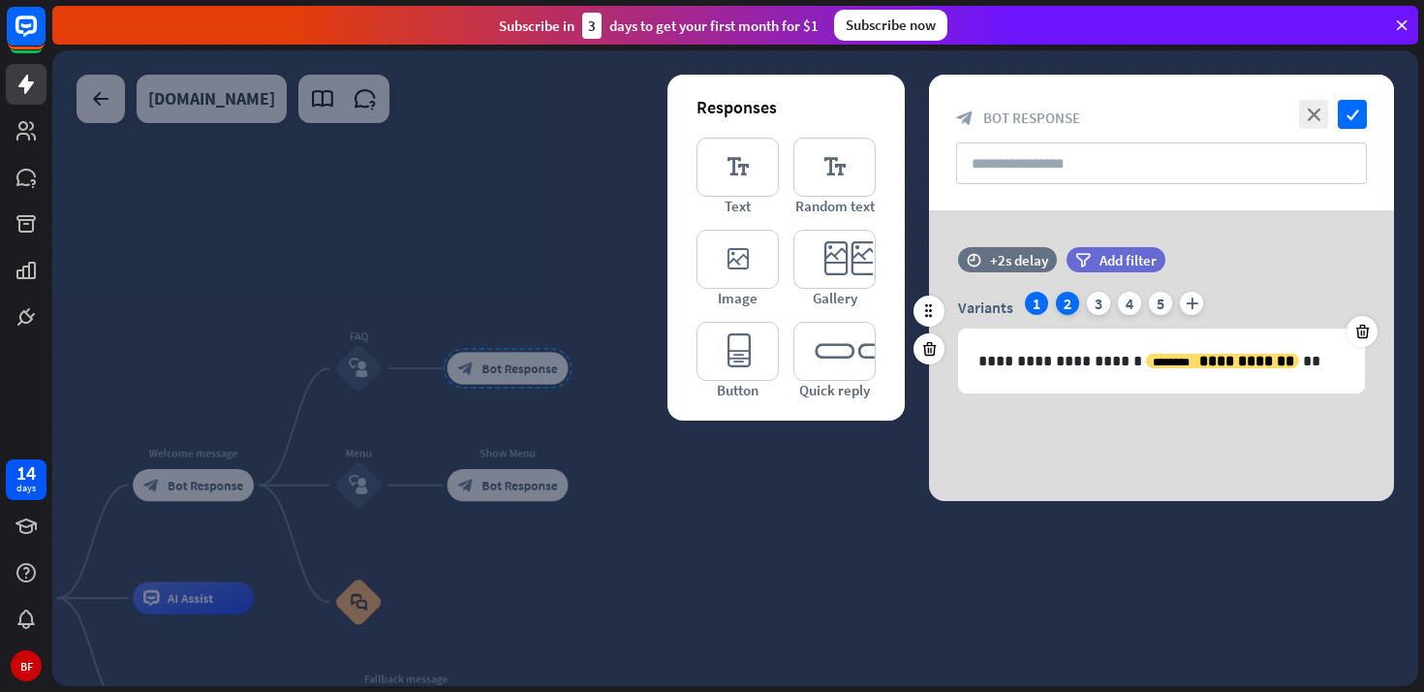
click at [1067, 306] on div "2" at bounding box center [1067, 303] width 23 height 23
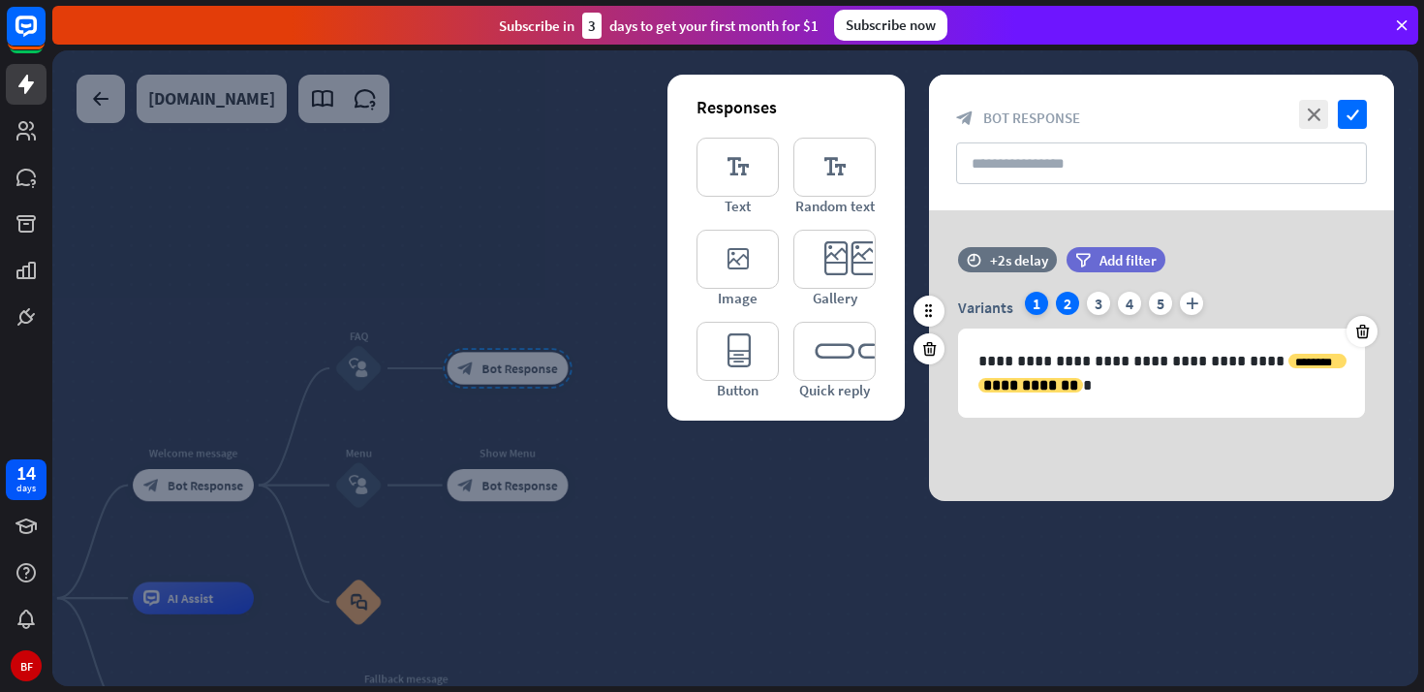
click at [1037, 298] on div "1" at bounding box center [1036, 303] width 23 height 23
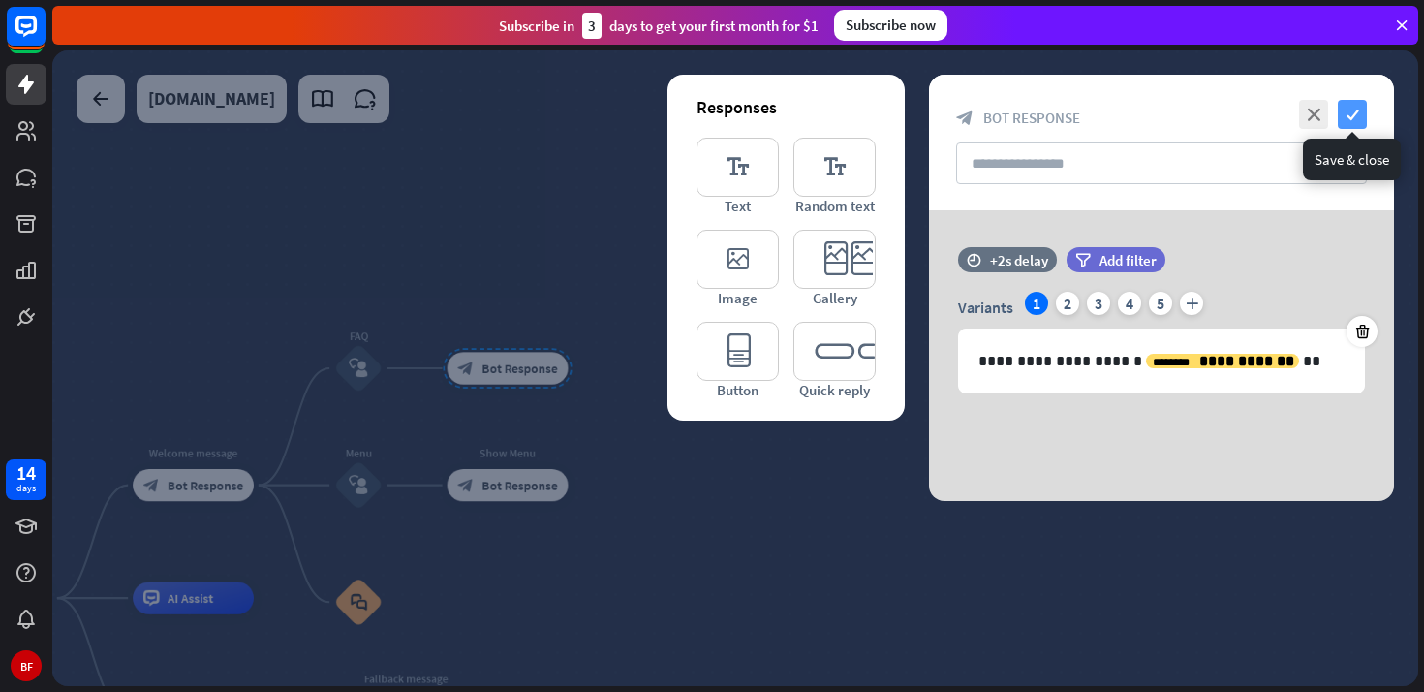
click at [1359, 114] on icon "check" at bounding box center [1352, 114] width 29 height 29
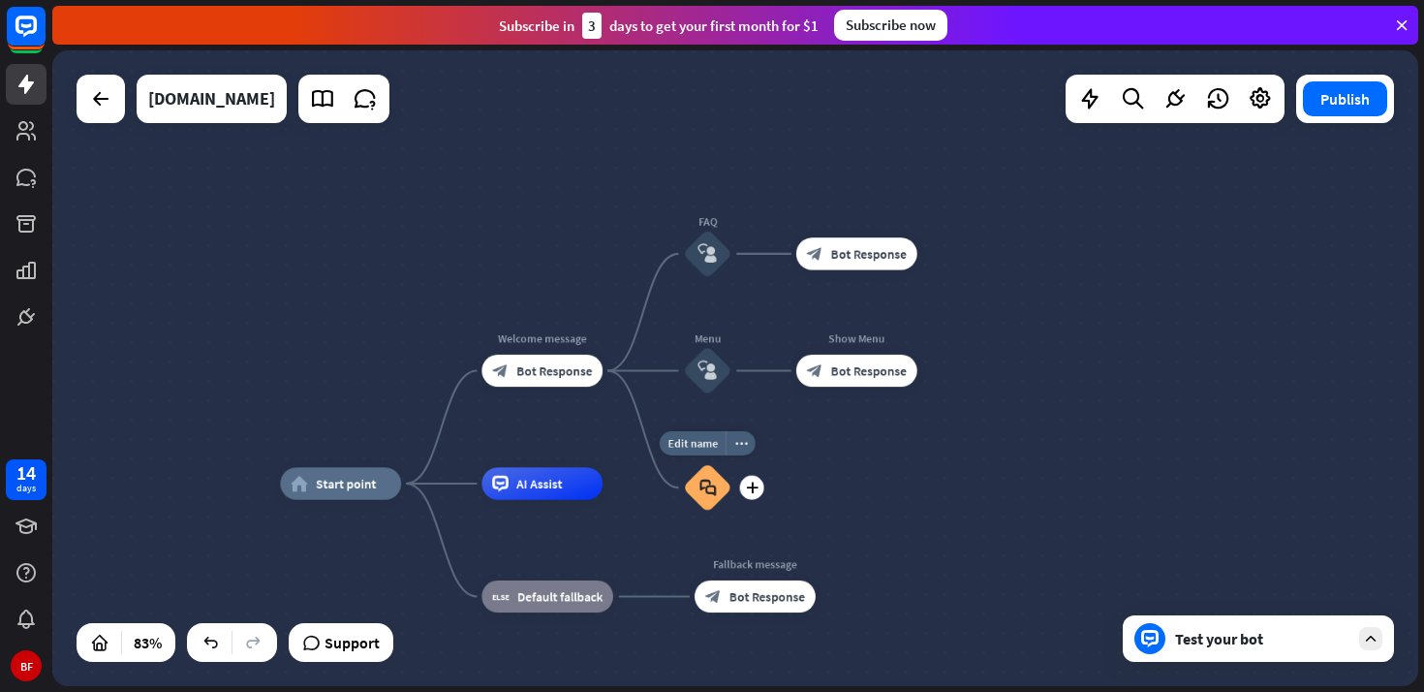
click at [706, 495] on icon "block_faq" at bounding box center [707, 487] width 16 height 17
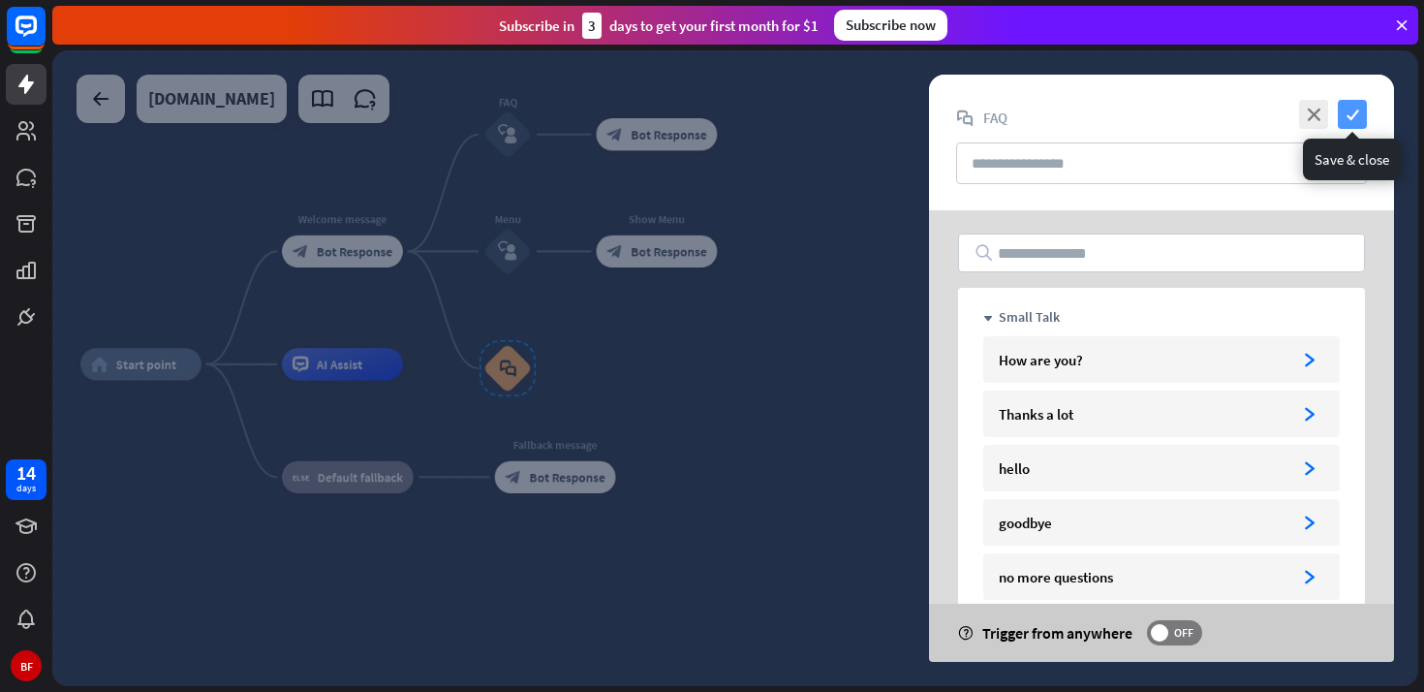
click at [1346, 122] on icon "check" at bounding box center [1352, 114] width 29 height 29
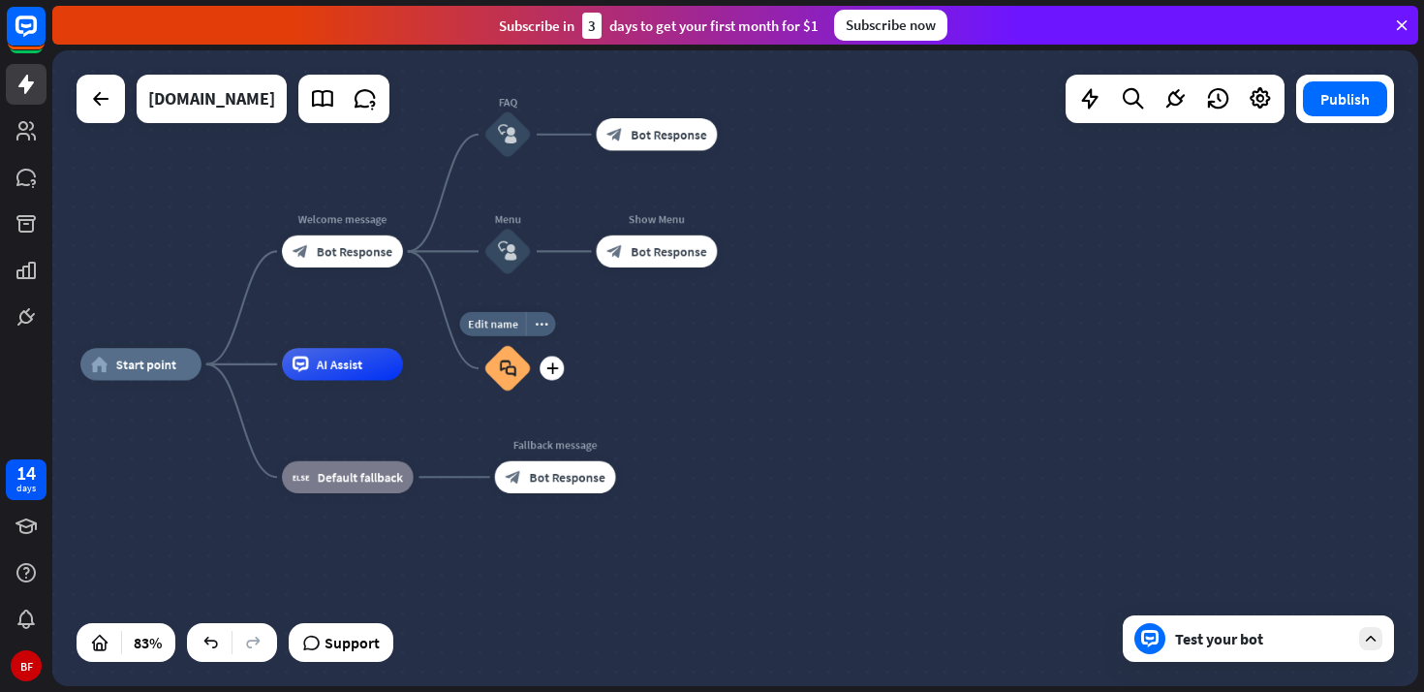
click at [532, 344] on div "Edit name more_horiz plus block_faq" at bounding box center [507, 368] width 48 height 48
click at [544, 326] on icon "more_horiz" at bounding box center [541, 324] width 13 height 12
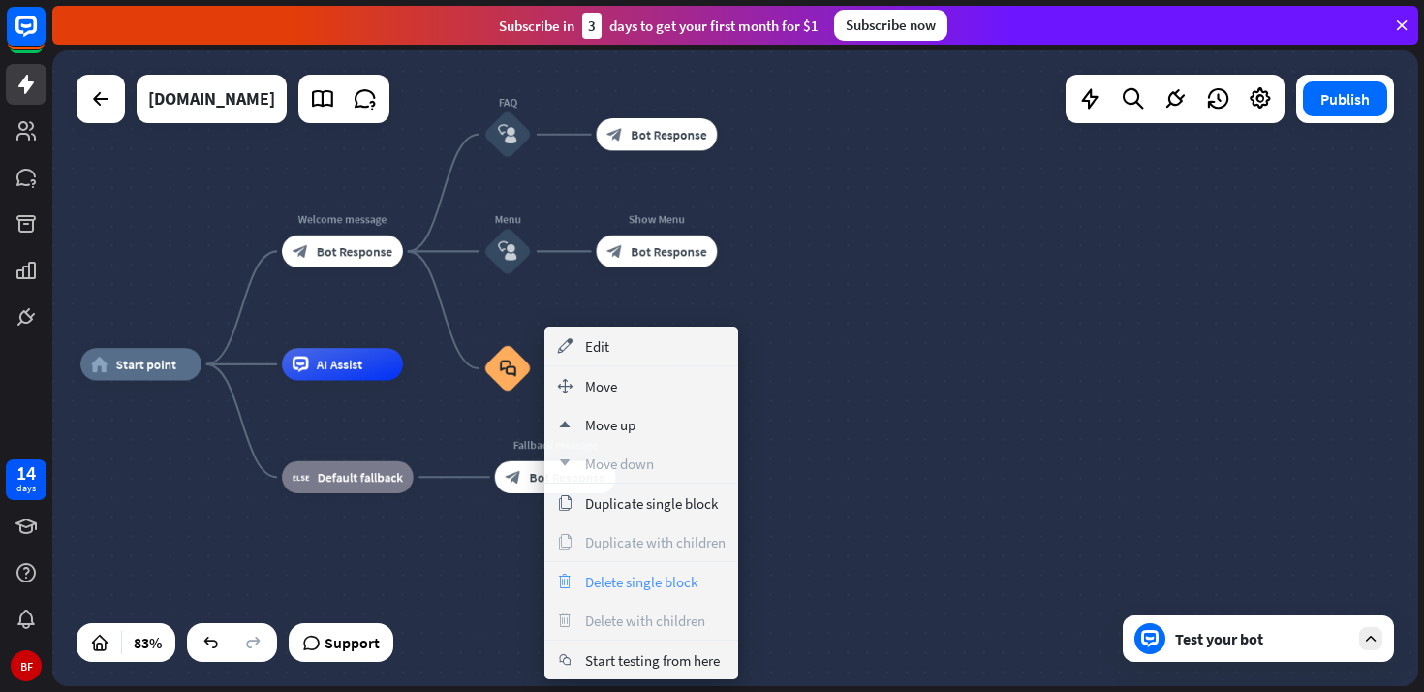
click at [598, 571] on div "trash Delete single block" at bounding box center [641, 581] width 194 height 39
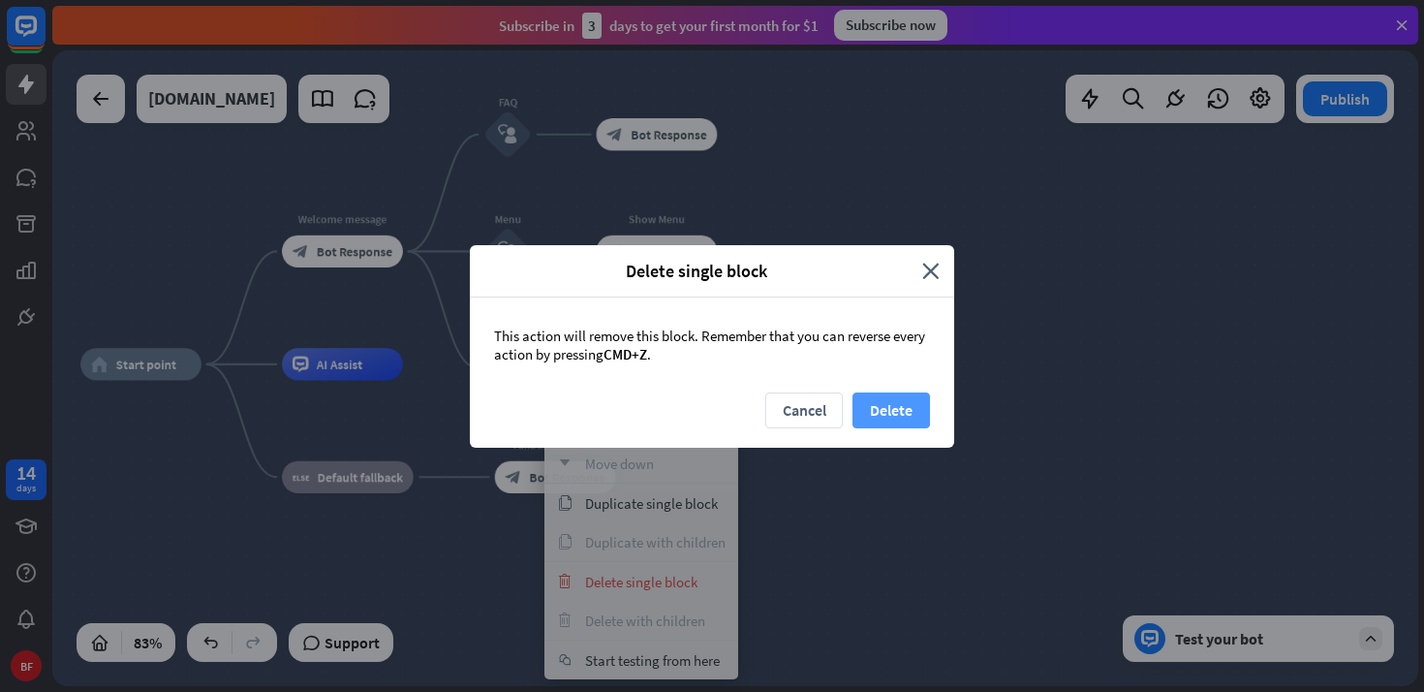
click at [890, 411] on button "Delete" at bounding box center [890, 410] width 77 height 36
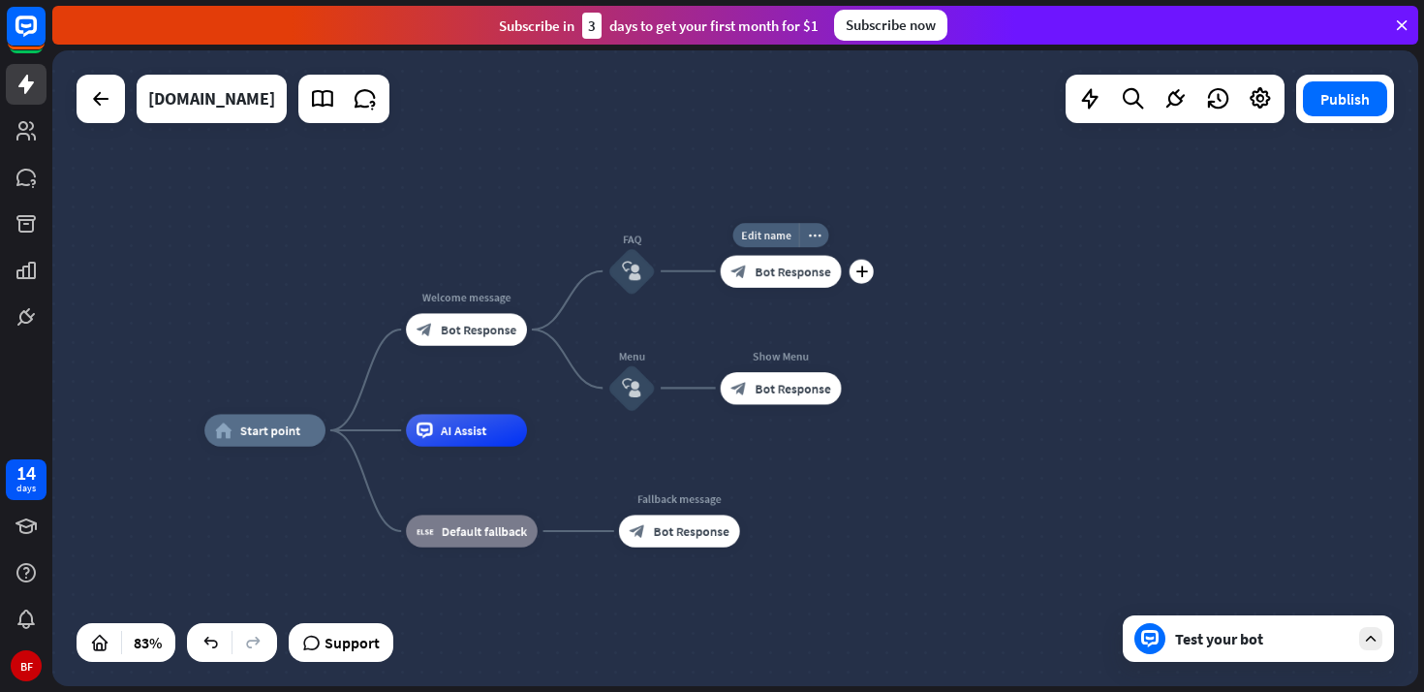
click at [751, 276] on div "block_bot_response Bot Response" at bounding box center [781, 271] width 121 height 32
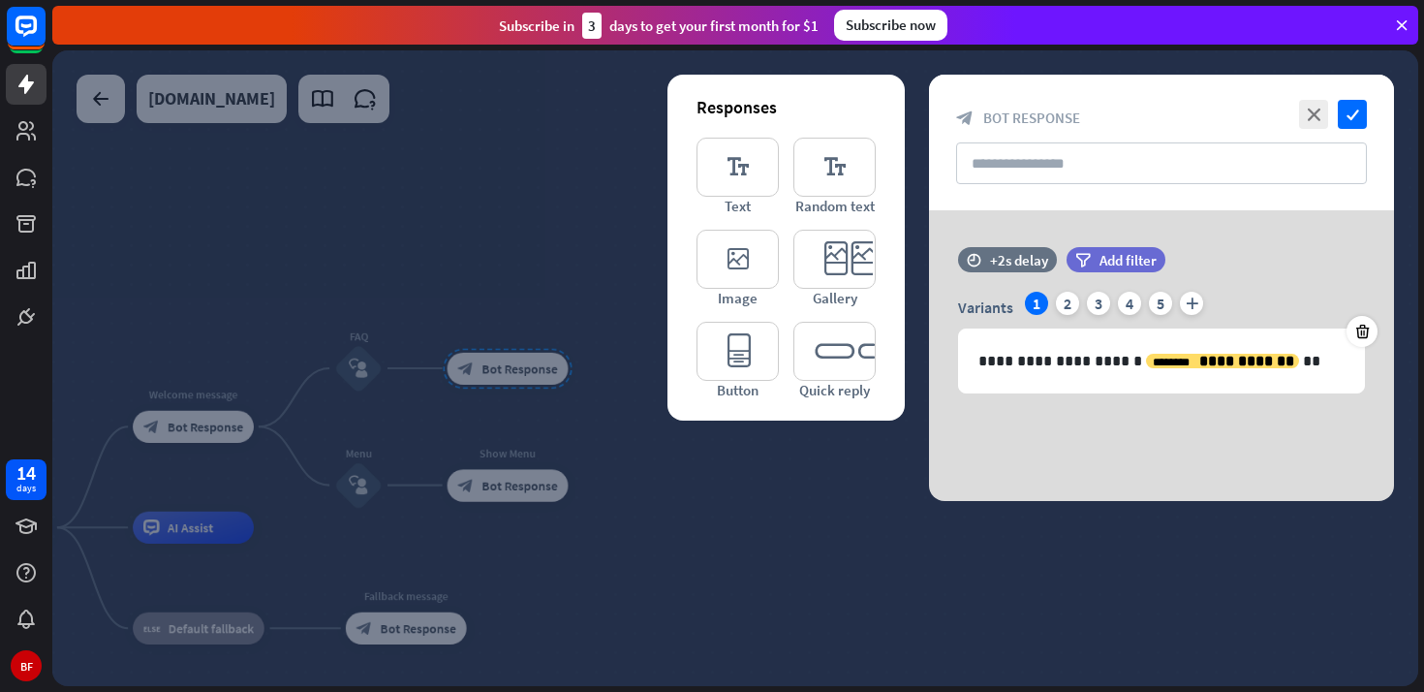
click at [614, 491] on div at bounding box center [735, 367] width 1366 height 635
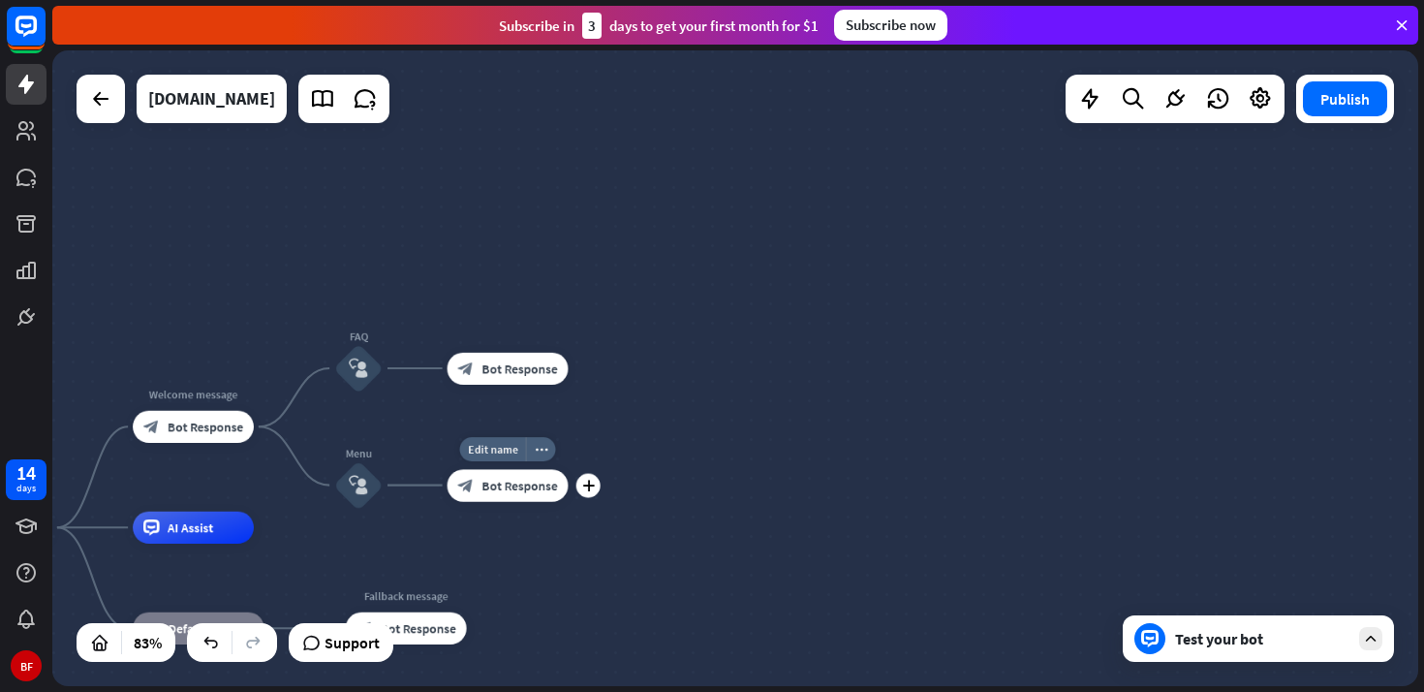
click at [532, 481] on span "Bot Response" at bounding box center [519, 485] width 76 height 16
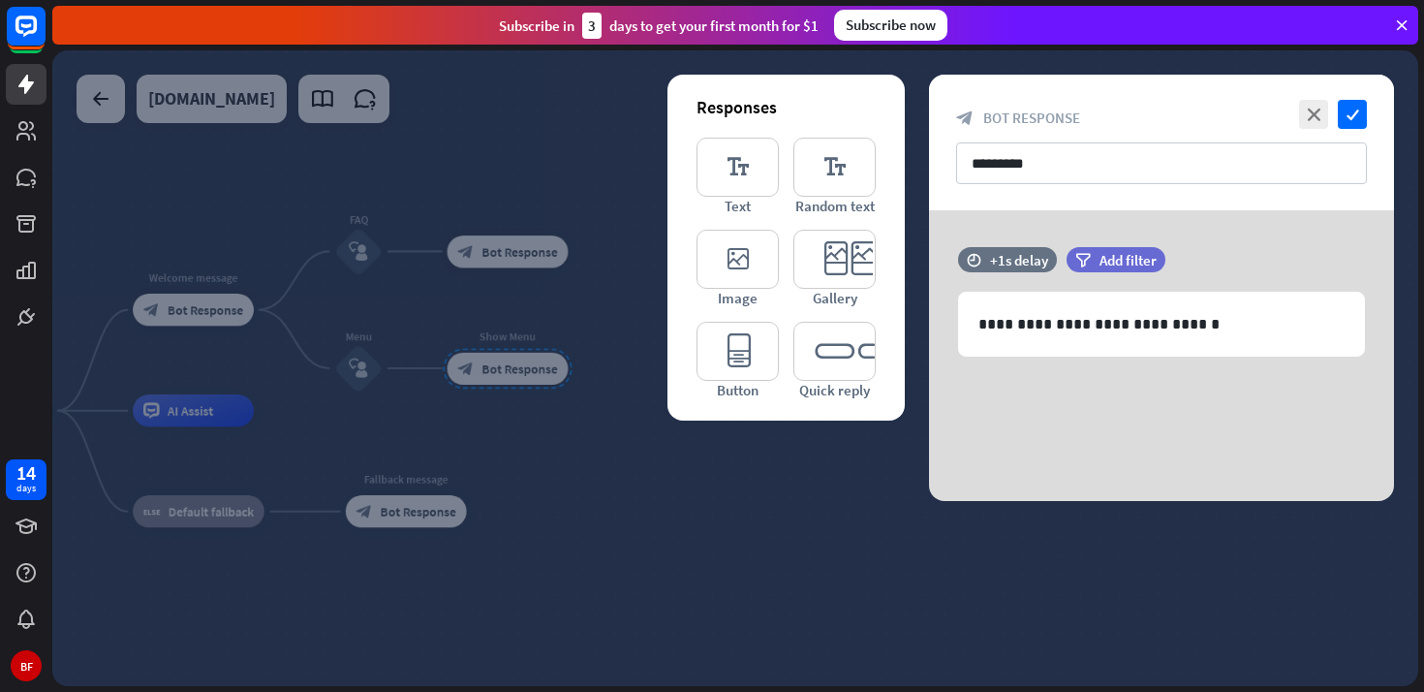
click at [775, 454] on div at bounding box center [735, 367] width 1366 height 635
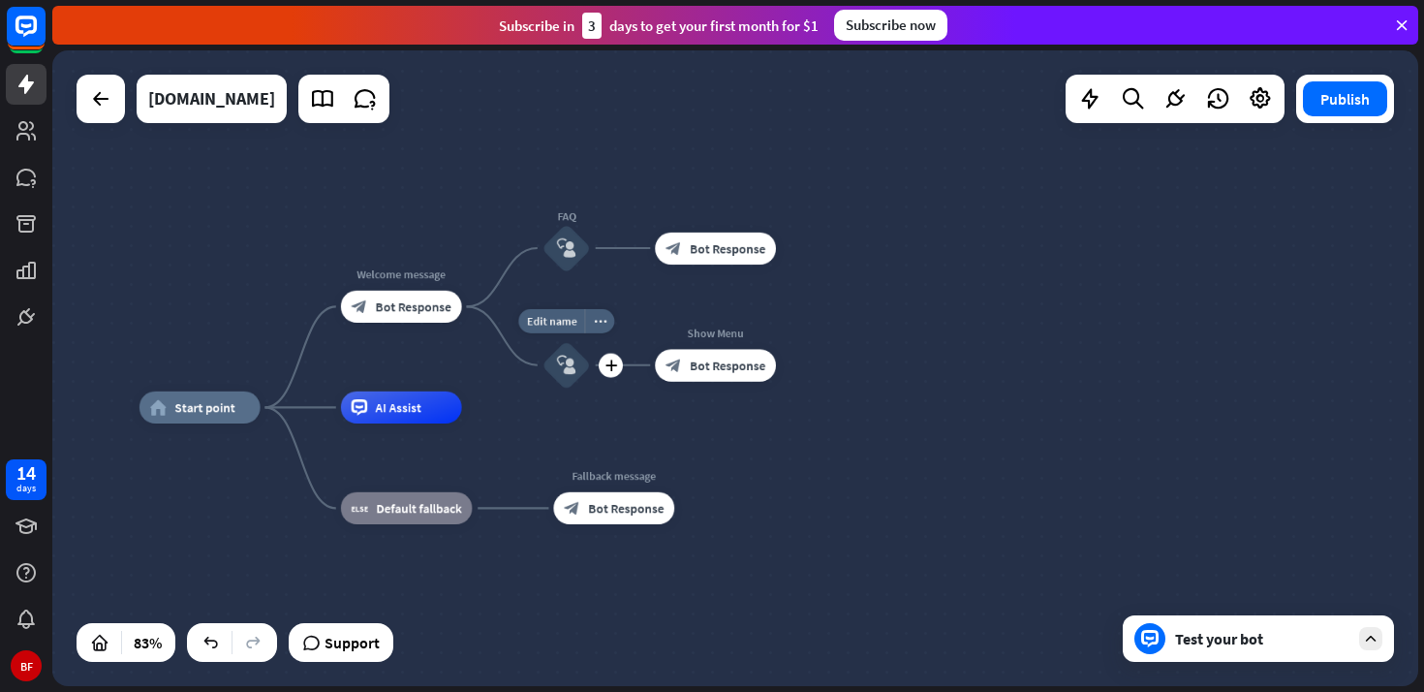
click at [572, 375] on div "block_user_input" at bounding box center [566, 365] width 48 height 48
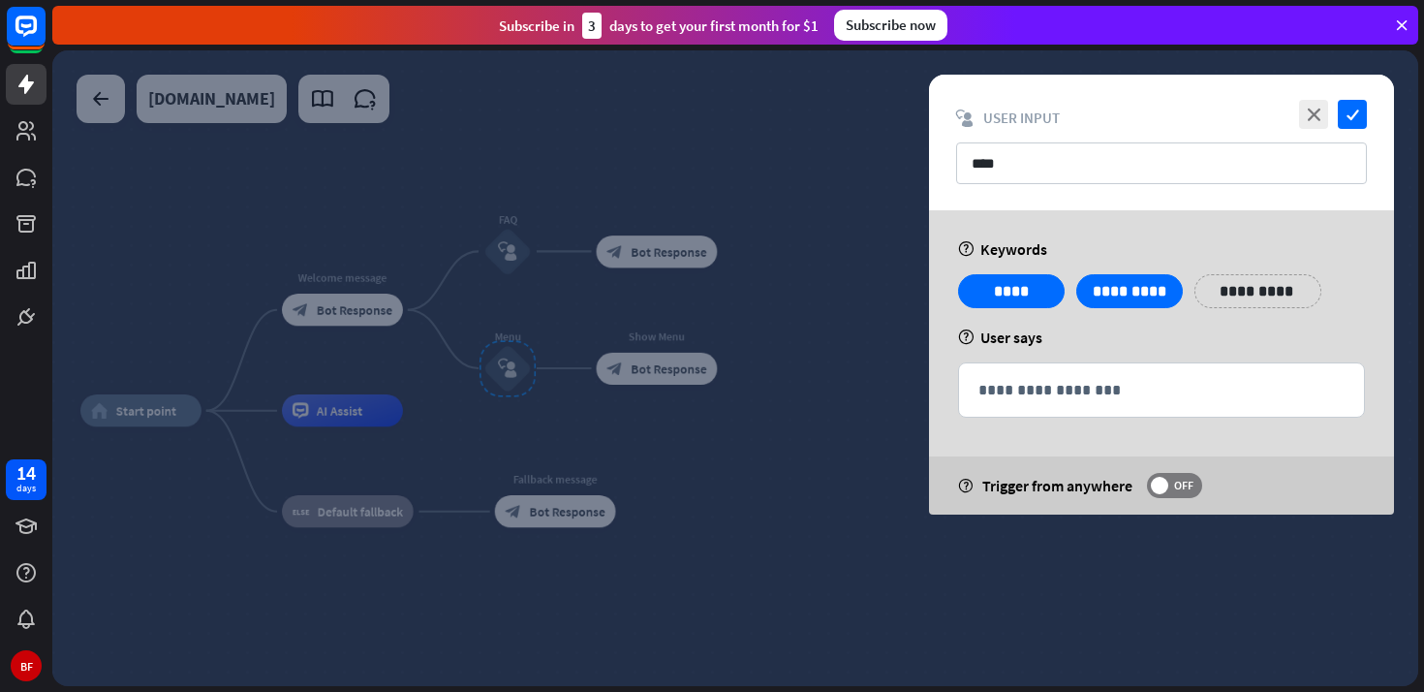
click at [782, 374] on div at bounding box center [735, 367] width 1366 height 635
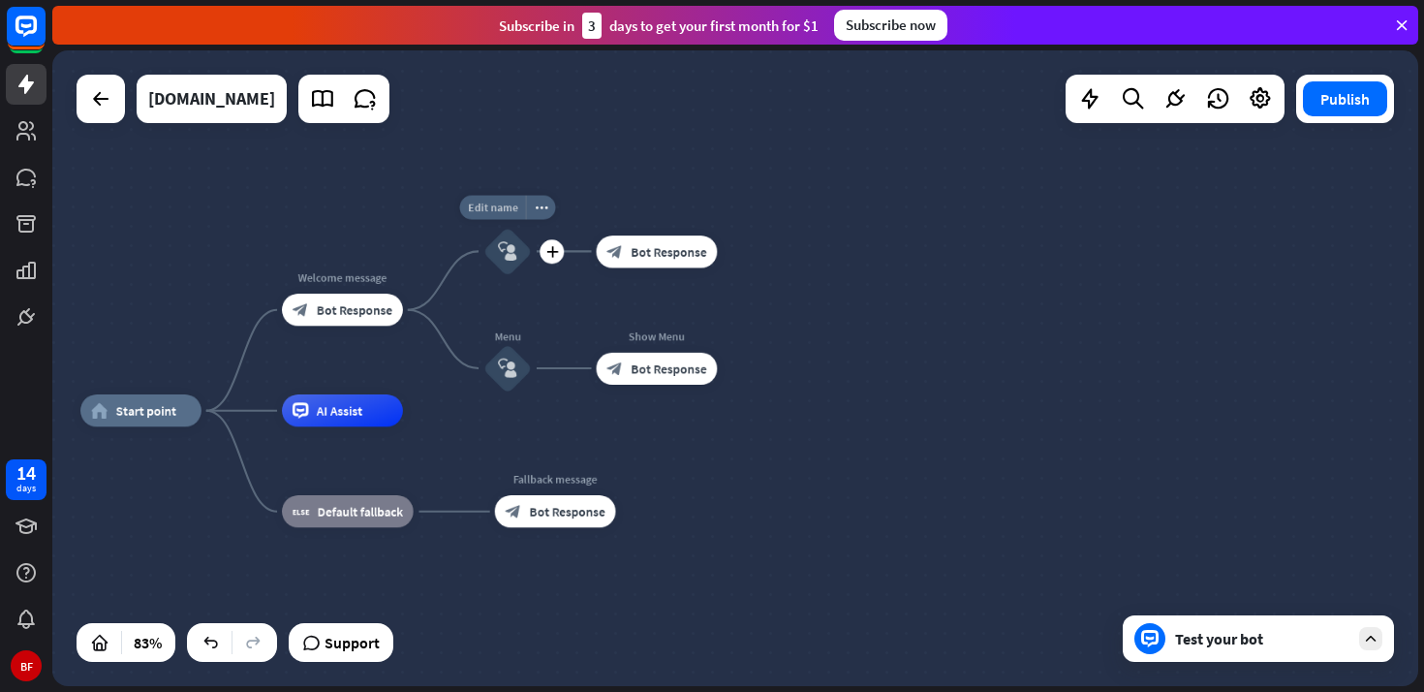
click at [510, 203] on span "Edit name" at bounding box center [493, 207] width 50 height 15
click at [356, 315] on span "Bot Response" at bounding box center [355, 309] width 76 height 16
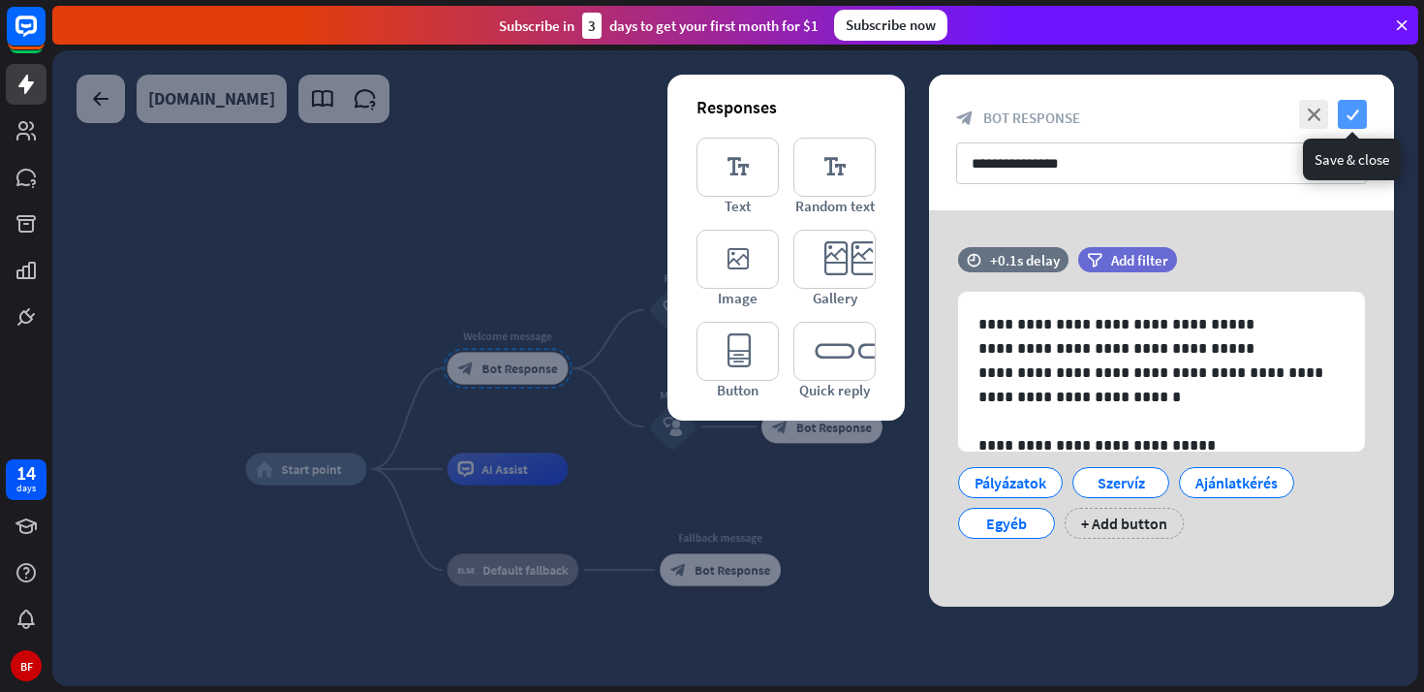
click at [1354, 118] on icon "check" at bounding box center [1352, 114] width 29 height 29
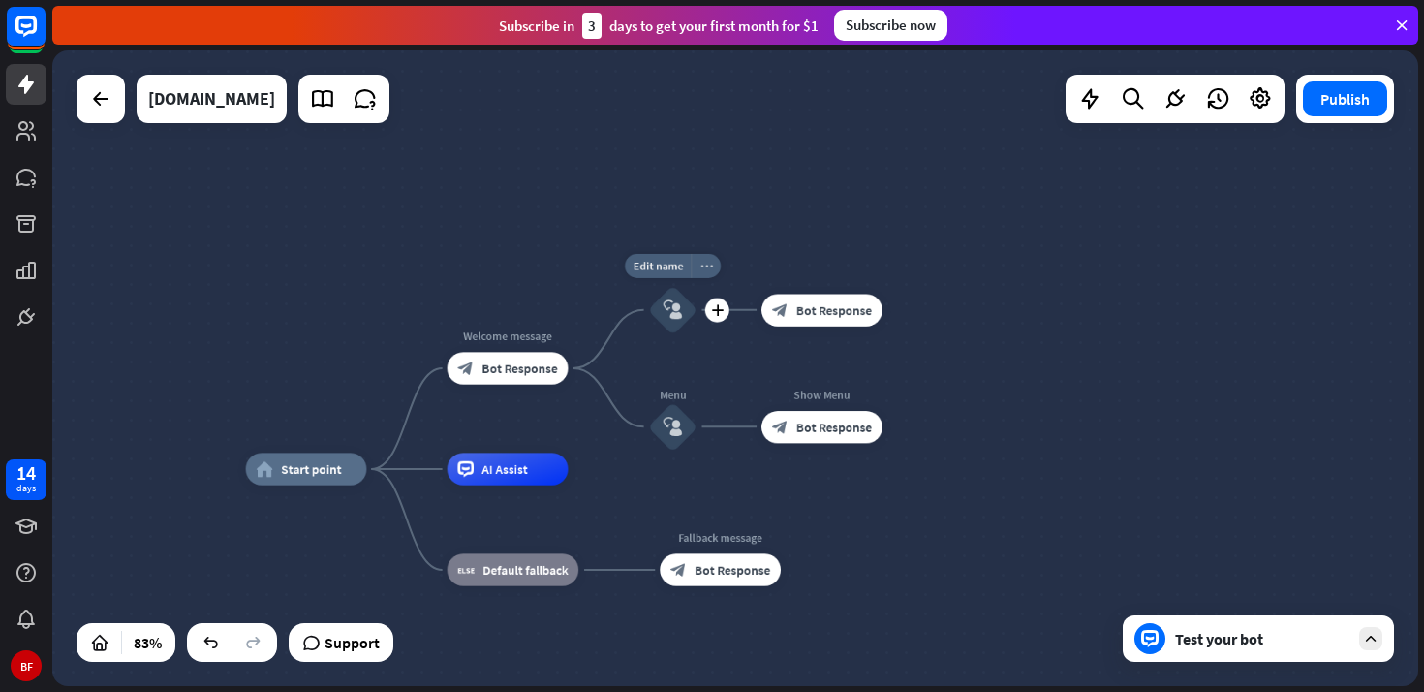
click at [708, 263] on icon "more_horiz" at bounding box center [705, 266] width 13 height 12
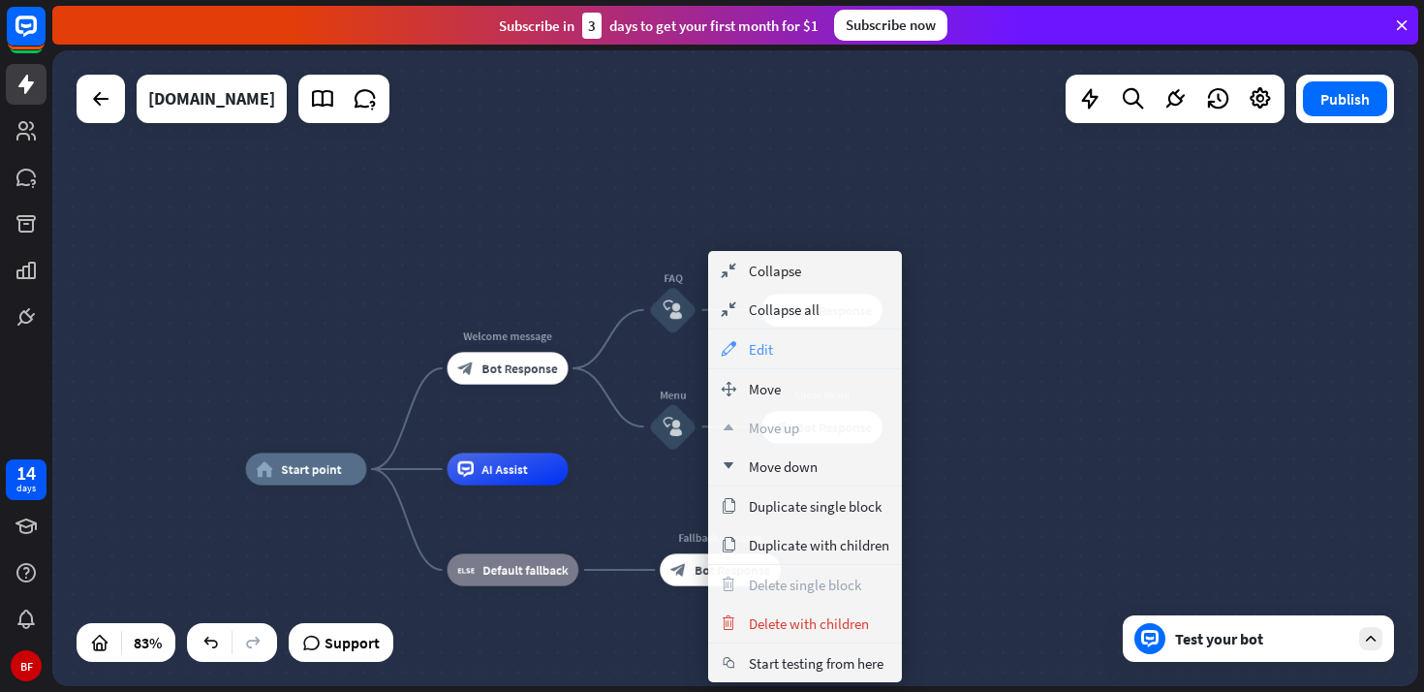
click at [815, 350] on div "appearance Edit" at bounding box center [805, 348] width 194 height 39
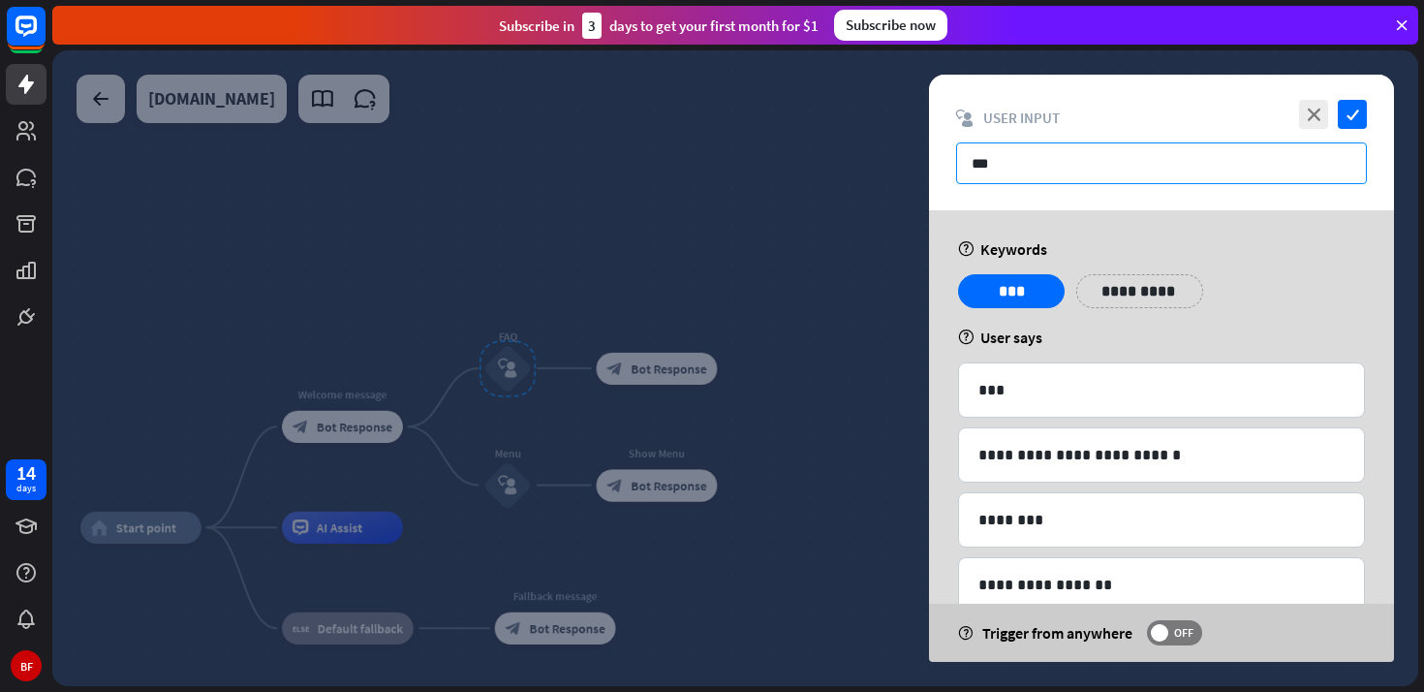
click at [1068, 164] on input "***" at bounding box center [1161, 163] width 411 height 42
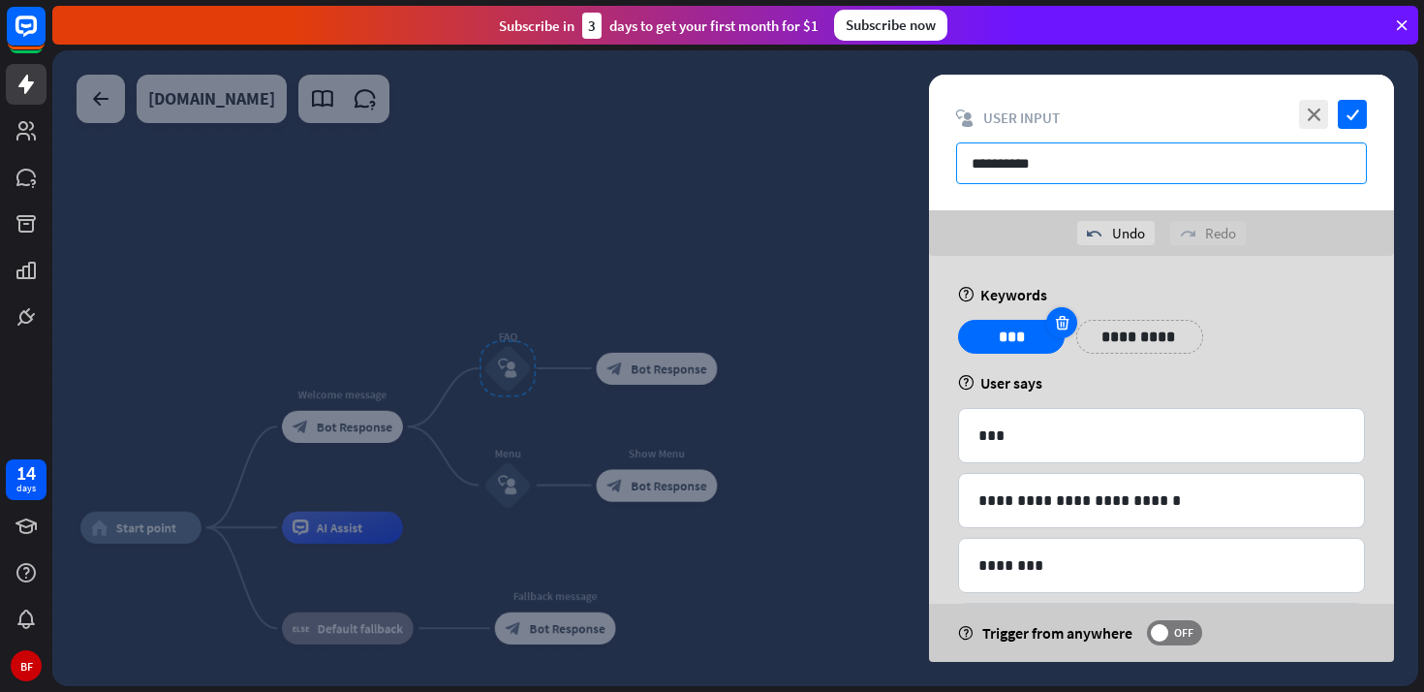
type input "**********"
click at [1060, 324] on icon at bounding box center [1062, 322] width 18 height 17
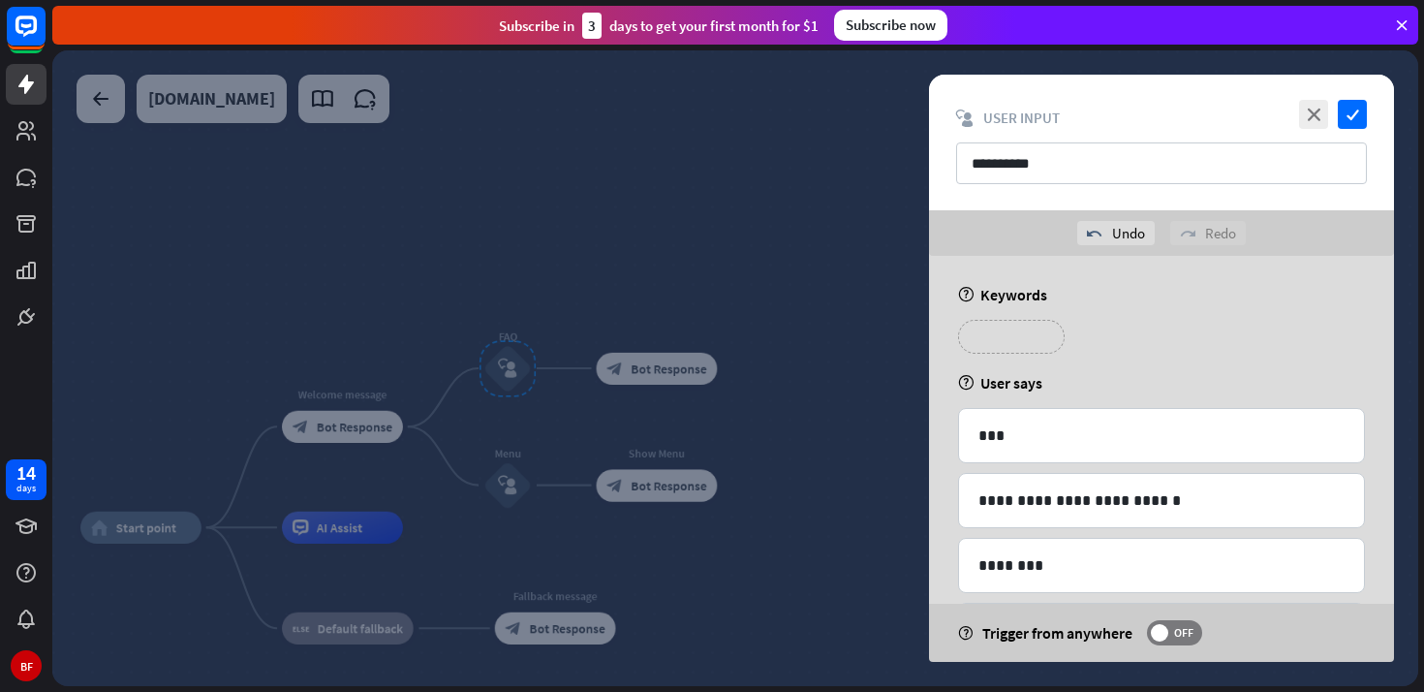
click at [1031, 332] on p "*******" at bounding box center [1011, 337] width 77 height 24
click at [1354, 117] on icon "check" at bounding box center [1352, 114] width 29 height 29
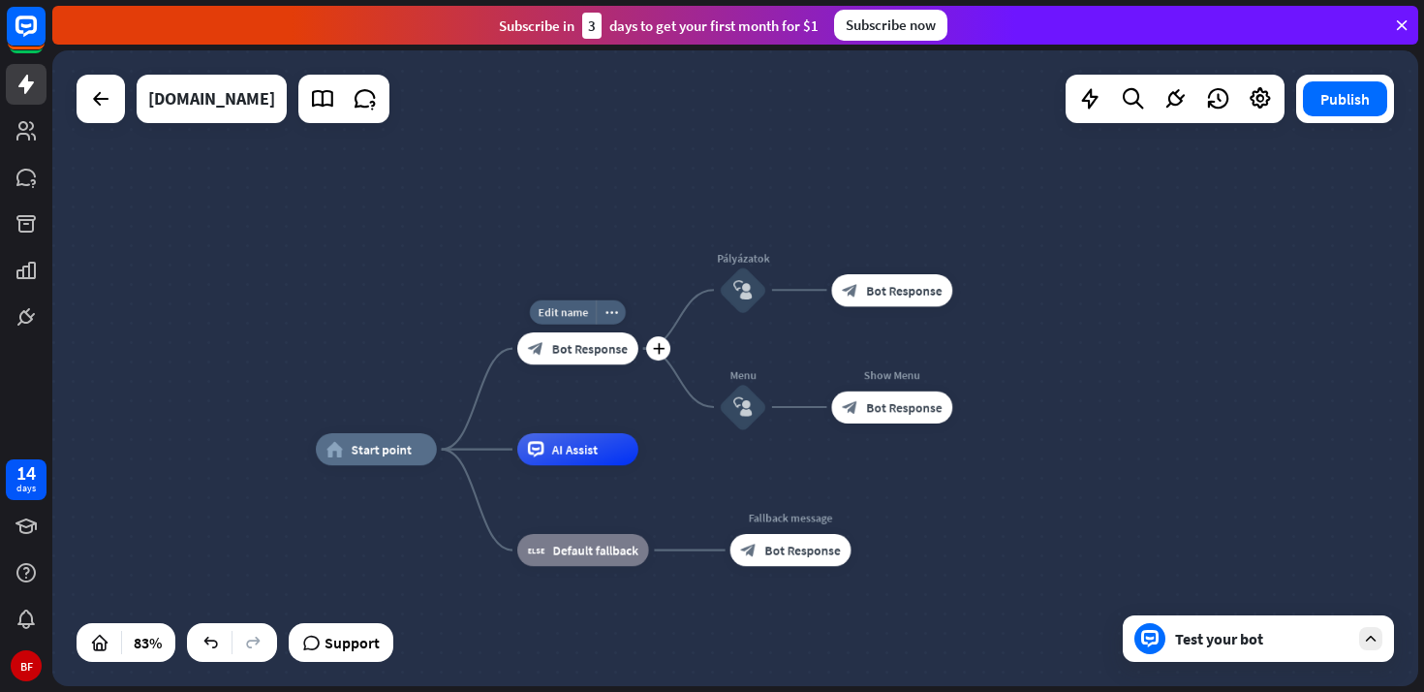
click at [603, 350] on span "Bot Response" at bounding box center [590, 348] width 76 height 16
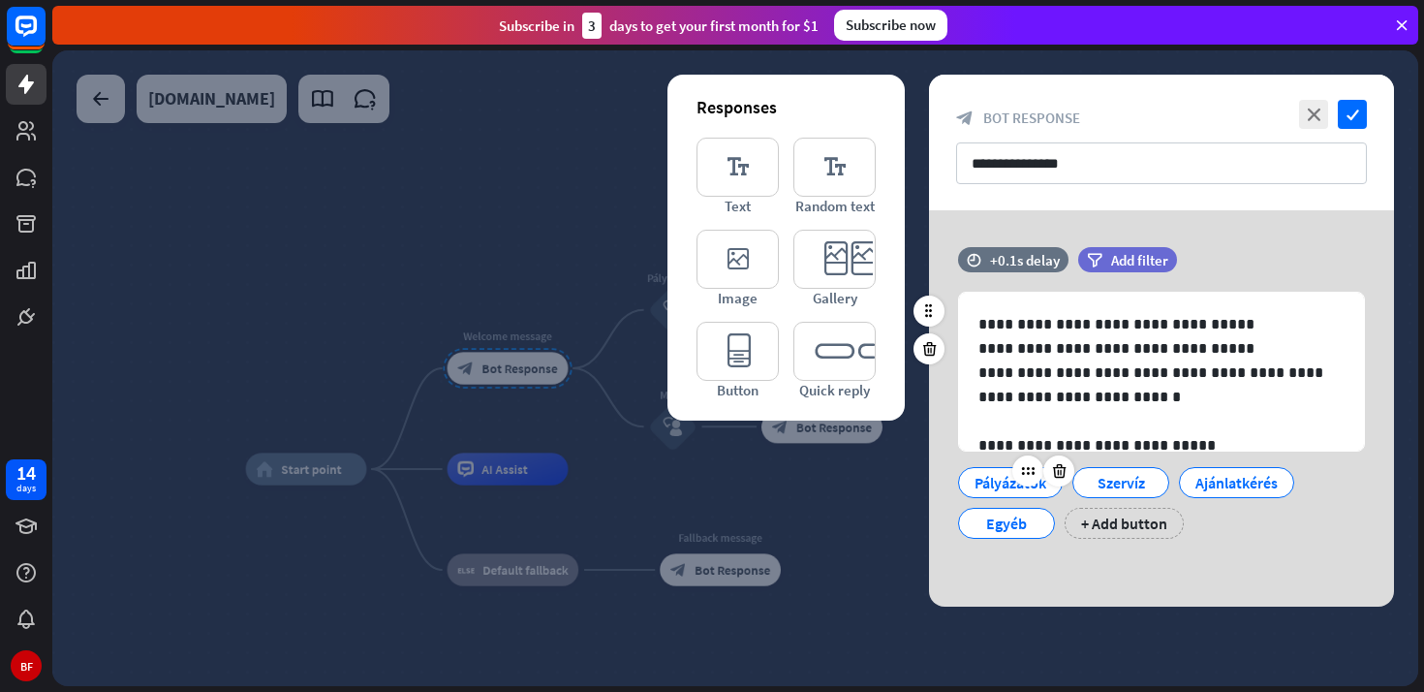
click at [991, 479] on div "Pályázatok" at bounding box center [1010, 482] width 72 height 29
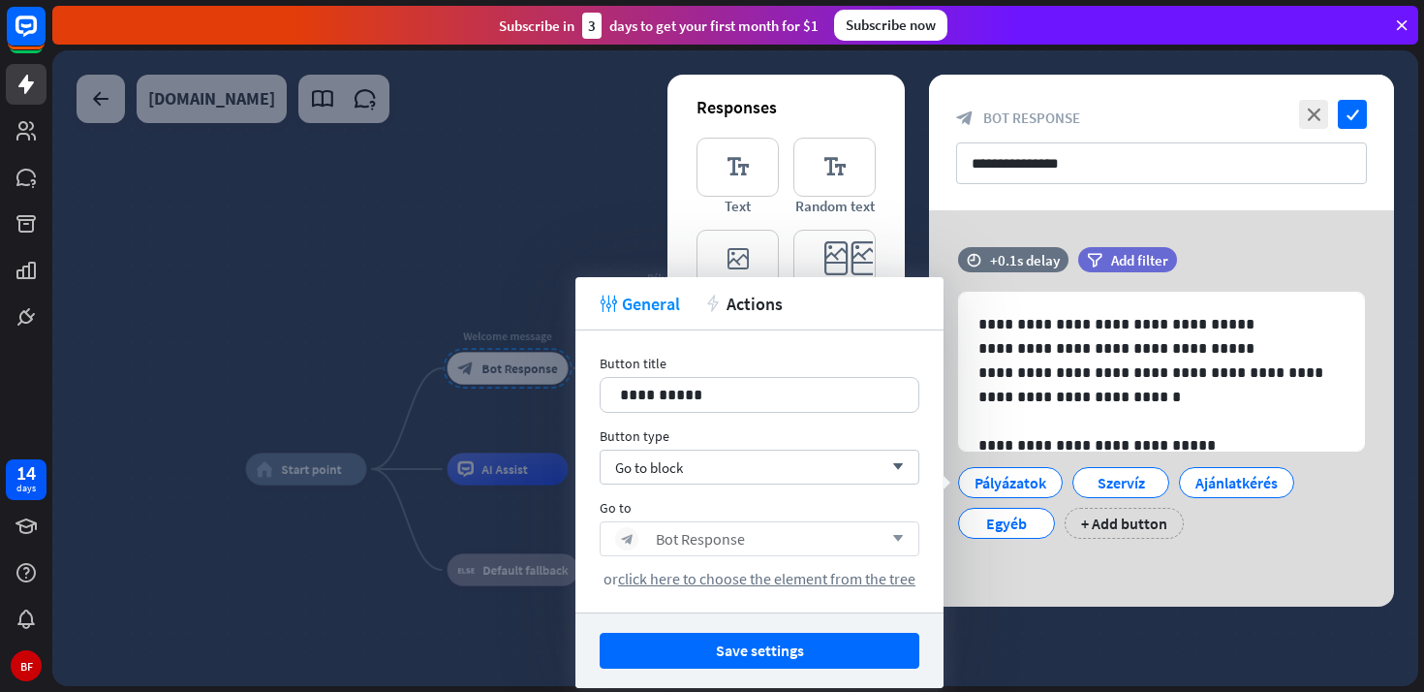
click at [904, 536] on div "block_bot_response Bot Response arrow_down" at bounding box center [760, 538] width 320 height 35
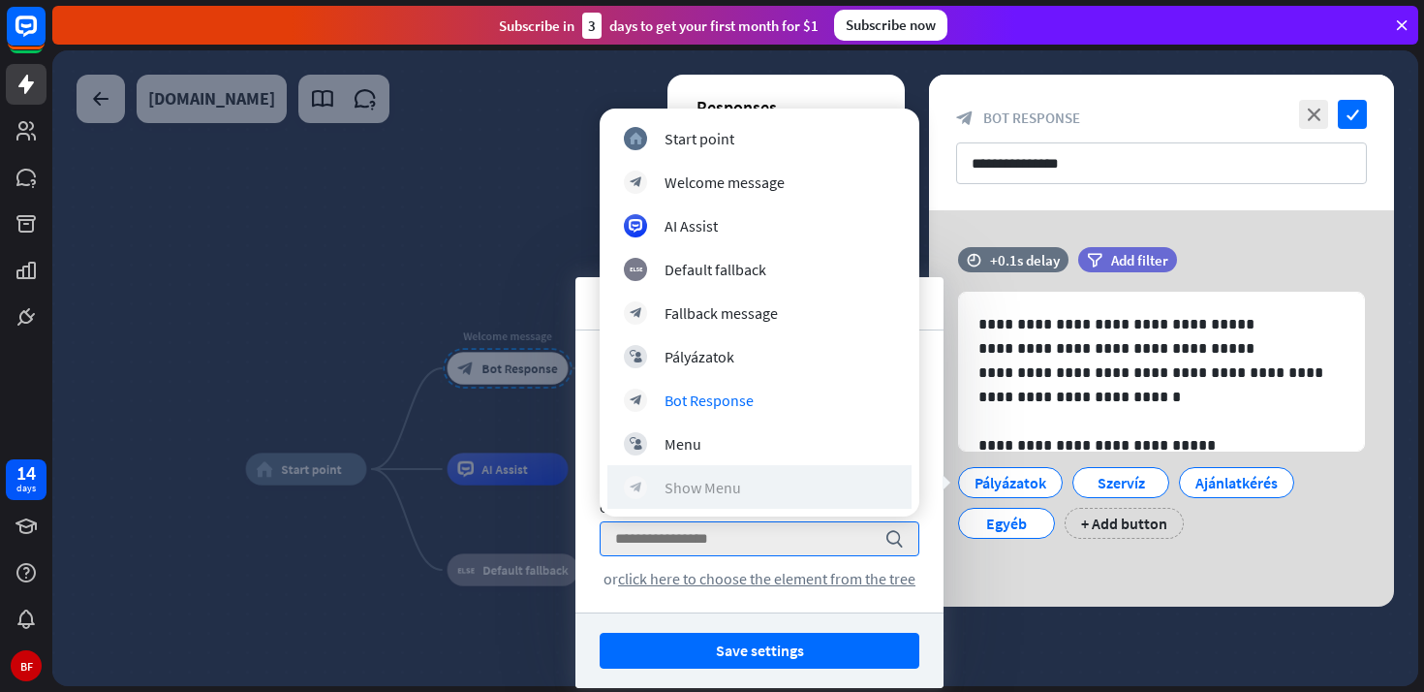
click at [724, 489] on div "Show Menu" at bounding box center [703, 487] width 77 height 19
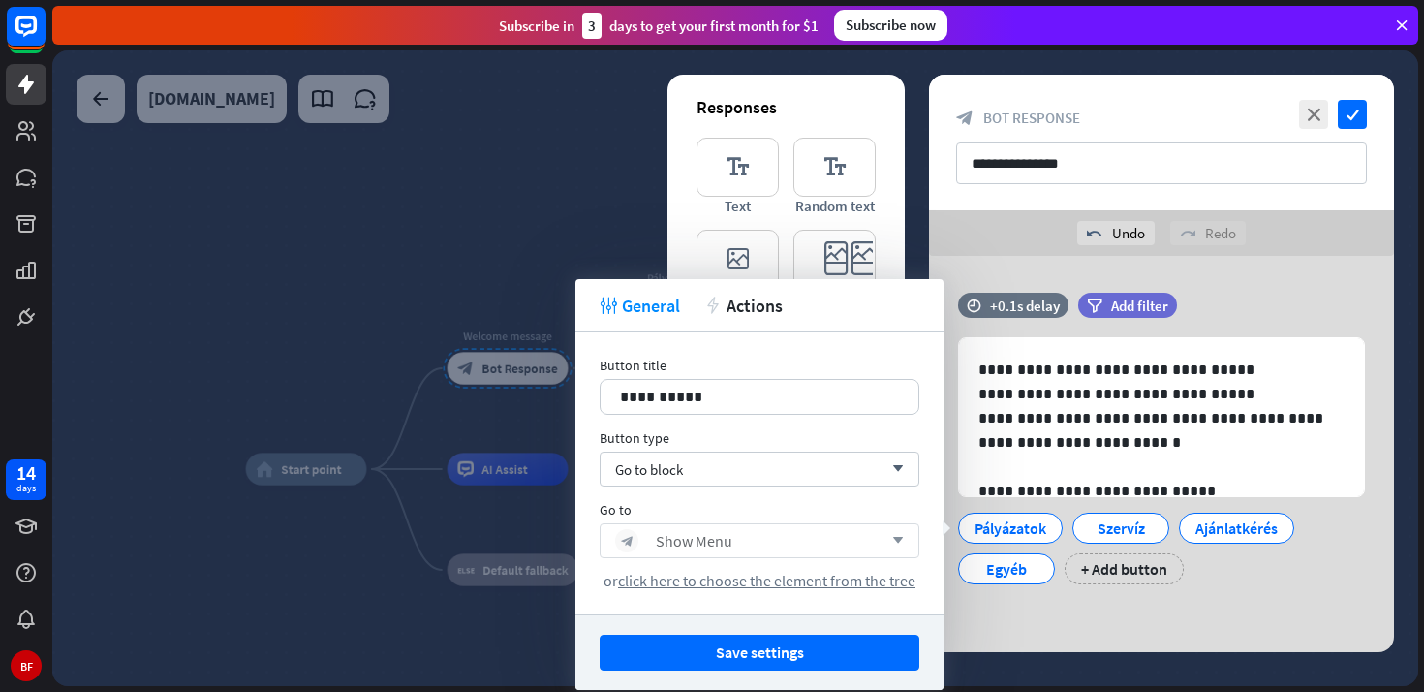
click at [883, 533] on div "block_bot_response Show Menu arrow_down" at bounding box center [760, 540] width 320 height 35
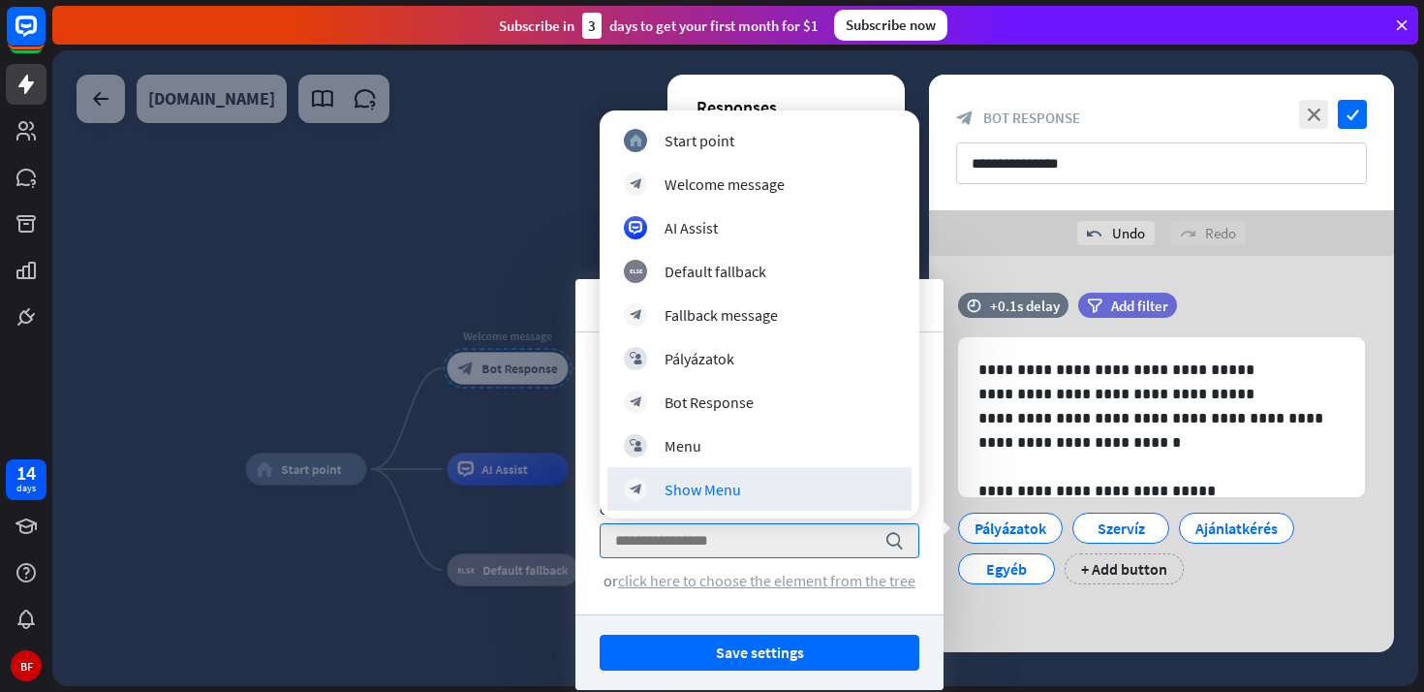
click at [739, 589] on span "click here to choose the element from the tree" at bounding box center [766, 580] width 297 height 19
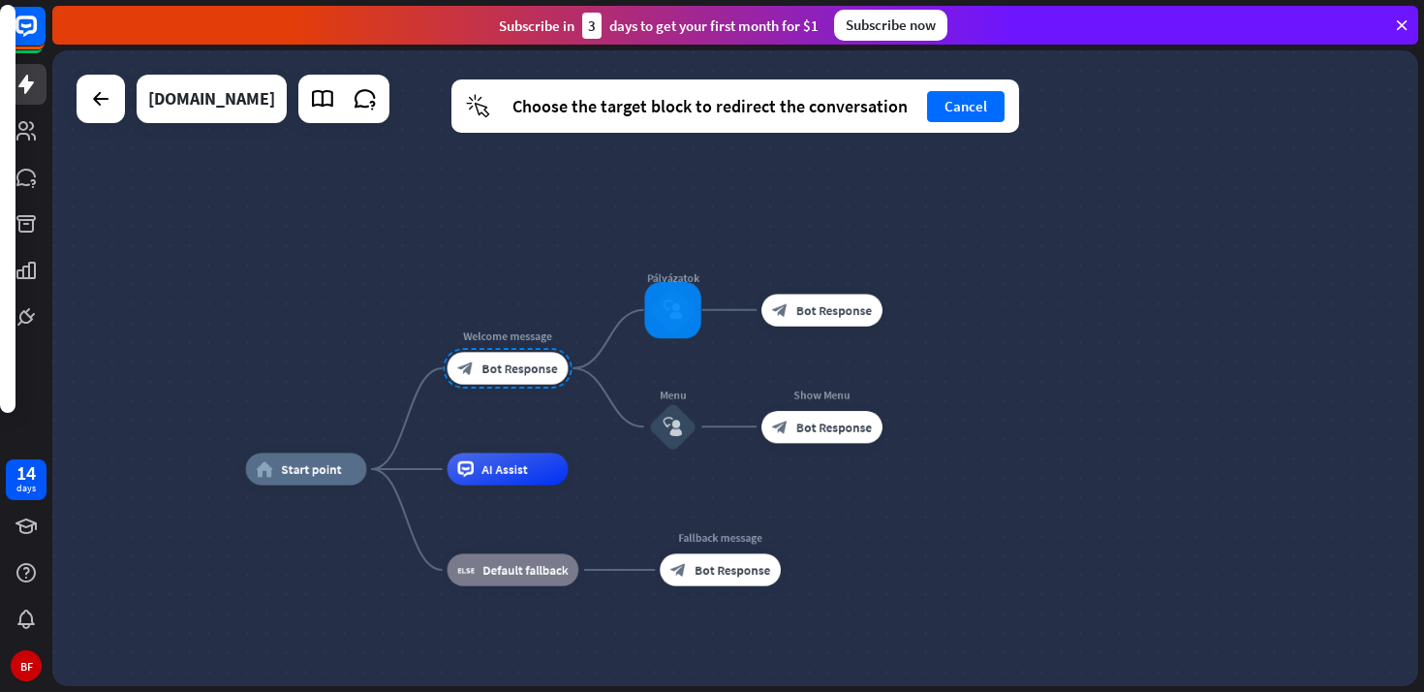
click at [680, 314] on div at bounding box center [672, 310] width 56 height 56
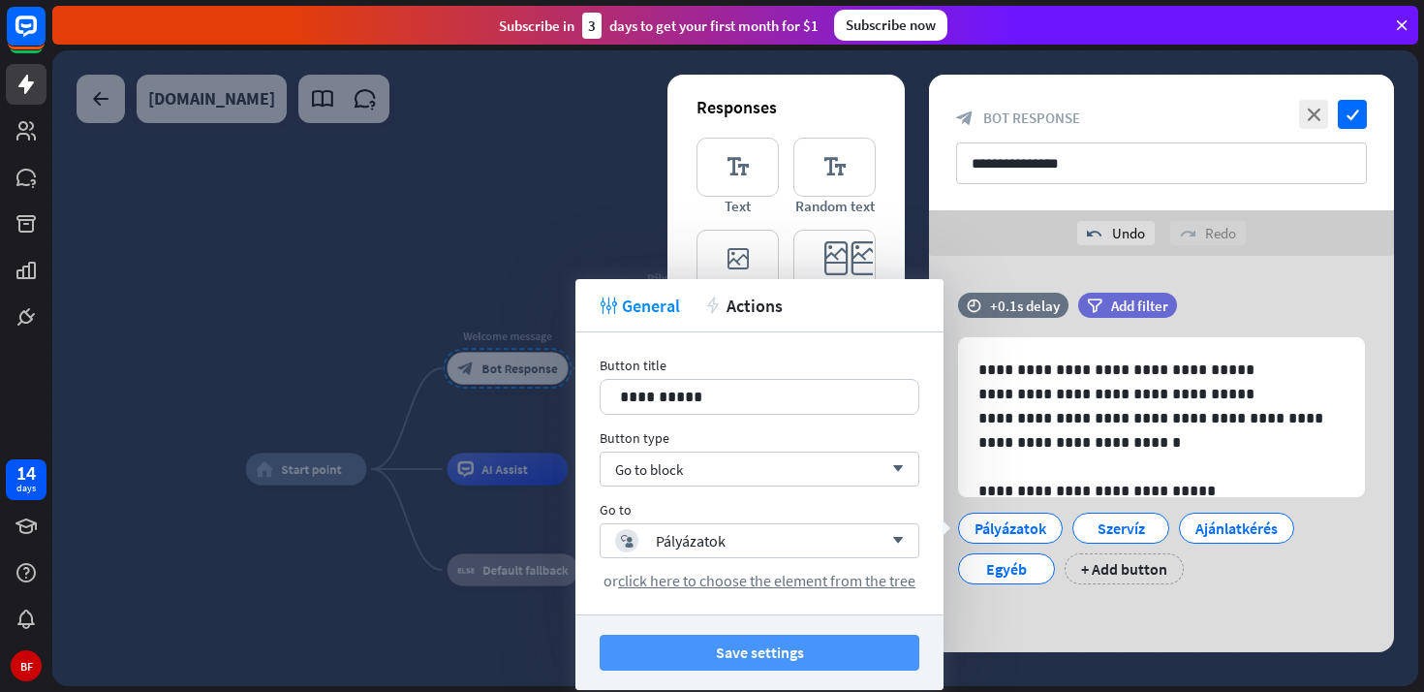
click at [856, 651] on button "Save settings" at bounding box center [760, 652] width 320 height 36
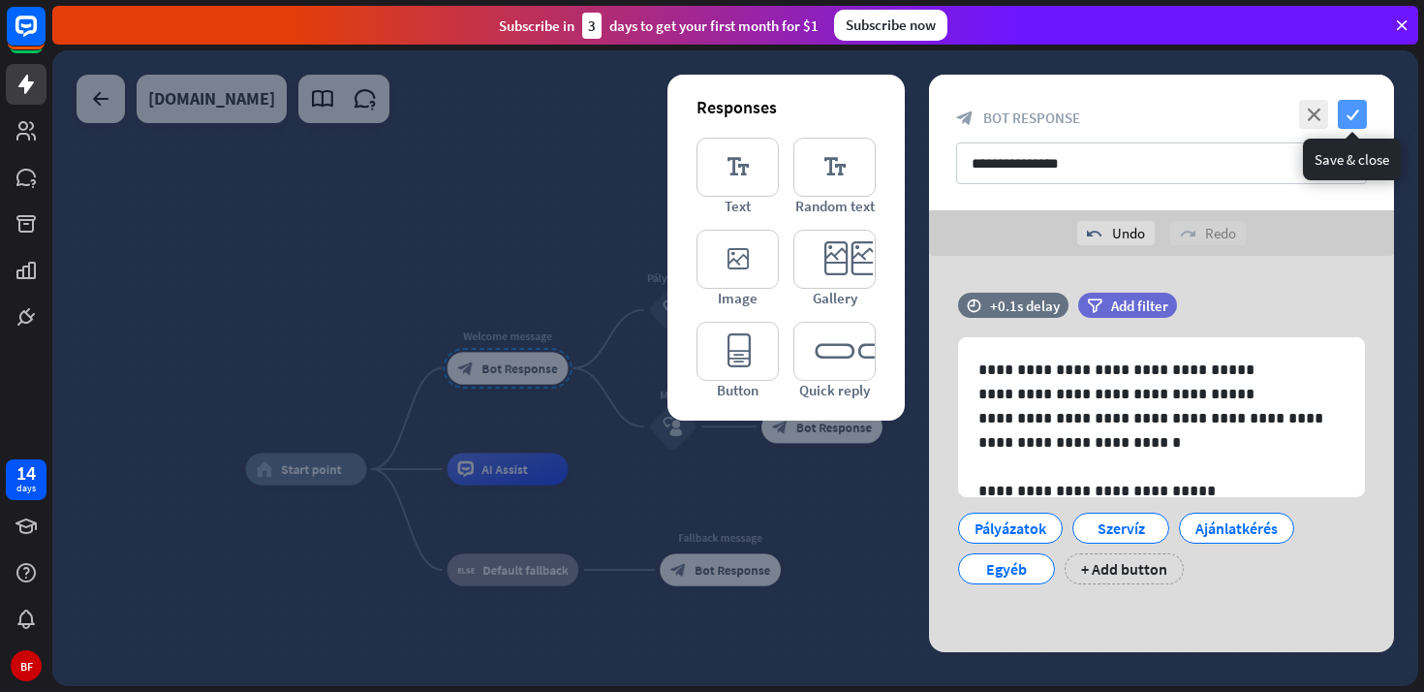
click at [1358, 113] on icon "check" at bounding box center [1352, 114] width 29 height 29
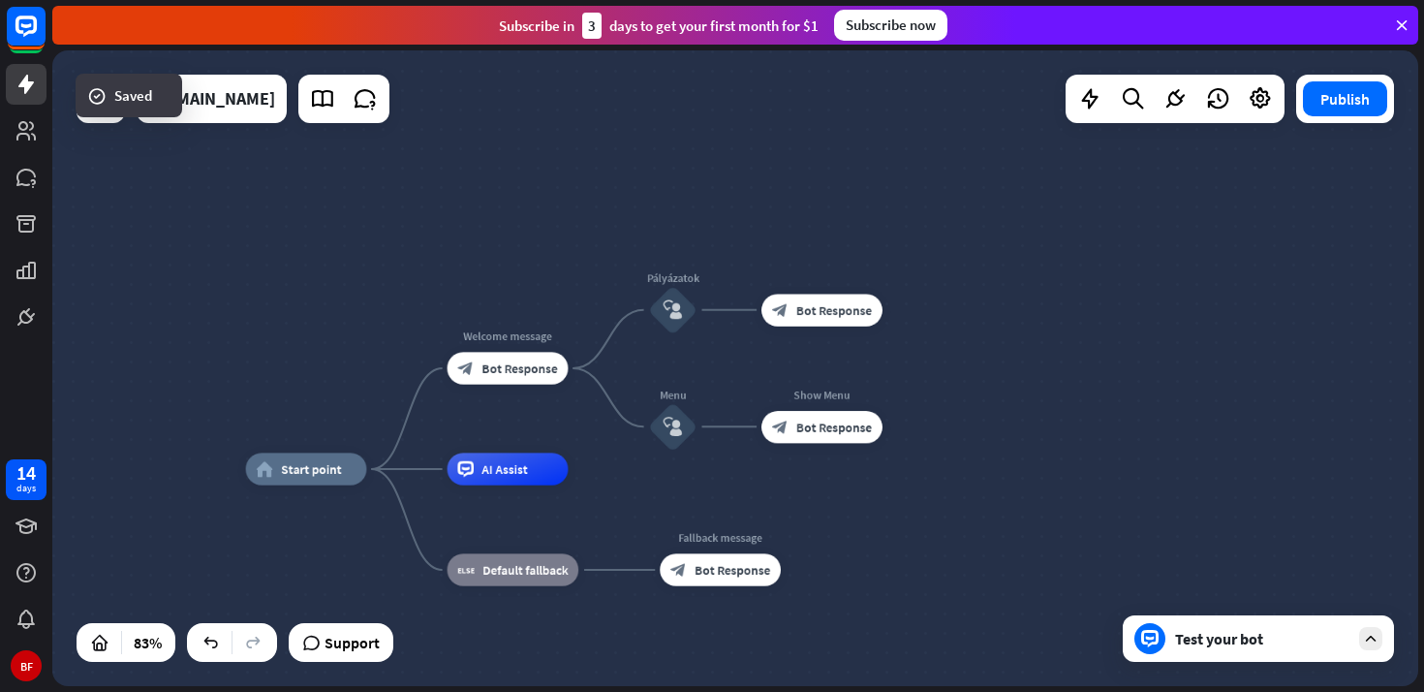
click at [1372, 634] on icon at bounding box center [1370, 638] width 17 height 17
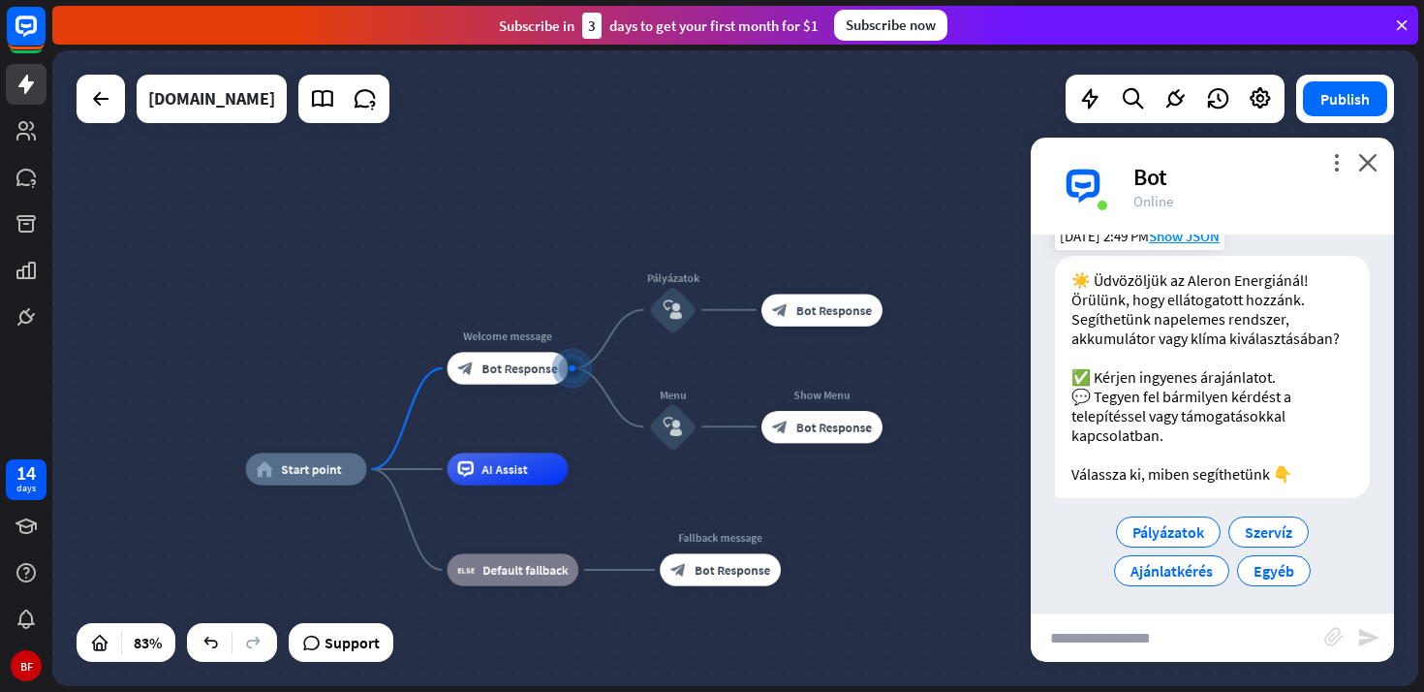
scroll to position [42, 0]
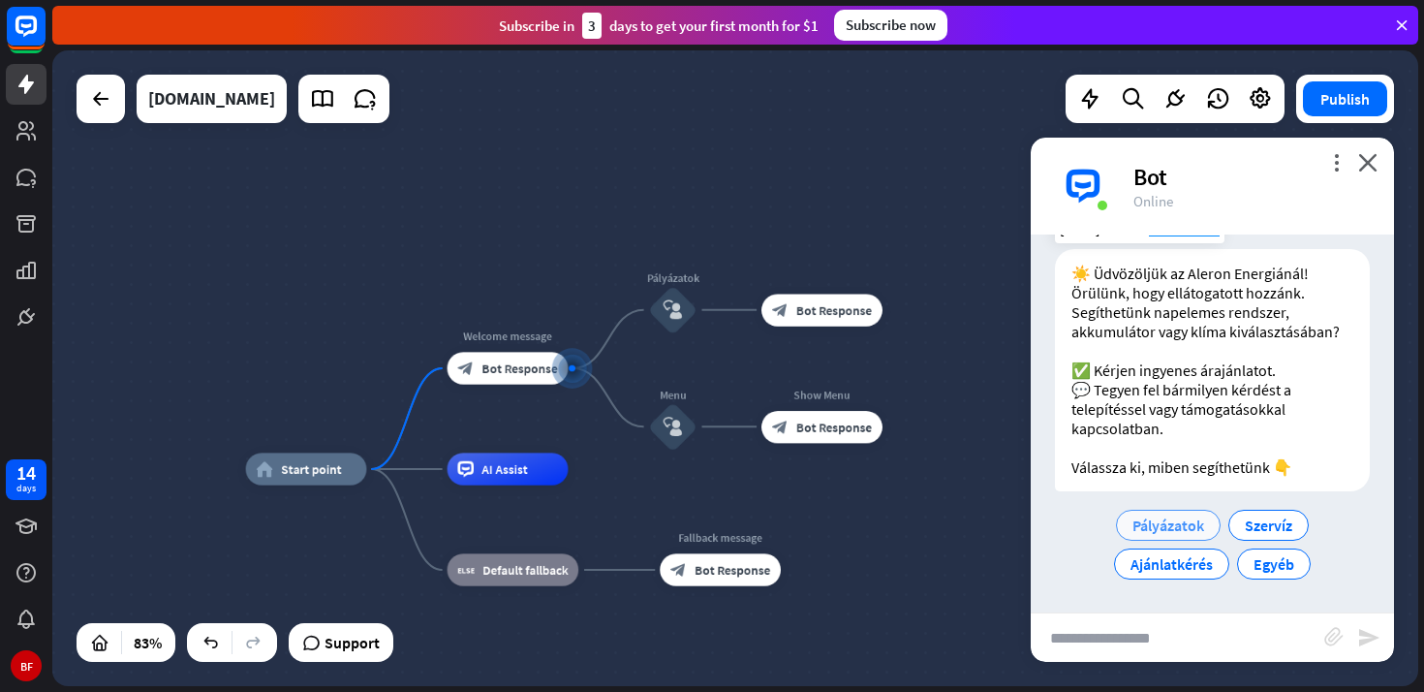
click at [1174, 522] on span "Pályázatok" at bounding box center [1168, 524] width 72 height 19
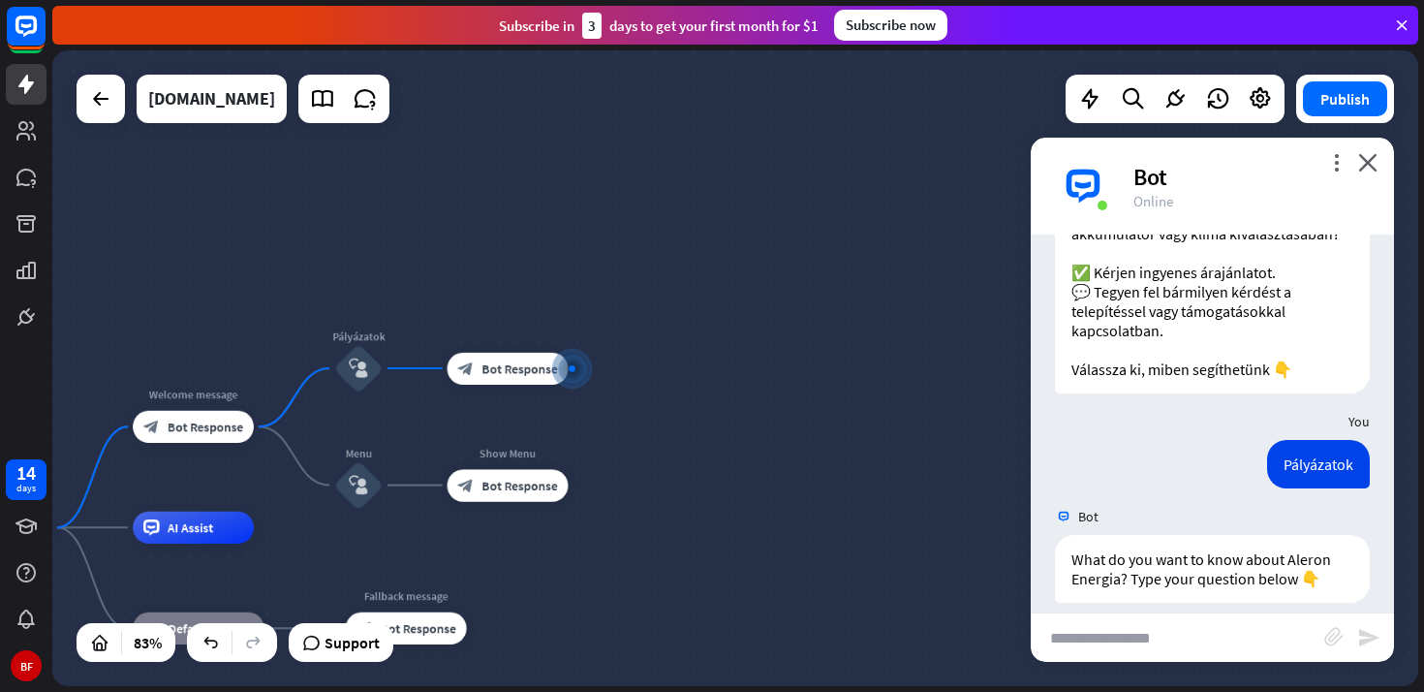
scroll to position [159, 0]
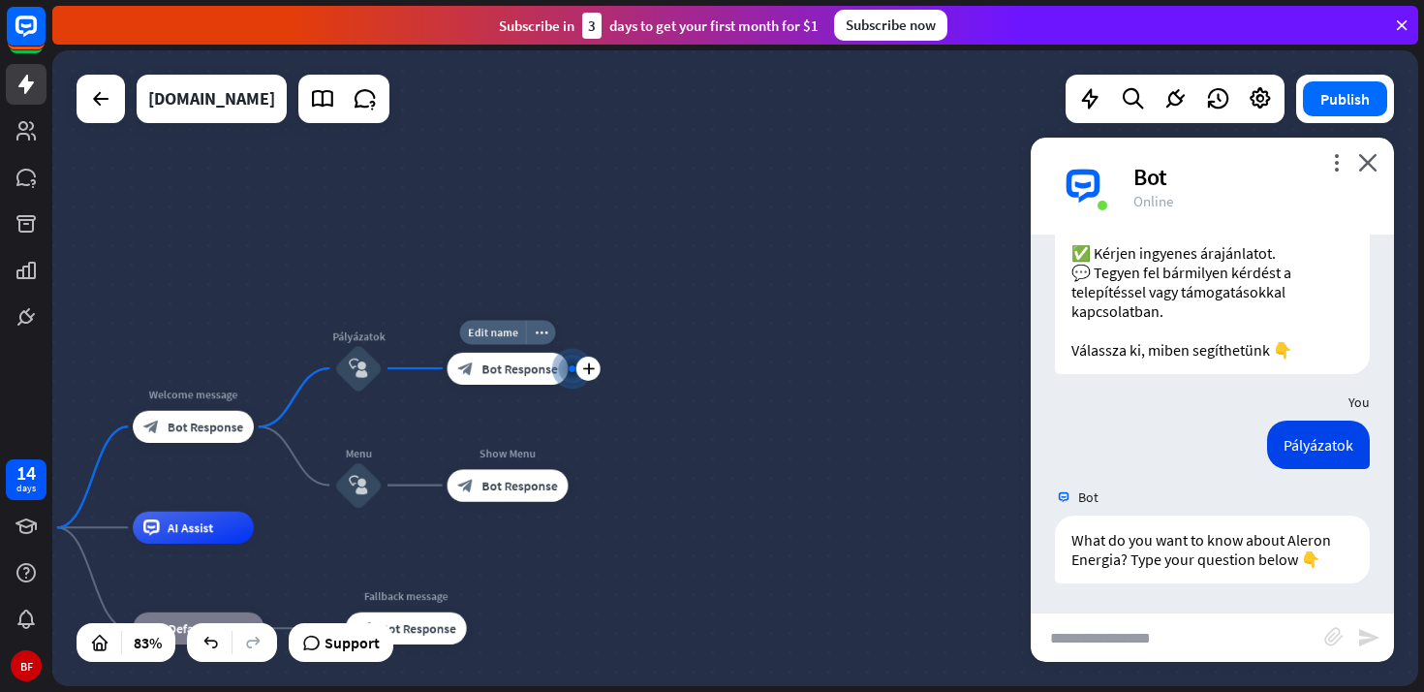
click at [520, 376] on span "Bot Response" at bounding box center [519, 368] width 76 height 16
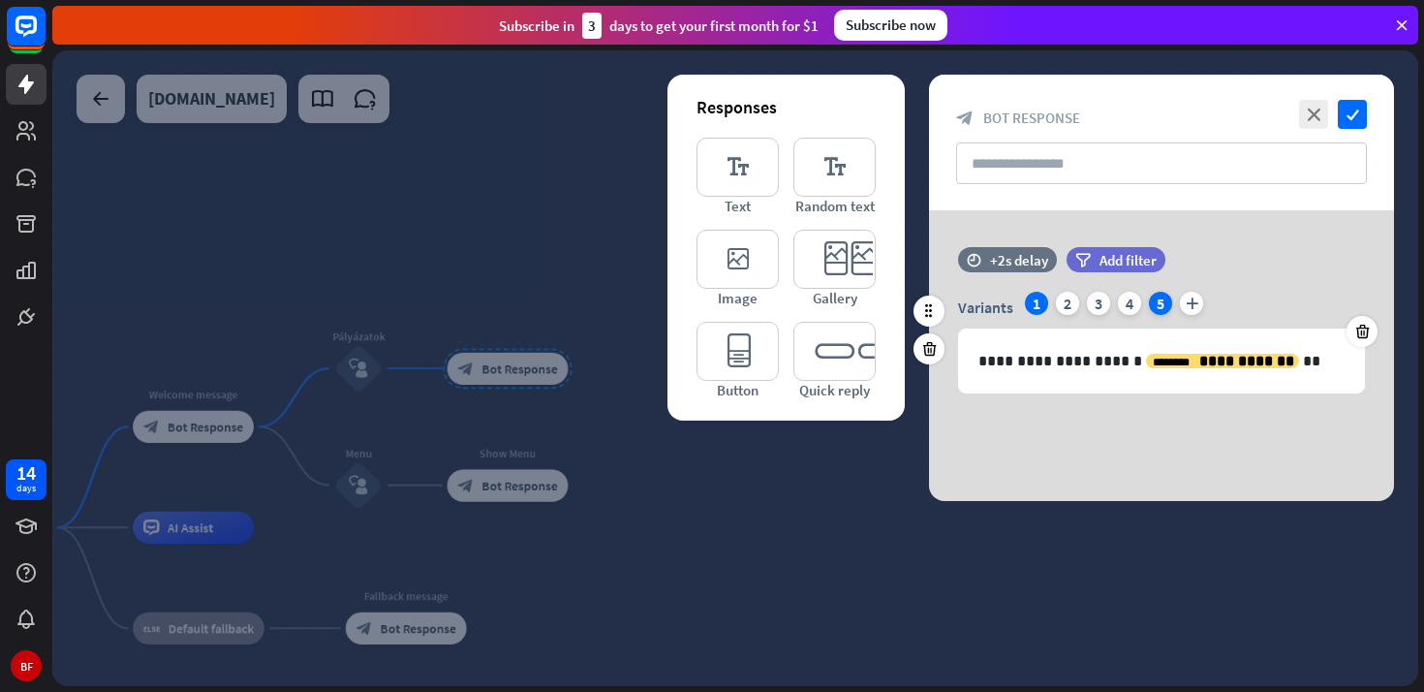
click at [1158, 304] on div "5" at bounding box center [1160, 303] width 23 height 23
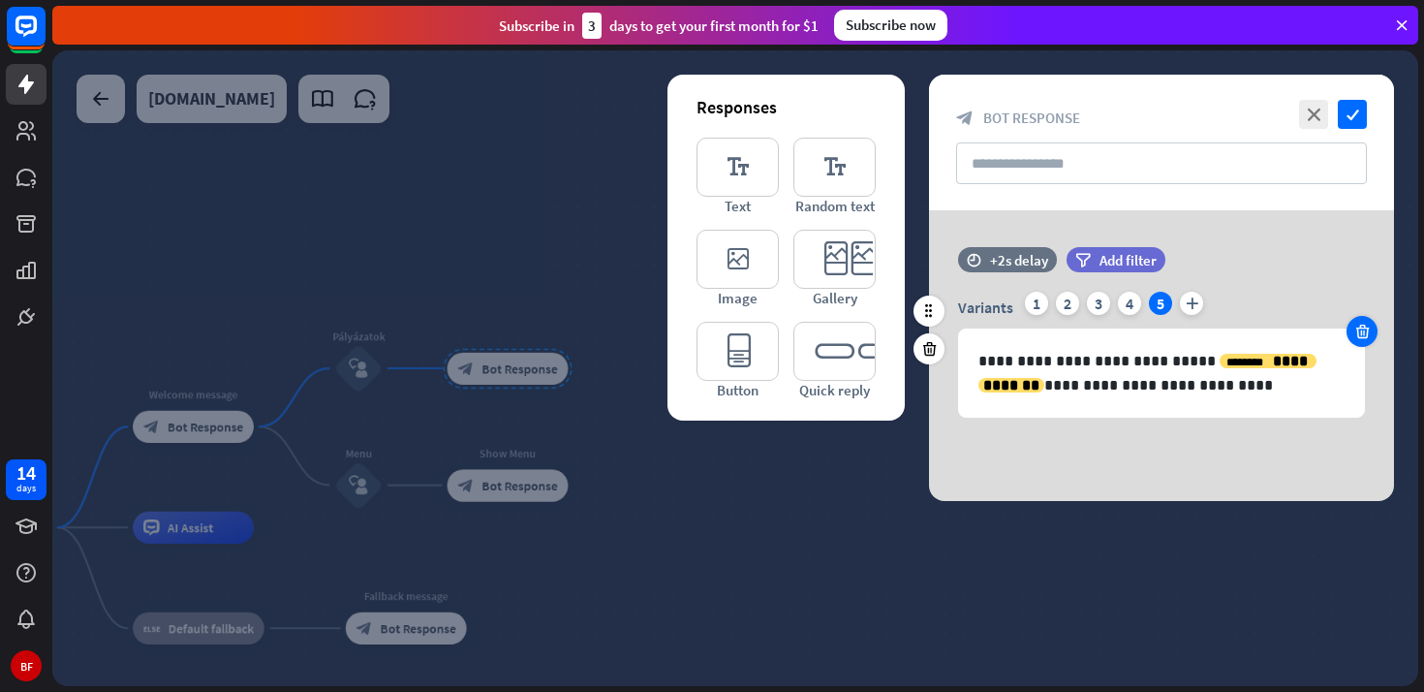
click at [1371, 331] on div at bounding box center [1361, 331] width 31 height 31
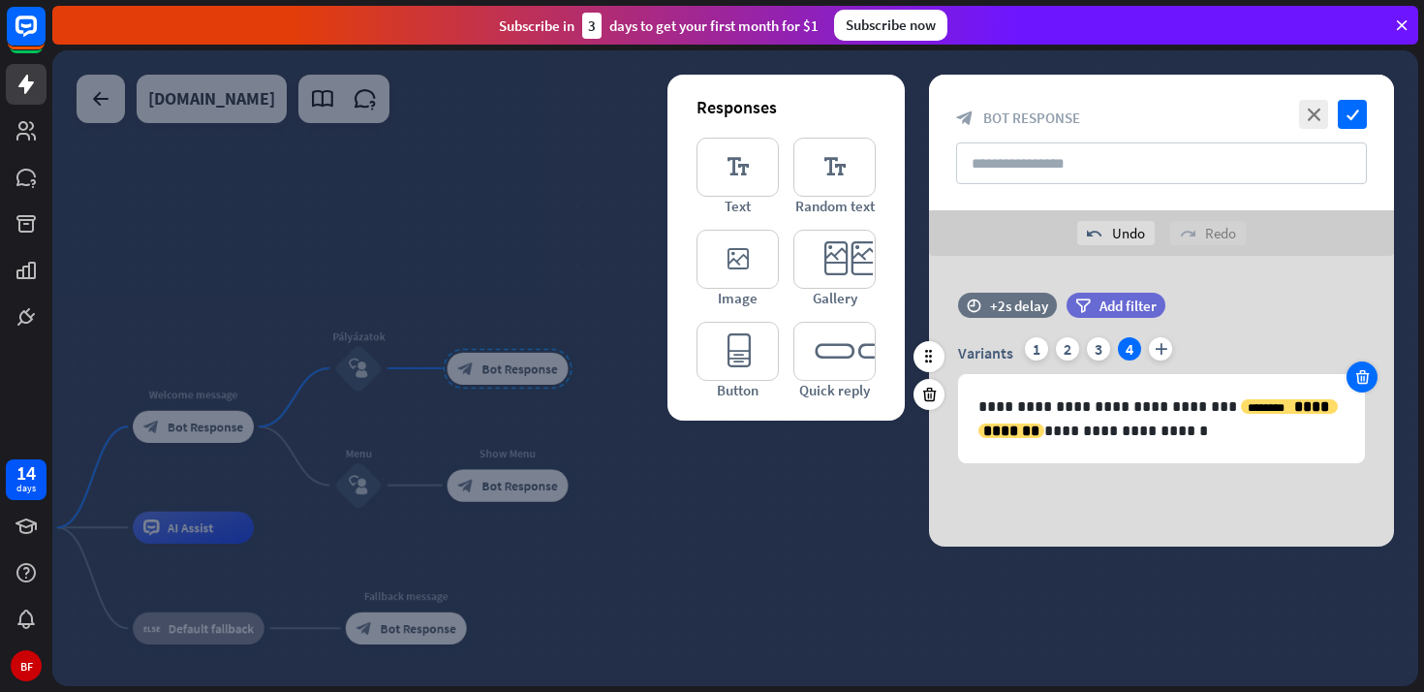
click at [1365, 379] on icon at bounding box center [1362, 376] width 18 height 17
click at [1363, 377] on icon at bounding box center [1362, 376] width 18 height 17
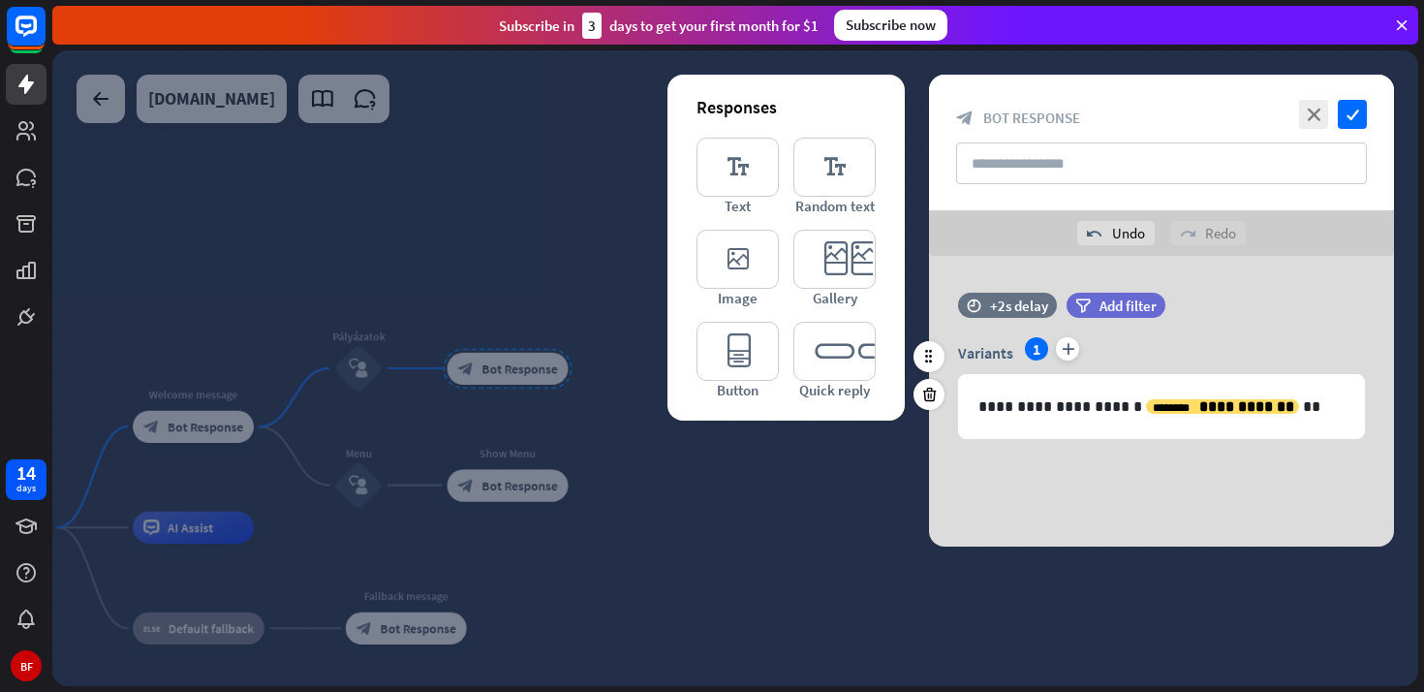
click at [1226, 477] on div "**********" at bounding box center [1161, 401] width 465 height 291
click at [1037, 304] on div "+2s delay" at bounding box center [1019, 305] width 58 height 18
click at [1039, 305] on div at bounding box center [1049, 305] width 59 height 6
click at [1031, 307] on div at bounding box center [1031, 305] width 22 height 6
click at [1021, 307] on div at bounding box center [1026, 305] width 13 height 6
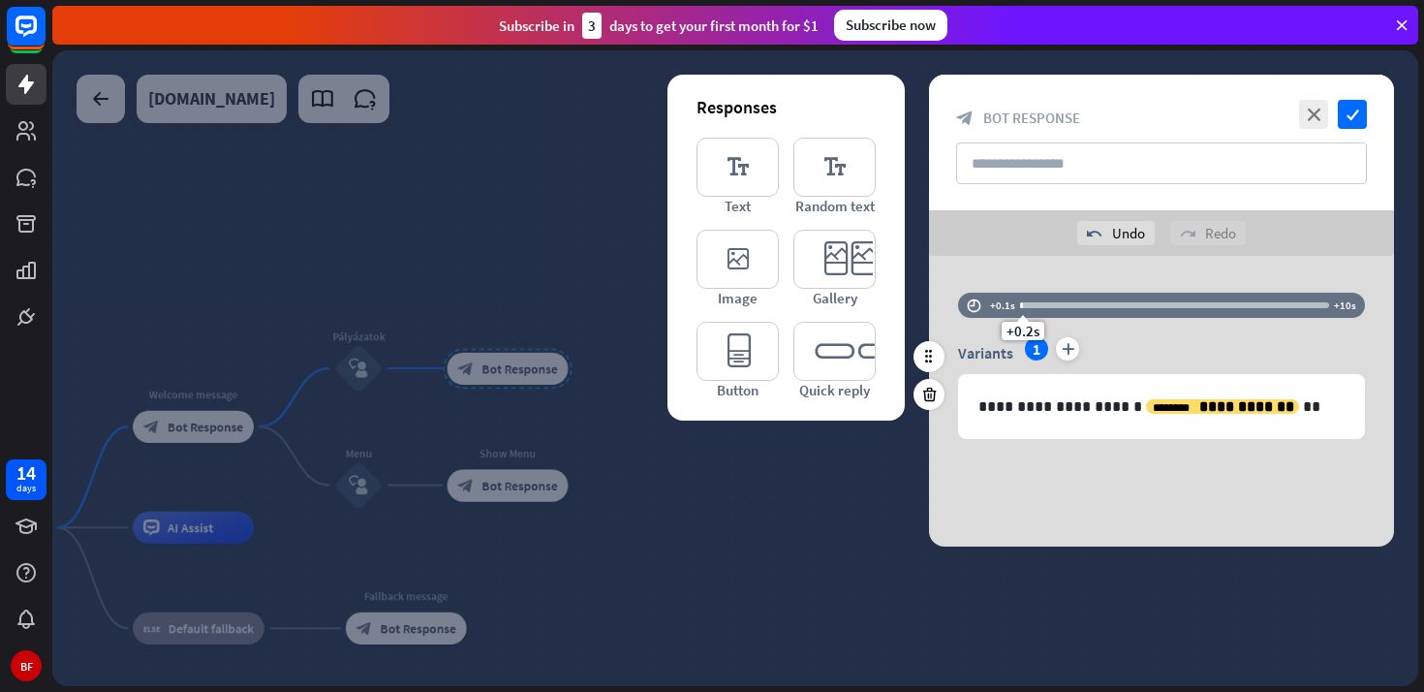
click at [1021, 307] on div "+0.2s" at bounding box center [1023, 305] width 14 height 14
click at [1024, 308] on div "+0.2s" at bounding box center [1023, 305] width 14 height 14
click at [954, 507] on div "**********" at bounding box center [1161, 401] width 465 height 291
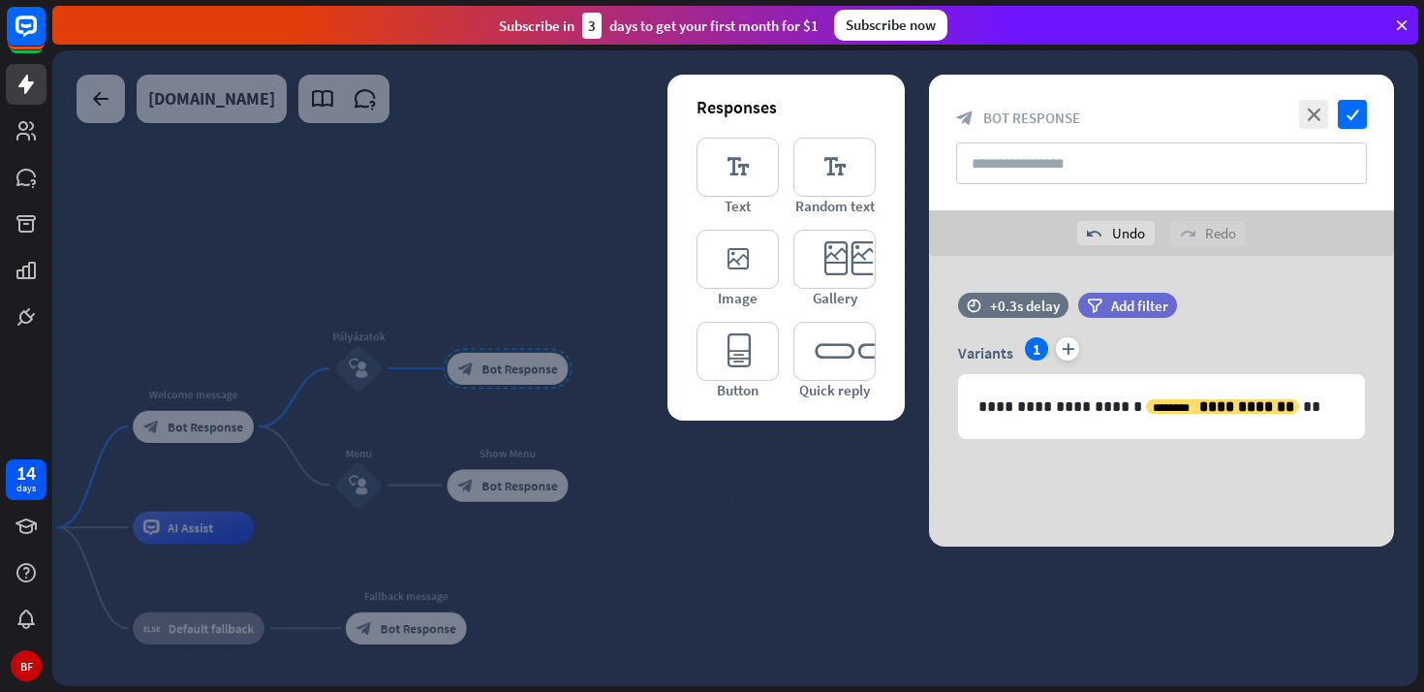
click at [860, 569] on div at bounding box center [735, 367] width 1366 height 635
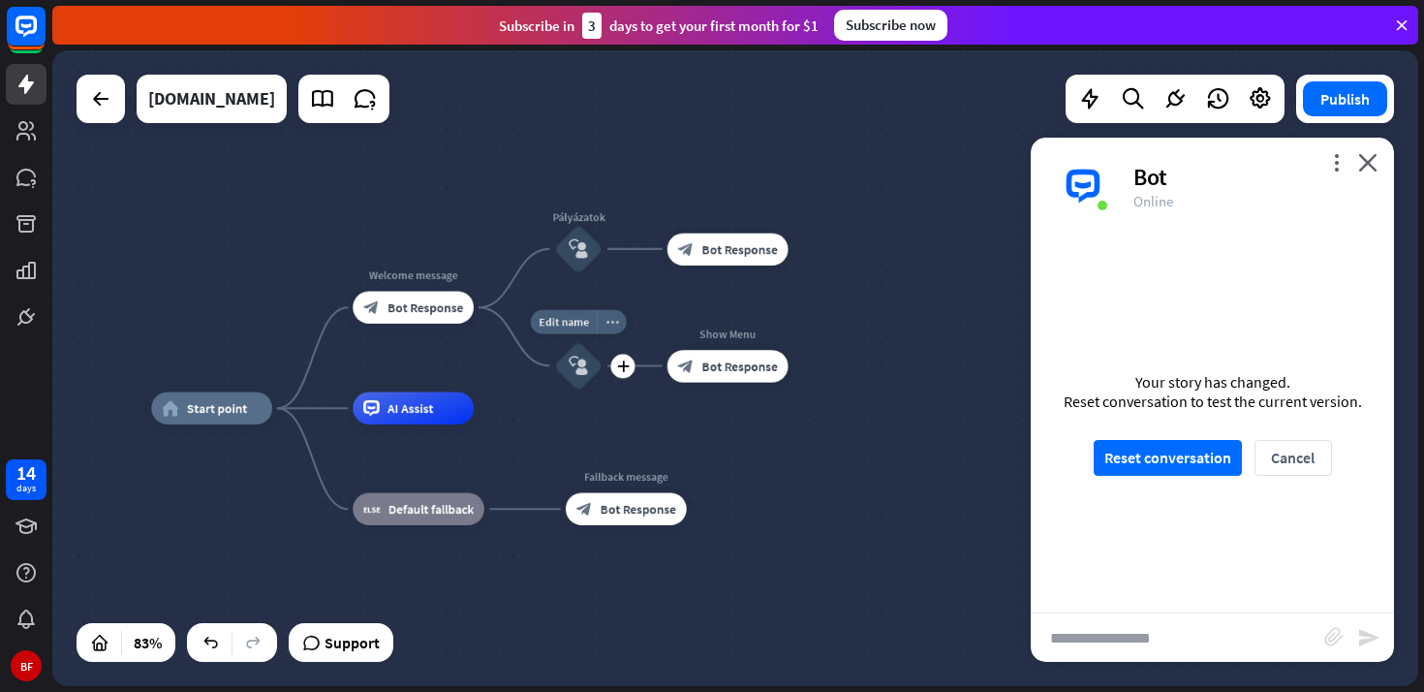
click at [615, 326] on icon "more_horiz" at bounding box center [611, 322] width 13 height 12
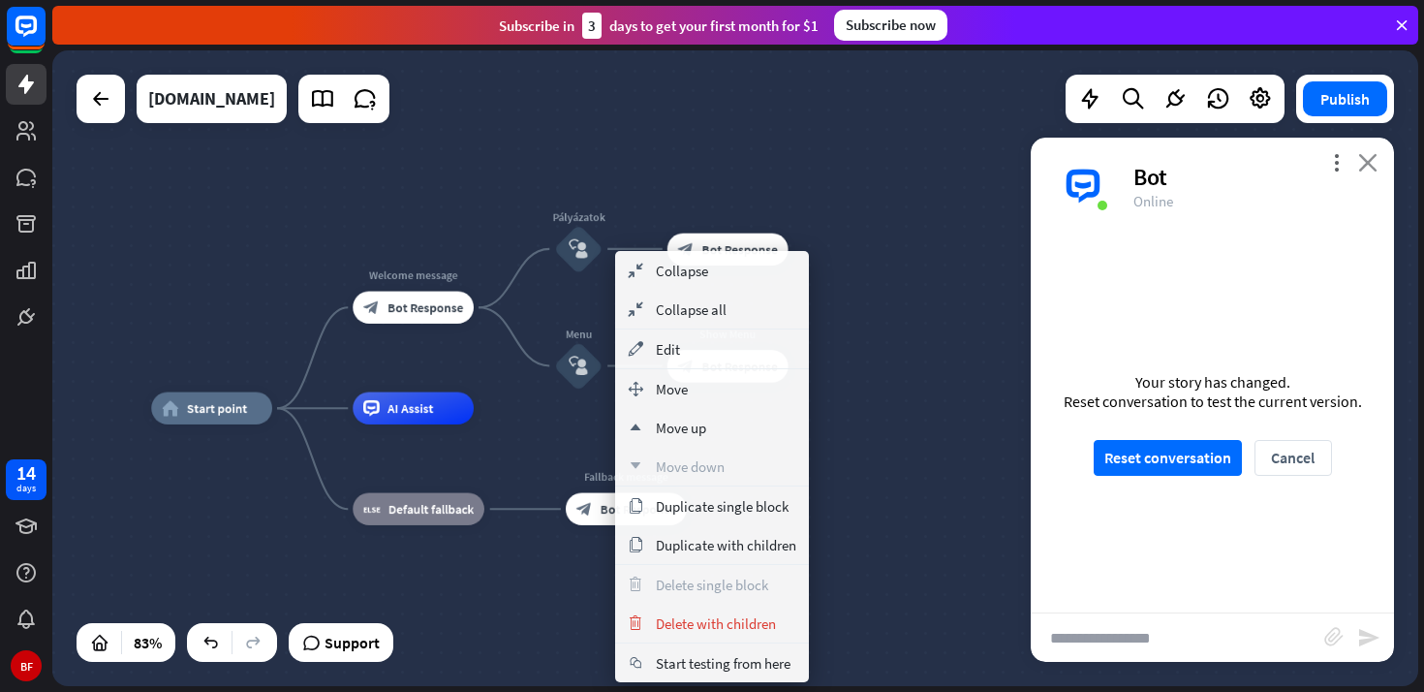
click at [1369, 164] on icon "close" at bounding box center [1367, 162] width 19 height 18
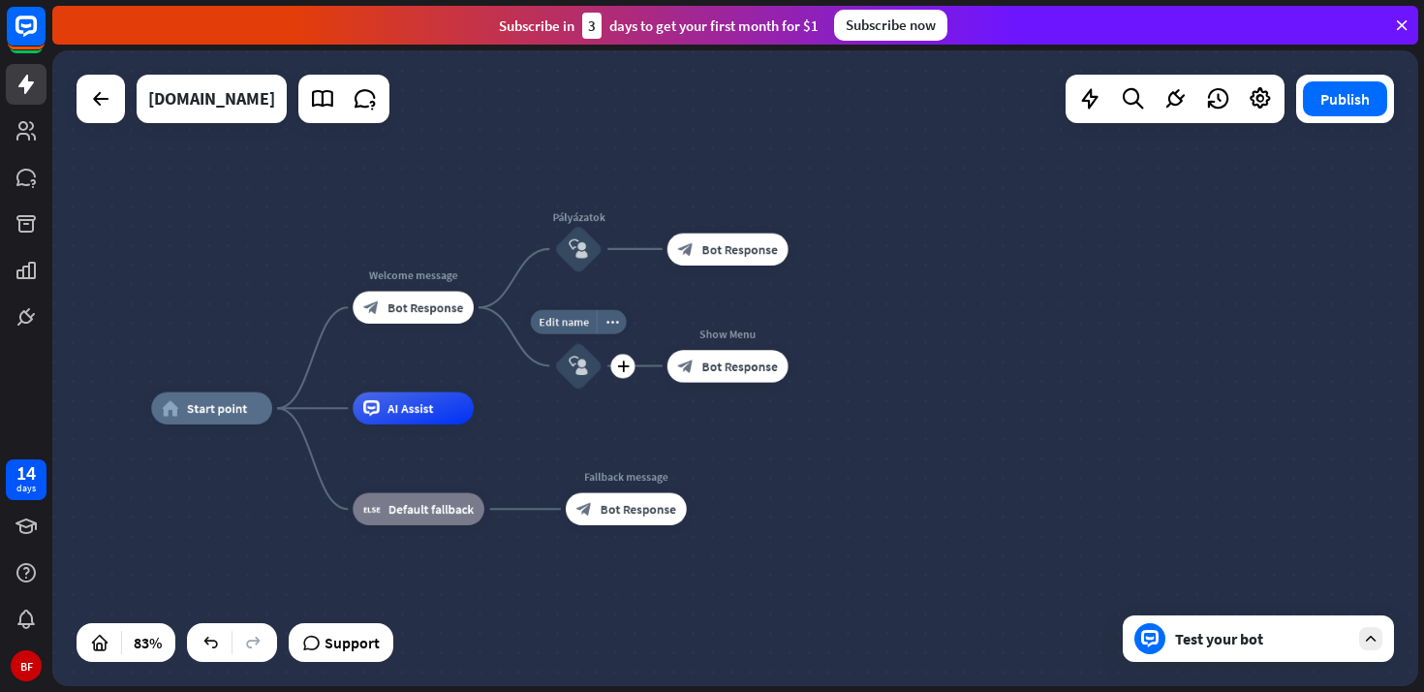
click at [576, 370] on icon "block_user_input" at bounding box center [578, 365] width 19 height 19
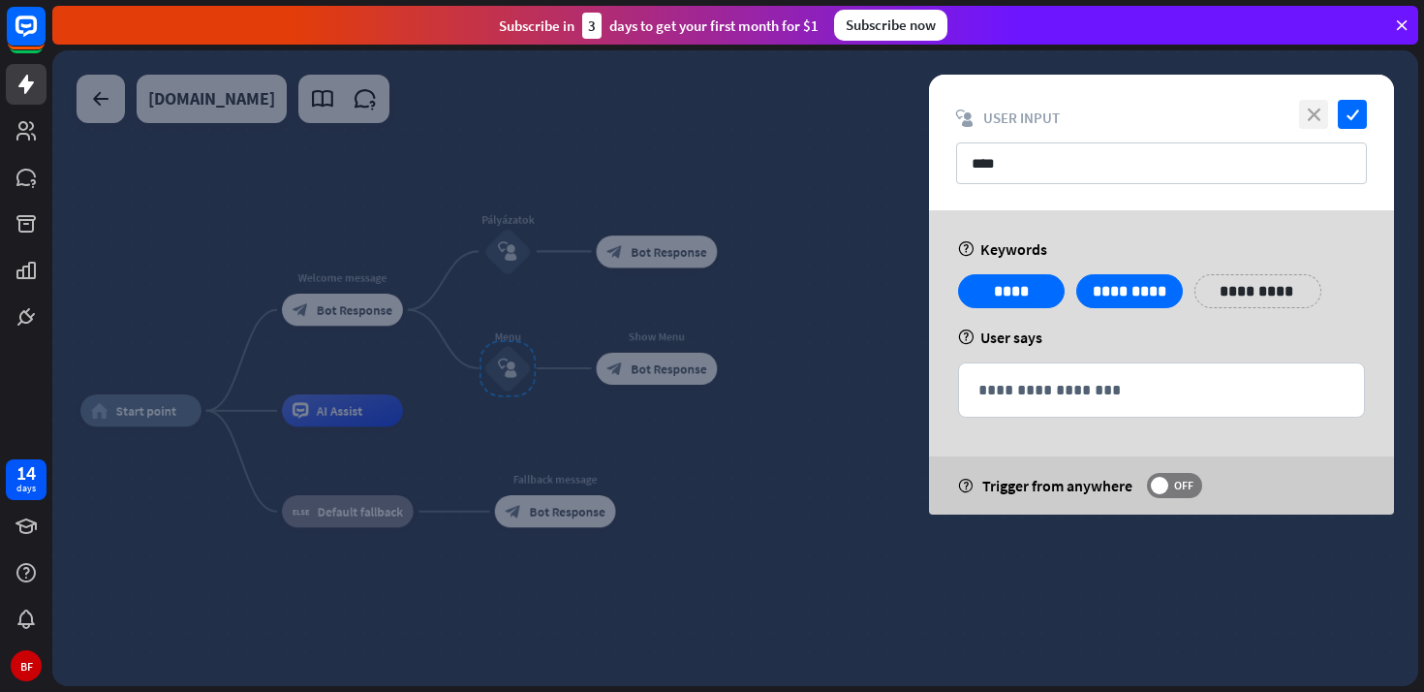
click at [1318, 115] on icon "close" at bounding box center [1313, 114] width 29 height 29
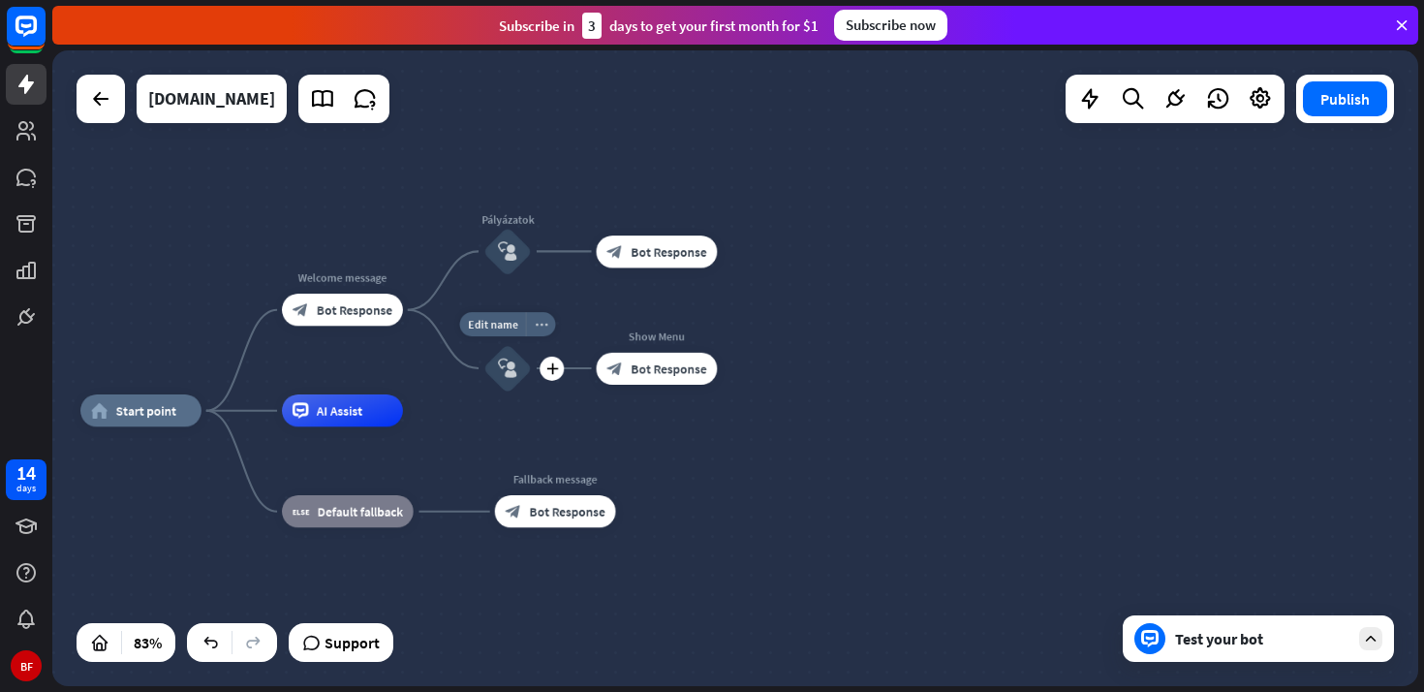
click at [541, 331] on div "more_horiz" at bounding box center [541, 324] width 30 height 24
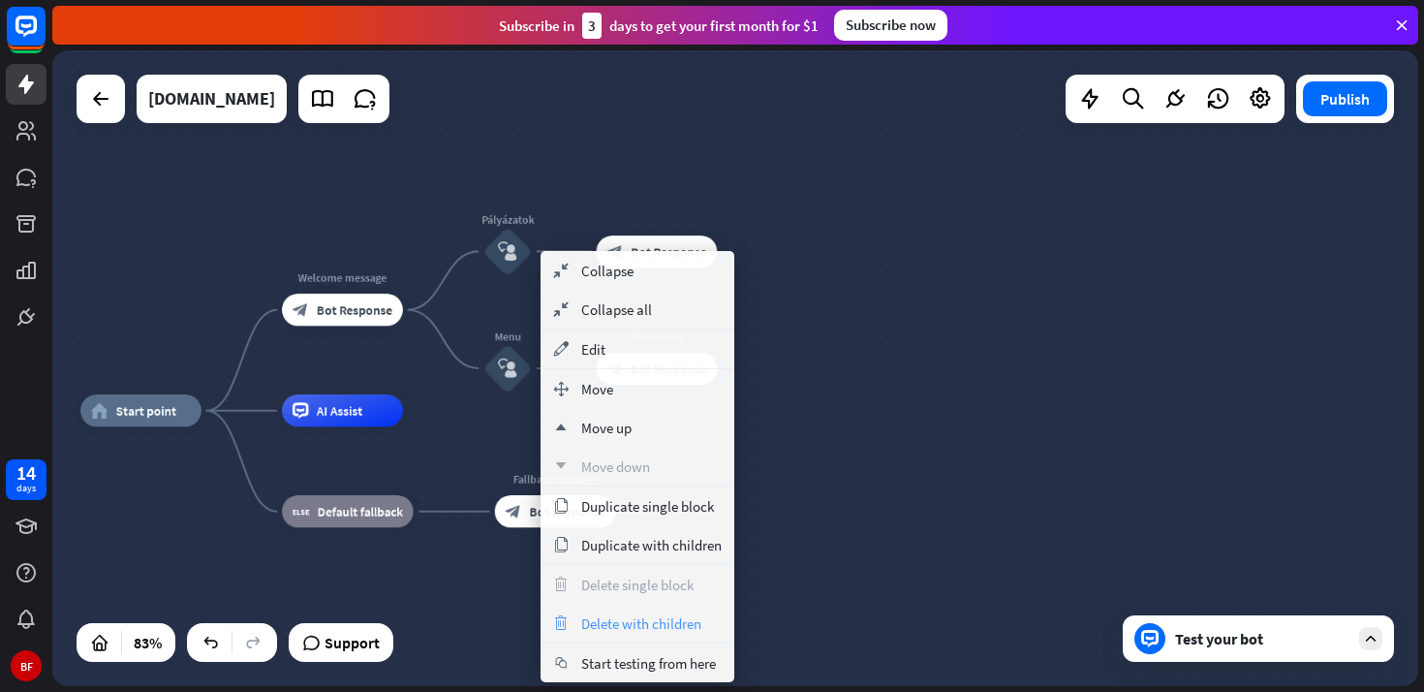
click at [625, 625] on span "Delete with children" at bounding box center [641, 623] width 120 height 18
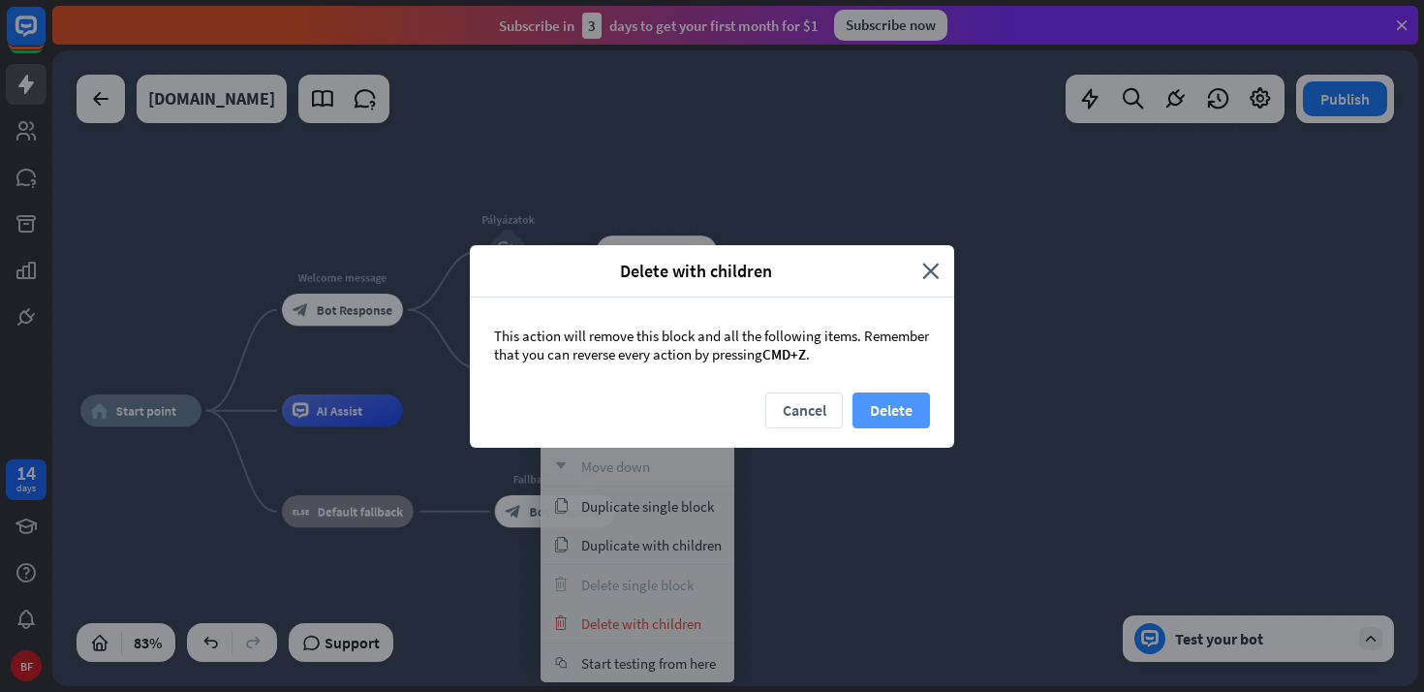
click at [899, 409] on button "Delete" at bounding box center [890, 410] width 77 height 36
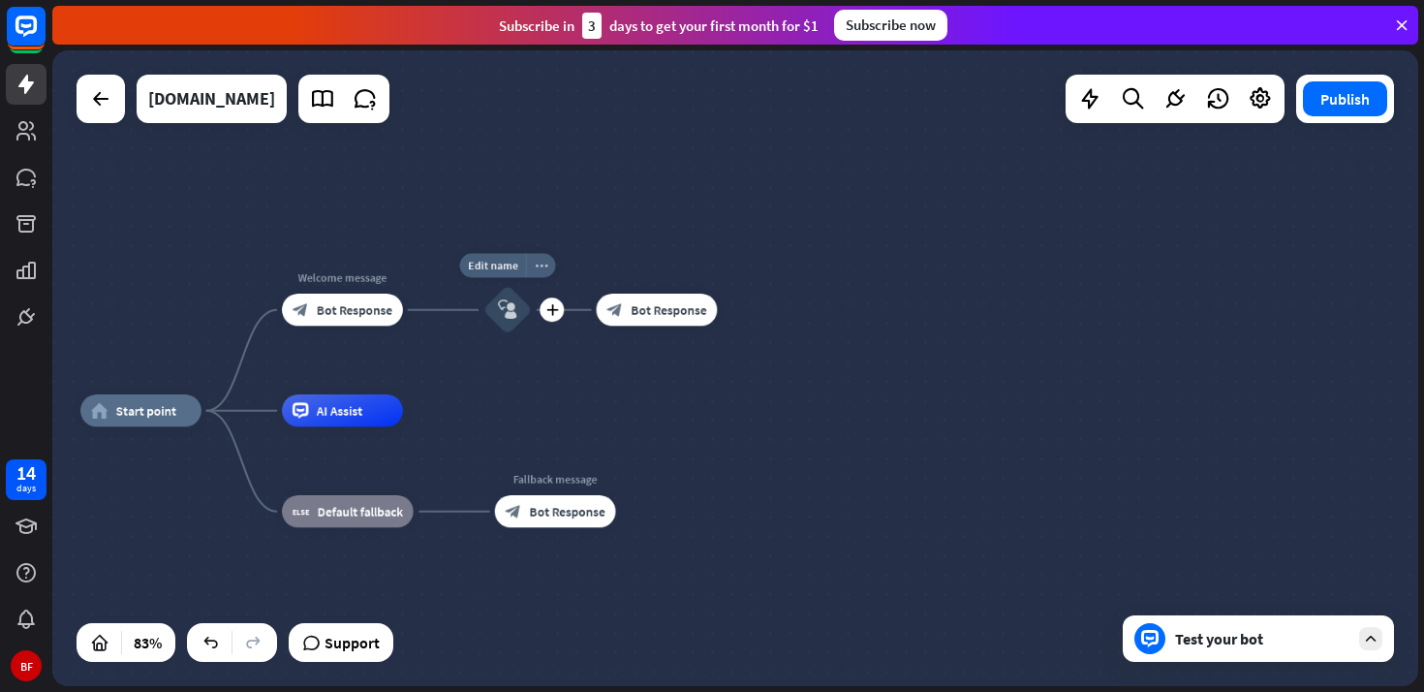
click at [544, 269] on icon "more_horiz" at bounding box center [541, 266] width 13 height 12
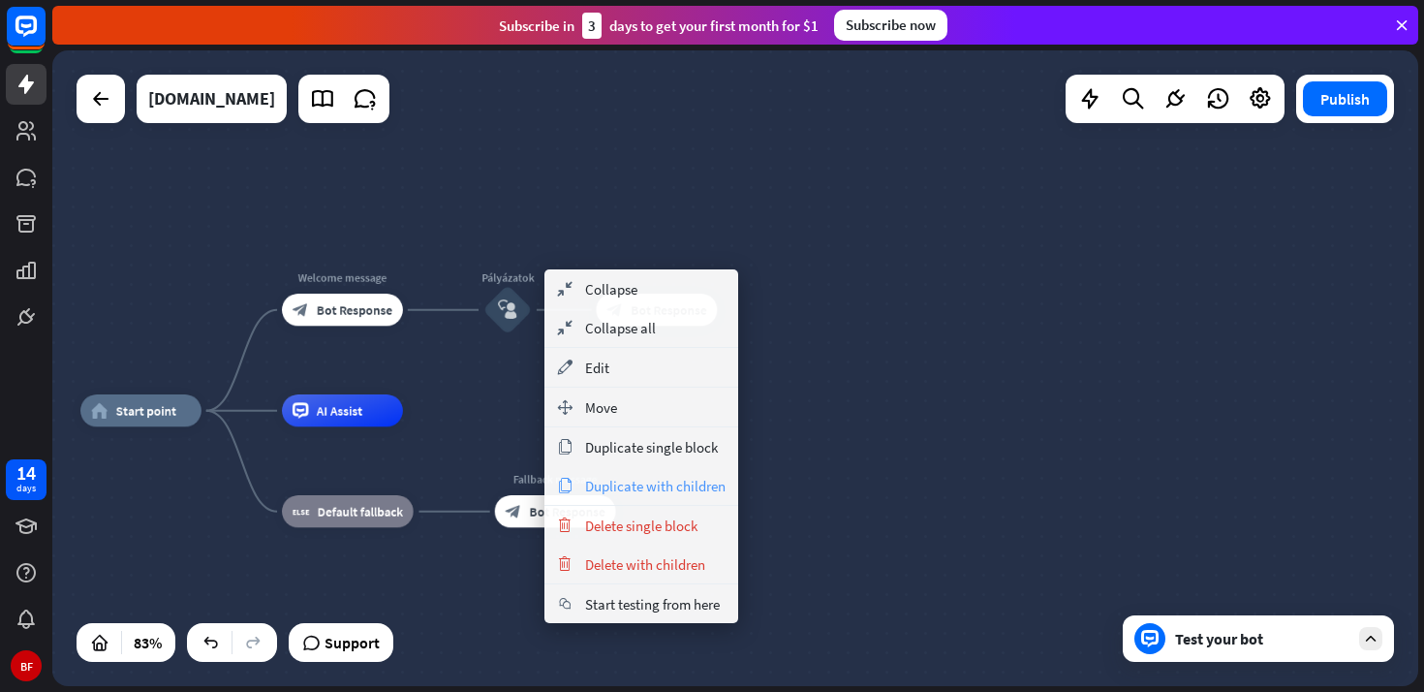
click at [698, 485] on span "Duplicate with children" at bounding box center [655, 486] width 140 height 18
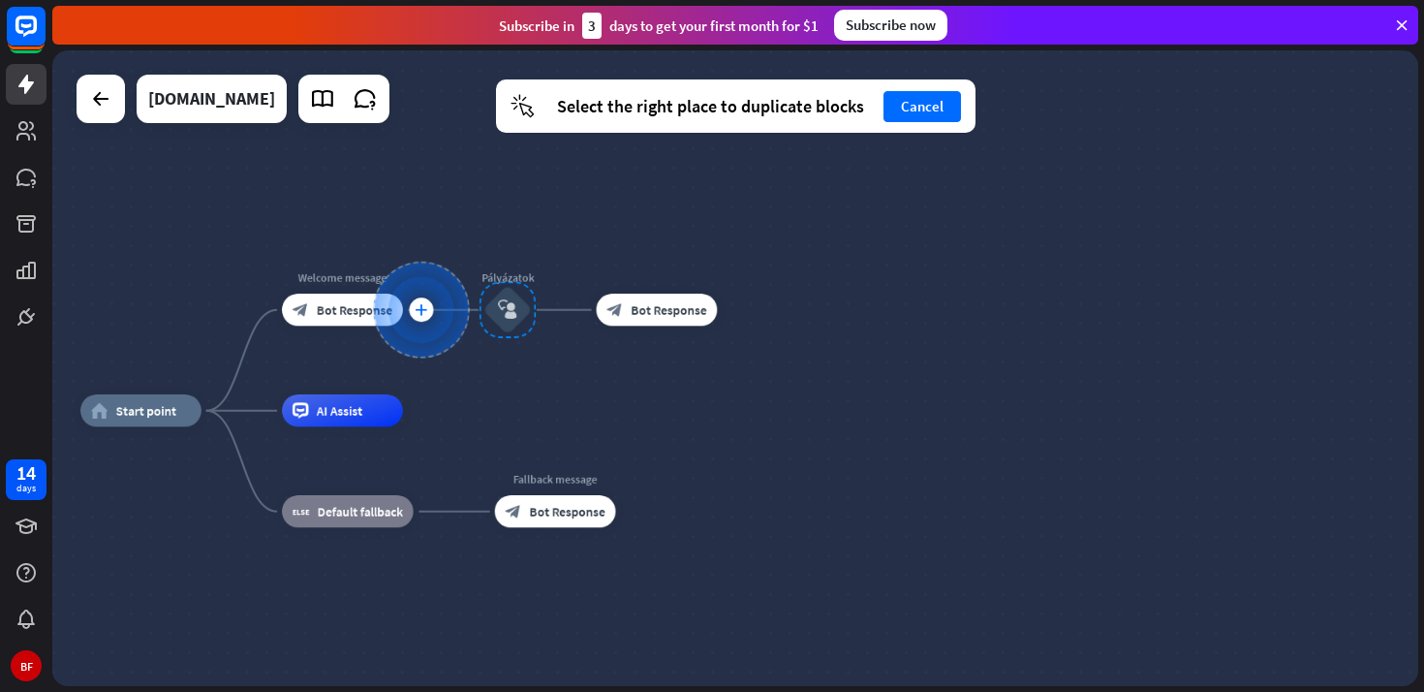
click at [424, 321] on div "plus" at bounding box center [421, 310] width 97 height 97
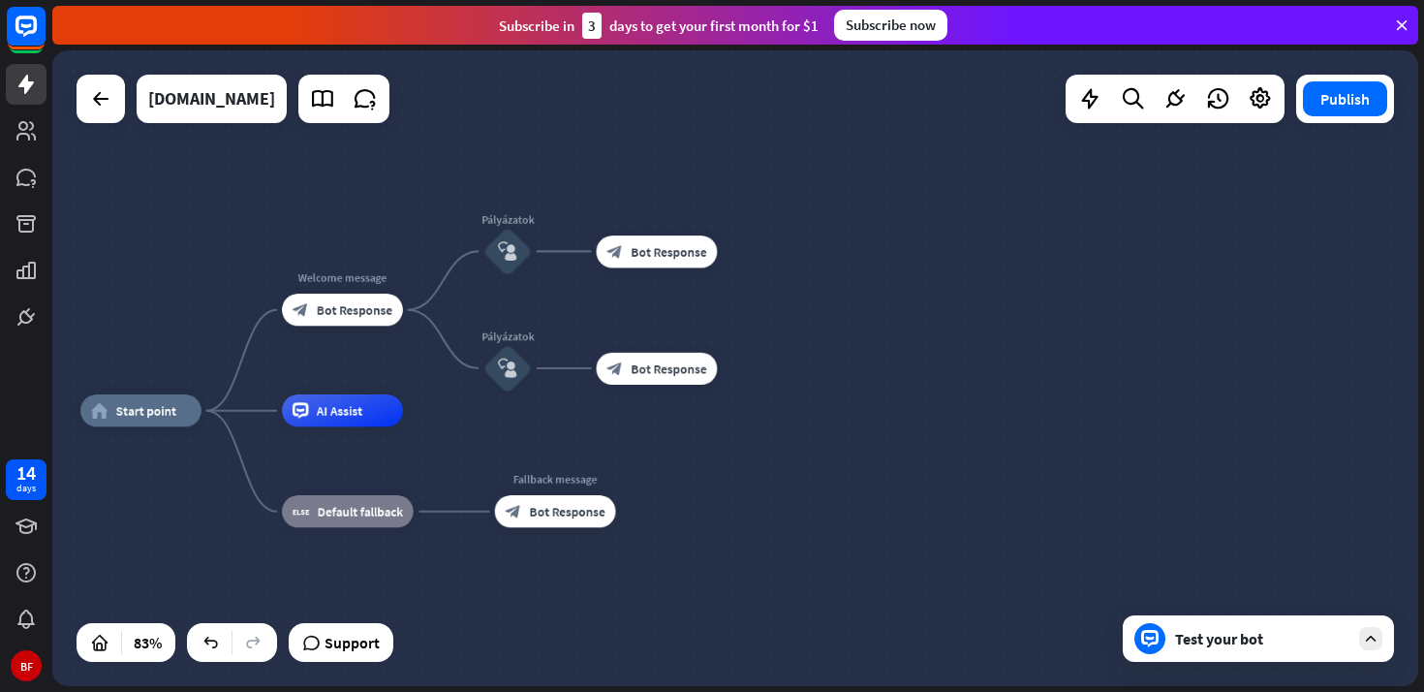
click at [1372, 647] on div at bounding box center [1370, 638] width 23 height 23
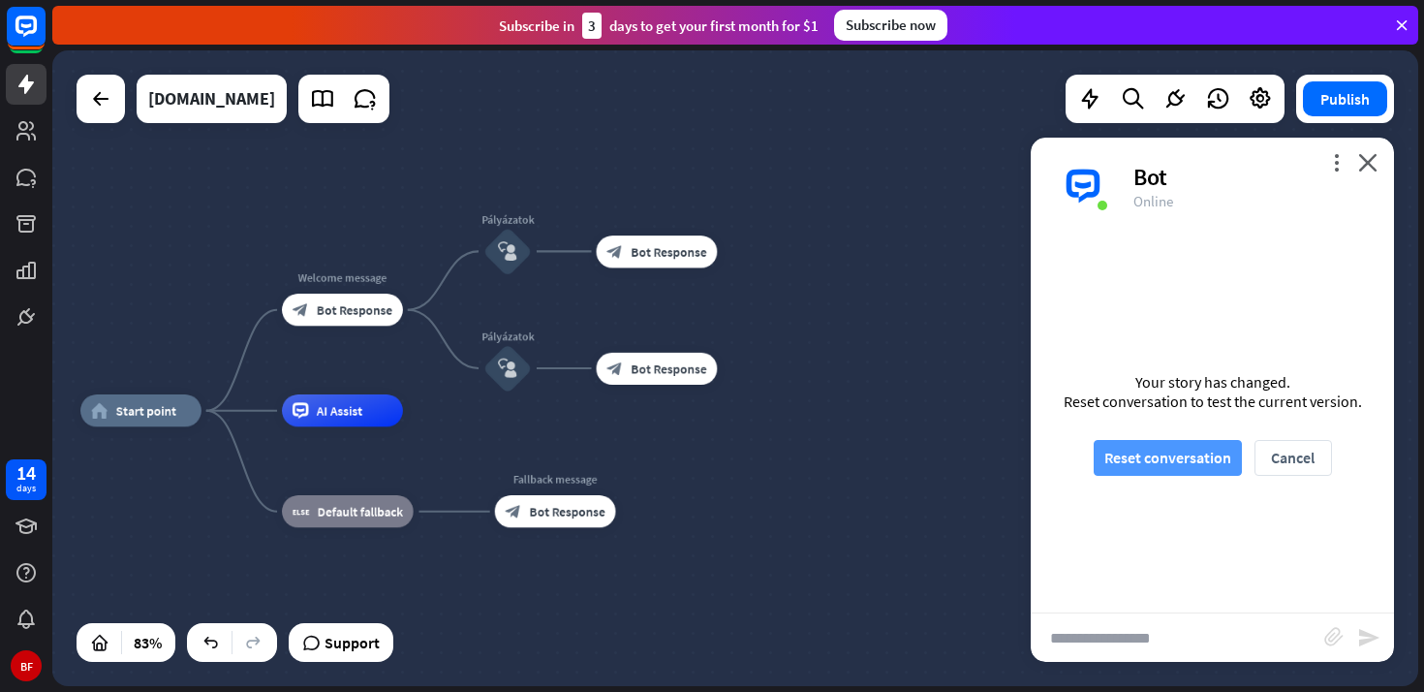
click at [1208, 462] on button "Reset conversation" at bounding box center [1168, 458] width 148 height 36
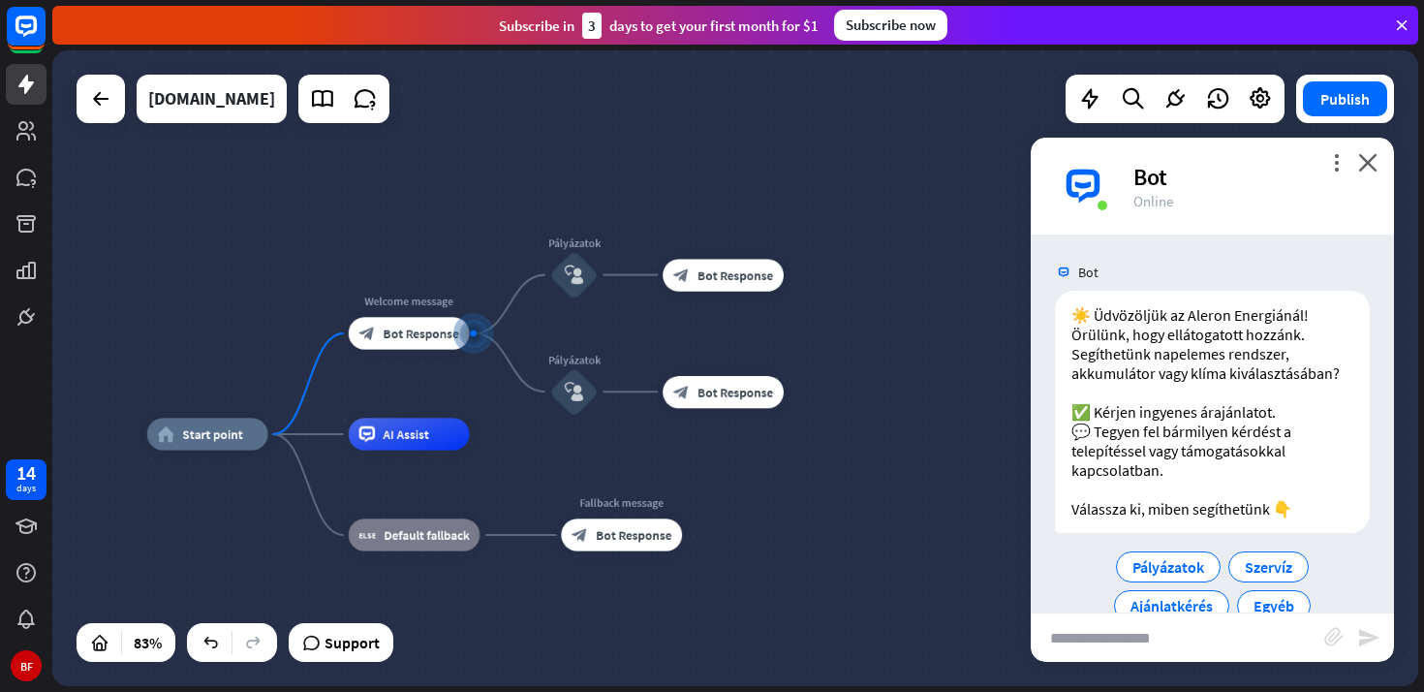
scroll to position [42, 0]
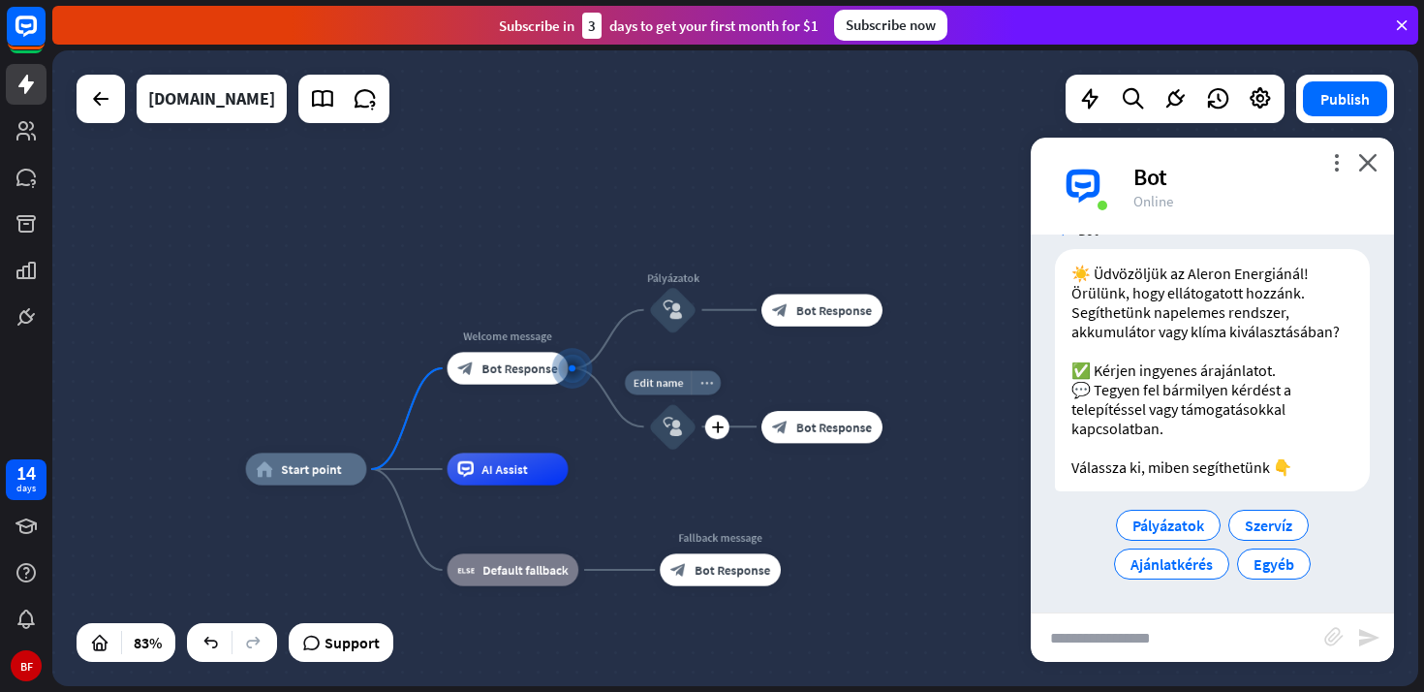
click at [706, 381] on icon "more_horiz" at bounding box center [705, 382] width 13 height 12
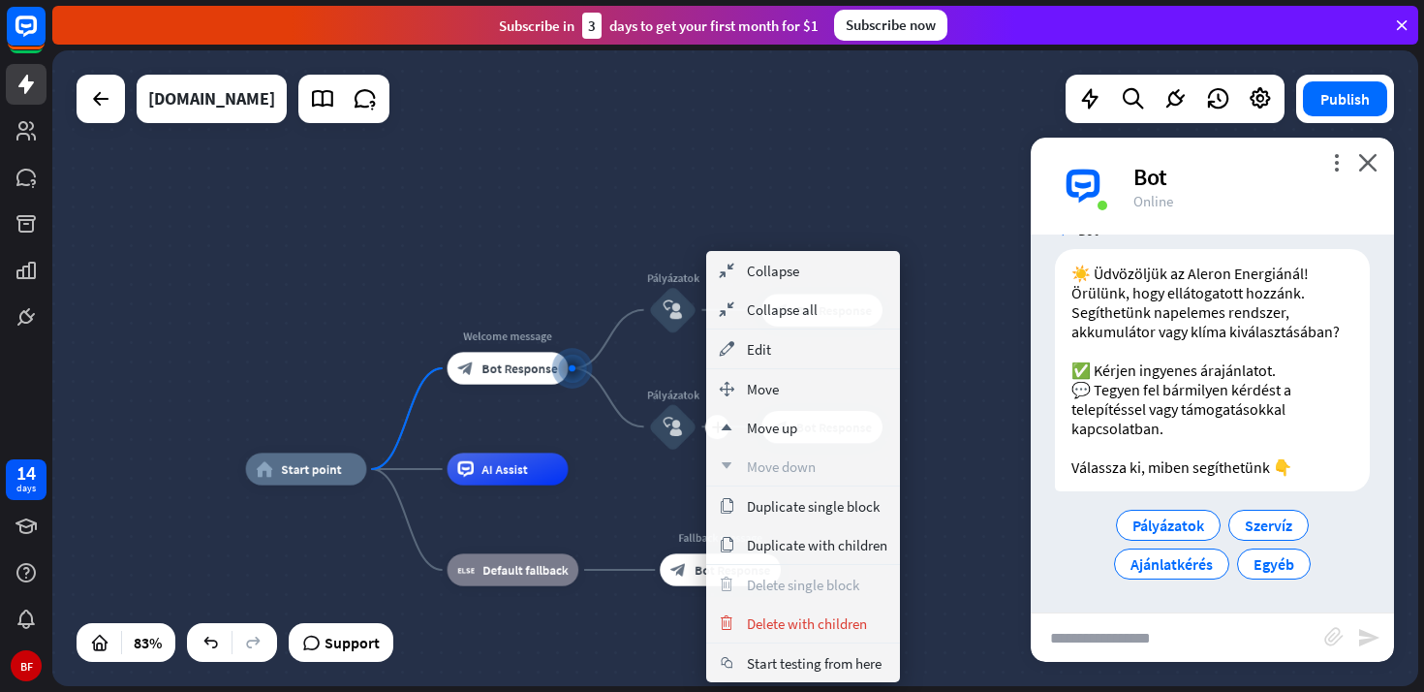
click at [670, 429] on icon "block_user_input" at bounding box center [673, 426] width 19 height 19
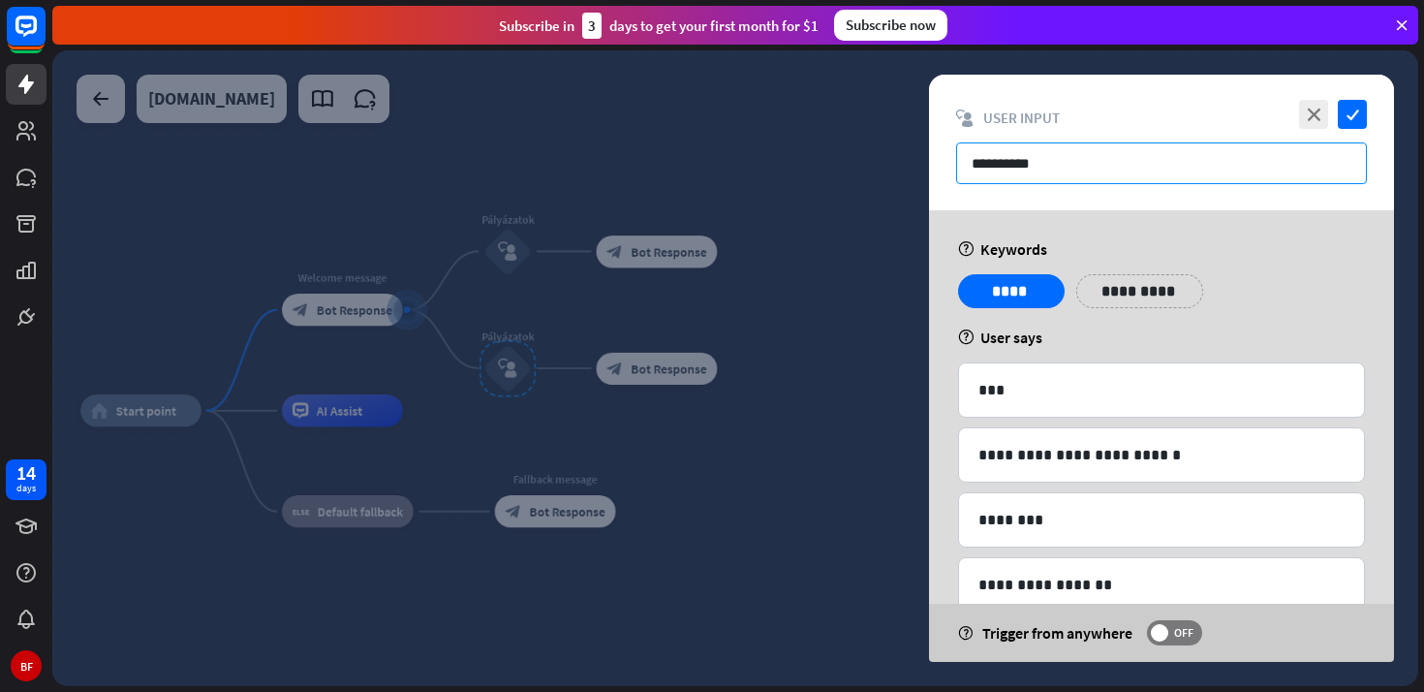
click at [1088, 160] on input "**********" at bounding box center [1161, 163] width 411 height 42
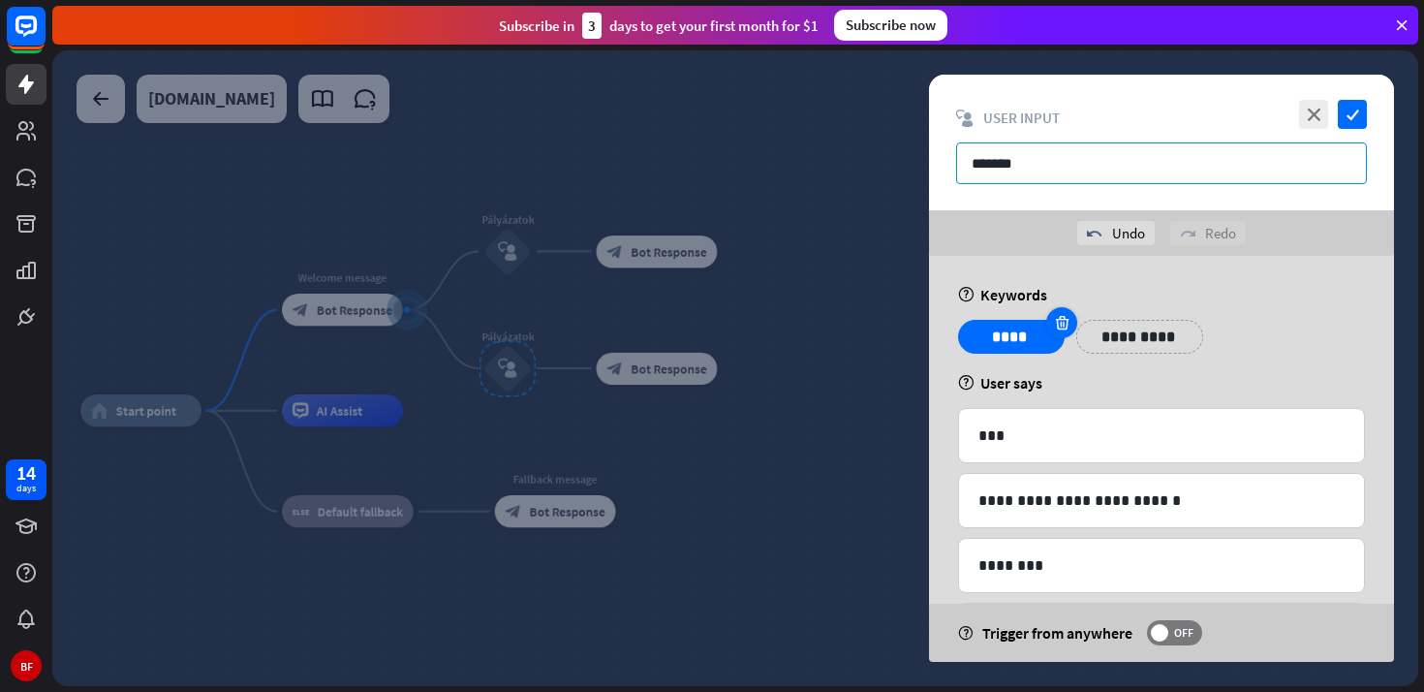
type input "*******"
click at [1058, 327] on icon at bounding box center [1062, 322] width 18 height 17
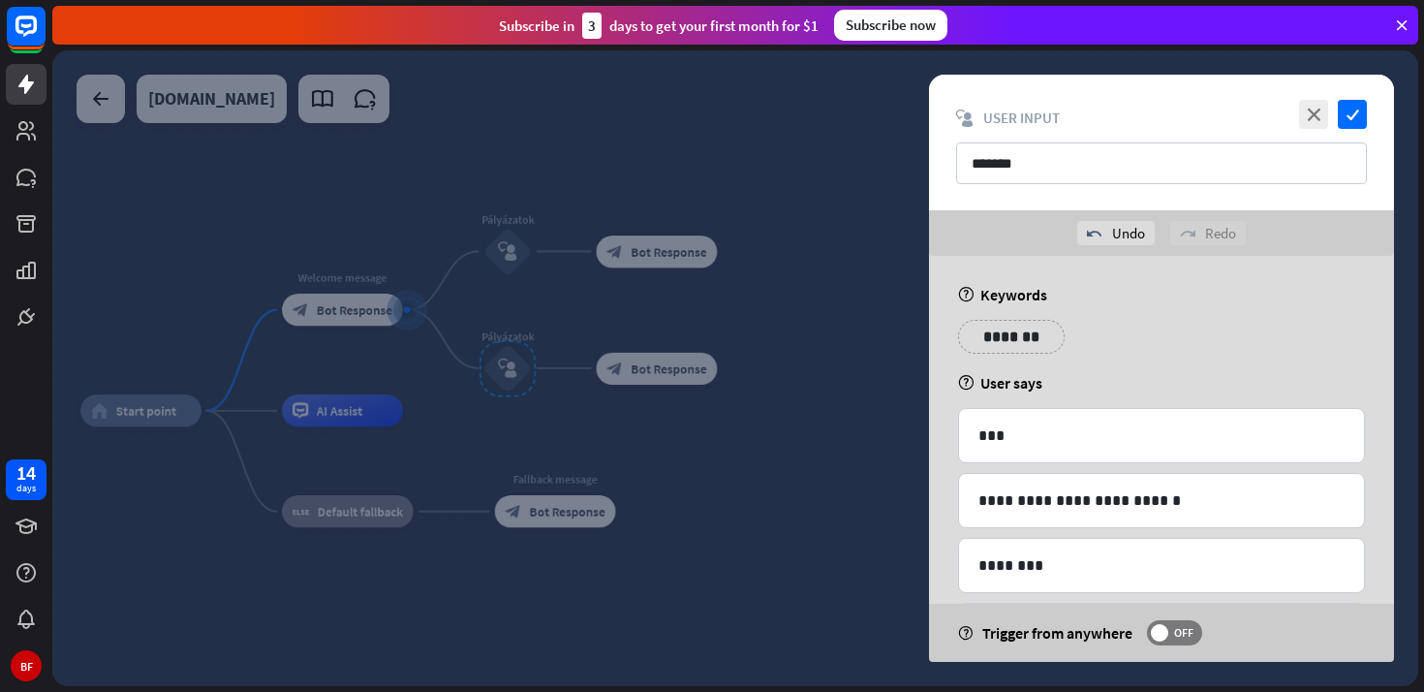
click at [1023, 346] on p "*******" at bounding box center [1011, 337] width 77 height 24
click at [1357, 114] on icon "check" at bounding box center [1352, 114] width 29 height 29
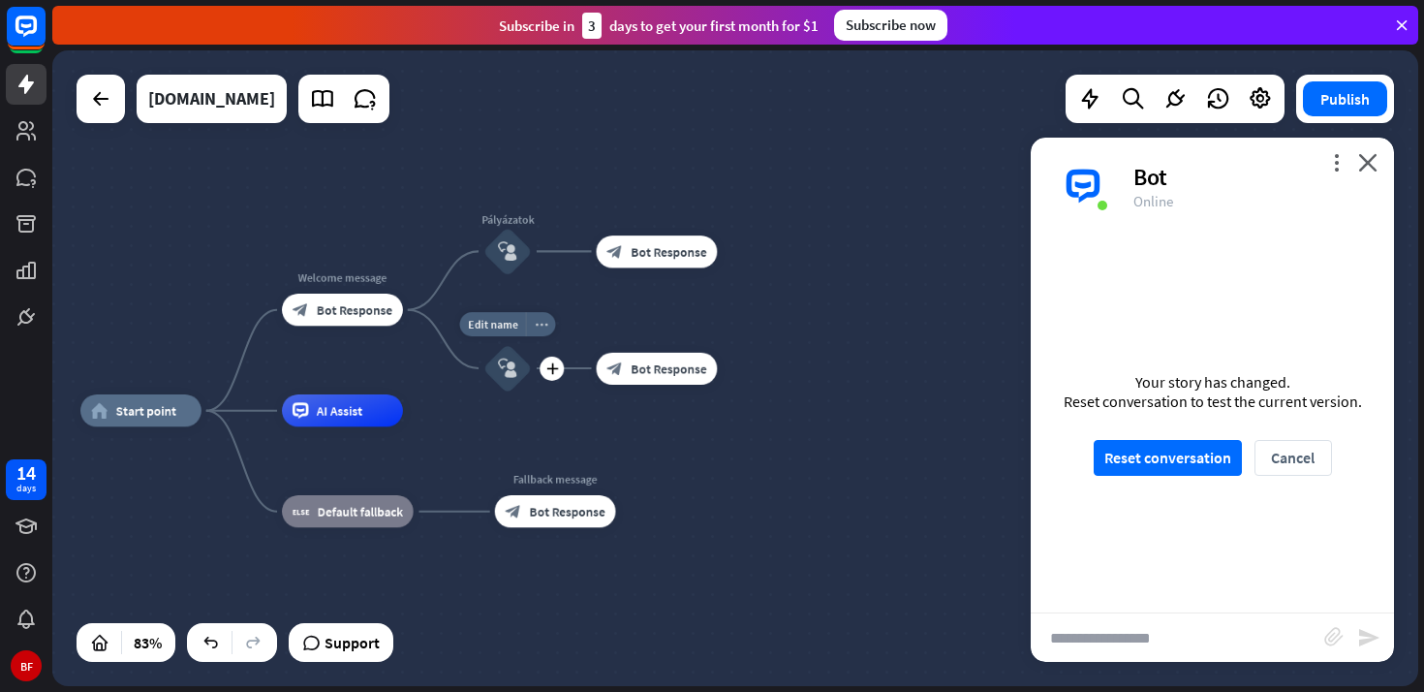
click at [538, 323] on icon "more_horiz" at bounding box center [541, 324] width 13 height 12
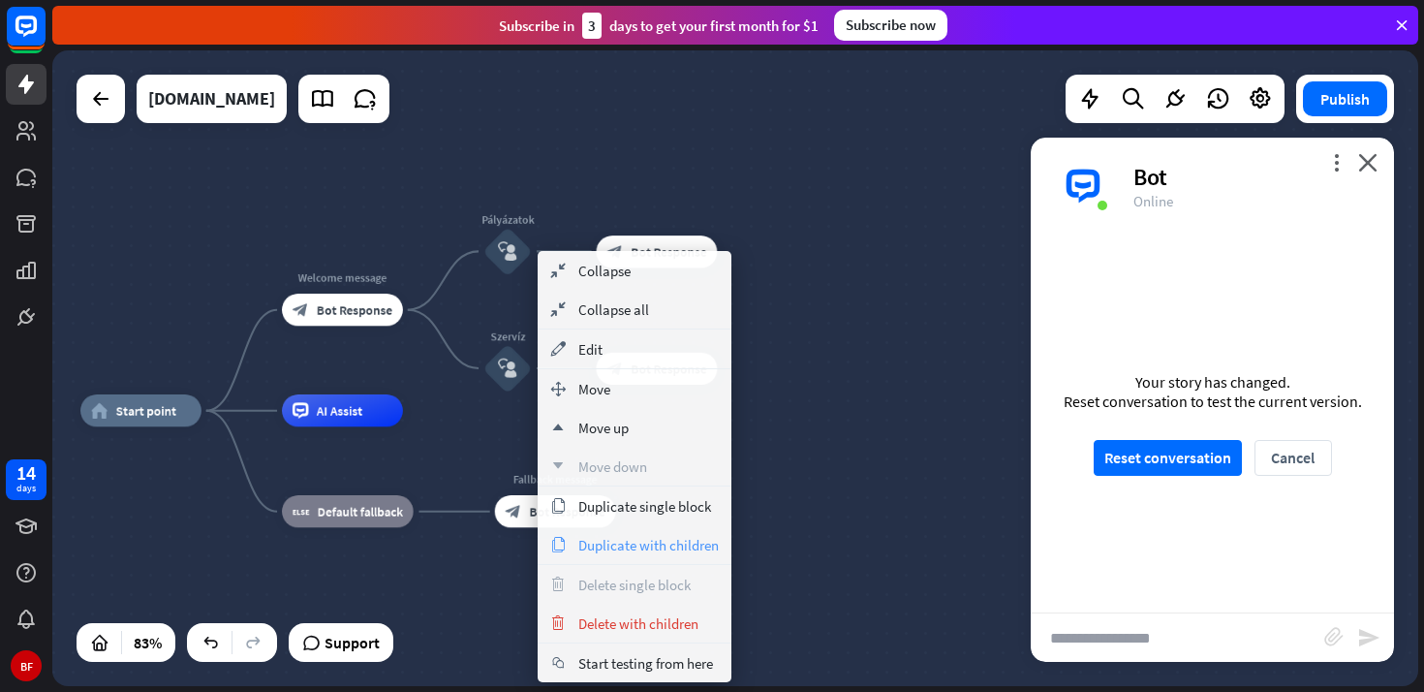
click at [643, 548] on span "Duplicate with children" at bounding box center [648, 545] width 140 height 18
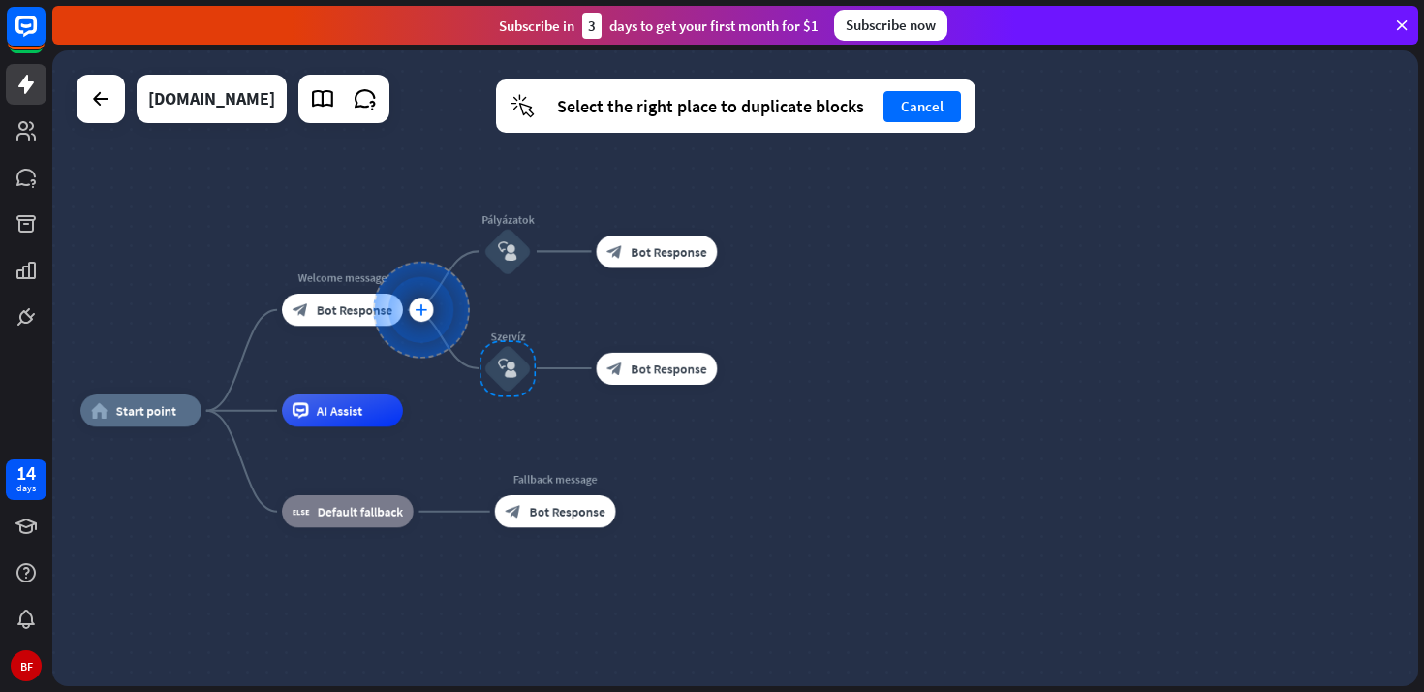
click at [413, 303] on div "plus" at bounding box center [421, 309] width 24 height 24
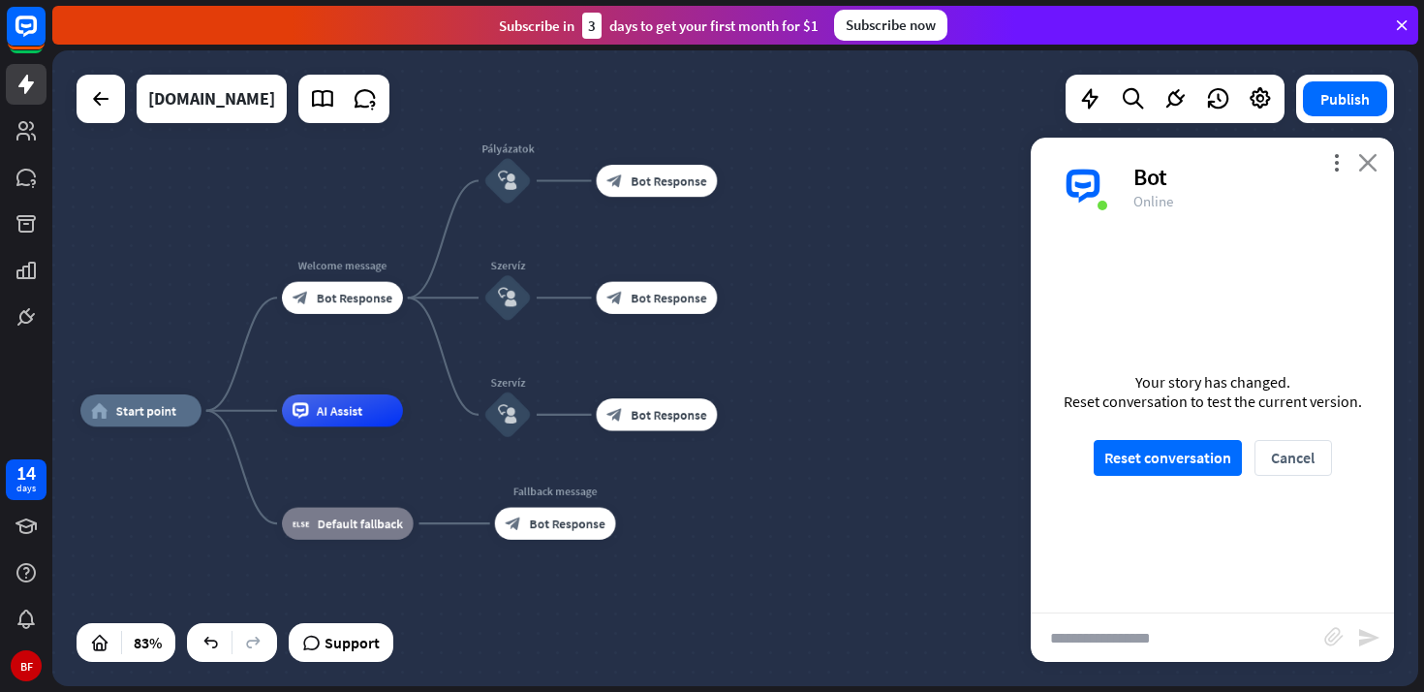
click at [1372, 162] on icon "close" at bounding box center [1367, 162] width 19 height 18
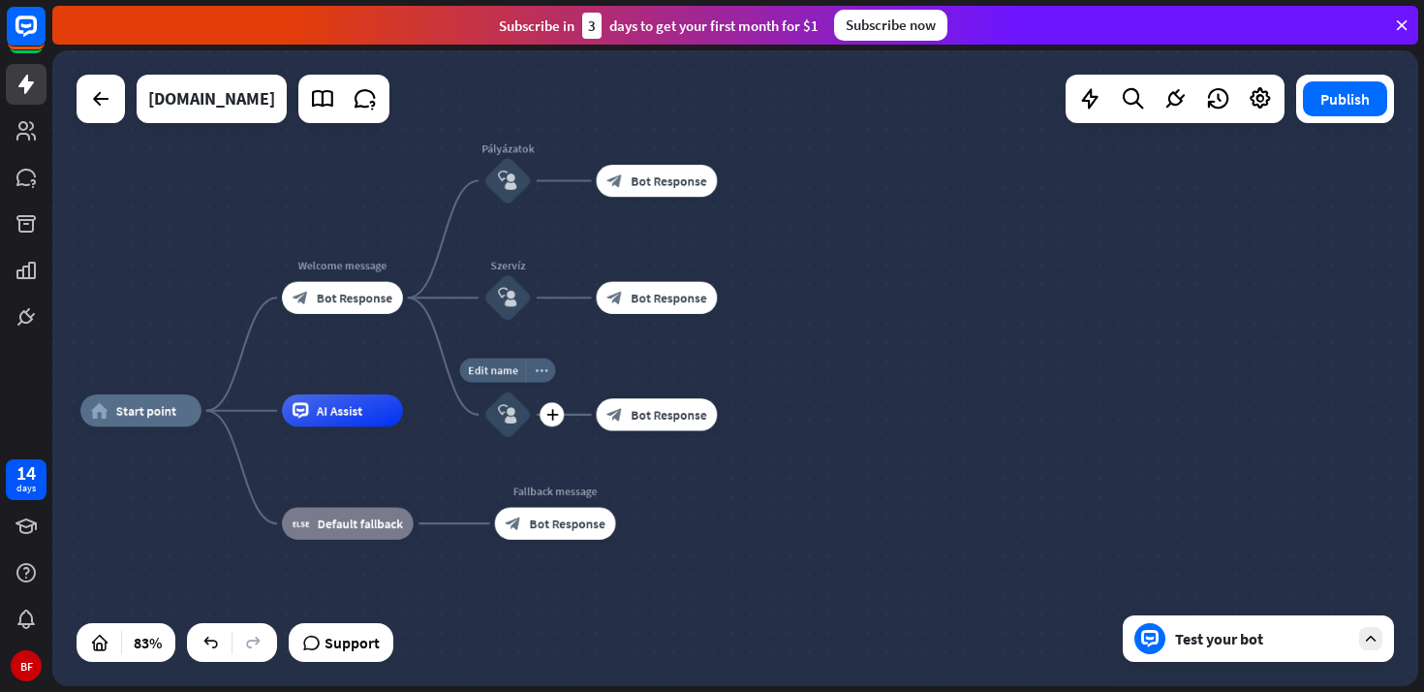
click at [543, 371] on icon "more_horiz" at bounding box center [541, 370] width 13 height 12
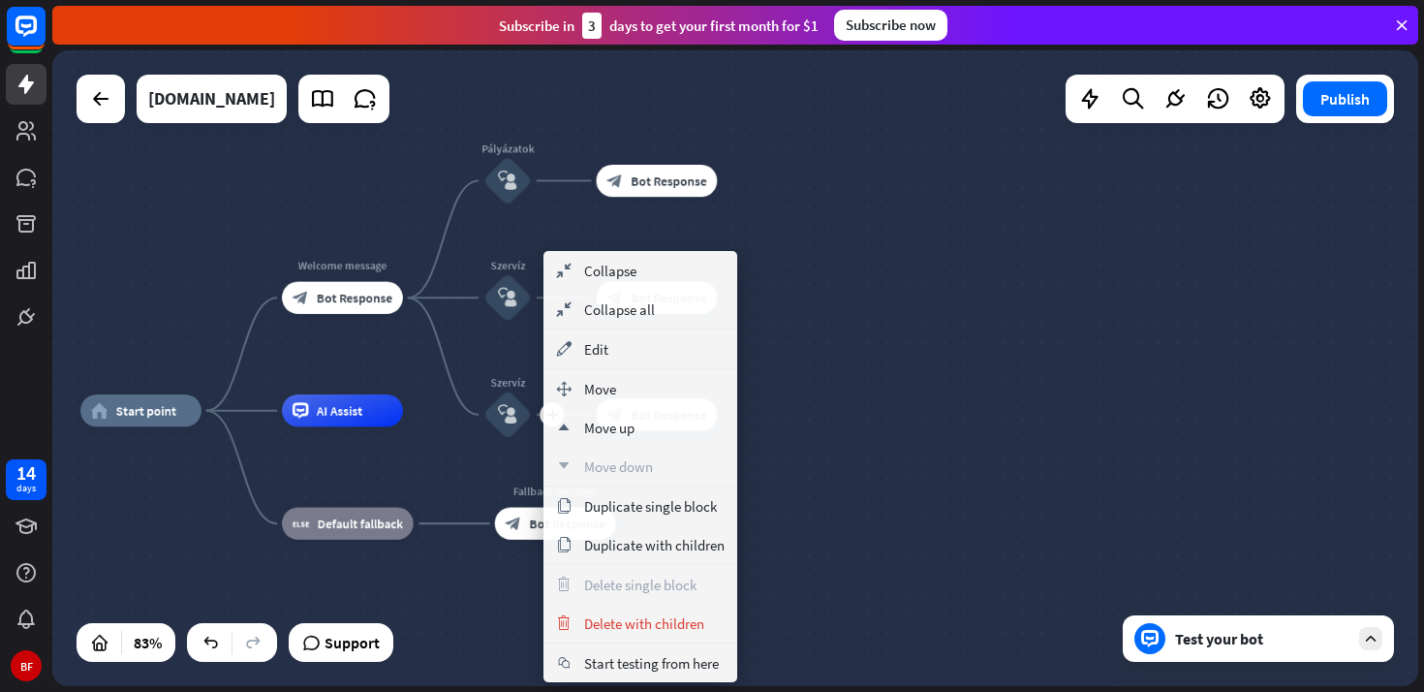
click at [521, 413] on div "block_user_input" at bounding box center [507, 414] width 48 height 48
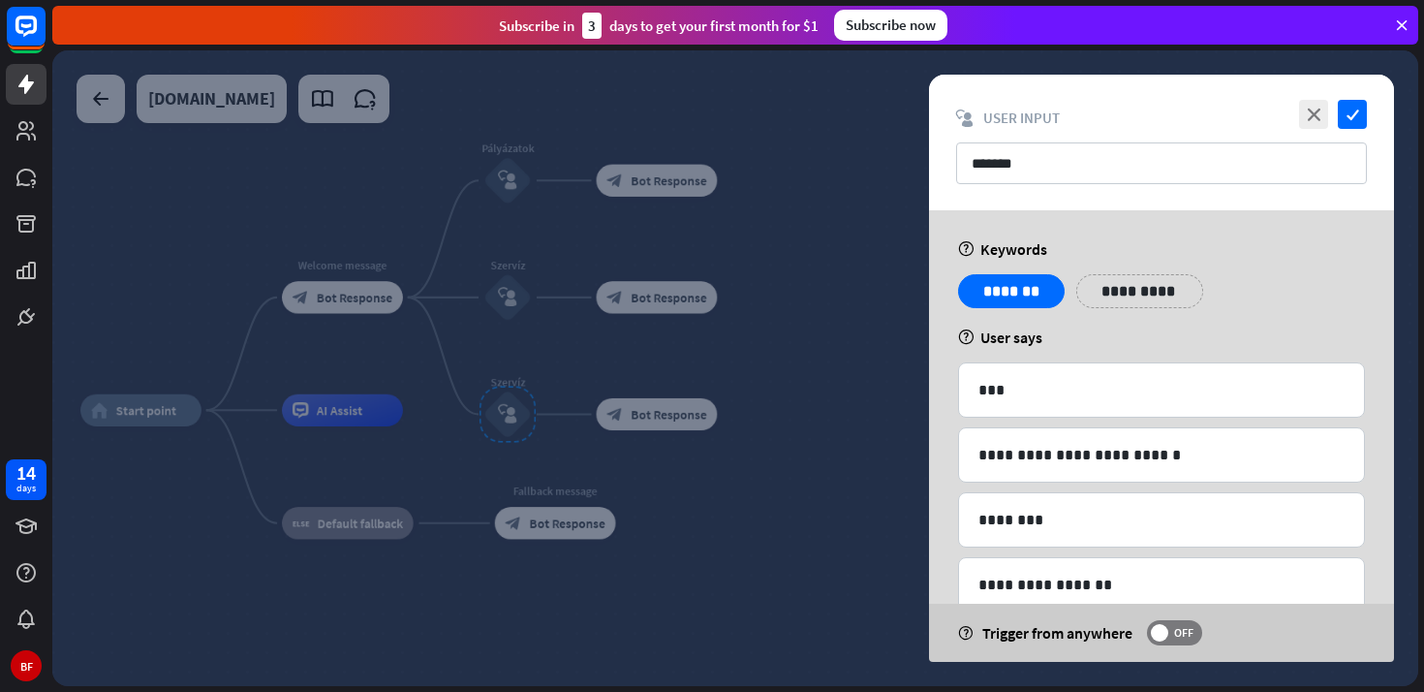
click at [511, 415] on div at bounding box center [735, 367] width 1366 height 635
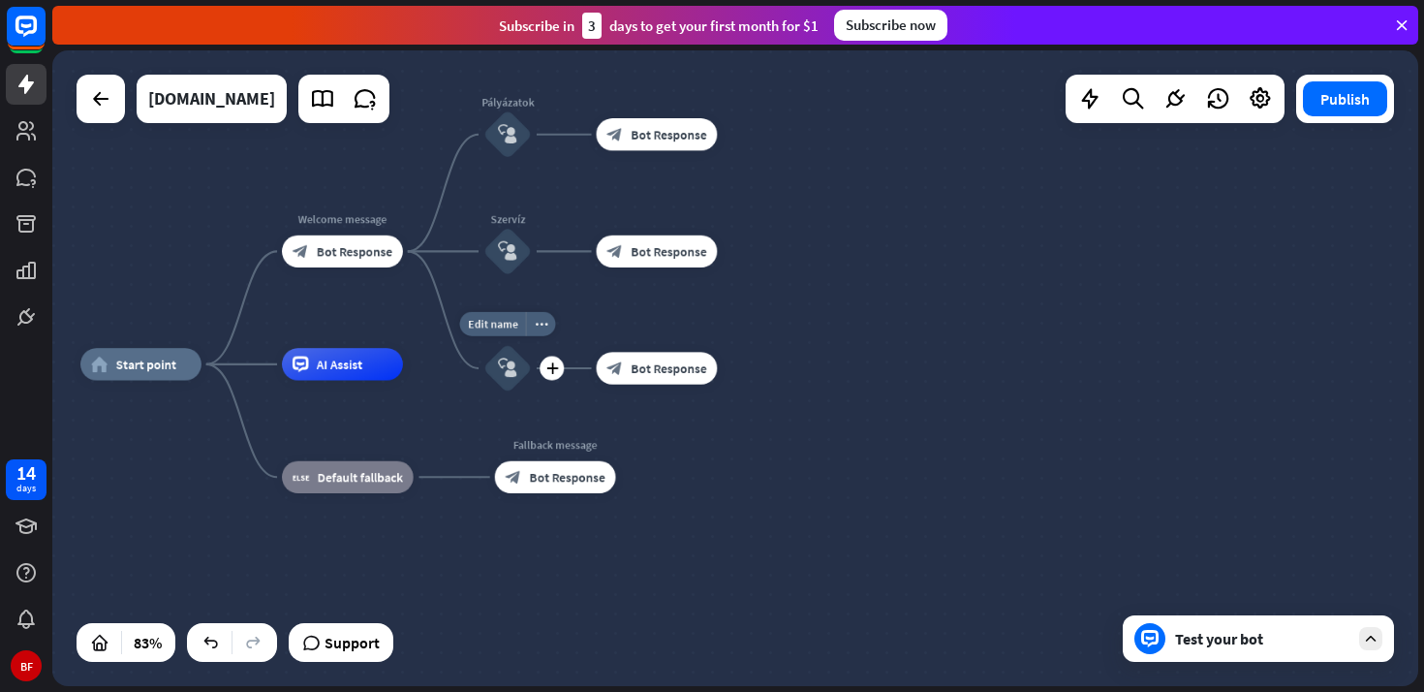
click at [510, 368] on icon "block_user_input" at bounding box center [507, 367] width 19 height 19
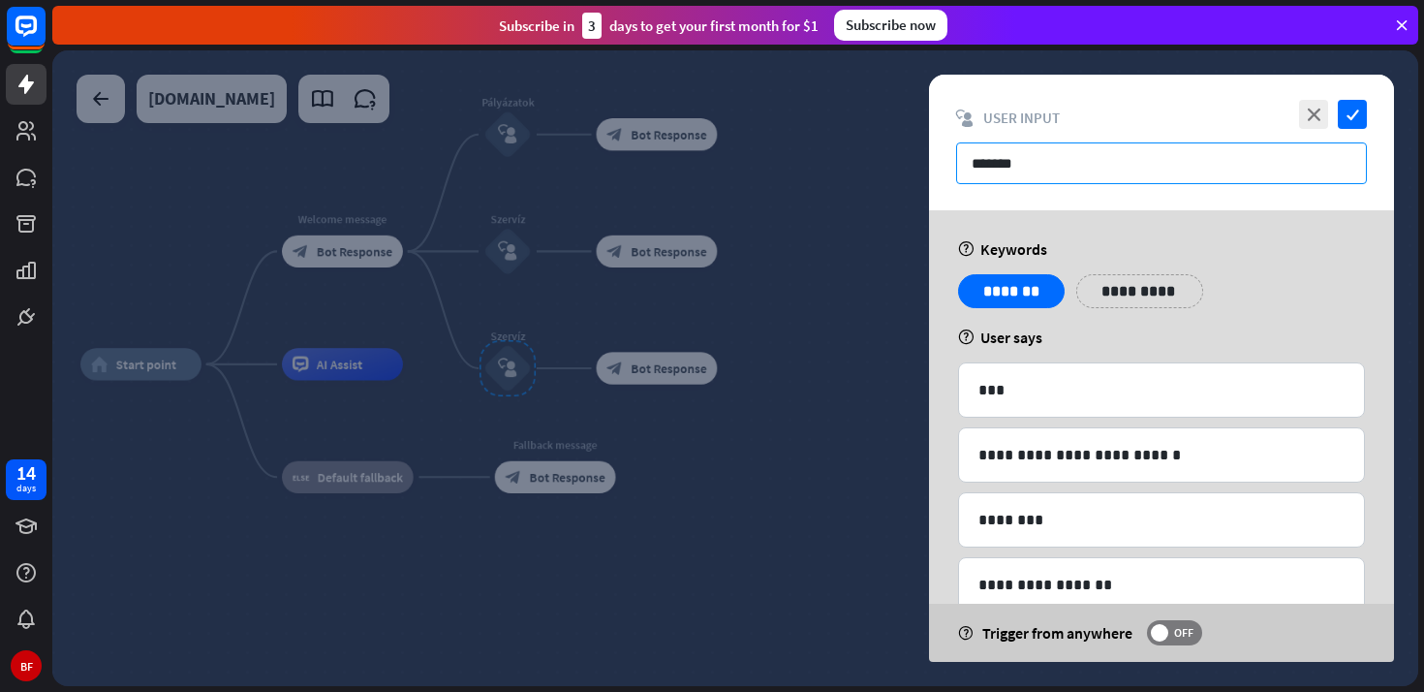
click at [1168, 158] on input "*******" at bounding box center [1161, 163] width 411 height 42
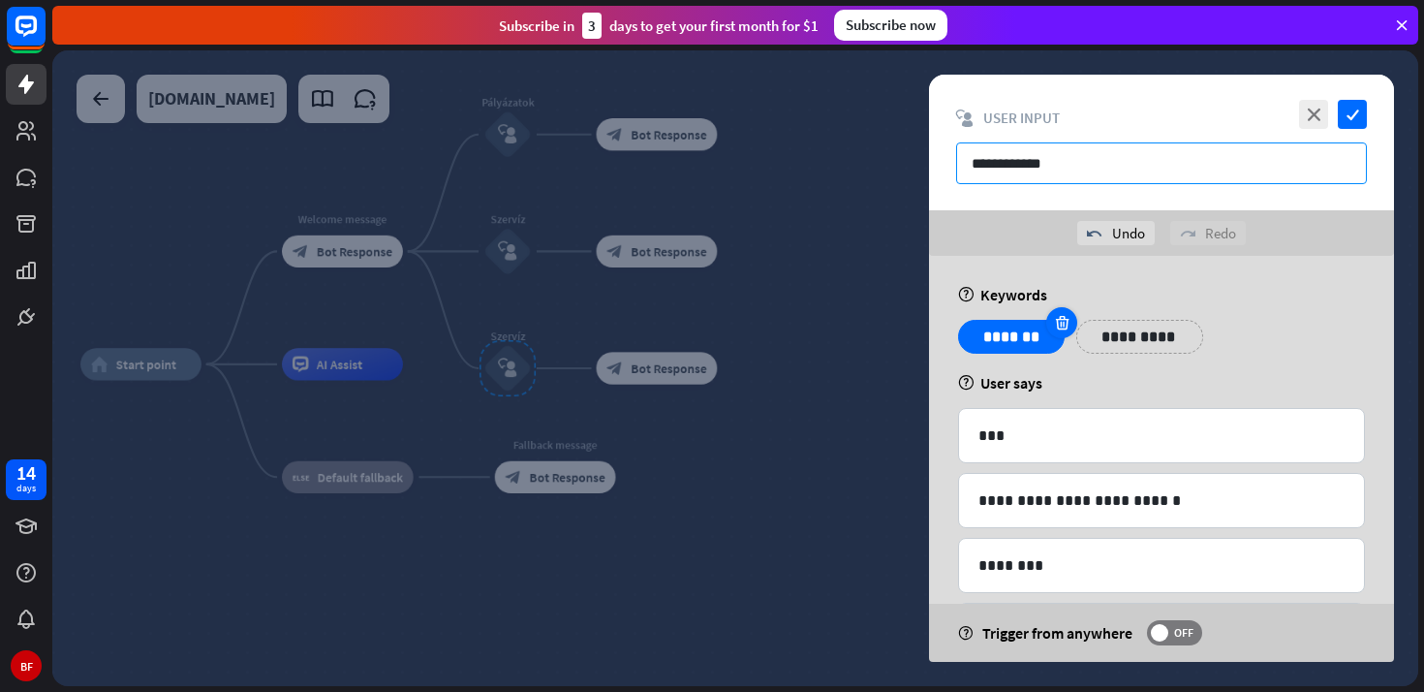
type input "**********"
click at [1063, 321] on icon at bounding box center [1062, 322] width 18 height 17
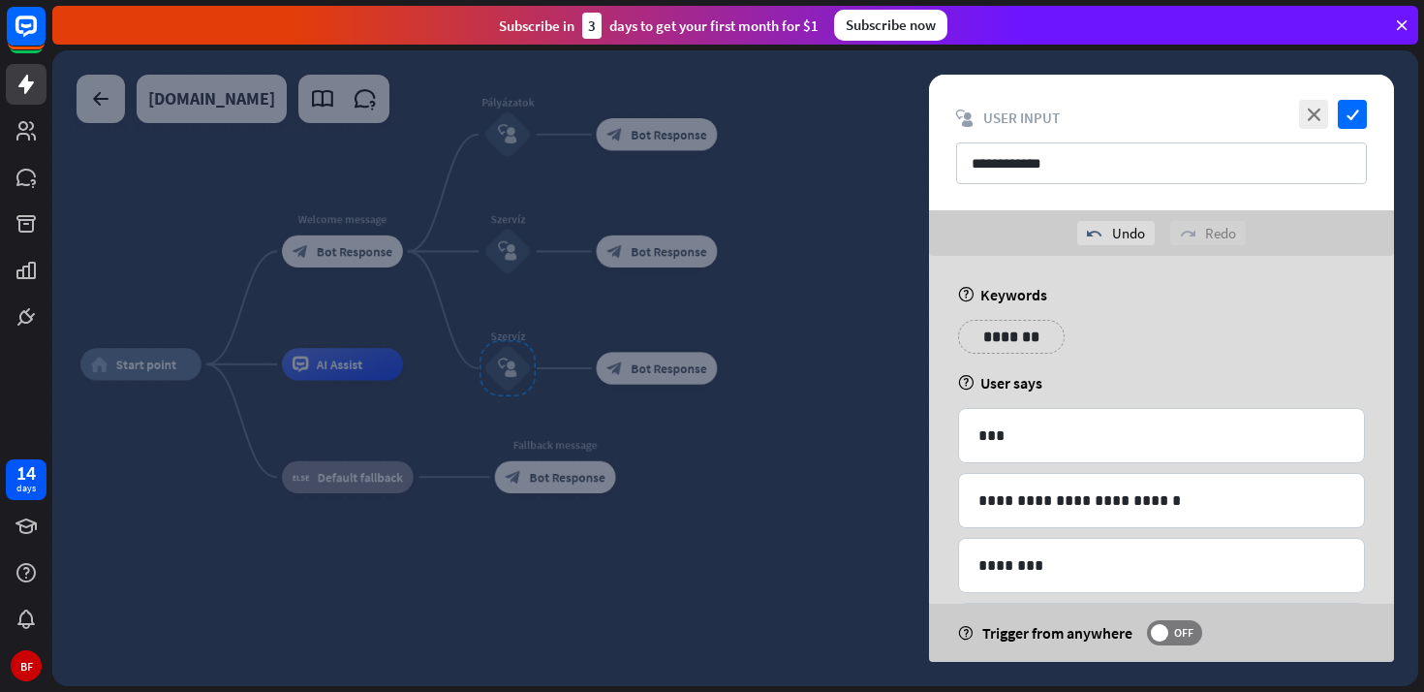
click at [1025, 336] on p "*******" at bounding box center [1011, 337] width 77 height 24
click at [935, 419] on icon at bounding box center [929, 423] width 18 height 17
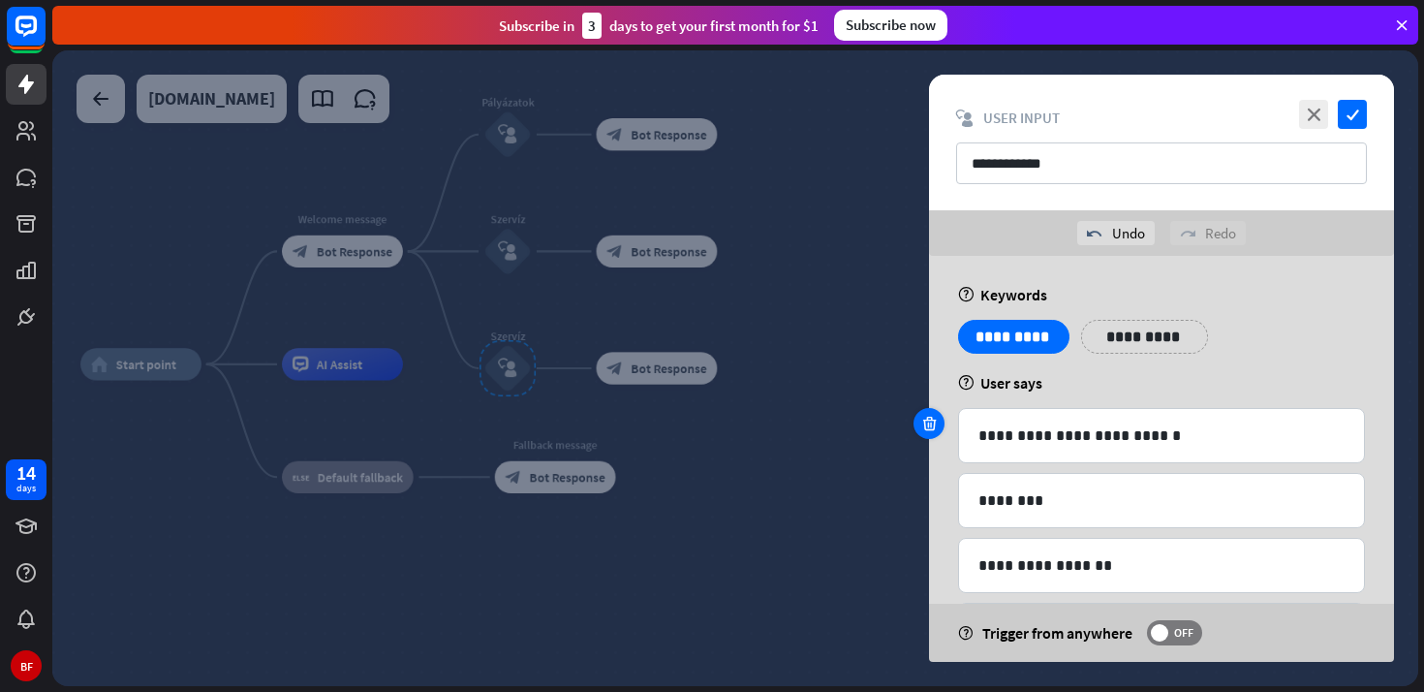
click at [933, 426] on icon at bounding box center [929, 423] width 18 height 17
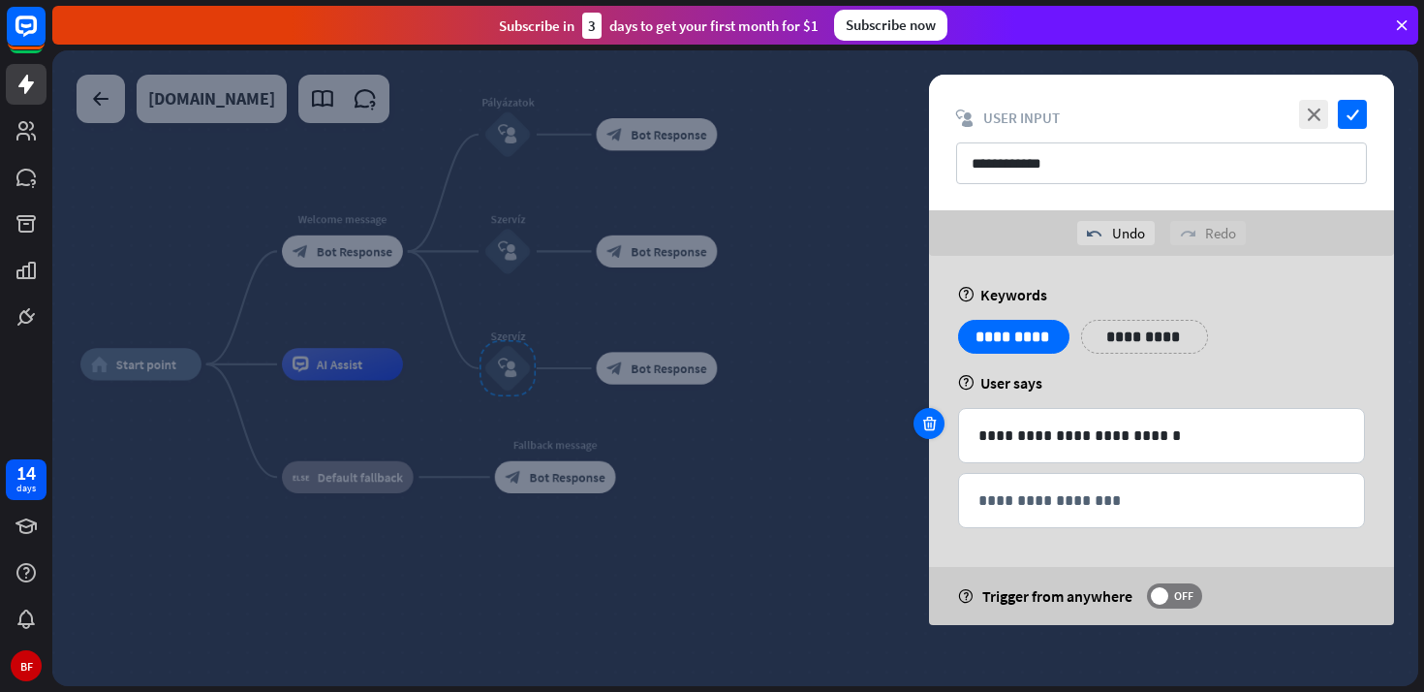
click at [933, 426] on icon at bounding box center [929, 423] width 18 height 17
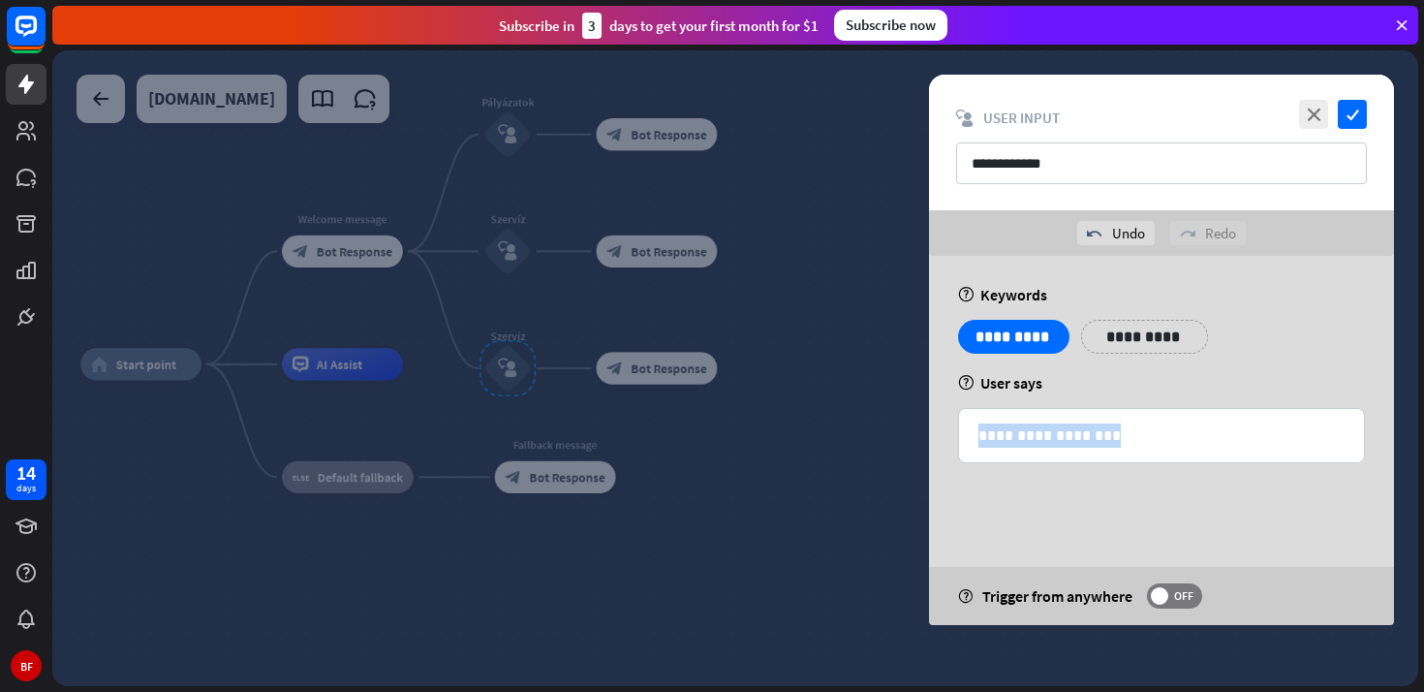
click at [933, 426] on div "**********" at bounding box center [1161, 440] width 465 height 369
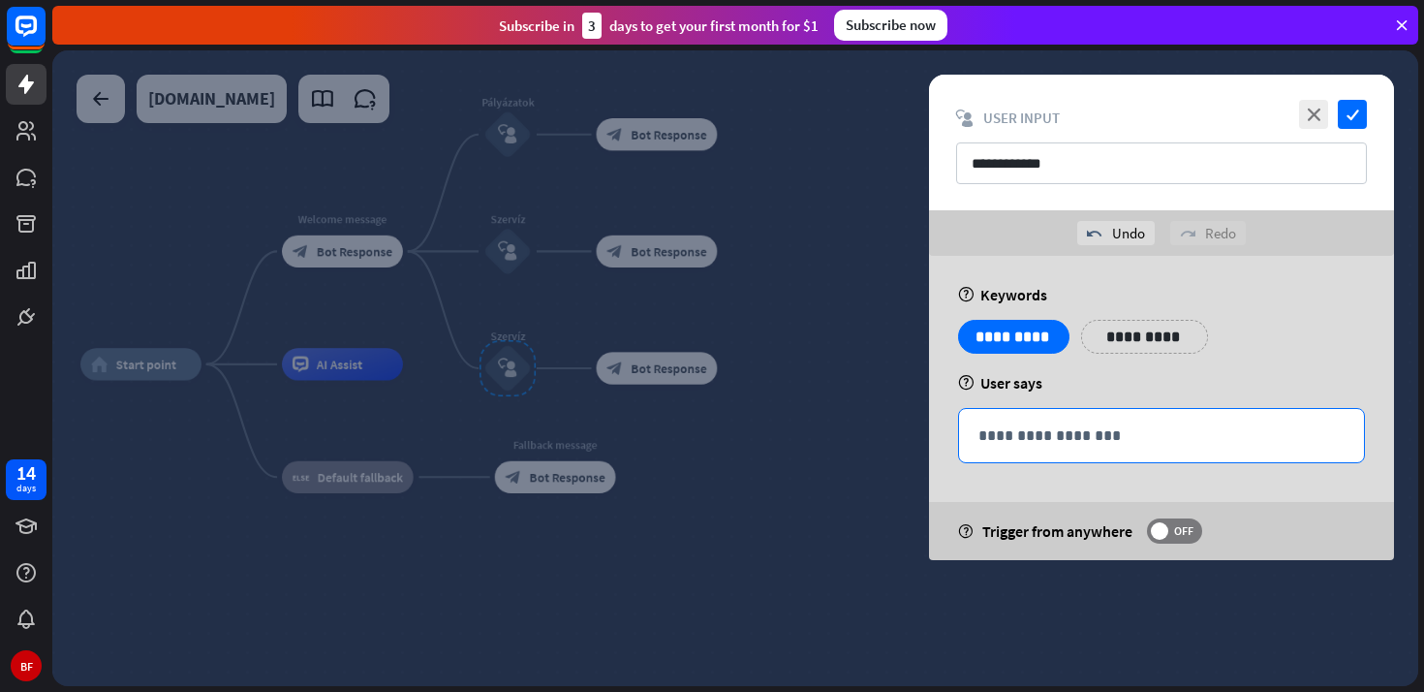
click at [968, 432] on div "**********" at bounding box center [1161, 435] width 405 height 53
click at [948, 450] on div "**********" at bounding box center [1161, 408] width 465 height 304
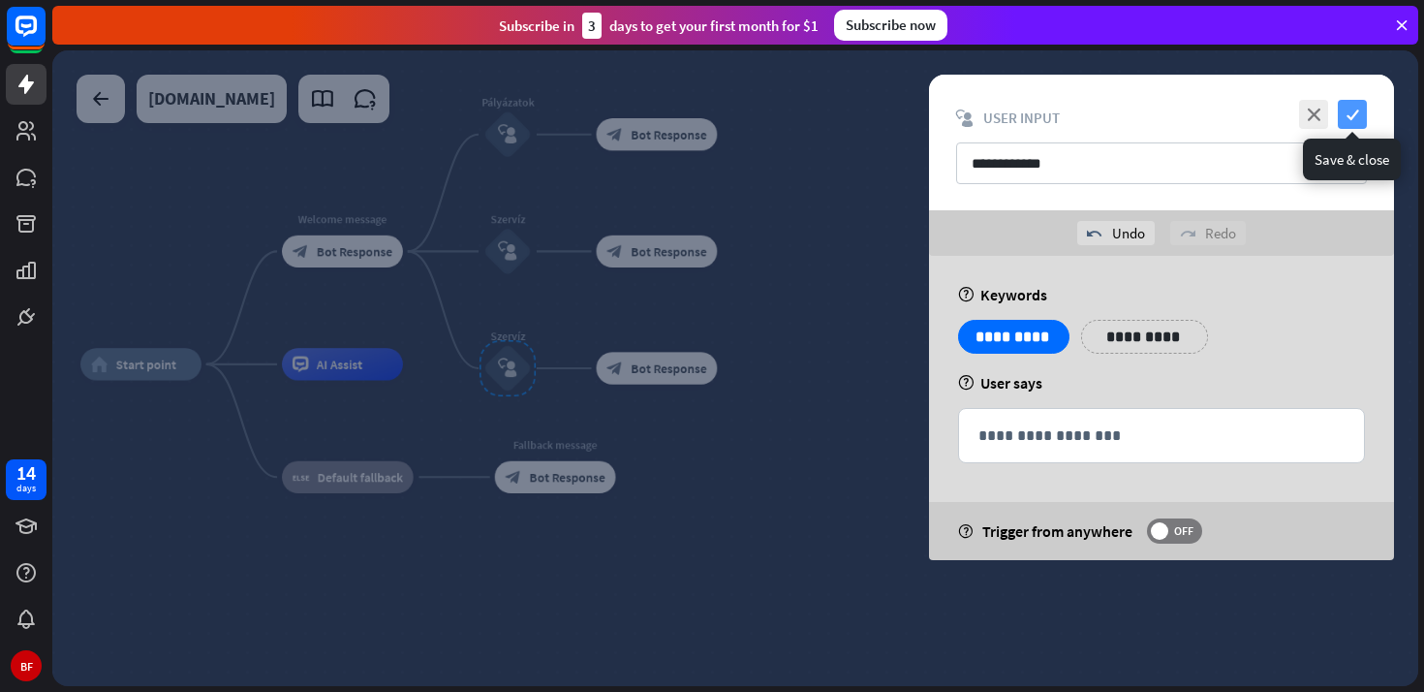
click at [1357, 112] on icon "check" at bounding box center [1352, 114] width 29 height 29
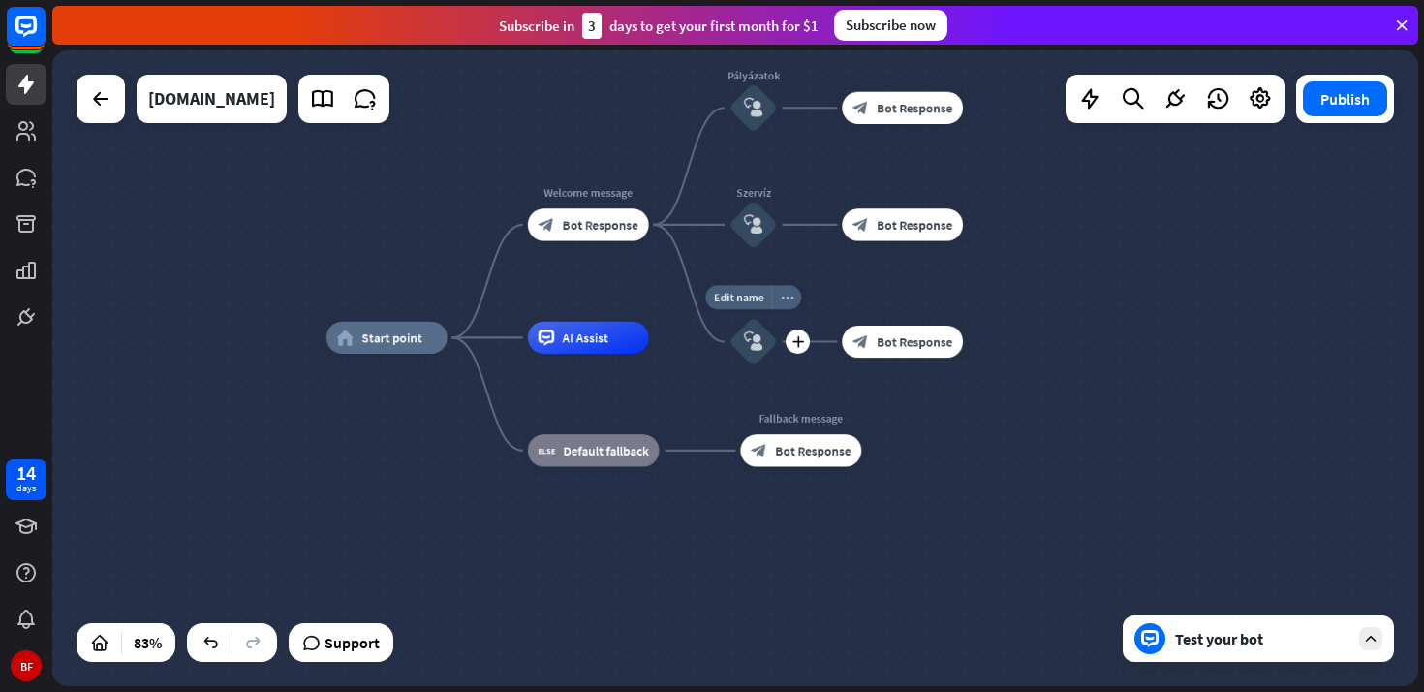
click at [789, 294] on icon "more_horiz" at bounding box center [787, 298] width 13 height 12
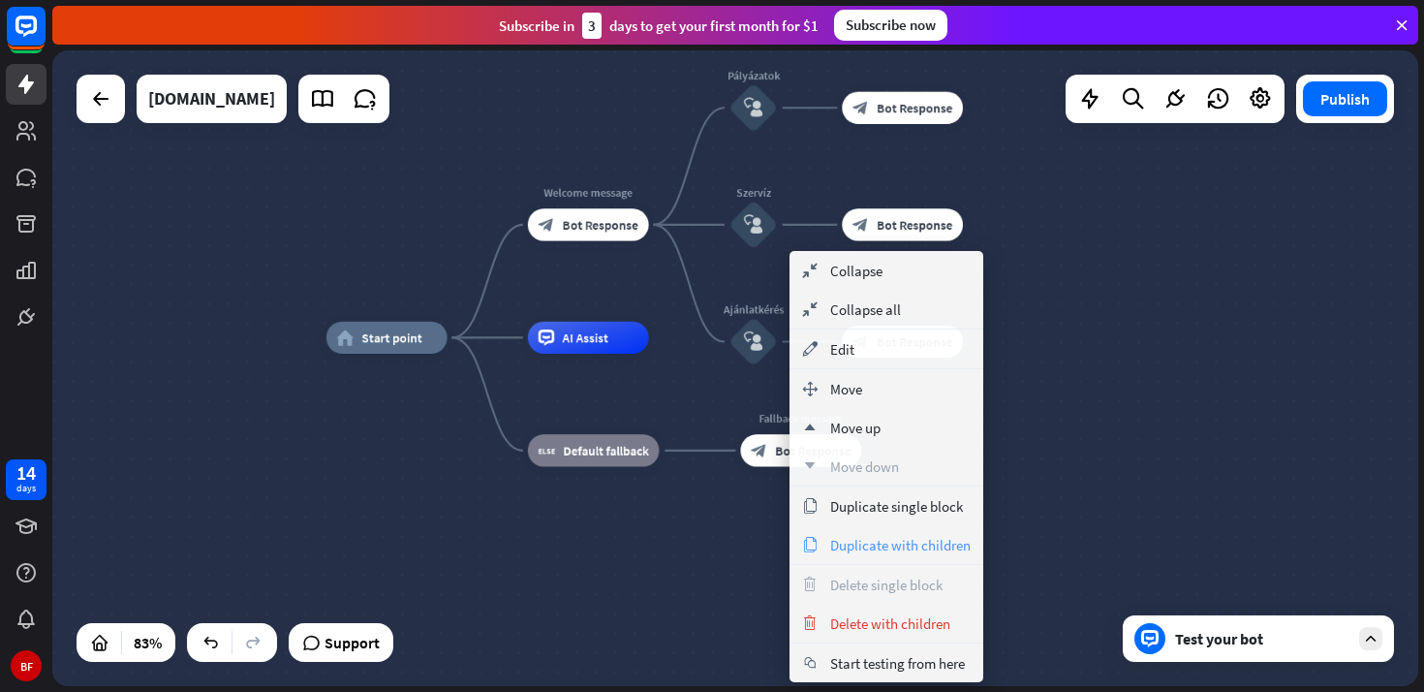
click at [880, 544] on span "Duplicate with children" at bounding box center [900, 545] width 140 height 18
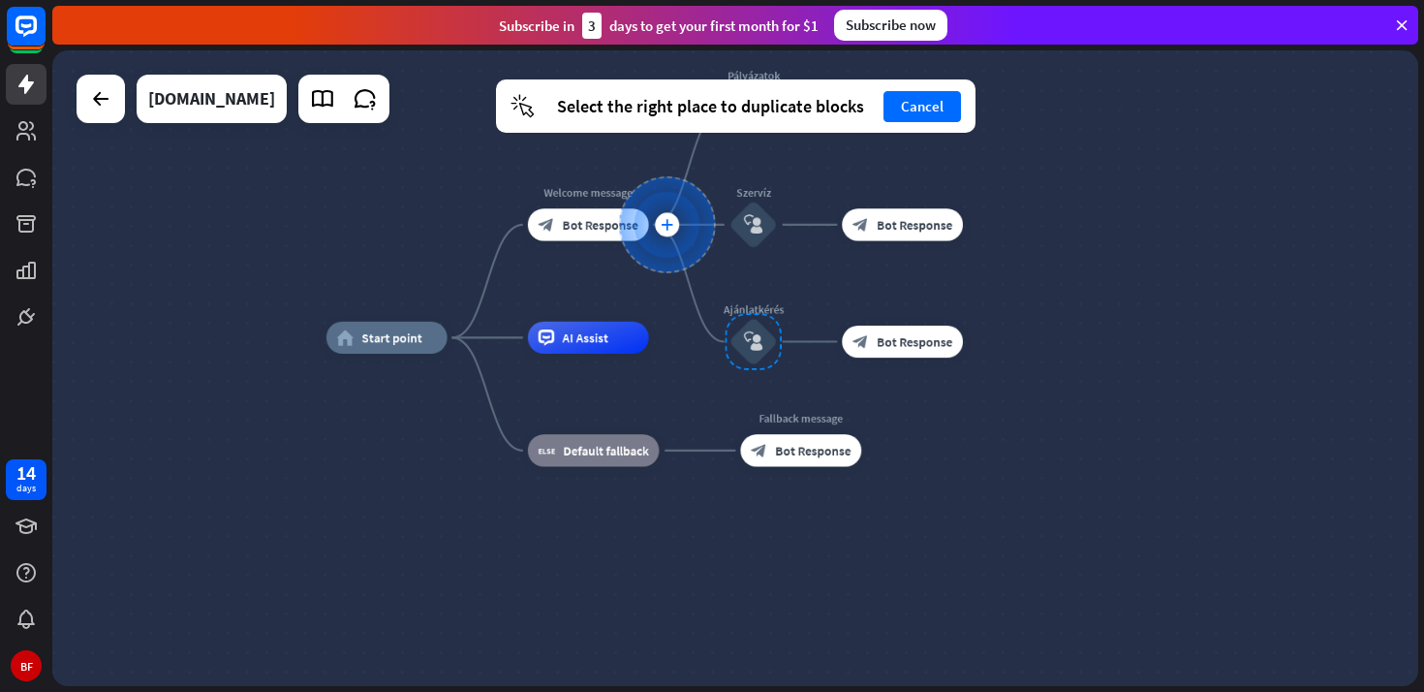
click at [678, 219] on div at bounding box center [666, 224] width 97 height 97
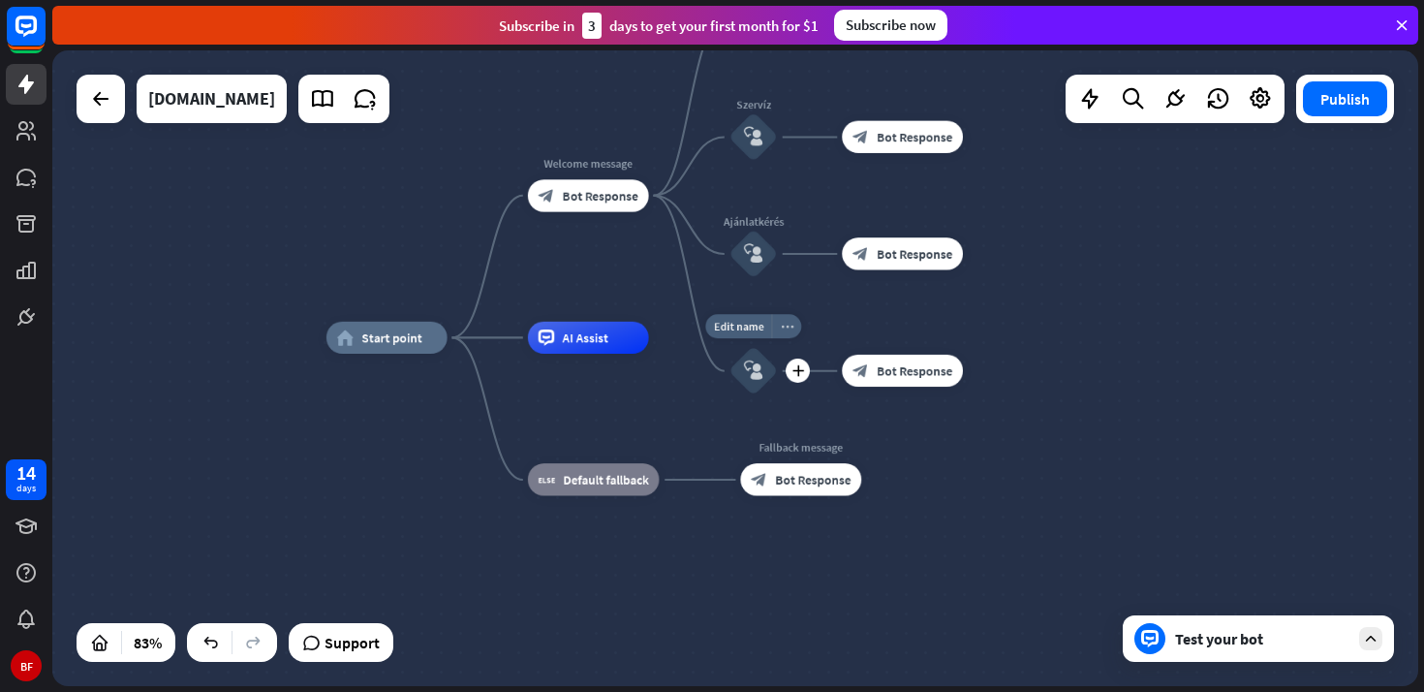
click at [793, 323] on div "more_horiz" at bounding box center [786, 326] width 30 height 24
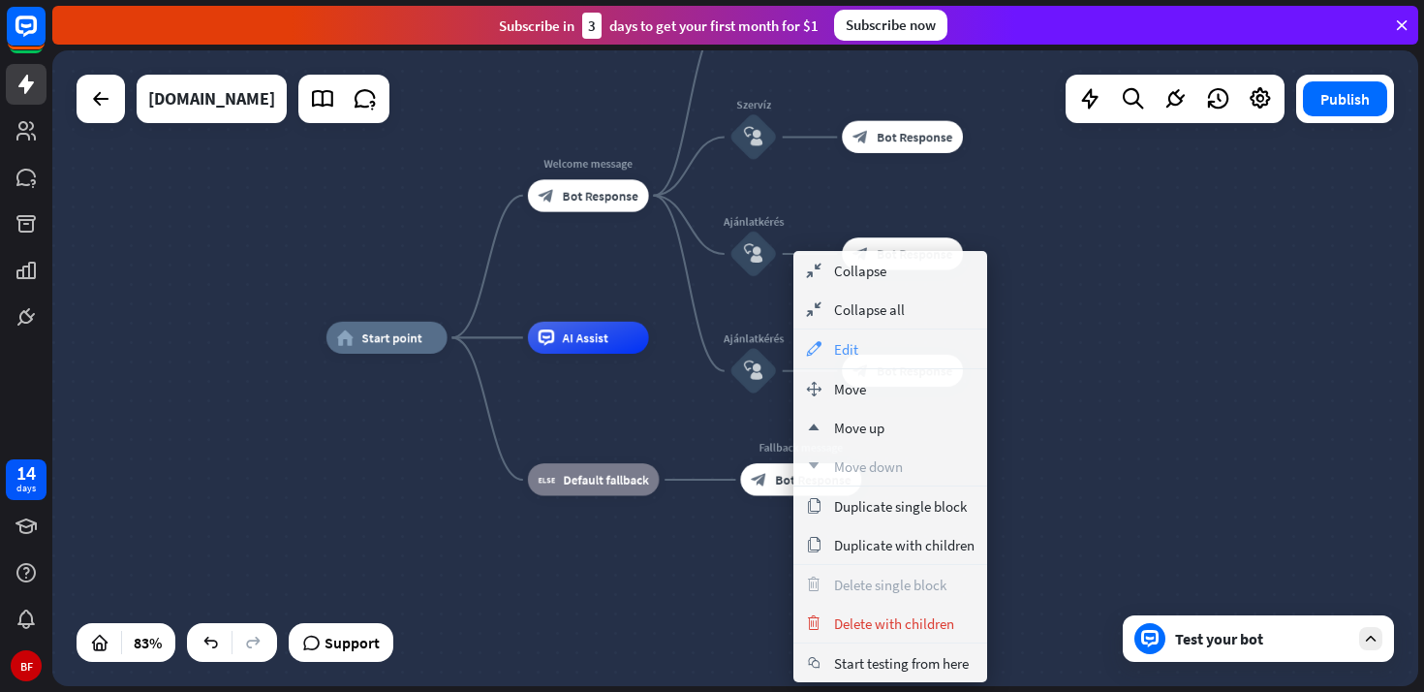
click at [896, 352] on div "appearance Edit" at bounding box center [890, 348] width 194 height 39
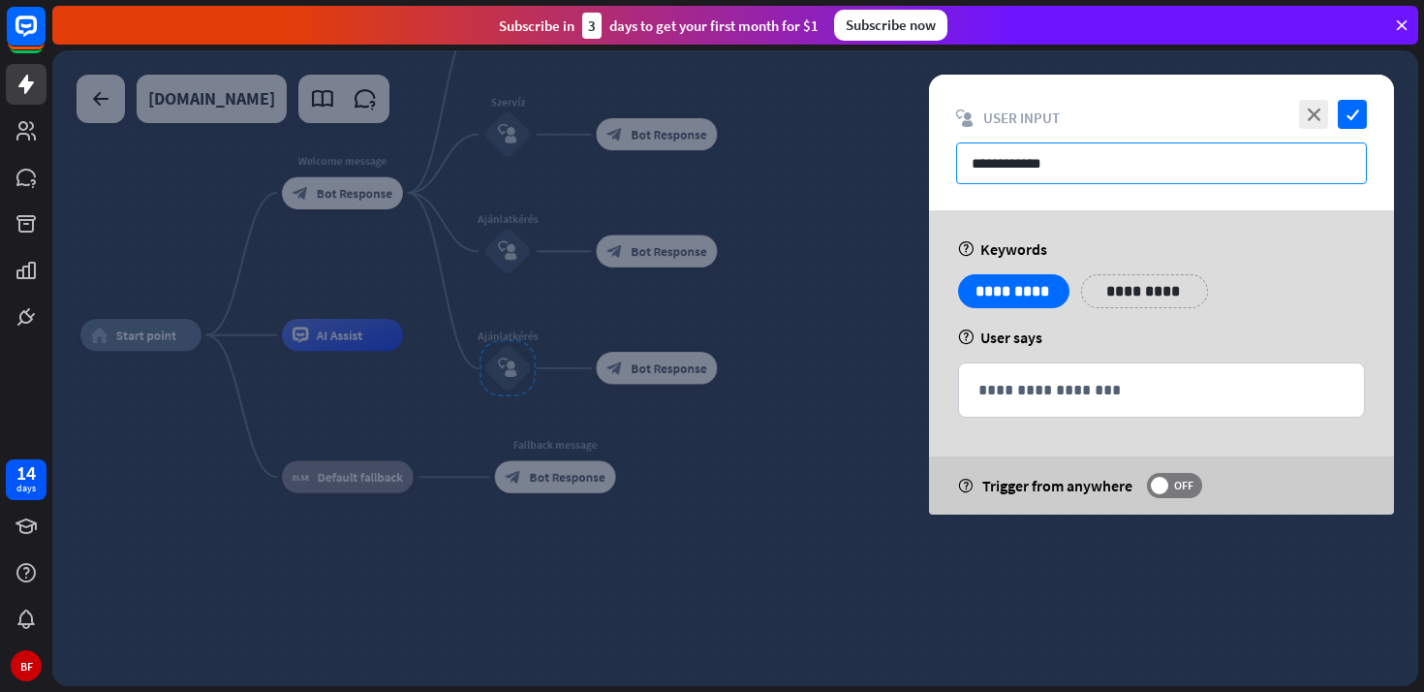
click at [1076, 165] on input "**********" at bounding box center [1161, 163] width 411 height 42
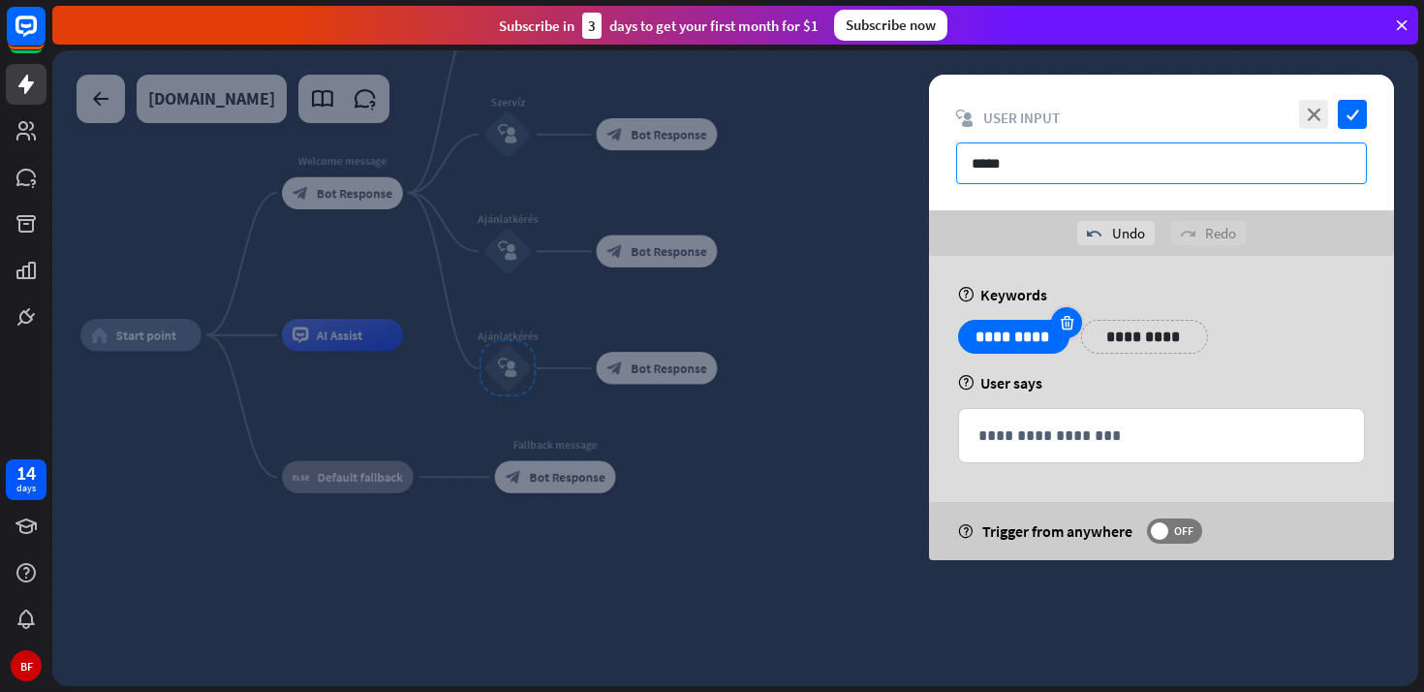
type input "*****"
click at [1071, 322] on icon at bounding box center [1067, 322] width 18 height 17
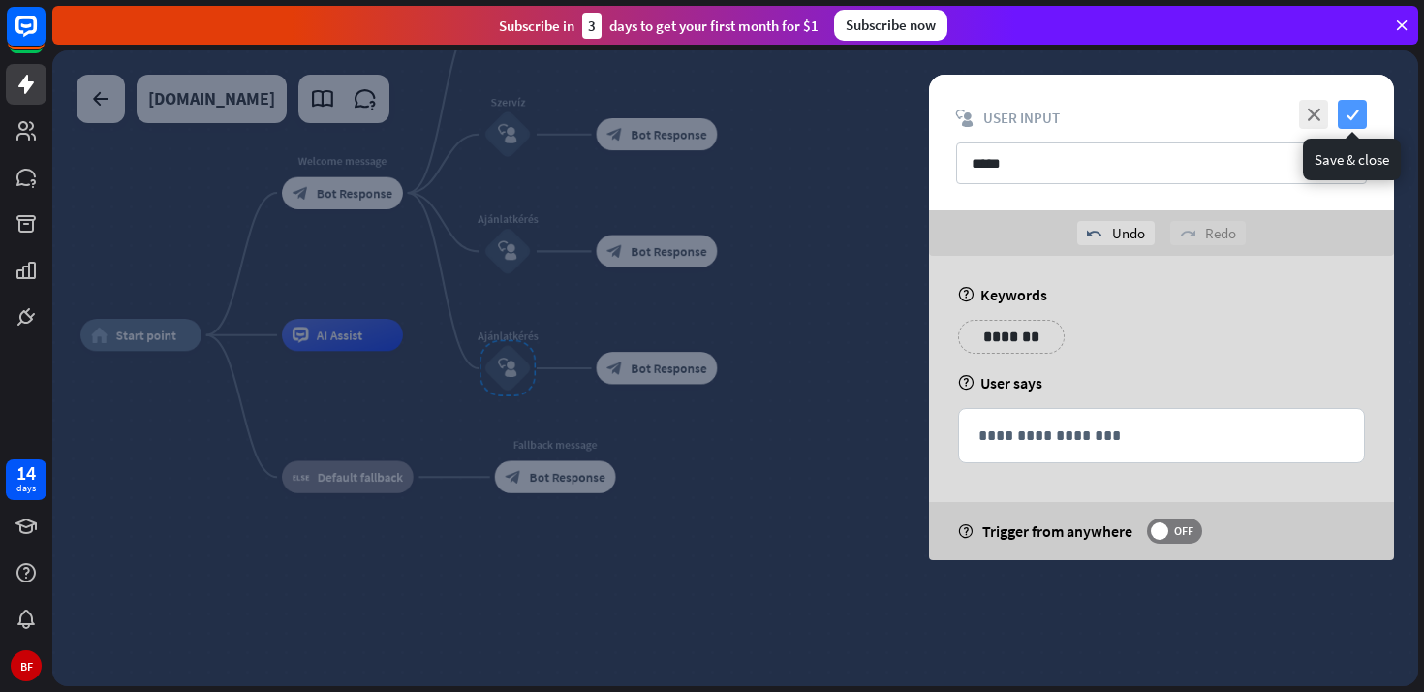
click at [1355, 117] on icon "check" at bounding box center [1352, 114] width 29 height 29
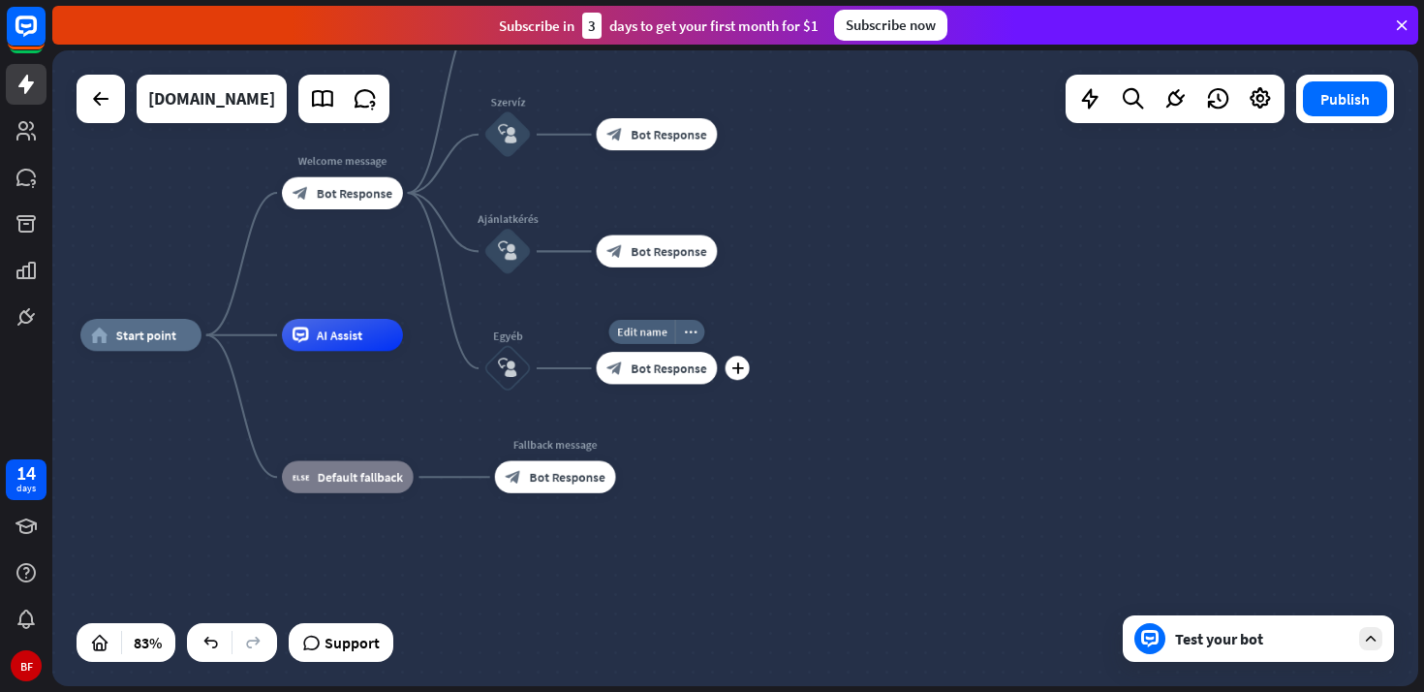
drag, startPoint x: 345, startPoint y: 344, endPoint x: 664, endPoint y: 391, distance: 322.2
click at [664, 391] on div "home_2 Start point Welcome message block_bot_response Bot Response Pályázatok b…" at bounding box center [648, 599] width 1136 height 529
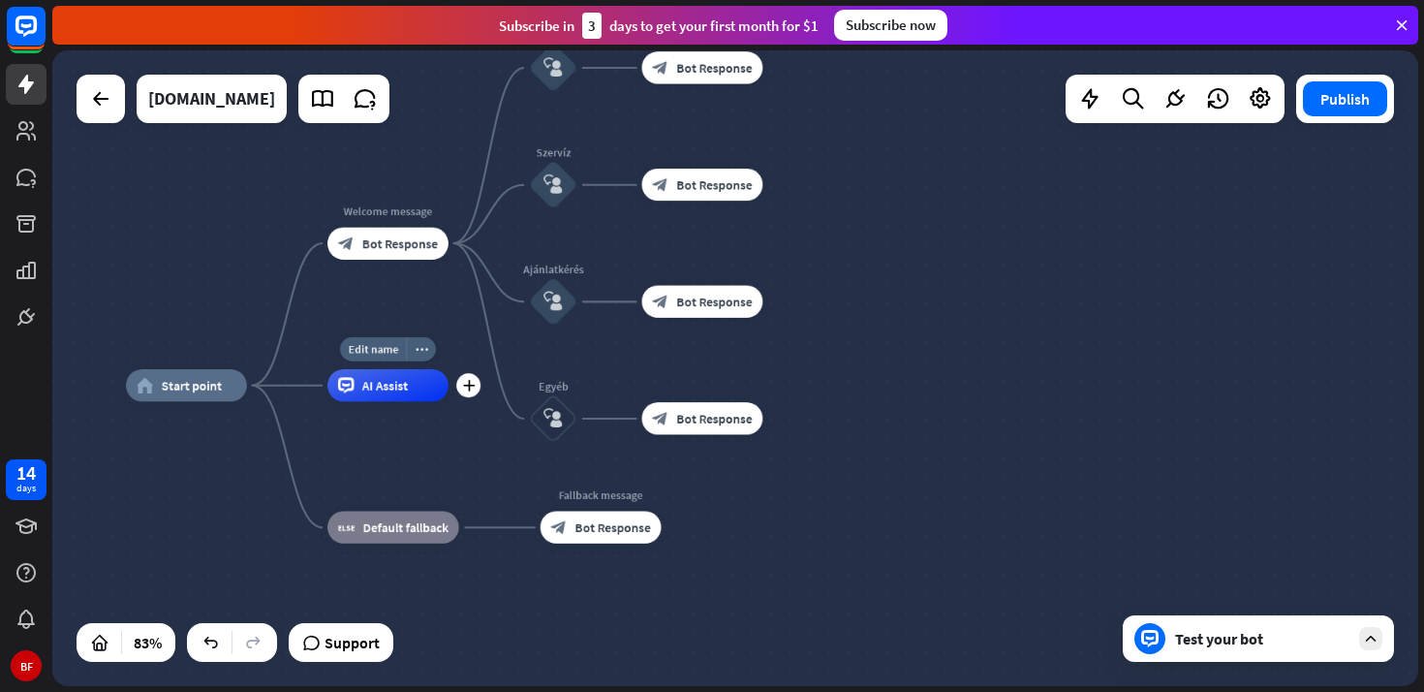
drag, startPoint x: 274, startPoint y: 331, endPoint x: 320, endPoint y: 383, distance: 68.6
click at [327, 383] on div "Edit name more_horiz plus AI Assist" at bounding box center [387, 385] width 121 height 32
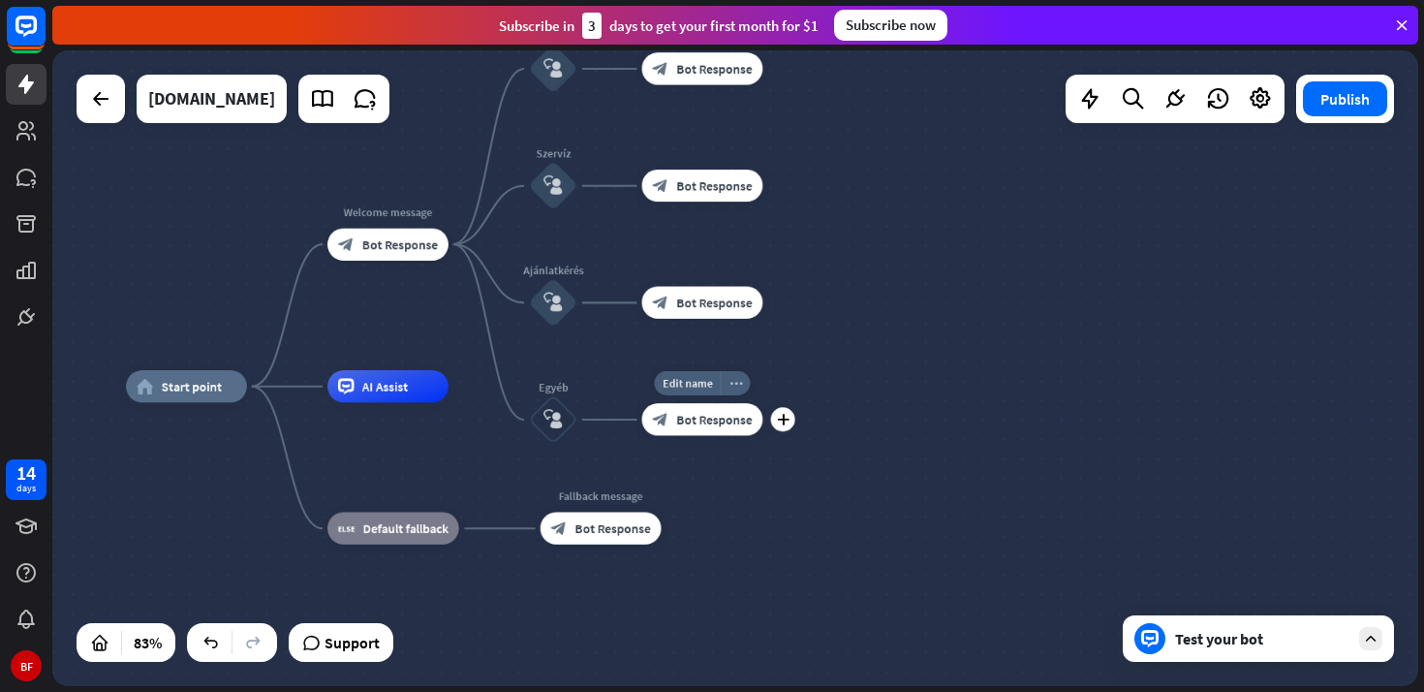
click at [737, 386] on icon "more_horiz" at bounding box center [735, 383] width 13 height 12
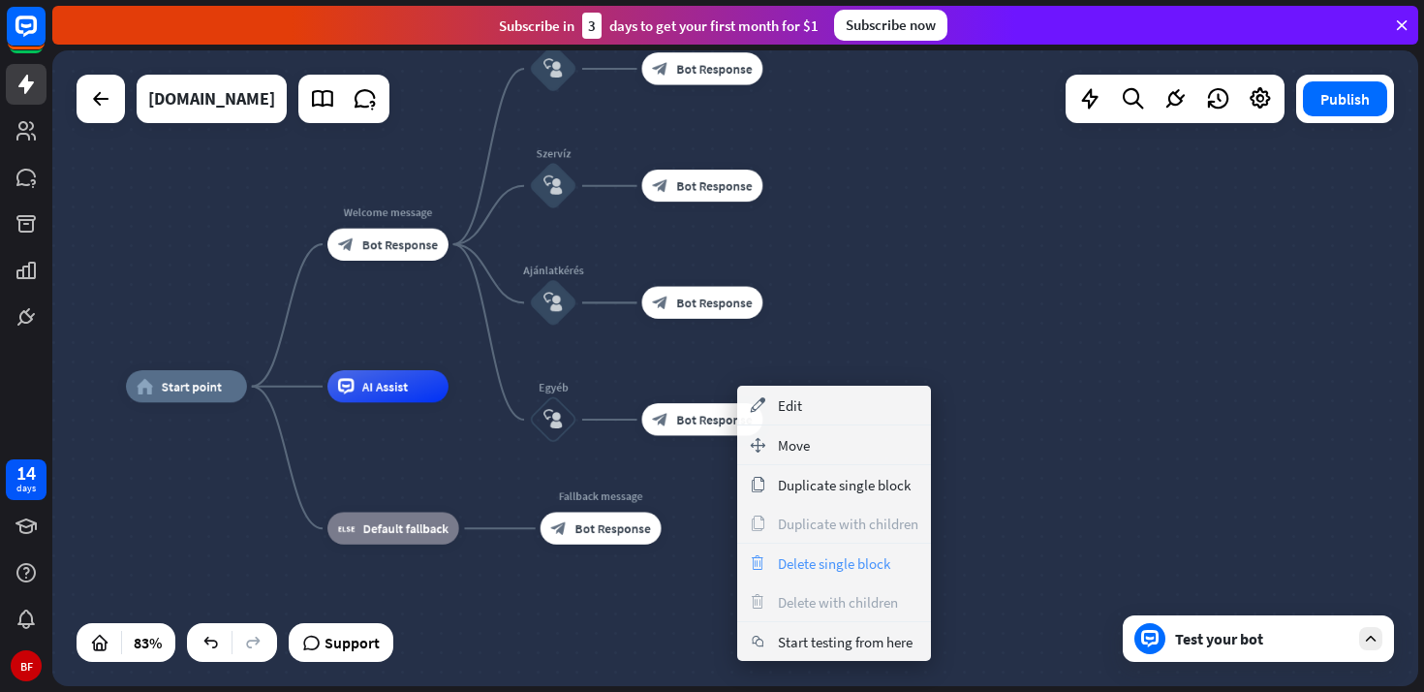
click at [848, 563] on span "Delete single block" at bounding box center [834, 563] width 112 height 18
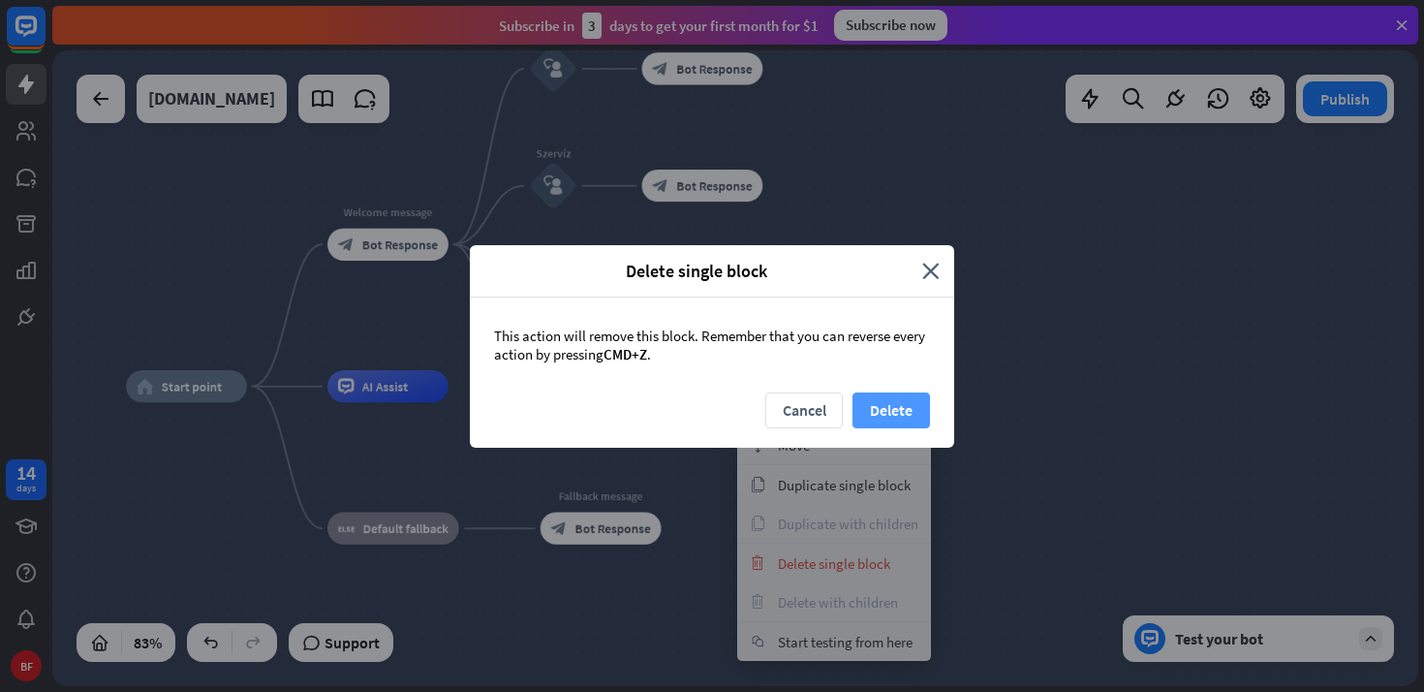
click at [874, 408] on button "Delete" at bounding box center [890, 410] width 77 height 36
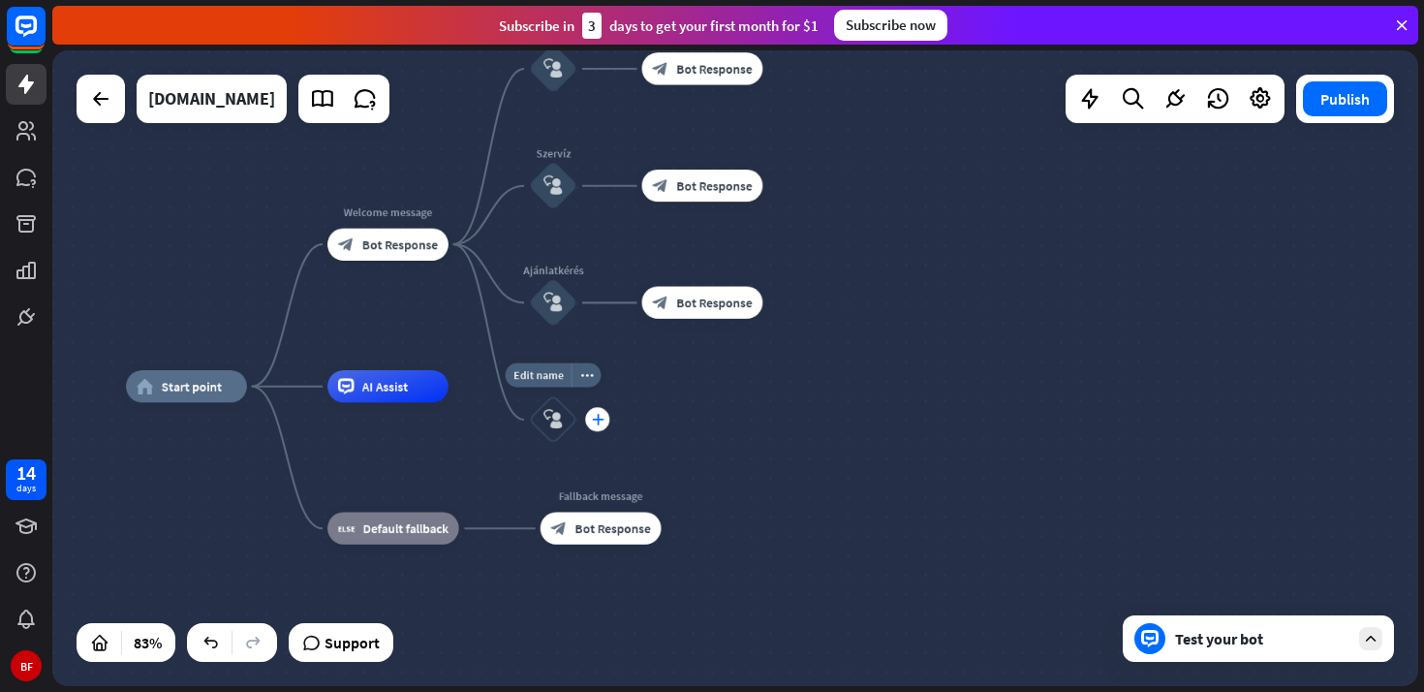
click at [599, 421] on icon "plus" at bounding box center [598, 420] width 12 height 12
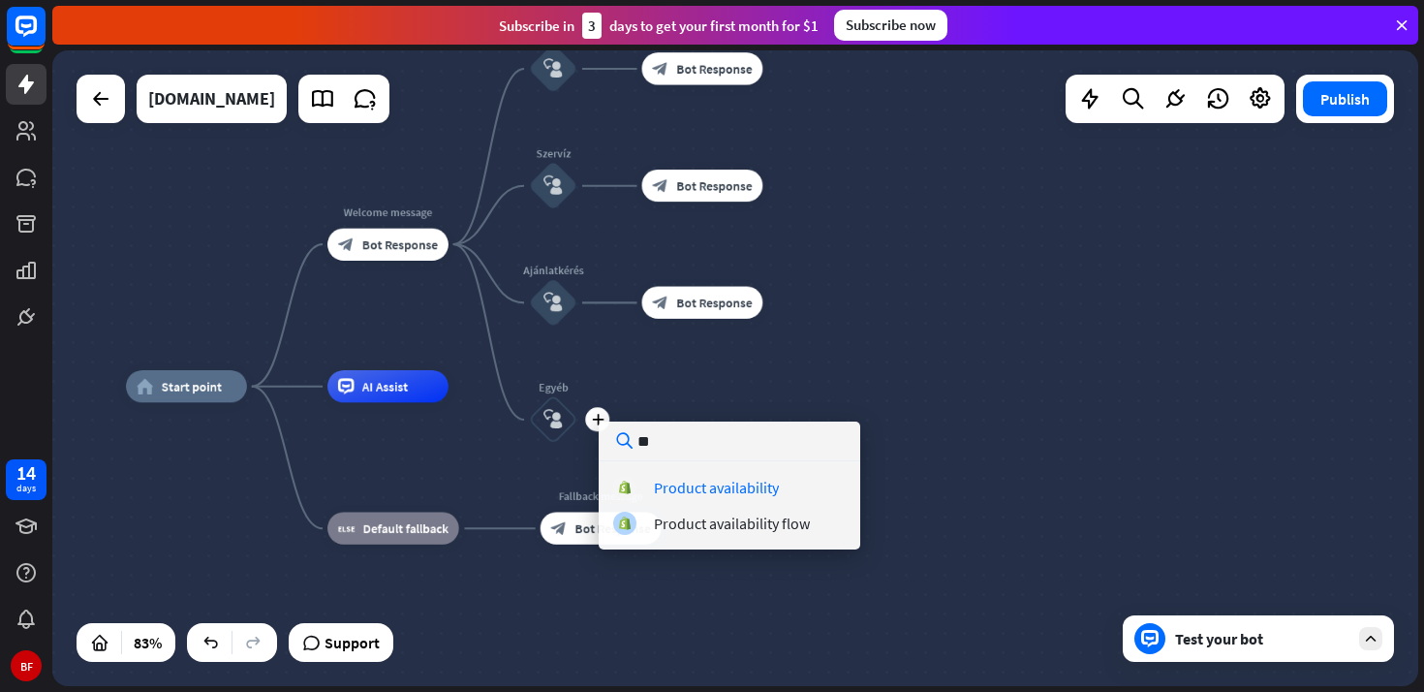
type input "*"
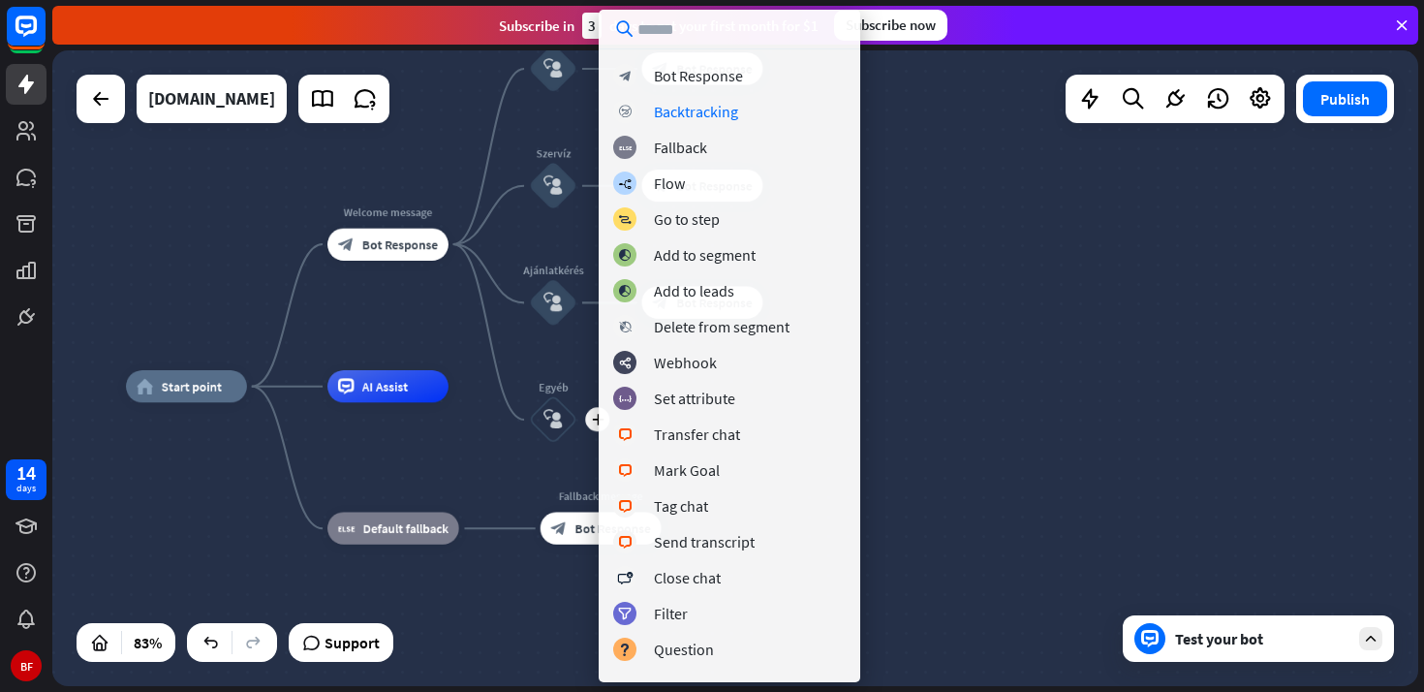
click at [484, 472] on div "home_2 Start point Welcome message block_bot_response Bot Response Pályázatok b…" at bounding box center [694, 651] width 1136 height 529
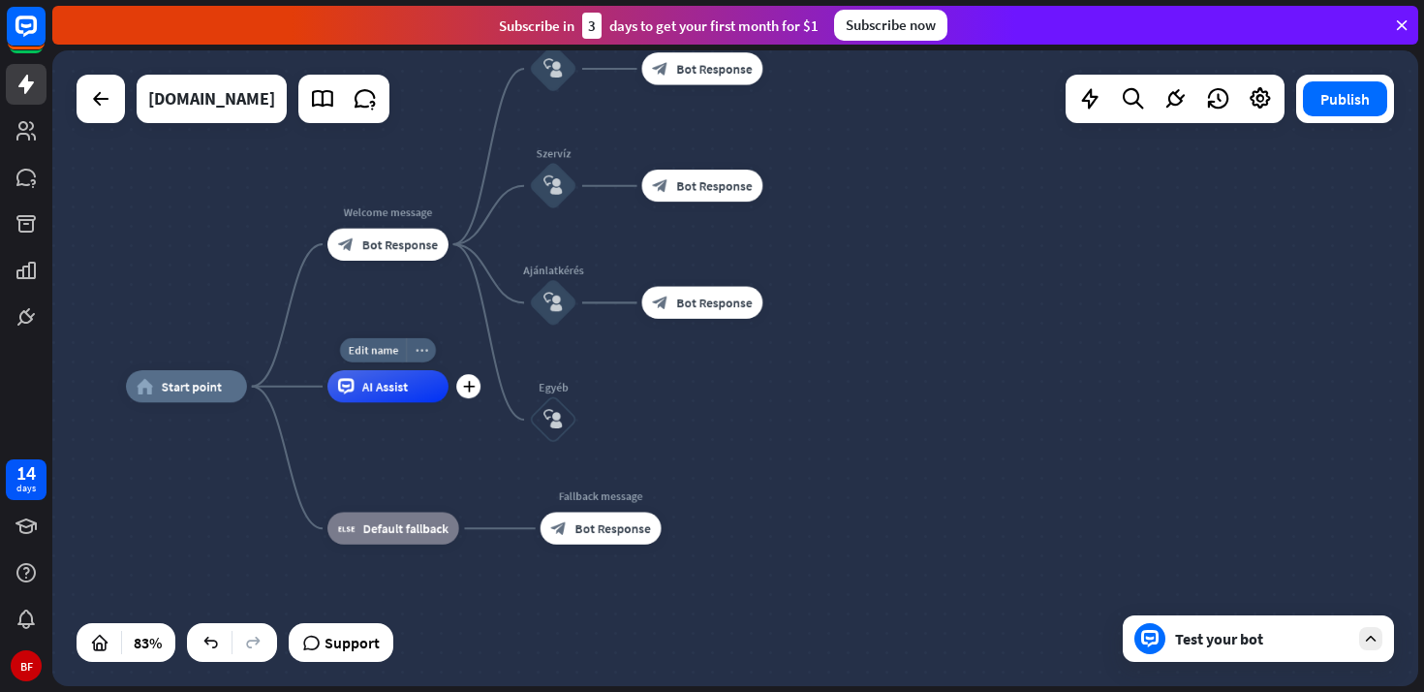
click at [426, 354] on icon "more_horiz" at bounding box center [421, 350] width 13 height 12
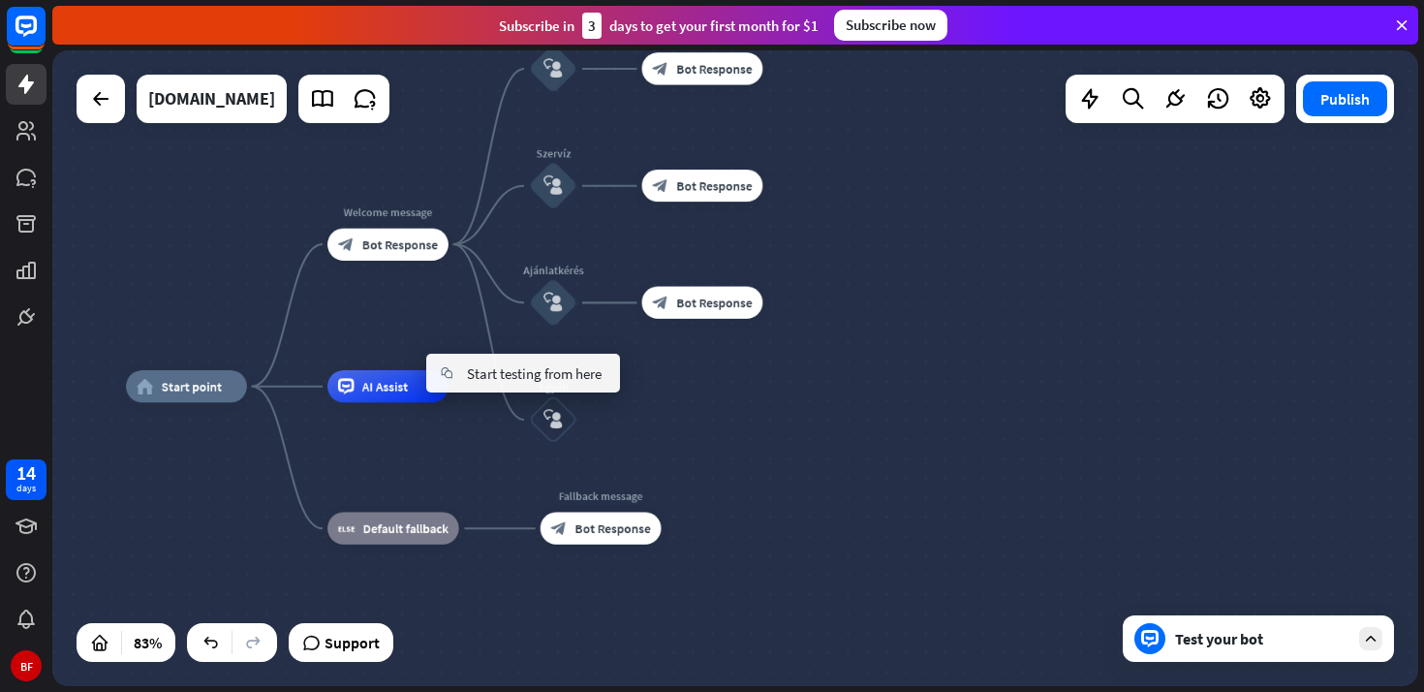
click at [411, 320] on div "home_2 Start point Welcome message block_bot_response Bot Response Pályázatok b…" at bounding box center [735, 367] width 1366 height 635
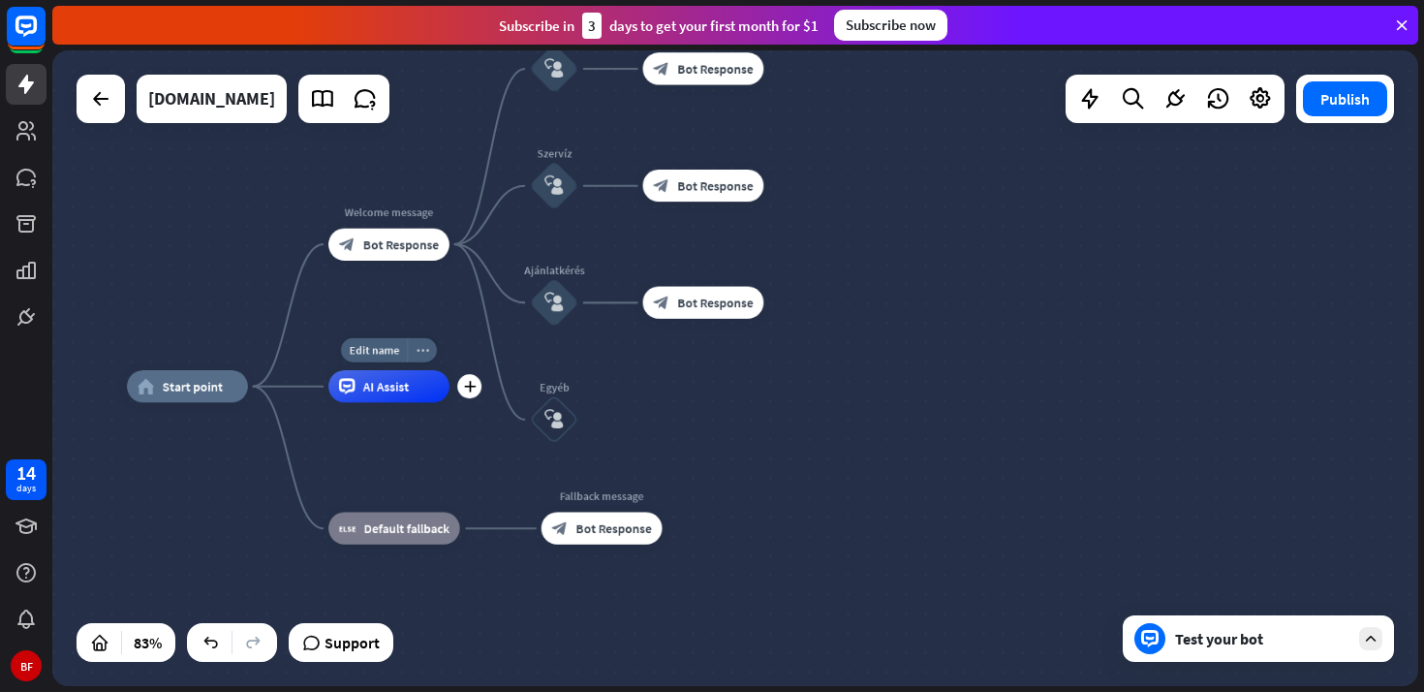
click at [427, 346] on div "more_horiz" at bounding box center [422, 350] width 30 height 24
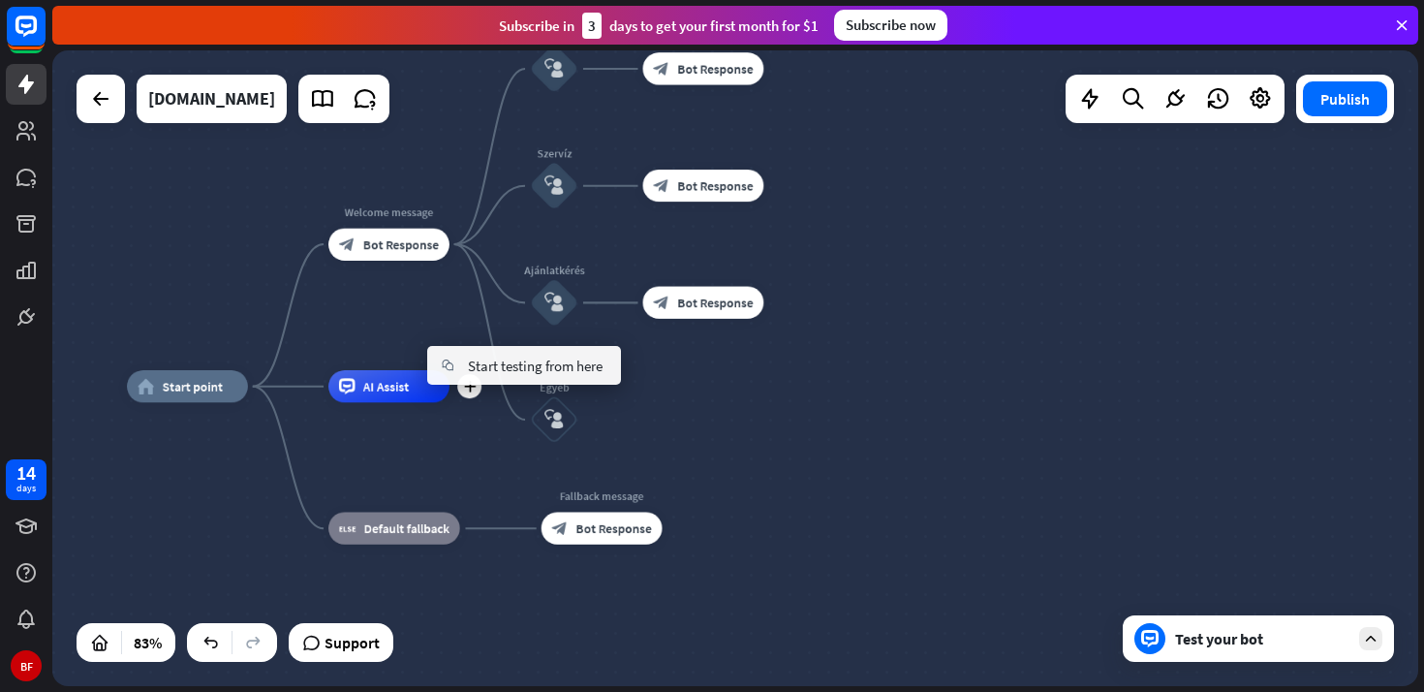
click at [383, 370] on div "plus AI Assist" at bounding box center [388, 386] width 121 height 32
click at [592, 374] on icon "more_horiz" at bounding box center [587, 375] width 13 height 12
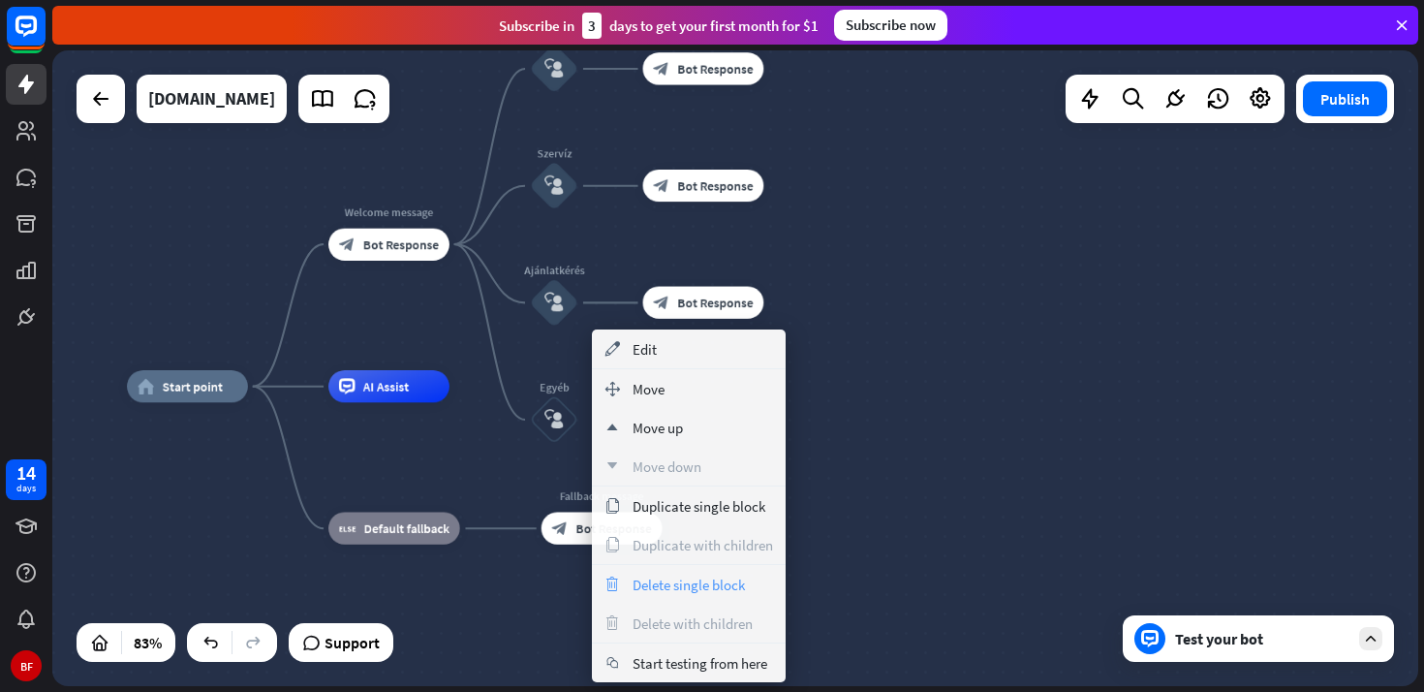
click at [684, 578] on span "Delete single block" at bounding box center [689, 584] width 112 height 18
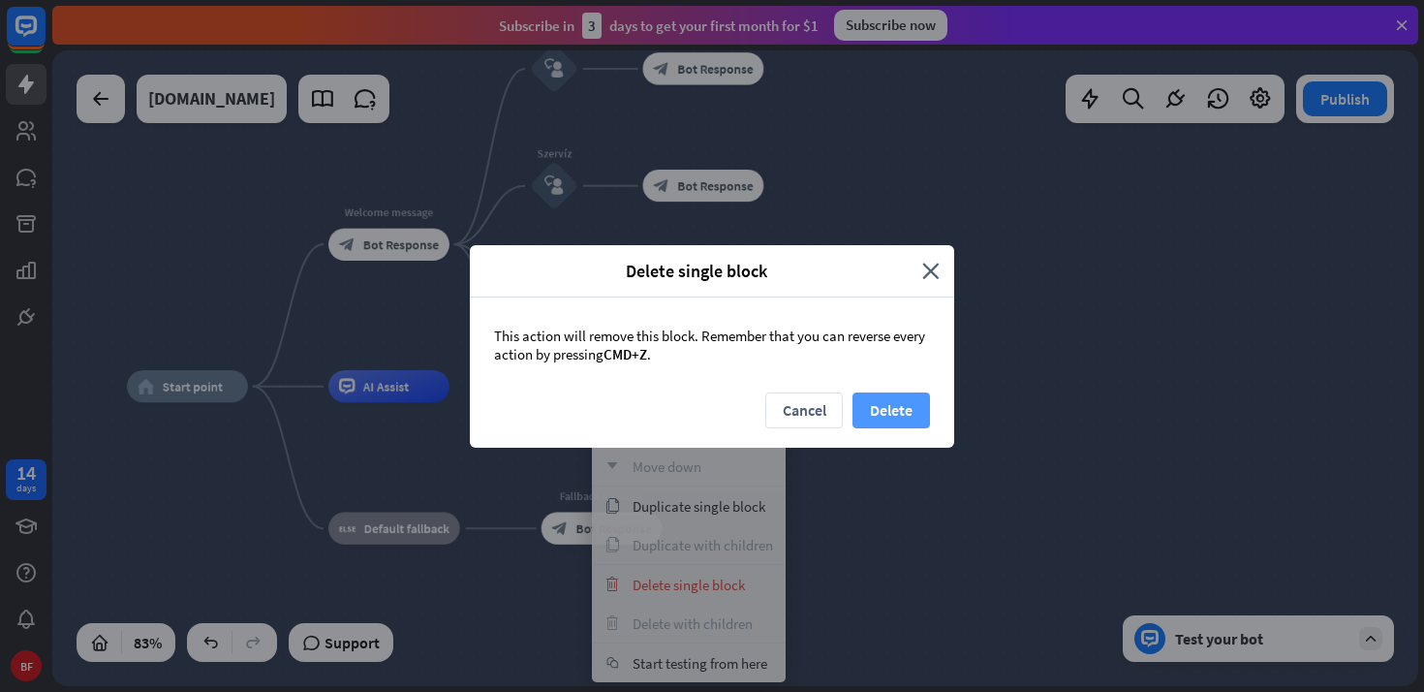
click at [889, 417] on button "Delete" at bounding box center [890, 410] width 77 height 36
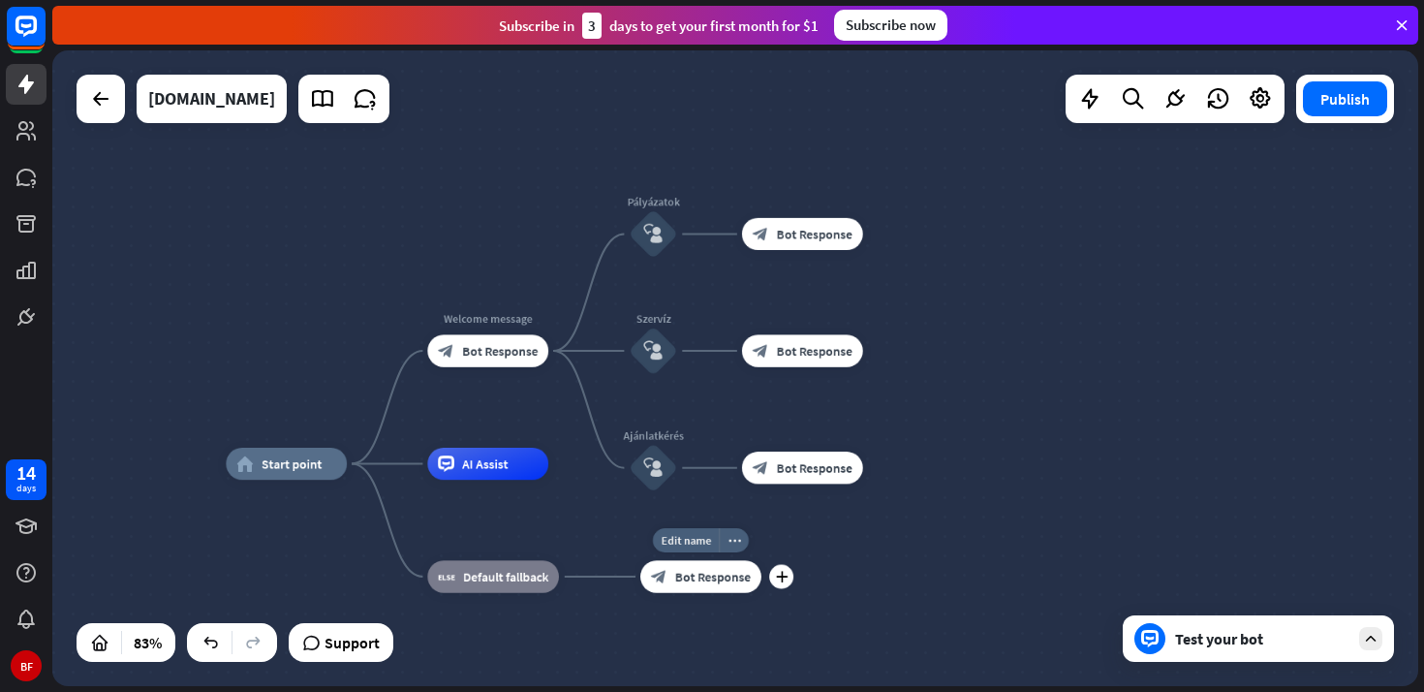
click at [693, 585] on div "block_bot_response Bot Response" at bounding box center [700, 576] width 121 height 32
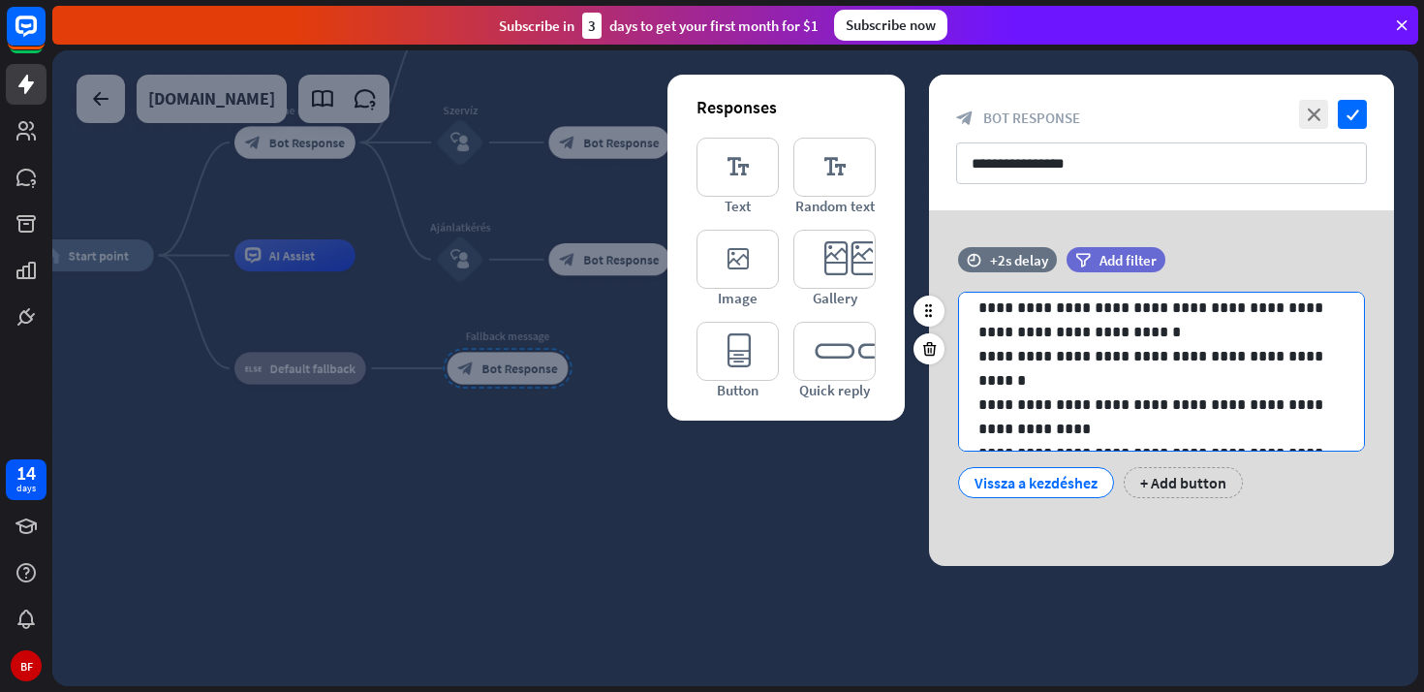
scroll to position [9, 0]
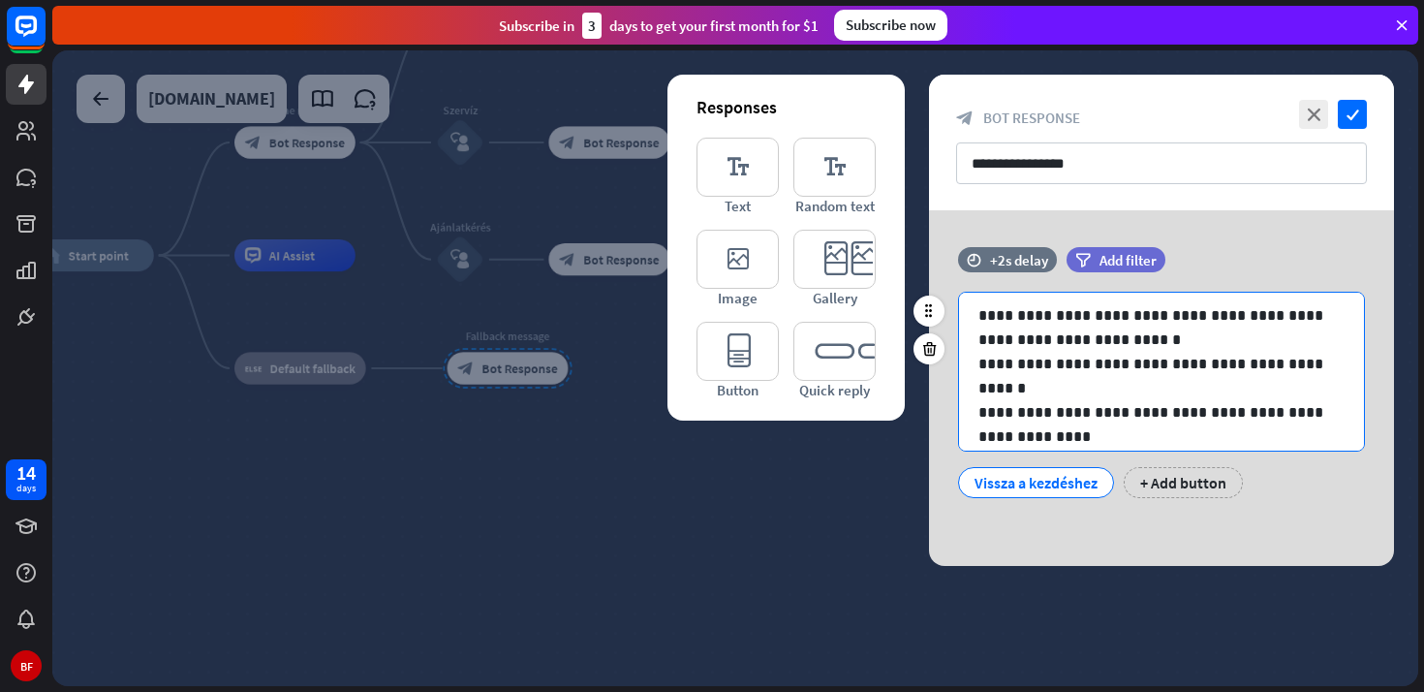
click at [1168, 340] on p "**********" at bounding box center [1161, 327] width 366 height 48
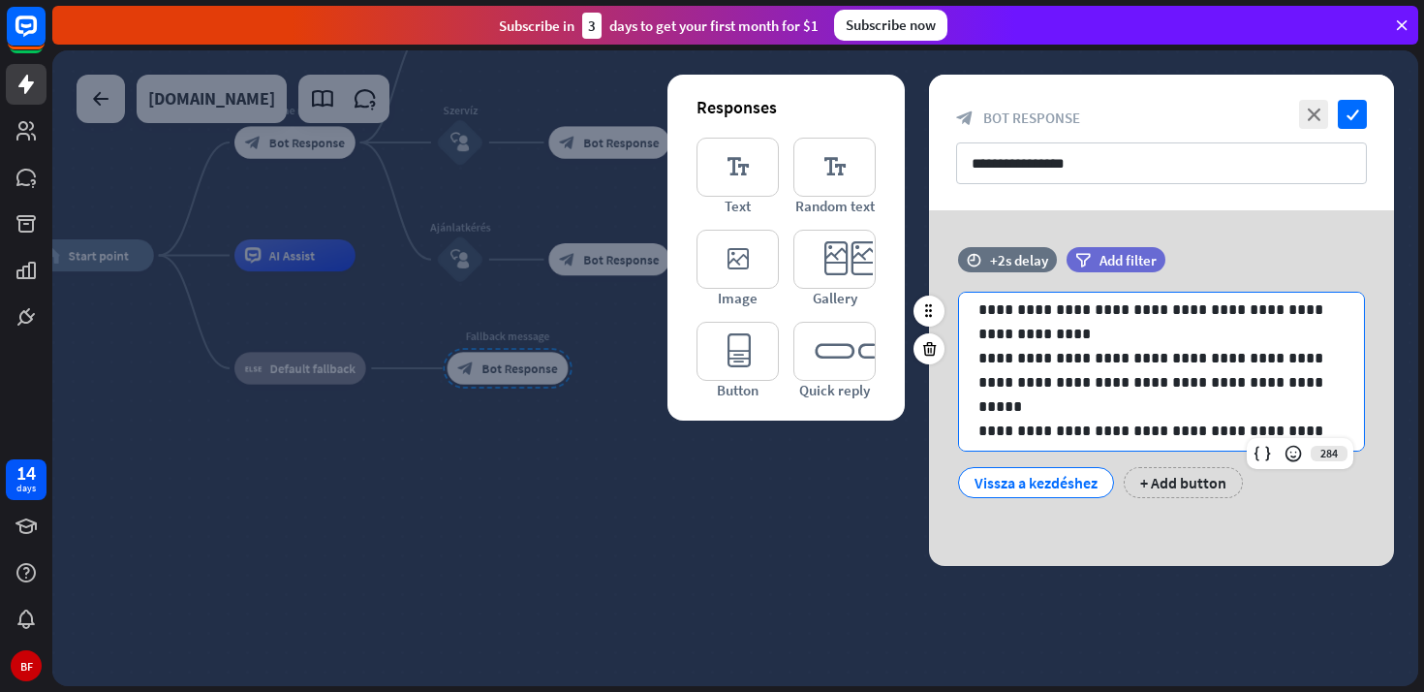
scroll to position [116, 0]
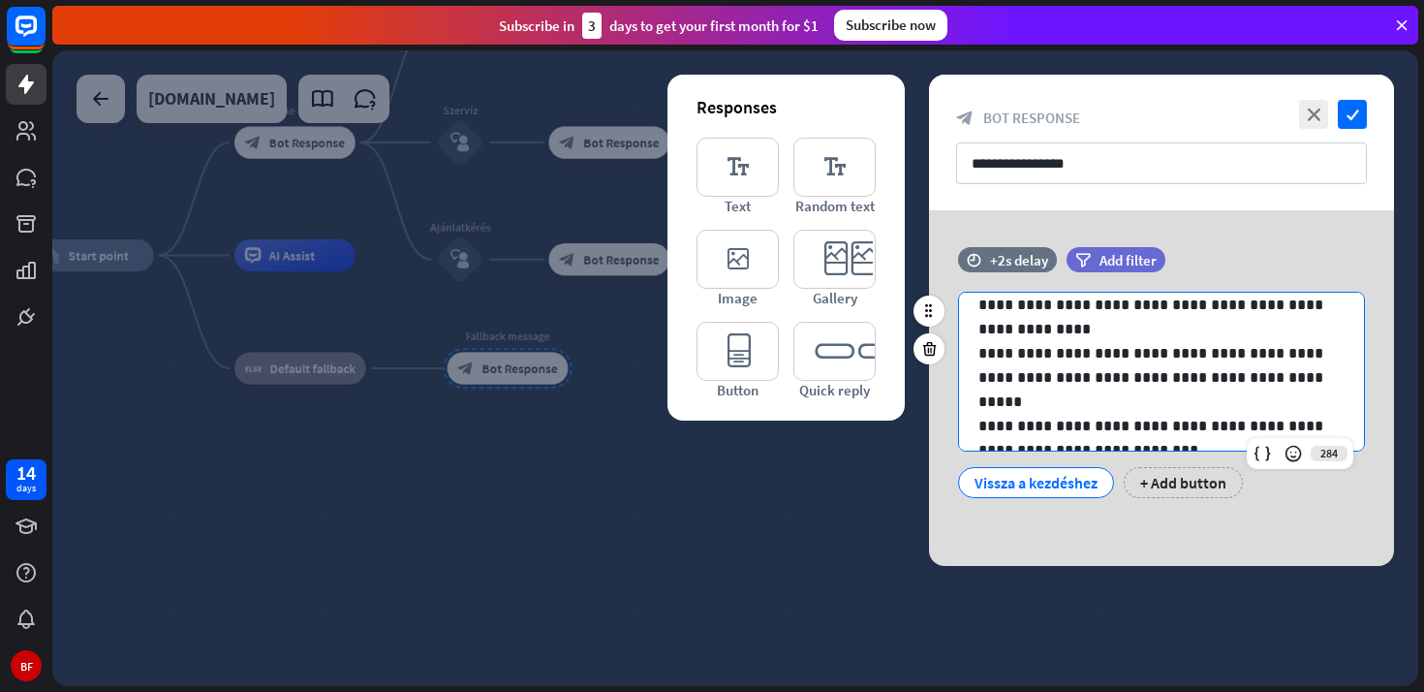
click at [1332, 307] on p "**********" at bounding box center [1161, 317] width 366 height 48
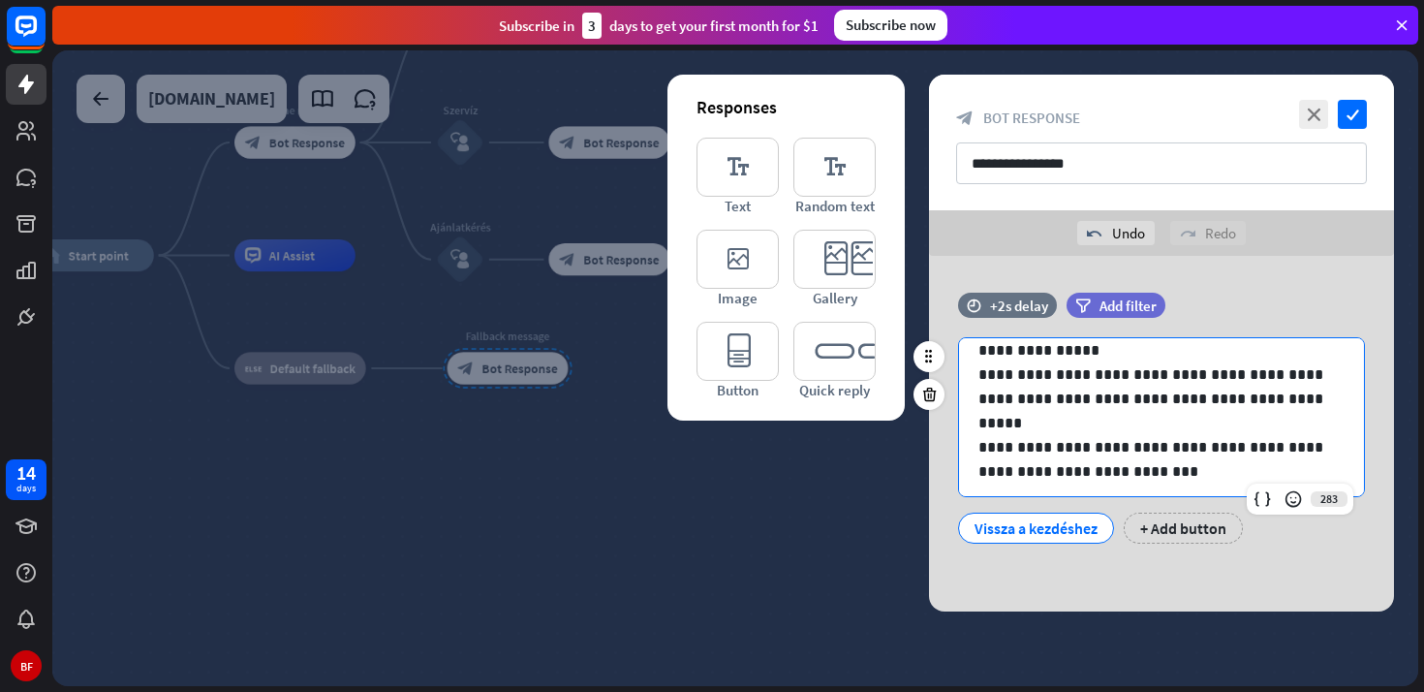
scroll to position [147, 0]
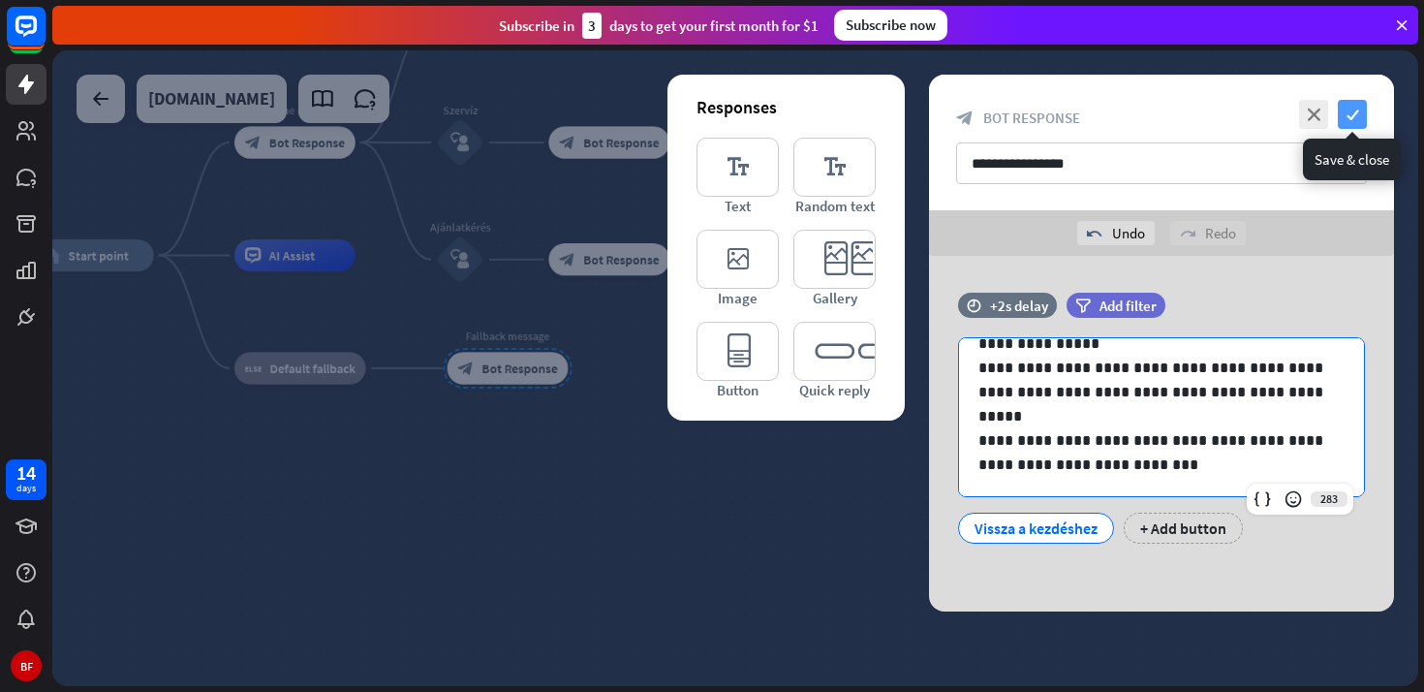
click at [1356, 110] on icon "check" at bounding box center [1352, 114] width 29 height 29
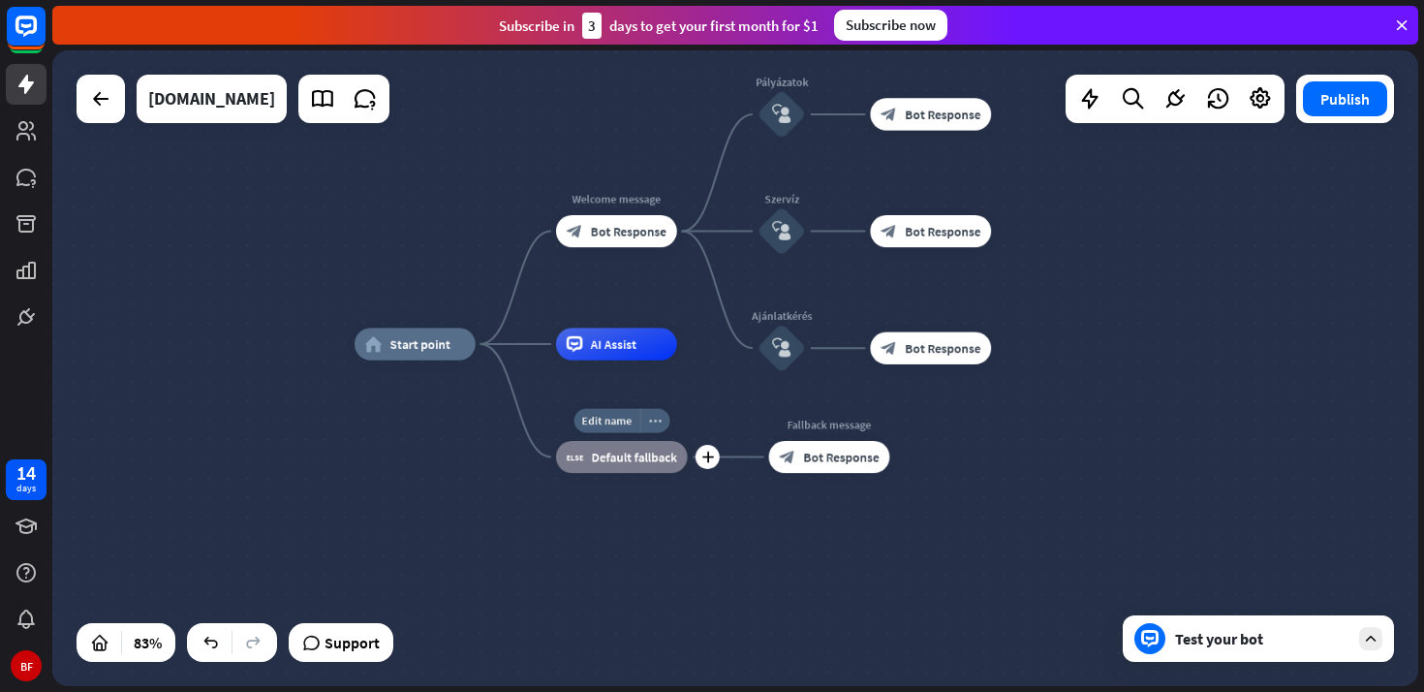
click at [660, 420] on icon "more_horiz" at bounding box center [655, 421] width 13 height 12
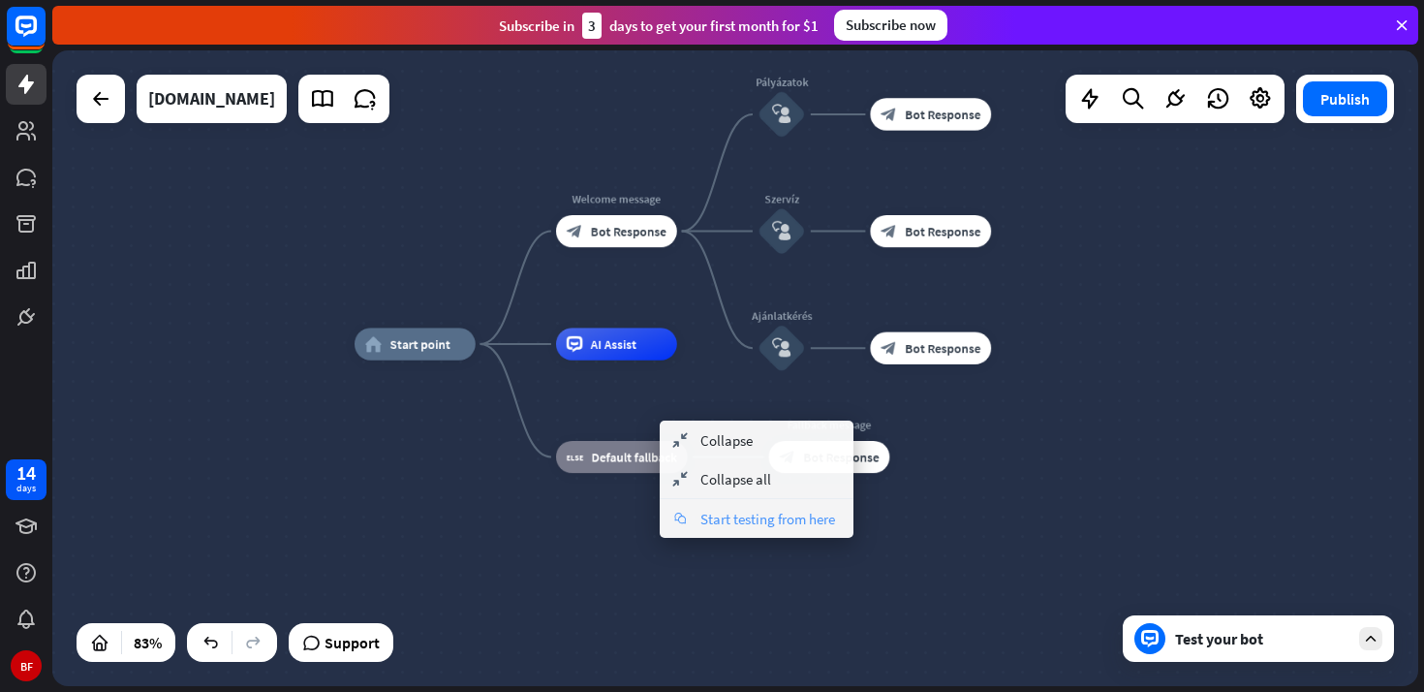
click at [716, 521] on span "Start testing from here" at bounding box center [767, 519] width 135 height 18
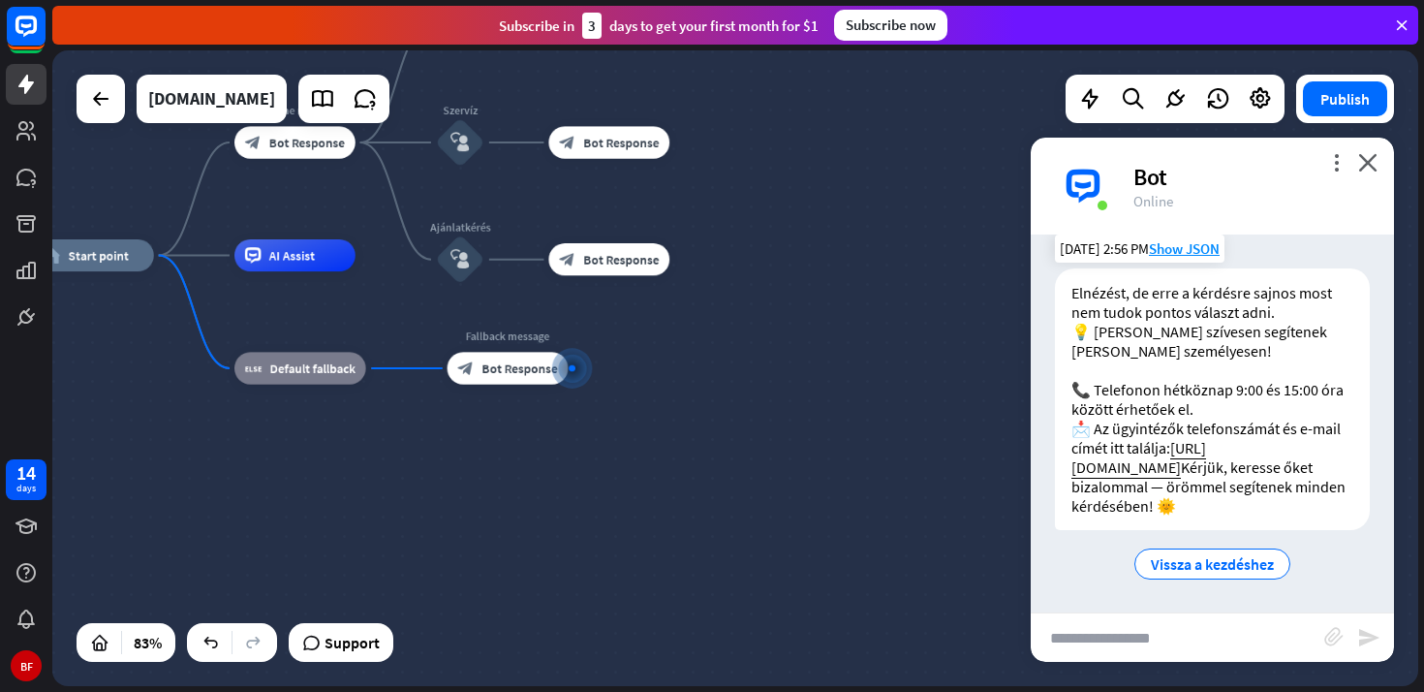
scroll to position [42, 0]
click at [1199, 448] on link "[URL][DOMAIN_NAME]" at bounding box center [1138, 457] width 135 height 39
click at [1382, 170] on div "more_vert close Bot Online" at bounding box center [1212, 186] width 363 height 97
click at [1378, 168] on div "more_vert close Bot Online" at bounding box center [1212, 186] width 363 height 97
click at [1374, 165] on icon "close" at bounding box center [1367, 162] width 19 height 18
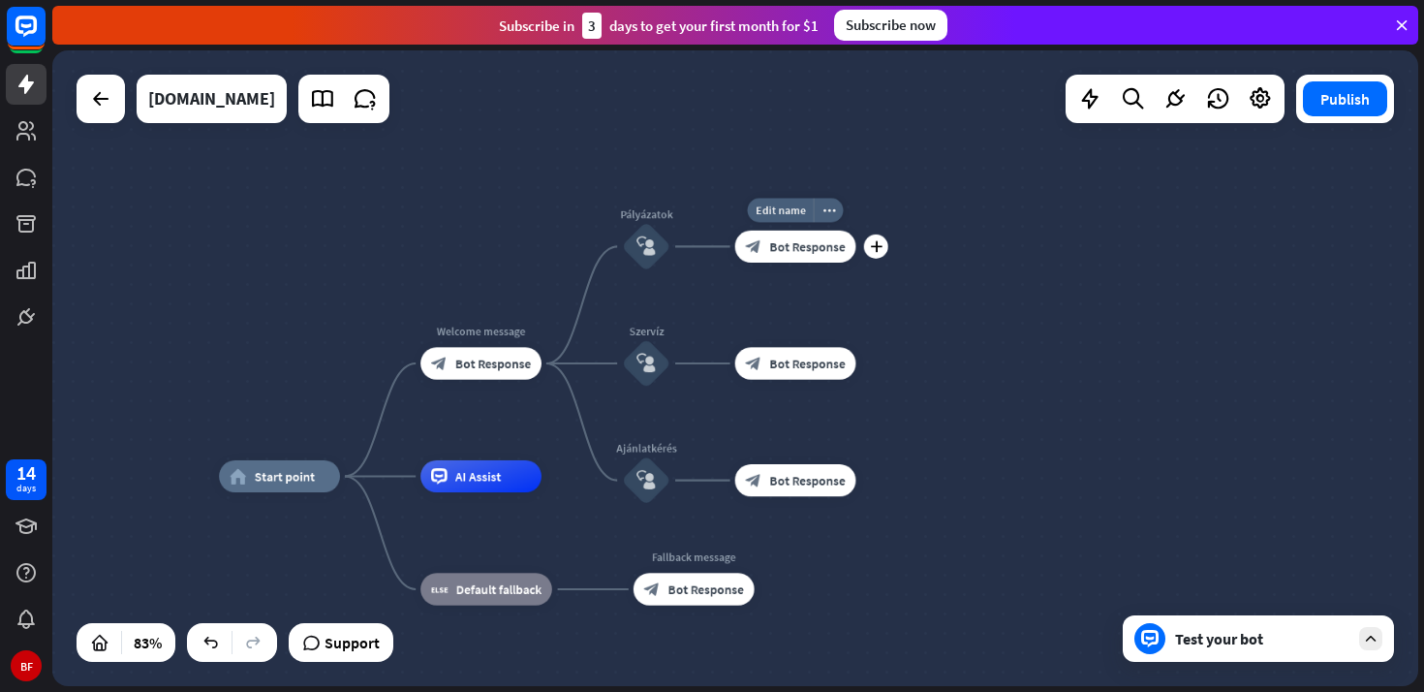
click at [811, 246] on span "Bot Response" at bounding box center [807, 246] width 76 height 16
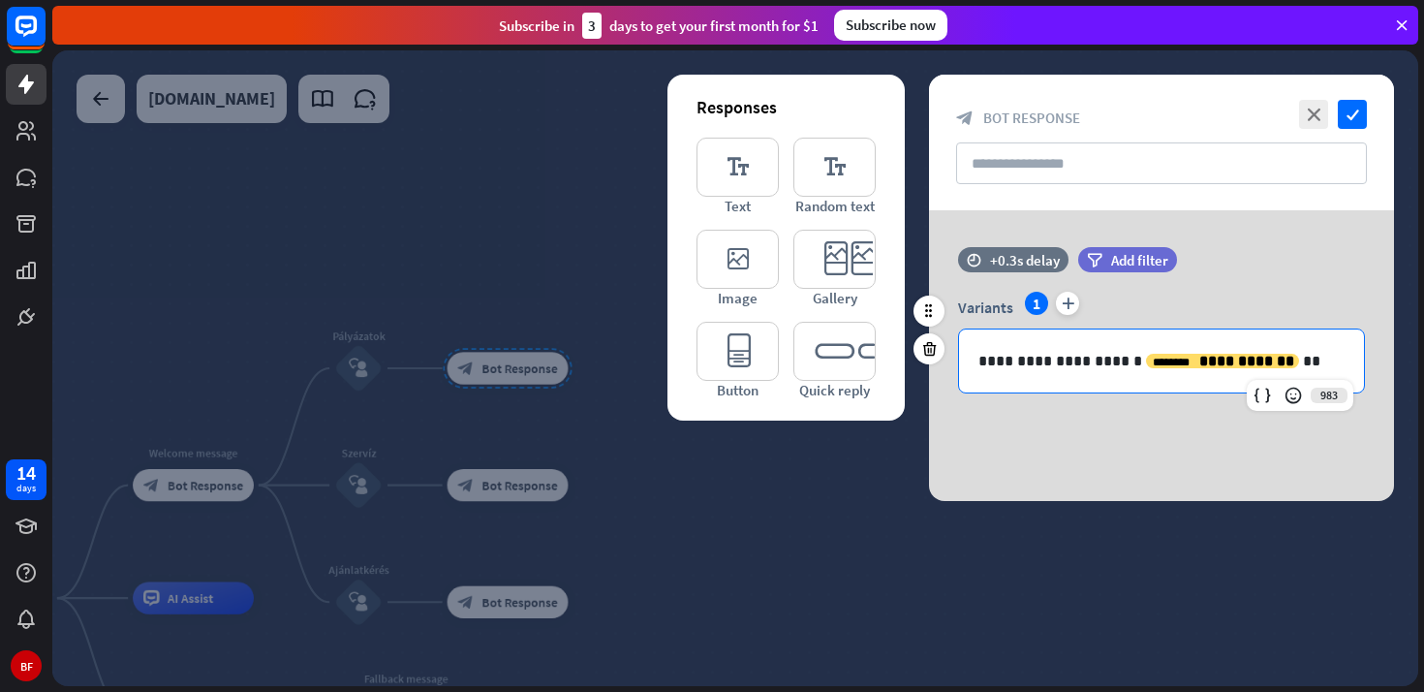
click at [1082, 361] on p "**********" at bounding box center [1161, 361] width 366 height 24
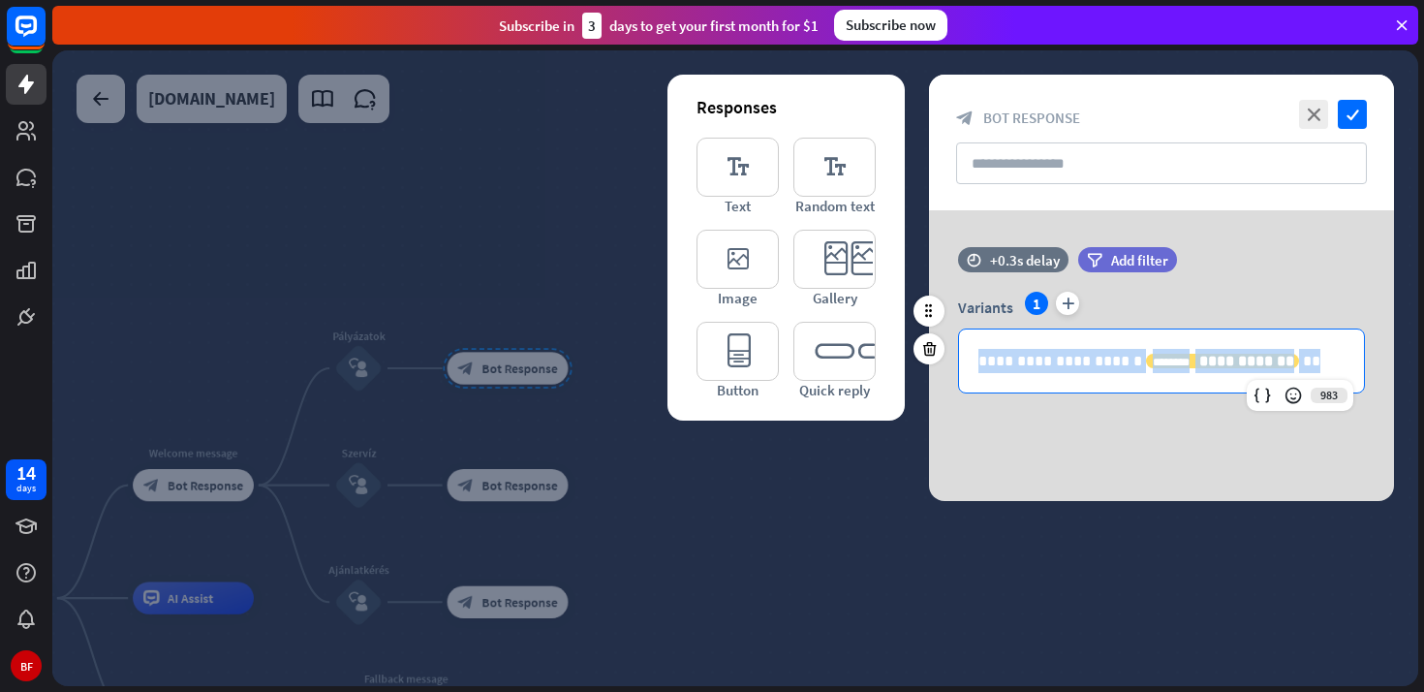
click at [1082, 361] on p "**********" at bounding box center [1161, 361] width 366 height 24
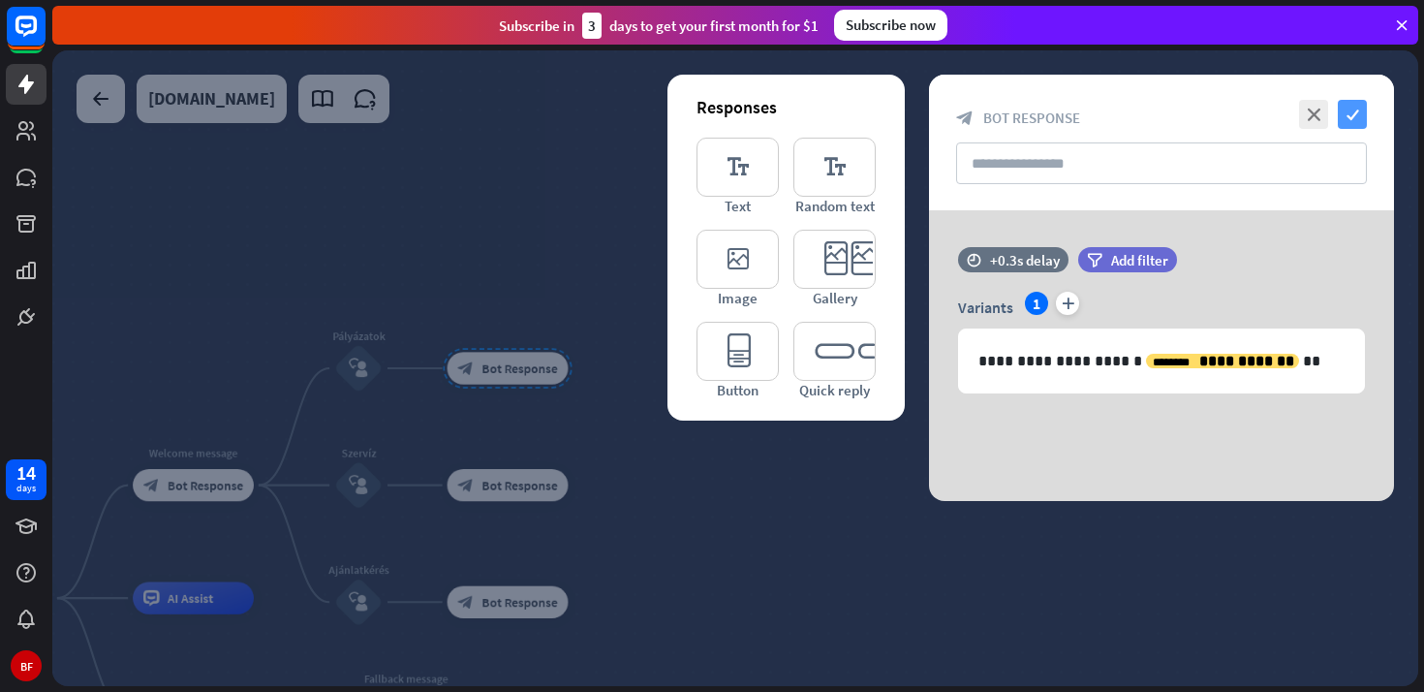
click at [1351, 112] on icon "check" at bounding box center [1352, 114] width 29 height 29
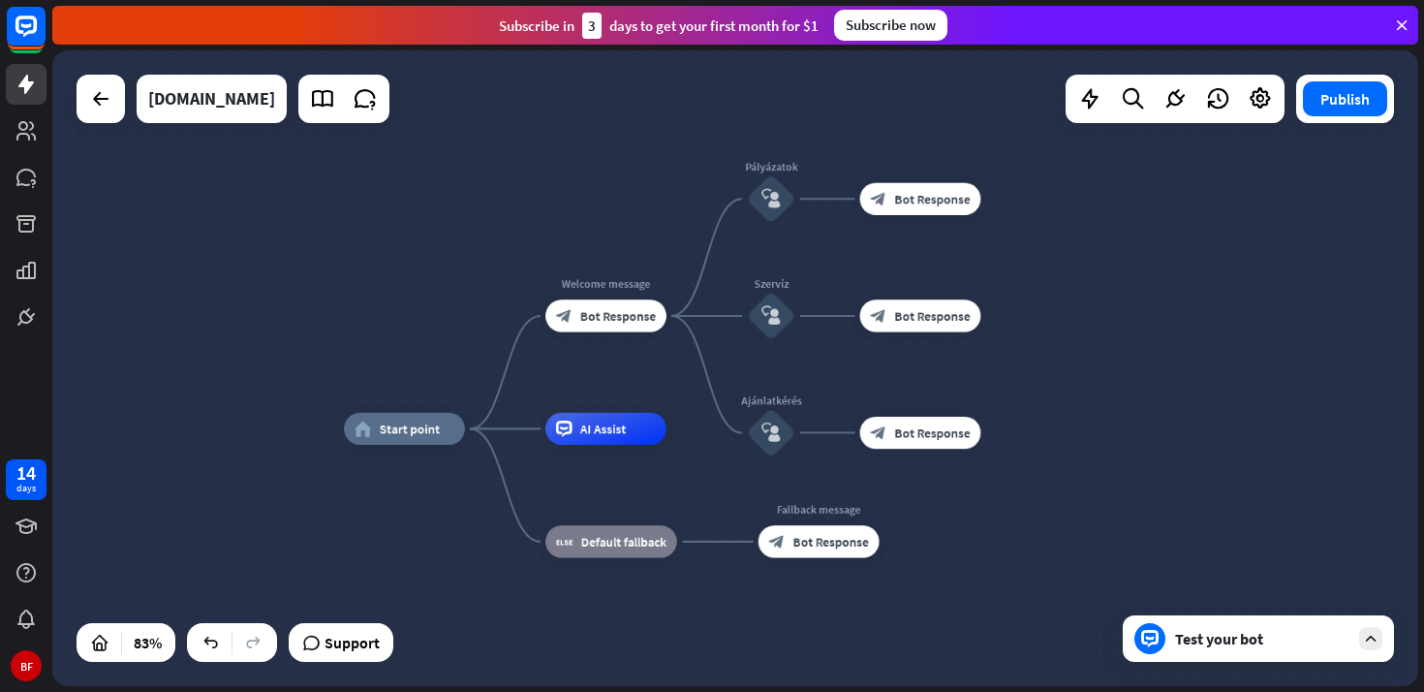
click at [1376, 644] on icon at bounding box center [1370, 638] width 17 height 17
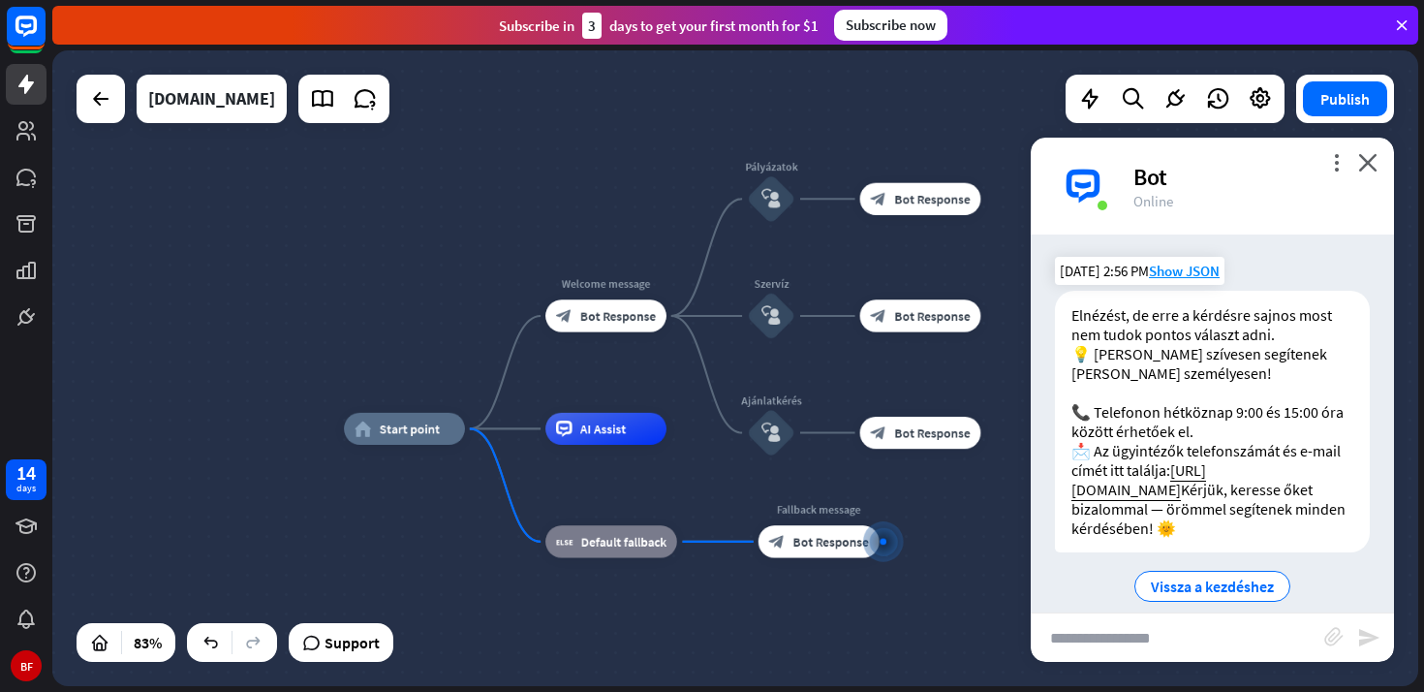
scroll to position [42, 0]
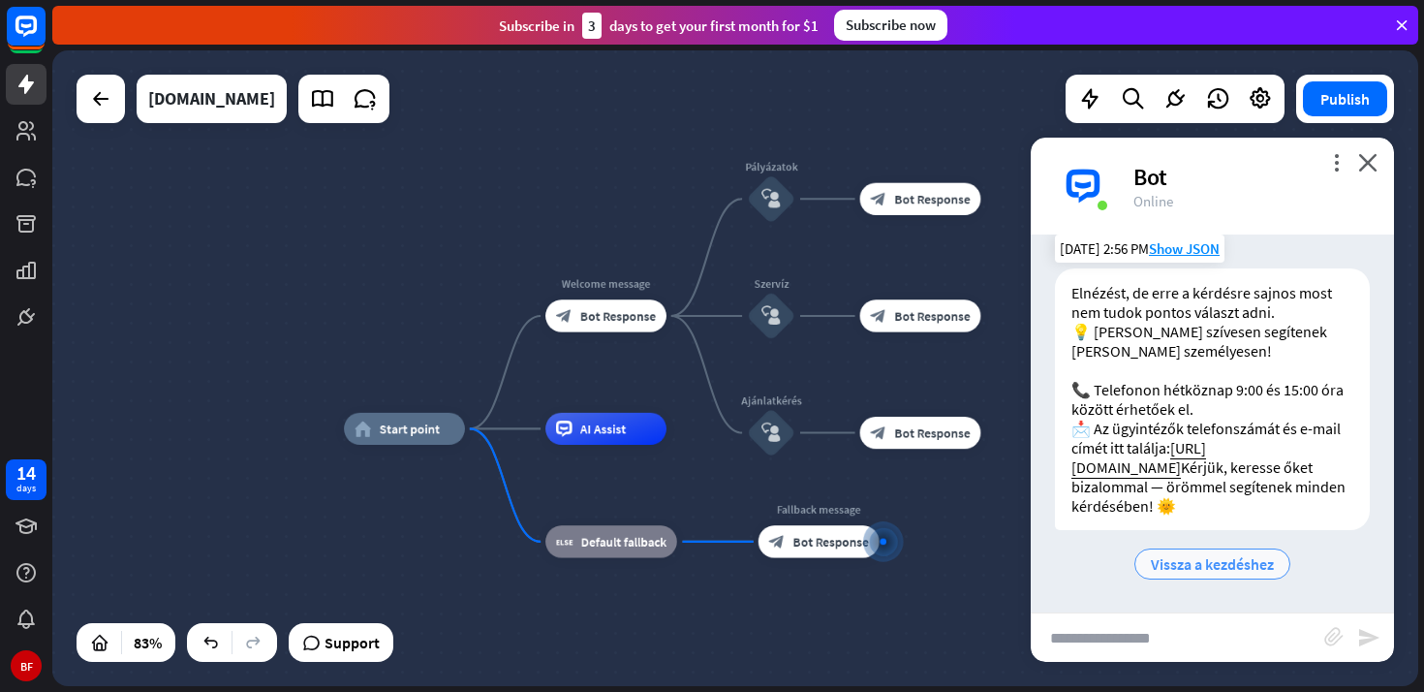
click at [1195, 561] on span "Vissza a kezdéshez" at bounding box center [1212, 563] width 123 height 19
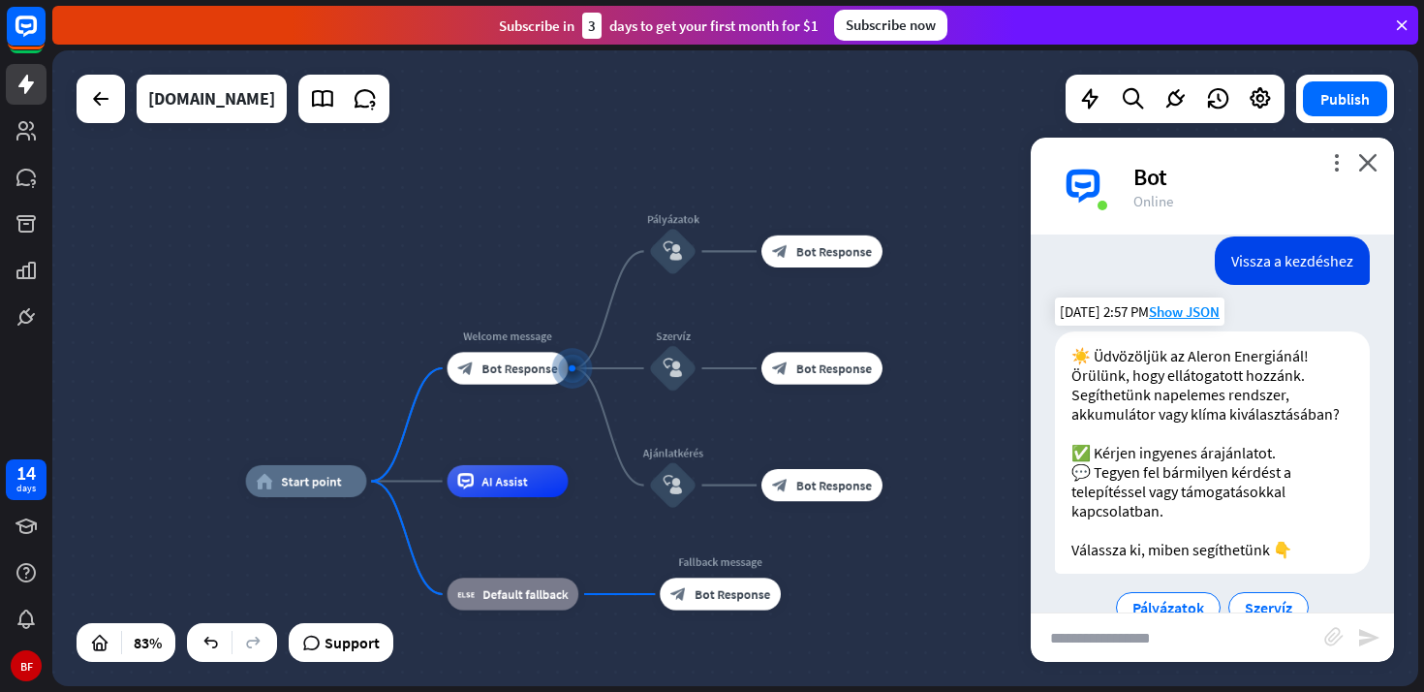
scroll to position [367, 0]
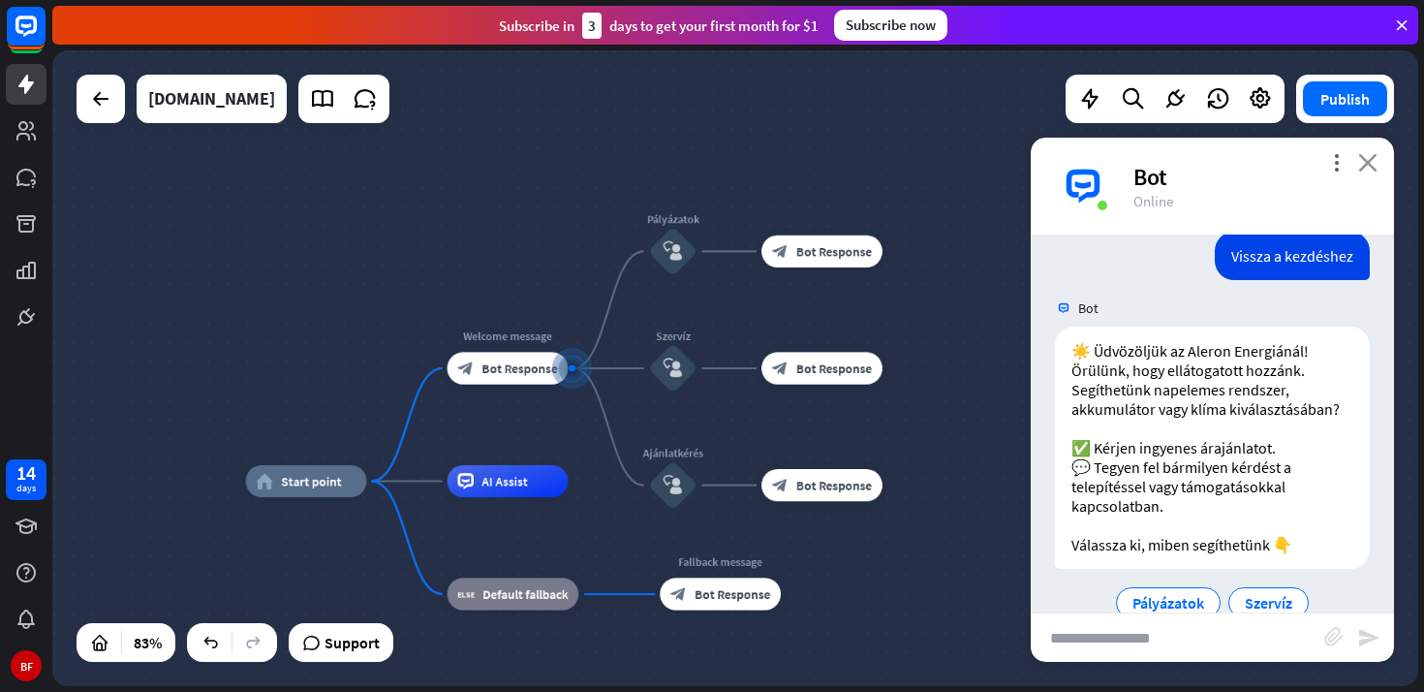
click at [1373, 162] on icon "close" at bounding box center [1367, 162] width 19 height 18
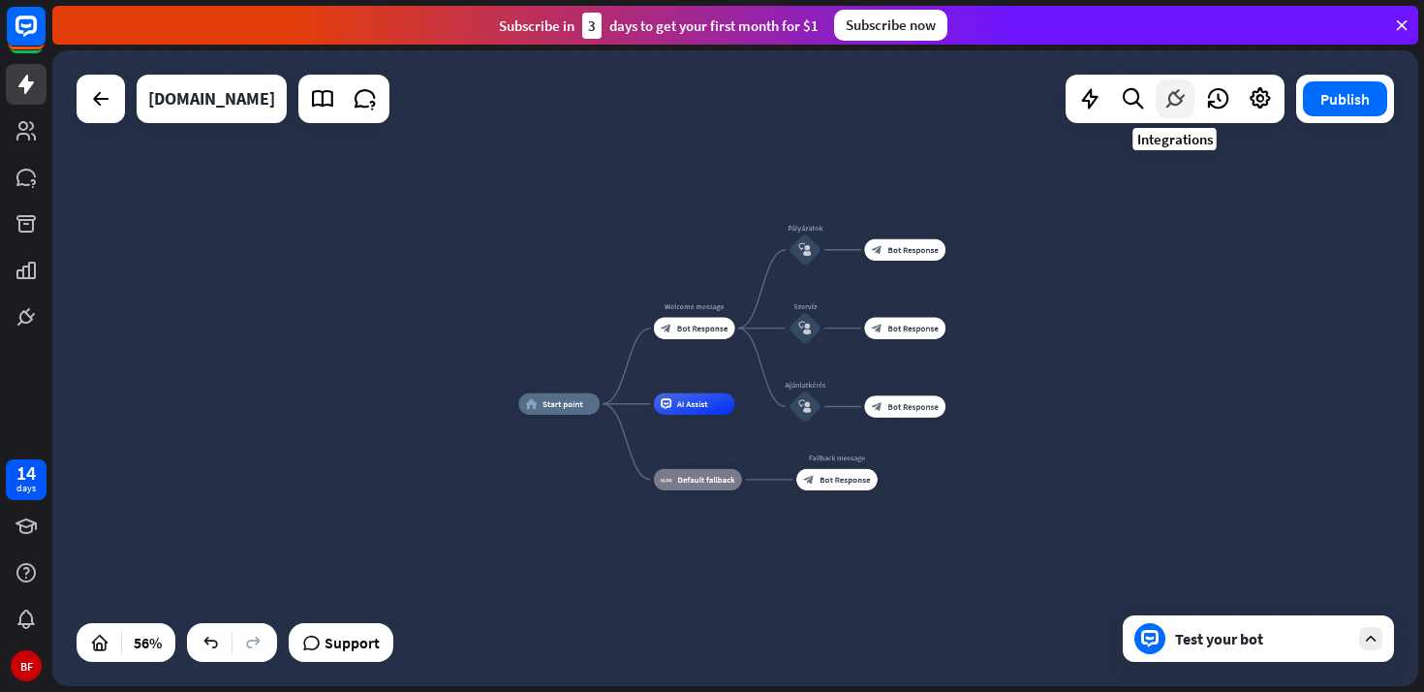
click at [1174, 102] on icon at bounding box center [1174, 98] width 25 height 25
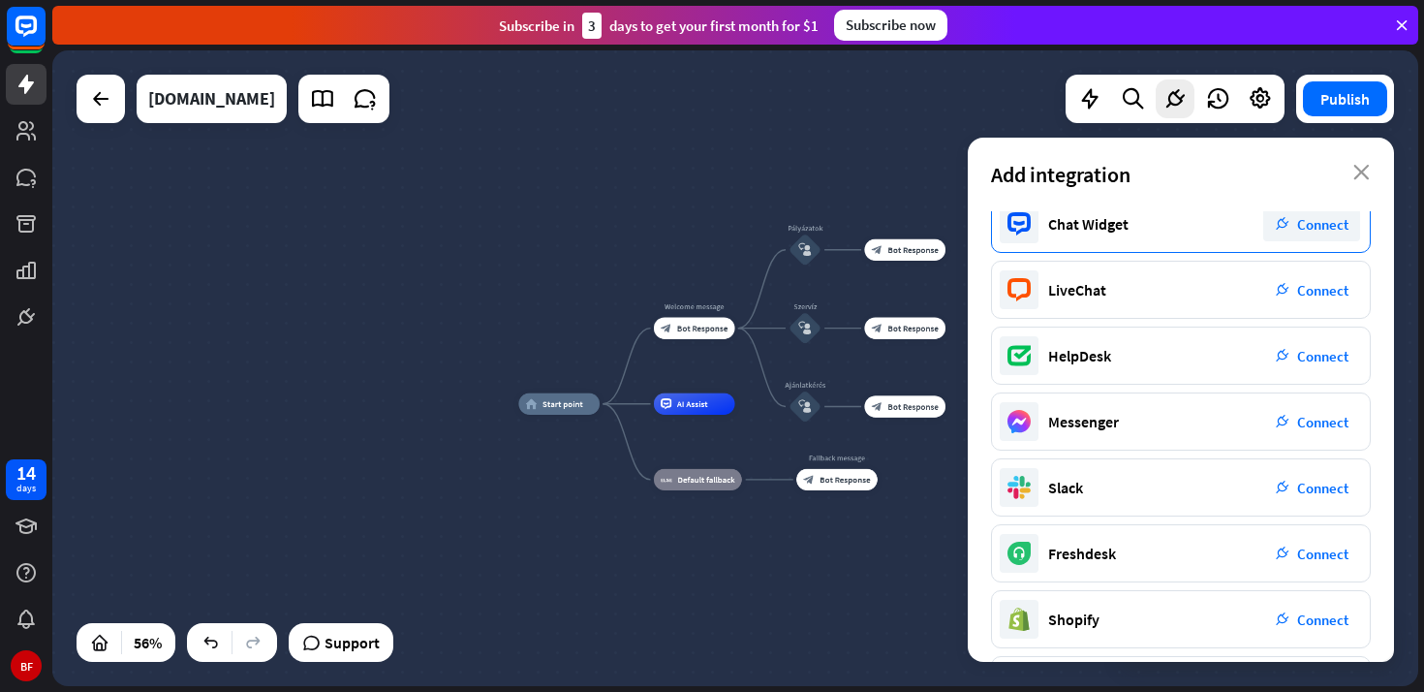
scroll to position [0, 0]
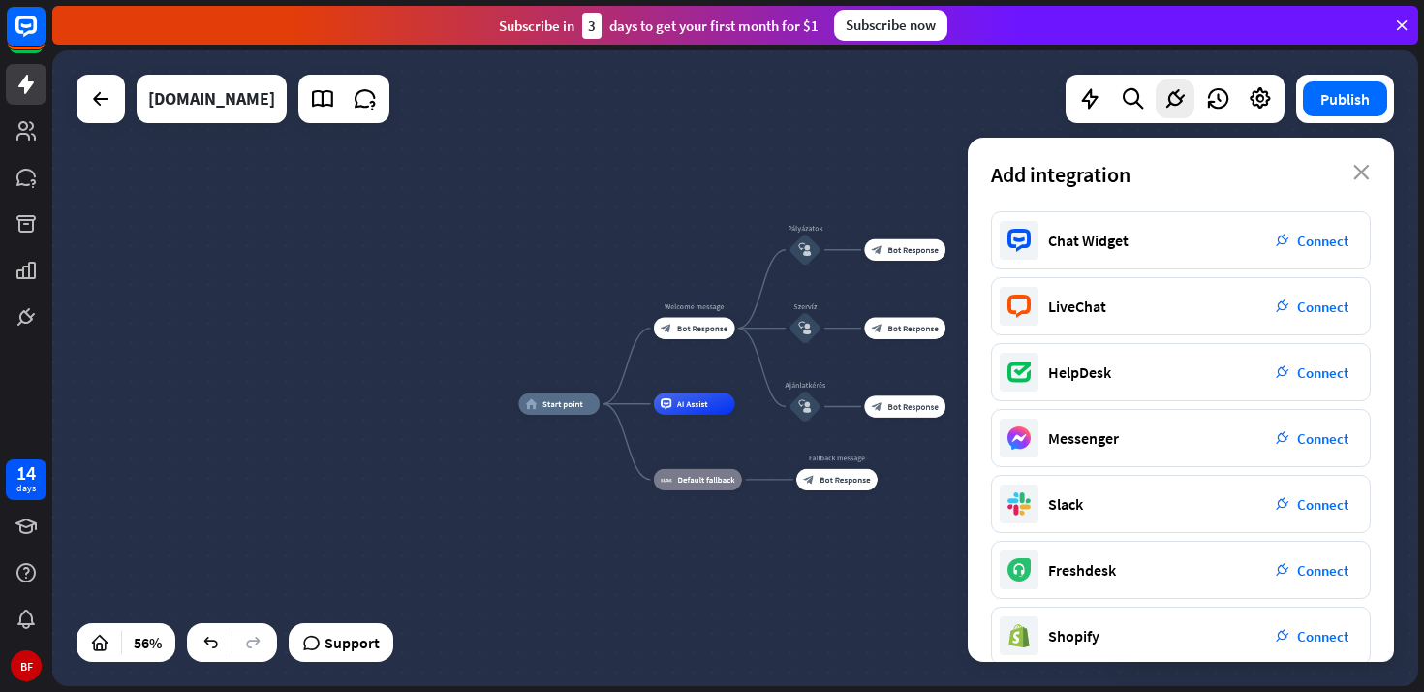
click at [881, 137] on div "home_2 Start point Welcome message block_bot_response Bot Response Pályázatok b…" at bounding box center [735, 367] width 1366 height 635
click at [1370, 166] on div "Add integration close" at bounding box center [1181, 175] width 426 height 74
click at [1364, 171] on icon "close" at bounding box center [1361, 172] width 16 height 15
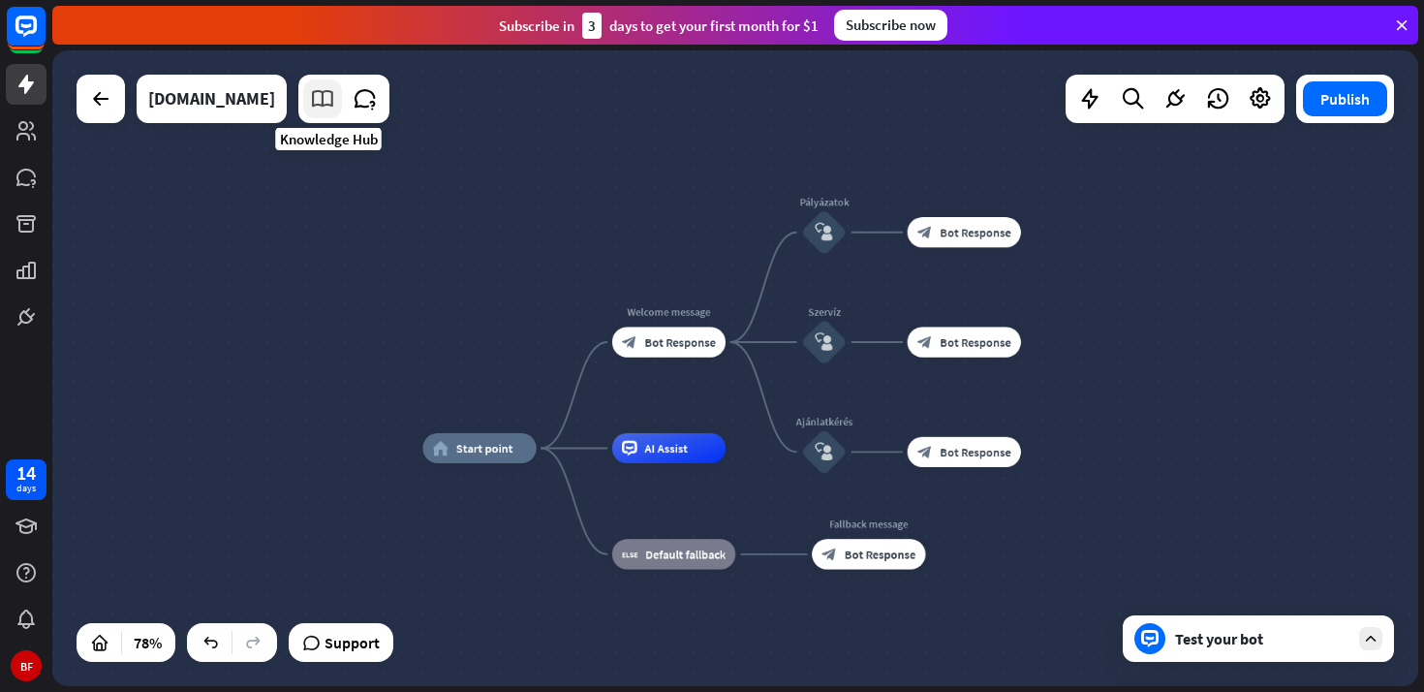
click at [333, 99] on icon at bounding box center [322, 98] width 25 height 25
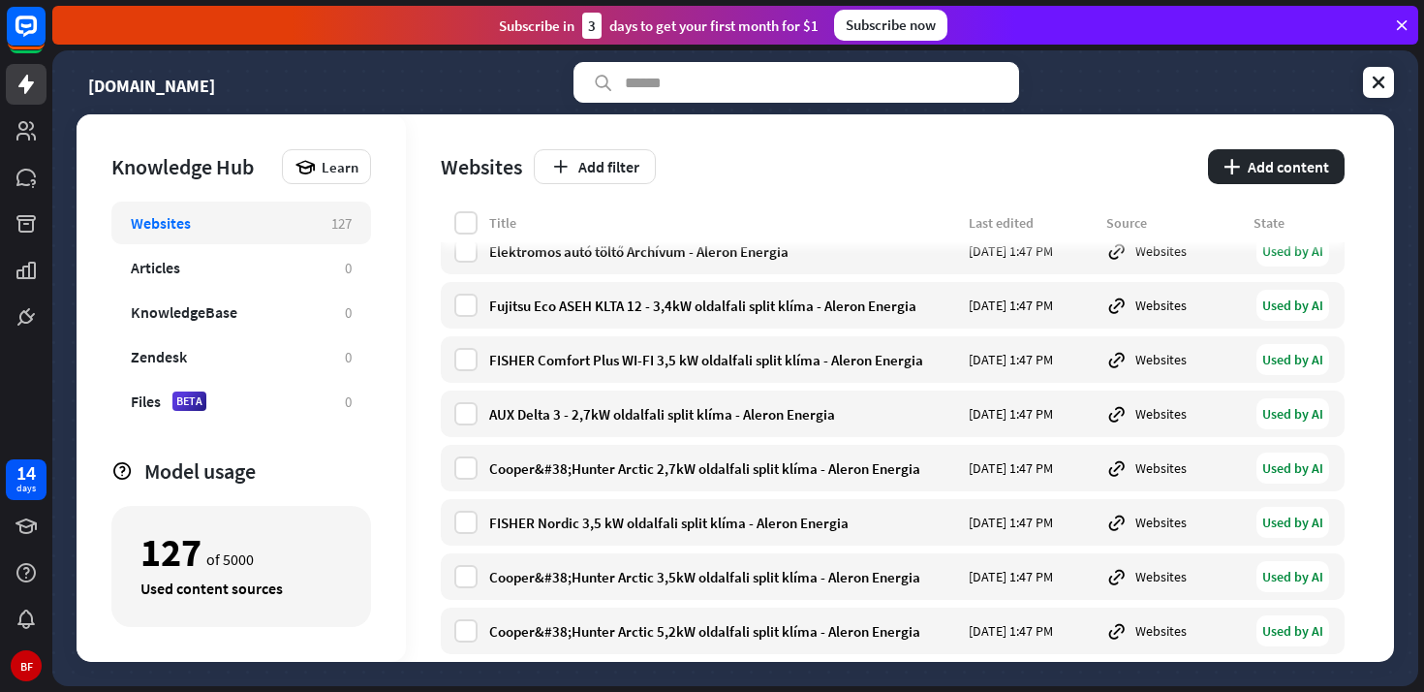
scroll to position [23, 0]
click at [1385, 87] on icon at bounding box center [1378, 82] width 19 height 19
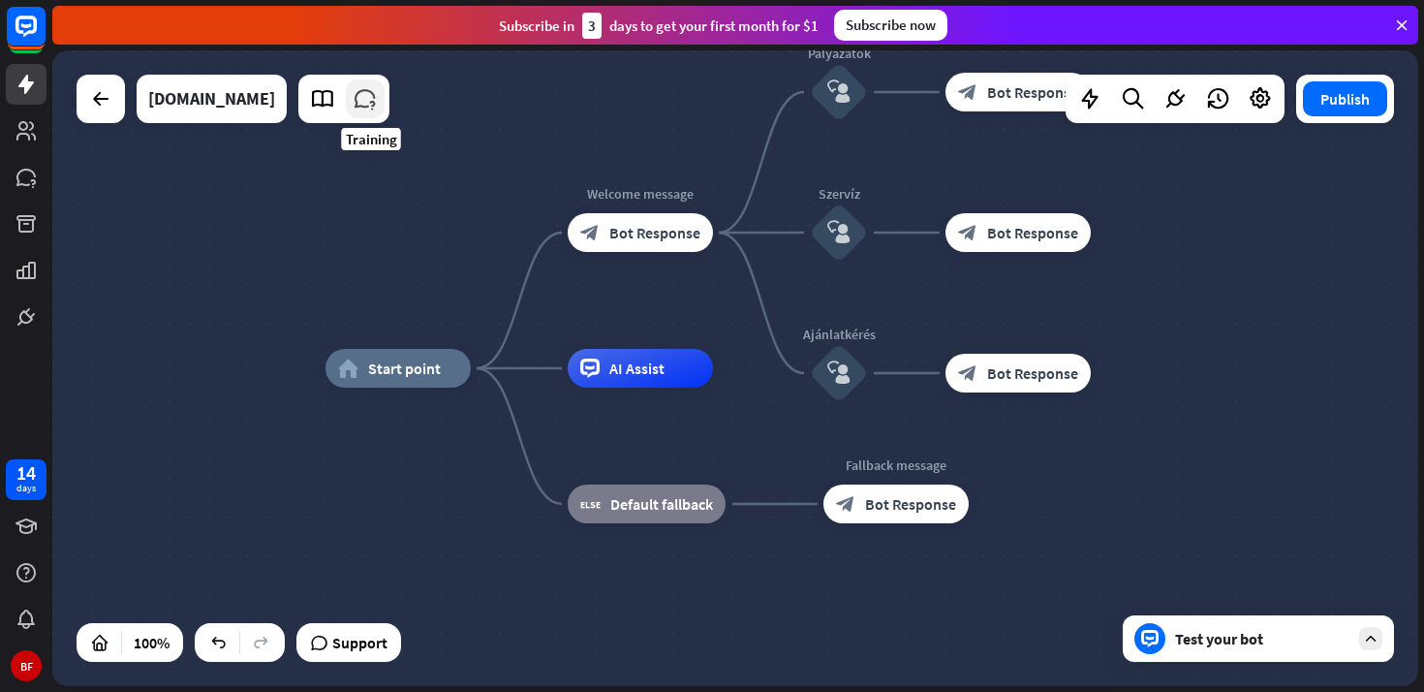
click at [374, 105] on icon at bounding box center [365, 98] width 25 height 25
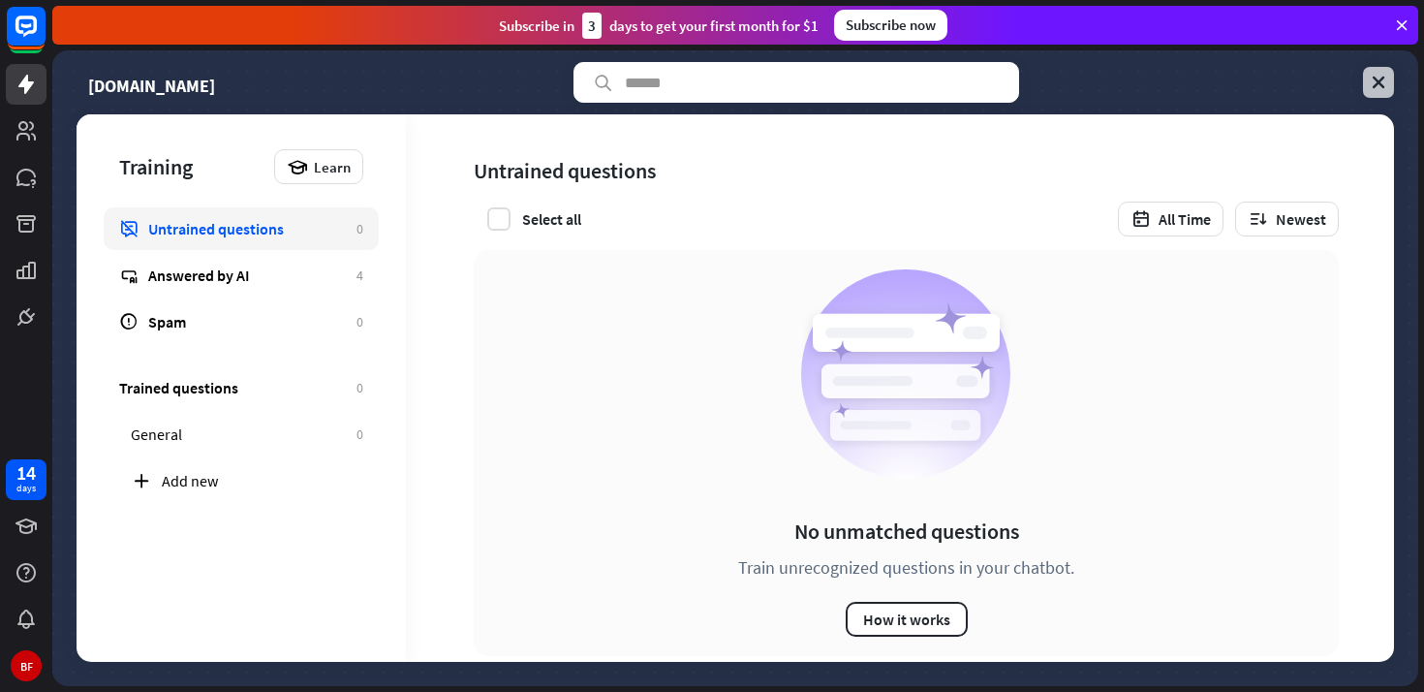
click at [1379, 80] on icon at bounding box center [1378, 82] width 19 height 19
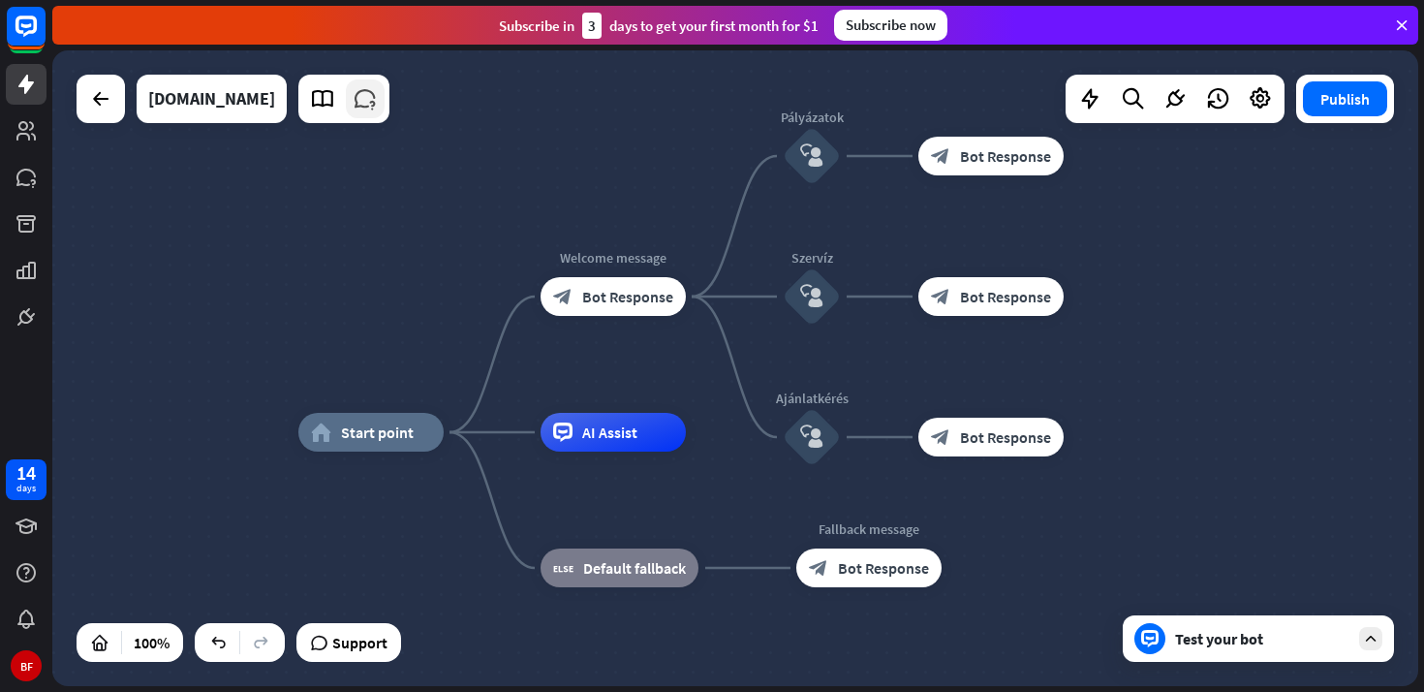
click at [371, 97] on icon at bounding box center [365, 98] width 25 height 25
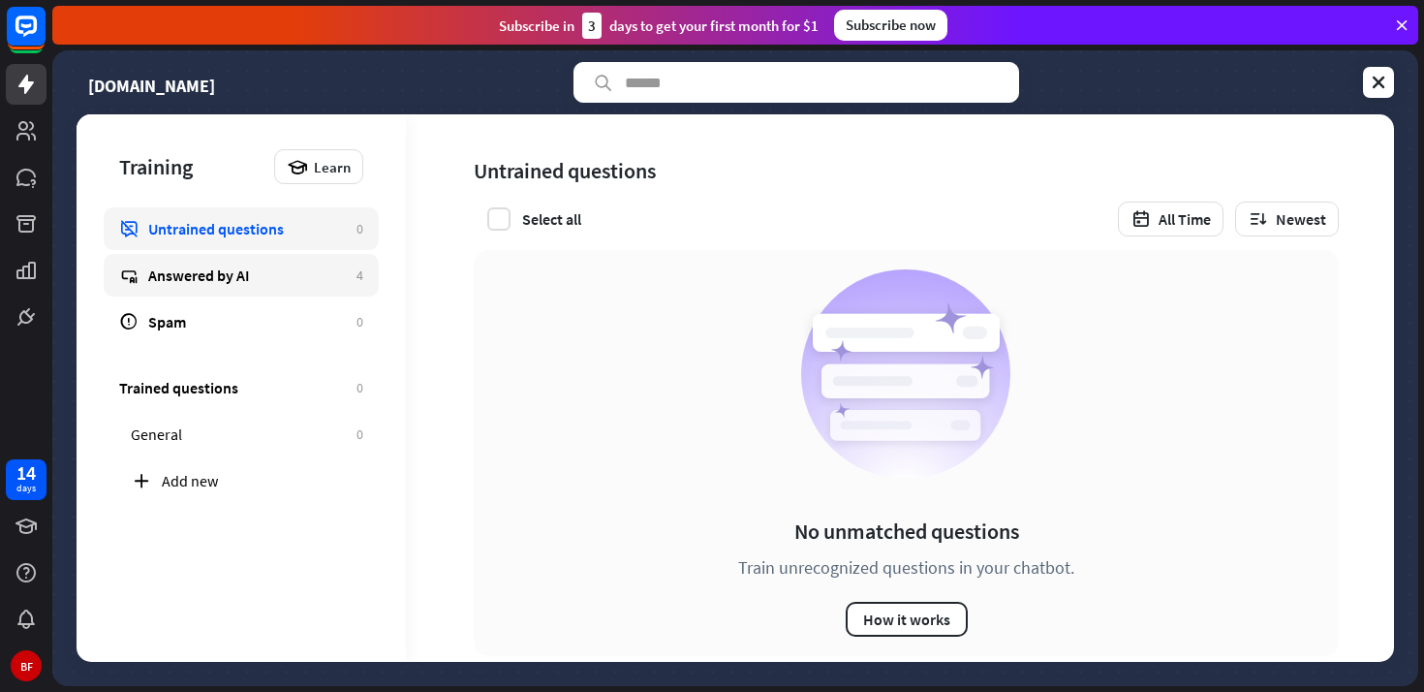
click at [288, 280] on div "Answered by AI" at bounding box center [247, 274] width 199 height 19
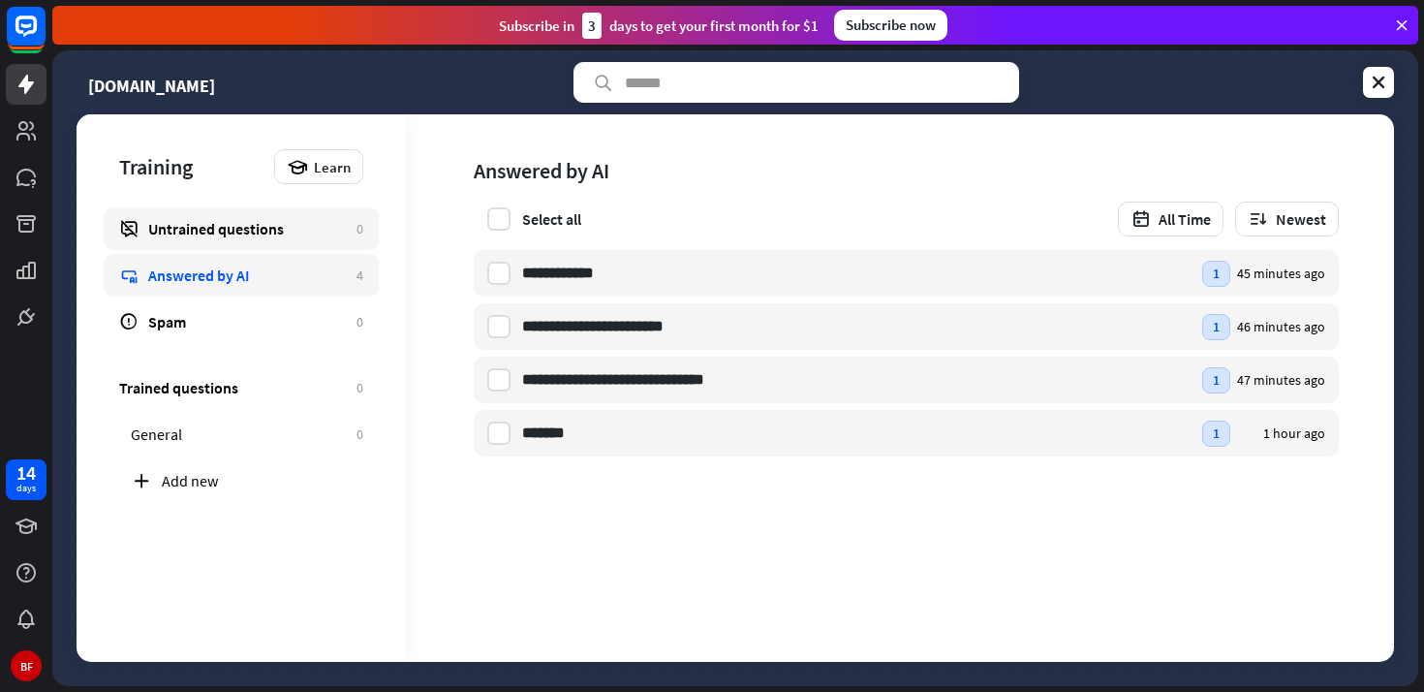
click at [297, 237] on div "Untrained questions" at bounding box center [247, 228] width 199 height 19
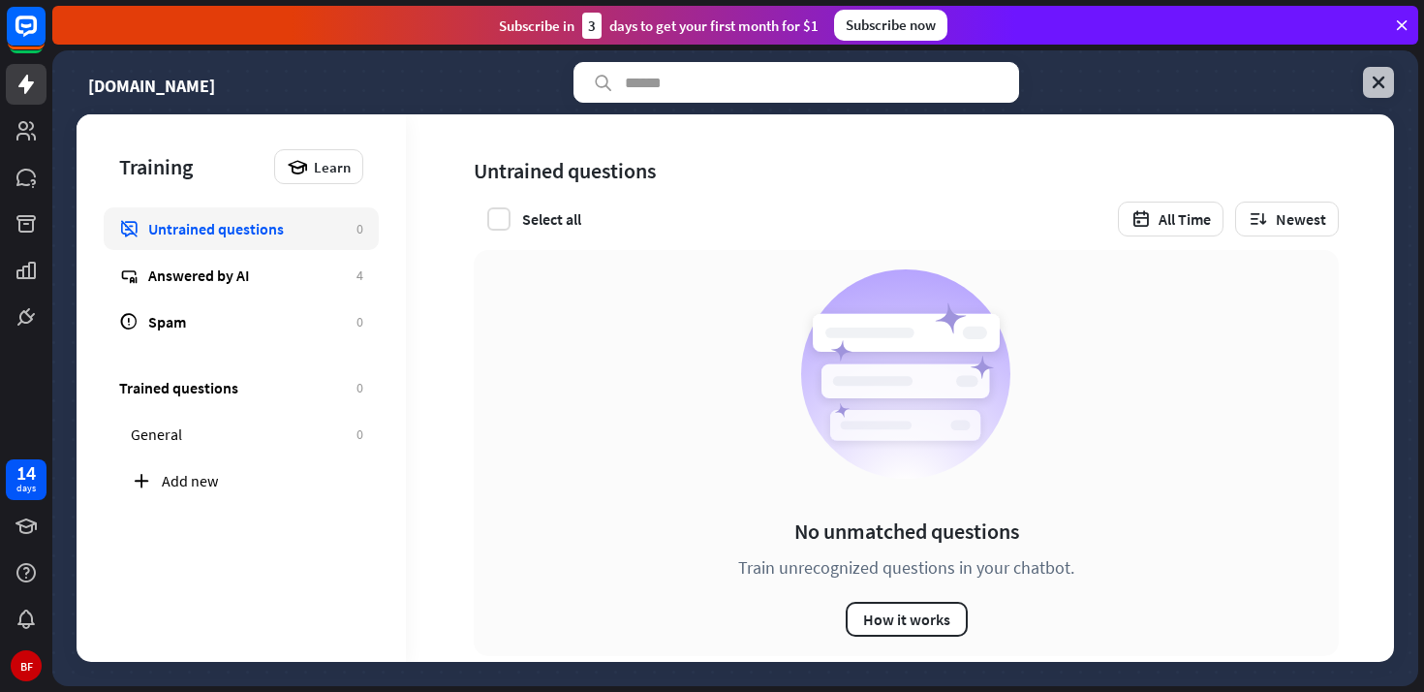
click at [1371, 82] on icon at bounding box center [1378, 82] width 19 height 19
